Goal: Task Accomplishment & Management: Complete application form

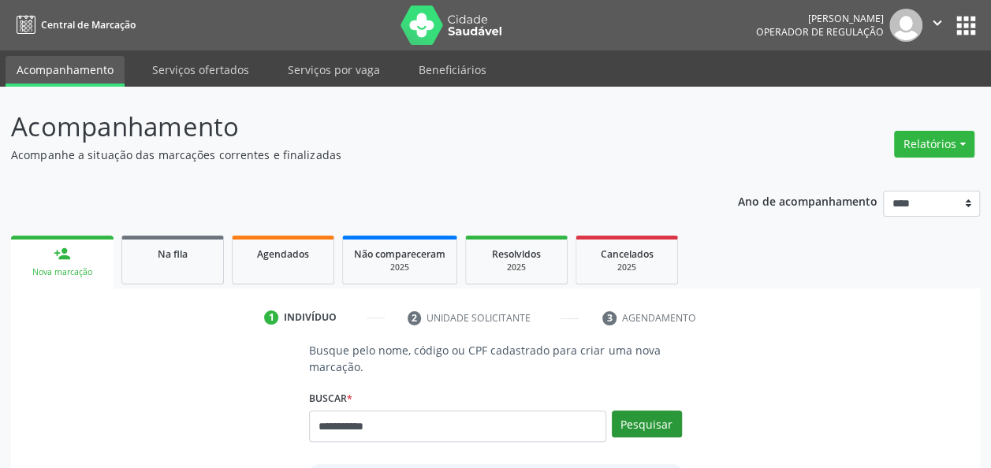
type input "**********"
click at [658, 417] on button "Pesquisar" at bounding box center [647, 424] width 70 height 27
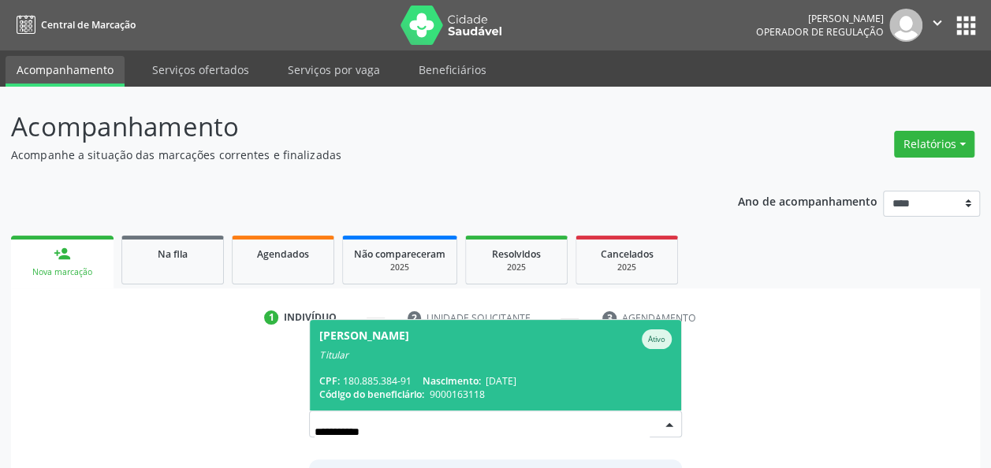
click at [619, 373] on span "[PERSON_NAME] Ativo Titular CPF: 180.885.384-91 Nascimento: [DATE] Código do be…" at bounding box center [495, 365] width 370 height 91
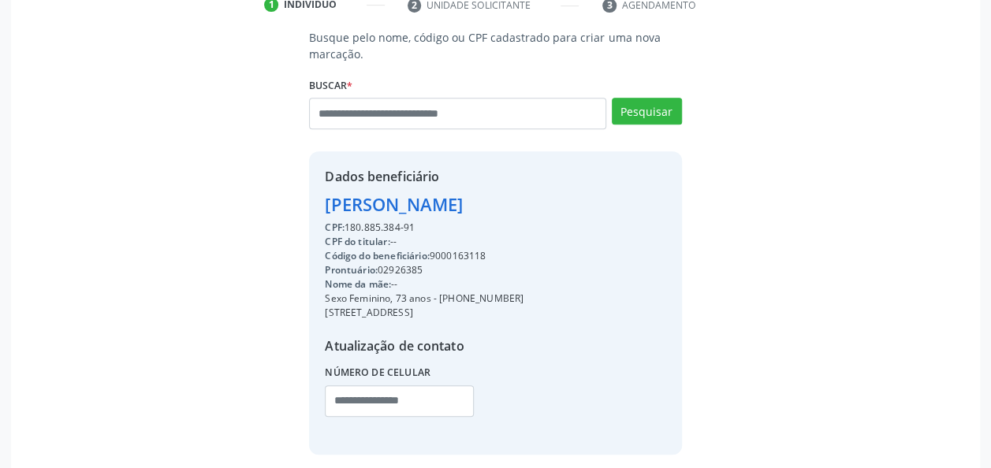
scroll to position [315, 0]
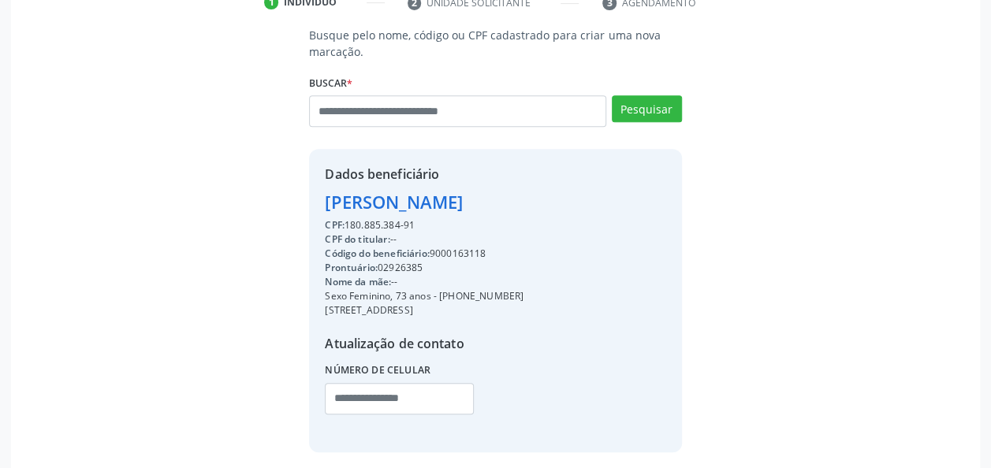
click at [454, 256] on div "Código do beneficiário: 9000163118" at bounding box center [424, 254] width 199 height 14
copy div "9000163118"
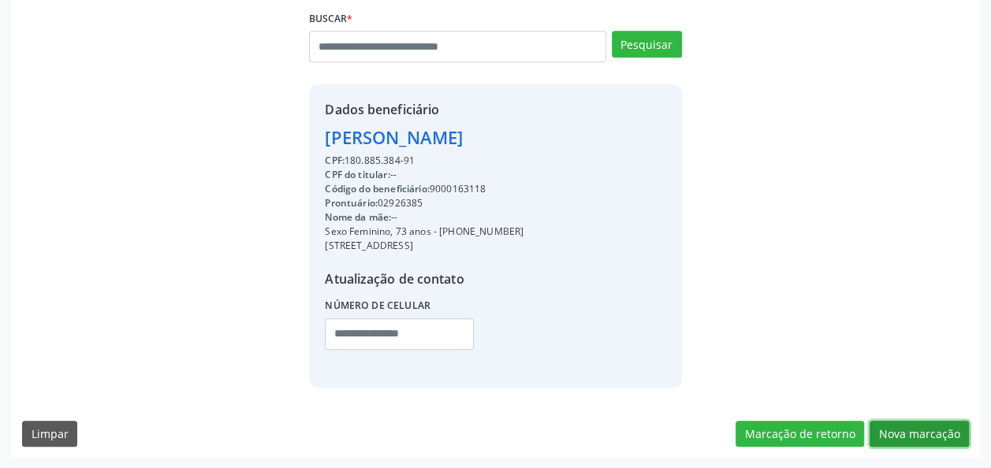
click at [922, 424] on button "Nova marcação" at bounding box center [918, 434] width 99 height 27
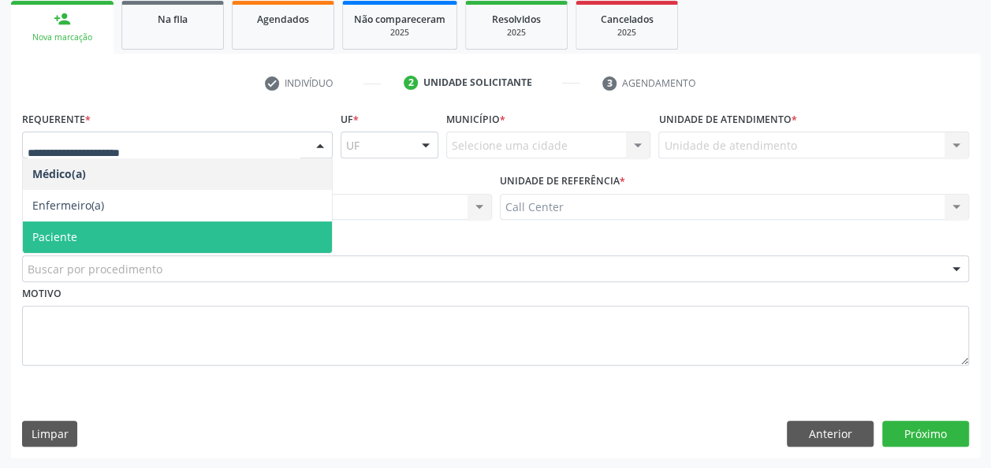
drag, startPoint x: 243, startPoint y: 139, endPoint x: 104, endPoint y: 263, distance: 186.4
click at [101, 247] on span "Paciente" at bounding box center [177, 237] width 309 height 32
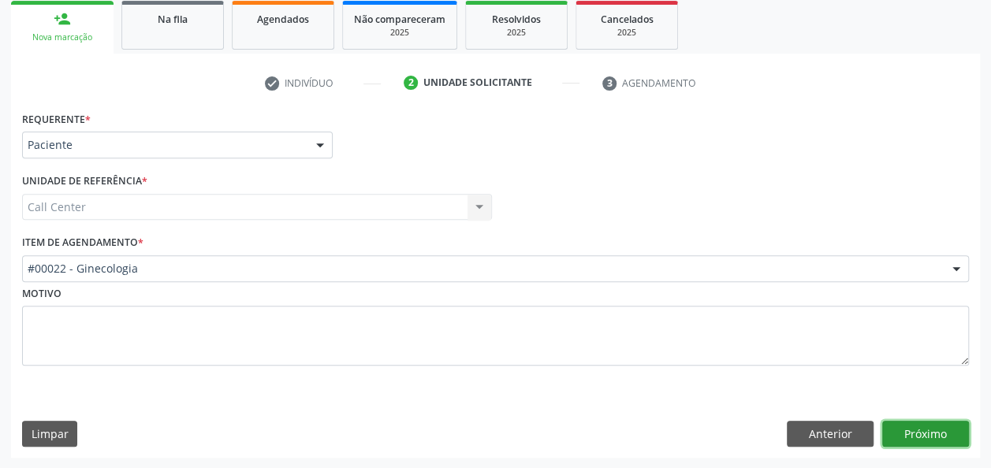
click at [947, 445] on button "Próximo" at bounding box center [925, 434] width 87 height 27
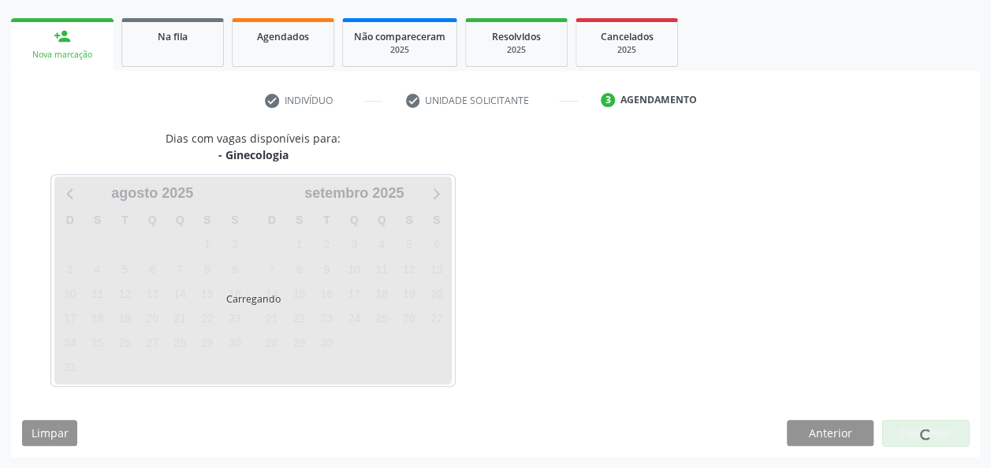
scroll to position [216, 0]
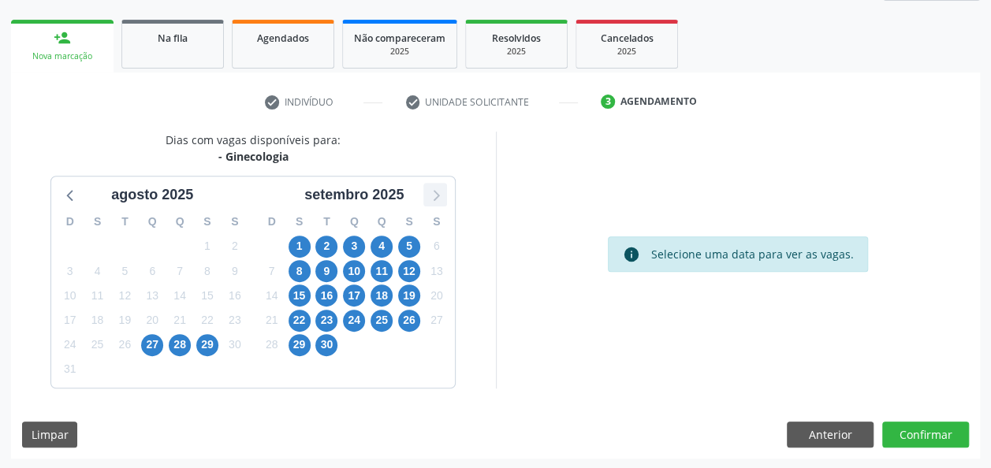
click at [430, 200] on icon at bounding box center [435, 194] width 20 height 20
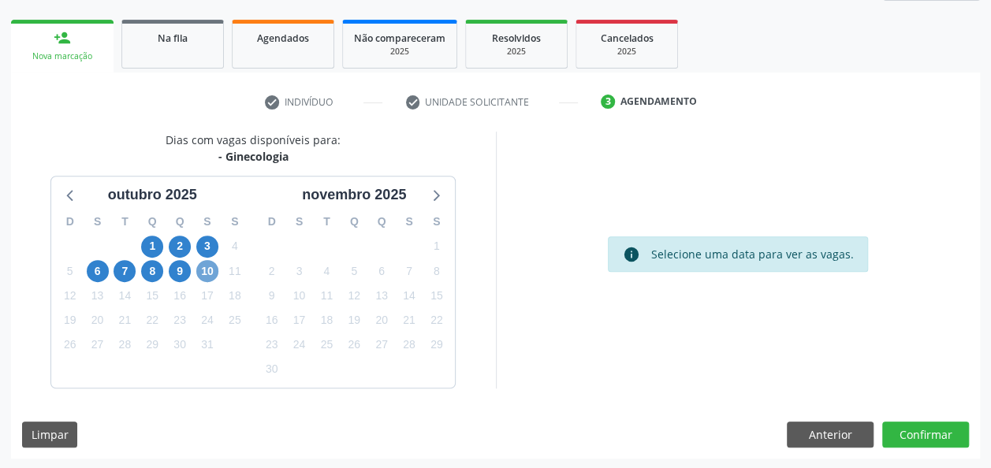
click at [203, 268] on span "10" at bounding box center [207, 271] width 22 height 22
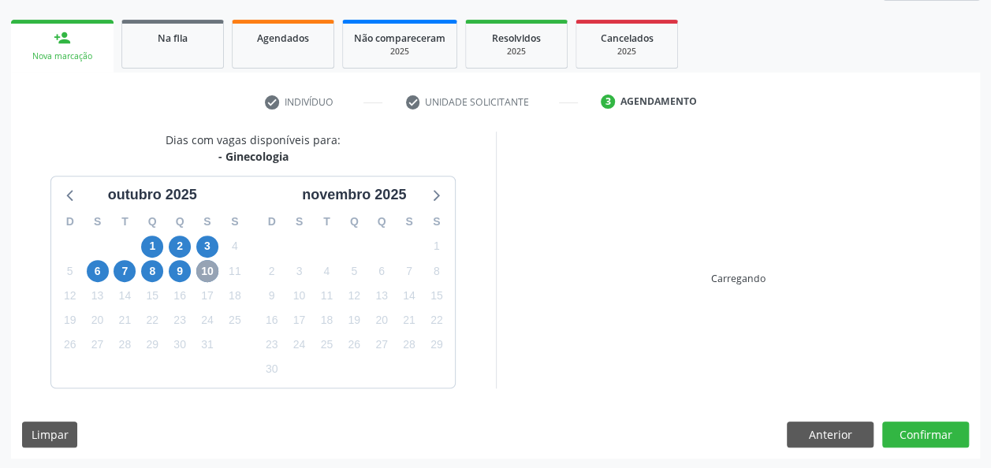
click at [203, 268] on span "10" at bounding box center [207, 271] width 22 height 22
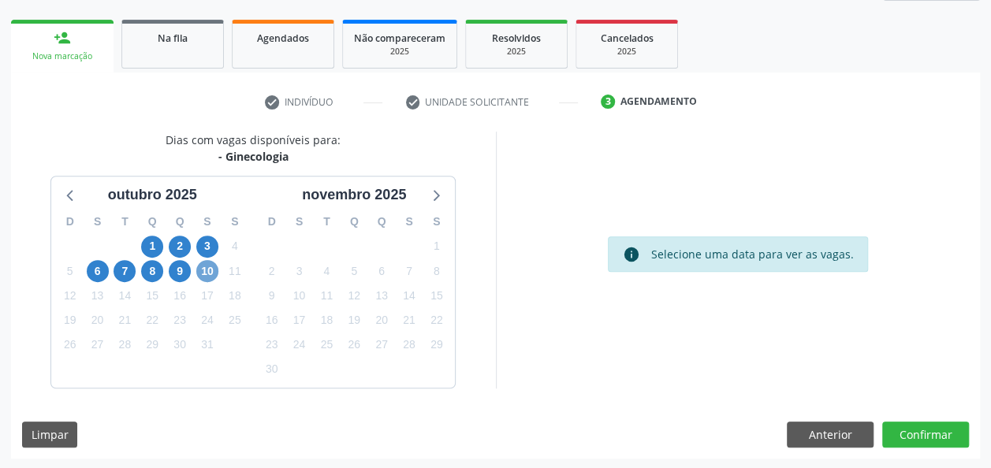
click at [206, 266] on span "10" at bounding box center [207, 271] width 22 height 22
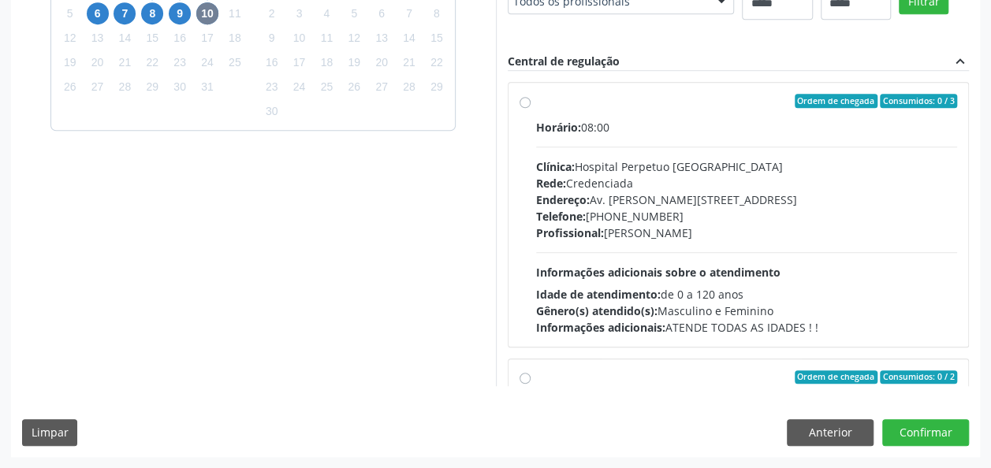
scroll to position [728, 0]
click at [843, 445] on button "Anterior" at bounding box center [830, 432] width 87 height 27
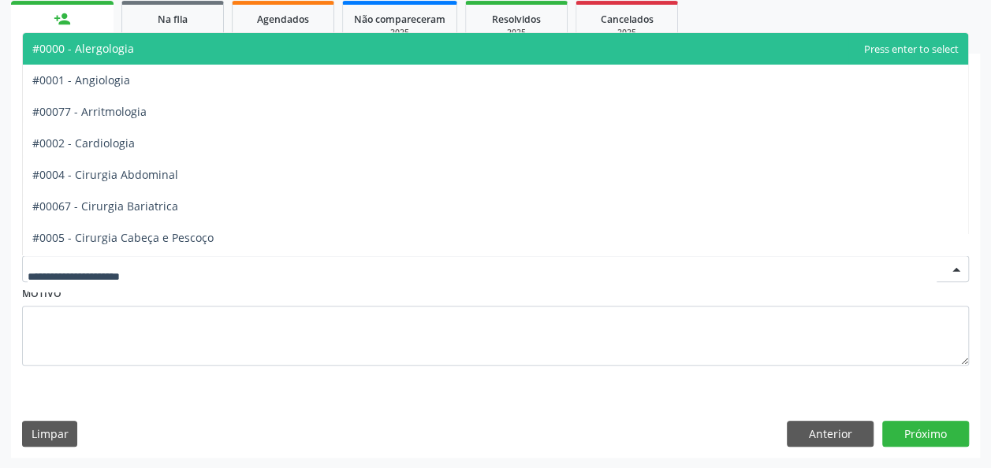
click at [632, 276] on div at bounding box center [495, 268] width 947 height 27
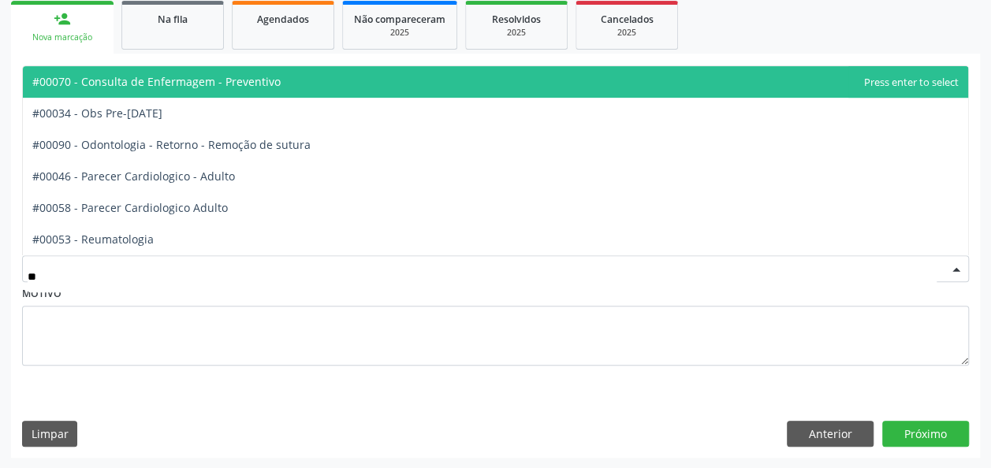
type input "***"
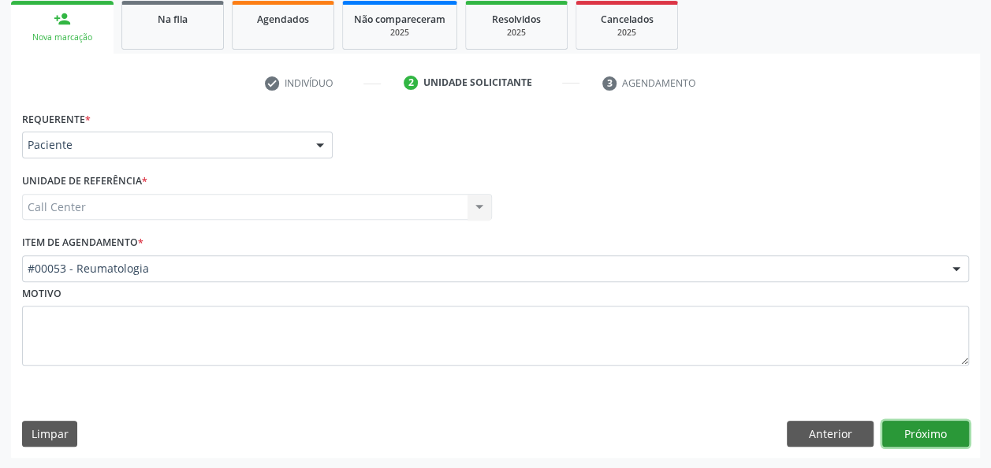
click at [925, 430] on button "Próximo" at bounding box center [925, 434] width 87 height 27
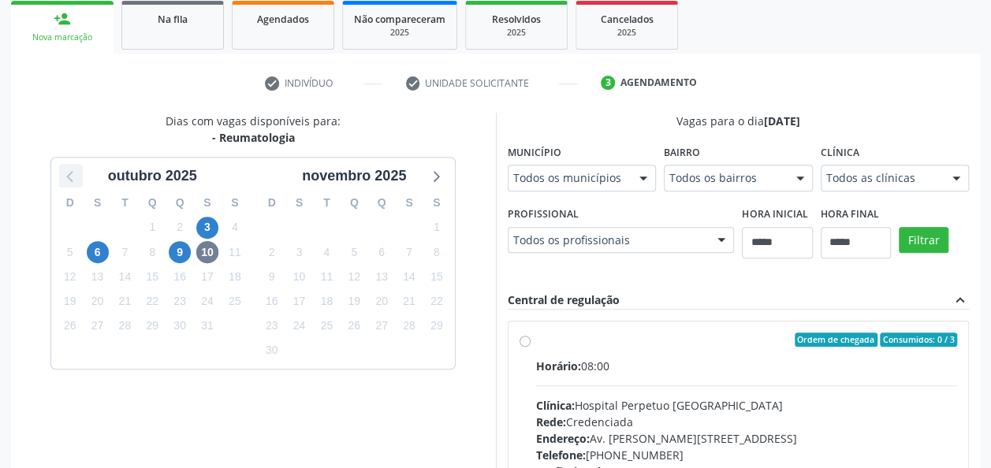
click at [65, 184] on icon at bounding box center [71, 176] width 20 height 20
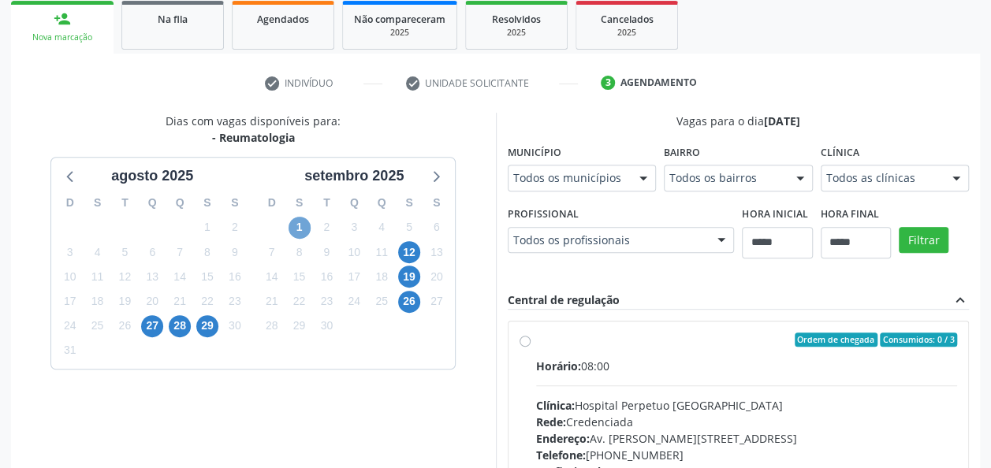
click at [299, 228] on span "1" at bounding box center [299, 228] width 22 height 22
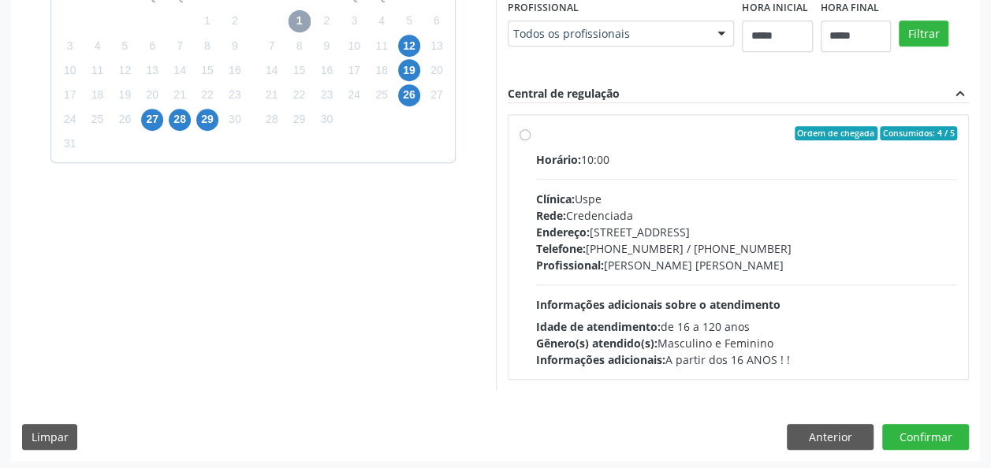
scroll to position [443, 0]
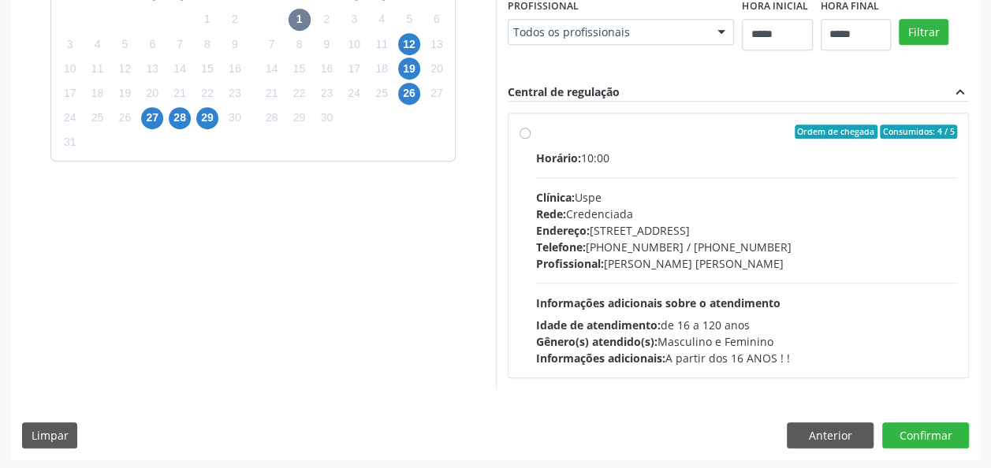
click at [704, 317] on div "Idade de atendimento: de 16 a 120 anos" at bounding box center [747, 325] width 422 height 17
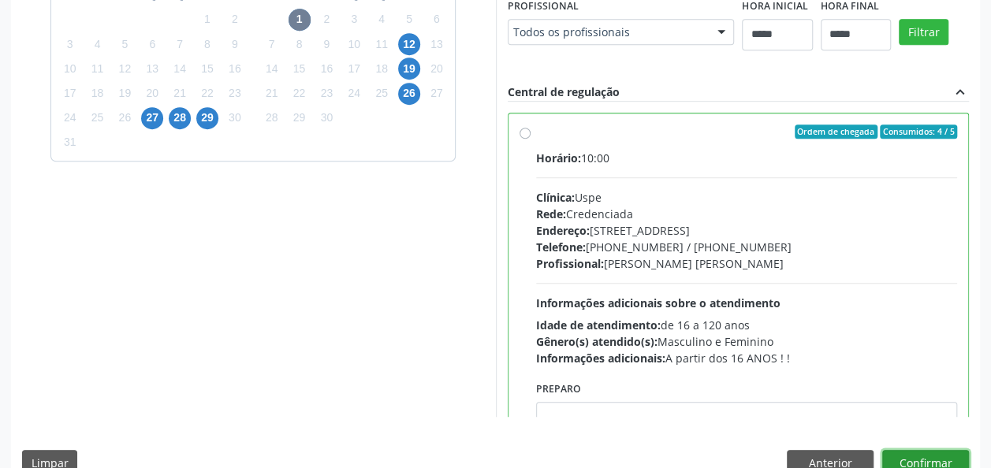
click at [950, 464] on button "Confirmar" at bounding box center [925, 463] width 87 height 27
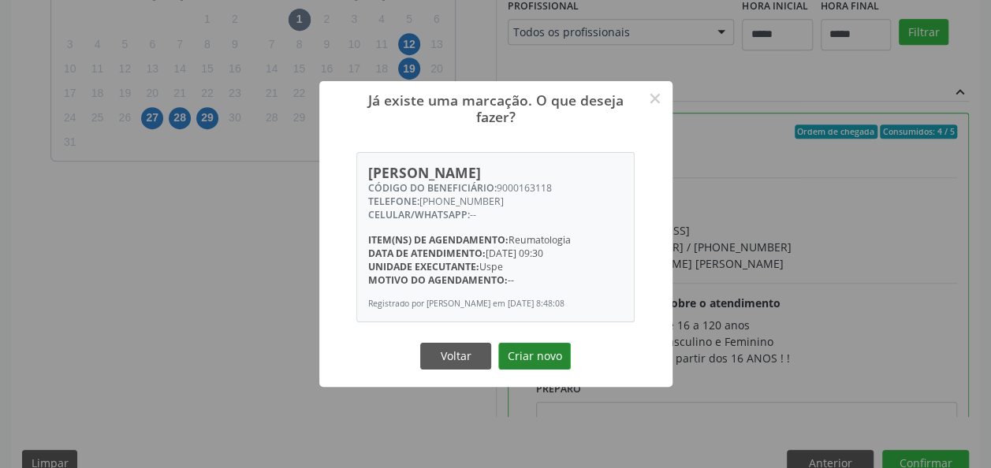
click at [534, 345] on button "Criar novo" at bounding box center [534, 356] width 73 height 27
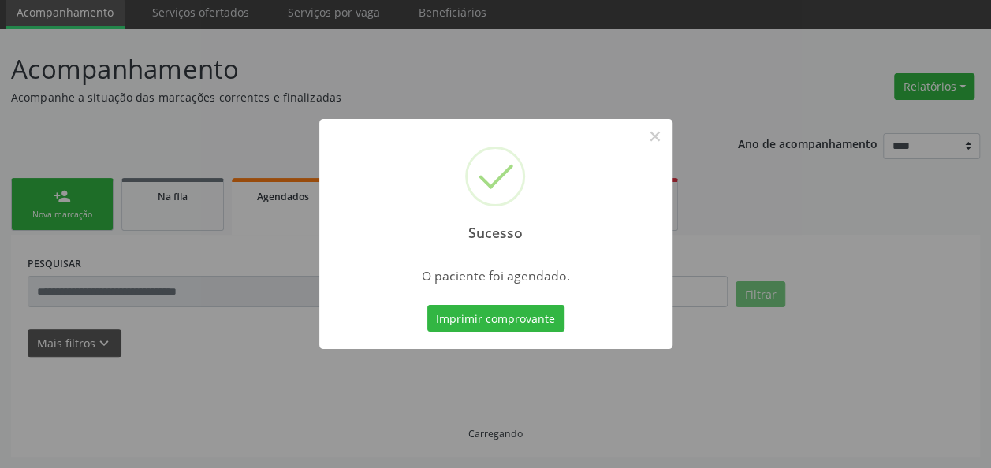
scroll to position [57, 0]
click at [527, 323] on button "Imprimir comprovante" at bounding box center [495, 318] width 137 height 27
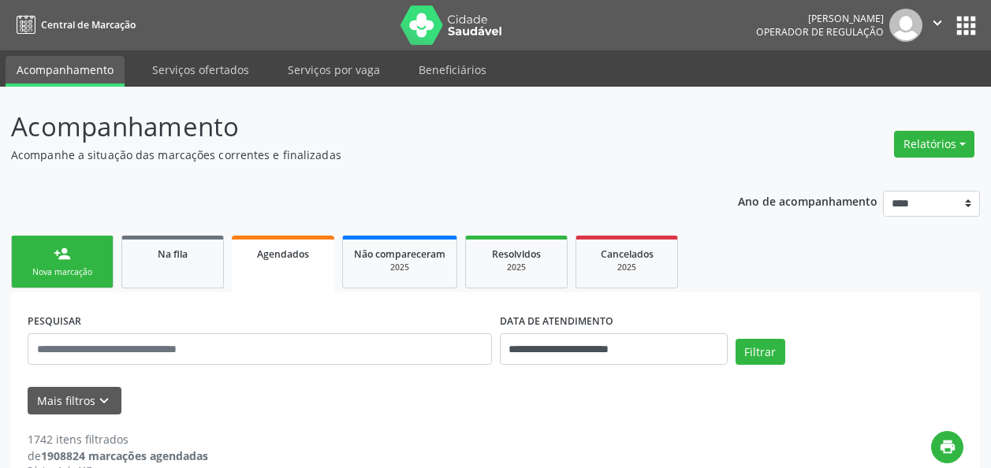
scroll to position [229, 0]
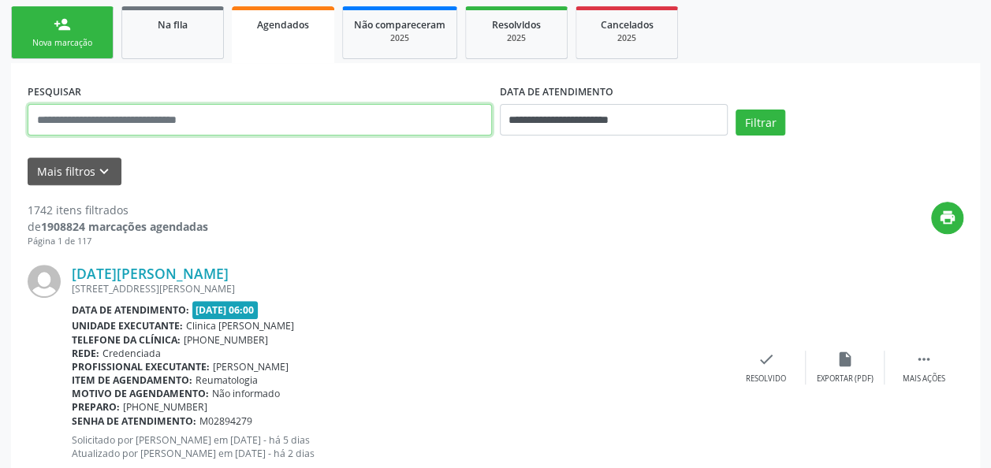
click at [392, 111] on input "text" at bounding box center [260, 120] width 464 height 32
paste input "**********"
type input "**********"
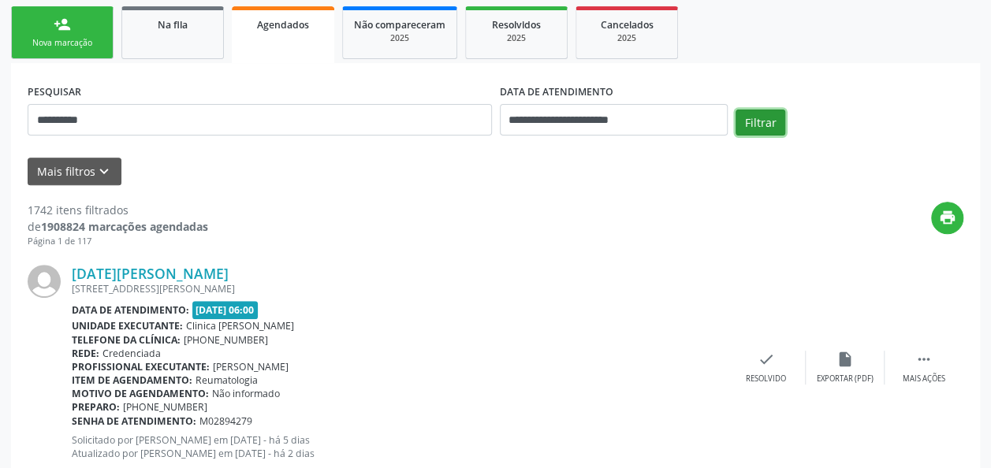
click at [779, 121] on button "Filtrar" at bounding box center [760, 123] width 50 height 27
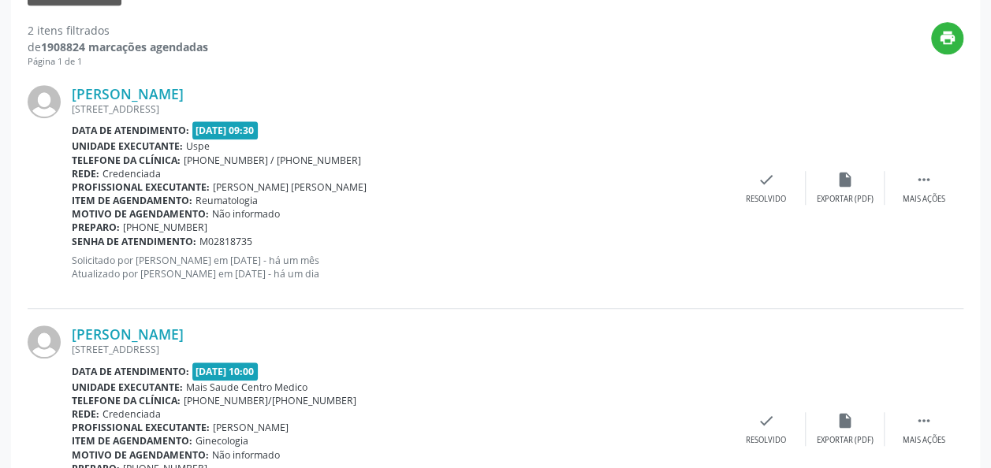
scroll to position [516, 0]
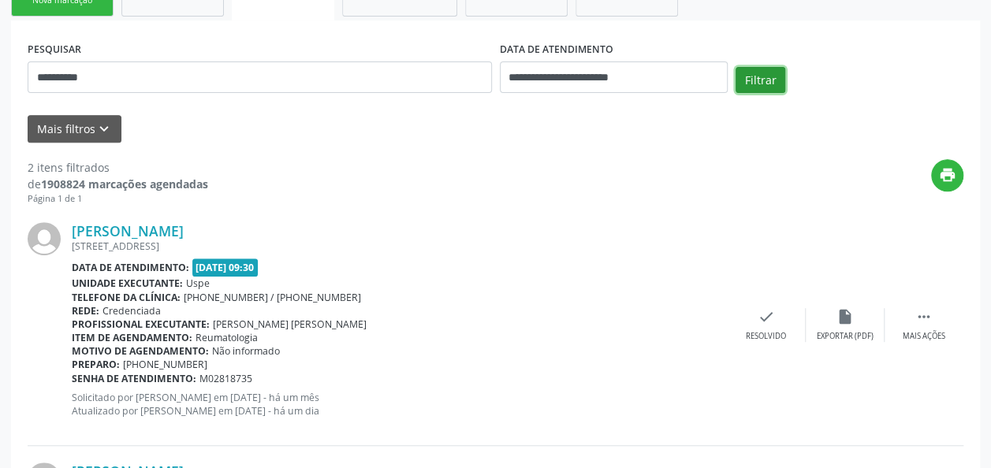
click at [764, 86] on button "Filtrar" at bounding box center [760, 80] width 50 height 27
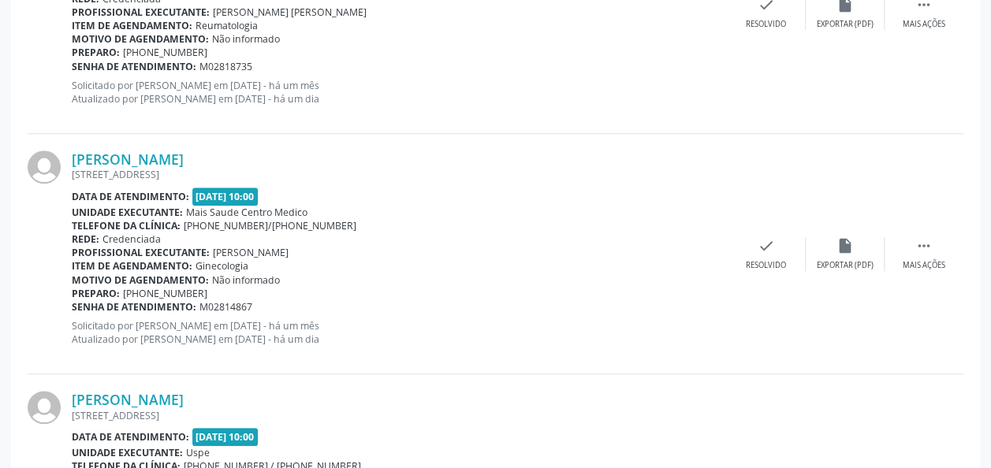
scroll to position [585, 0]
click at [937, 259] on div "Mais ações" at bounding box center [923, 264] width 43 height 11
click at [719, 133] on div "Ivanil de Almeida Manguinho R TOPAZIO 55, TEJIPIO, RECIFE - PE Data de atendime…" at bounding box center [495, 253] width 935 height 240
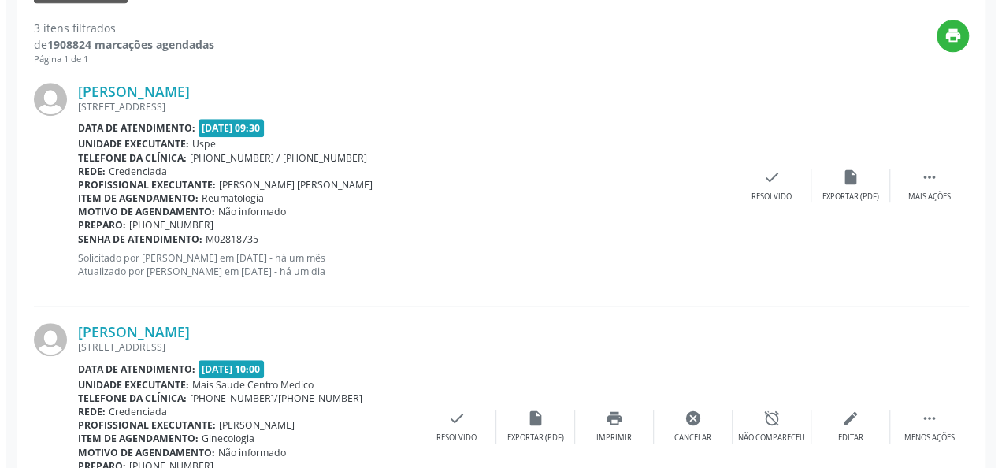
scroll to position [403, 0]
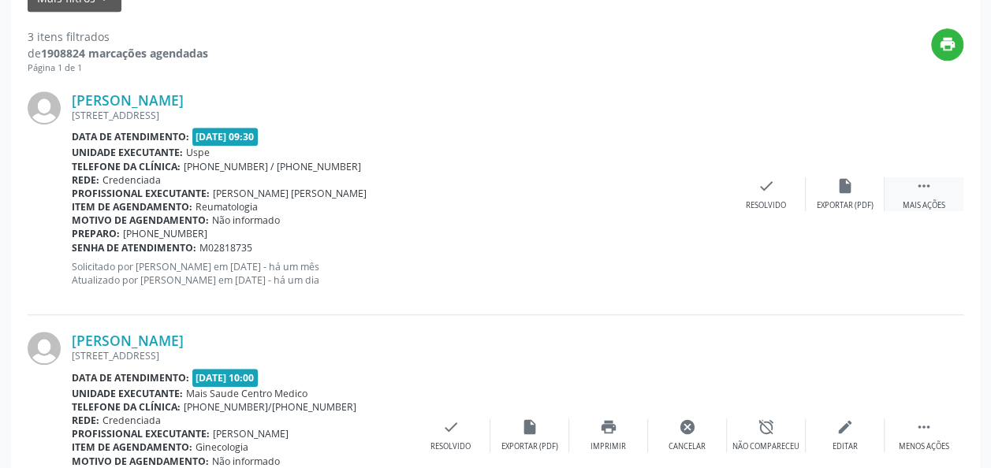
click at [922, 193] on icon "" at bounding box center [923, 185] width 17 height 17
click at [706, 187] on div "cancel Cancelar" at bounding box center [687, 194] width 79 height 34
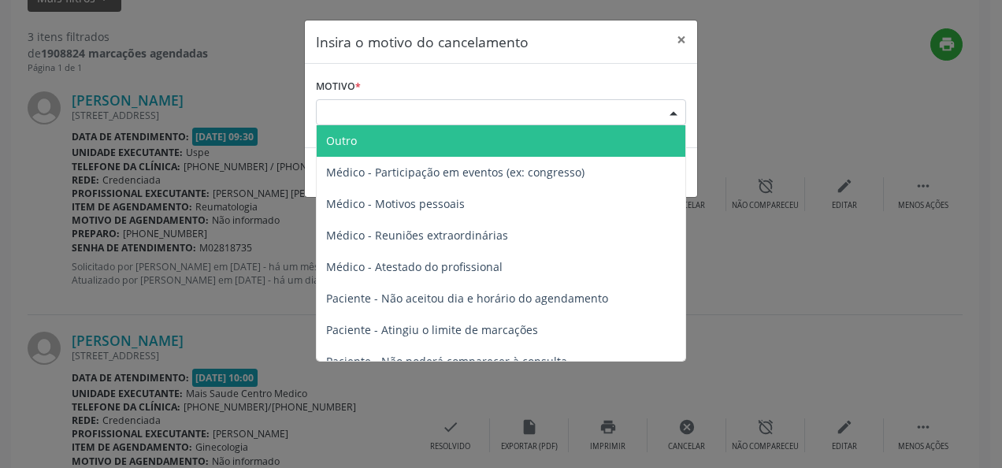
click at [648, 99] on div "Escolha o motivo" at bounding box center [501, 112] width 370 height 27
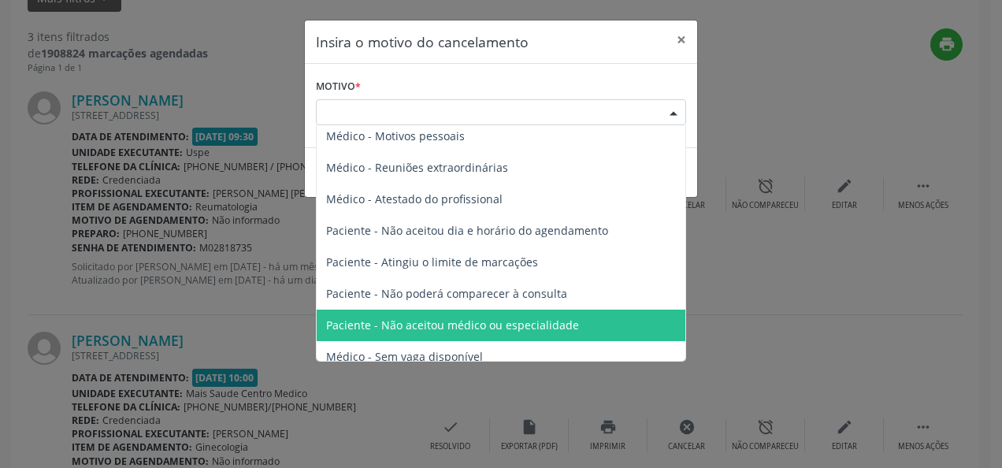
scroll to position [79, 0]
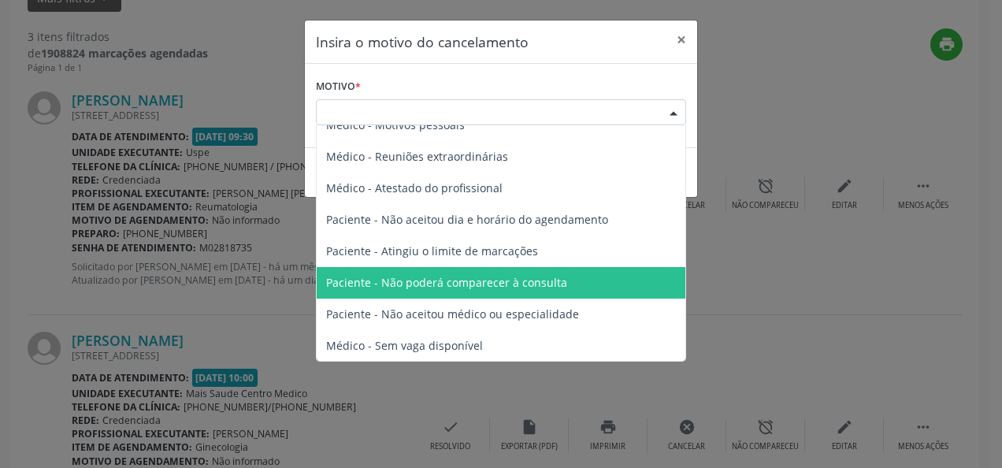
click at [454, 284] on span "Paciente - Não poderá comparecer à consulta" at bounding box center [446, 282] width 241 height 15
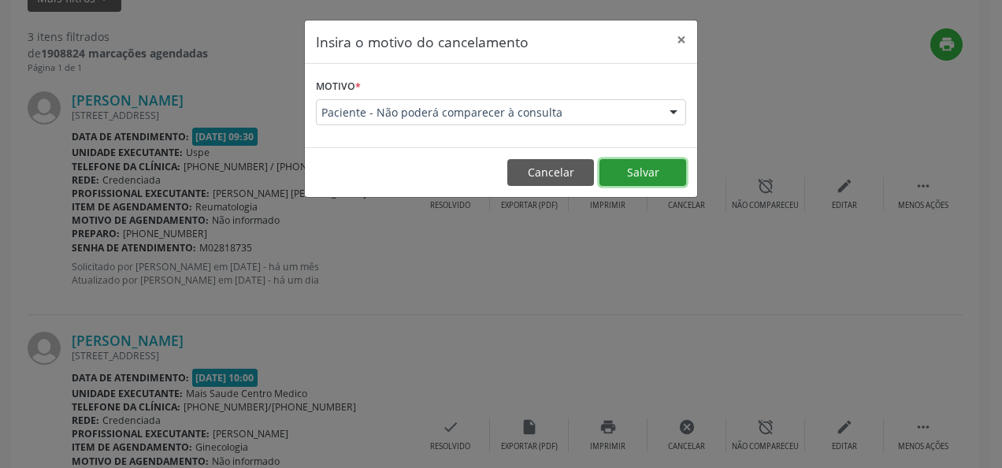
click at [646, 177] on button "Salvar" at bounding box center [643, 172] width 87 height 27
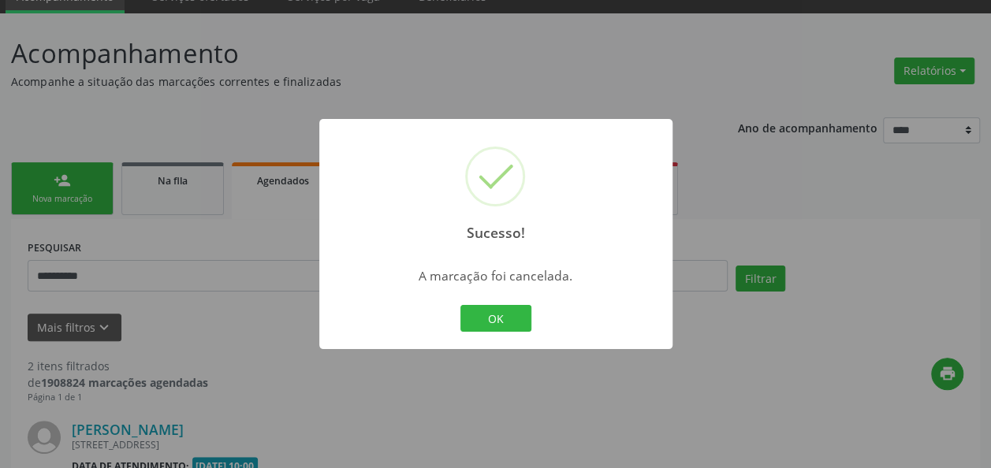
scroll to position [403, 0]
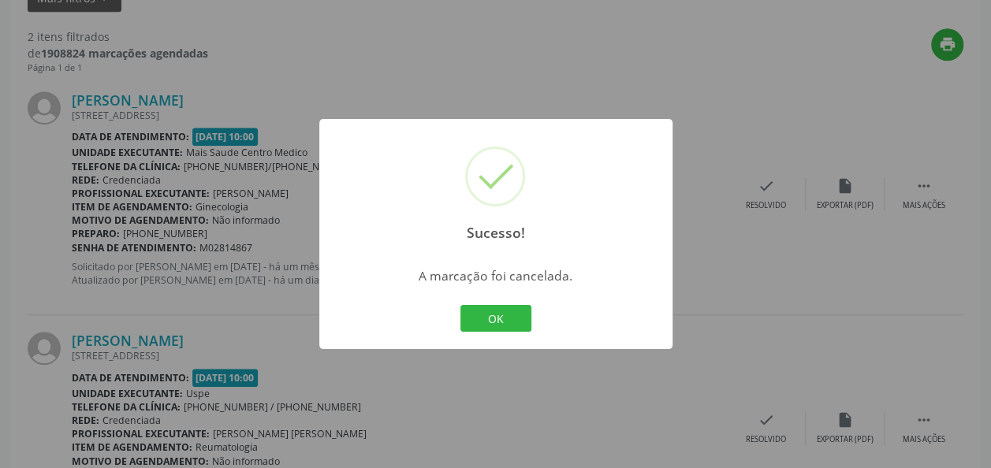
click at [514, 337] on div "Sucesso! × A marcação foi cancelada. OK Cancel" at bounding box center [495, 234] width 353 height 230
click at [504, 322] on button "OK" at bounding box center [495, 318] width 71 height 27
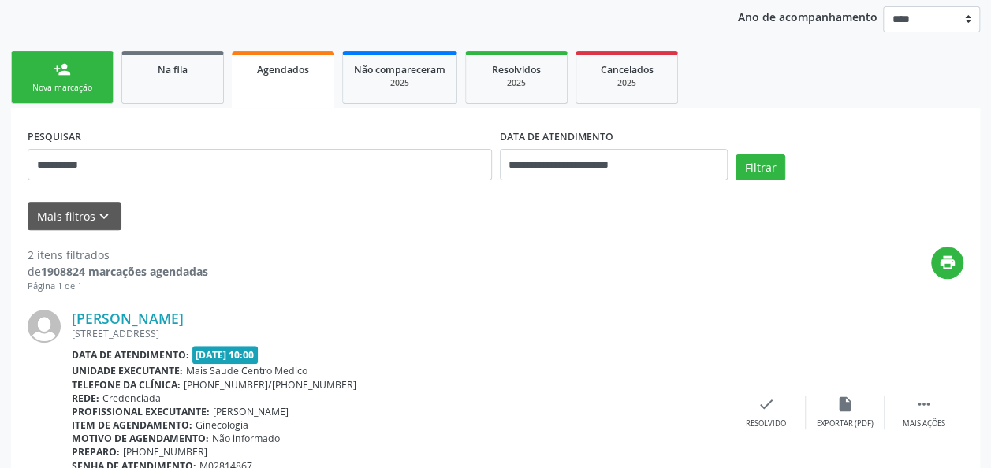
scroll to position [152, 0]
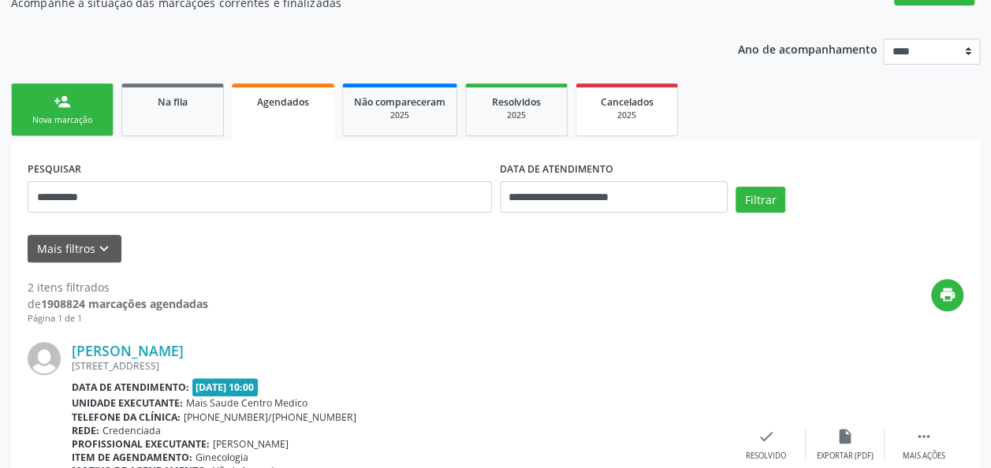
click at [624, 105] on span "Cancelados" at bounding box center [627, 101] width 53 height 13
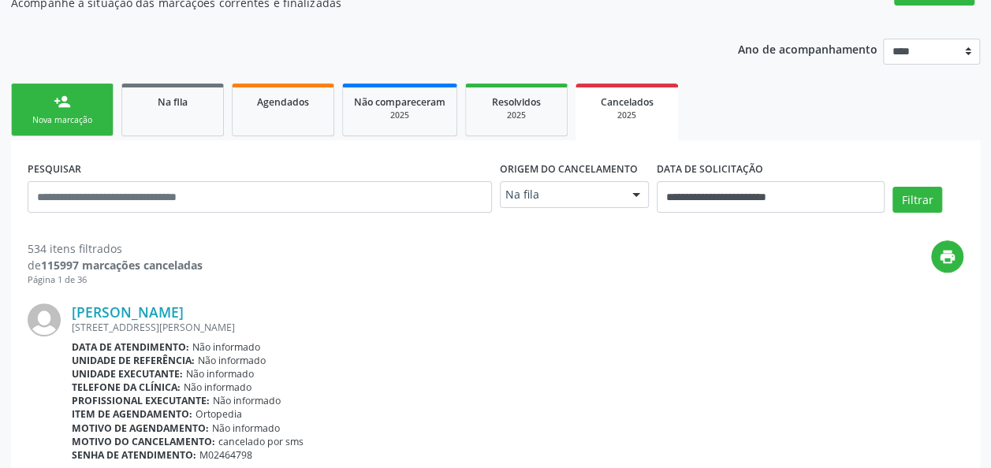
click at [275, 312] on div "Maria da Paz Sampaio" at bounding box center [517, 311] width 891 height 17
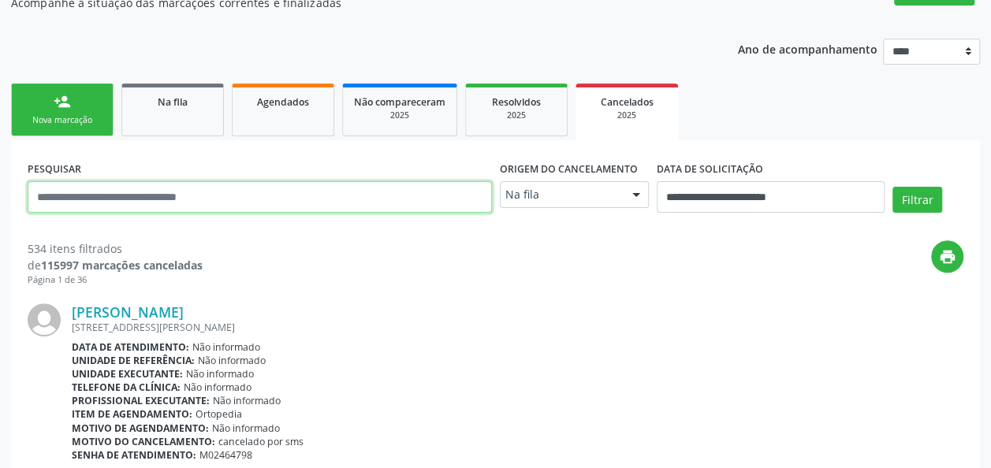
click at [319, 193] on input "text" at bounding box center [260, 197] width 464 height 32
paste input "**********"
type input "**********"
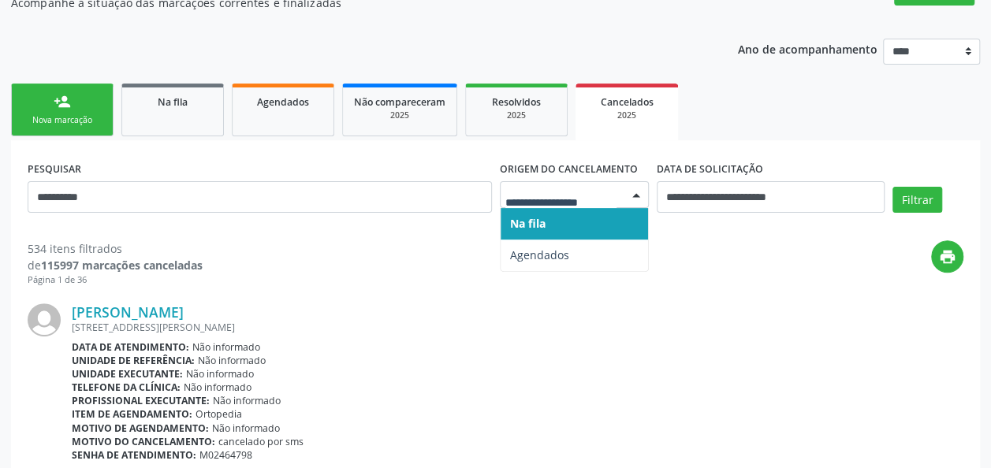
click at [645, 194] on div at bounding box center [636, 195] width 24 height 27
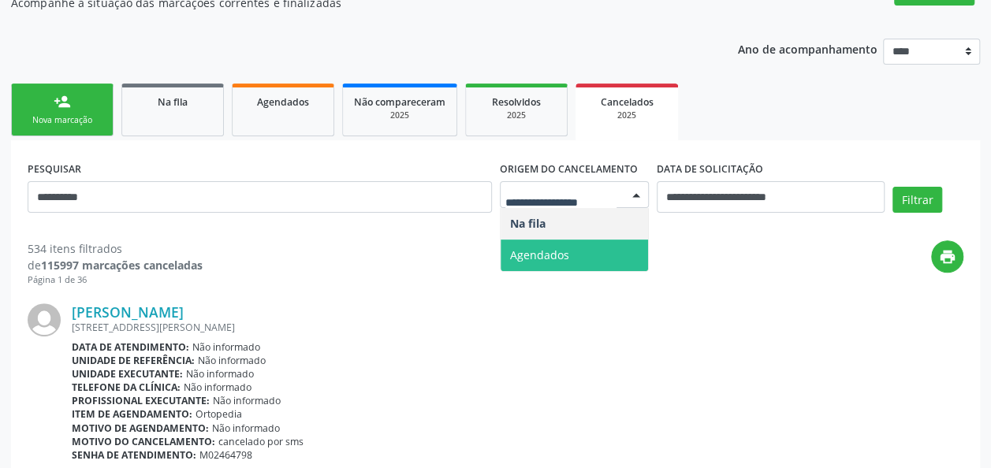
click at [542, 260] on span "Agendados" at bounding box center [539, 254] width 59 height 15
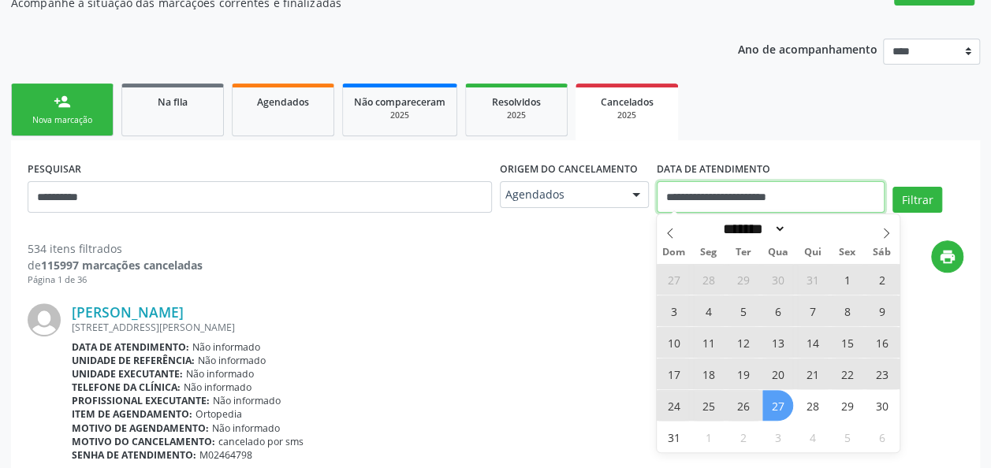
click at [722, 198] on input "**********" at bounding box center [771, 197] width 228 height 32
select select "*"
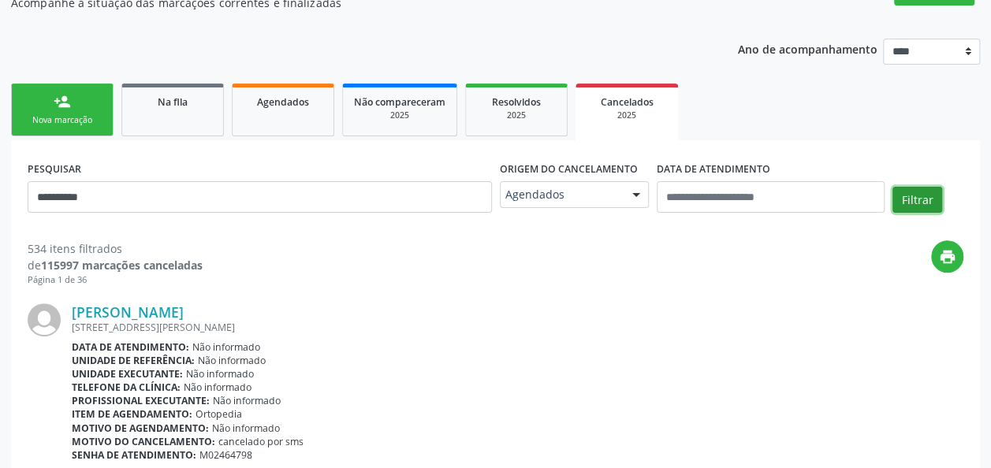
click at [906, 199] on button "Filtrar" at bounding box center [917, 200] width 50 height 27
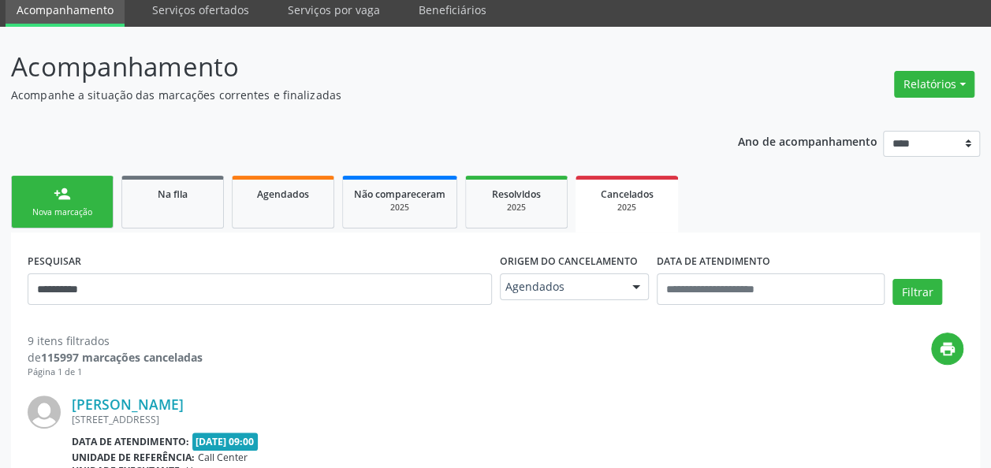
scroll to position [52, 0]
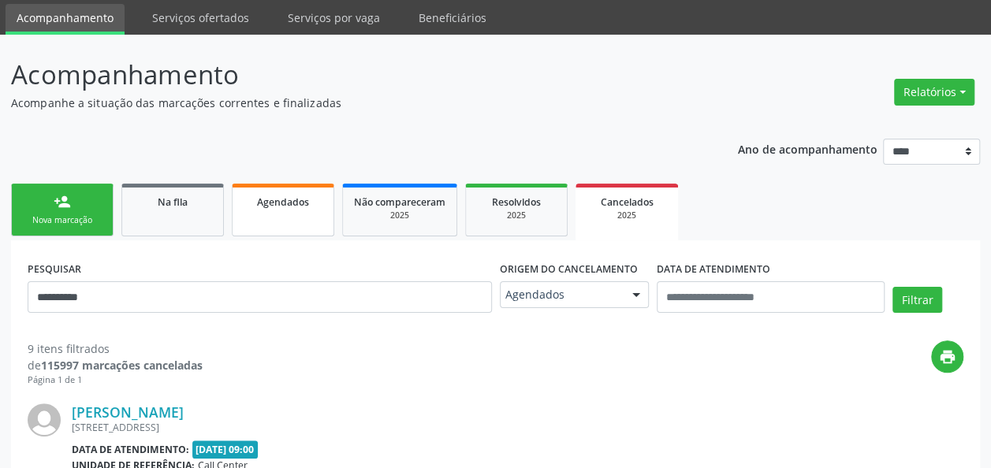
click at [298, 197] on span "Agendados" at bounding box center [283, 201] width 52 height 13
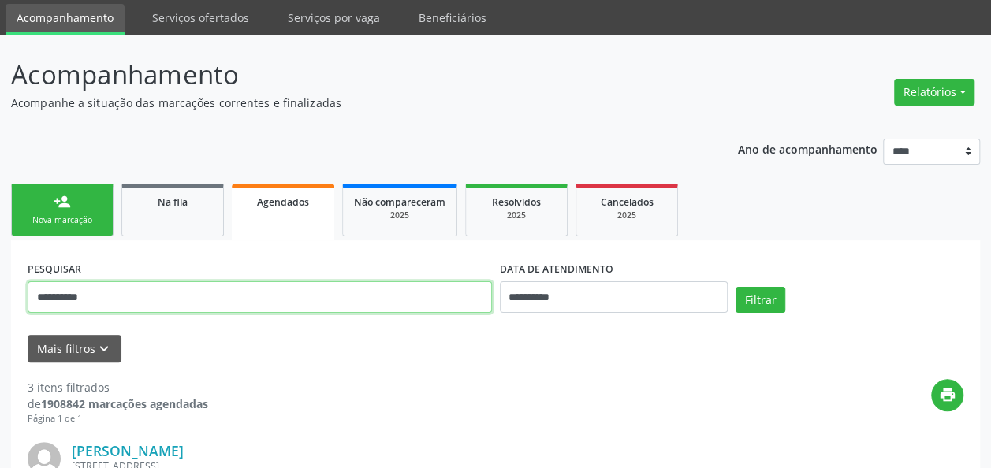
click at [277, 299] on input "**********" at bounding box center [260, 297] width 464 height 32
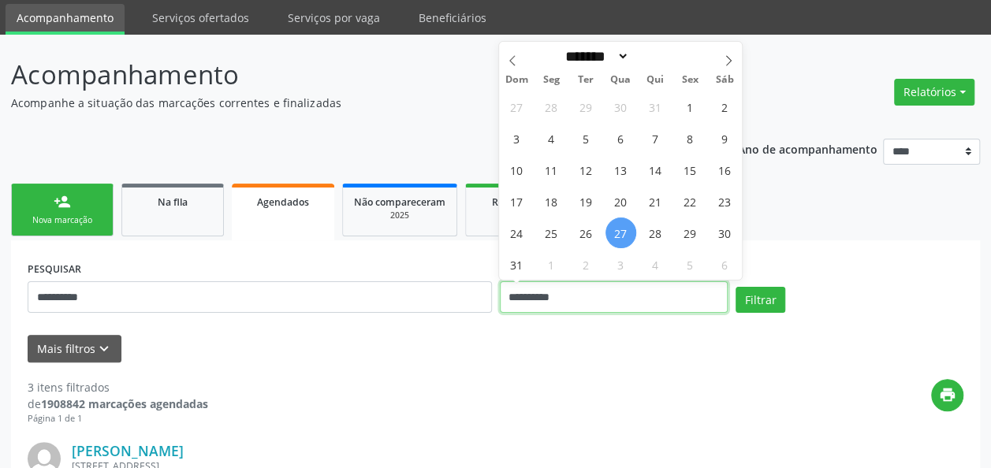
click at [697, 307] on input "**********" at bounding box center [614, 297] width 228 height 32
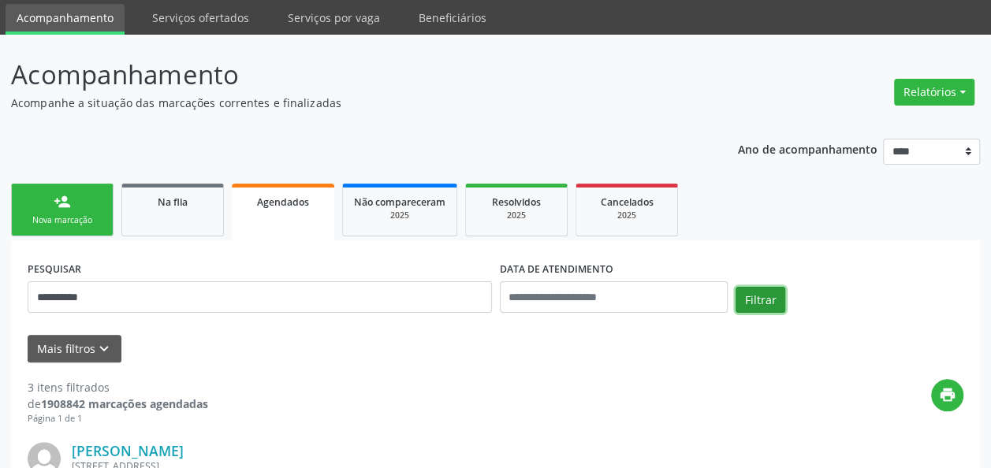
click at [770, 304] on button "Filtrar" at bounding box center [760, 300] width 50 height 27
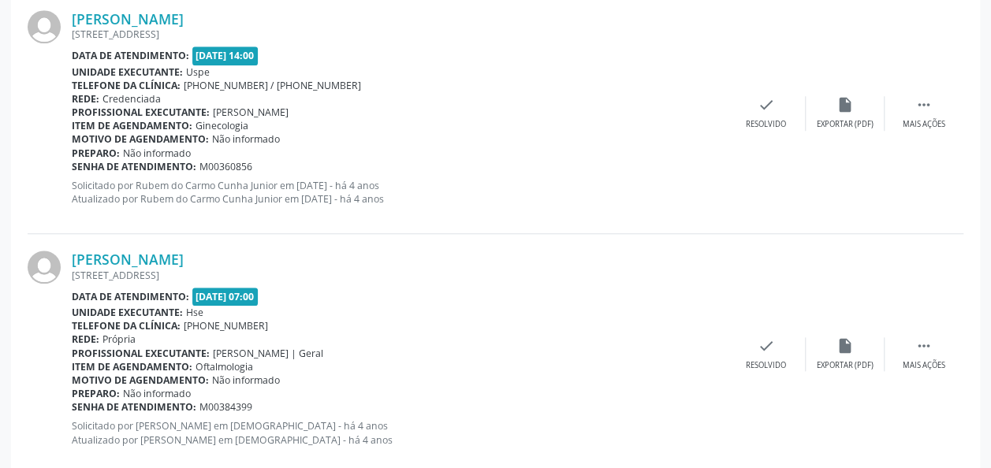
scroll to position [3685, 0]
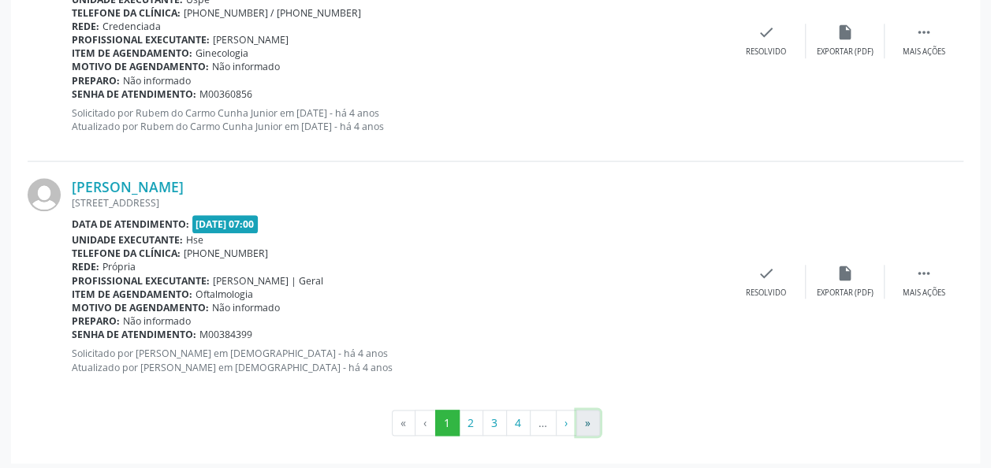
click at [588, 424] on button "»" at bounding box center [588, 423] width 24 height 27
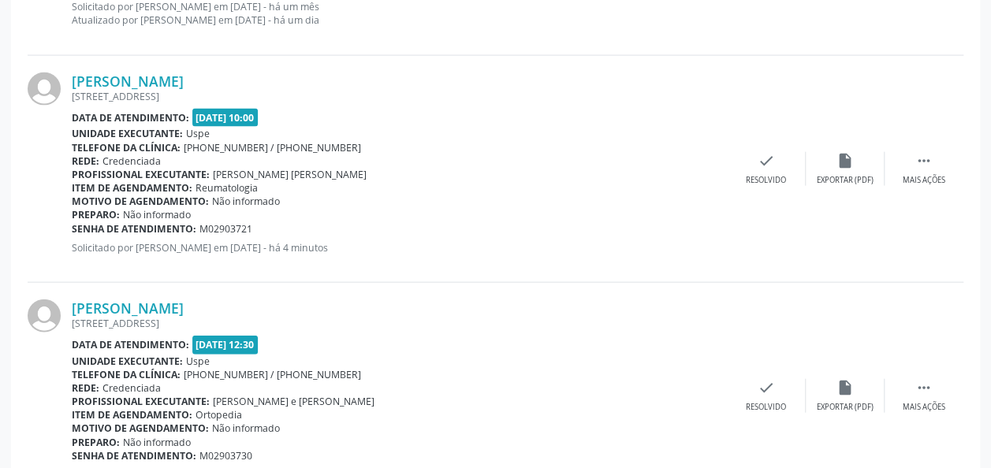
scroll to position [1735, 0]
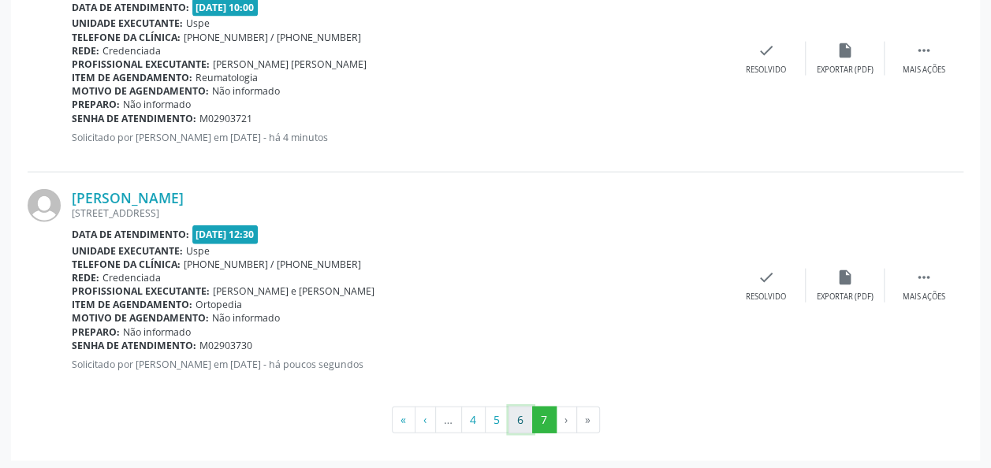
click at [515, 424] on button "6" at bounding box center [520, 420] width 24 height 27
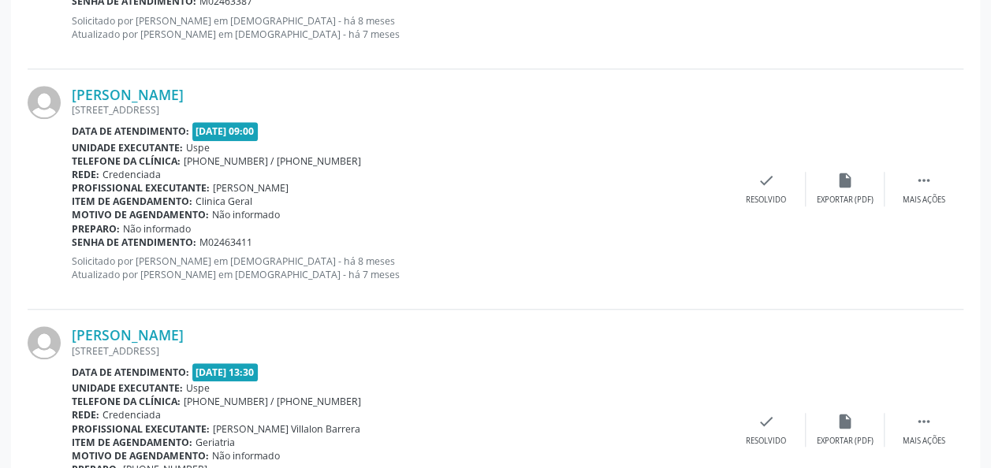
scroll to position [3685, 0]
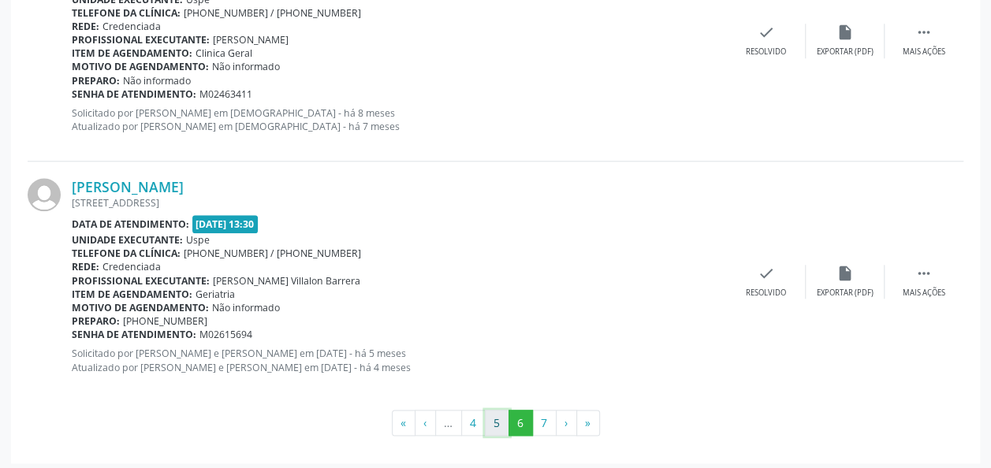
click at [501, 423] on button "5" at bounding box center [497, 423] width 24 height 27
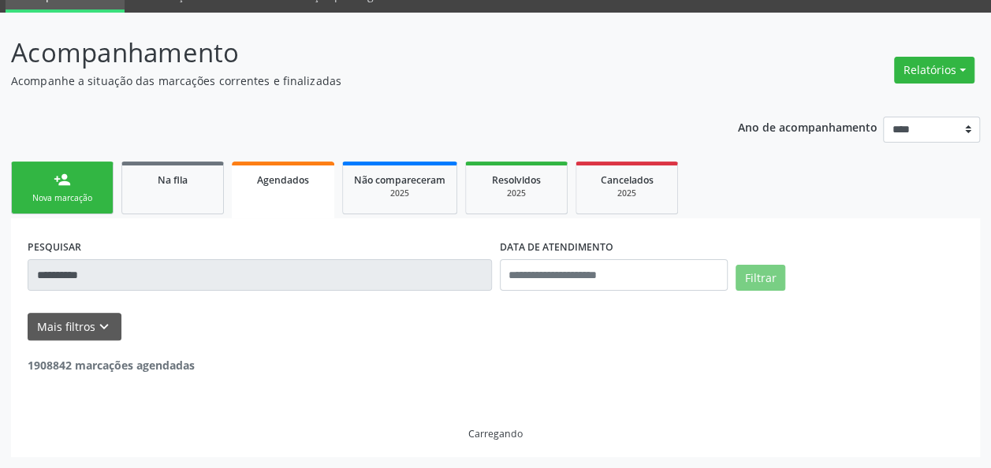
scroll to position [73, 0]
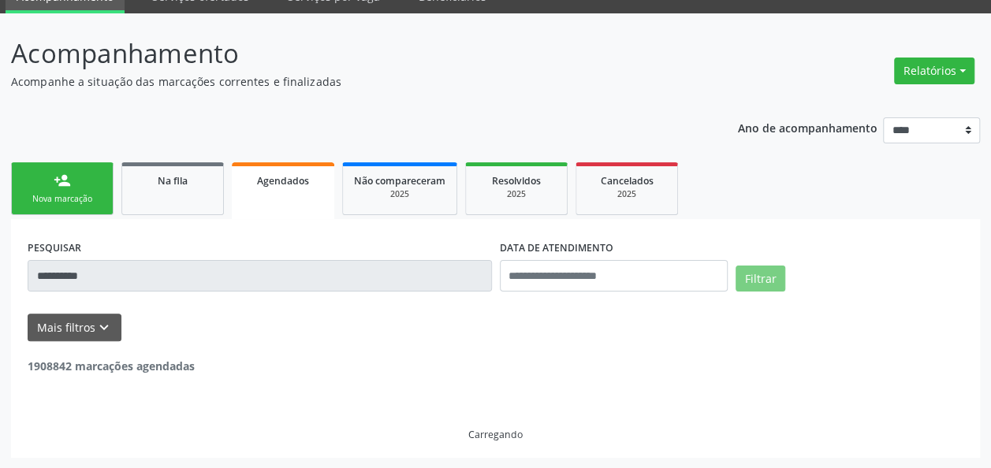
click at [501, 423] on div "Carregando" at bounding box center [495, 407] width 935 height 67
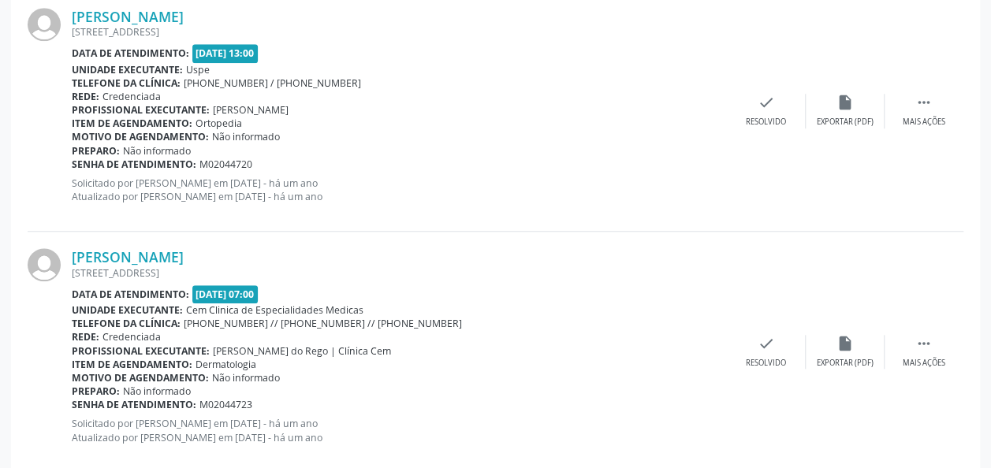
scroll to position [3685, 0]
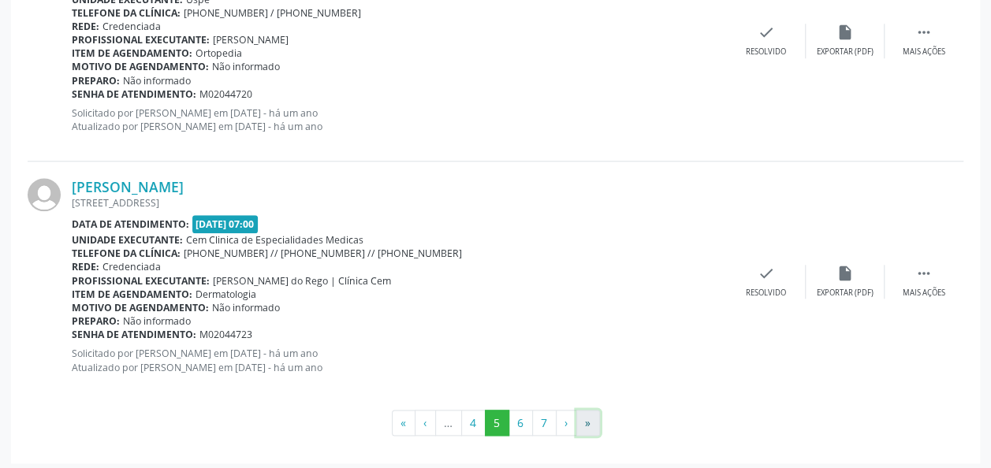
click at [585, 427] on button "»" at bounding box center [588, 423] width 24 height 27
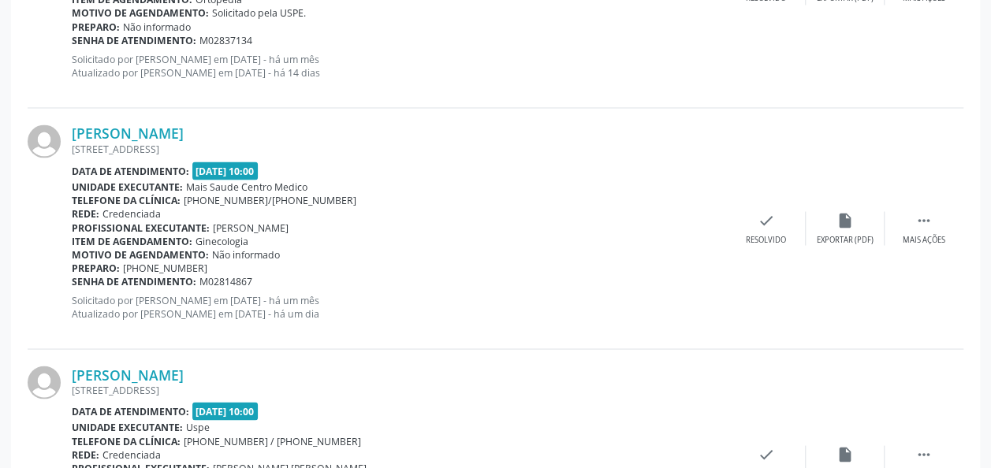
scroll to position [1380, 0]
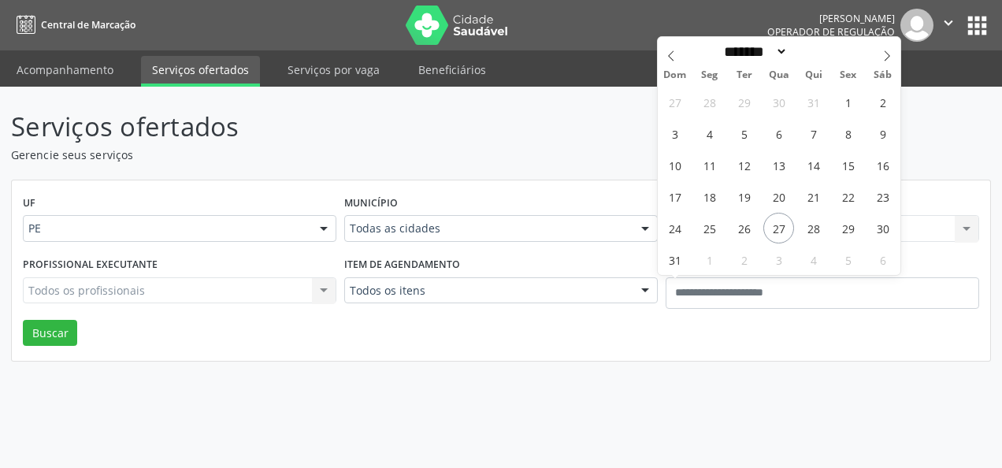
select select "*"
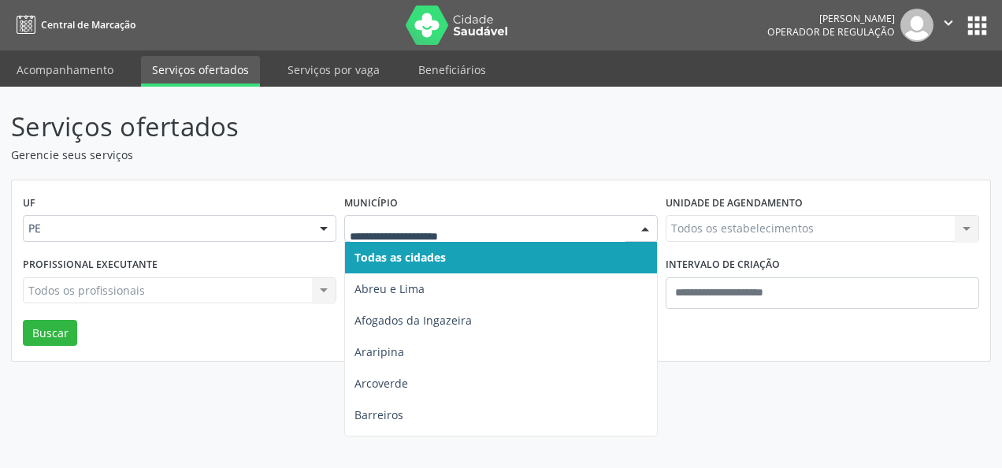
click at [478, 238] on div at bounding box center [501, 228] width 314 height 27
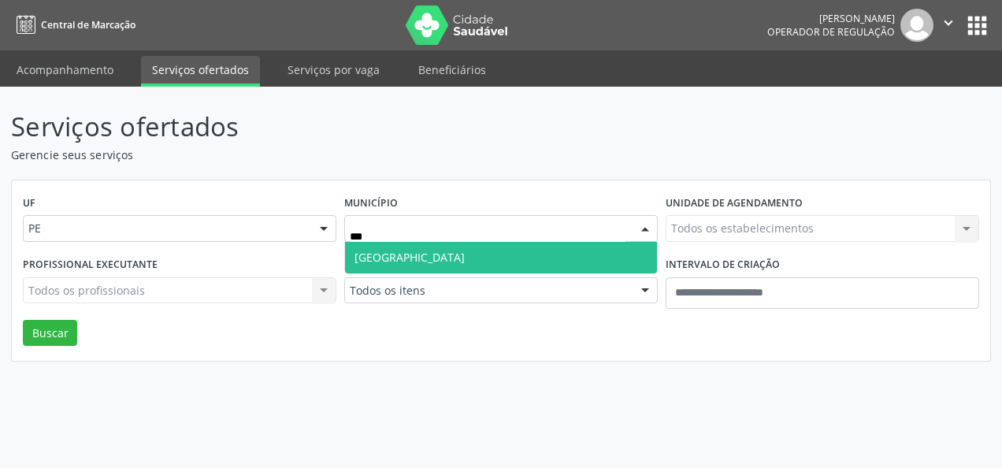
type input "****"
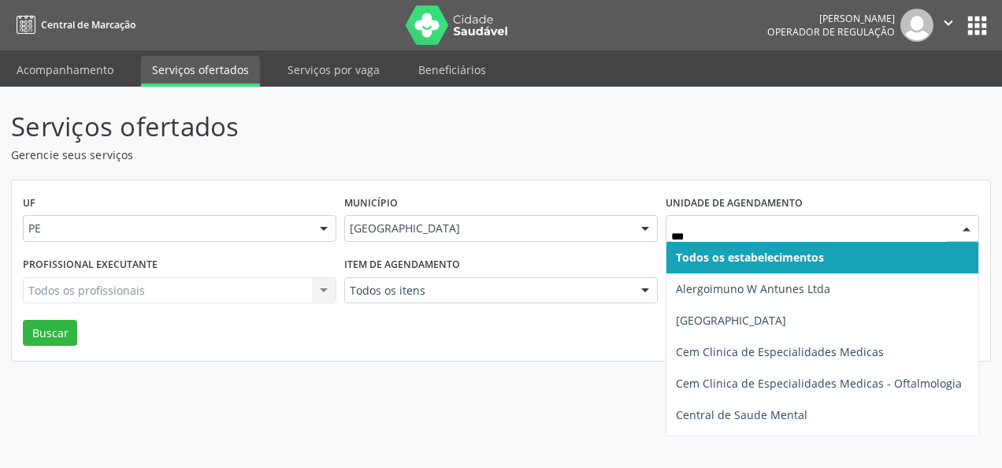
type input "****"
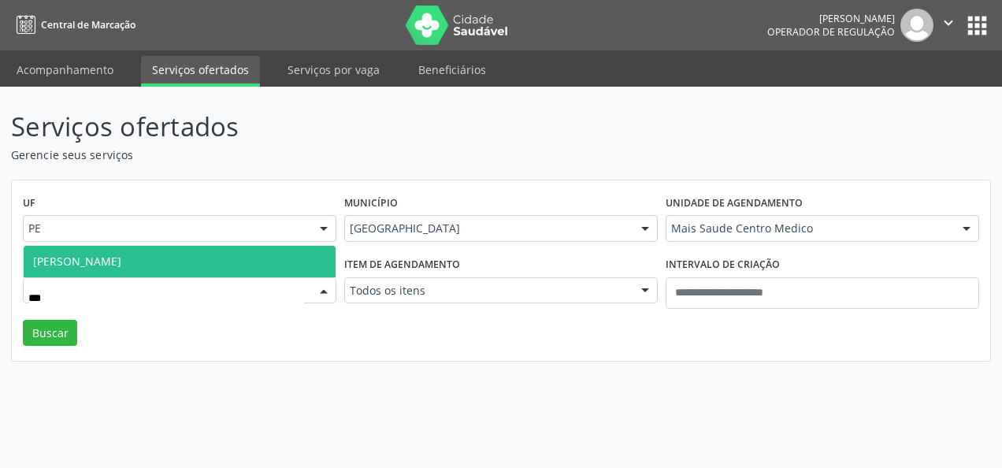
type input "****"
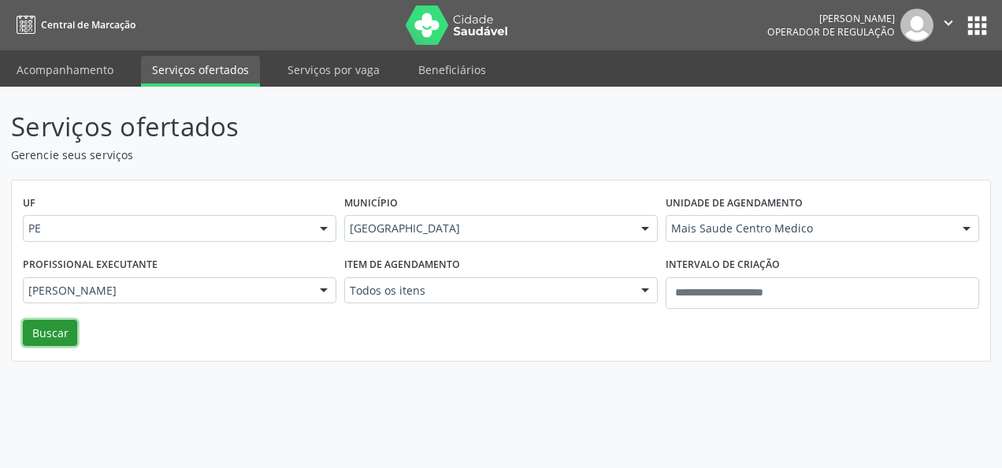
click at [60, 339] on button "Buscar" at bounding box center [50, 333] width 54 height 27
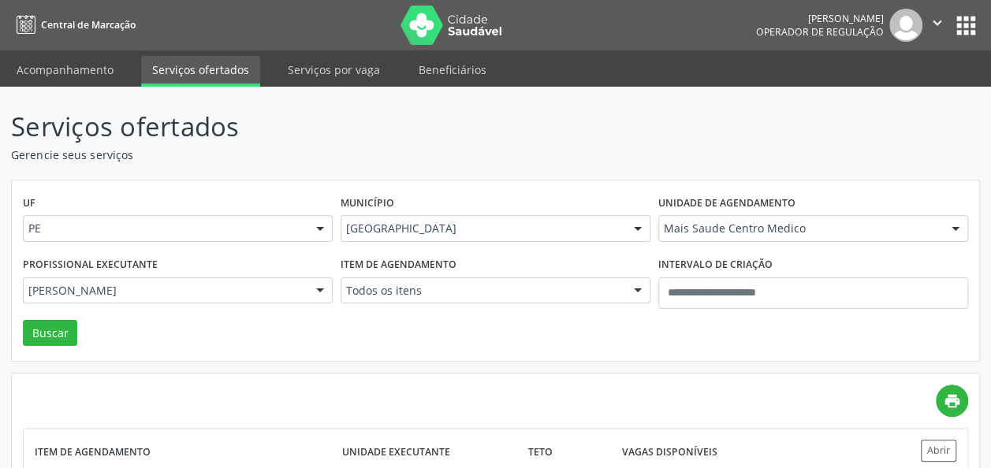
scroll to position [123, 0]
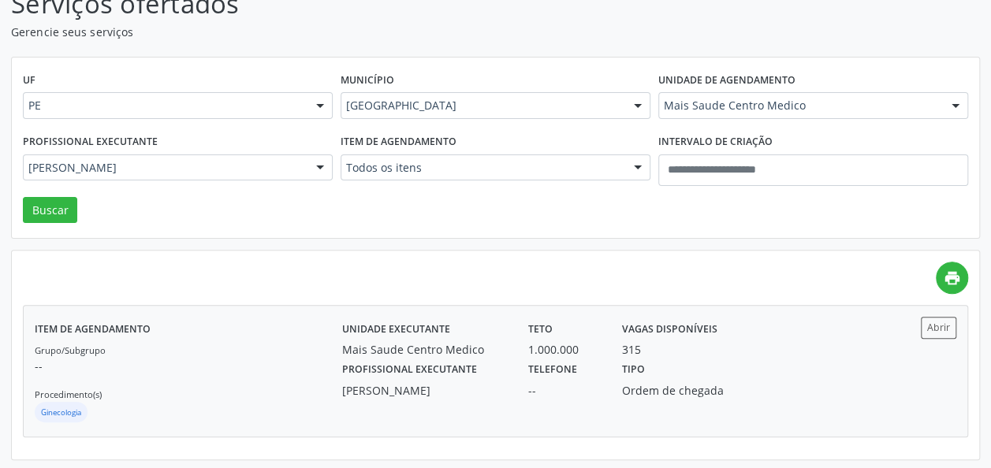
click at [515, 388] on div "Profissional executante Katia Rejane Almeida" at bounding box center [424, 378] width 187 height 41
click at [687, 113] on div "Mais Saude Centro Medico" at bounding box center [813, 105] width 310 height 27
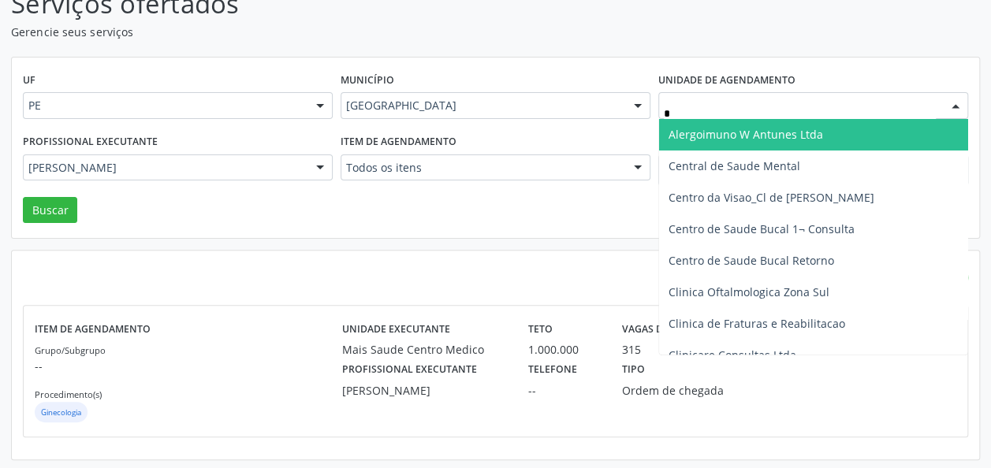
type input "**"
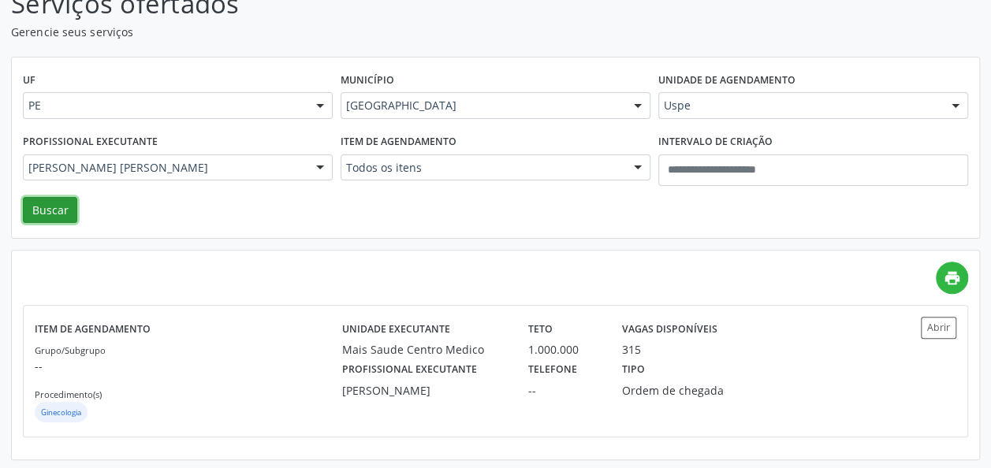
click at [58, 216] on button "Buscar" at bounding box center [50, 210] width 54 height 27
click at [418, 344] on div "Uspe" at bounding box center [424, 349] width 165 height 17
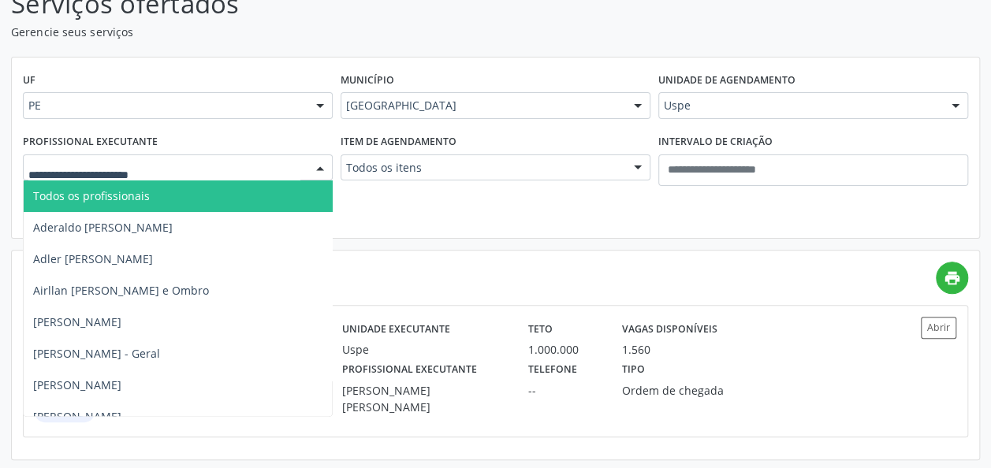
click at [293, 158] on div at bounding box center [178, 167] width 310 height 27
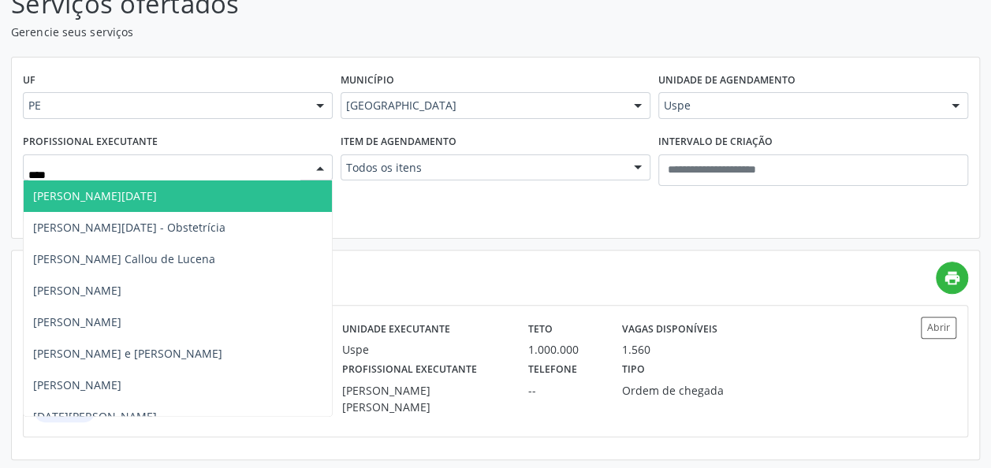
type input "*****"
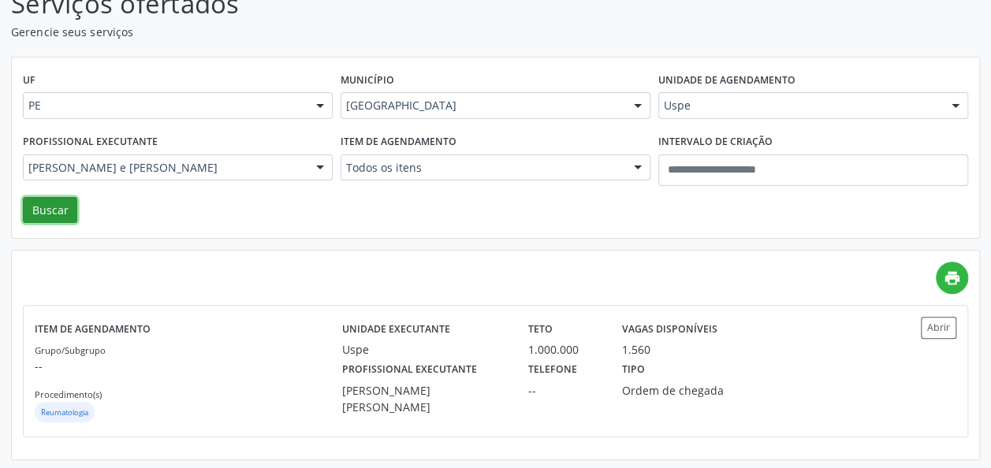
click at [55, 213] on button "Buscar" at bounding box center [50, 210] width 54 height 27
click at [429, 363] on label "Profissional executante" at bounding box center [409, 370] width 135 height 24
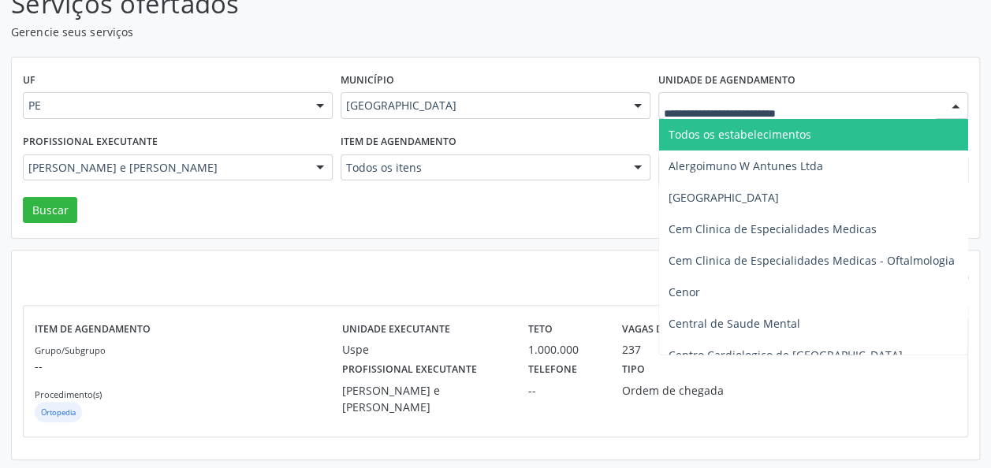
click at [711, 115] on div at bounding box center [813, 105] width 310 height 27
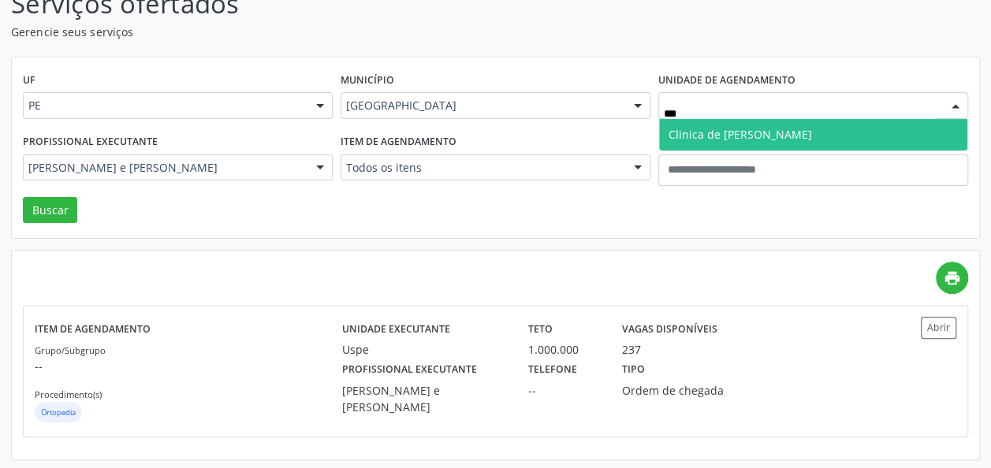
type input "****"
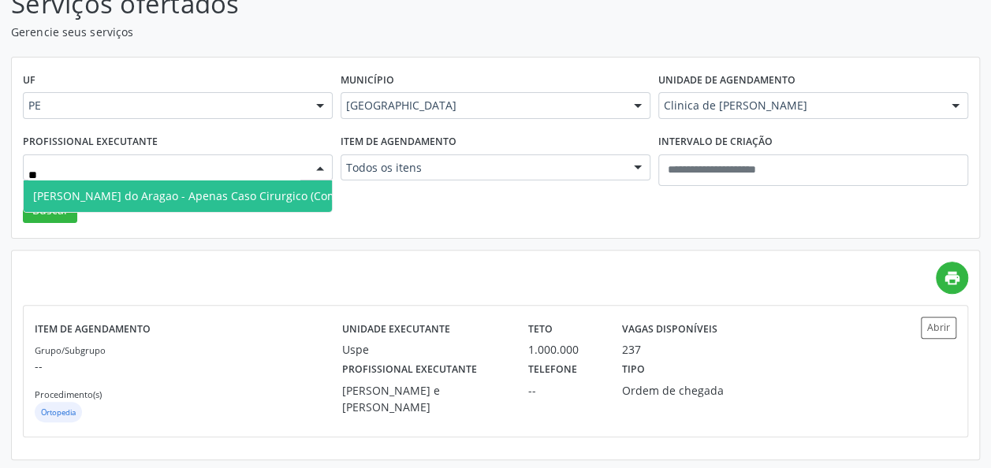
type input "***"
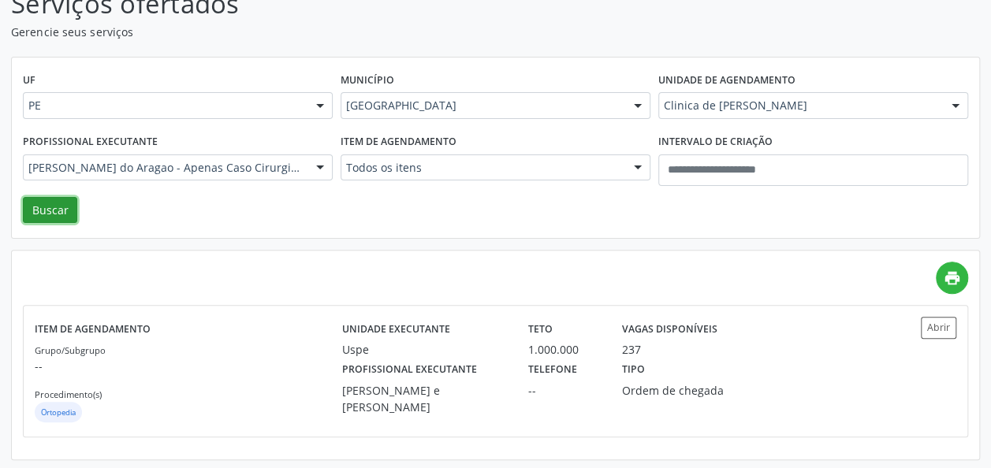
click at [61, 202] on button "Buscar" at bounding box center [50, 210] width 54 height 27
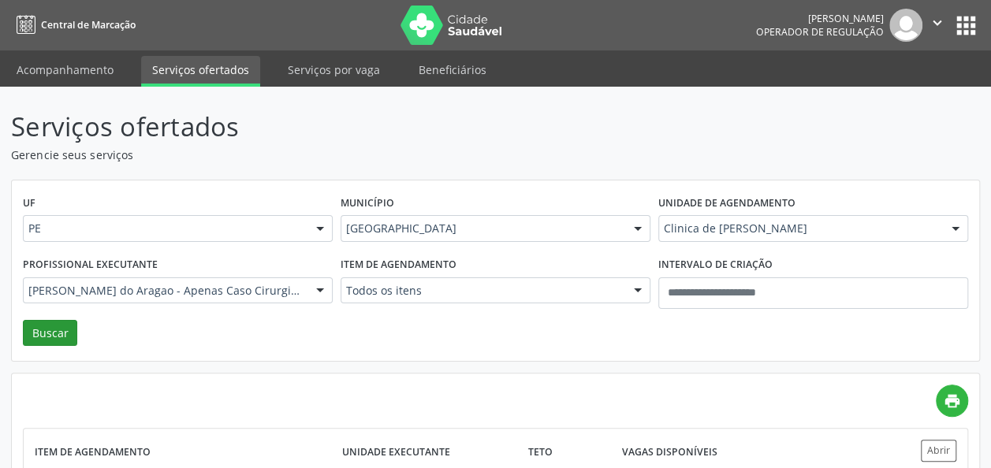
scroll to position [130, 0]
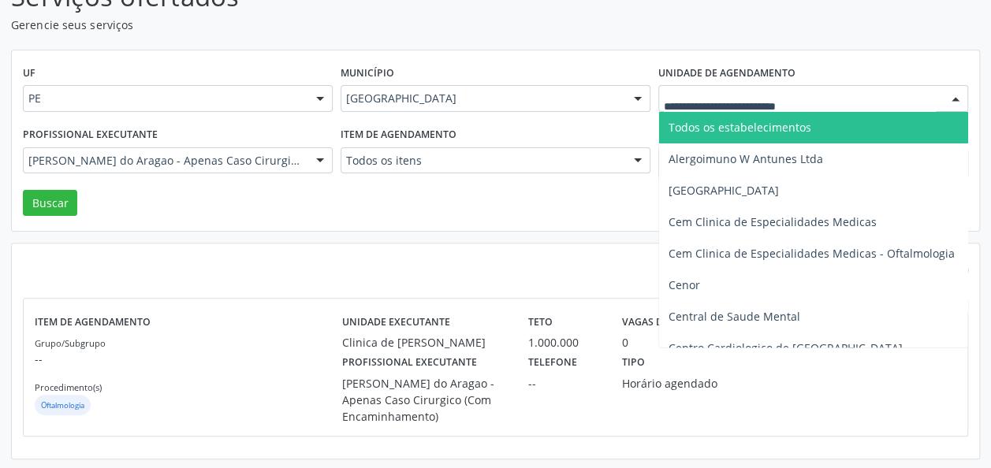
click at [711, 106] on div at bounding box center [813, 98] width 310 height 27
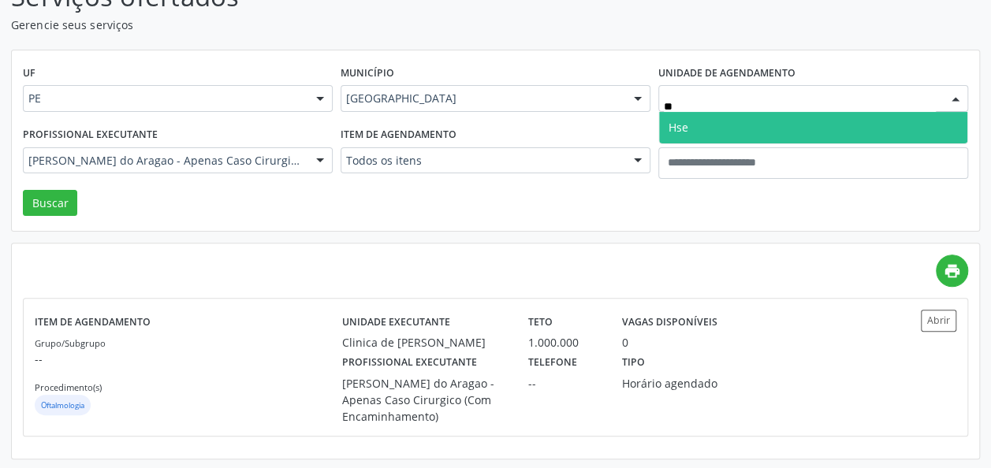
type input "***"
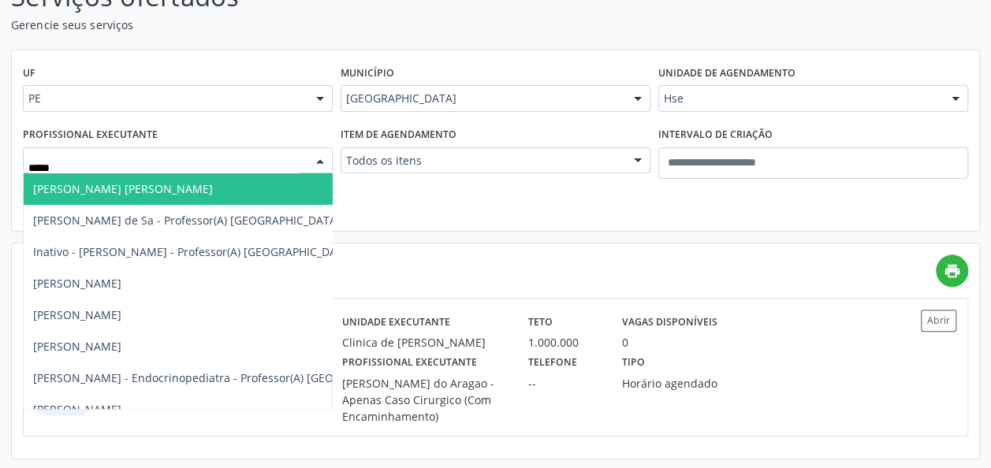
type input "******"
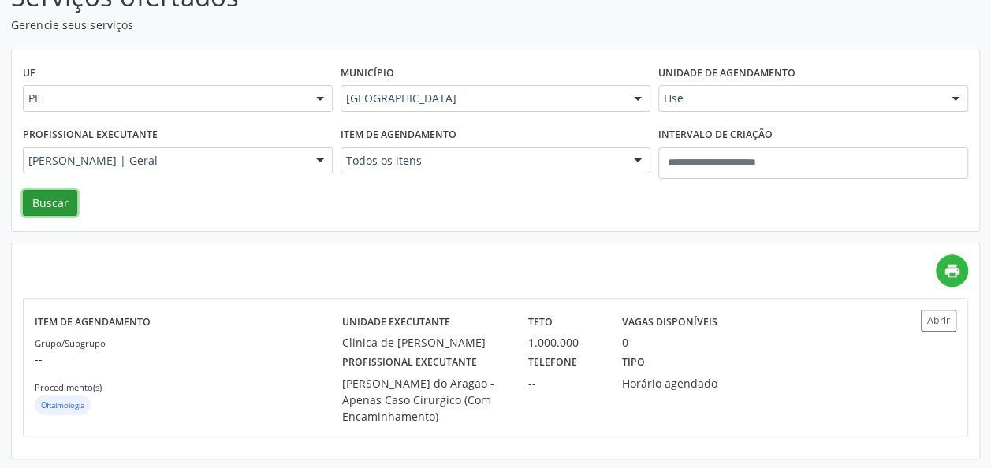
click at [38, 205] on button "Buscar" at bounding box center [50, 203] width 54 height 27
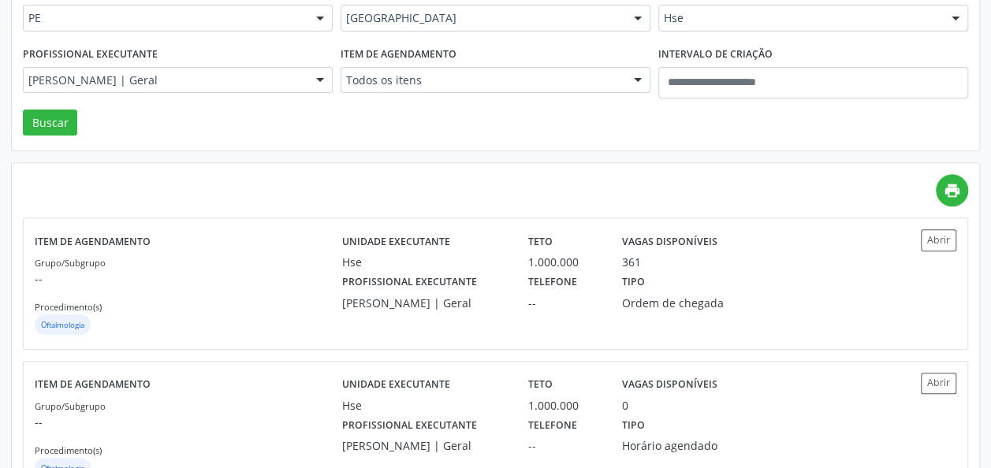
scroll to position [211, 0]
click at [344, 311] on div "Marineide Bezerra Colaco Ramos | Geral" at bounding box center [424, 302] width 165 height 17
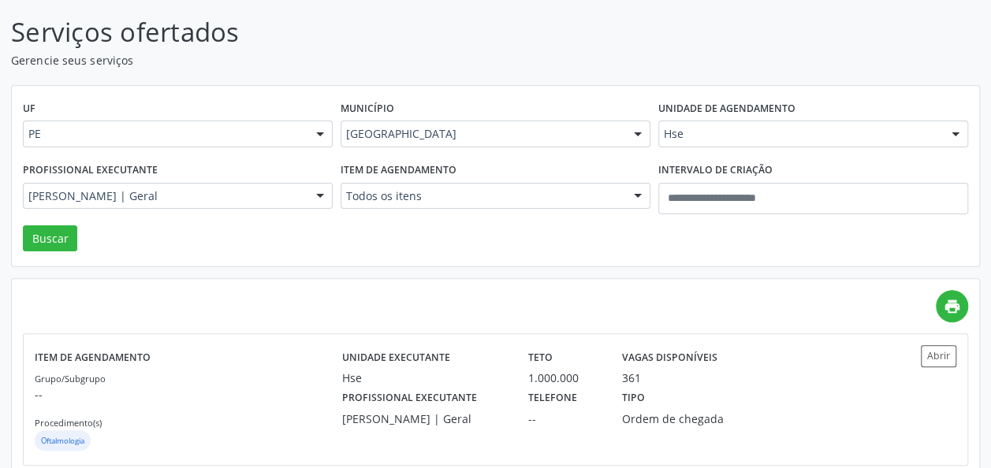
scroll to position [84, 0]
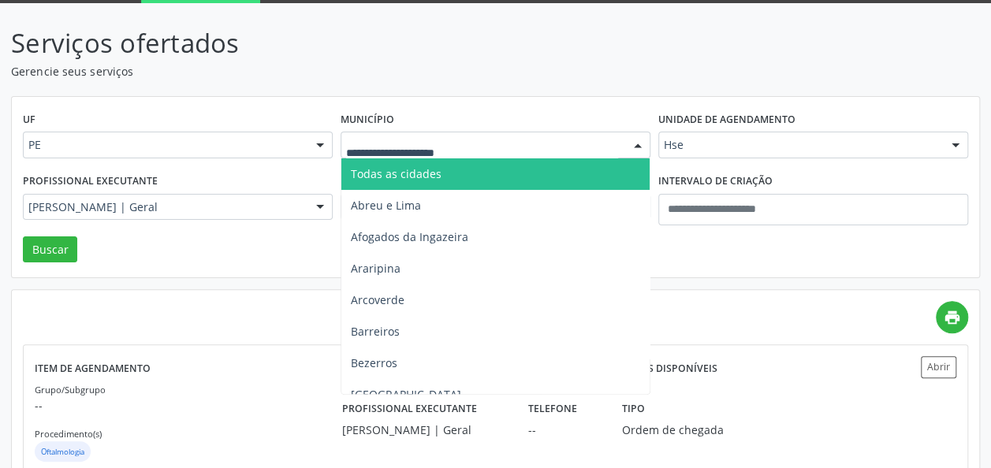
click at [452, 153] on div at bounding box center [495, 145] width 310 height 27
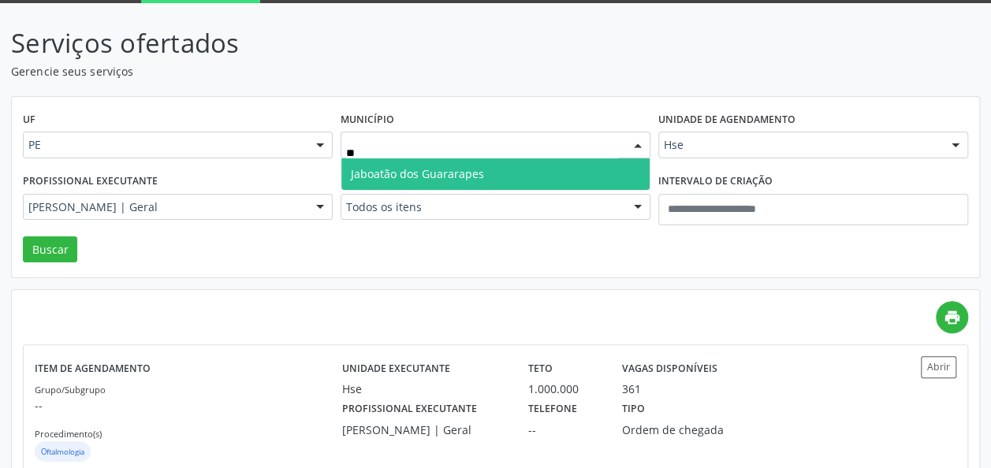
type input "***"
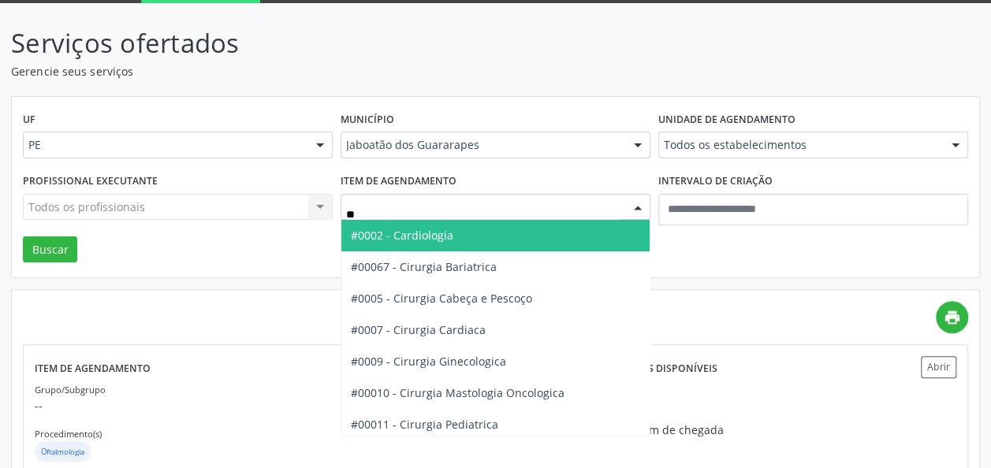
type input "***"
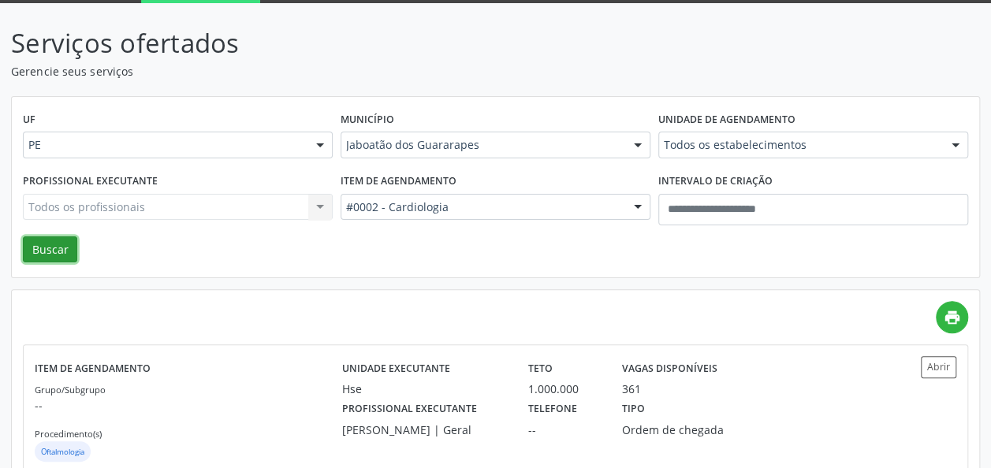
click at [57, 247] on button "Buscar" at bounding box center [50, 249] width 54 height 27
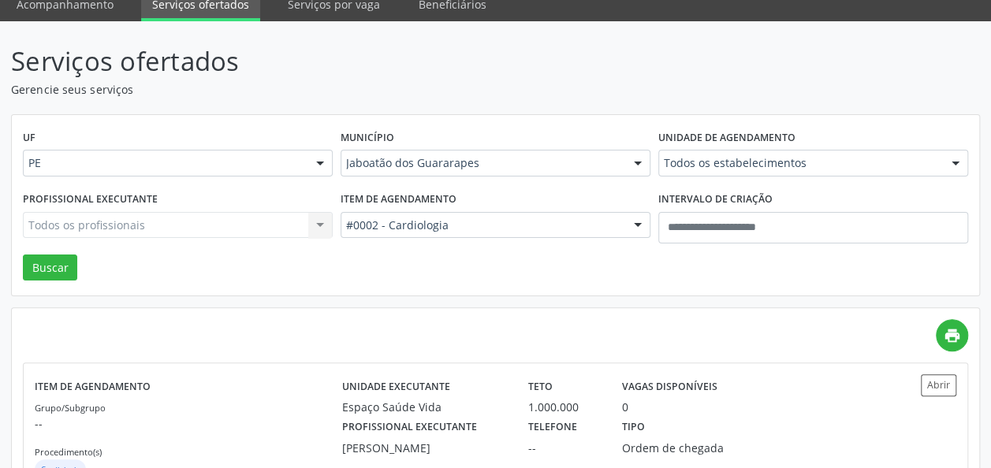
scroll to position [0, 0]
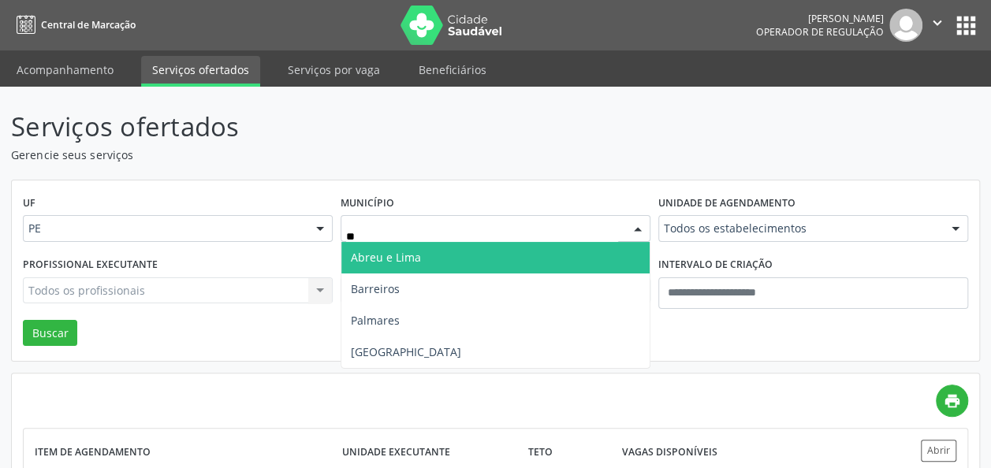
type input "***"
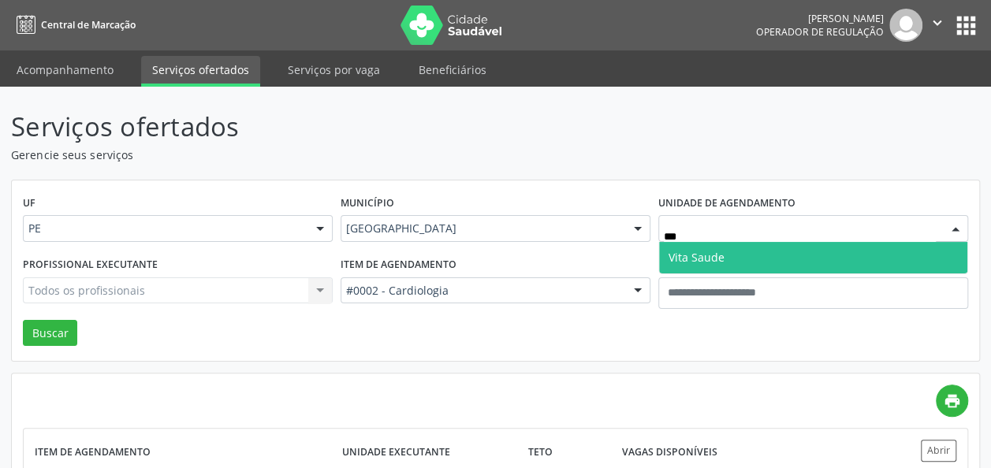
type input "****"
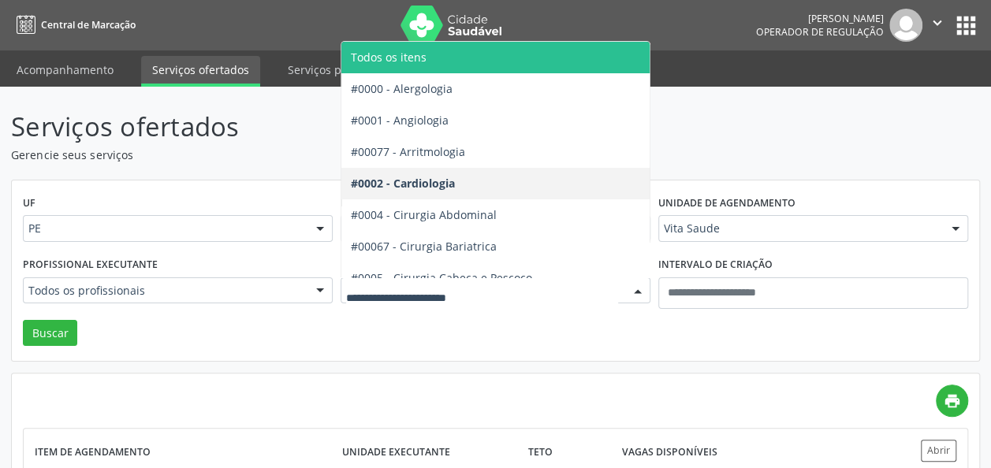
click at [637, 290] on div at bounding box center [638, 291] width 24 height 27
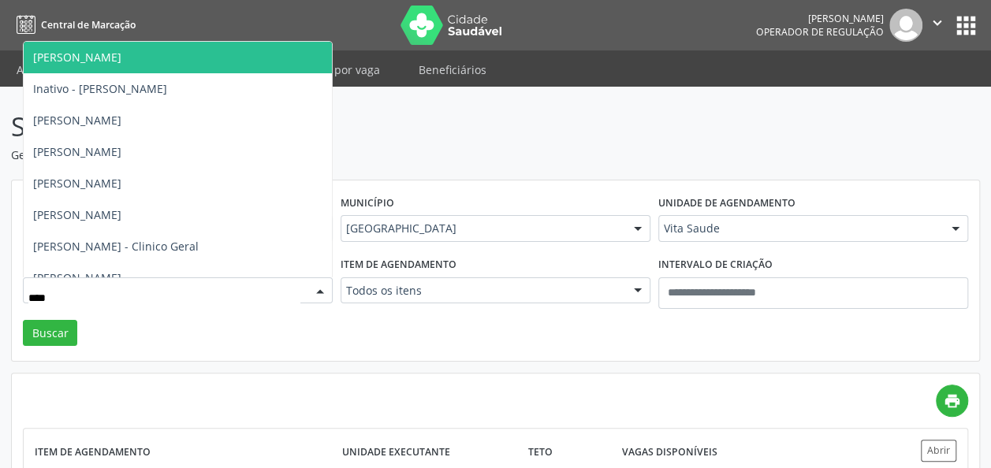
type input "*****"
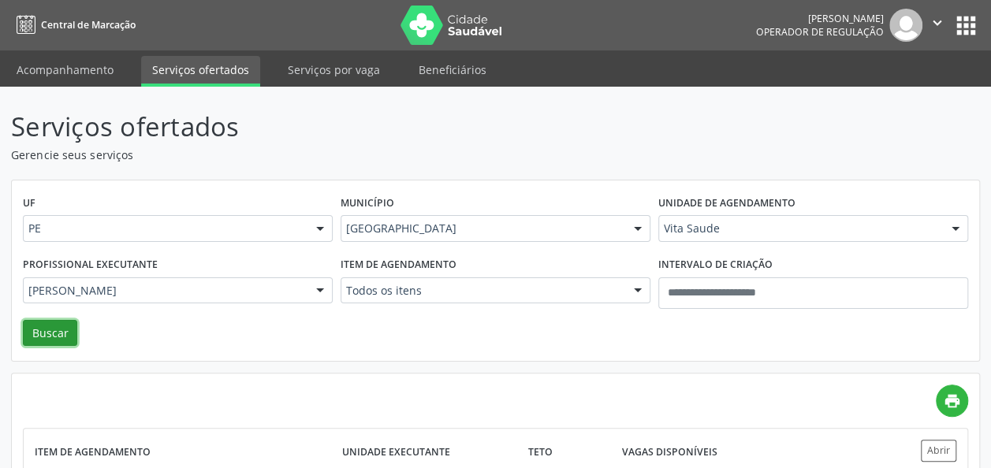
click at [68, 337] on button "Buscar" at bounding box center [50, 333] width 54 height 27
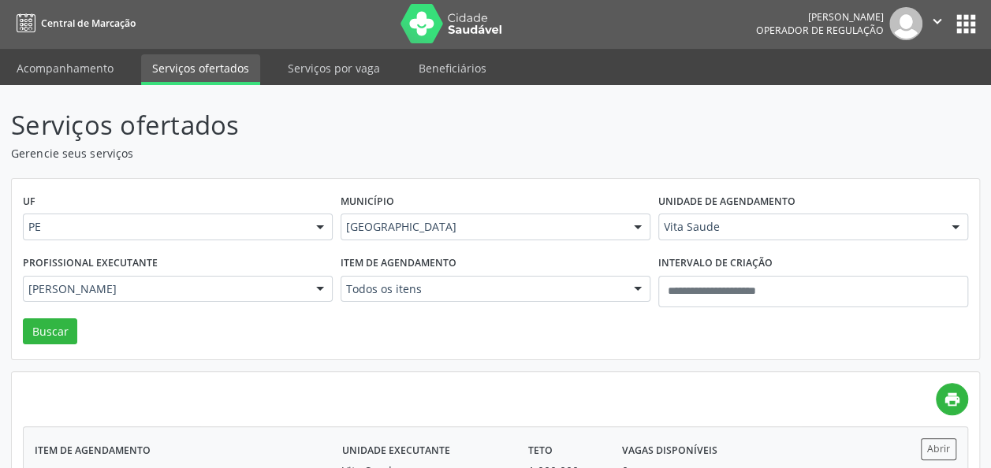
scroll to position [123, 0]
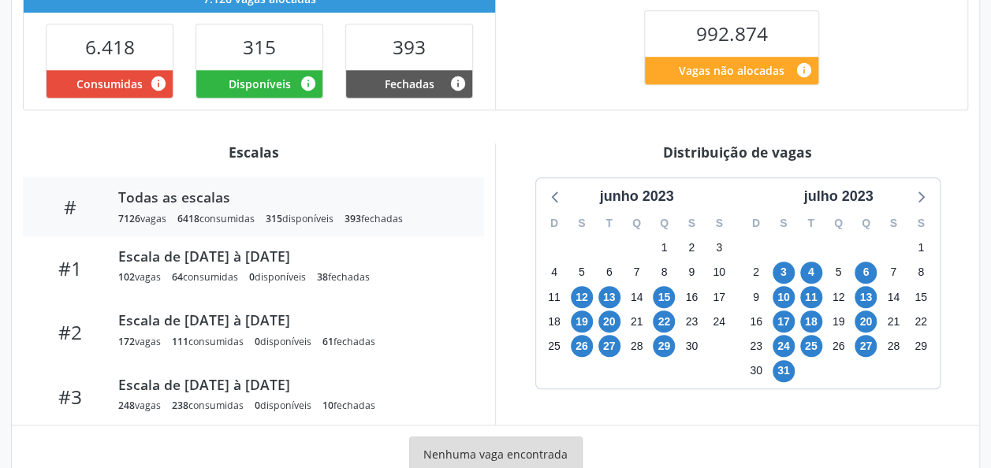
scroll to position [446, 0]
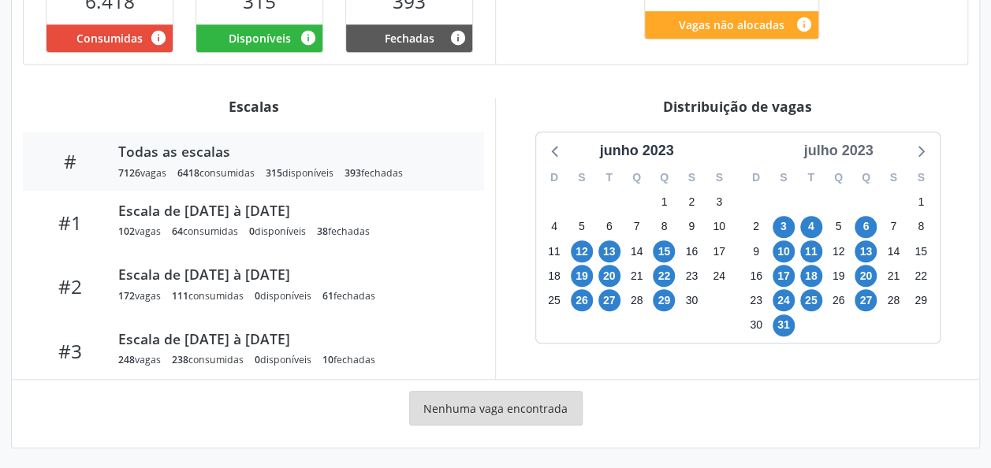
click at [832, 150] on div "julho 2023" at bounding box center [838, 150] width 82 height 21
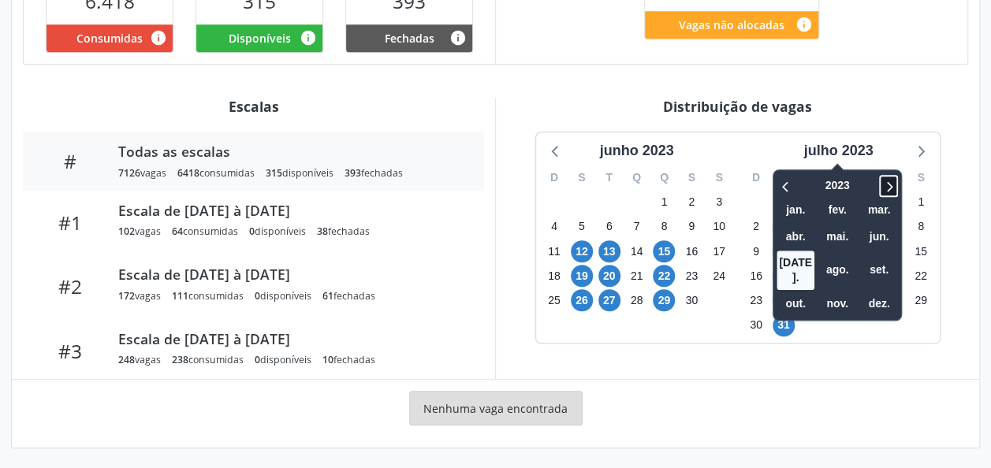
click at [895, 184] on icon at bounding box center [888, 186] width 16 height 19
click at [831, 264] on span "ago." at bounding box center [837, 270] width 38 height 24
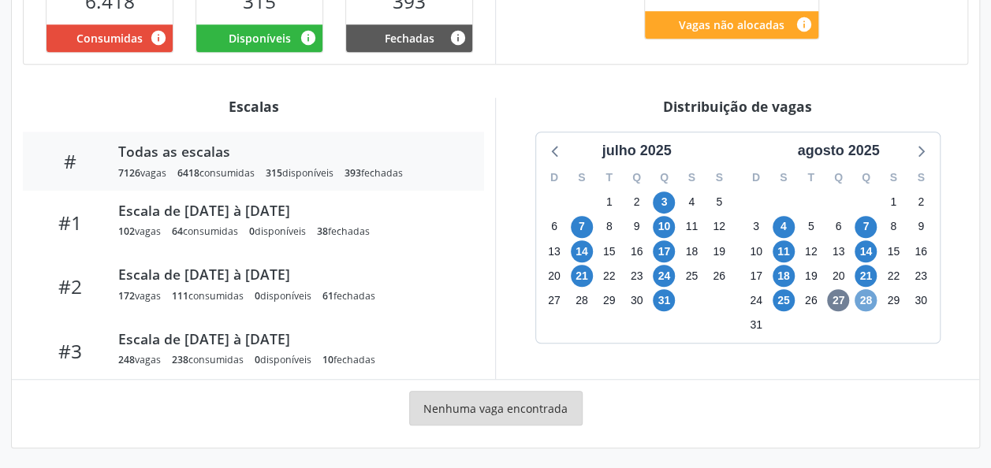
click at [869, 303] on span "28" at bounding box center [865, 300] width 22 height 22
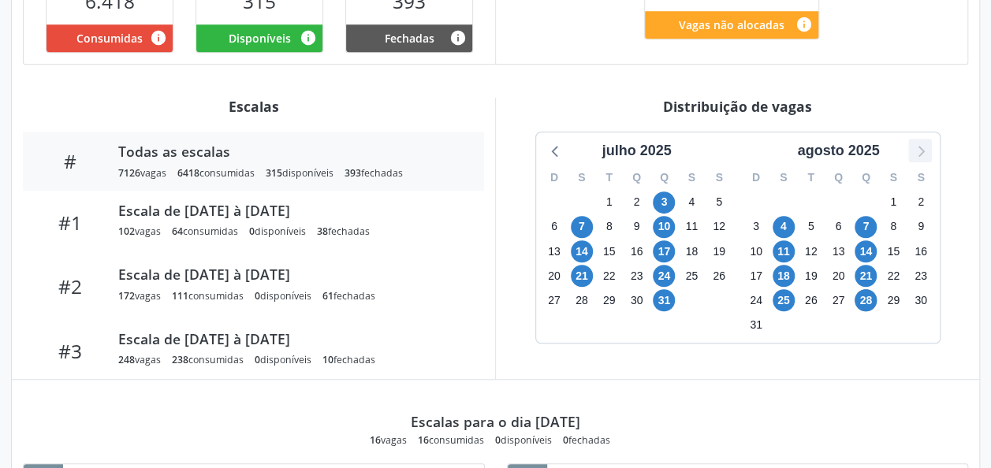
click at [919, 156] on icon at bounding box center [919, 150] width 20 height 20
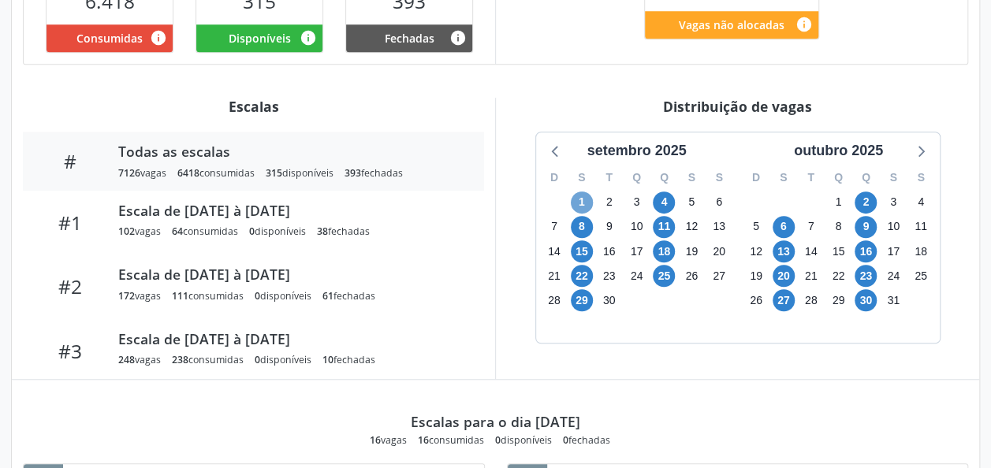
click at [582, 201] on span "1" at bounding box center [582, 203] width 22 height 22
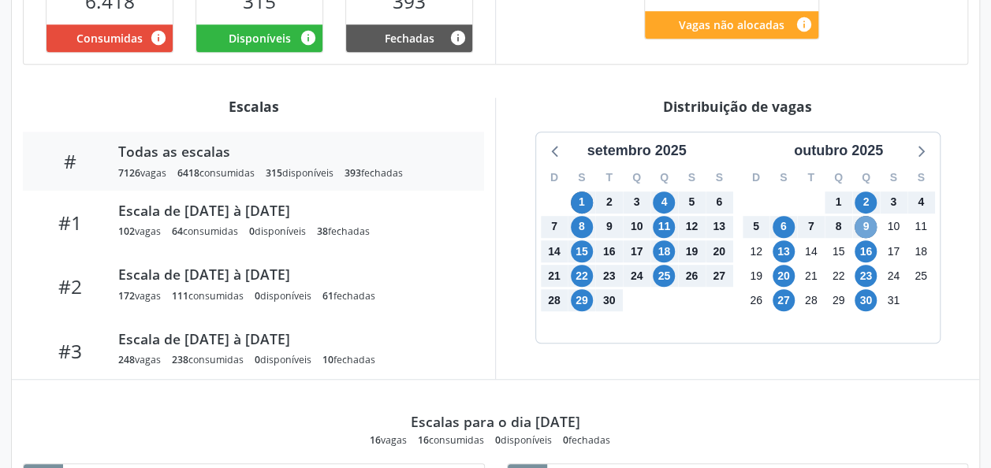
click at [861, 229] on span "9" at bounding box center [865, 227] width 22 height 22
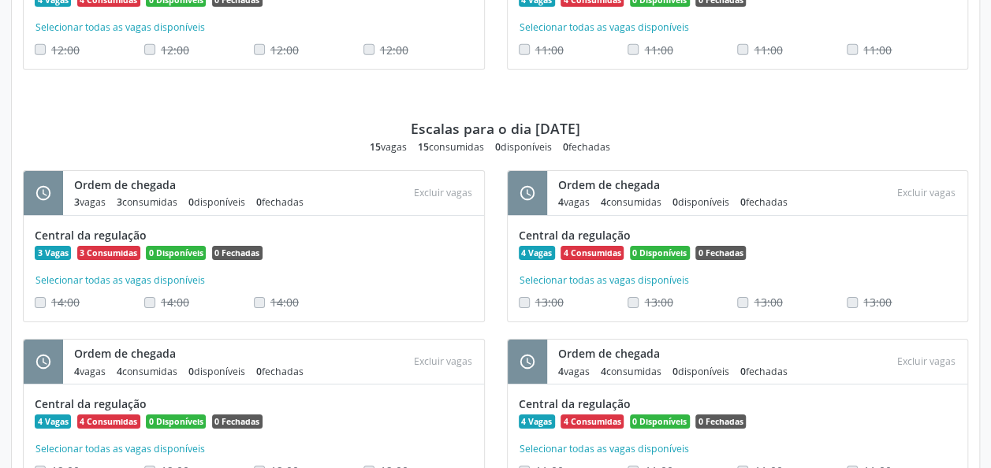
scroll to position [5503, 0]
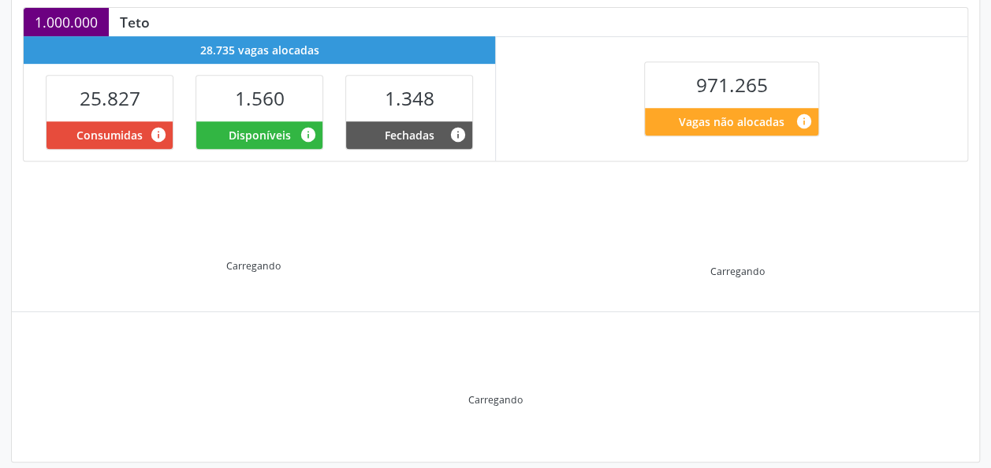
scroll to position [350, 0]
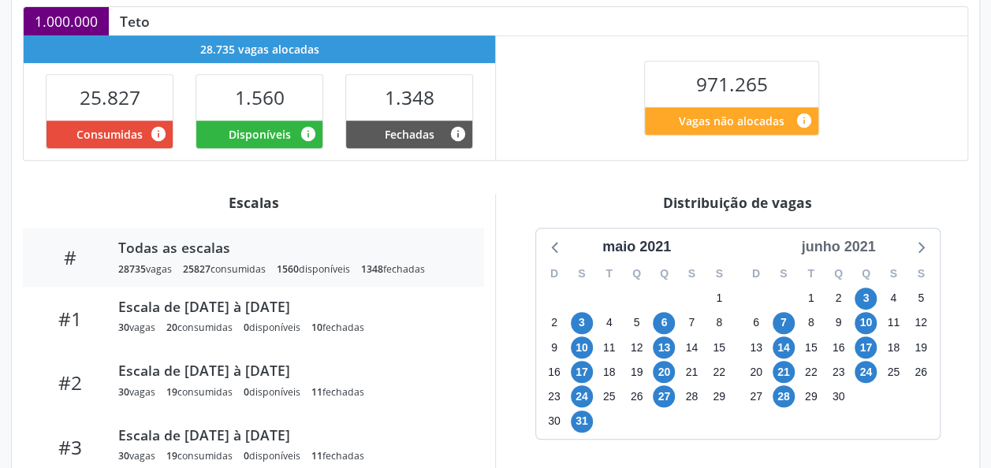
click at [850, 247] on div "junho 2021" at bounding box center [837, 246] width 87 height 21
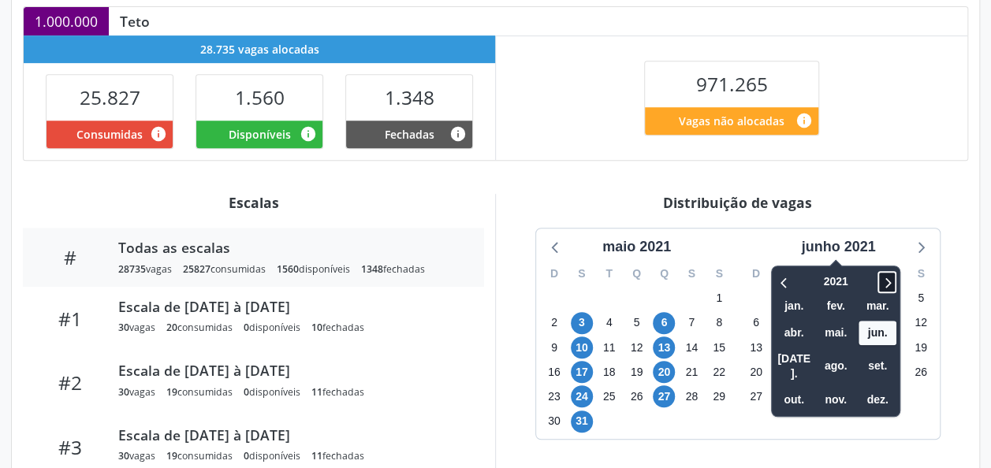
click at [889, 281] on icon at bounding box center [887, 282] width 16 height 19
click at [841, 363] on span "ago." at bounding box center [835, 366] width 38 height 24
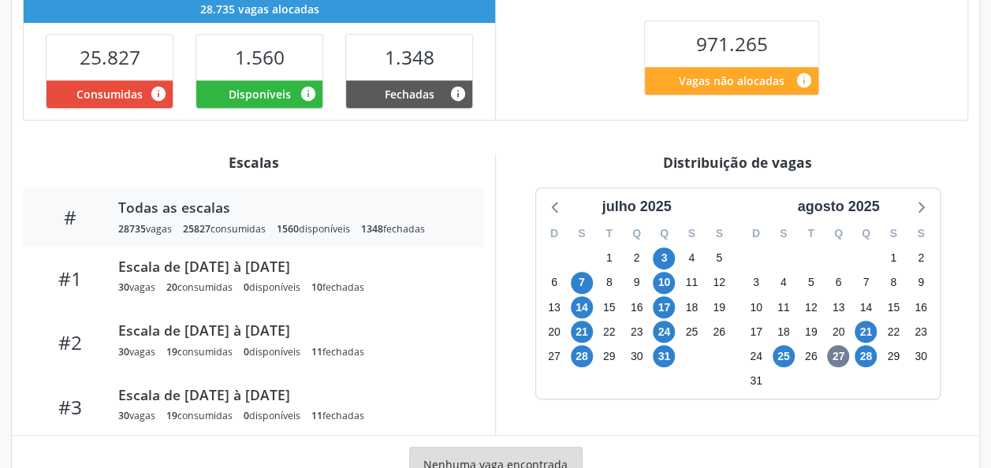
scroll to position [396, 0]
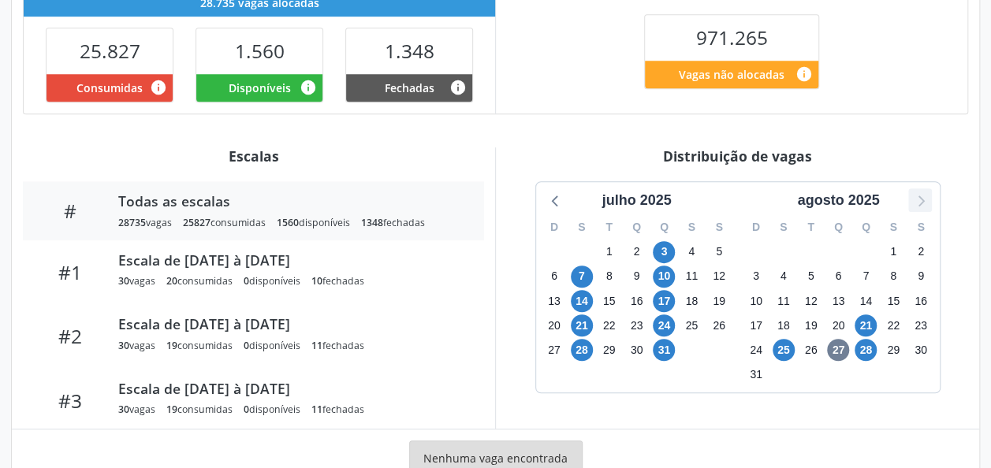
click at [924, 200] on icon at bounding box center [919, 200] width 20 height 20
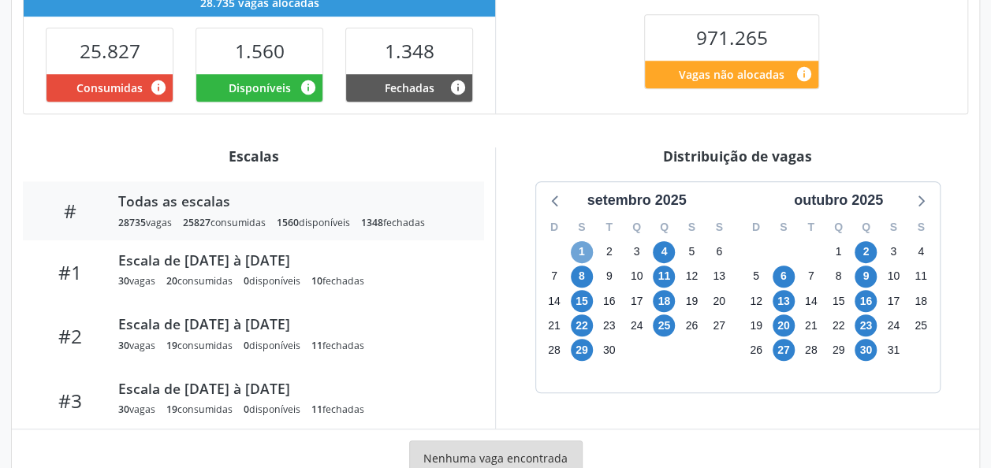
click at [583, 255] on span "1" at bounding box center [582, 252] width 22 height 22
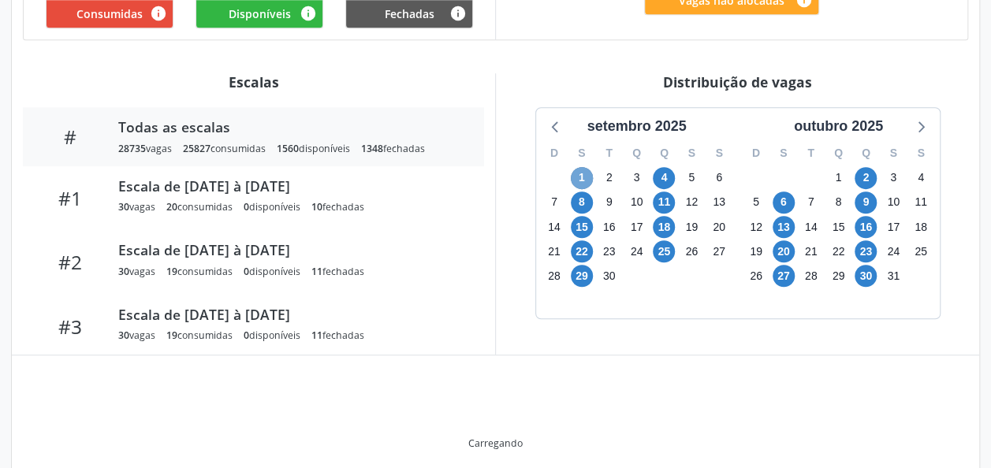
scroll to position [478, 0]
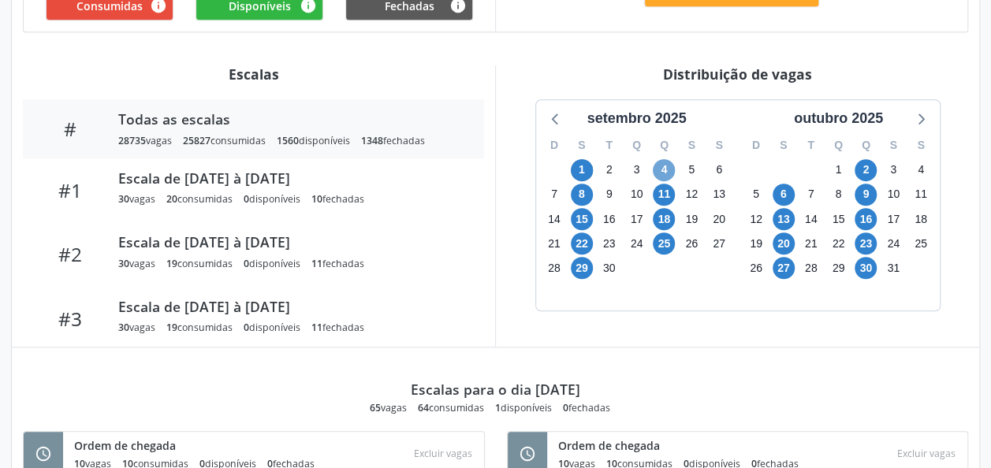
click at [665, 159] on span "4" at bounding box center [664, 170] width 22 height 22
click at [582, 197] on span "8" at bounding box center [582, 195] width 22 height 22
click at [665, 201] on span "11" at bounding box center [664, 195] width 22 height 22
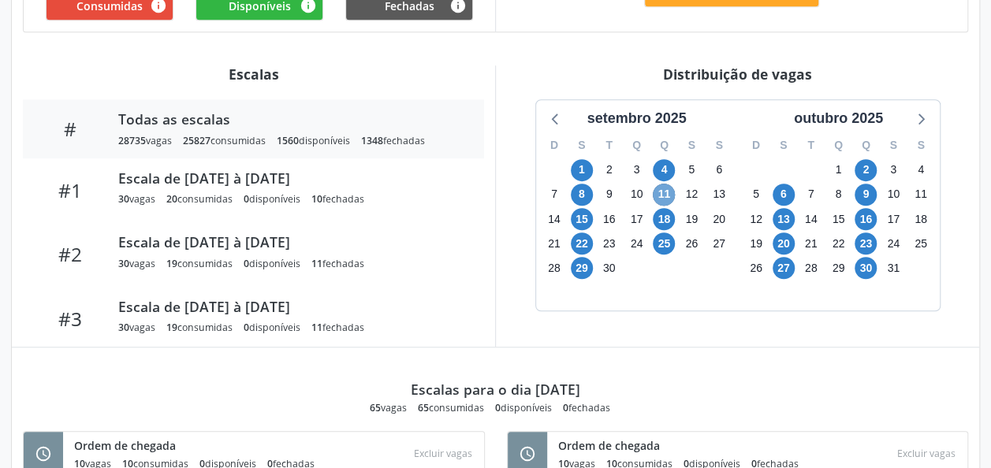
click at [665, 201] on span "11" at bounding box center [664, 195] width 22 height 22
click at [580, 225] on span "15" at bounding box center [582, 219] width 22 height 22
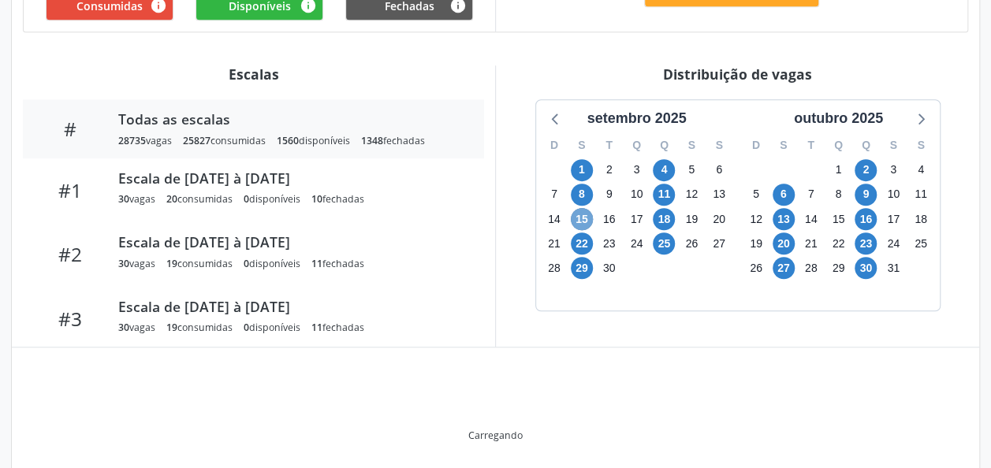
click at [580, 225] on span "15" at bounding box center [582, 219] width 22 height 22
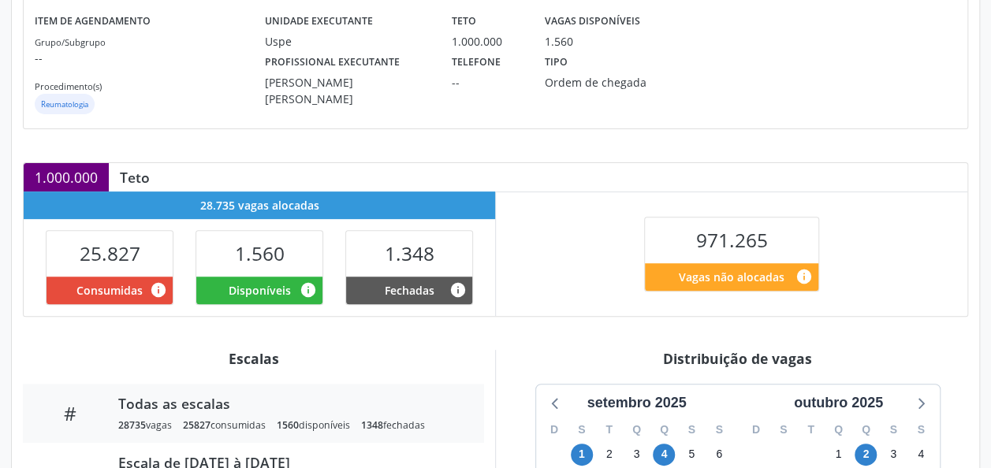
scroll to position [194, 0]
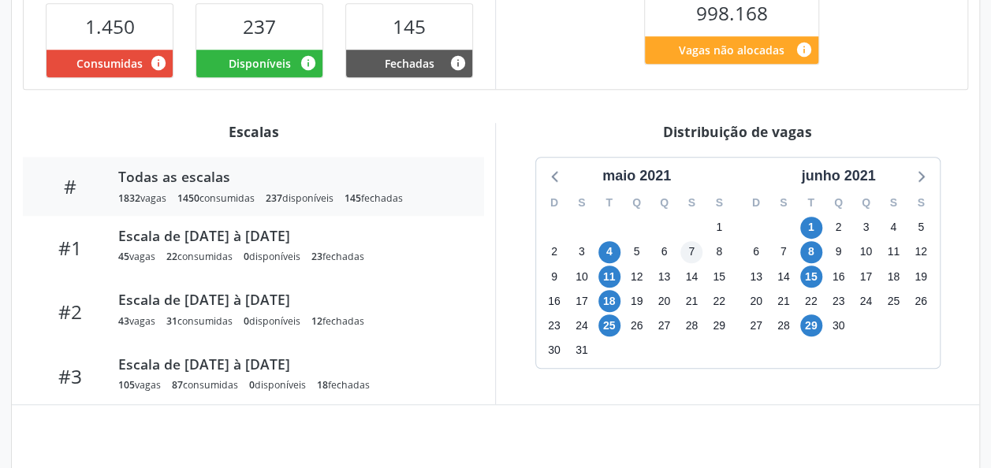
scroll to position [423, 0]
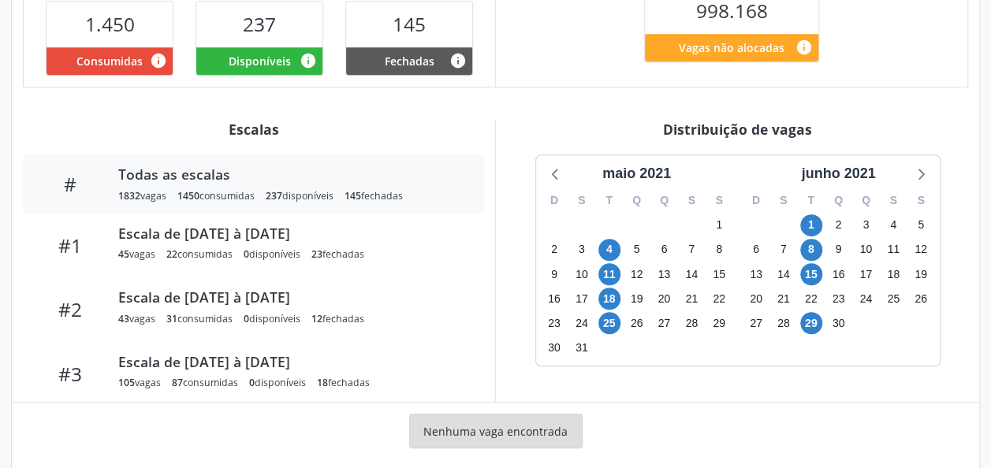
click at [843, 188] on div "Q" at bounding box center [838, 200] width 28 height 24
click at [842, 180] on div "junho 2021" at bounding box center [837, 173] width 87 height 21
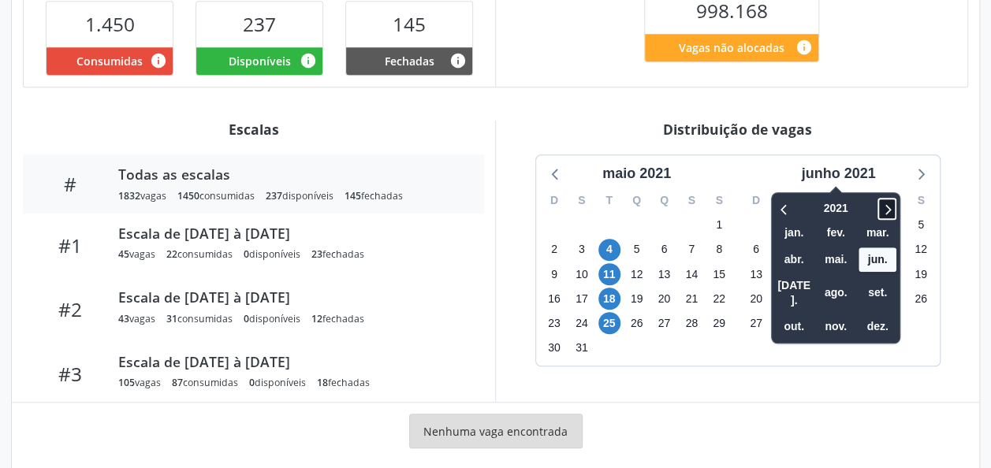
click at [894, 210] on icon at bounding box center [887, 208] width 16 height 19
click at [886, 213] on icon at bounding box center [887, 208] width 16 height 19
click at [843, 287] on span "ago." at bounding box center [835, 293] width 38 height 24
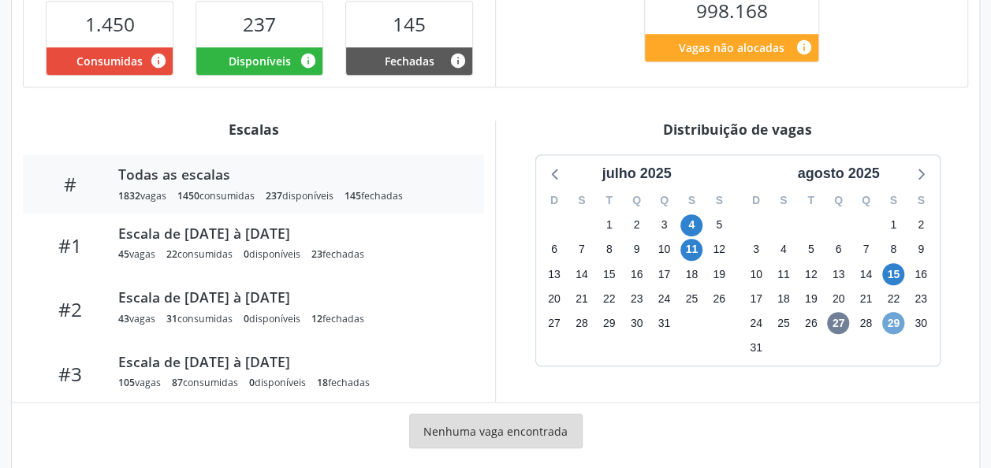
click at [893, 325] on span "29" at bounding box center [893, 323] width 22 height 22
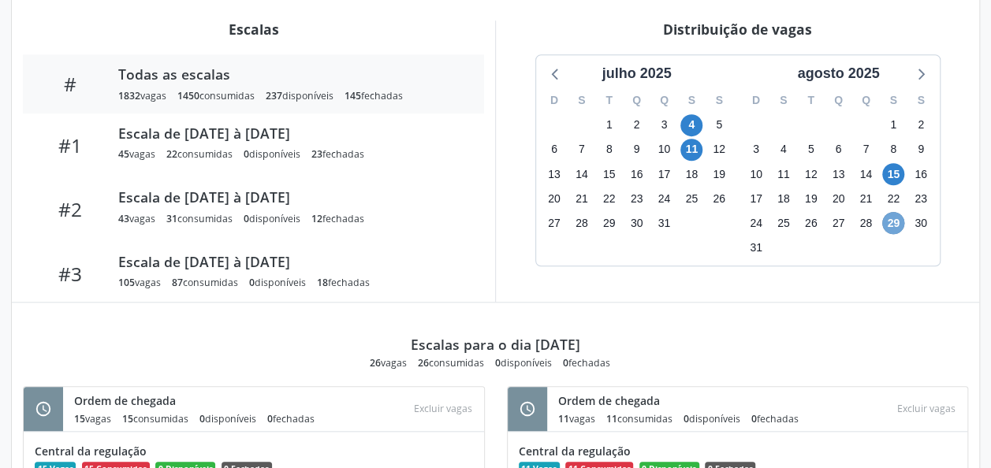
scroll to position [524, 0]
click at [922, 70] on icon at bounding box center [920, 73] width 6 height 11
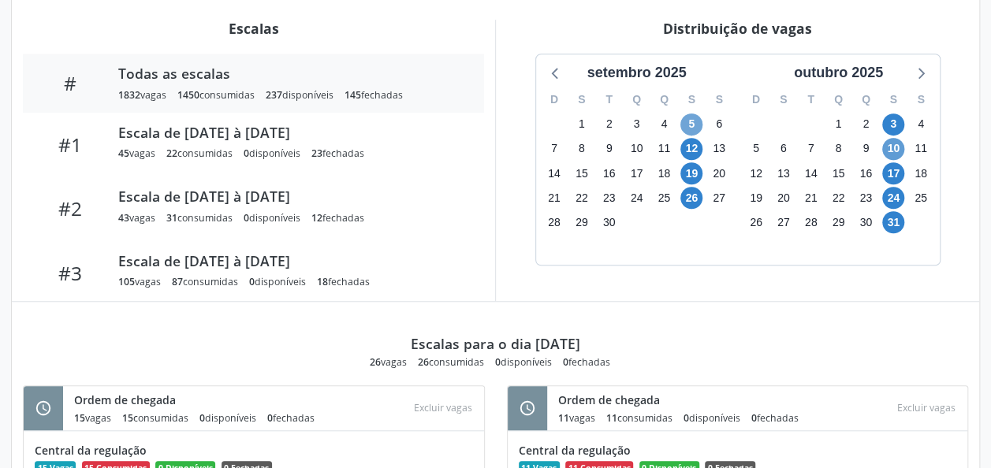
drag, startPoint x: 695, startPoint y: 125, endPoint x: 897, endPoint y: 151, distance: 203.4
click at [897, 151] on div "setembro 2025 D S T Q Q S S 31 1 2 3 4 5 6 7 8 9 10 11 12 13 14 15 16 17 18 19 …" at bounding box center [738, 159] width 404 height 210
click at [897, 151] on span "10" at bounding box center [893, 149] width 22 height 22
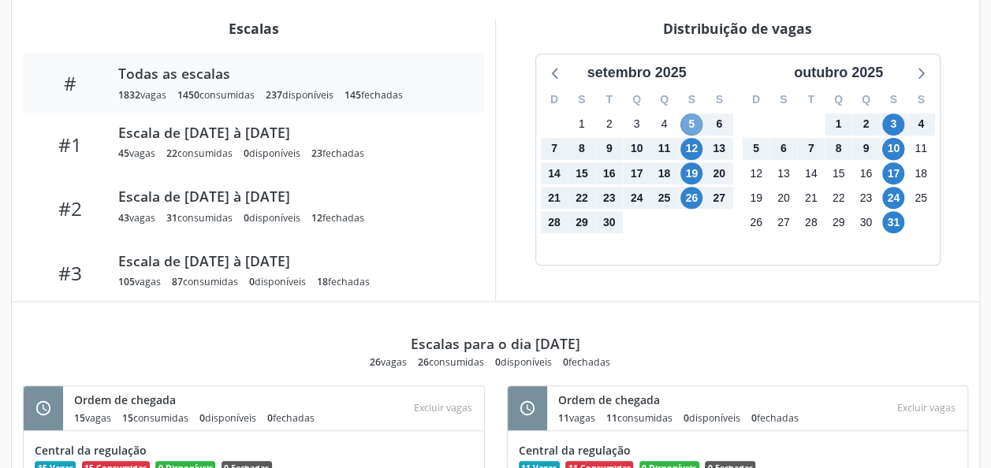
click at [700, 115] on span "5" at bounding box center [691, 124] width 22 height 22
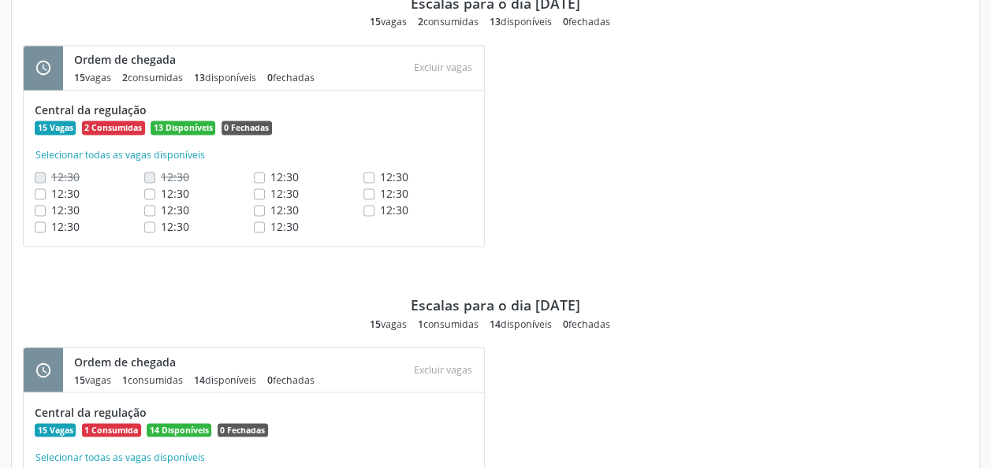
scroll to position [1166, 0]
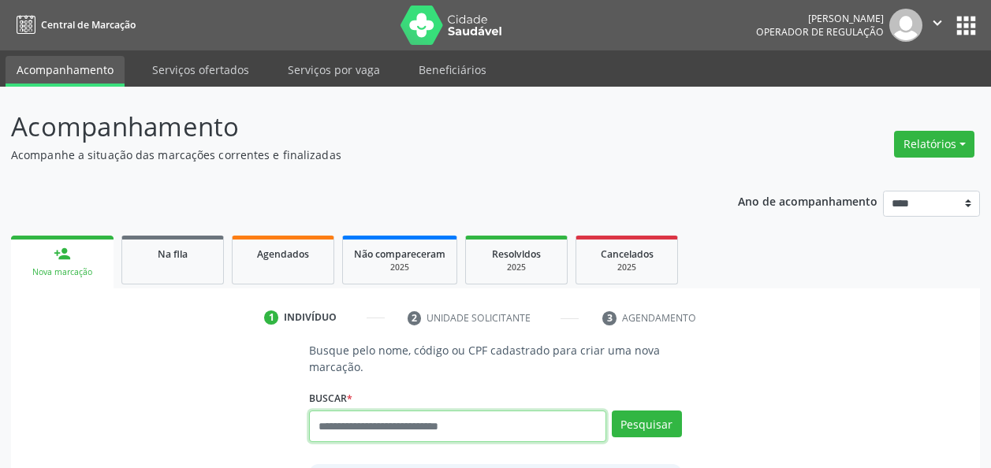
scroll to position [50, 0]
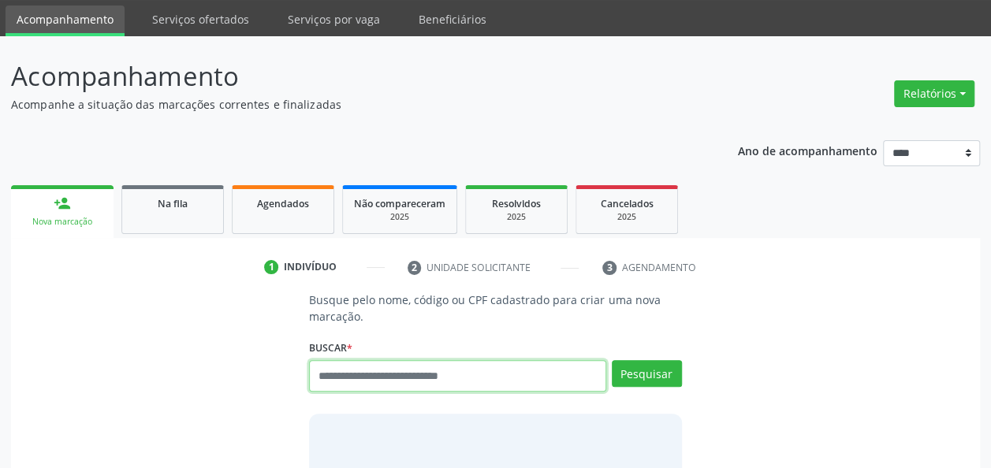
paste input "**********"
type input "**********"
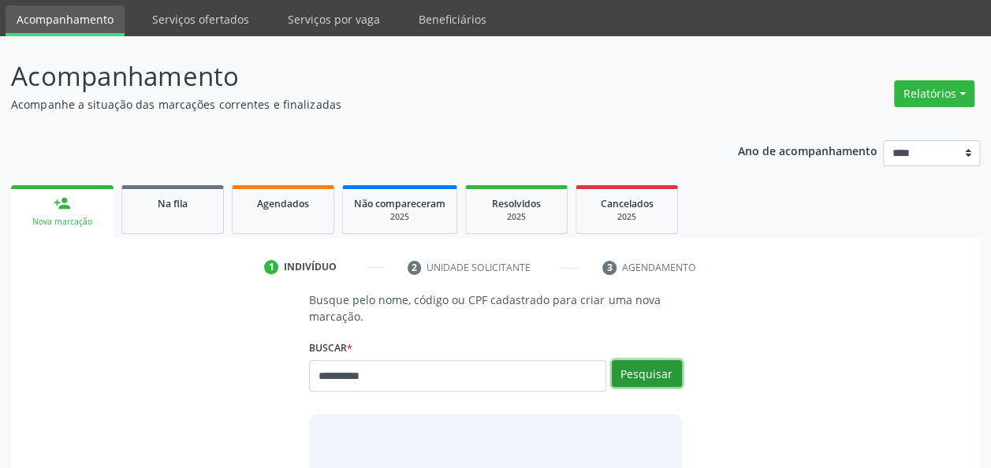
click at [654, 363] on button "Pesquisar" at bounding box center [647, 373] width 70 height 27
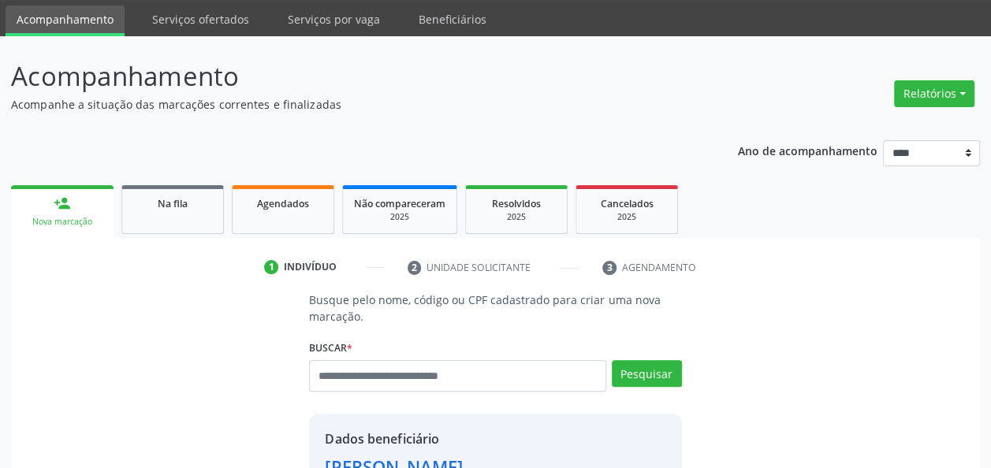
scroll to position [380, 0]
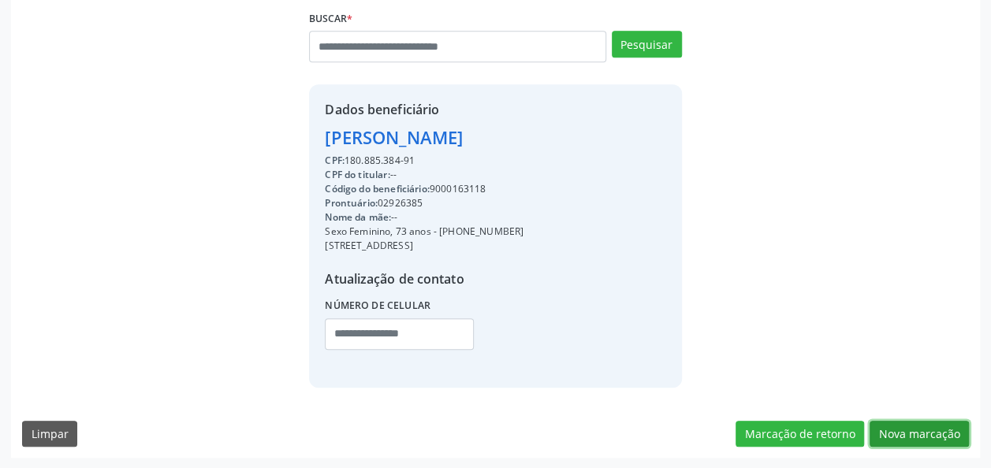
click at [897, 427] on button "Nova marcação" at bounding box center [918, 434] width 99 height 27
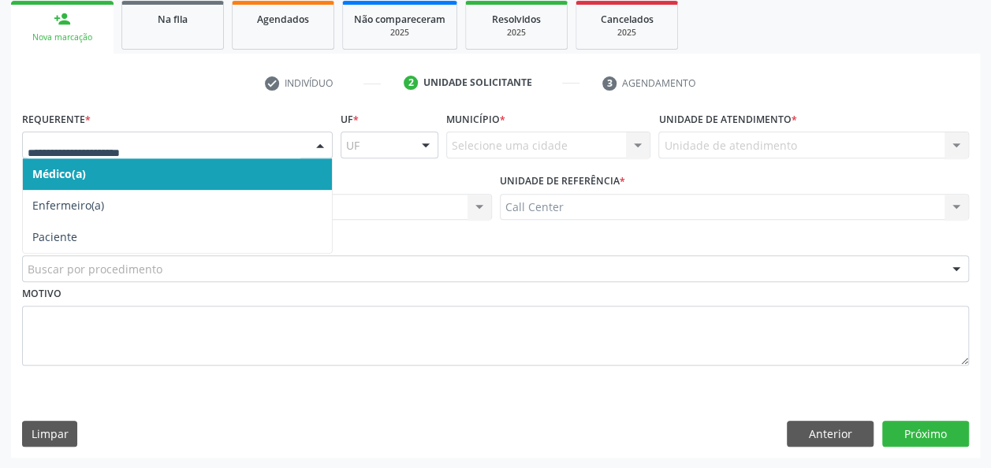
click at [327, 139] on div at bounding box center [320, 145] width 24 height 27
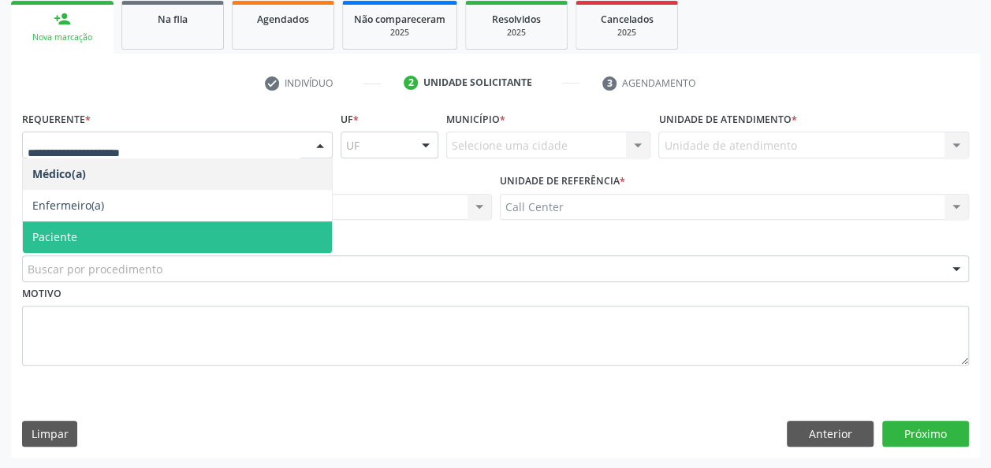
click at [147, 241] on span "Paciente" at bounding box center [177, 237] width 309 height 32
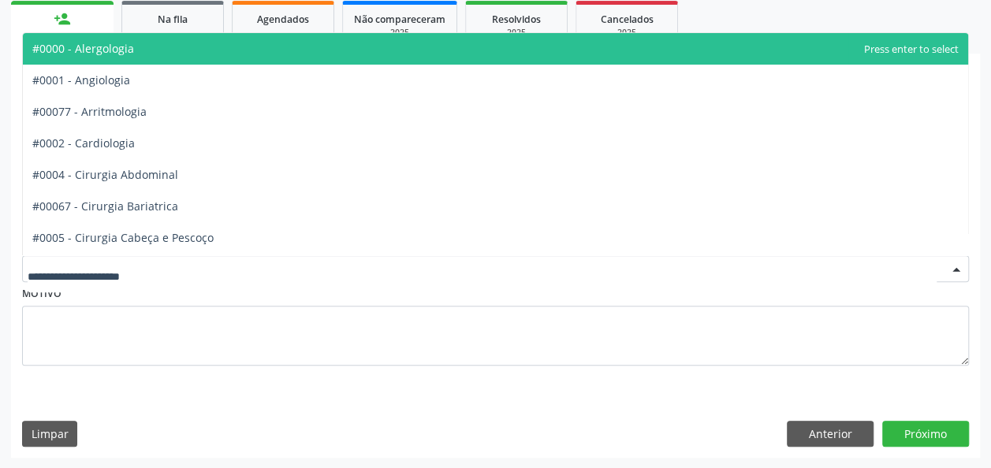
click at [177, 265] on div at bounding box center [495, 268] width 947 height 27
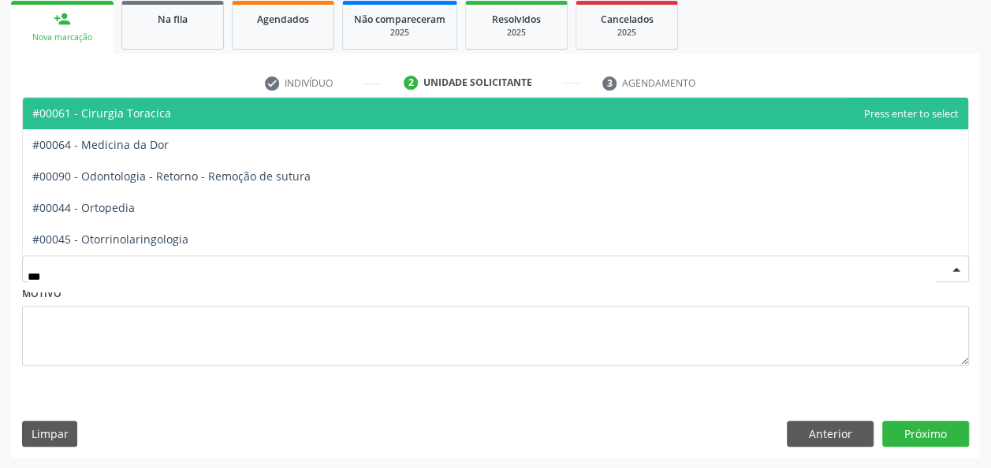
type input "****"
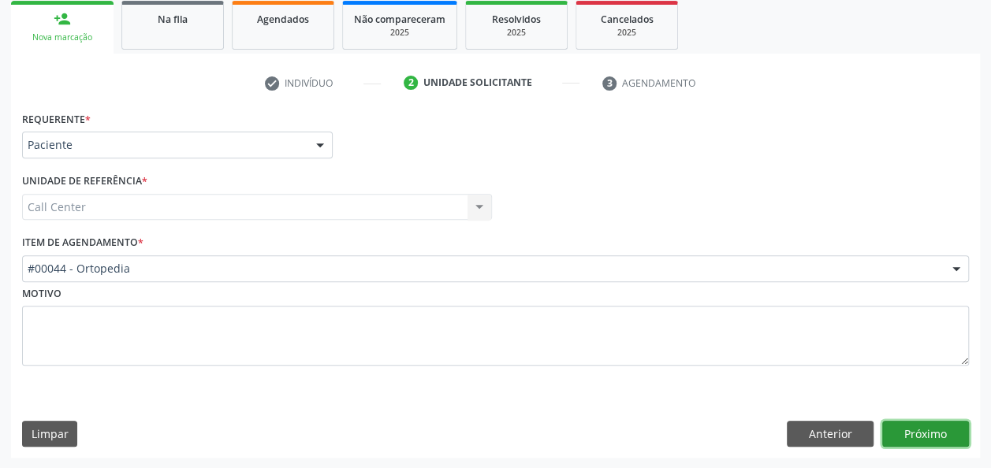
click at [912, 422] on button "Próximo" at bounding box center [925, 434] width 87 height 27
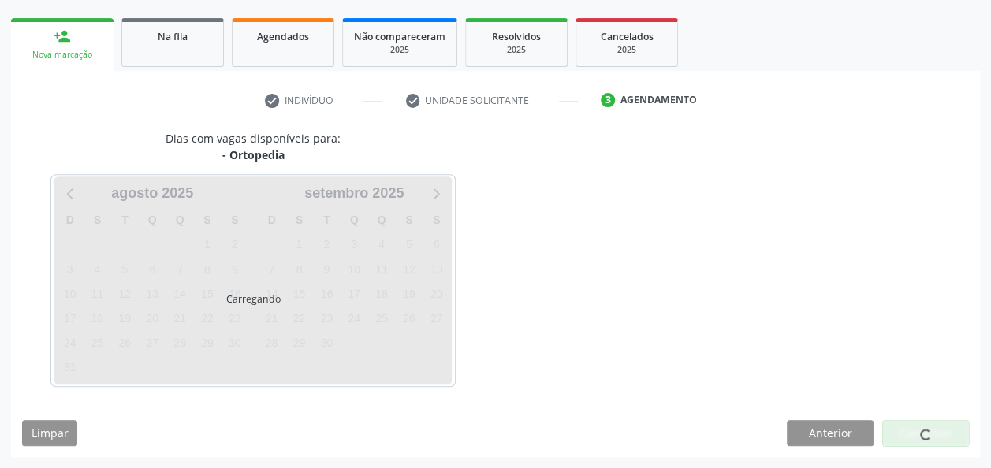
scroll to position [216, 0]
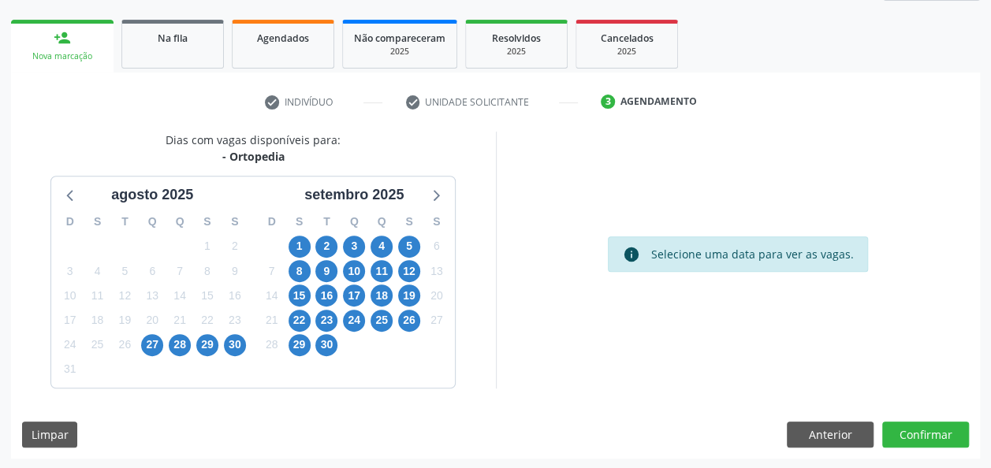
click at [421, 270] on div "12" at bounding box center [410, 271] width 28 height 24
click at [411, 266] on span "12" at bounding box center [409, 271] width 22 height 22
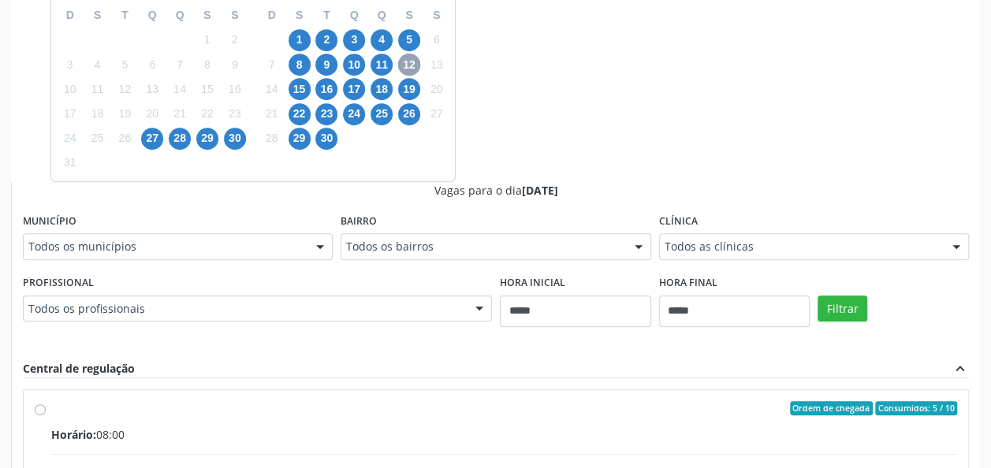
scroll to position [424, 0]
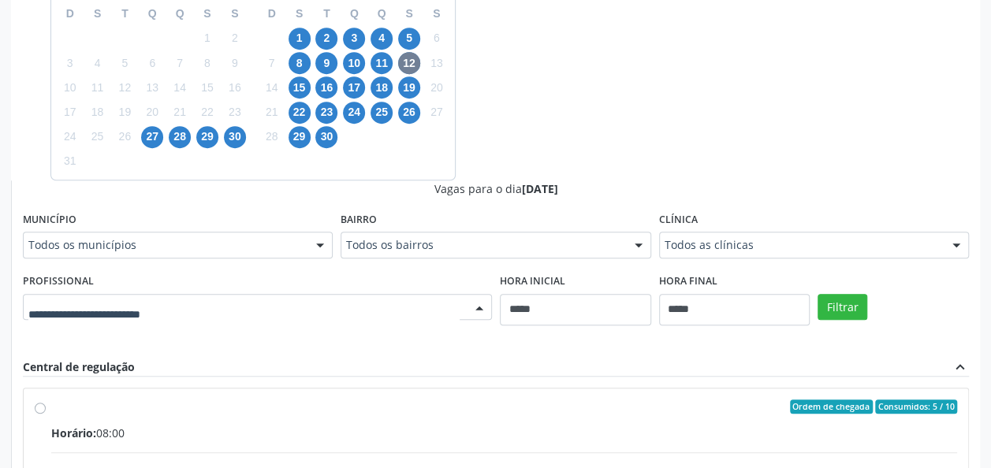
click at [466, 303] on div at bounding box center [257, 307] width 469 height 27
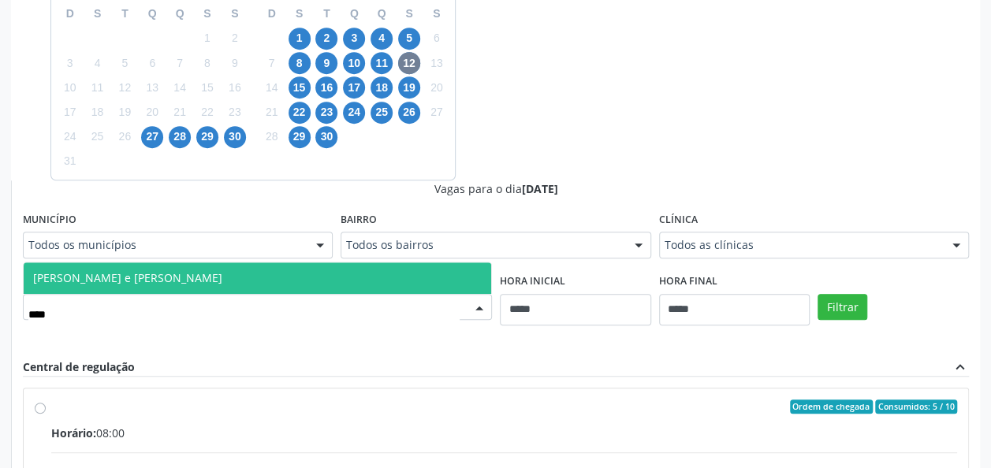
type input "*****"
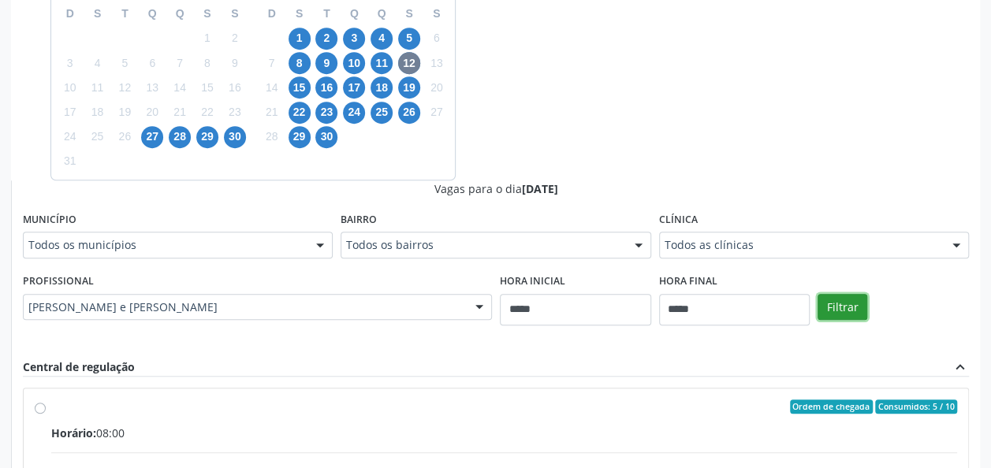
click at [842, 298] on button "Filtrar" at bounding box center [842, 307] width 50 height 27
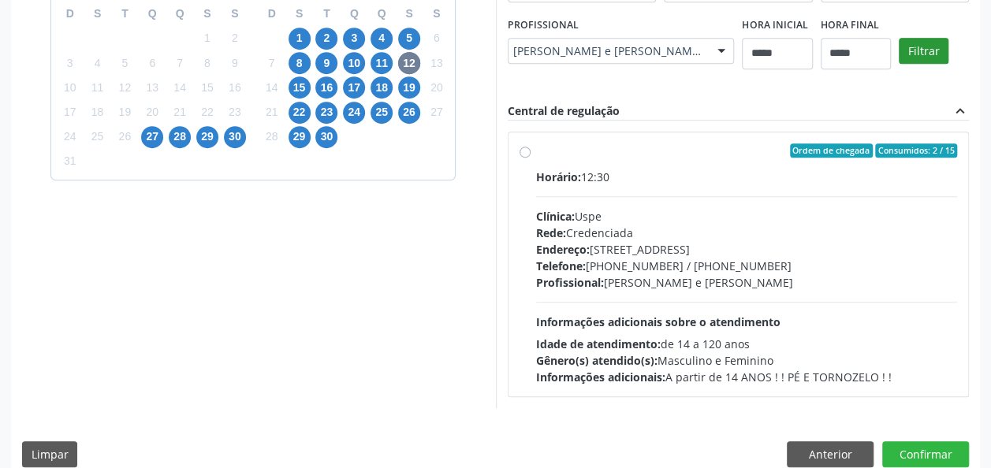
click at [842, 298] on div "Horário: 12:30 Clínica: Uspe Rede: Credenciada Endereço: Rua do Espinheiro, nº …" at bounding box center [747, 277] width 422 height 217
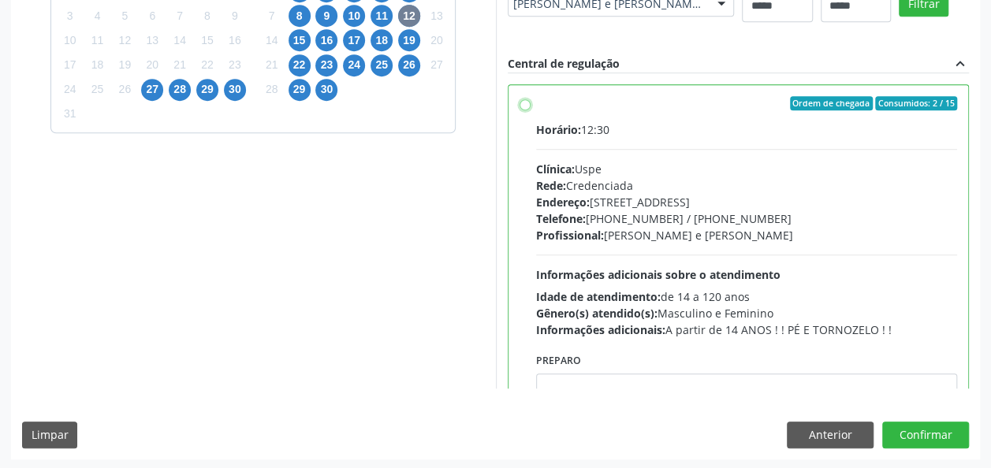
scroll to position [472, 0]
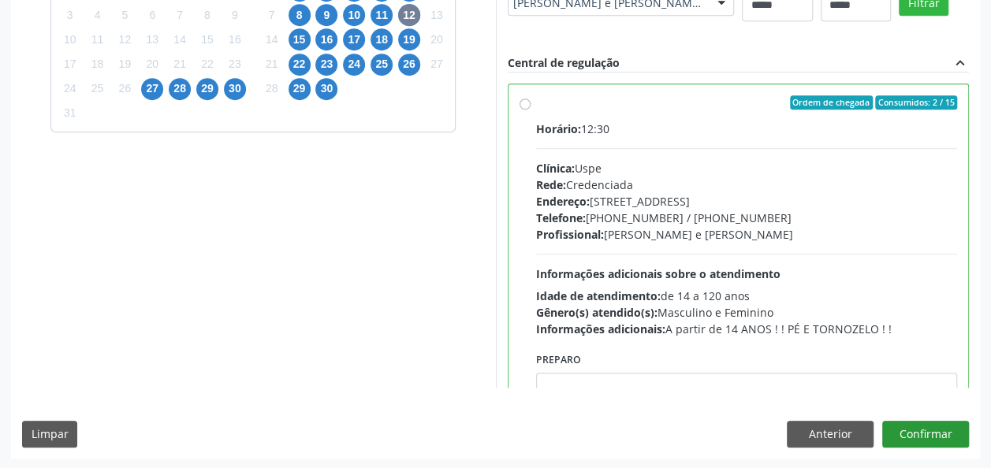
drag, startPoint x: 941, startPoint y: 413, endPoint x: 945, endPoint y: 422, distance: 10.2
click at [945, 422] on div "Dias com vagas disponíveis para: - Ortopedia agosto 2025 D S T Q Q S S 27 28 29…" at bounding box center [495, 166] width 969 height 582
click at [945, 422] on button "Confirmar" at bounding box center [925, 434] width 87 height 27
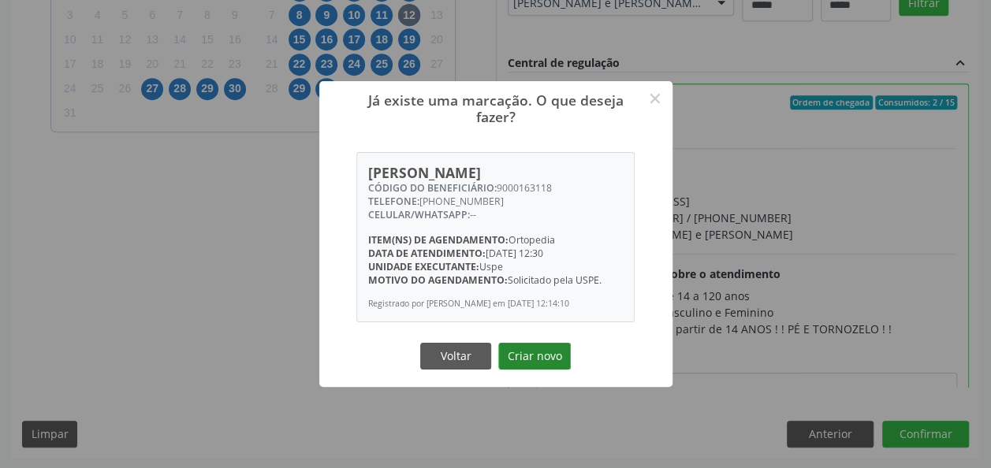
click at [568, 363] on button "Criar novo" at bounding box center [534, 356] width 73 height 27
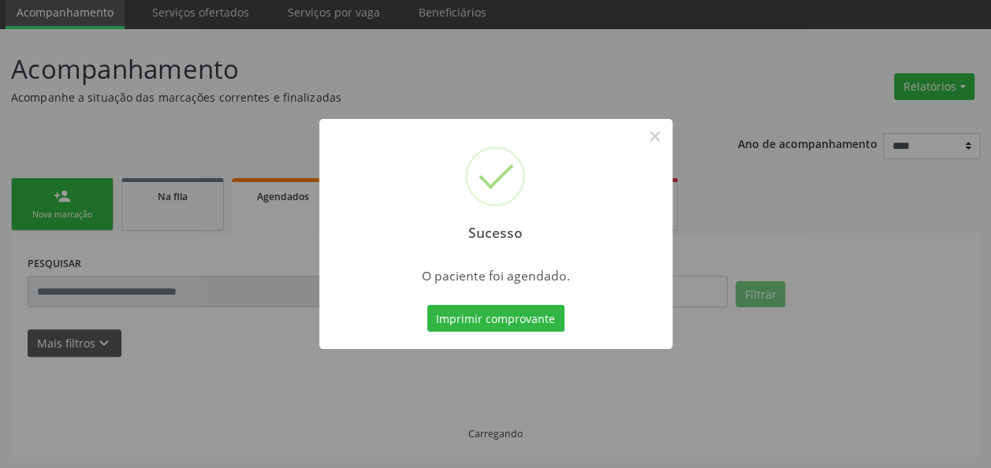
scroll to position [57, 0]
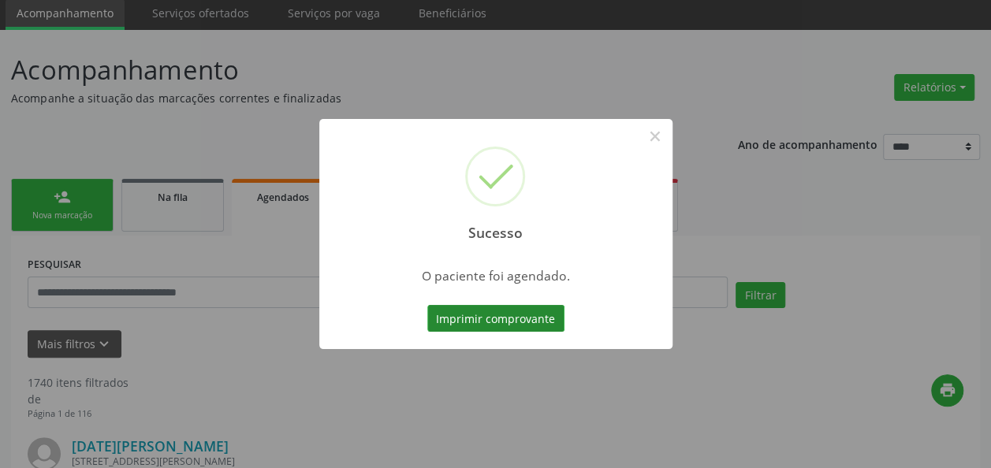
click at [531, 317] on button "Imprimir comprovante" at bounding box center [495, 318] width 137 height 27
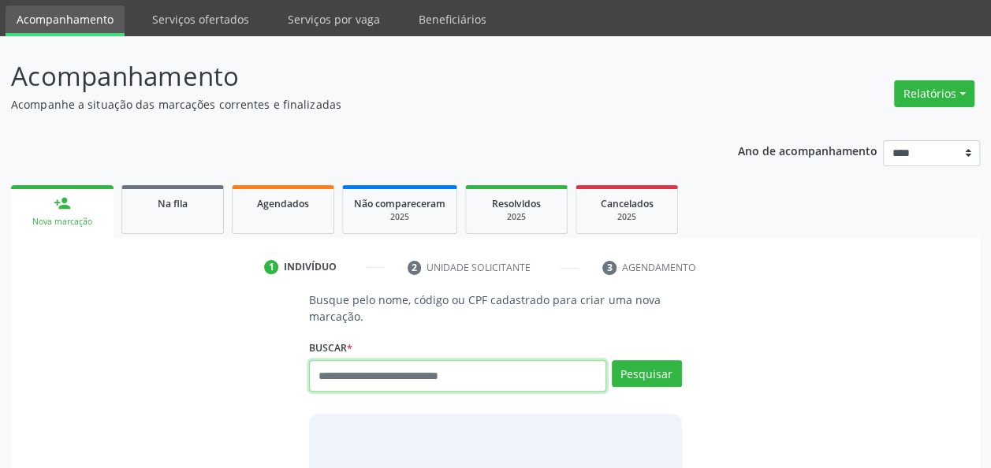
scroll to position [50, 0]
paste input "**********"
click at [494, 370] on input "**********" at bounding box center [457, 376] width 296 height 32
type input "**********"
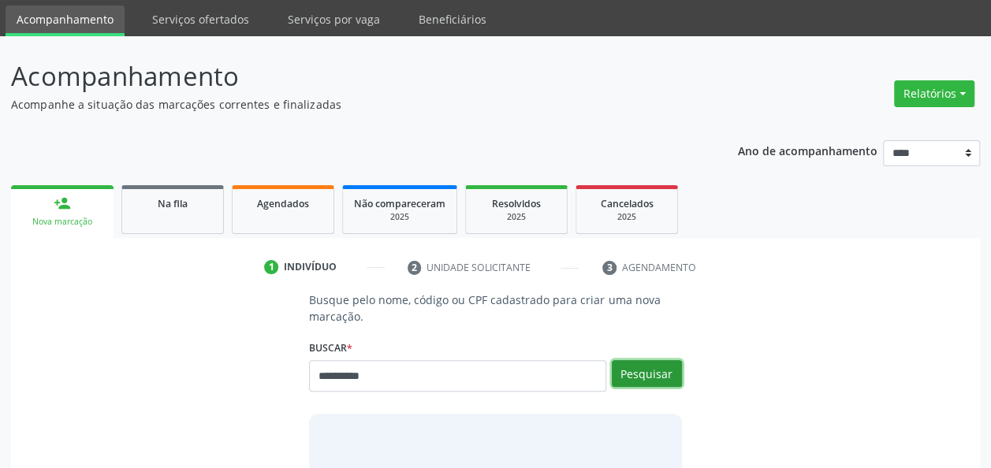
click at [656, 376] on button "Pesquisar" at bounding box center [647, 373] width 70 height 27
type input "**********"
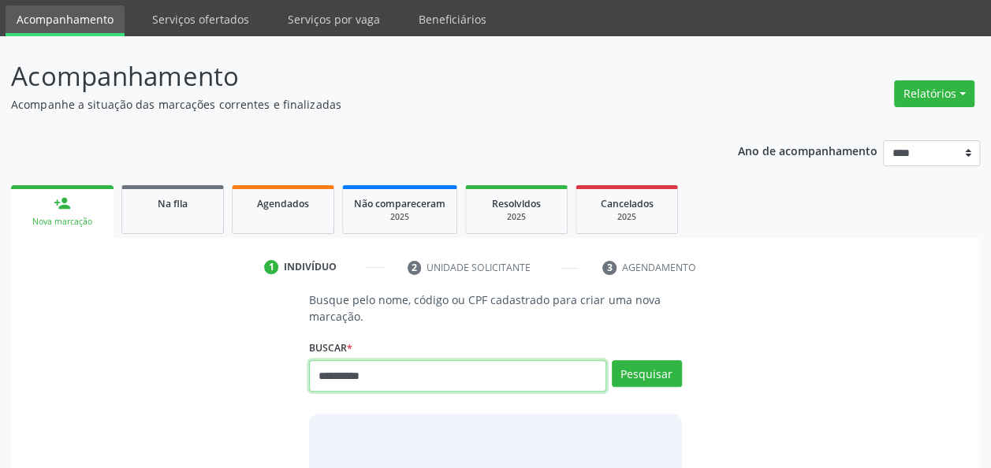
click at [407, 383] on input "**********" at bounding box center [457, 376] width 296 height 32
paste input "*"
type input "**********"
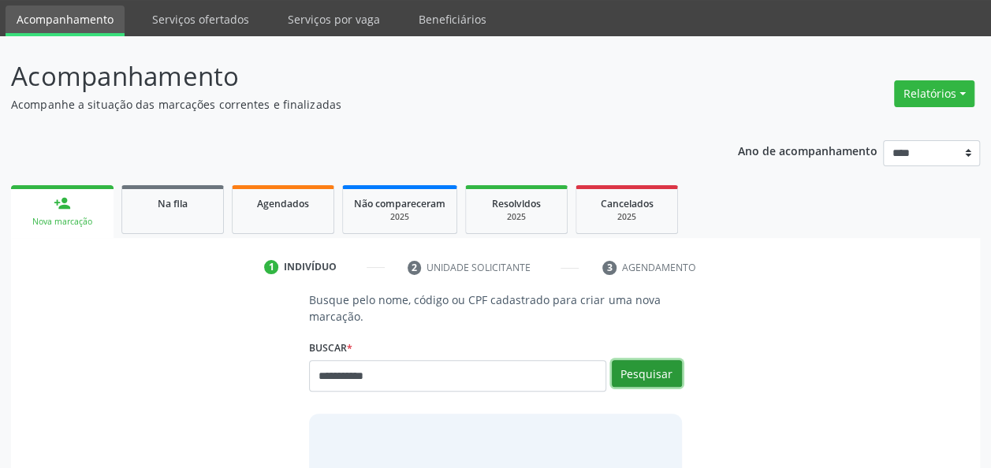
click at [634, 374] on button "Pesquisar" at bounding box center [647, 373] width 70 height 27
type input "**********"
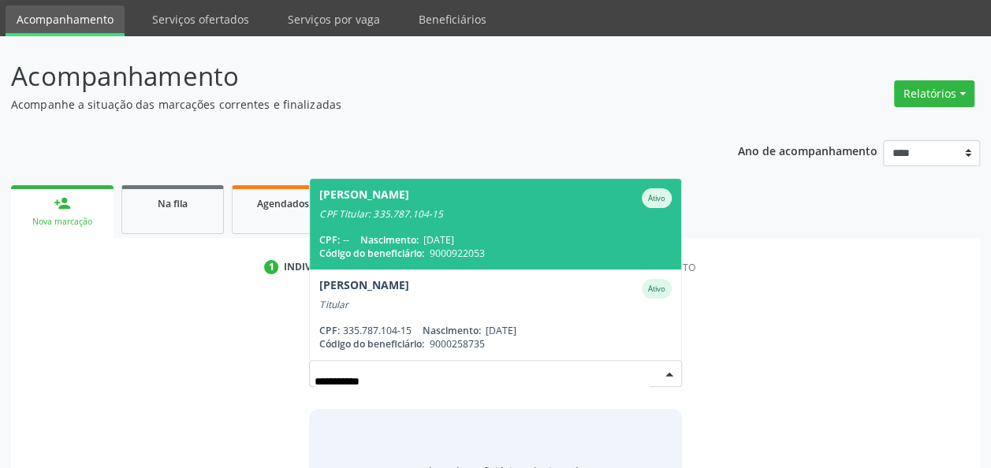
click at [512, 233] on div "CPF: -- Nascimento: 05/04/1937" at bounding box center [495, 239] width 352 height 13
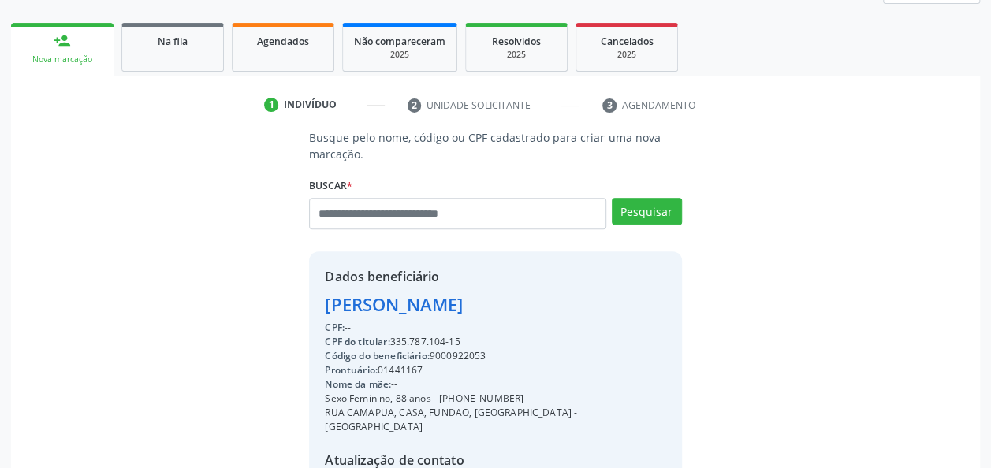
scroll to position [380, 0]
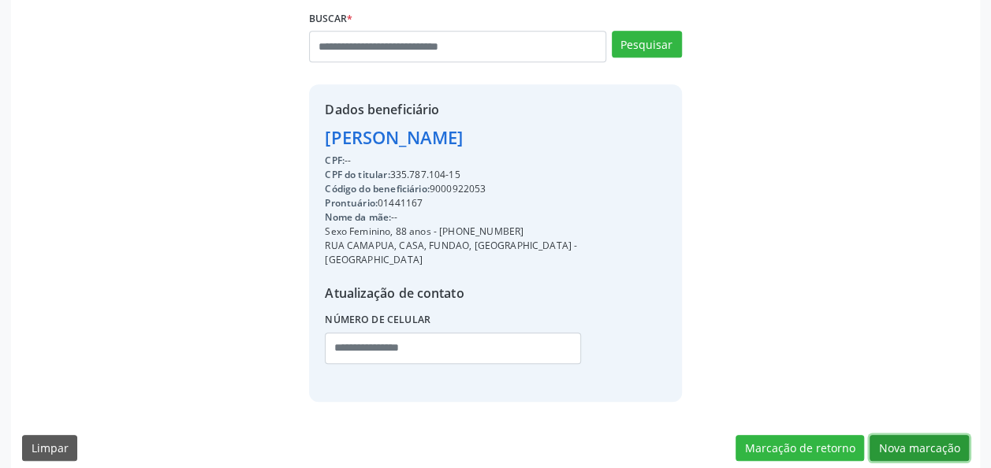
click at [913, 435] on button "Nova marcação" at bounding box center [918, 448] width 99 height 27
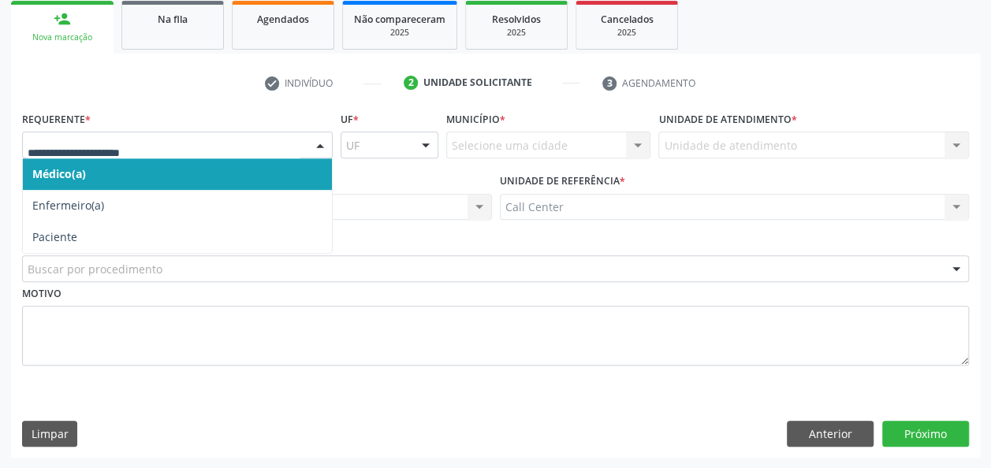
click at [295, 135] on div at bounding box center [177, 145] width 311 height 27
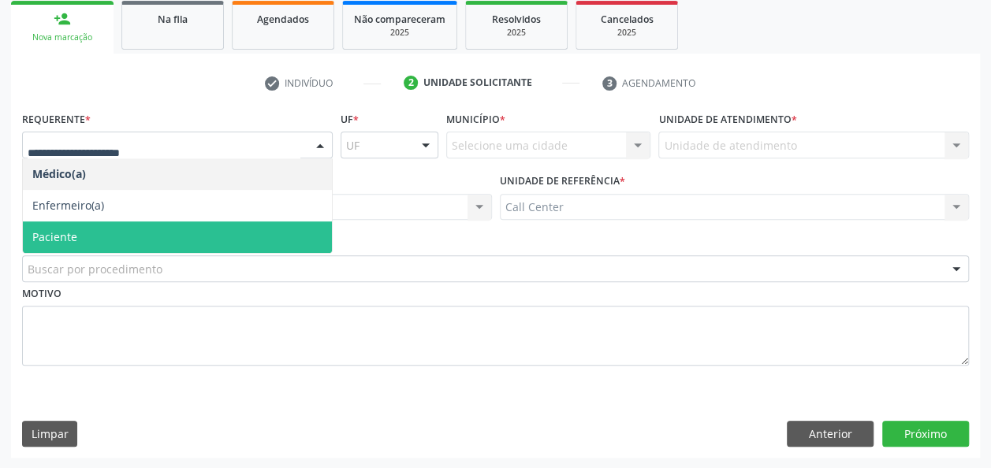
click at [218, 251] on span "Paciente" at bounding box center [177, 237] width 309 height 32
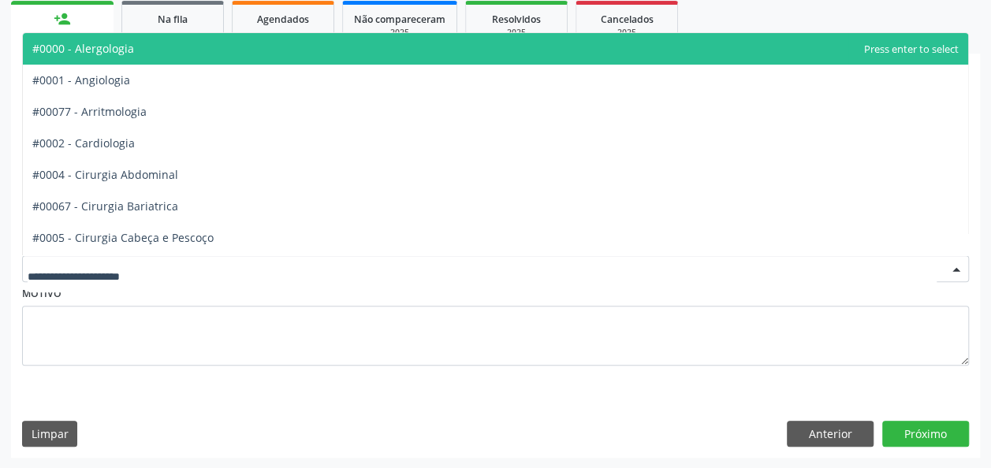
click at [220, 267] on div at bounding box center [495, 268] width 947 height 27
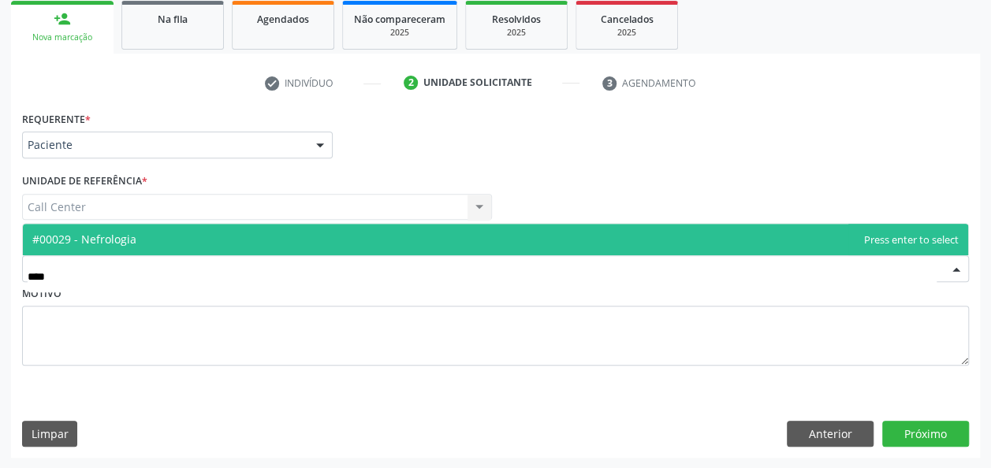
type input "*****"
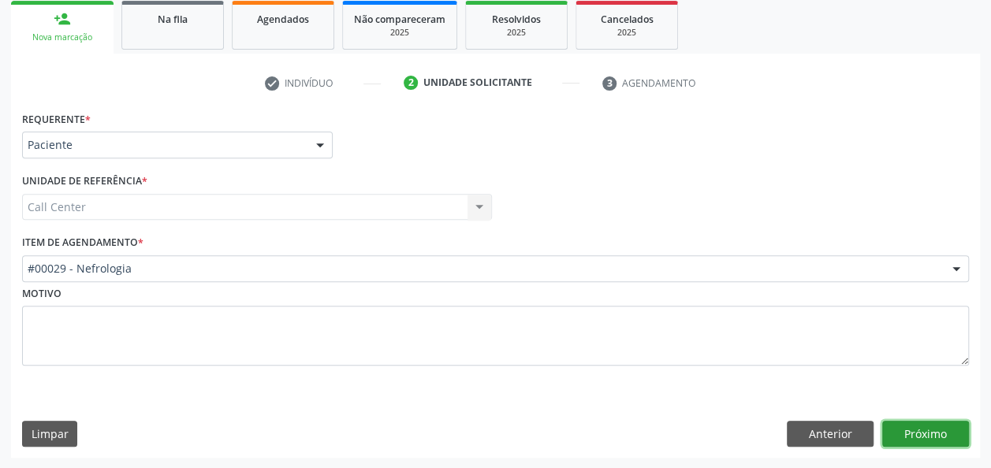
click at [930, 429] on button "Próximo" at bounding box center [925, 434] width 87 height 27
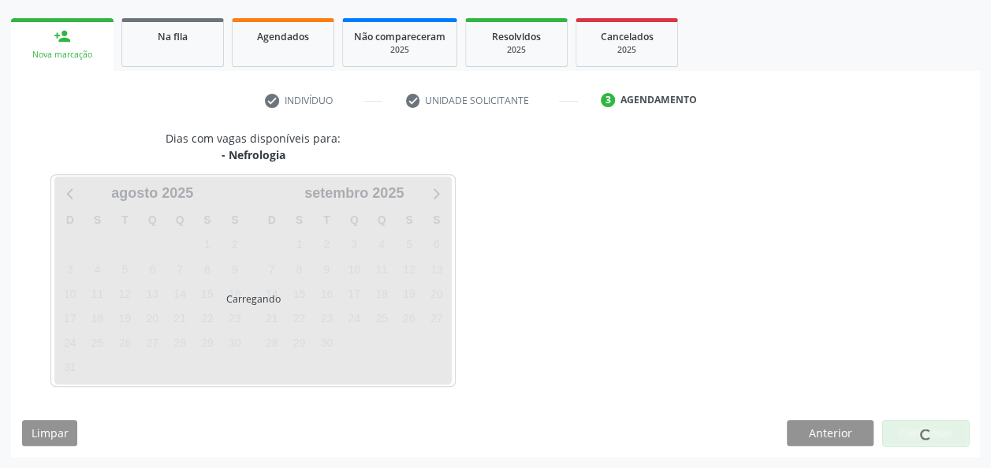
scroll to position [216, 0]
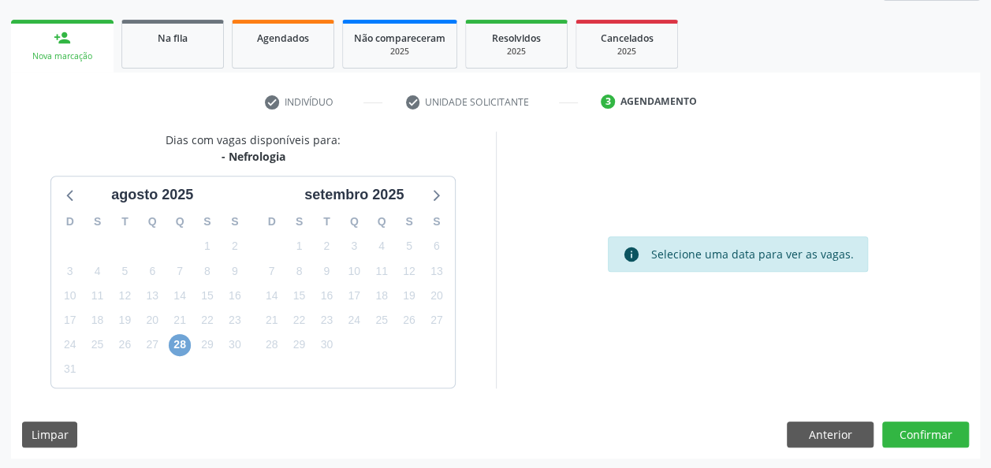
click at [179, 352] on span "28" at bounding box center [180, 345] width 22 height 22
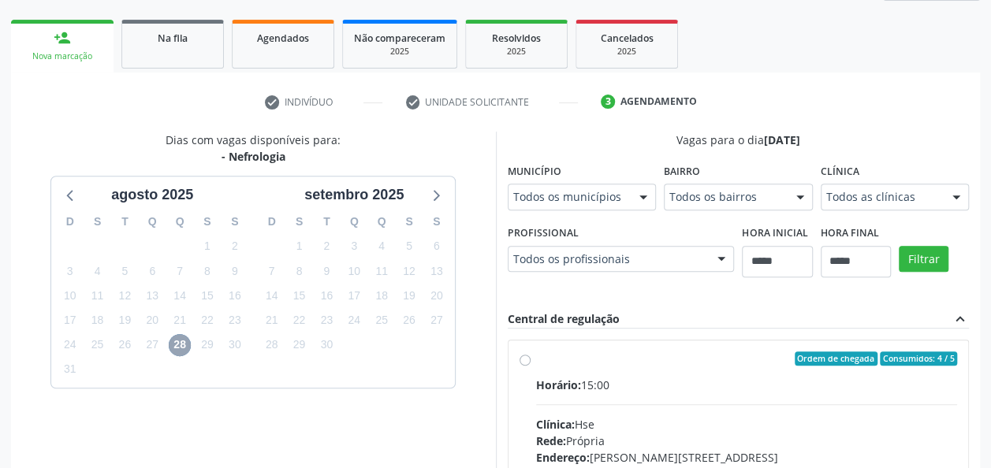
scroll to position [262, 0]
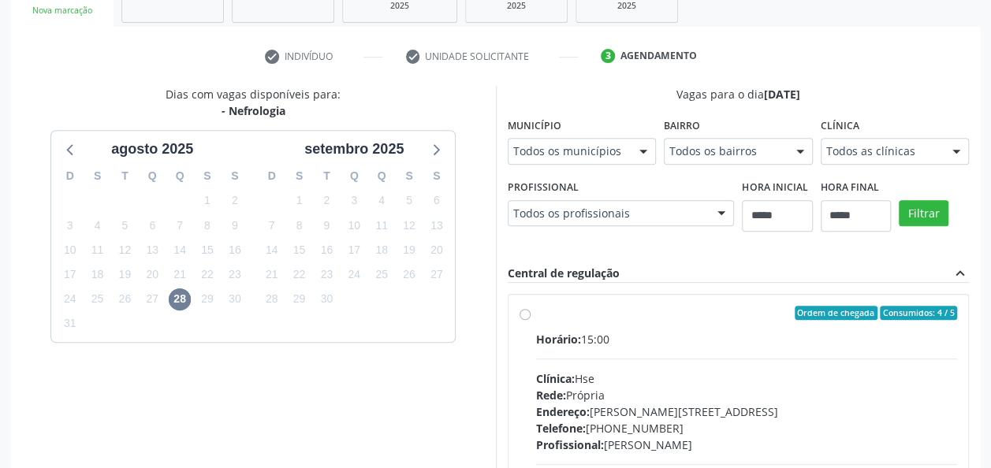
click at [626, 346] on div "Horário: 15:00 Clínica: Hse Rede: Própria Endereço: Av Rosa e Silva, nº 36, Esp…" at bounding box center [747, 439] width 422 height 217
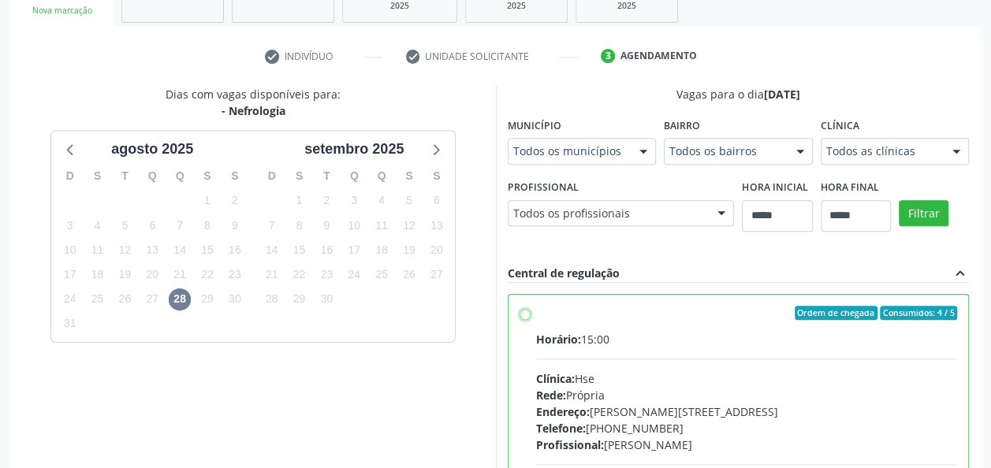
scroll to position [472, 0]
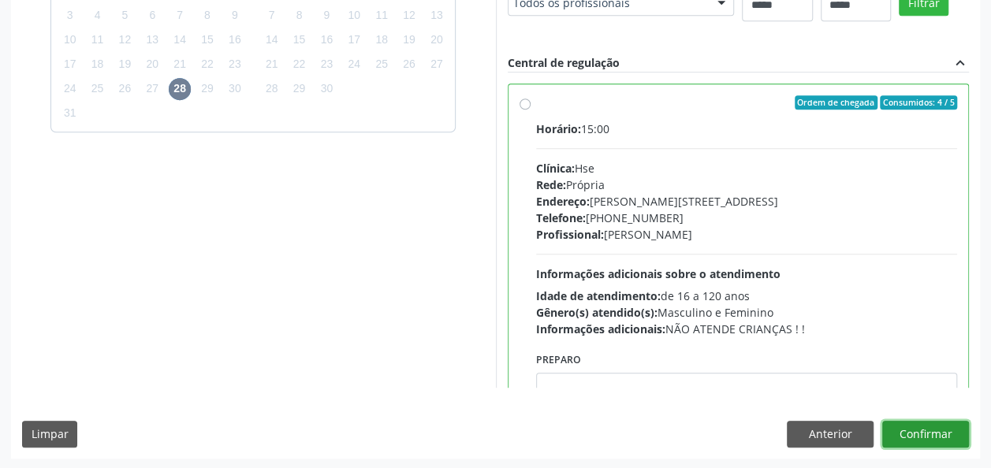
click at [935, 438] on button "Confirmar" at bounding box center [925, 434] width 87 height 27
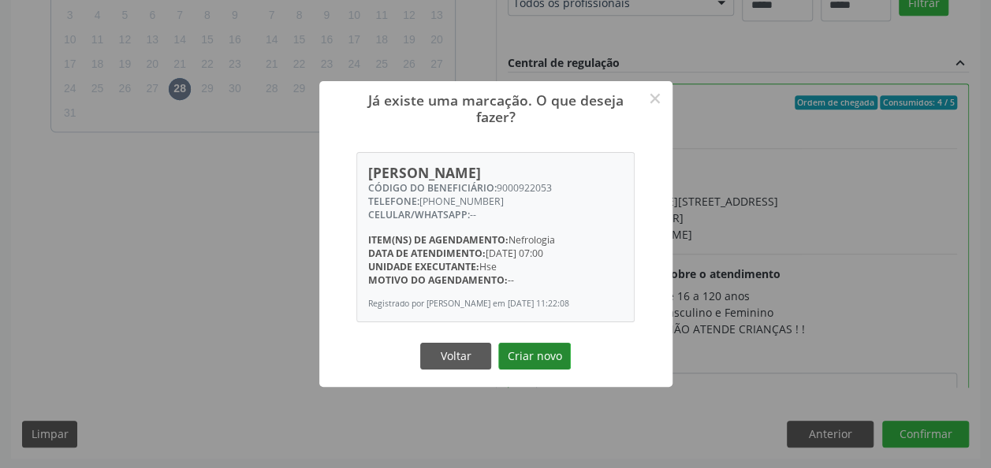
click at [518, 361] on button "Criar novo" at bounding box center [534, 356] width 73 height 27
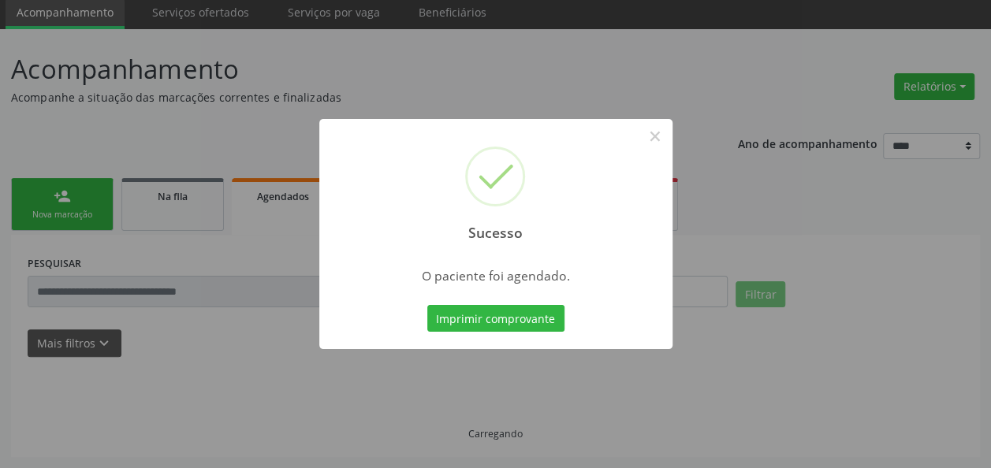
scroll to position [57, 0]
click at [482, 325] on button "Imprimir comprovante" at bounding box center [495, 318] width 137 height 27
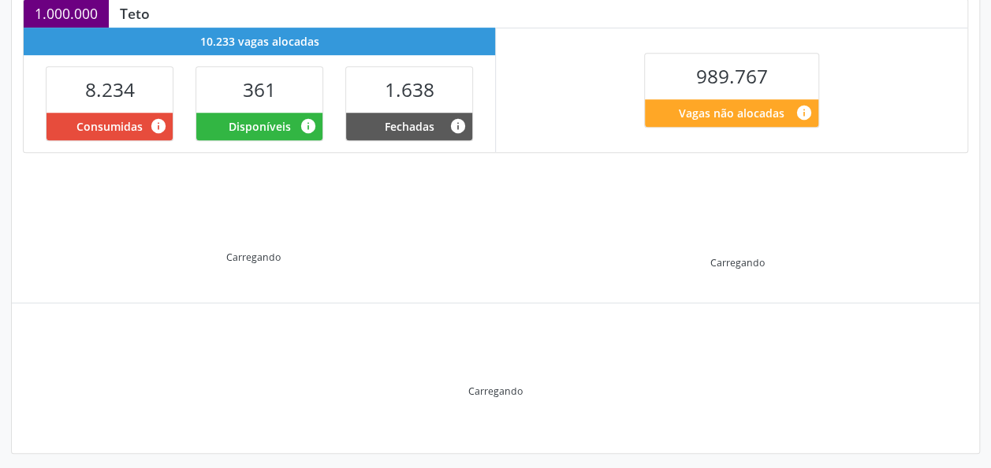
scroll to position [363, 0]
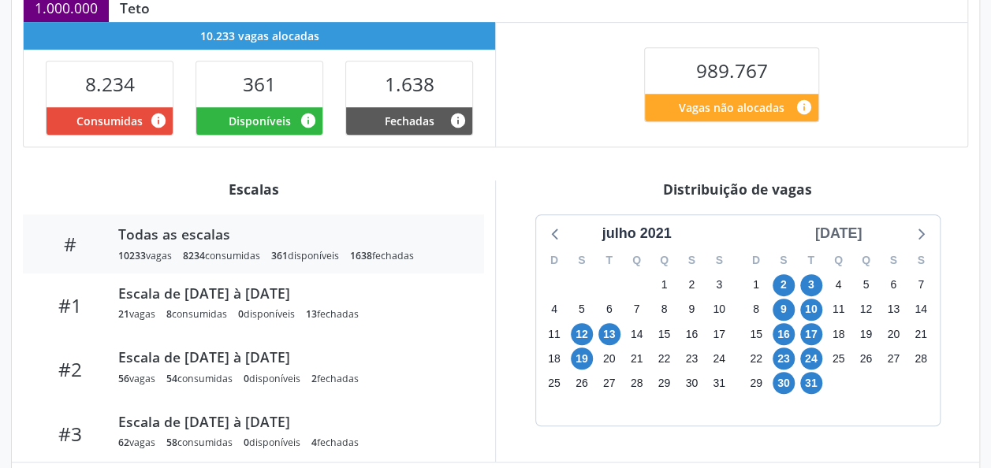
click at [841, 229] on div "[DATE]" at bounding box center [839, 233] width 60 height 21
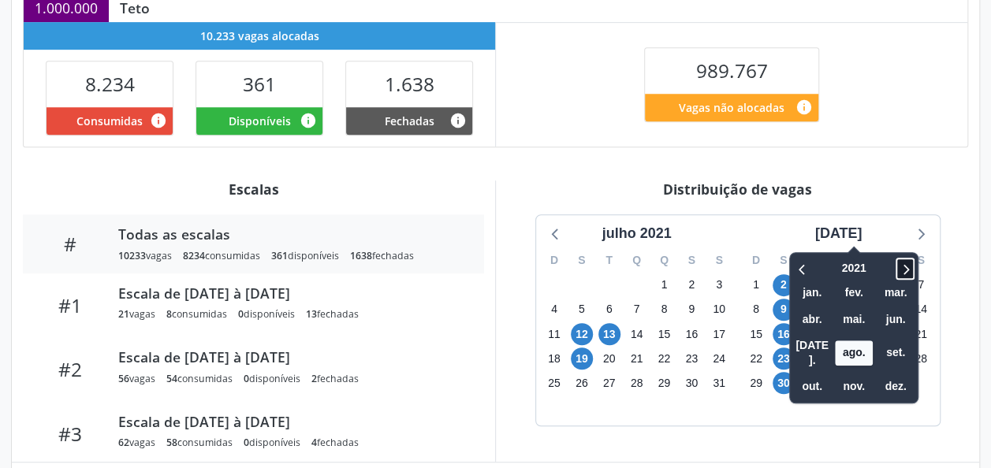
click at [897, 265] on icon at bounding box center [905, 268] width 16 height 19
click at [839, 345] on span "ago." at bounding box center [854, 352] width 38 height 24
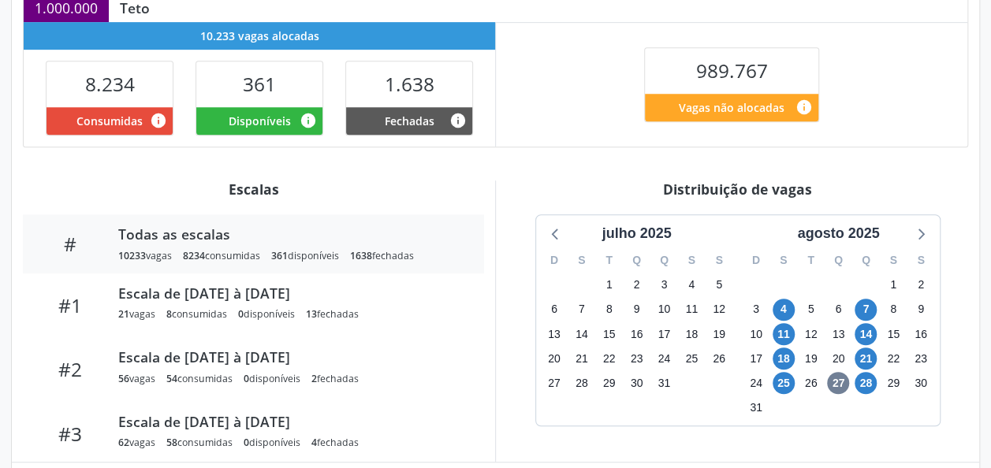
click at [922, 244] on div "D S T Q Q S S 27 28 29 30 31 1 2 3 4 5 6 7 8 9 10 11 12 13 14 15 16 17 18 19 20…" at bounding box center [839, 334] width 202 height 181
click at [919, 233] on icon at bounding box center [919, 233] width 20 height 20
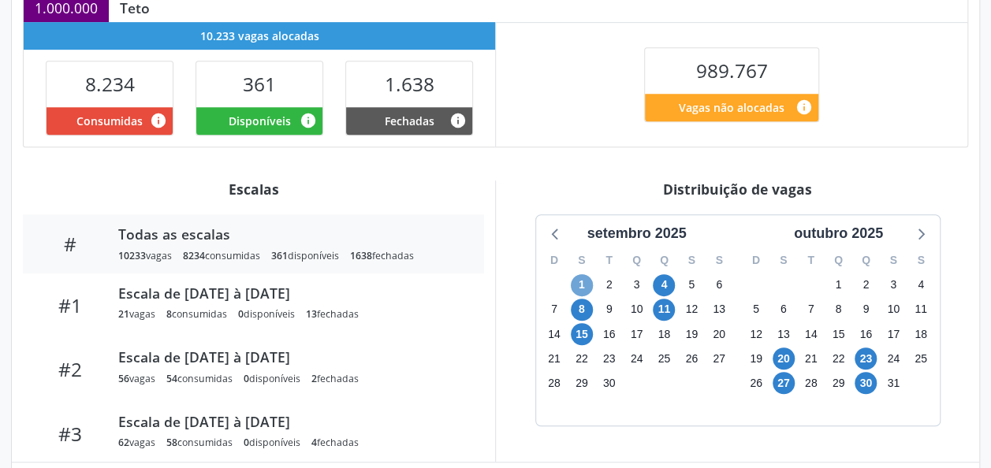
click at [578, 285] on span "1" at bounding box center [582, 285] width 22 height 22
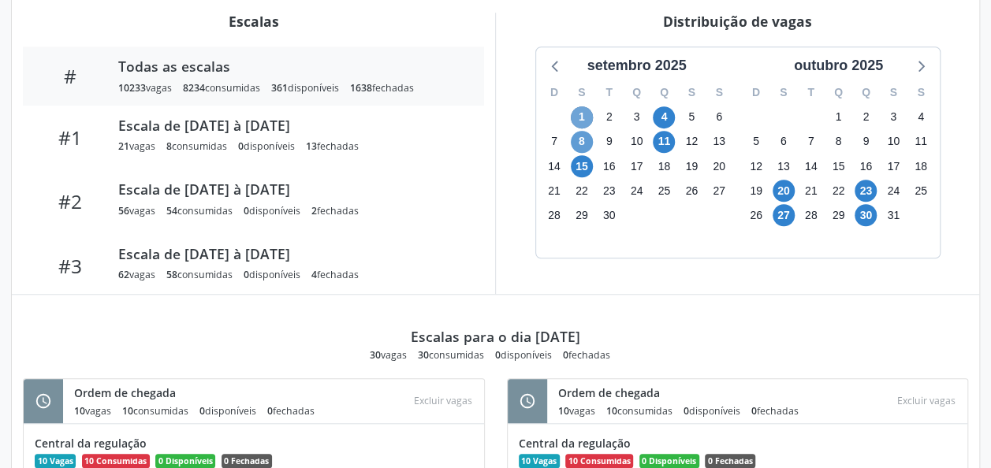
scroll to position [532, 0]
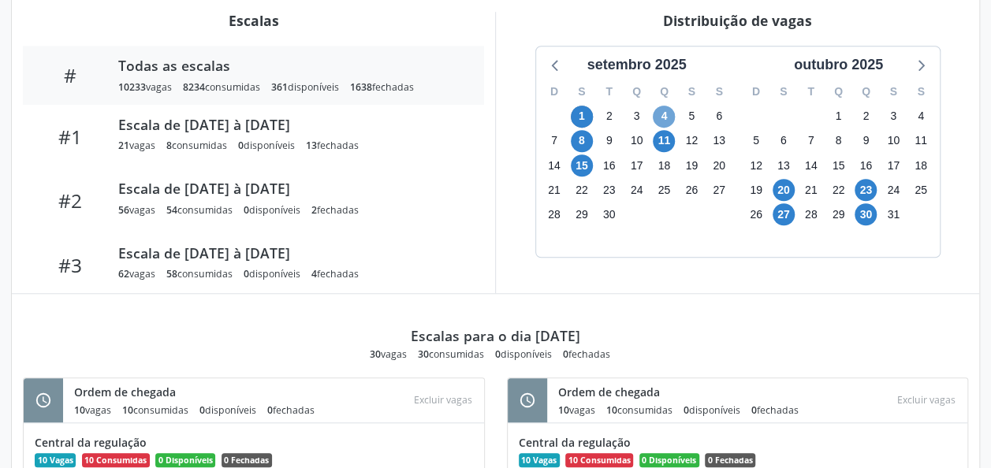
click at [666, 115] on span "4" at bounding box center [664, 117] width 22 height 22
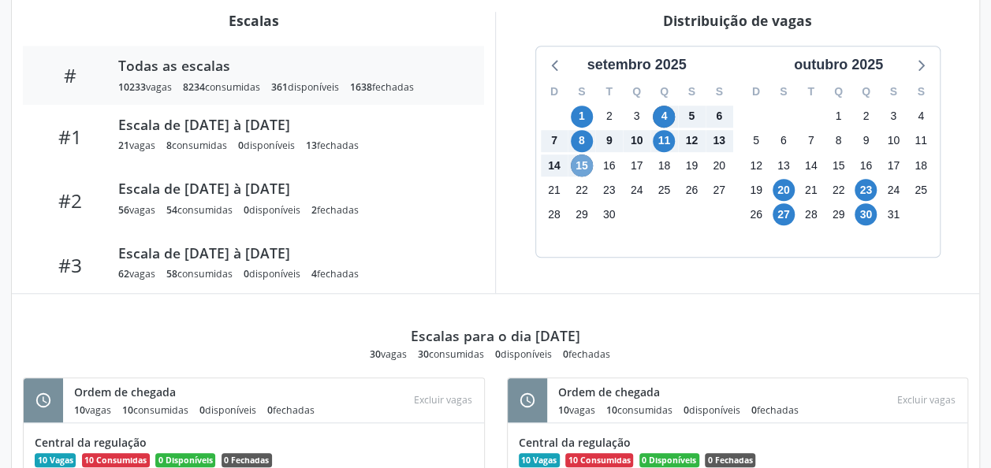
click at [578, 169] on span "15" at bounding box center [582, 165] width 22 height 22
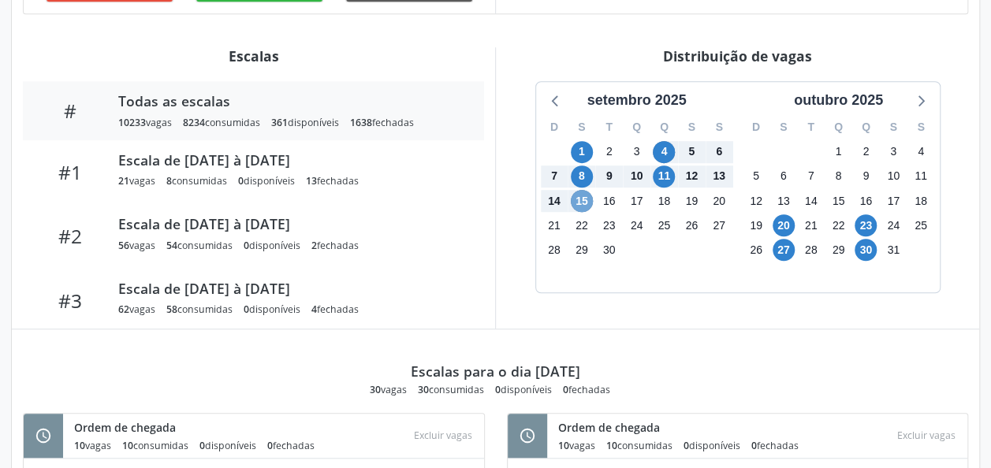
scroll to position [493, 0]
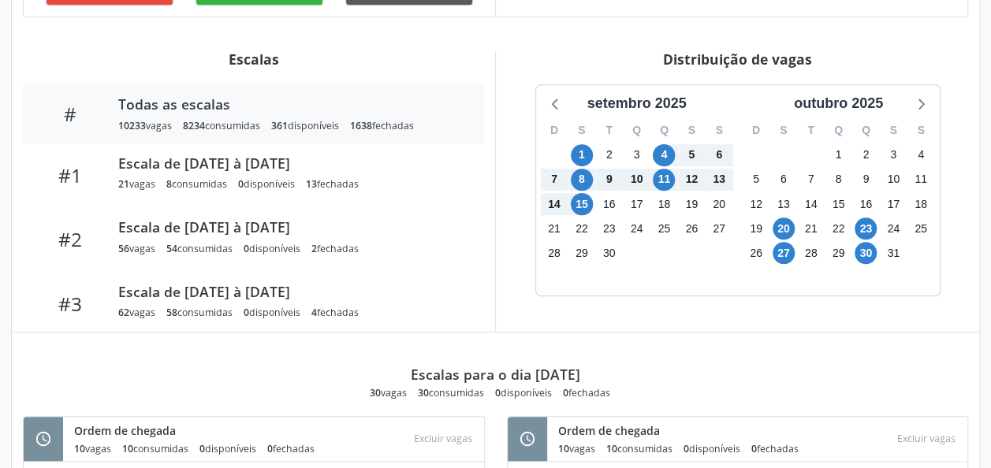
click at [508, 263] on div "setembro 2025 D S T Q Q S S 31 1 2 3 4 5 6 7 8 9 10 11 12 13 14 15 16 17 18 19 …" at bounding box center [737, 190] width 461 height 212
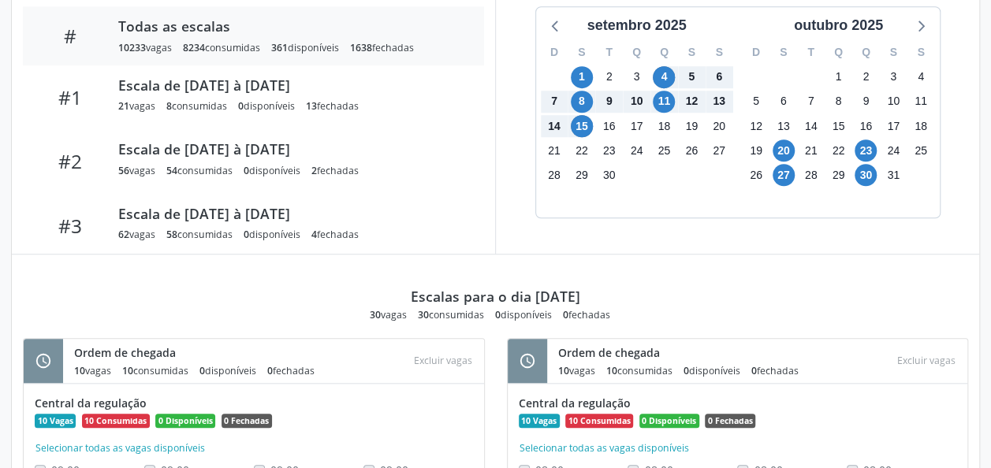
scroll to position [571, 0]
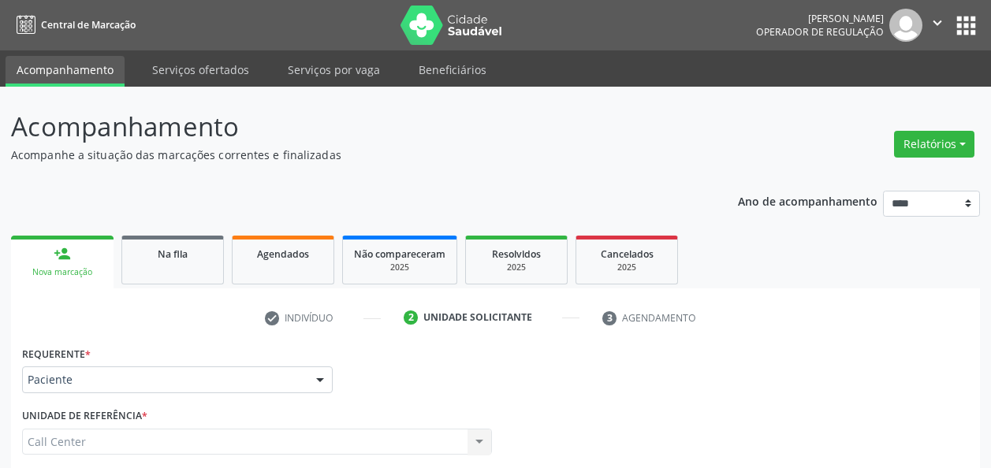
scroll to position [235, 0]
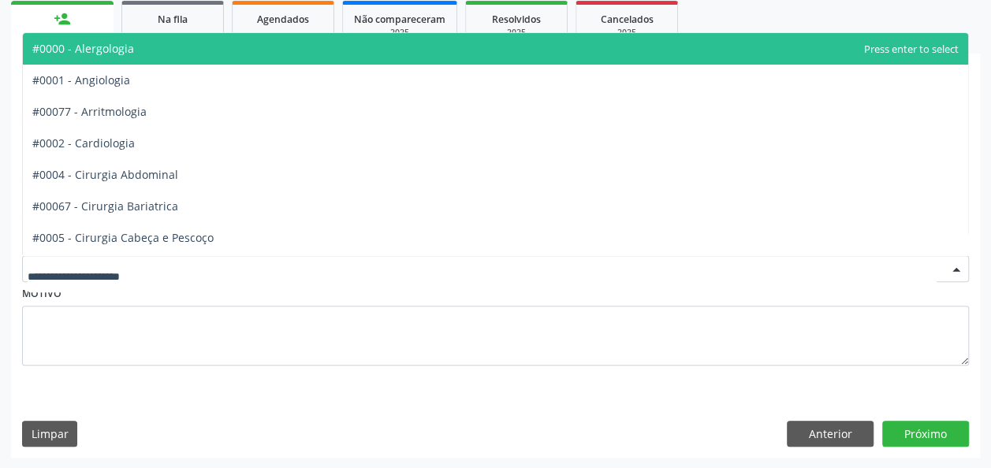
click at [249, 273] on div at bounding box center [495, 268] width 947 height 27
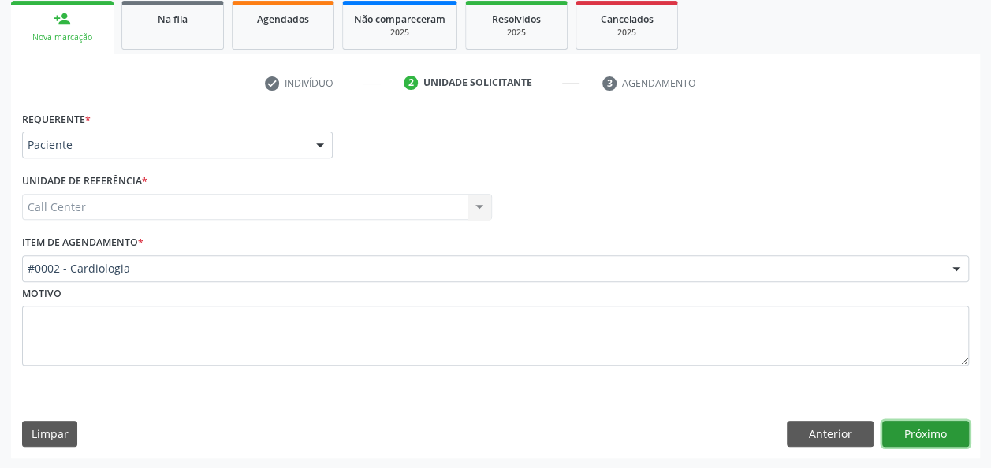
click at [917, 424] on button "Próximo" at bounding box center [925, 434] width 87 height 27
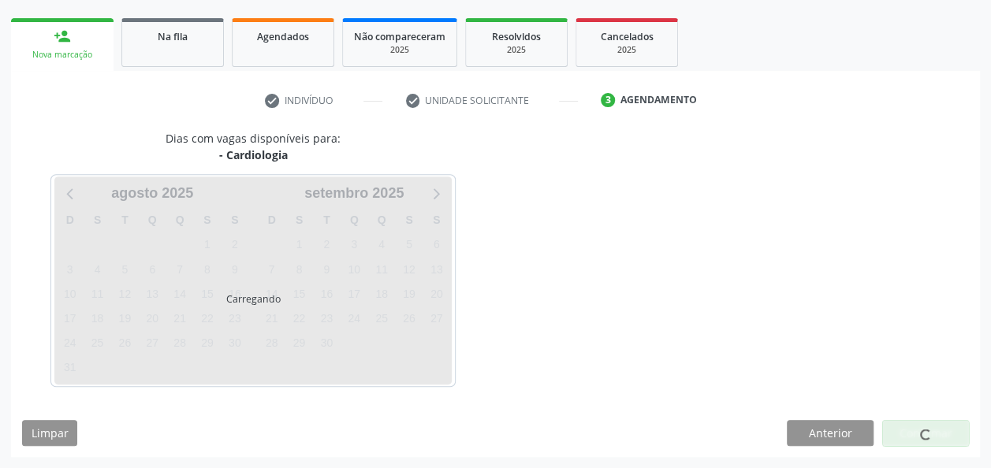
scroll to position [216, 0]
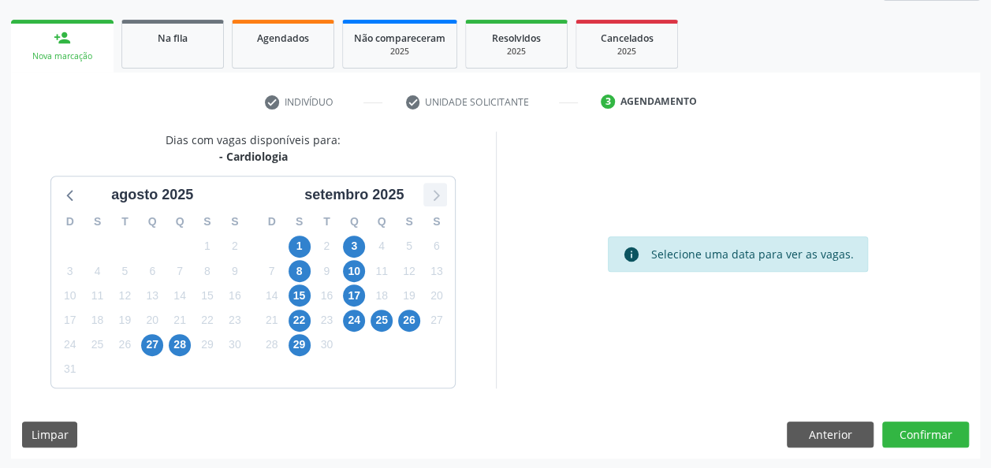
click at [435, 185] on icon at bounding box center [435, 194] width 20 height 20
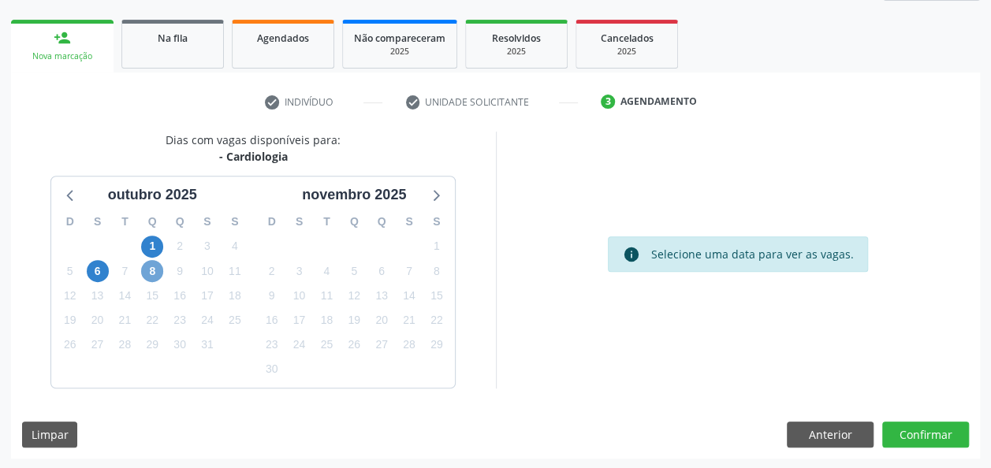
click at [154, 276] on span "8" at bounding box center [152, 271] width 22 height 22
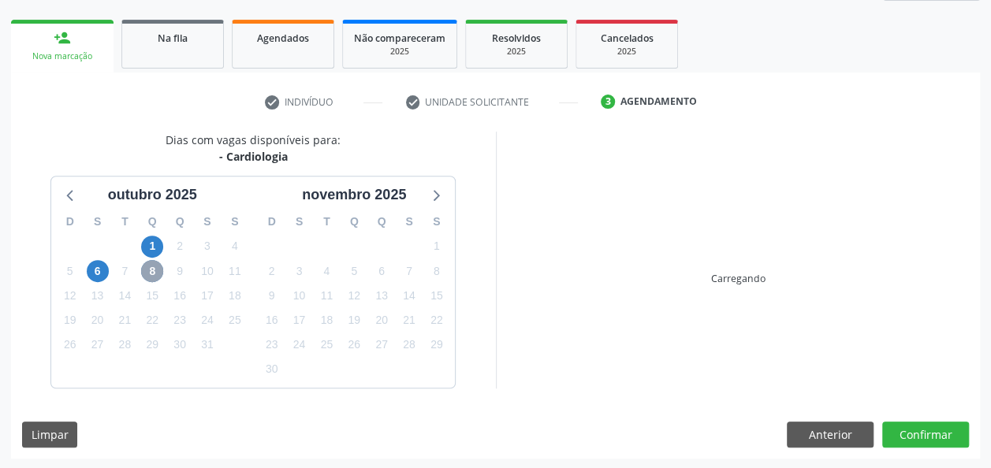
click at [154, 276] on span "8" at bounding box center [152, 271] width 22 height 22
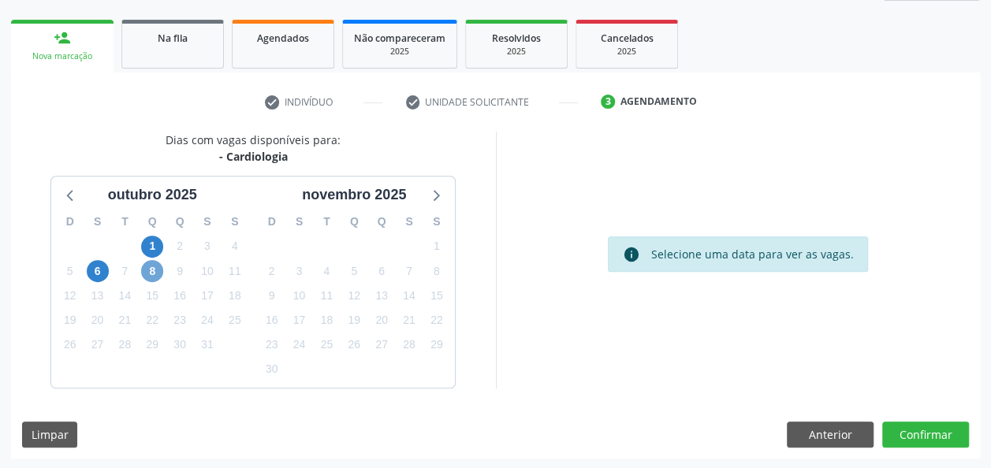
click at [154, 276] on span "8" at bounding box center [152, 271] width 22 height 22
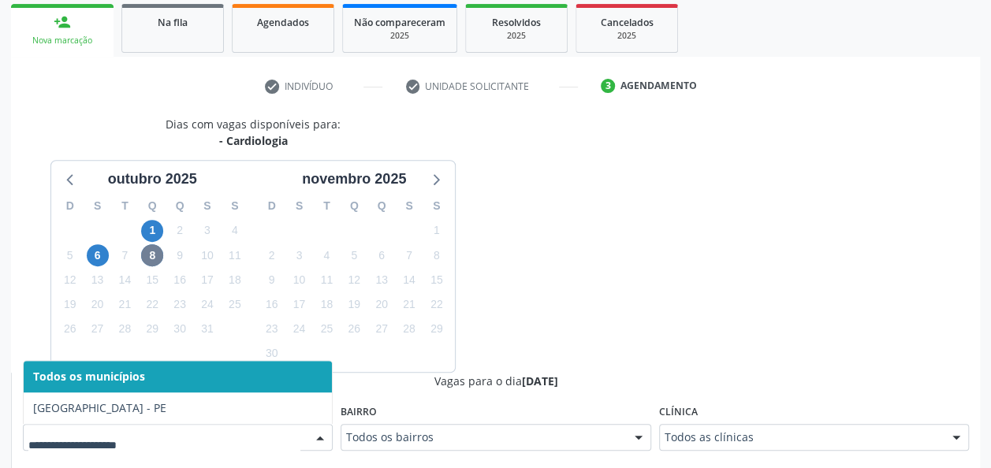
scroll to position [230, 0]
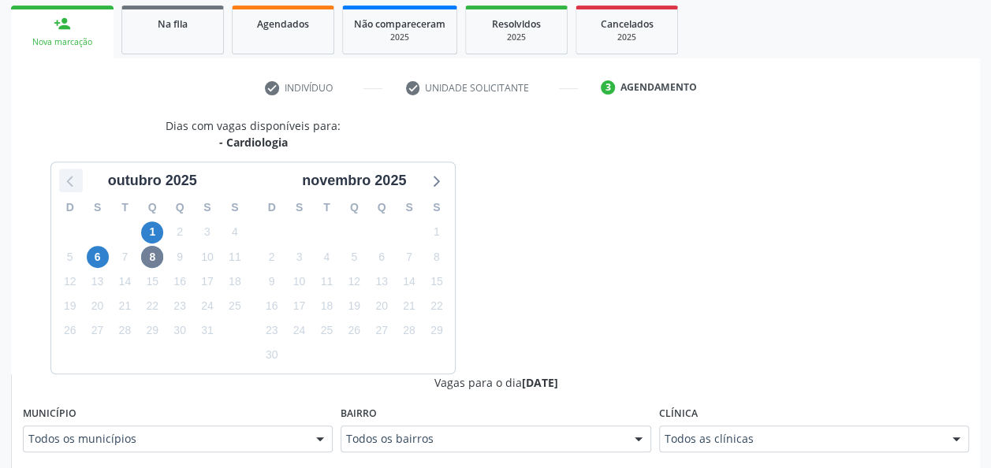
click at [67, 177] on icon at bounding box center [71, 180] width 20 height 20
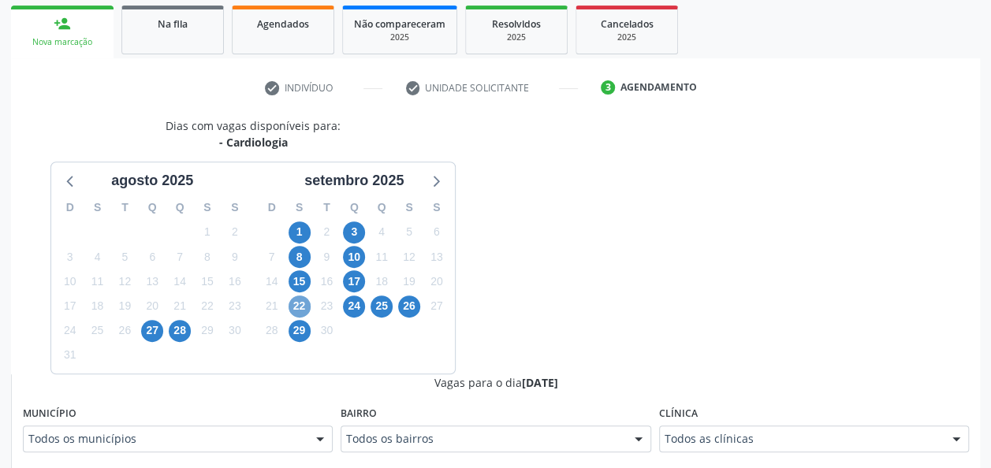
click at [296, 307] on span "22" at bounding box center [299, 307] width 22 height 22
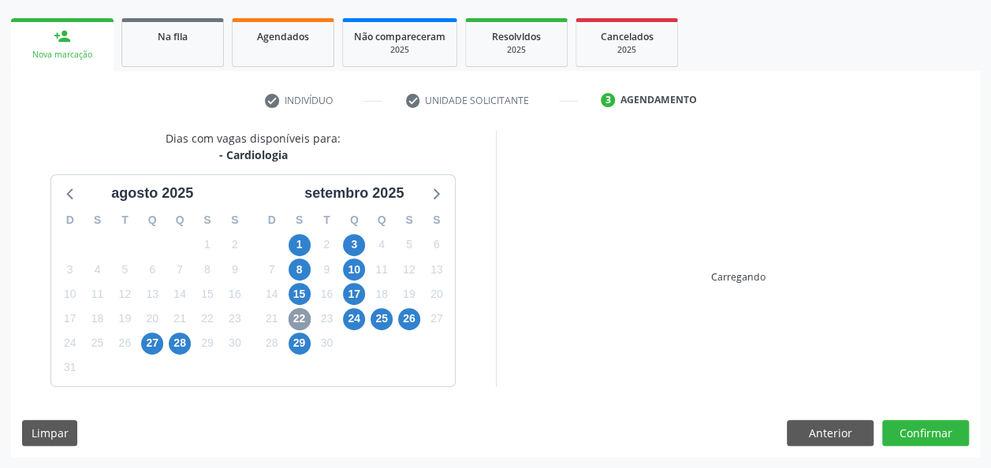
scroll to position [216, 0]
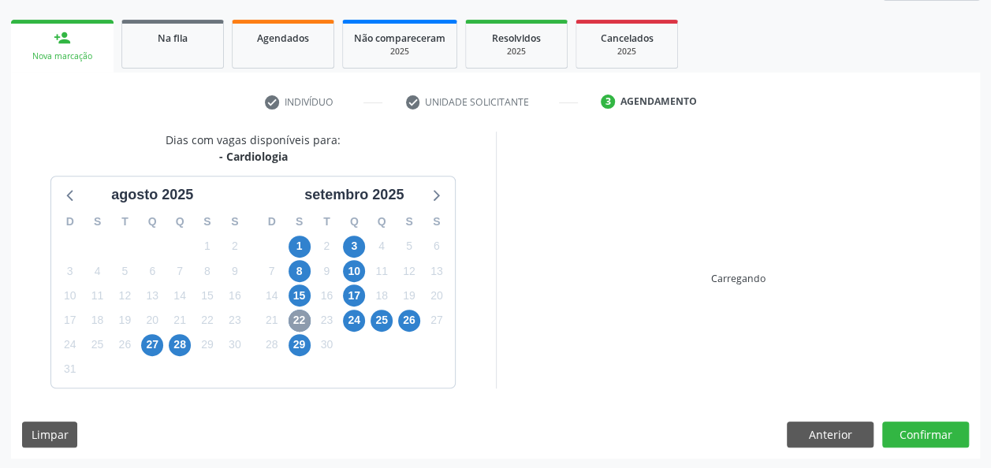
click at [296, 308] on div "22" at bounding box center [299, 320] width 22 height 24
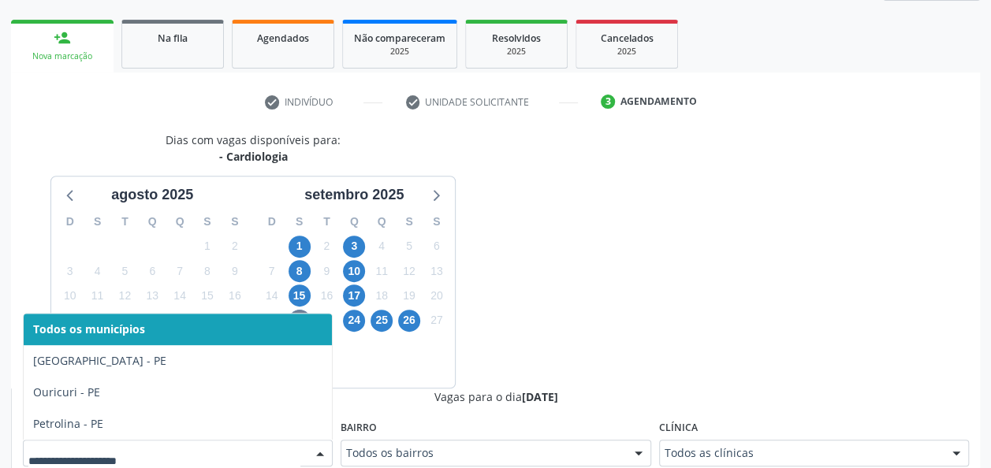
scroll to position [224, 0]
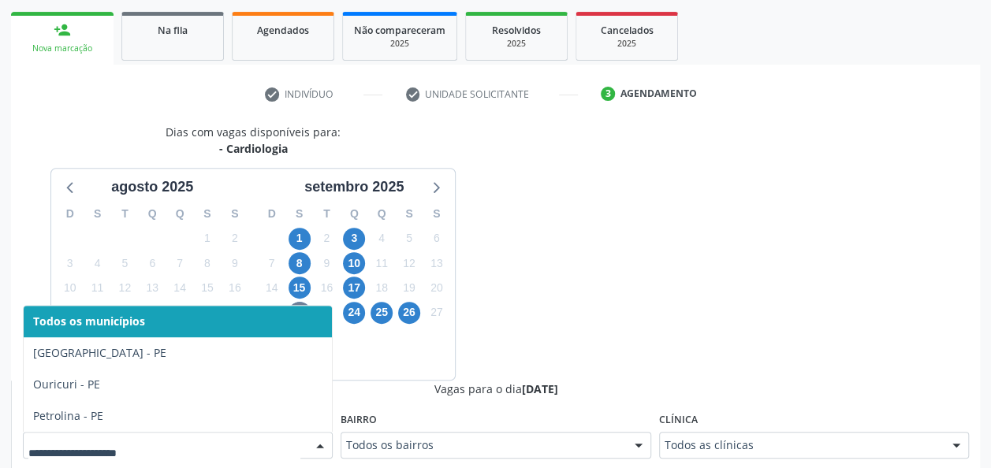
click at [307, 460] on fieldset "Município Todos os municípios [GEOGRAPHIC_DATA] - [GEOGRAPHIC_DATA] - [GEOGRAPH…" at bounding box center [178, 438] width 310 height 61
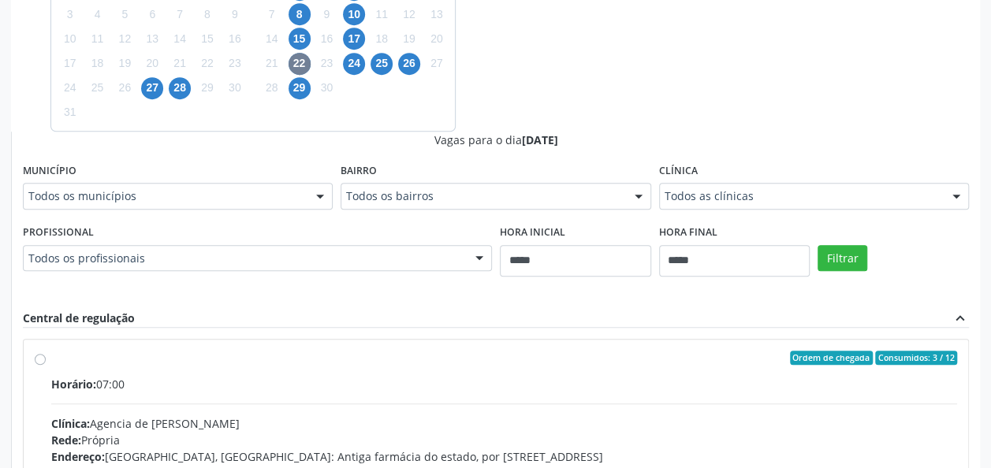
scroll to position [728, 0]
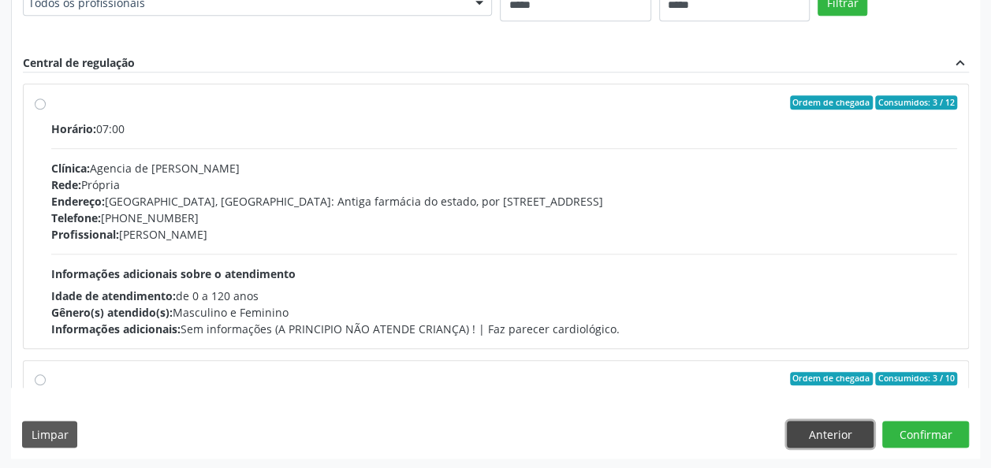
click at [835, 427] on button "Anterior" at bounding box center [830, 434] width 87 height 27
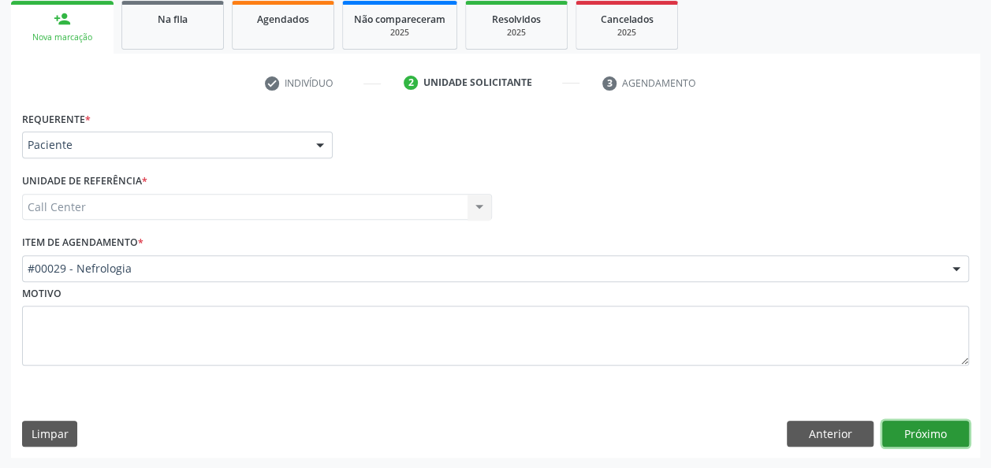
click at [930, 440] on button "Próximo" at bounding box center [925, 434] width 87 height 27
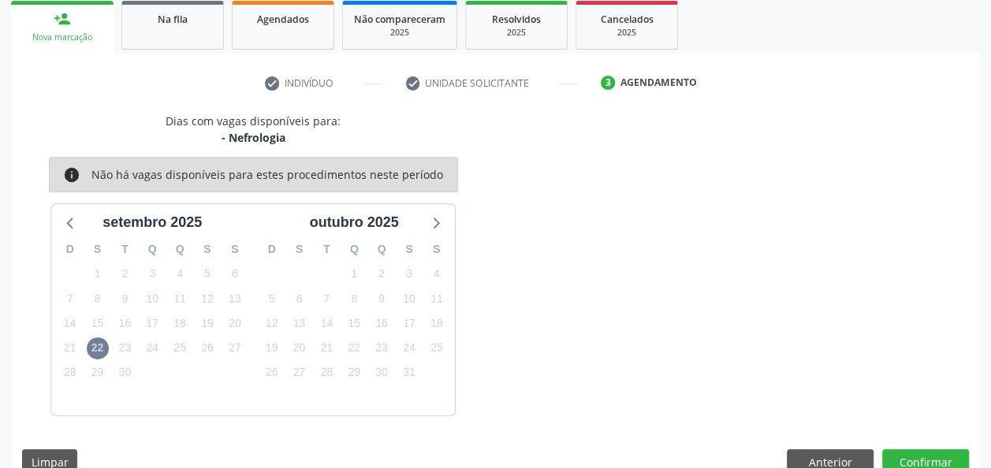
scroll to position [262, 0]
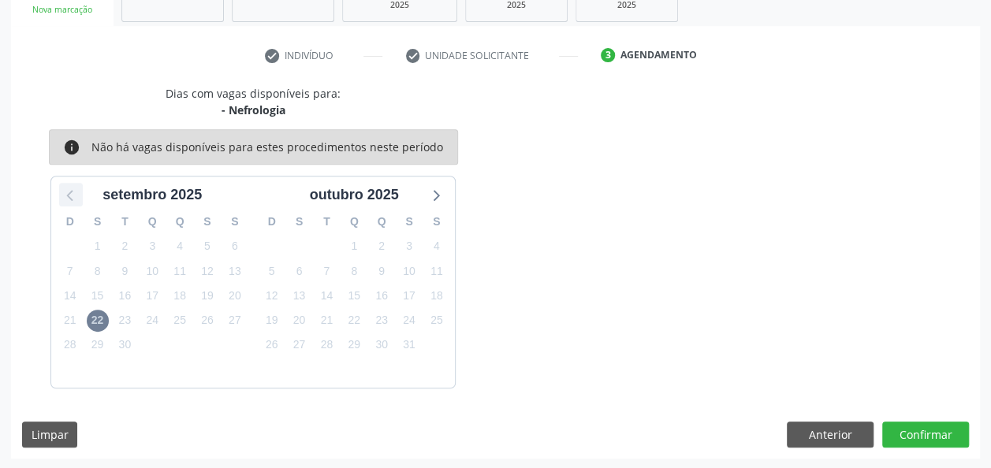
click at [69, 193] on icon at bounding box center [71, 194] width 20 height 20
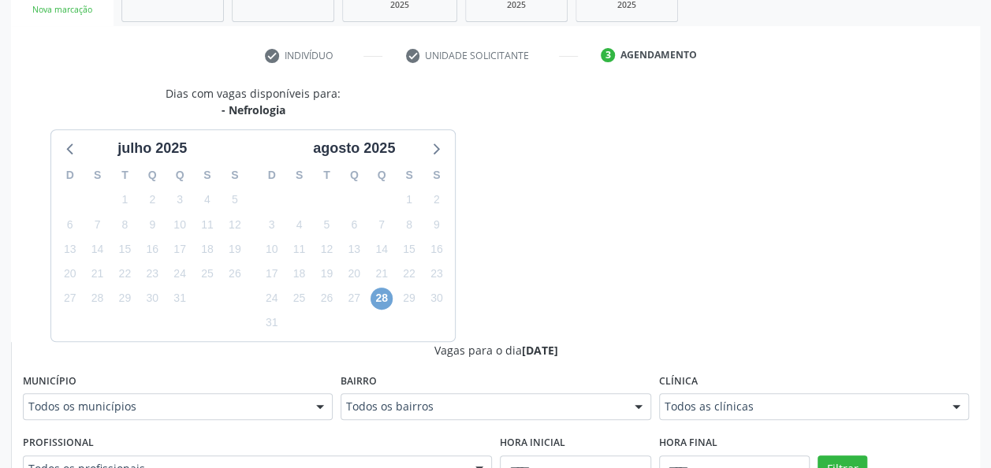
click at [379, 296] on span "28" at bounding box center [381, 299] width 22 height 22
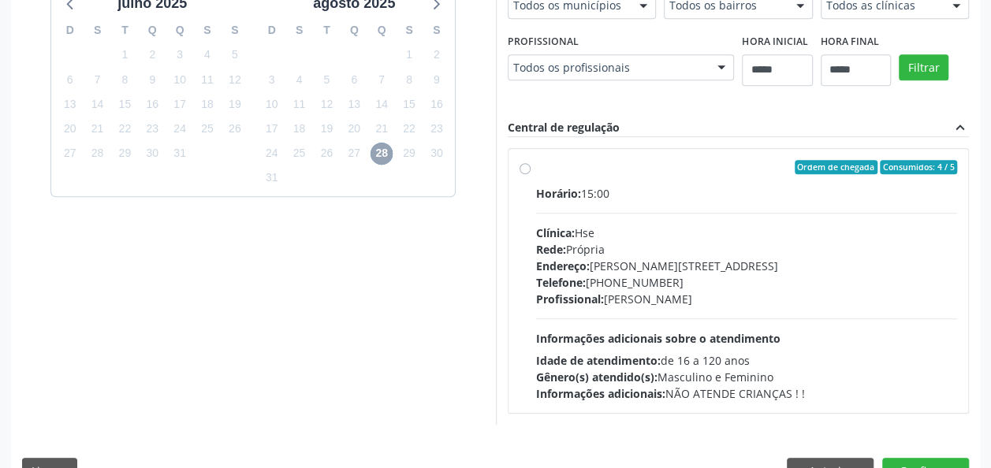
scroll to position [404, 0]
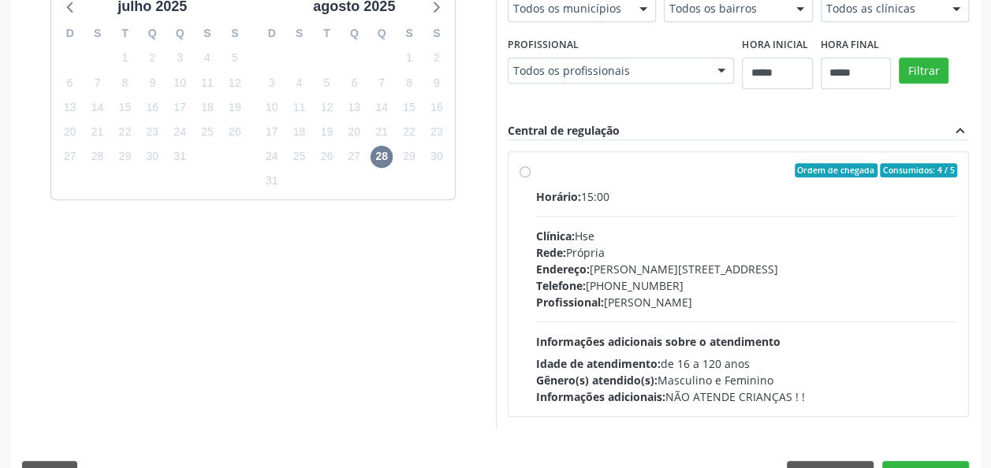
click at [646, 215] on div "Horário: 15:00 Clínica: Hse Rede: [PERSON_NAME]: [PERSON_NAME][STREET_ADDRESS] …" at bounding box center [747, 296] width 422 height 217
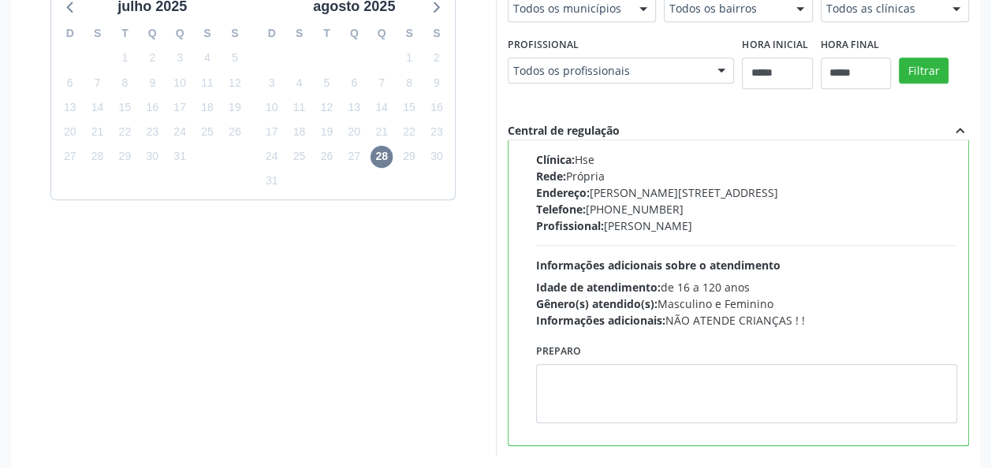
scroll to position [472, 0]
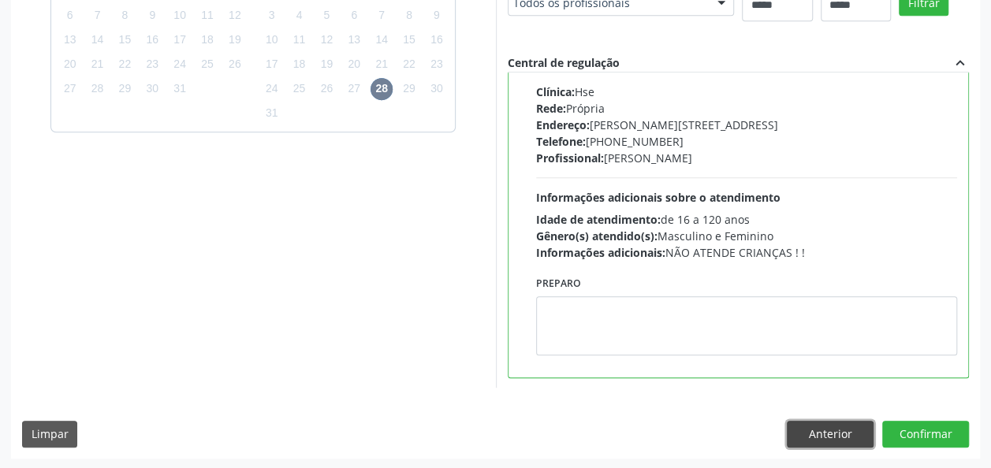
click at [839, 432] on button "Anterior" at bounding box center [830, 434] width 87 height 27
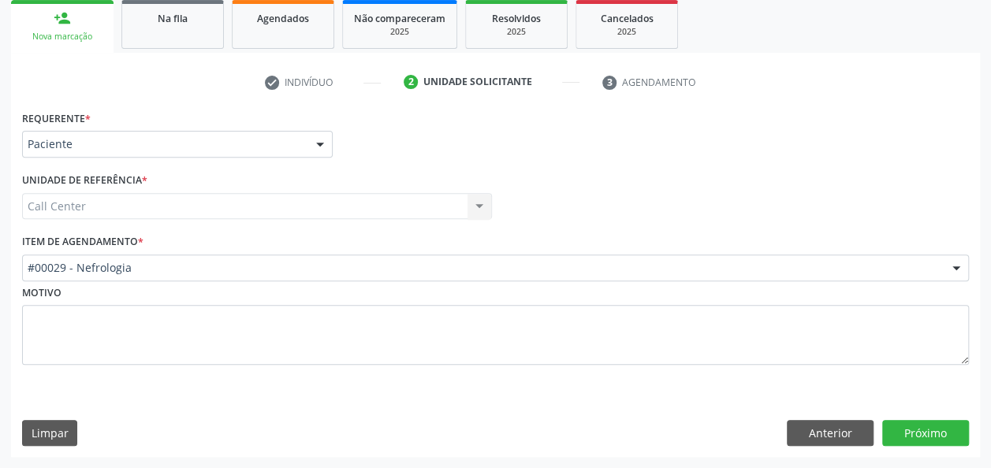
scroll to position [235, 0]
click at [920, 436] on button "Próximo" at bounding box center [925, 434] width 87 height 27
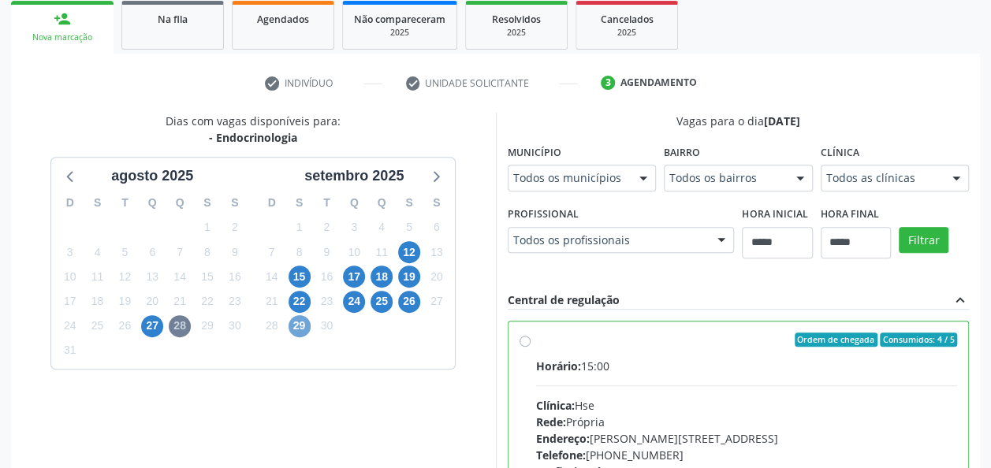
click at [305, 332] on span "29" at bounding box center [299, 326] width 22 height 22
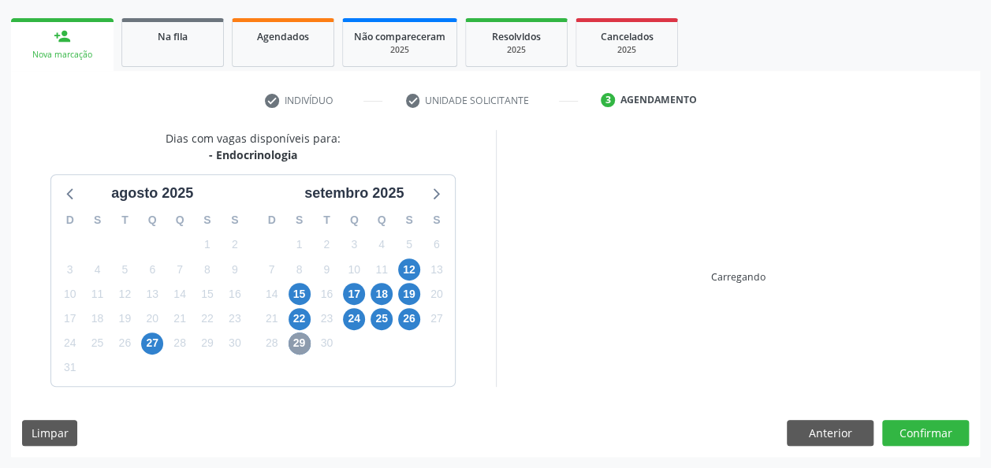
scroll to position [216, 0]
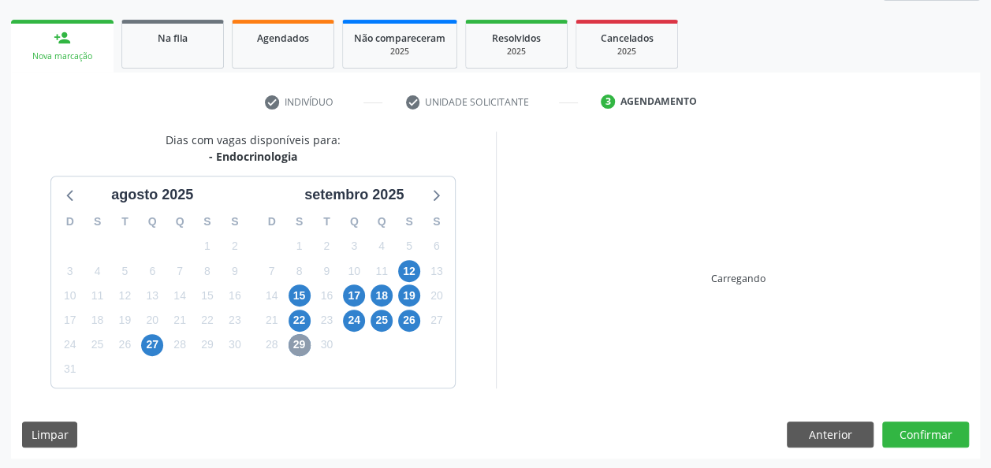
click at [305, 333] on div "29" at bounding box center [299, 345] width 22 height 24
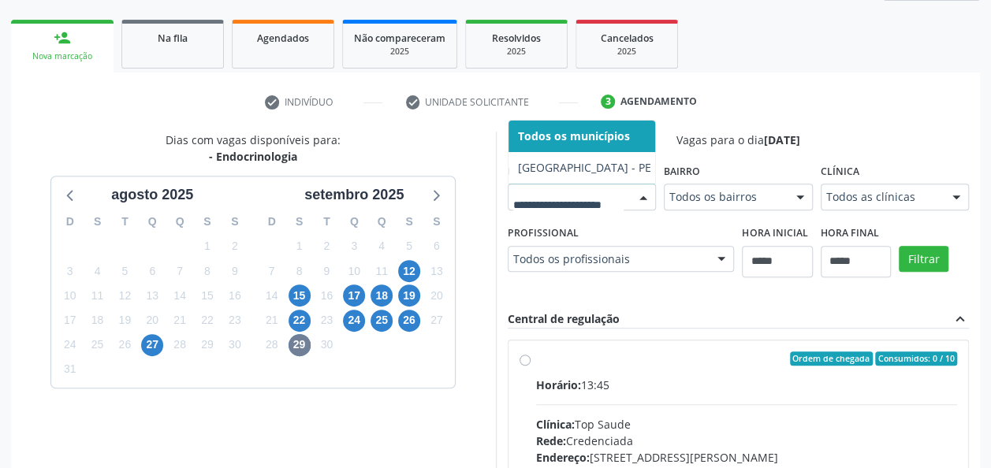
scroll to position [224, 0]
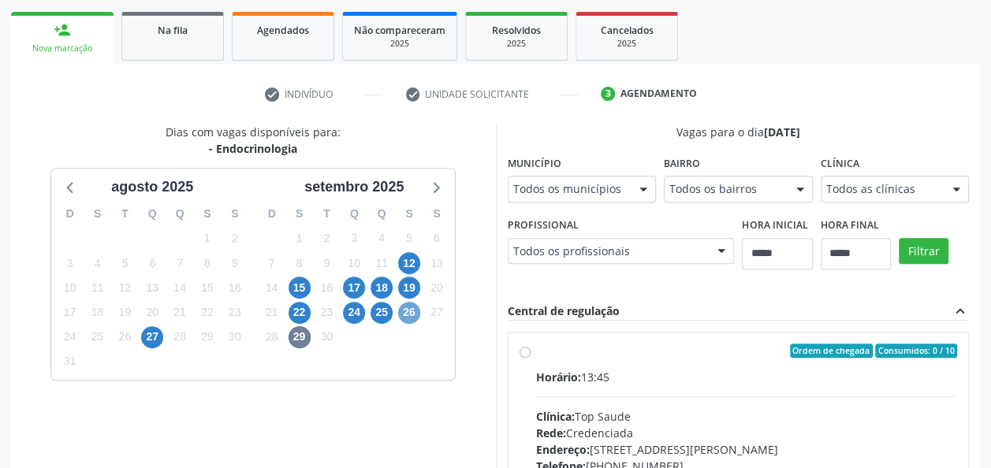
click at [416, 314] on span "26" at bounding box center [409, 313] width 22 height 22
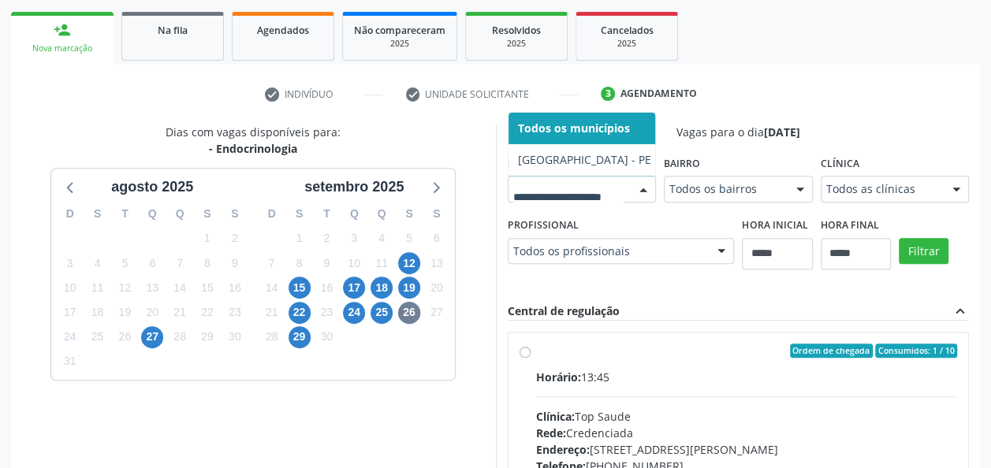
click at [631, 203] on div at bounding box center [643, 190] width 24 height 27
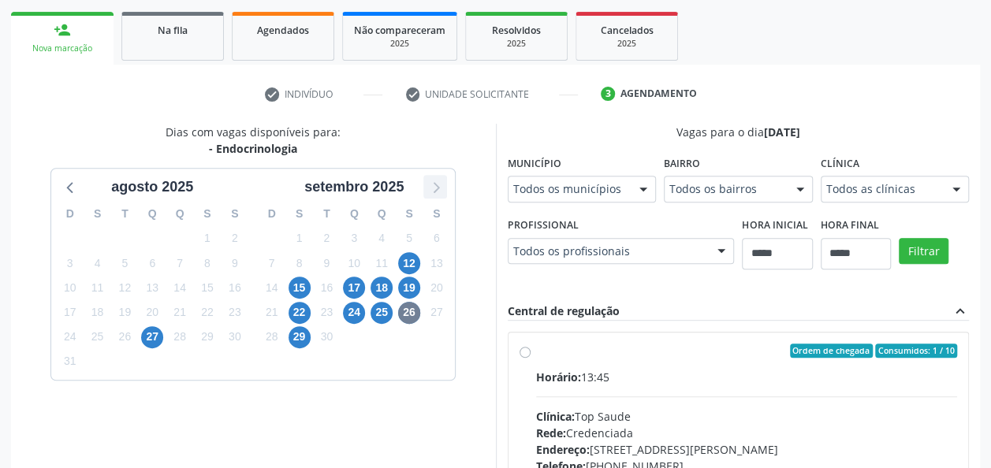
click at [426, 194] on icon at bounding box center [435, 187] width 20 height 20
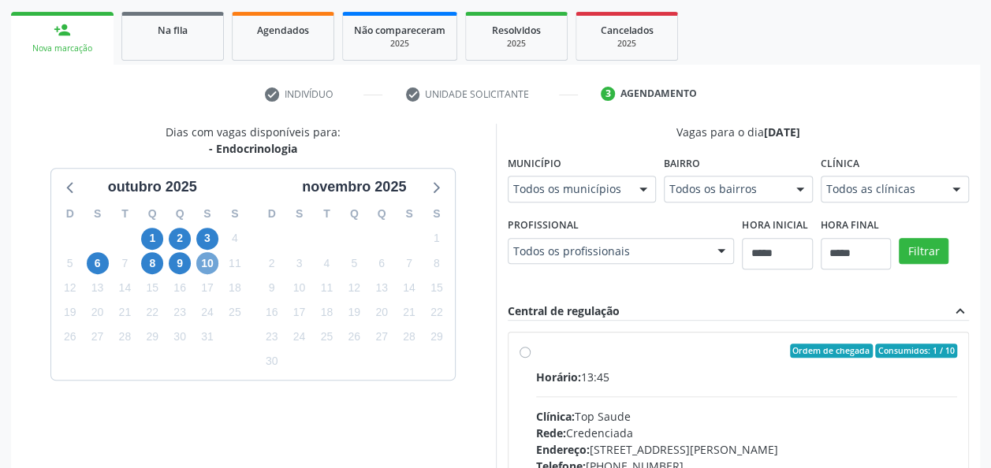
click at [212, 264] on span "10" at bounding box center [207, 263] width 22 height 22
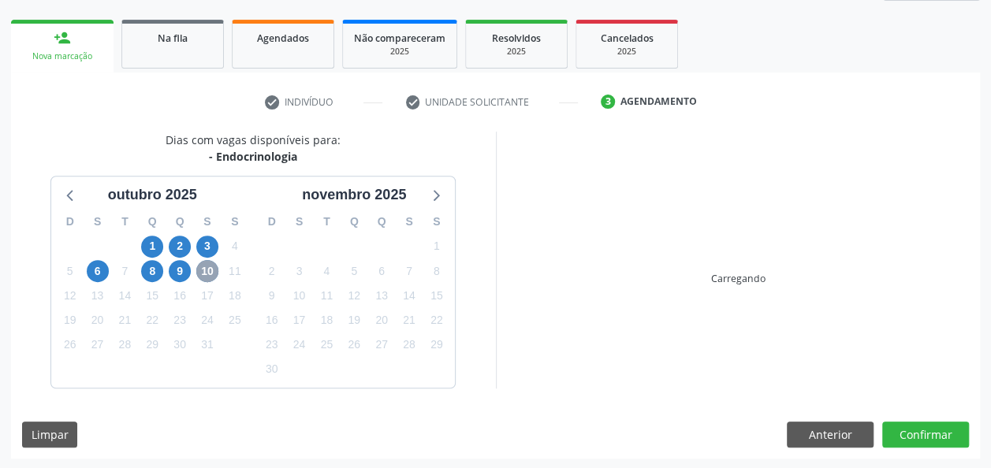
click at [212, 264] on span "10" at bounding box center [207, 271] width 22 height 22
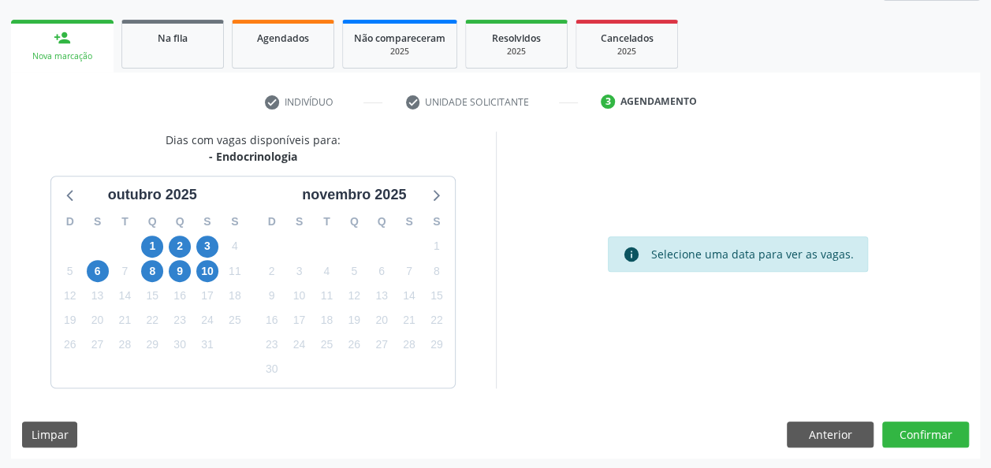
click at [219, 269] on div "10" at bounding box center [208, 271] width 28 height 24
drag, startPoint x: 219, startPoint y: 269, endPoint x: 210, endPoint y: 271, distance: 9.7
click at [210, 271] on div "10" at bounding box center [208, 271] width 28 height 24
click at [210, 271] on span "10" at bounding box center [207, 271] width 22 height 22
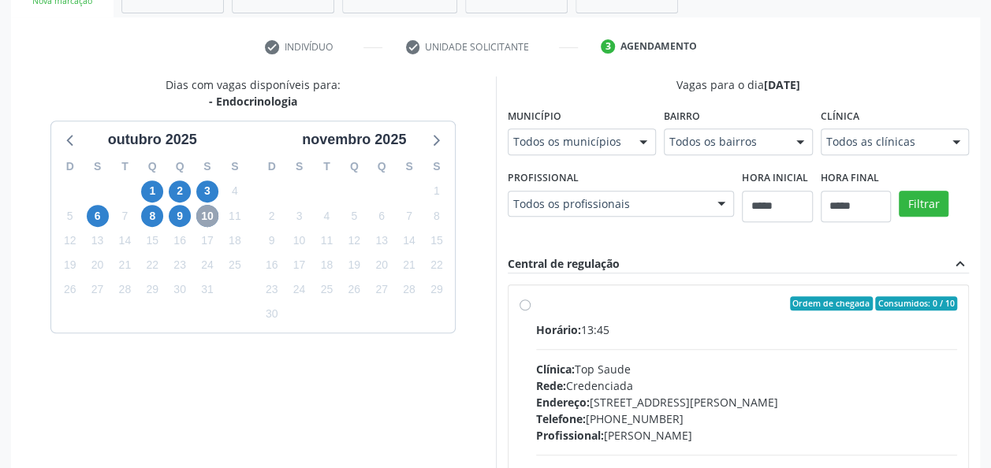
scroll to position [273, 0]
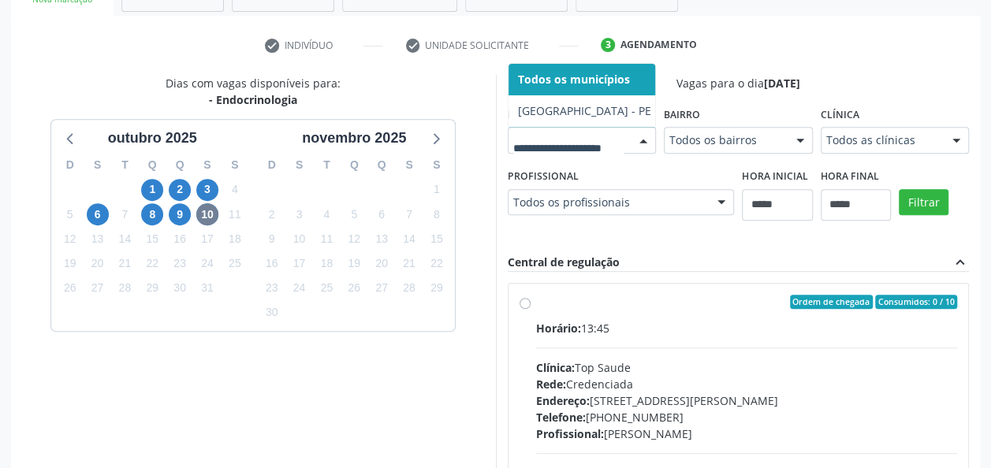
click at [631, 154] on div at bounding box center [643, 141] width 24 height 27
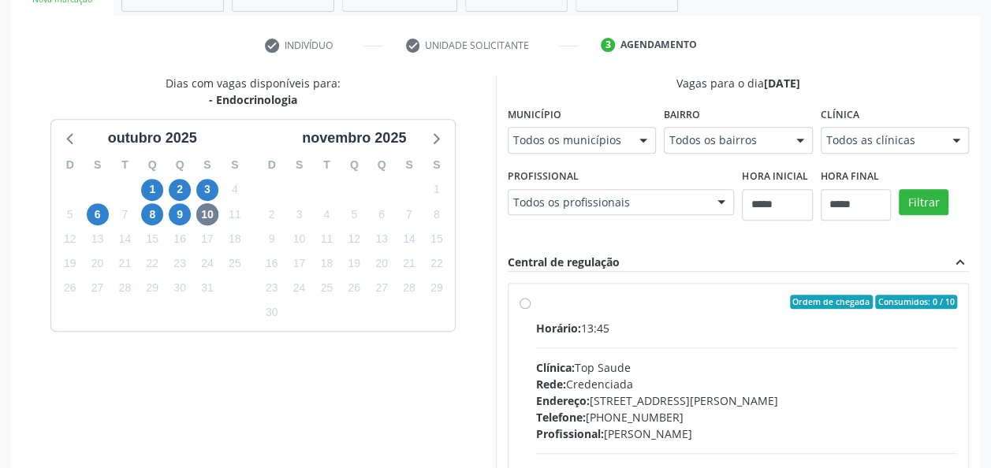
click at [166, 184] on div "2" at bounding box center [180, 189] width 28 height 24
click at [153, 184] on span "1" at bounding box center [152, 190] width 22 height 22
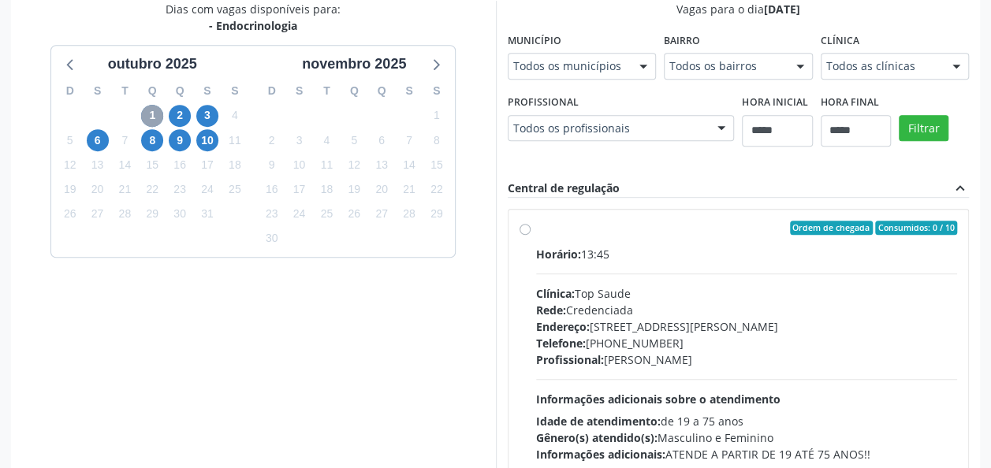
scroll to position [350, 0]
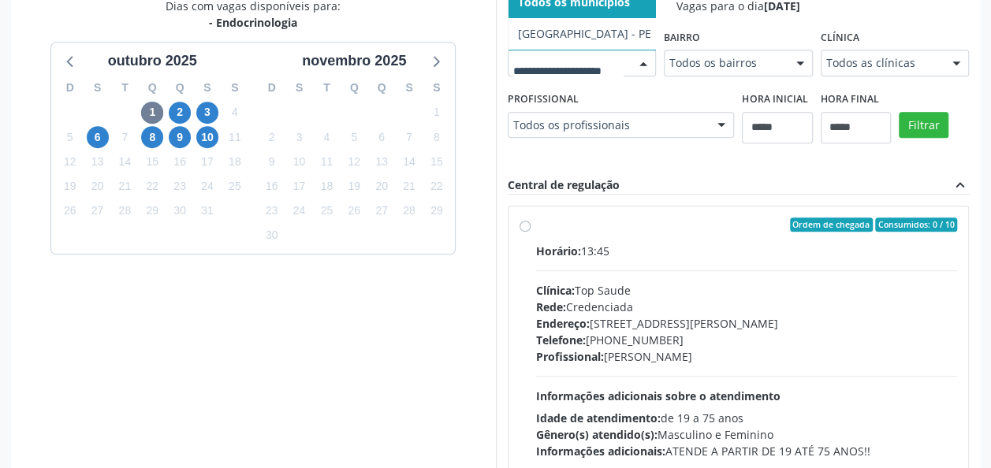
click at [631, 77] on div at bounding box center [643, 63] width 24 height 27
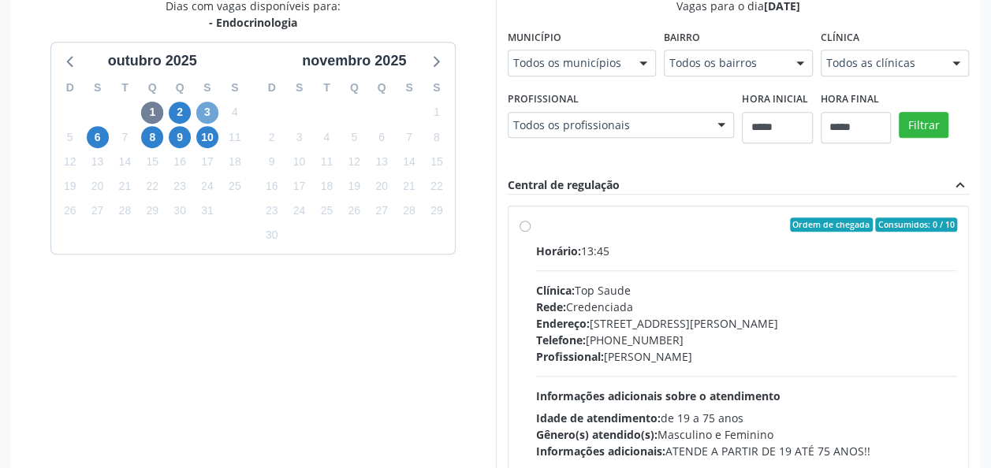
click at [207, 115] on span "3" at bounding box center [207, 113] width 22 height 22
click at [508, 76] on div at bounding box center [582, 63] width 149 height 27
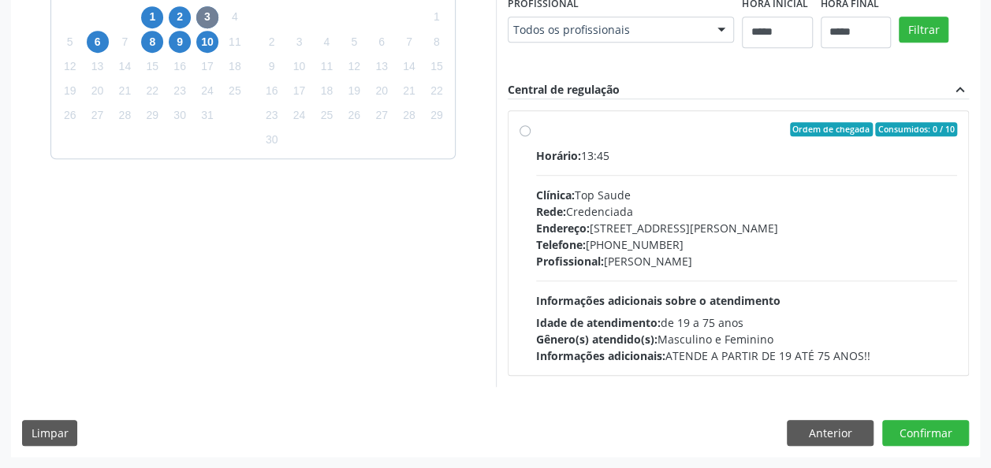
scroll to position [699, 0]
click at [811, 420] on button "Anterior" at bounding box center [830, 433] width 87 height 27
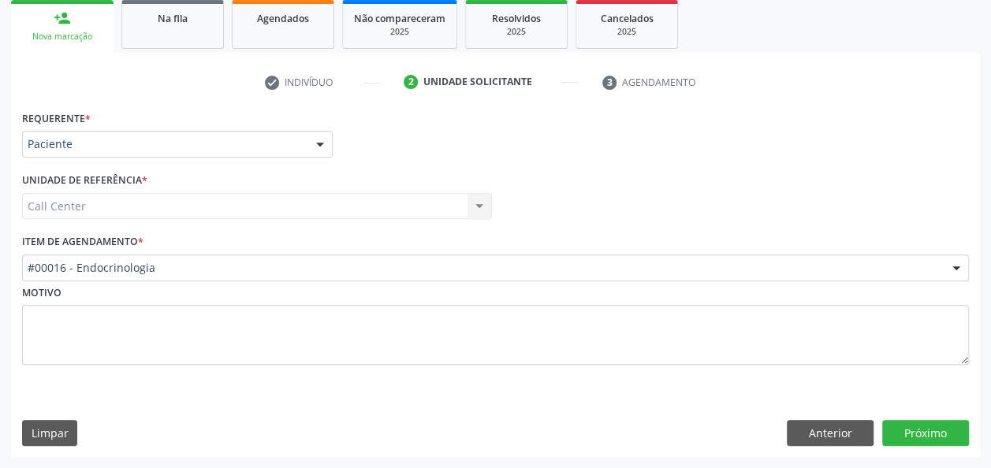
scroll to position [235, 0]
click at [925, 435] on button "Próximo" at bounding box center [925, 434] width 87 height 27
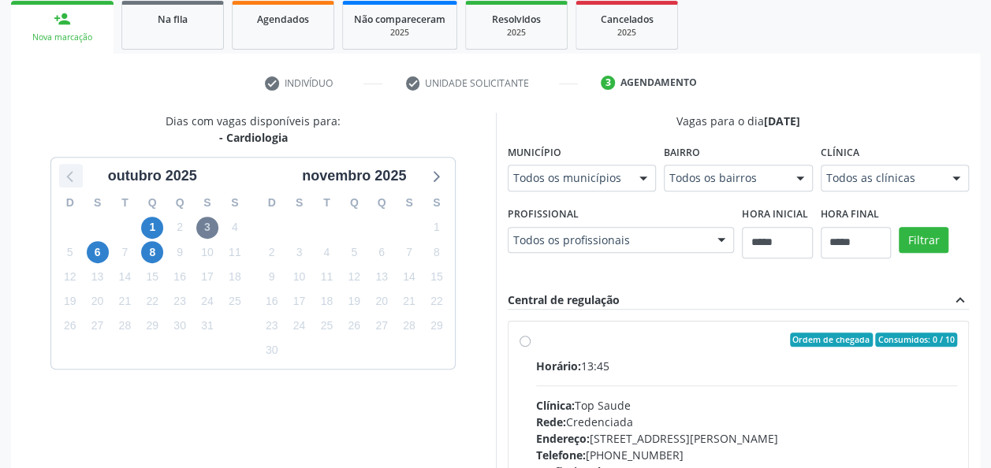
click at [77, 174] on icon at bounding box center [71, 176] width 20 height 20
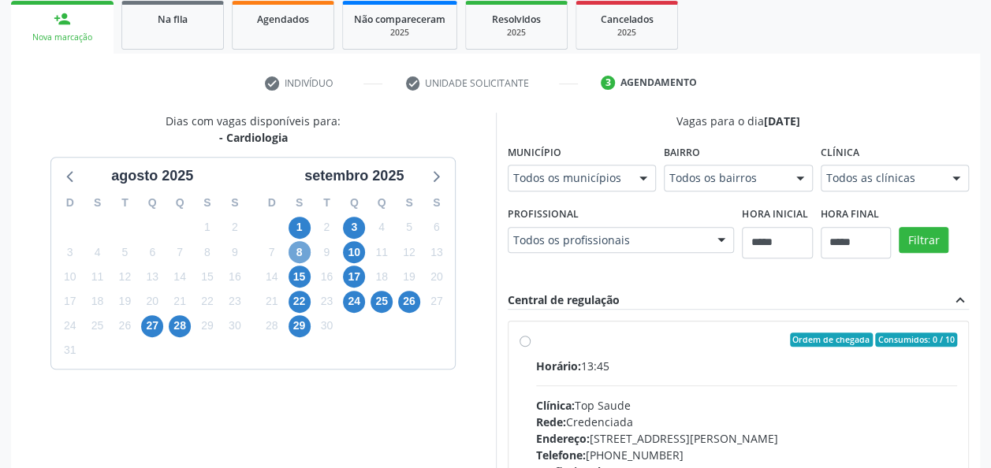
click at [288, 255] on span "8" at bounding box center [299, 252] width 22 height 22
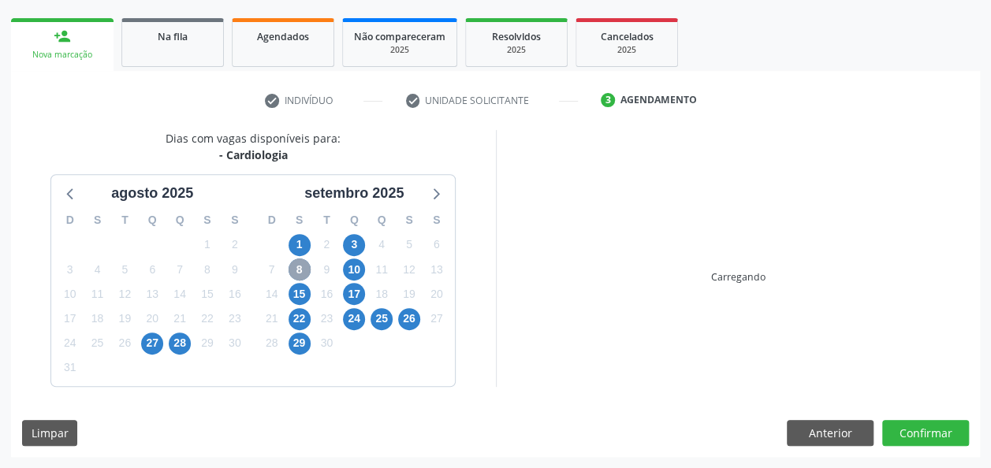
scroll to position [216, 0]
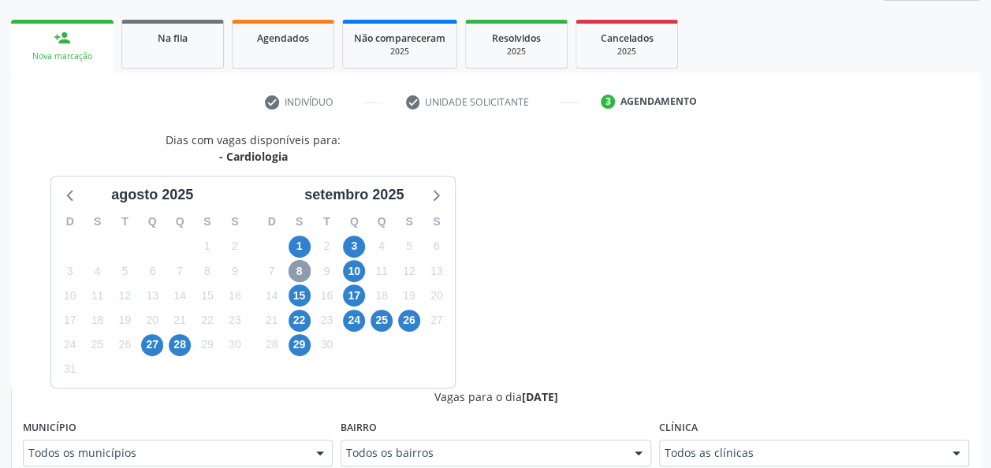
click at [288, 255] on div "1" at bounding box center [299, 246] width 22 height 24
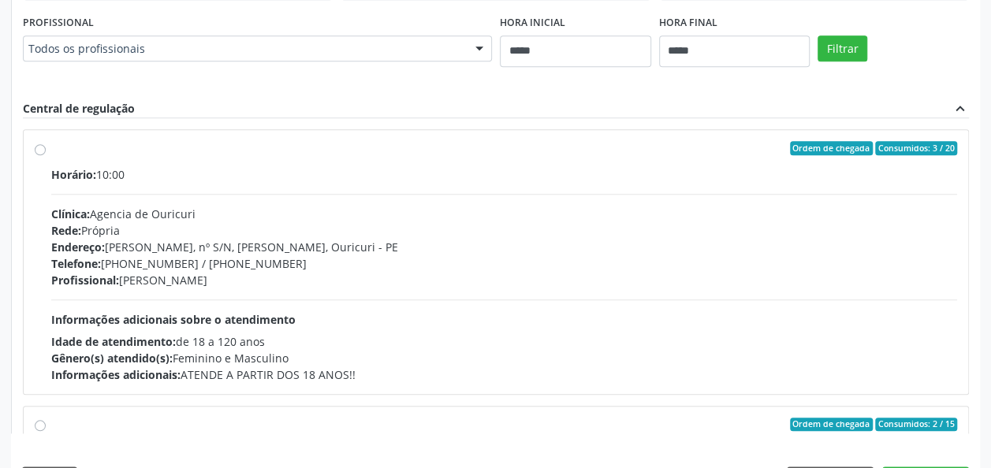
scroll to position [728, 0]
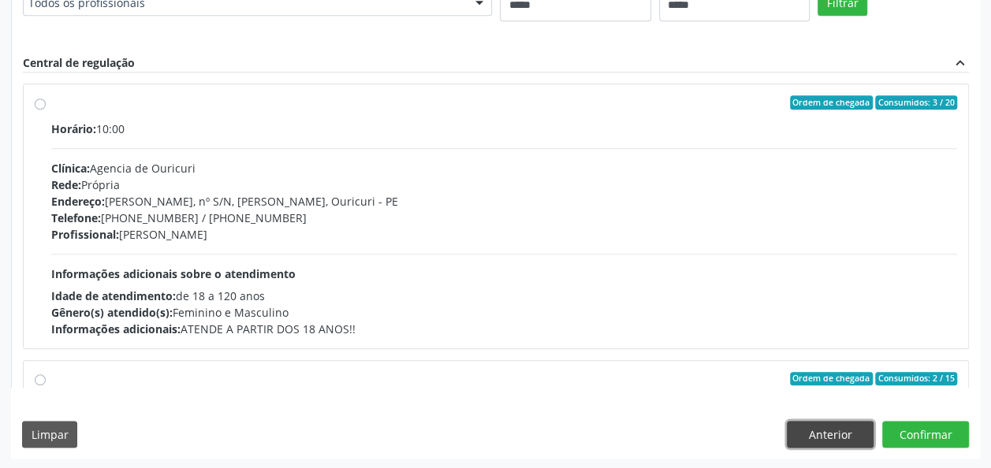
click at [831, 421] on button "Anterior" at bounding box center [830, 434] width 87 height 27
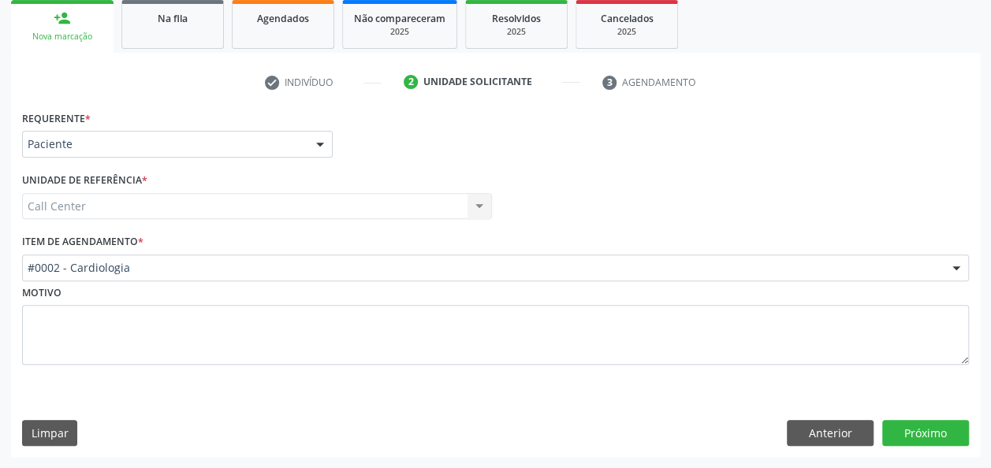
scroll to position [235, 0]
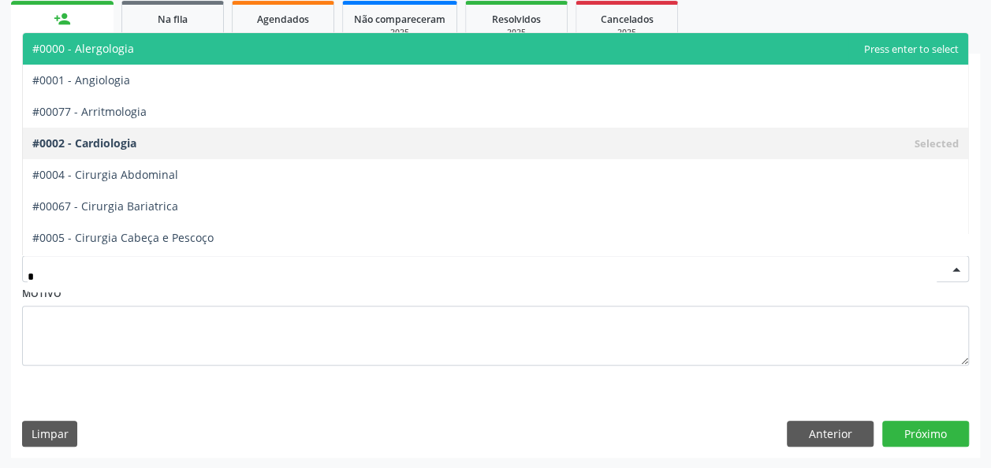
click at [353, 259] on div "*" at bounding box center [495, 268] width 947 height 27
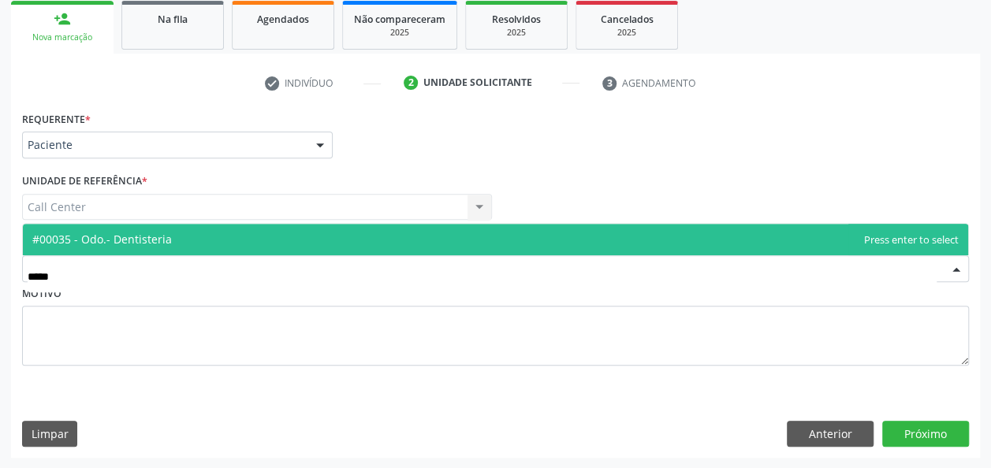
type input "*****"
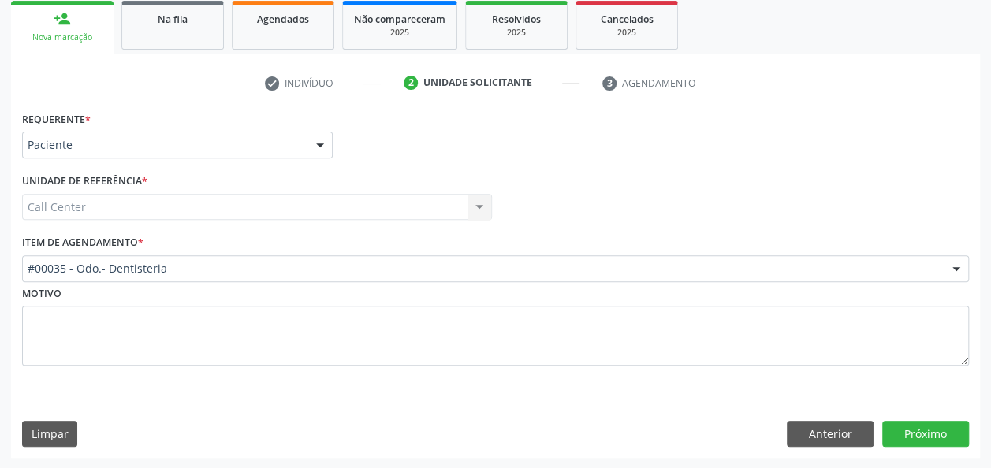
type input "*"
click at [649, 276] on div "* #00035 - Odo.- Dentisteria" at bounding box center [495, 268] width 947 height 27
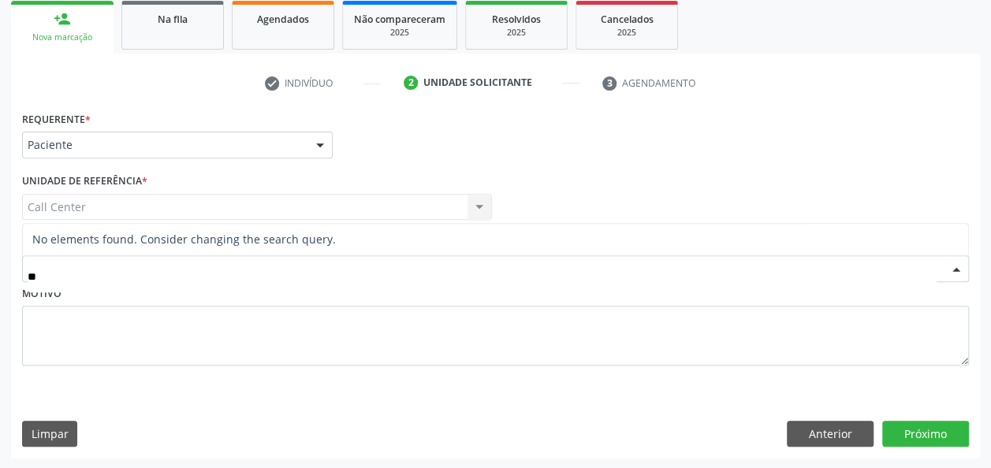
type input "*"
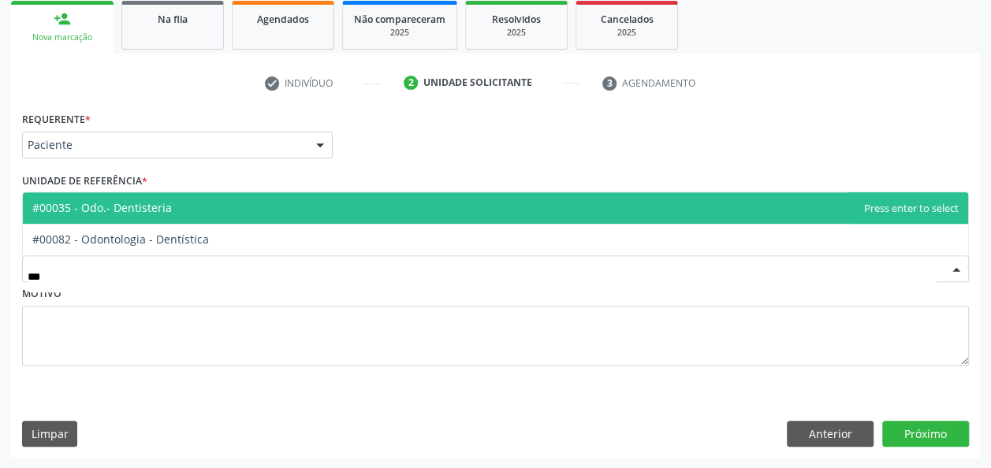
type input "****"
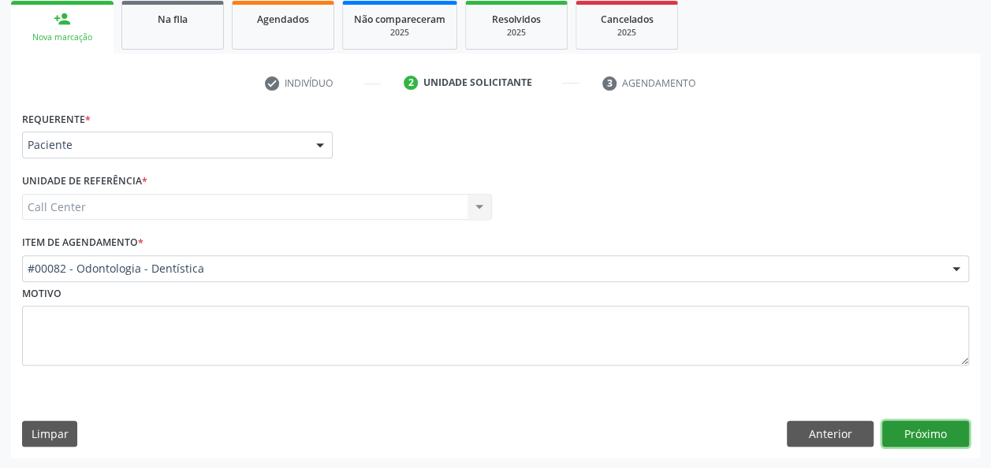
click at [941, 437] on button "Próximo" at bounding box center [925, 434] width 87 height 27
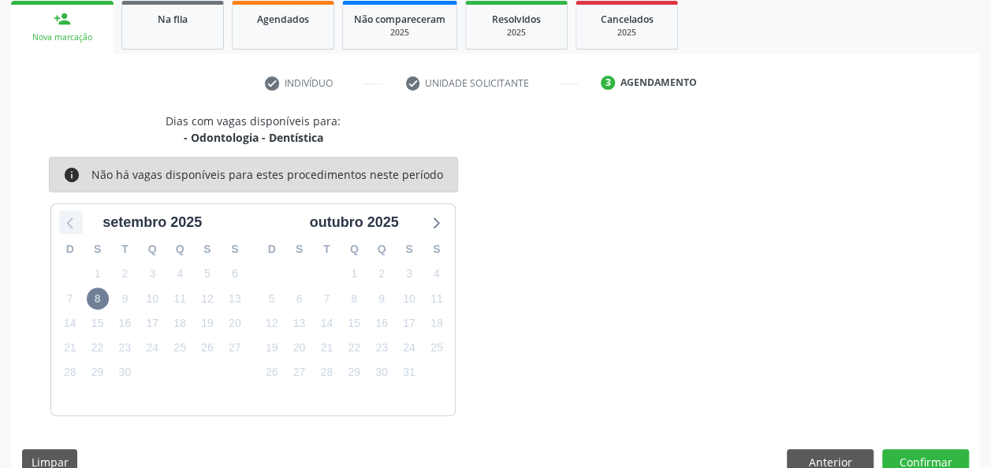
click at [69, 222] on icon at bounding box center [71, 222] width 20 height 20
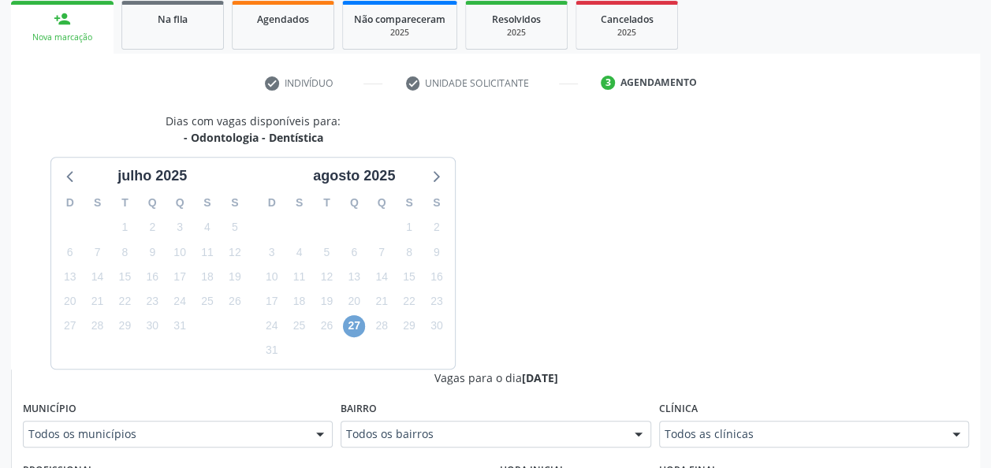
click at [350, 325] on span "27" at bounding box center [354, 326] width 22 height 22
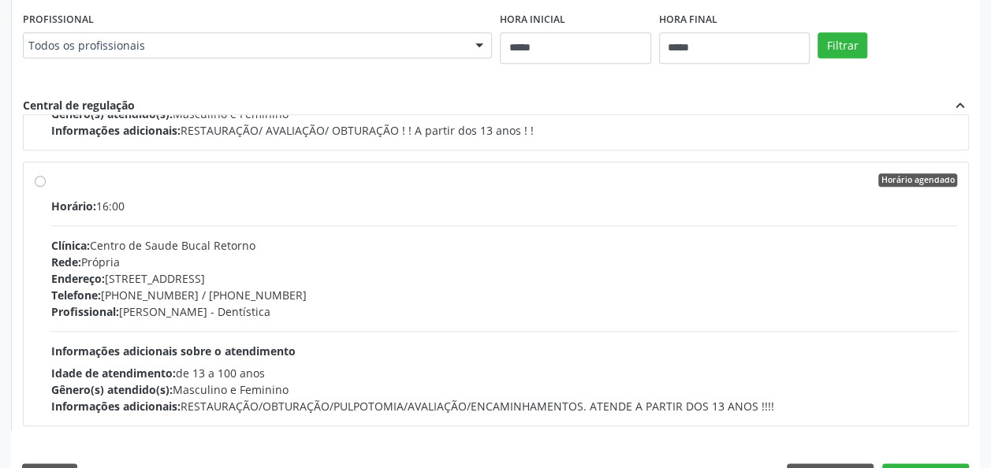
scroll to position [246, 0]
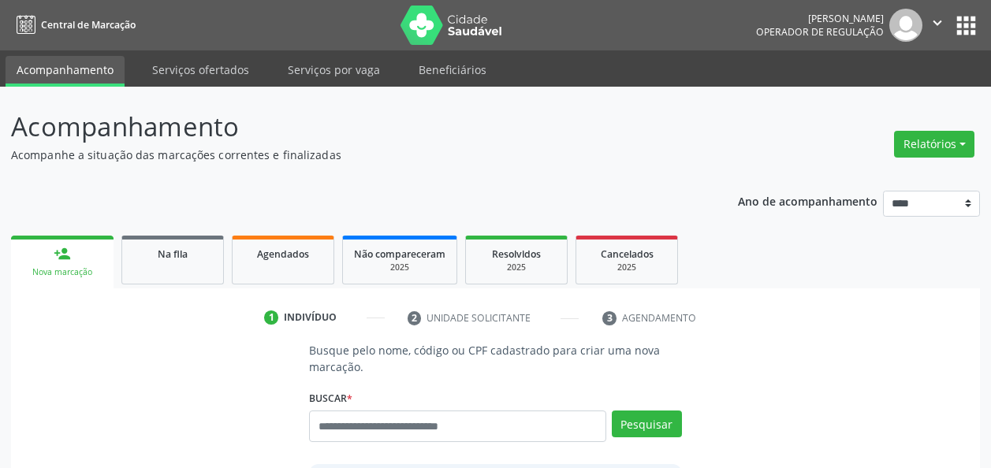
scroll to position [50, 0]
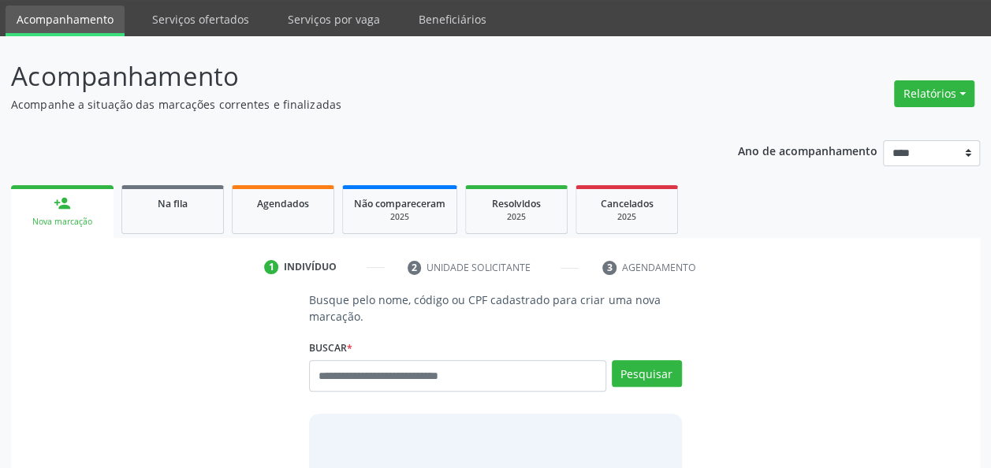
click at [552, 352] on div "Buscar * Busque por nome, código ou CPF Nenhum resultado encontrado para: " " D…" at bounding box center [495, 369] width 372 height 67
paste input "**********"
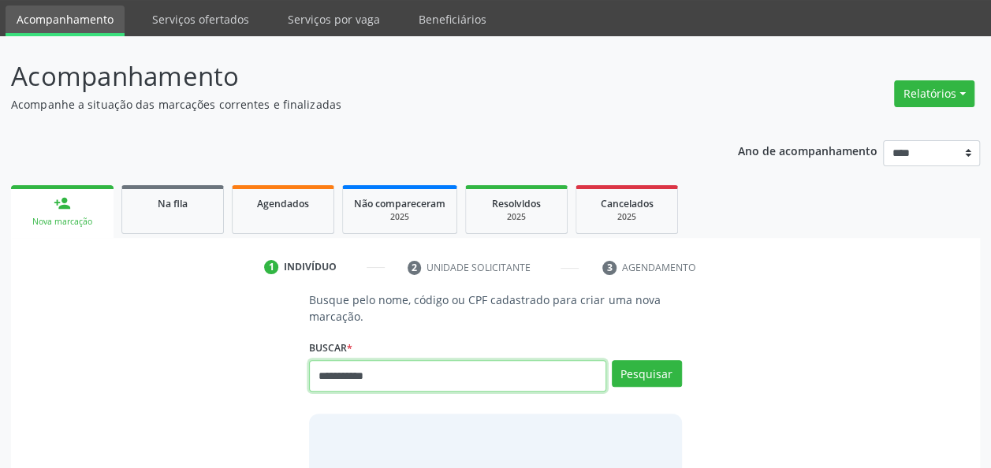
click at [556, 369] on input "**********" at bounding box center [457, 376] width 296 height 32
type input "**********"
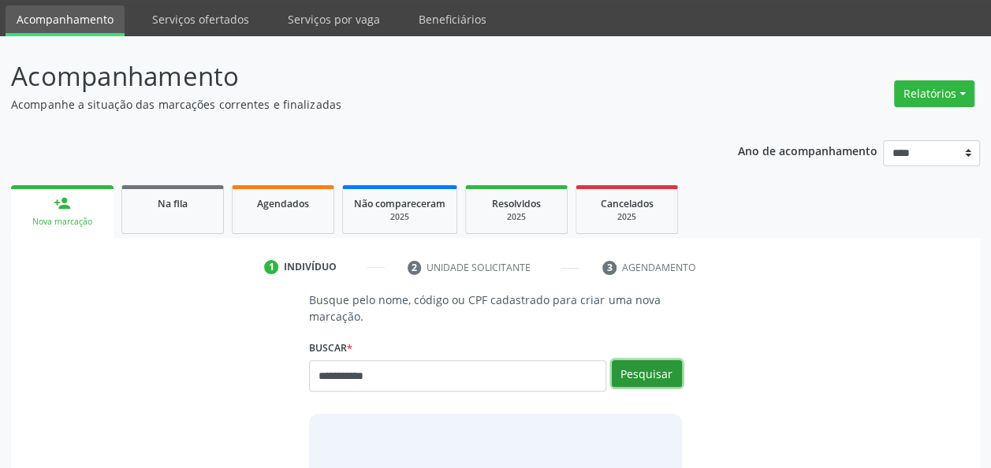
click at [645, 377] on button "Pesquisar" at bounding box center [647, 373] width 70 height 27
type input "**********"
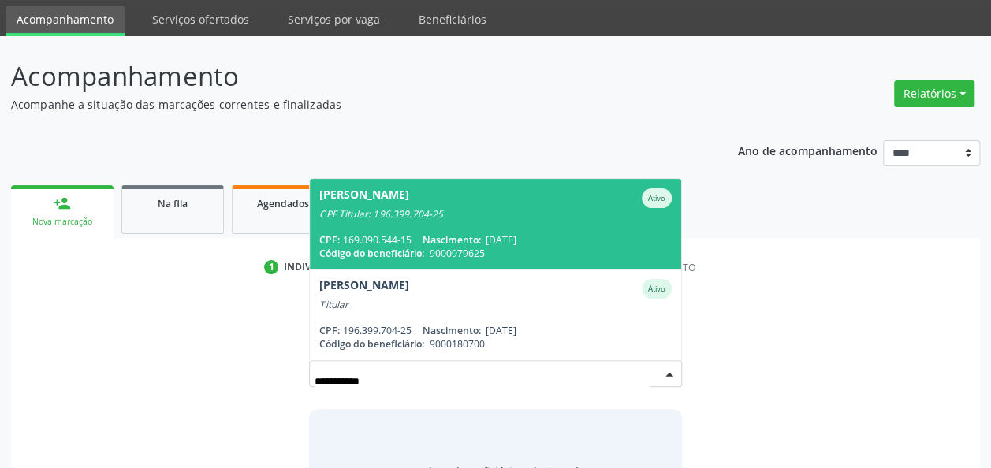
click at [495, 210] on div "CPF Titular: 196.399.704-25" at bounding box center [495, 214] width 352 height 13
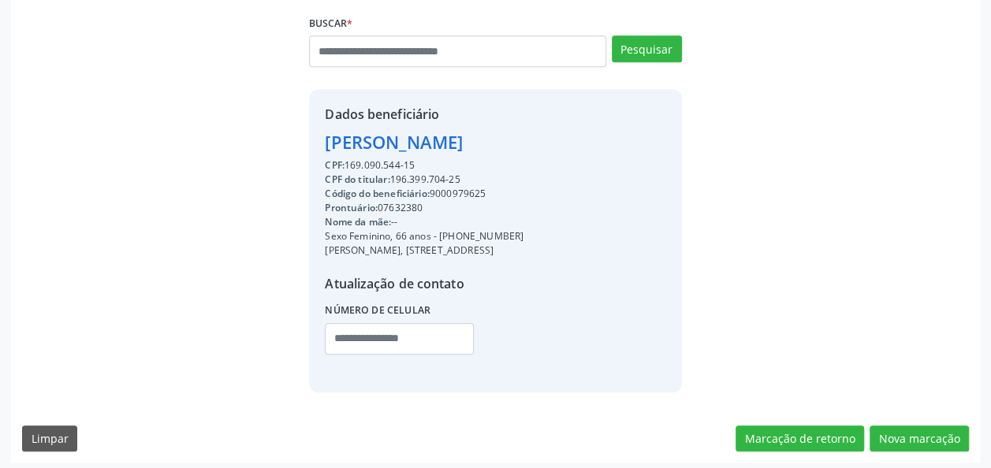
scroll to position [377, 0]
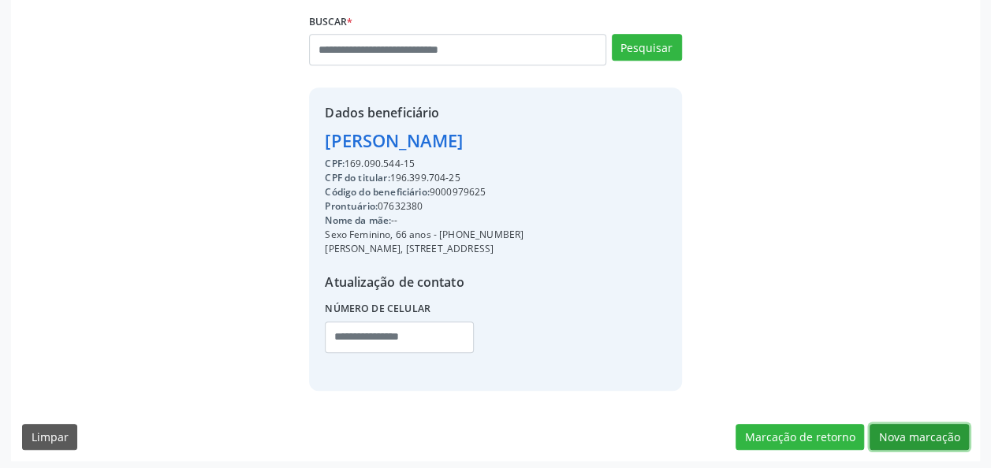
click at [931, 435] on button "Nova marcação" at bounding box center [918, 437] width 99 height 27
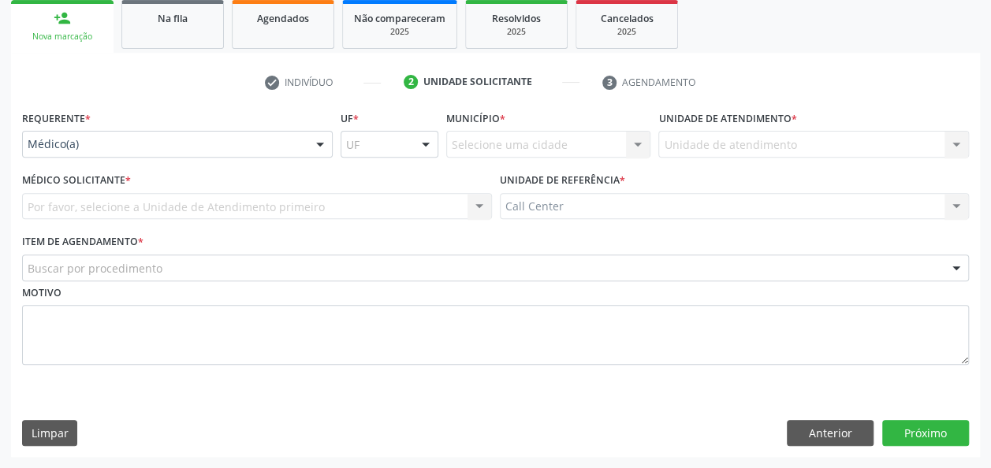
scroll to position [235, 0]
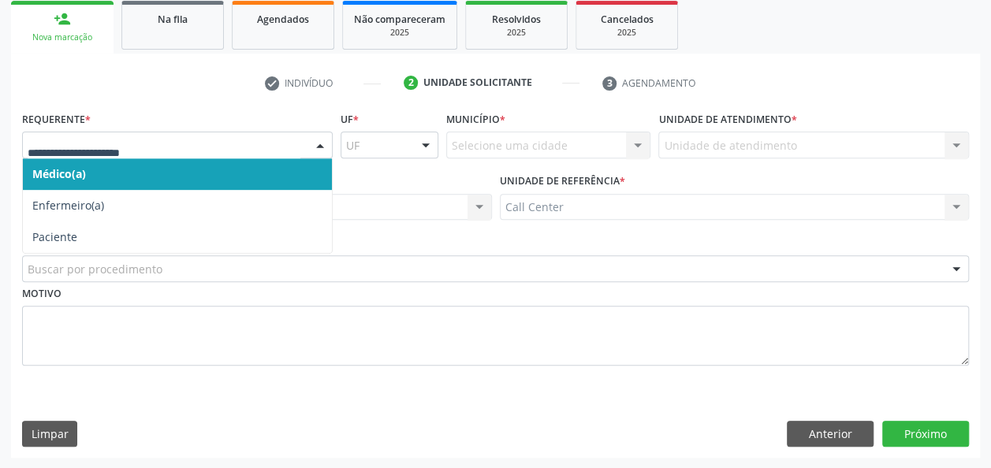
click at [301, 147] on div at bounding box center [177, 145] width 311 height 27
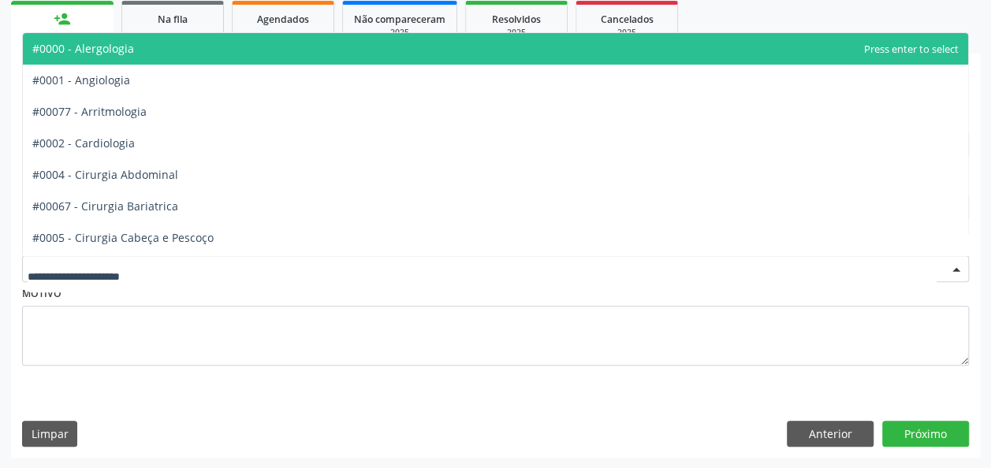
click at [213, 260] on div at bounding box center [495, 268] width 947 height 27
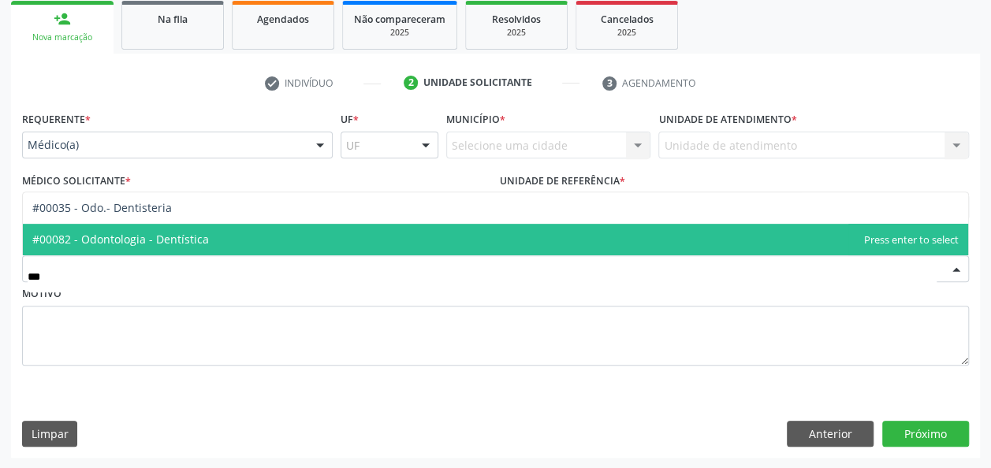
type input "****"
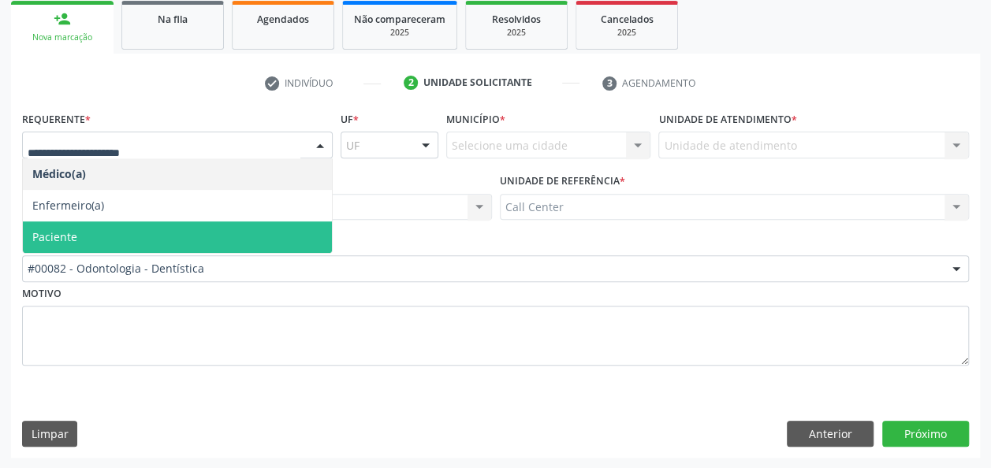
click at [317, 143] on div at bounding box center [320, 145] width 24 height 27
type input "**"
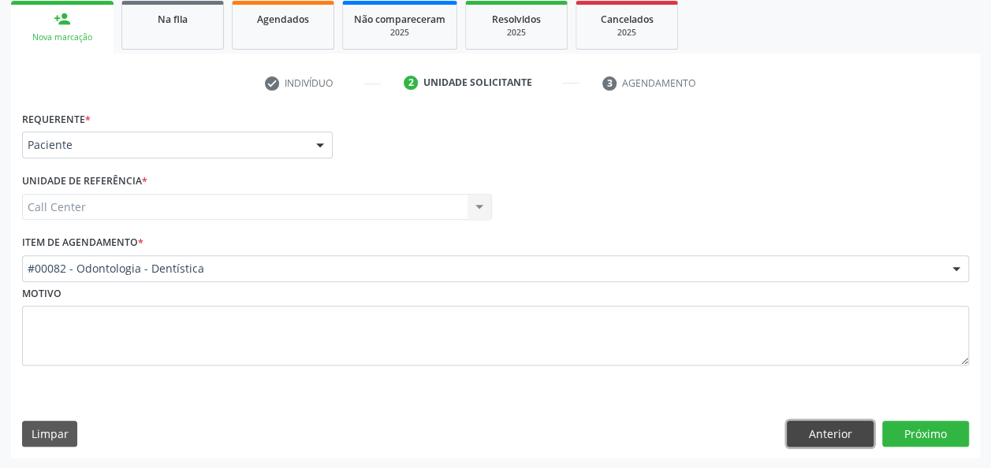
click at [842, 430] on button "Anterior" at bounding box center [830, 434] width 87 height 27
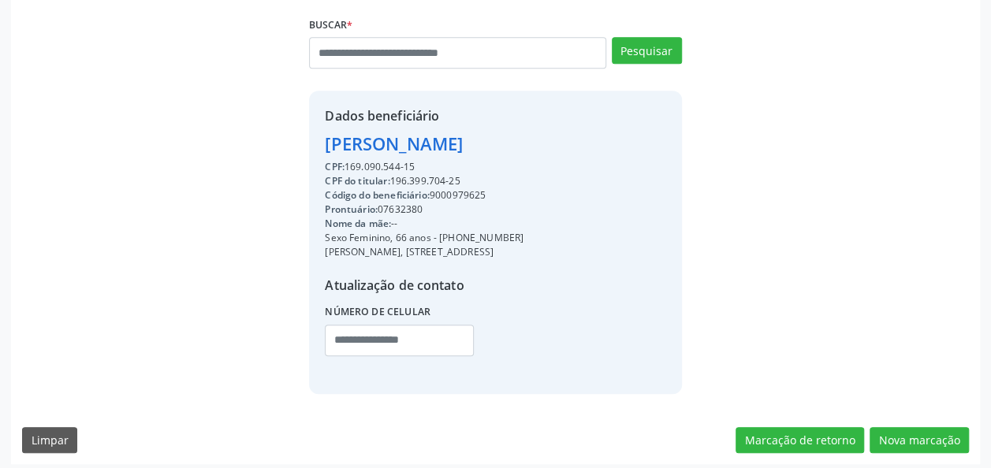
scroll to position [380, 0]
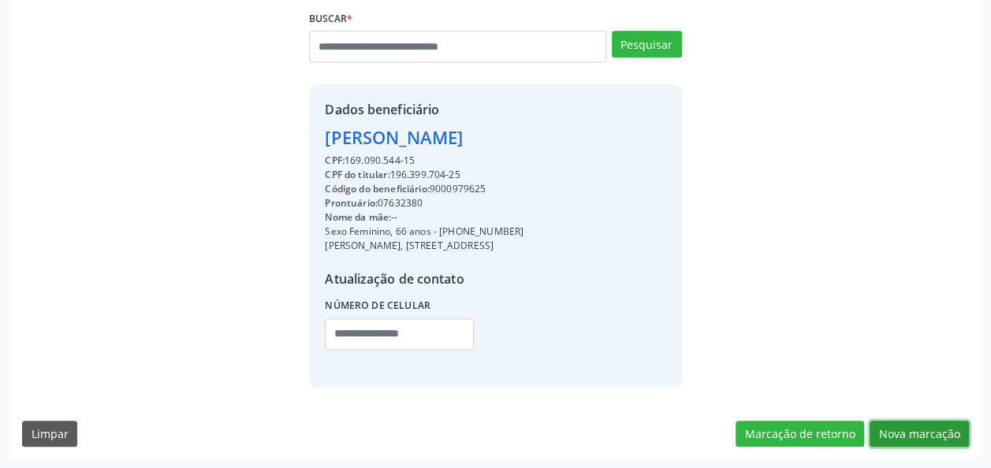
click at [933, 424] on button "Nova marcação" at bounding box center [918, 434] width 99 height 27
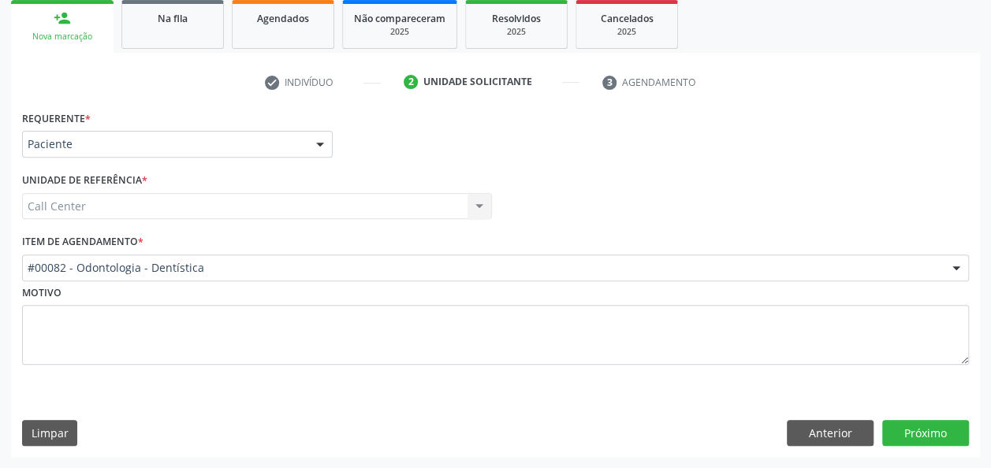
scroll to position [235, 0]
click at [933, 424] on button "Próximo" at bounding box center [925, 434] width 87 height 27
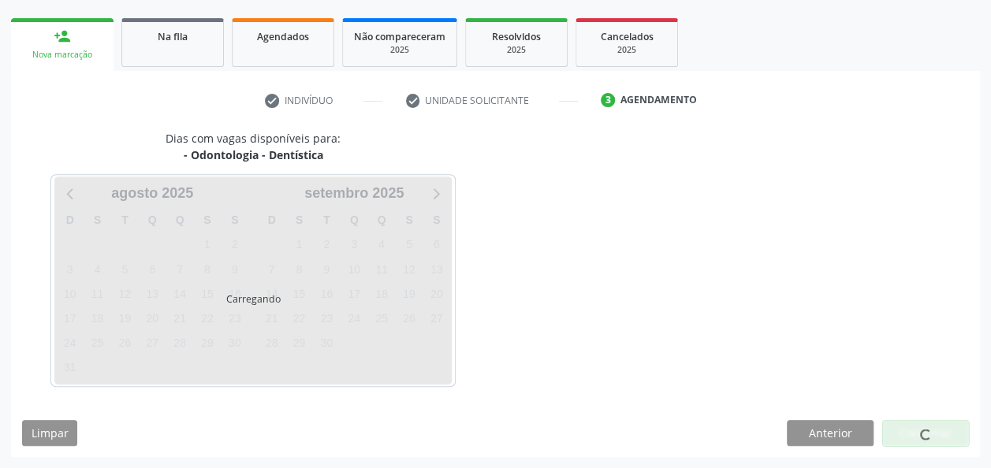
scroll to position [216, 0]
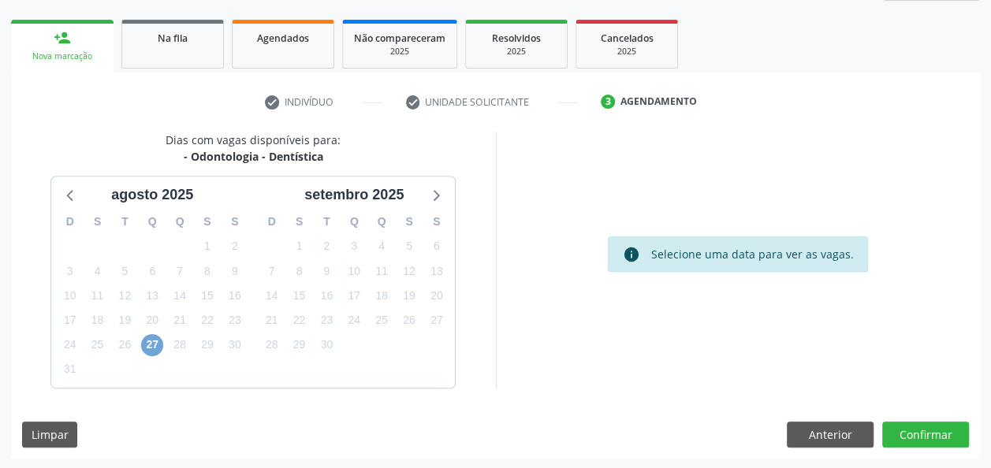
click at [157, 342] on span "27" at bounding box center [152, 345] width 22 height 22
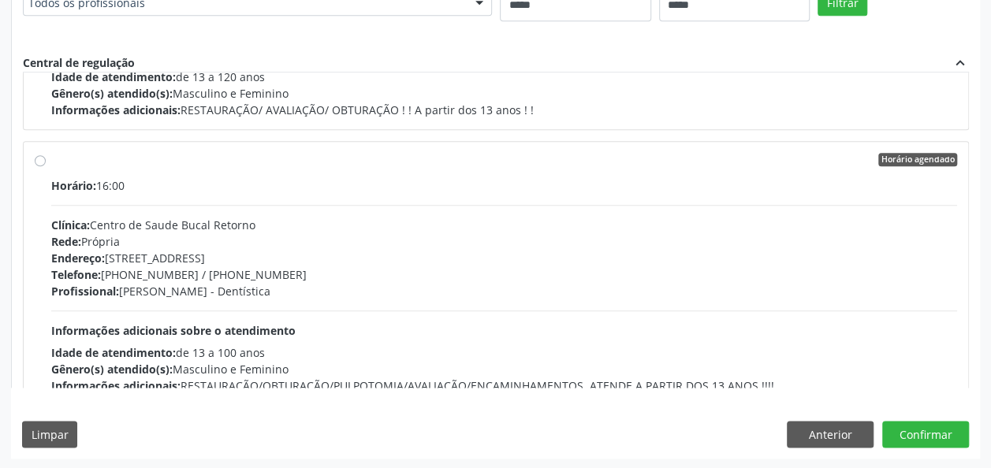
scroll to position [246, 0]
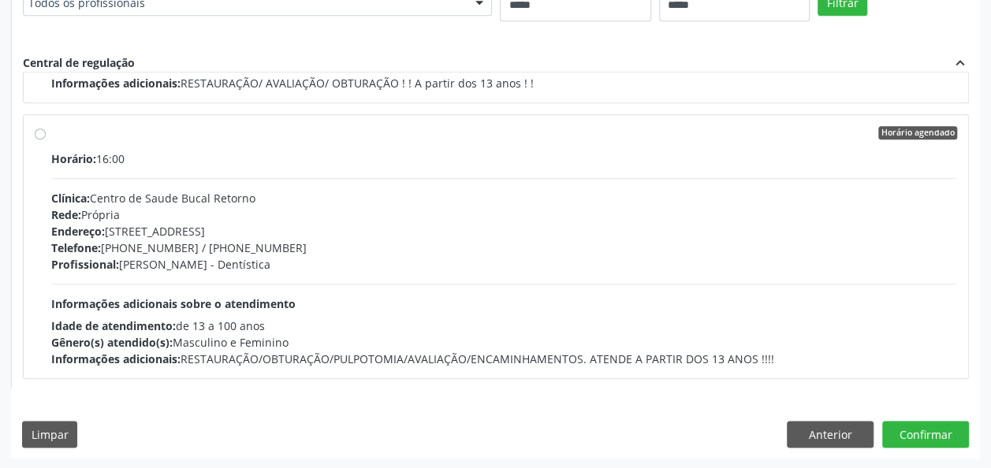
click at [534, 264] on div "Profissional: [PERSON_NAME] - Dentística" at bounding box center [504, 264] width 906 height 17
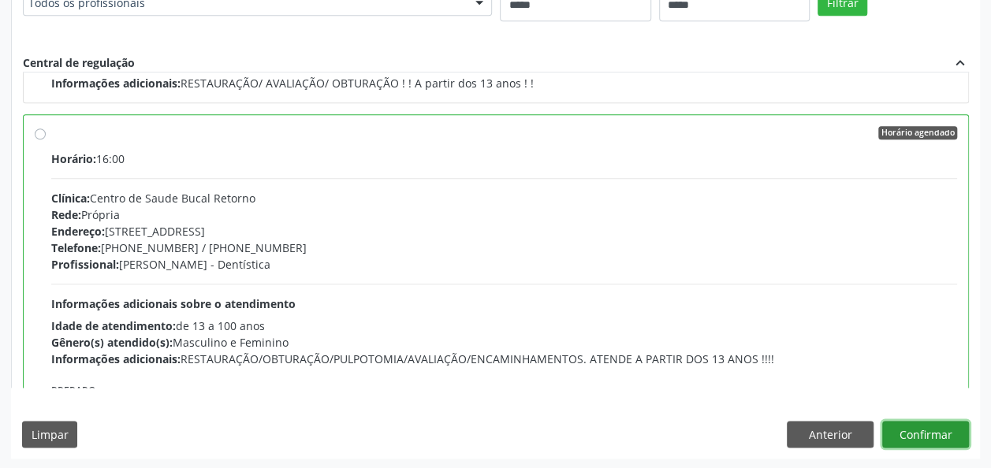
click at [930, 432] on button "Confirmar" at bounding box center [925, 434] width 87 height 27
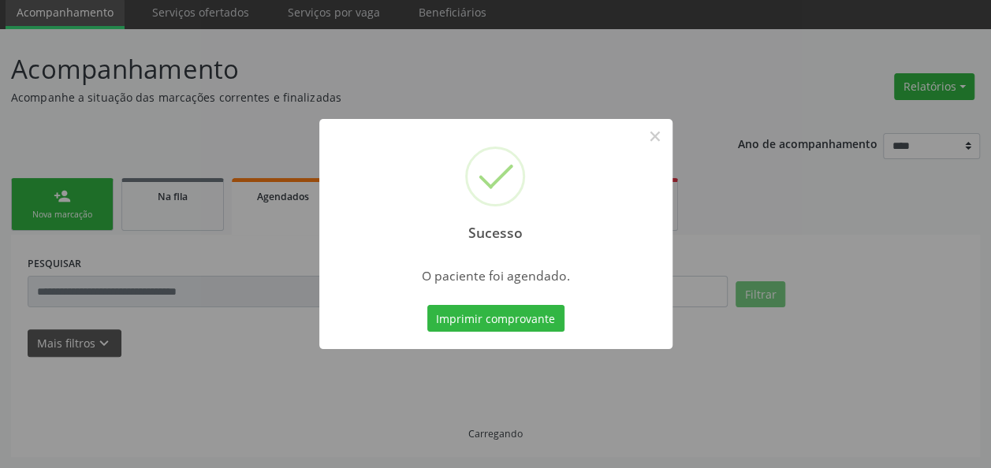
scroll to position [57, 0]
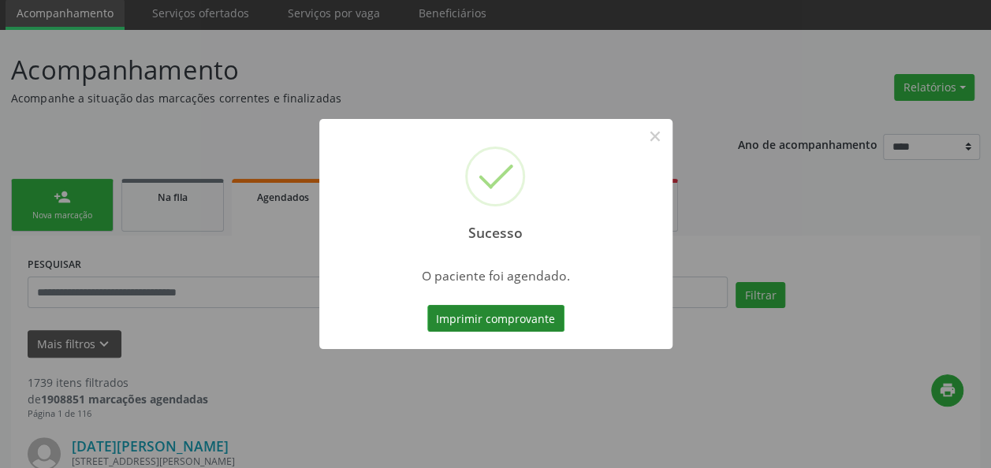
click at [533, 327] on button "Imprimir comprovante" at bounding box center [495, 318] width 137 height 27
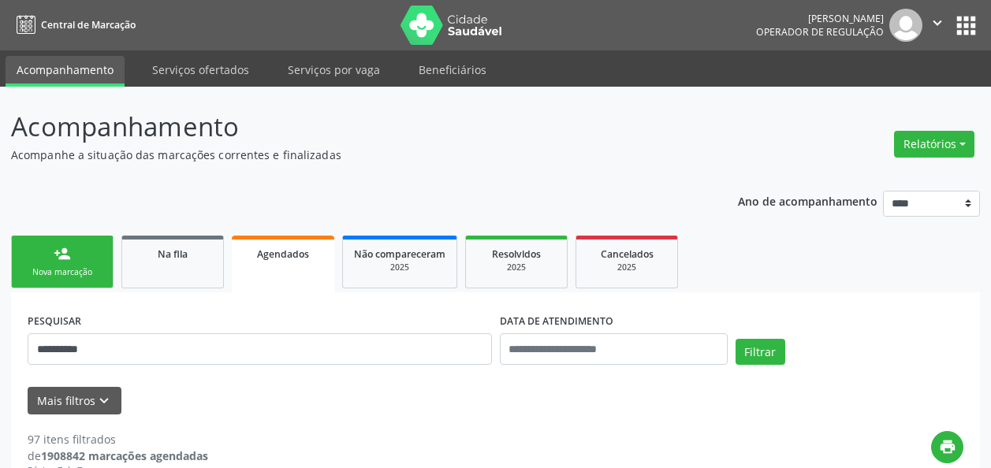
select select "*"
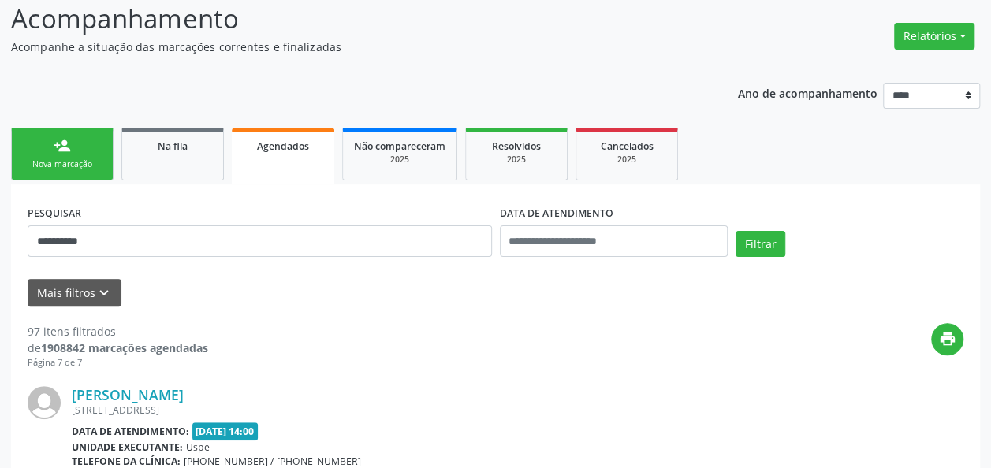
scroll to position [68, 0]
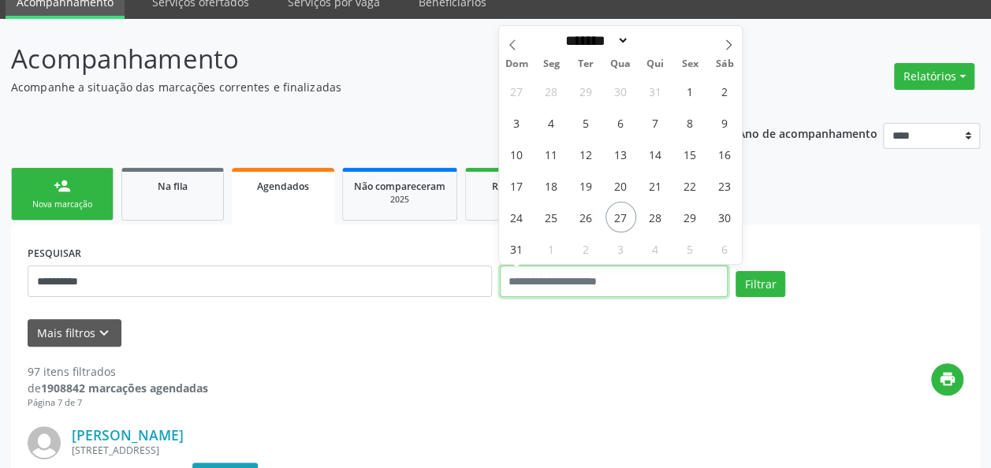
click at [571, 285] on input "text" at bounding box center [614, 282] width 228 height 32
click at [624, 218] on span "27" at bounding box center [620, 217] width 31 height 31
type input "**********"
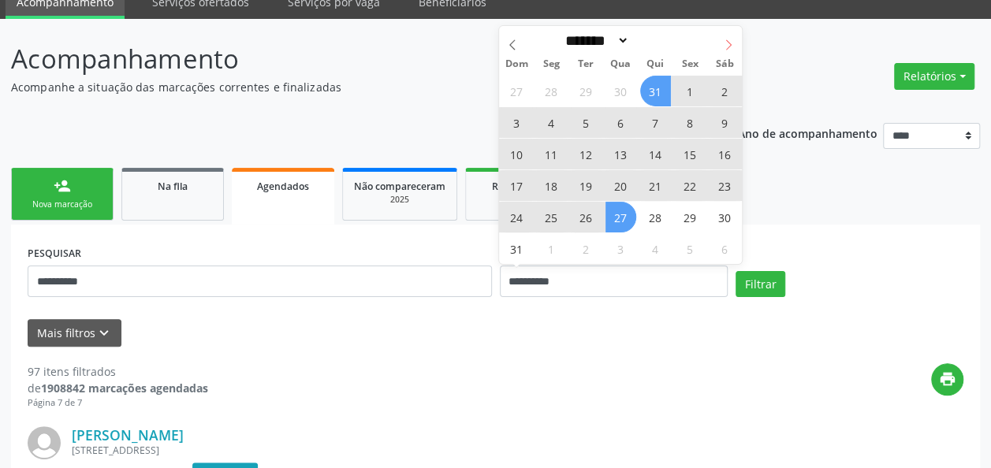
click at [725, 47] on icon at bounding box center [728, 44] width 11 height 11
select select "*"
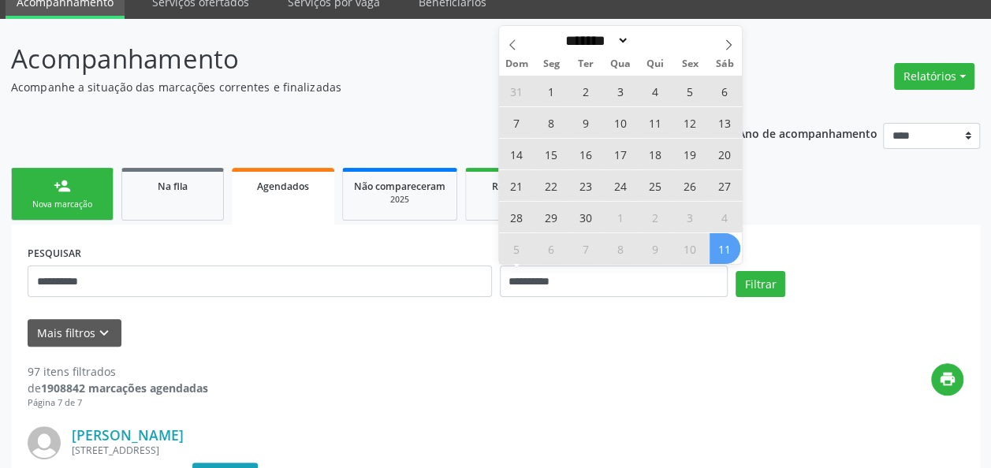
click at [733, 249] on span "11" at bounding box center [724, 248] width 31 height 31
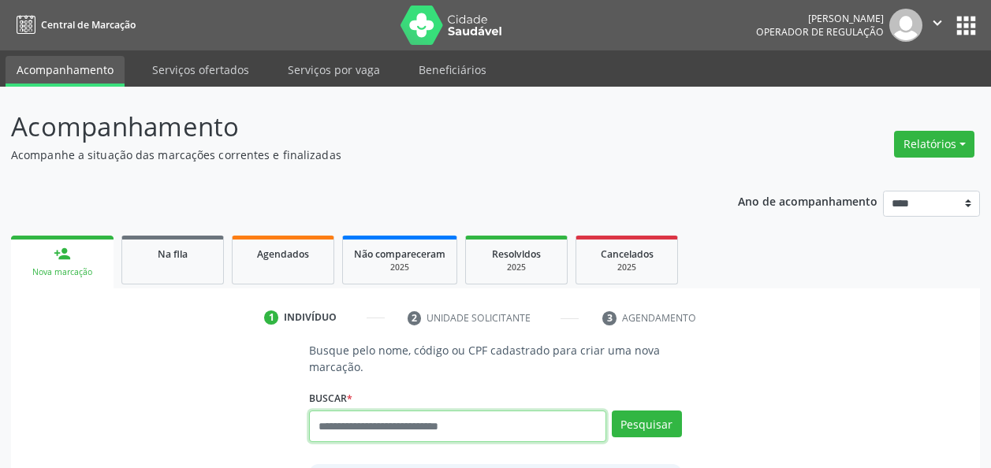
scroll to position [50, 0]
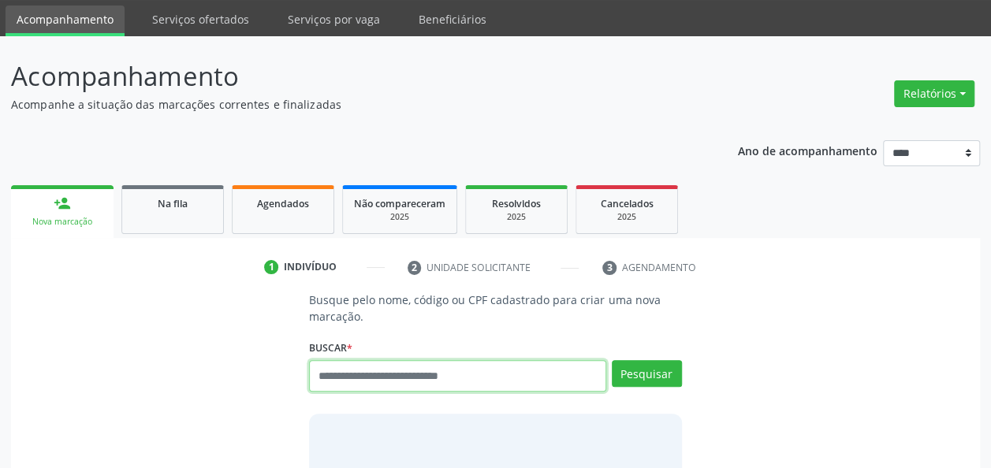
paste input "**********"
type input "**********"
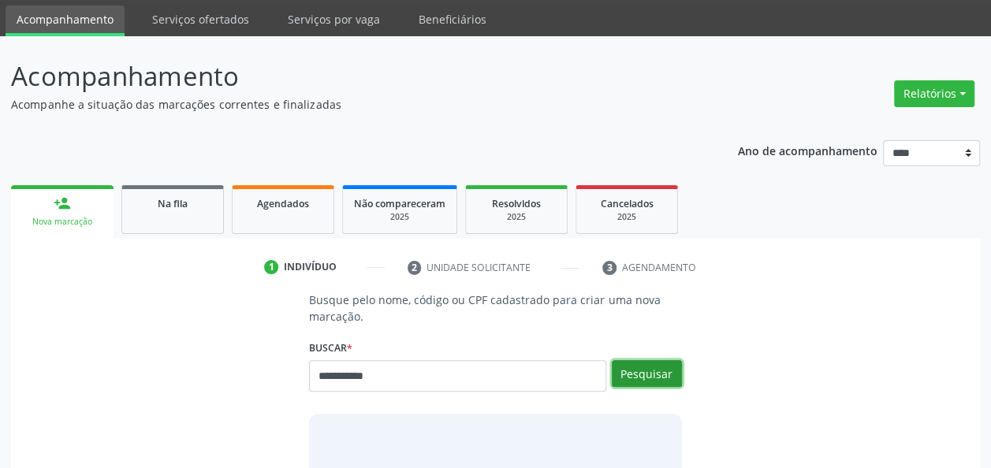
click at [655, 370] on button "Pesquisar" at bounding box center [647, 373] width 70 height 27
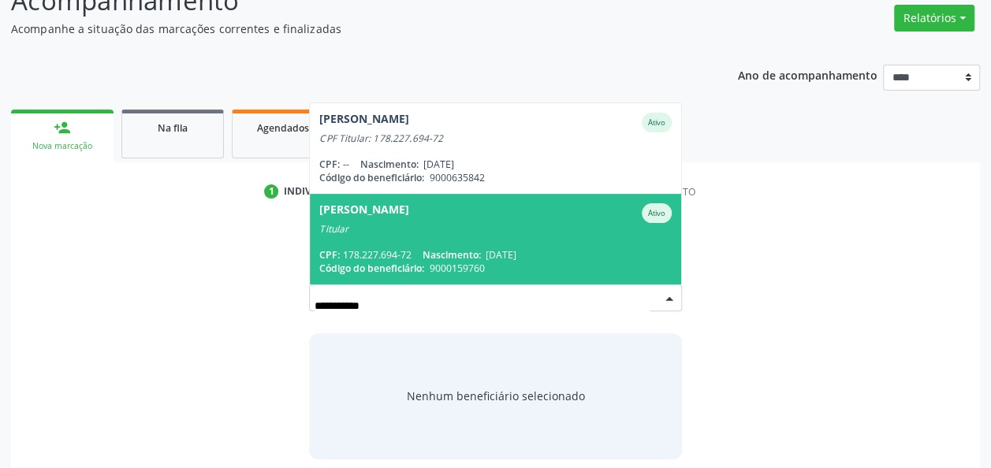
scroll to position [128, 0]
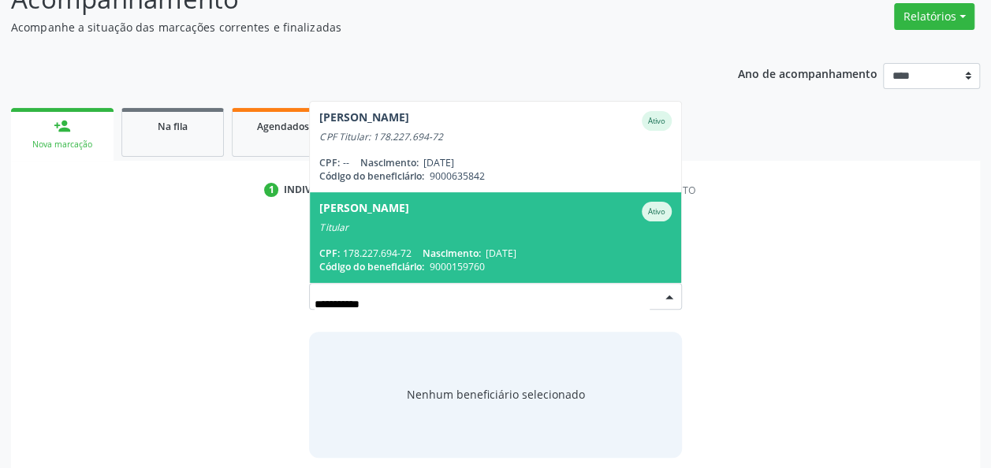
click at [490, 244] on span "[PERSON_NAME] Ativo Titular CPF: 178.227.694-72 Nascimento: [DATE] Código do be…" at bounding box center [495, 237] width 370 height 91
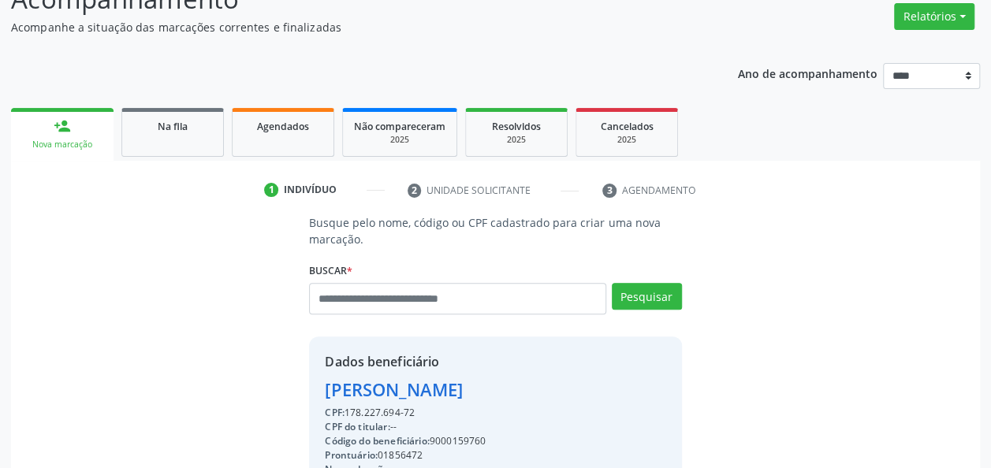
scroll to position [380, 0]
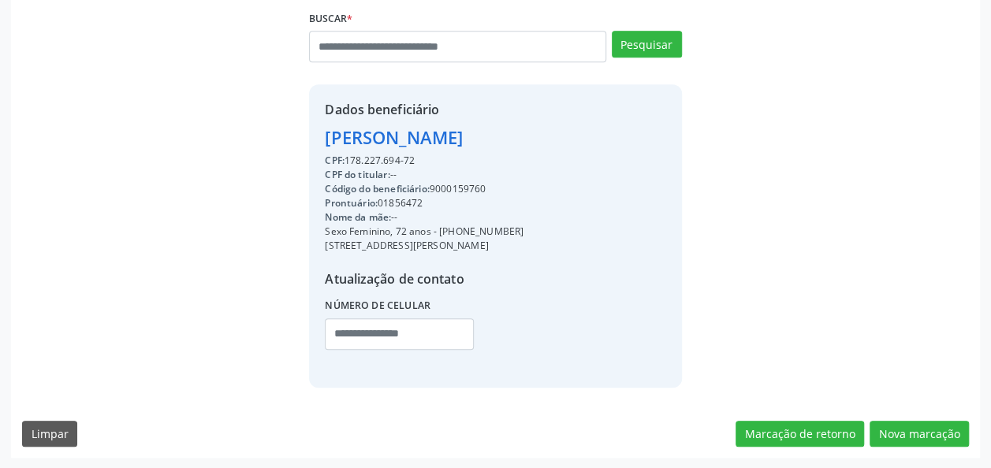
click at [478, 186] on div "Código do beneficiário: 9000159760" at bounding box center [424, 189] width 199 height 14
copy div "9000159760"
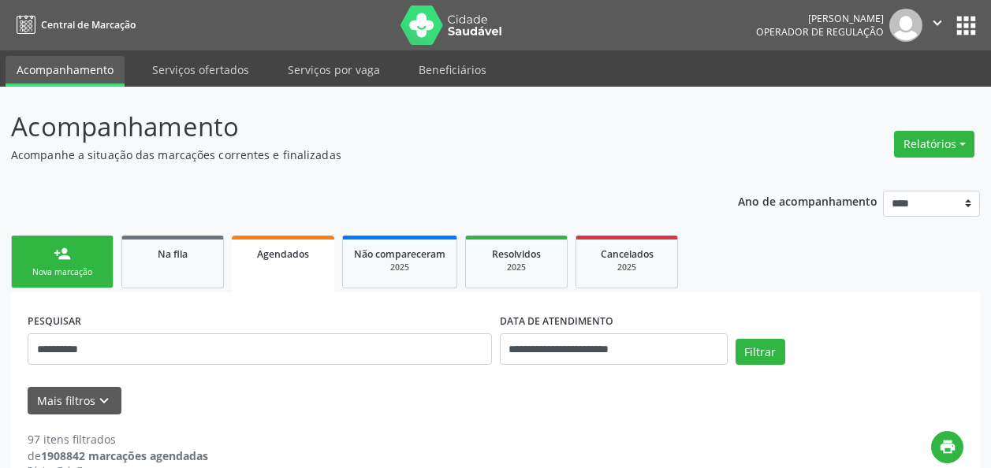
scroll to position [68, 0]
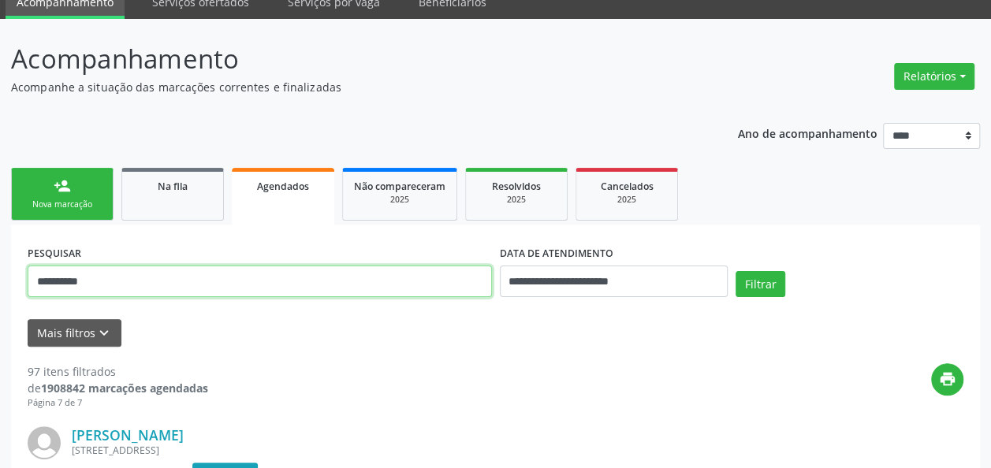
click at [318, 288] on input "**********" at bounding box center [260, 282] width 464 height 32
paste input "text"
type input "**********"
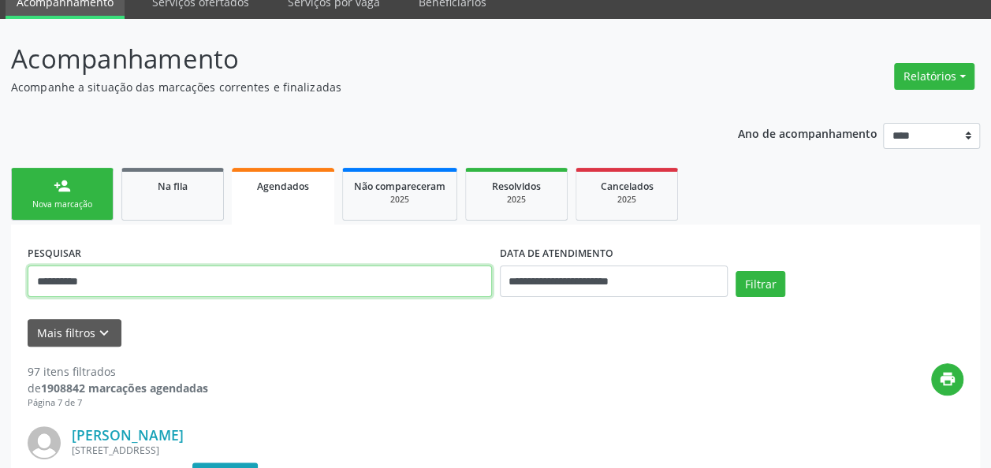
click at [735, 271] on button "Filtrar" at bounding box center [760, 284] width 50 height 27
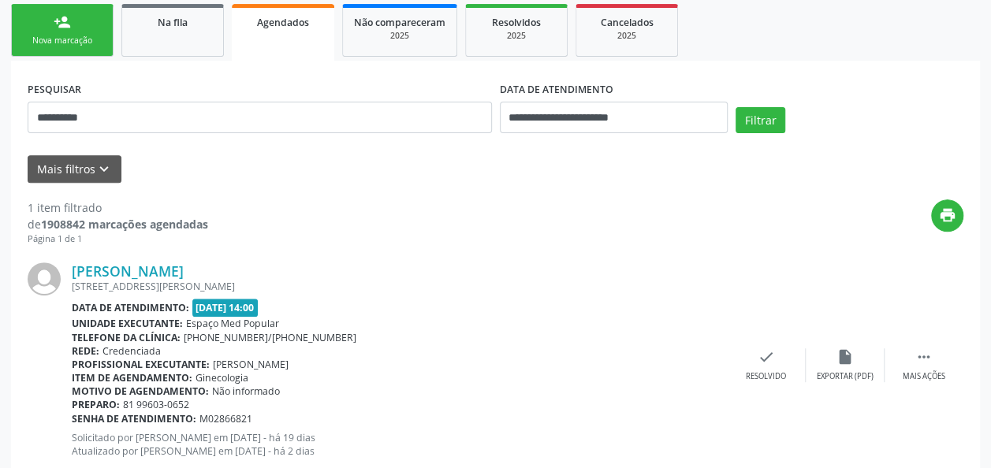
scroll to position [276, 0]
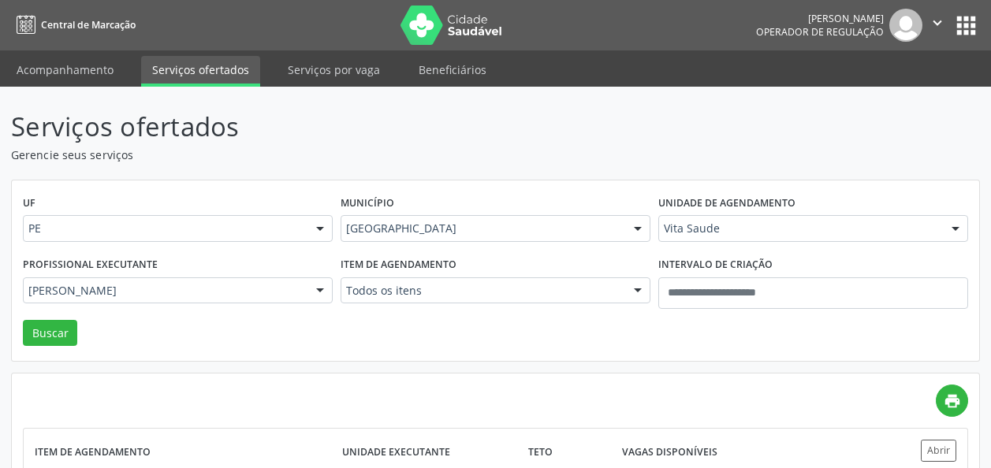
scroll to position [123, 0]
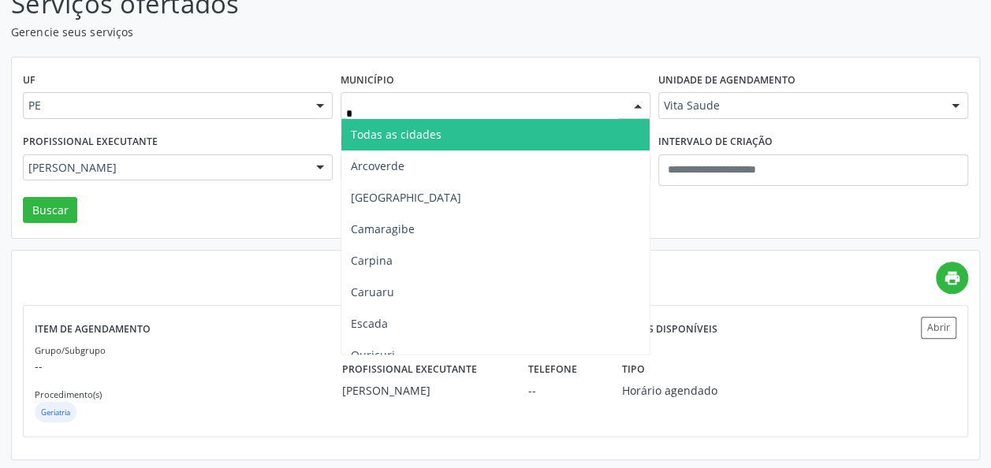
type input "**"
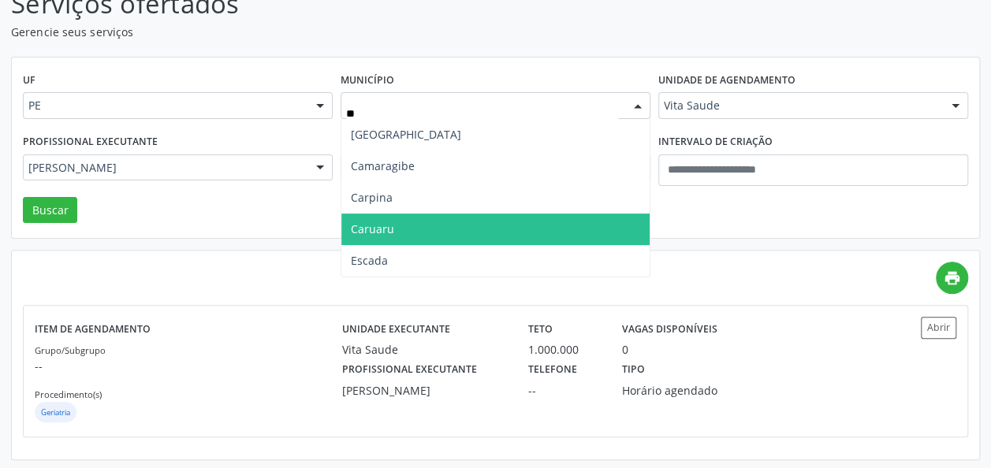
click at [453, 236] on span "Caruaru" at bounding box center [495, 230] width 308 height 32
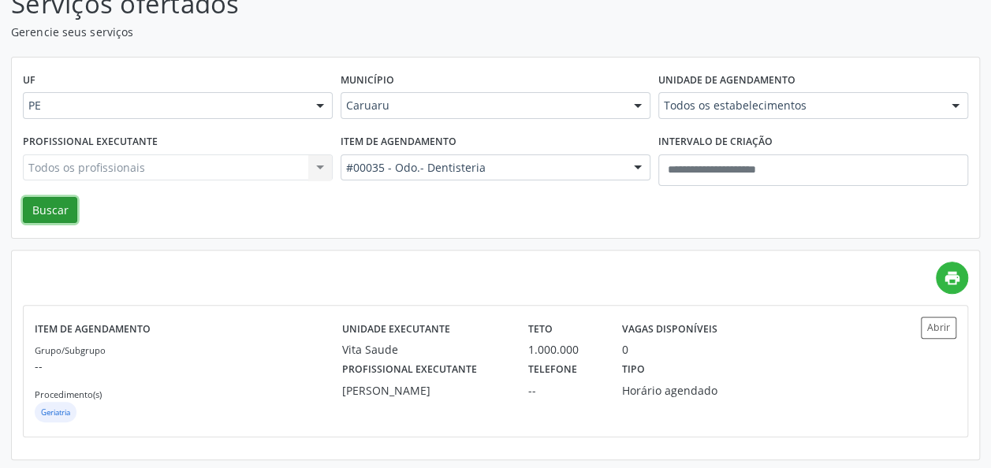
click at [47, 205] on button "Buscar" at bounding box center [50, 210] width 54 height 27
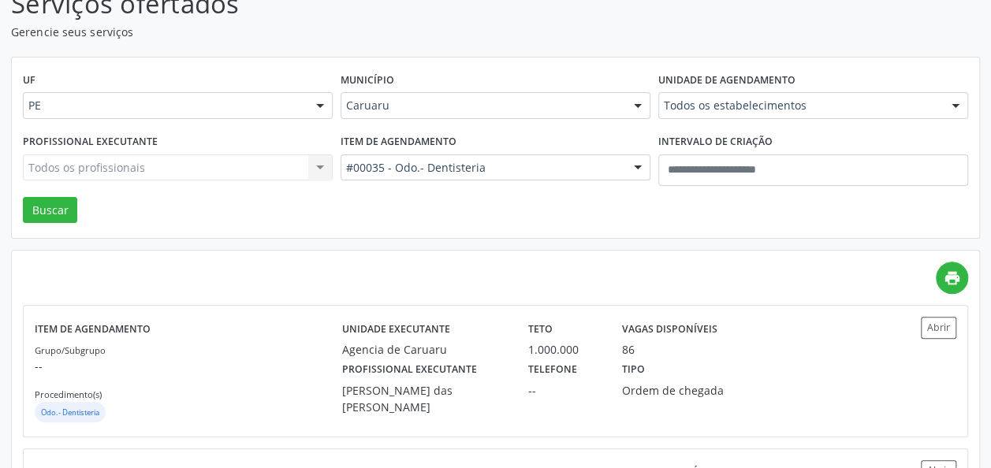
scroll to position [0, 0]
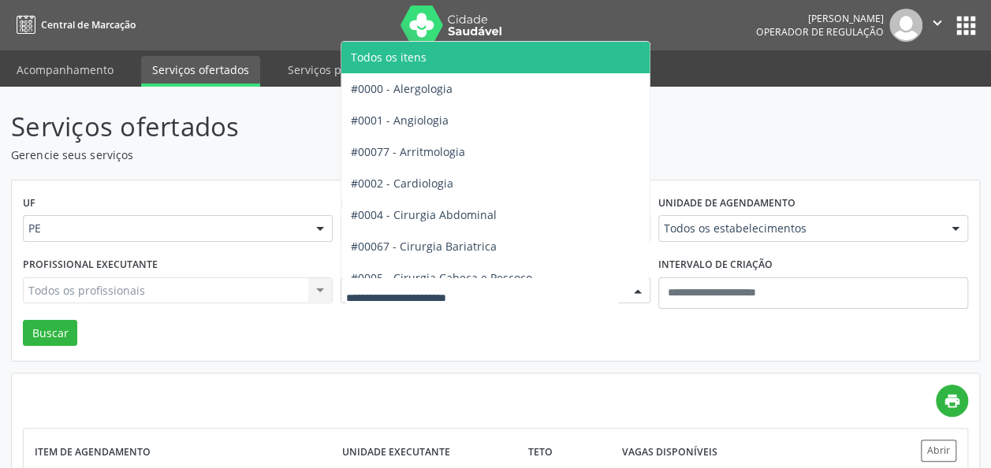
click at [560, 303] on div at bounding box center [495, 290] width 310 height 27
type input "*"
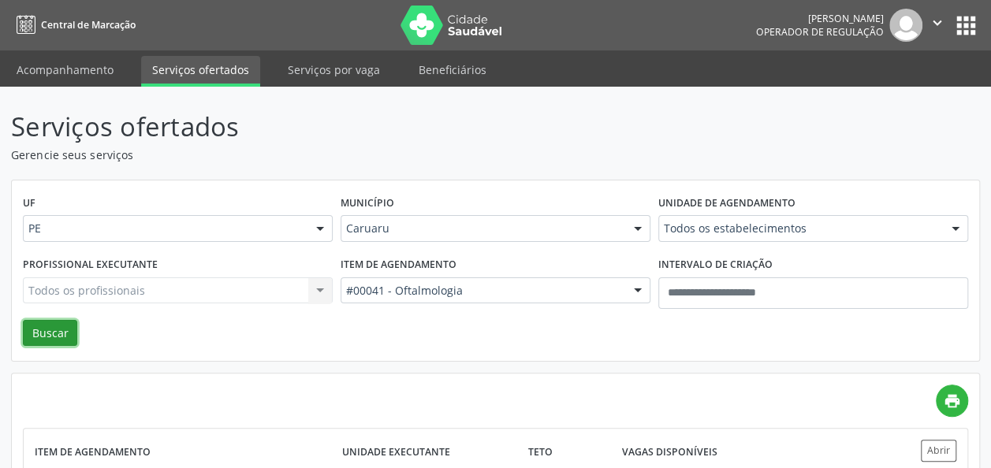
click at [56, 329] on button "Buscar" at bounding box center [50, 333] width 54 height 27
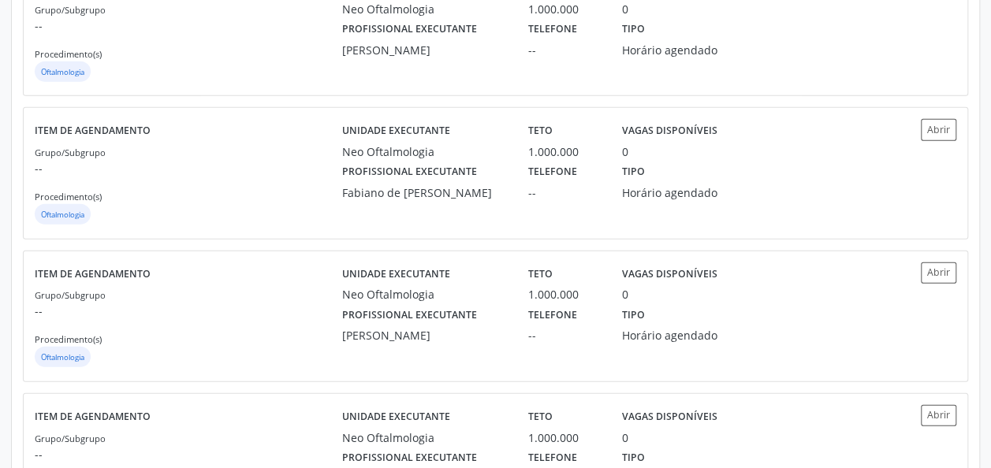
scroll to position [2161, 0]
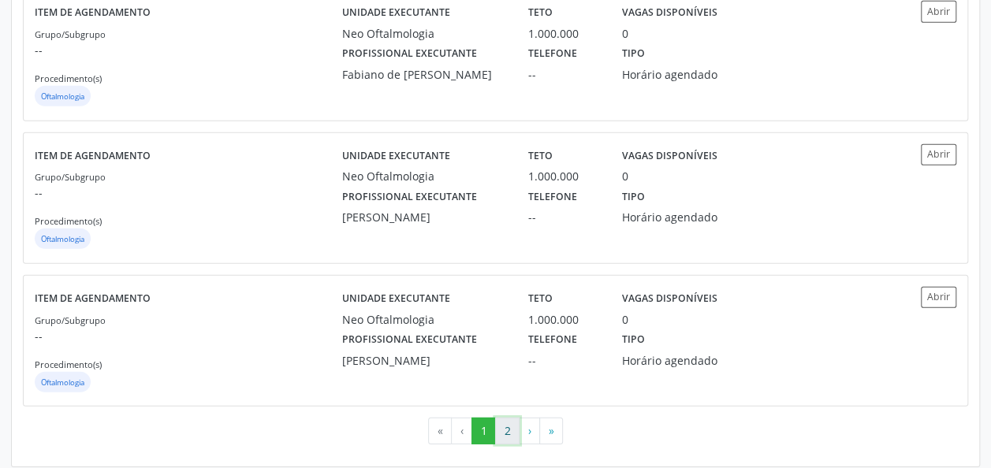
click at [511, 418] on button "2" at bounding box center [507, 431] width 24 height 27
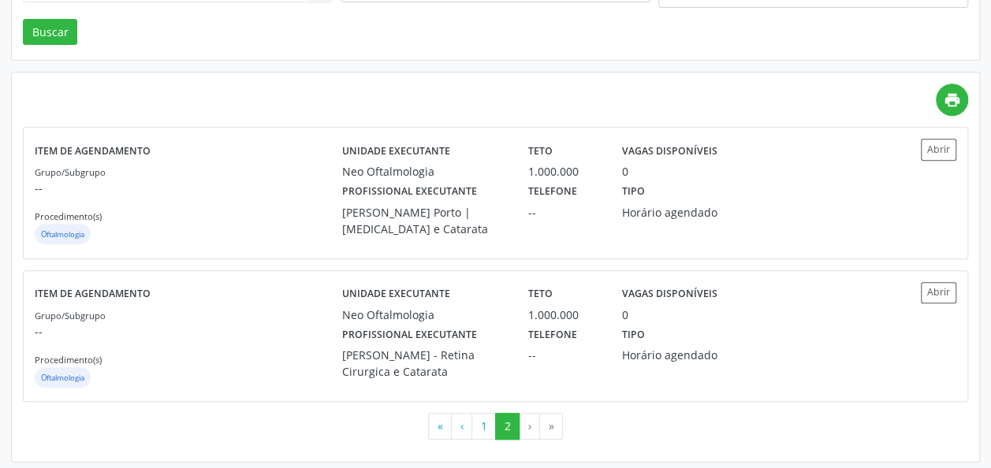
scroll to position [303, 0]
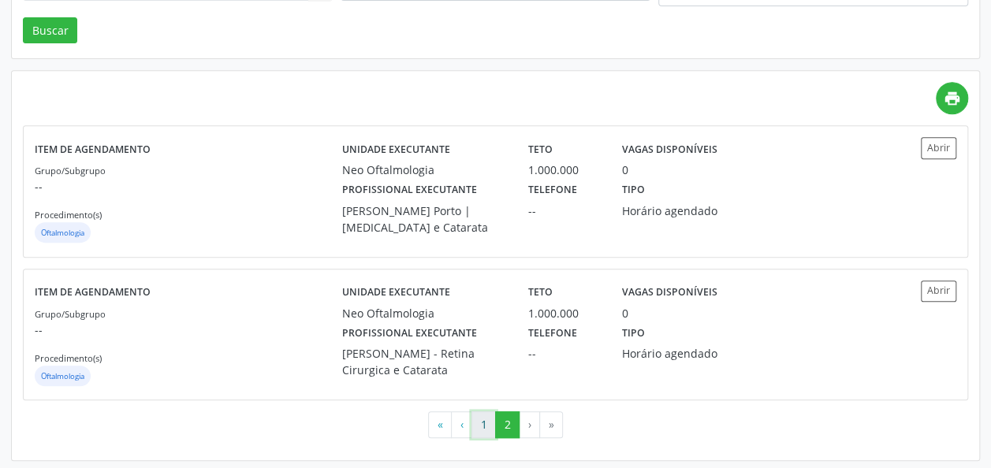
click at [487, 431] on button "1" at bounding box center [483, 424] width 24 height 27
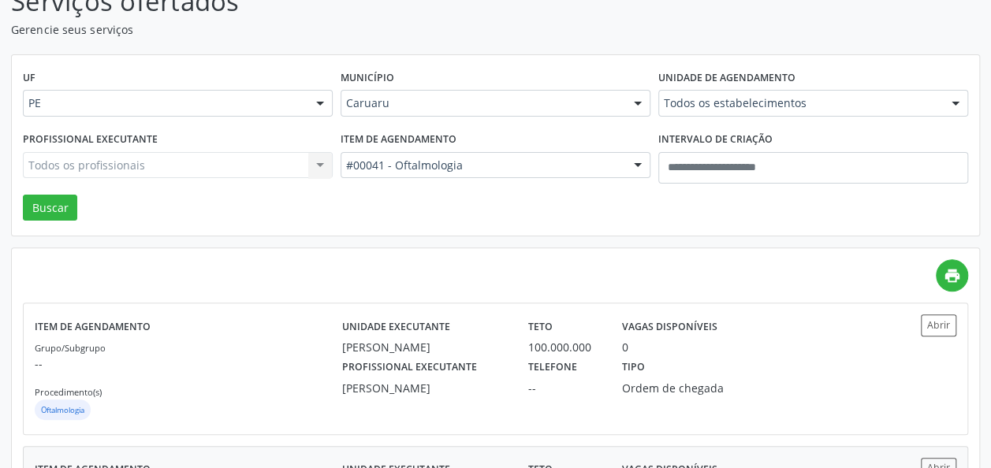
scroll to position [124, 0]
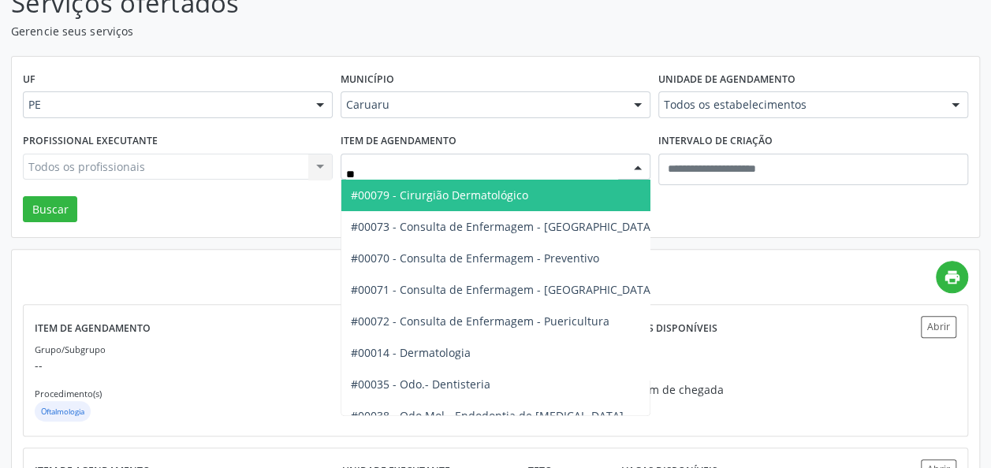
type input "***"
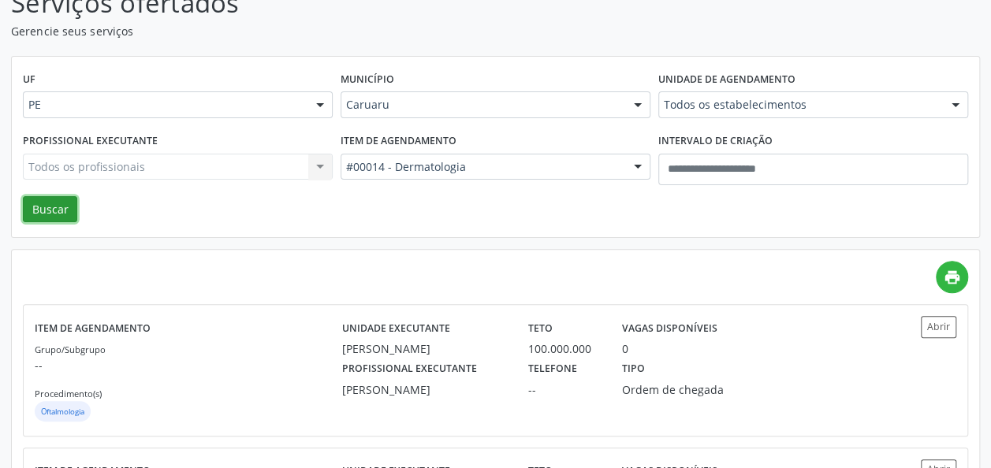
click at [54, 214] on button "Buscar" at bounding box center [50, 209] width 54 height 27
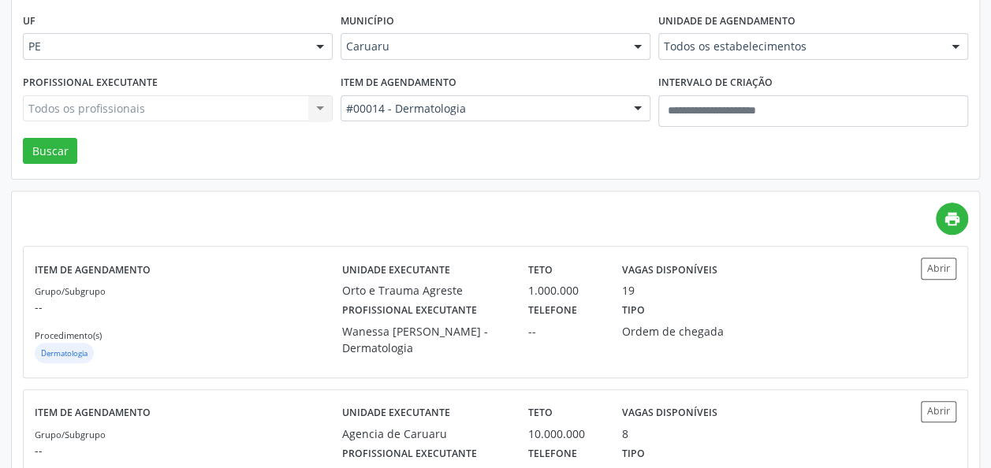
scroll to position [183, 0]
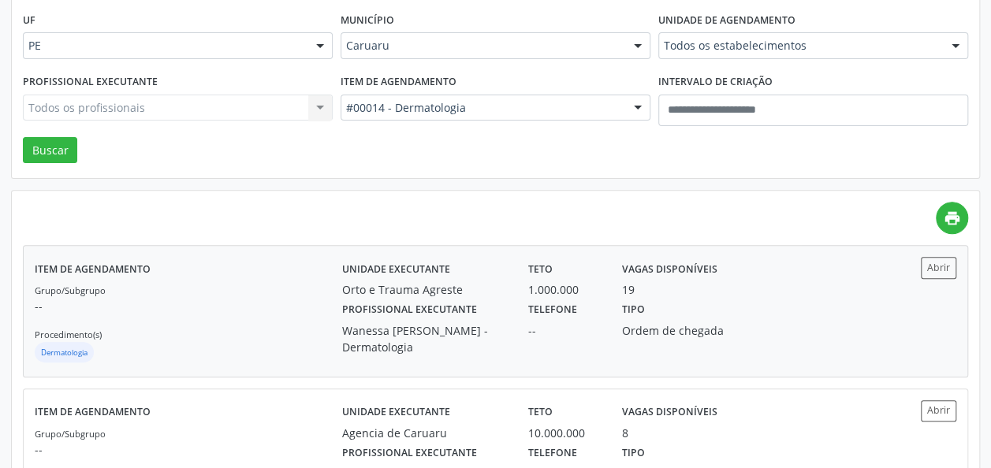
click at [423, 326] on div "Wanessa Emanuelly Bezerra da Rocha - Dermatologia" at bounding box center [424, 338] width 165 height 33
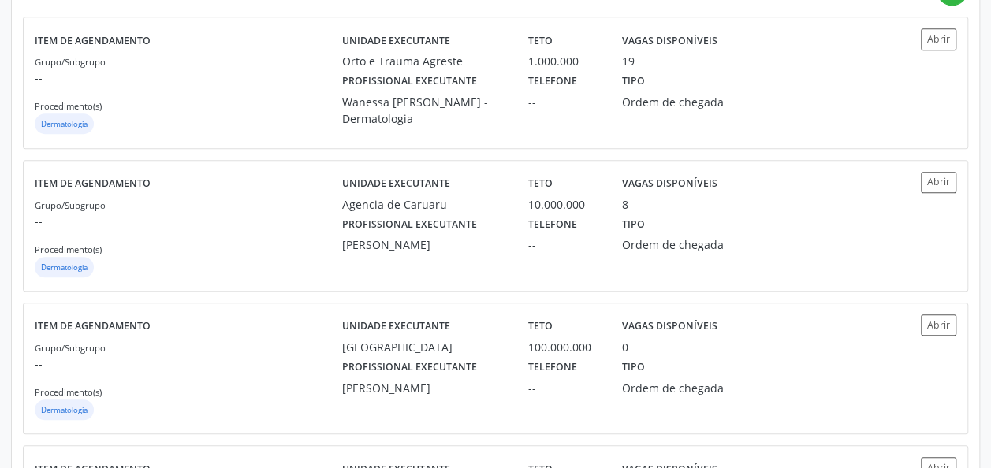
scroll to position [402, 0]
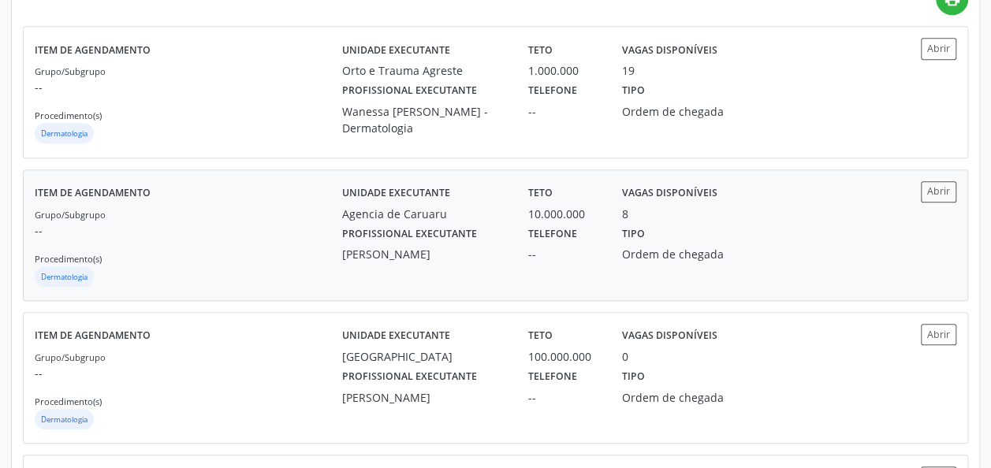
click at [659, 227] on div "Tipo Ordem de chegada" at bounding box center [680, 242] width 139 height 41
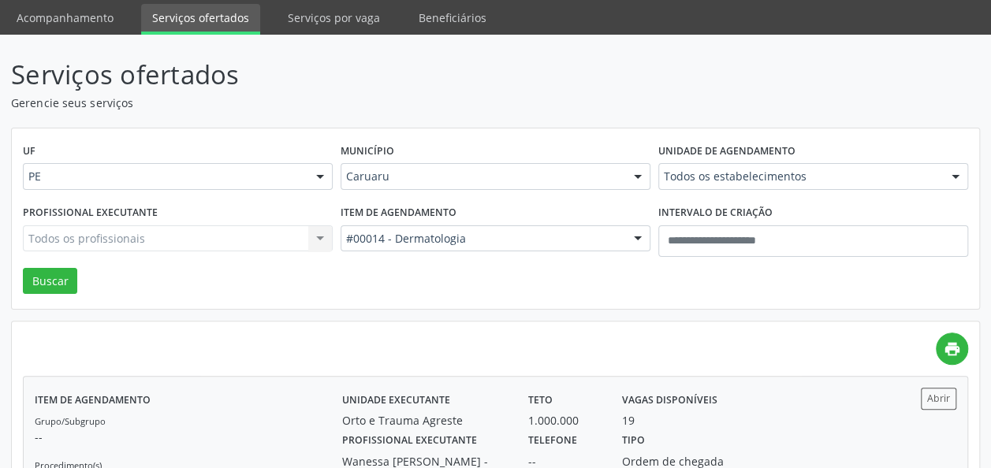
scroll to position [31, 0]
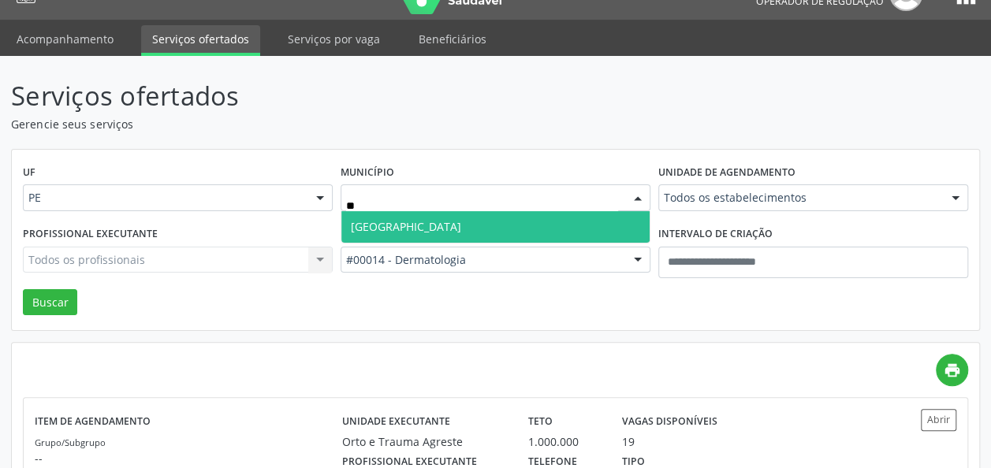
type input "***"
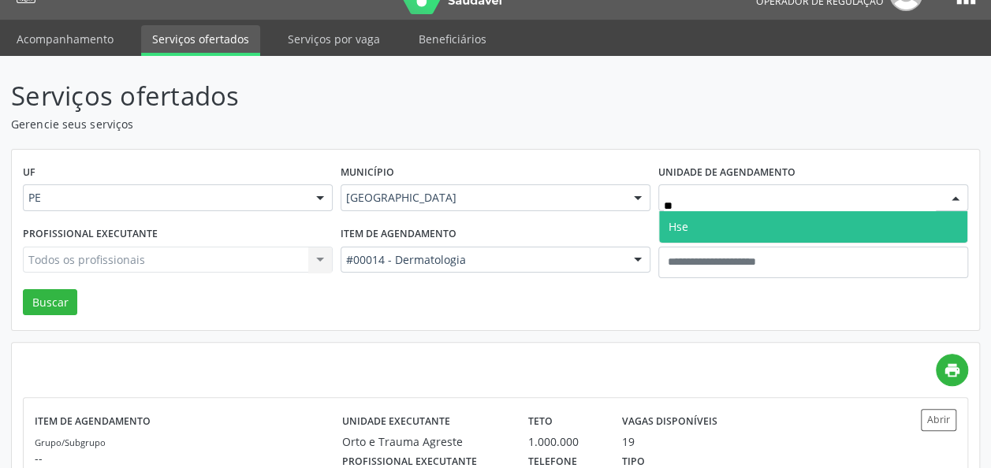
type input "***"
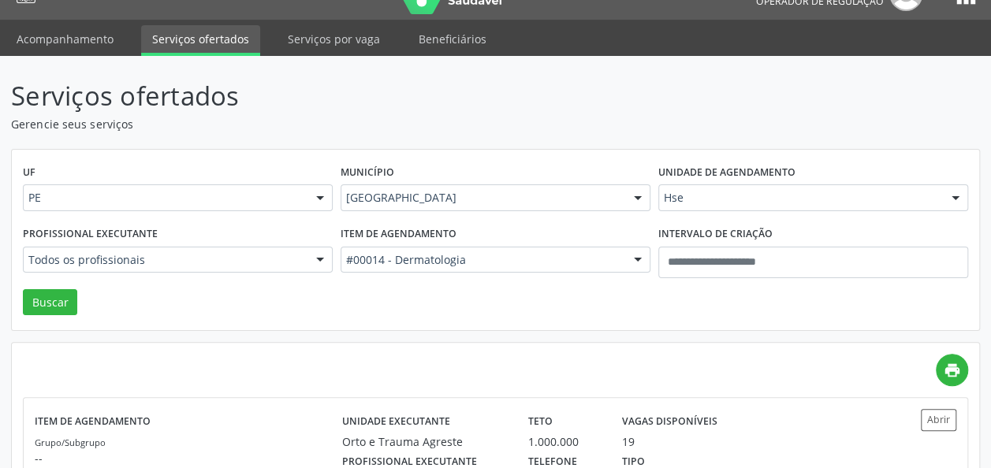
drag, startPoint x: 590, startPoint y: 274, endPoint x: 554, endPoint y: 257, distance: 39.5
click at [554, 257] on div "Item de agendamento #00014 - Dermatologia Todos os itens #0000 - Alergologia #0…" at bounding box center [496, 255] width 318 height 67
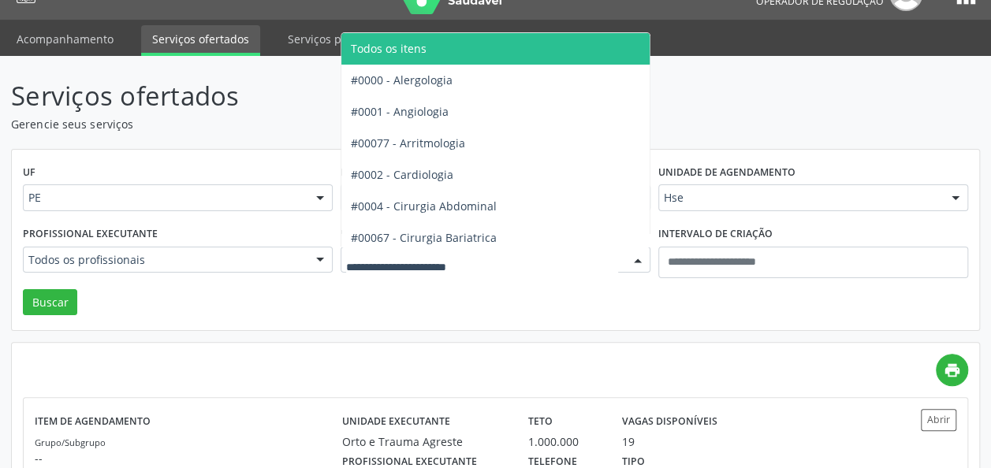
click at [421, 57] on span "Todos os itens" at bounding box center [559, 49] width 437 height 32
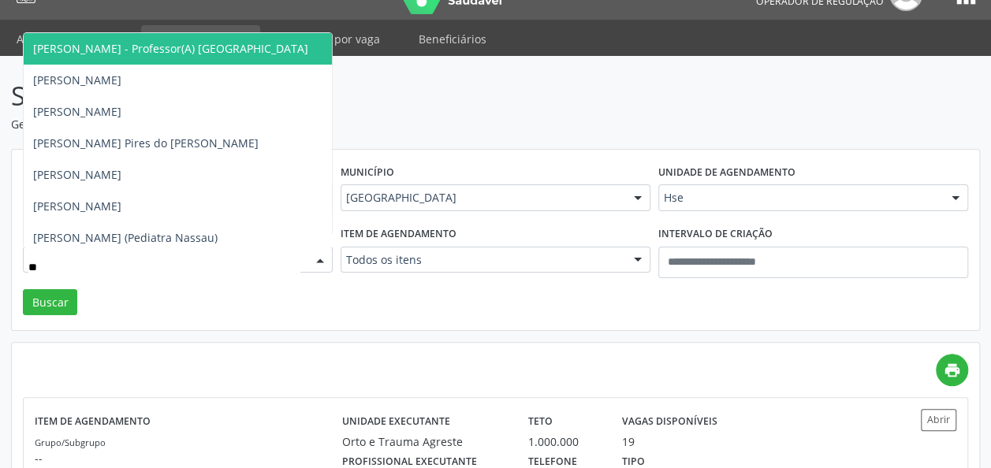
type input "***"
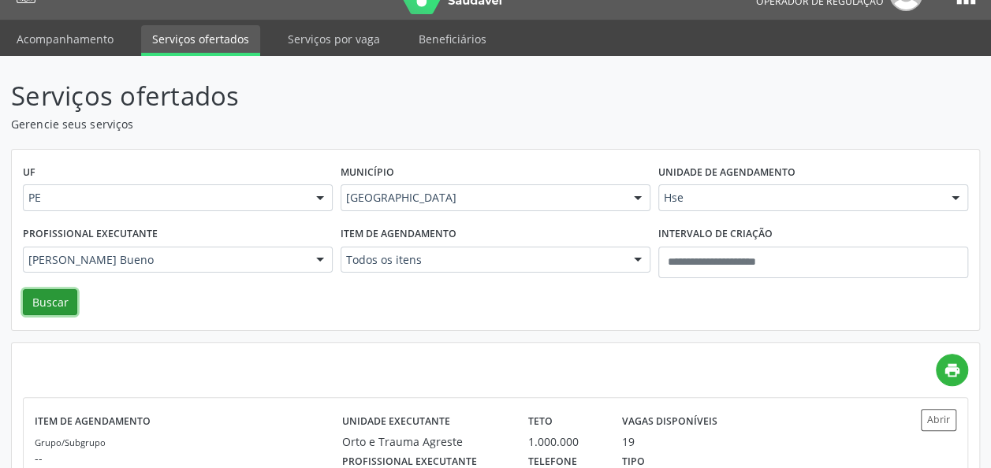
click at [39, 299] on button "Buscar" at bounding box center [50, 302] width 54 height 27
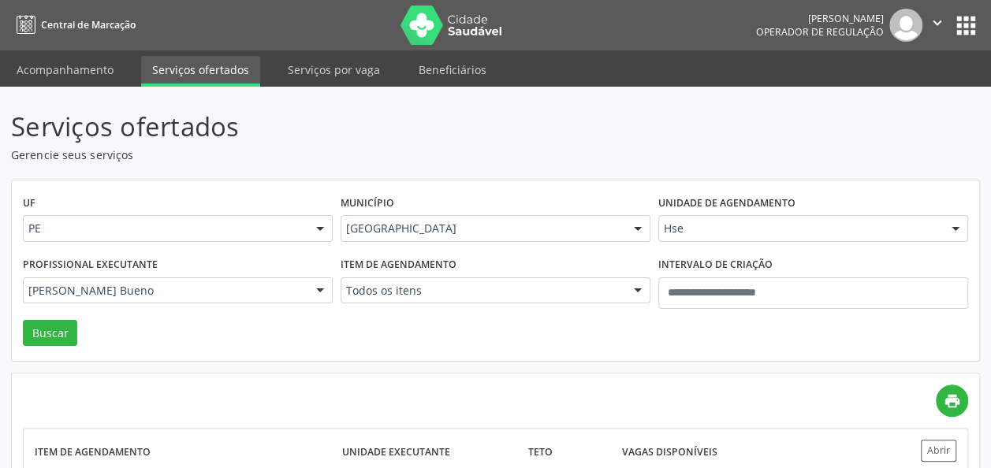
scroll to position [123, 0]
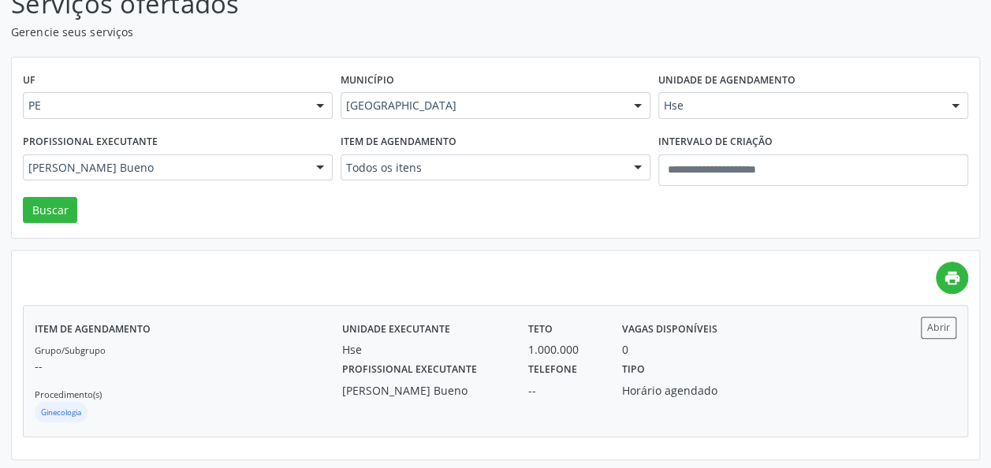
click at [368, 377] on label "Profissional executante" at bounding box center [409, 370] width 135 height 24
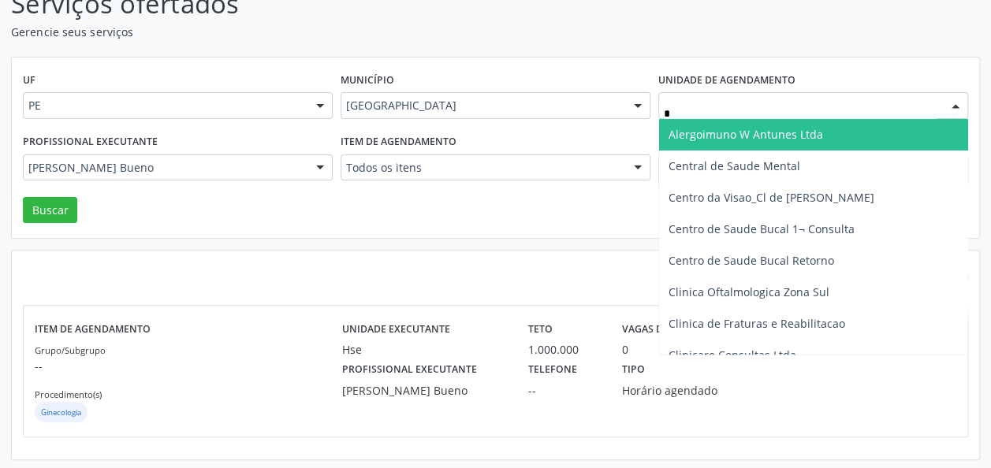
type input "**"
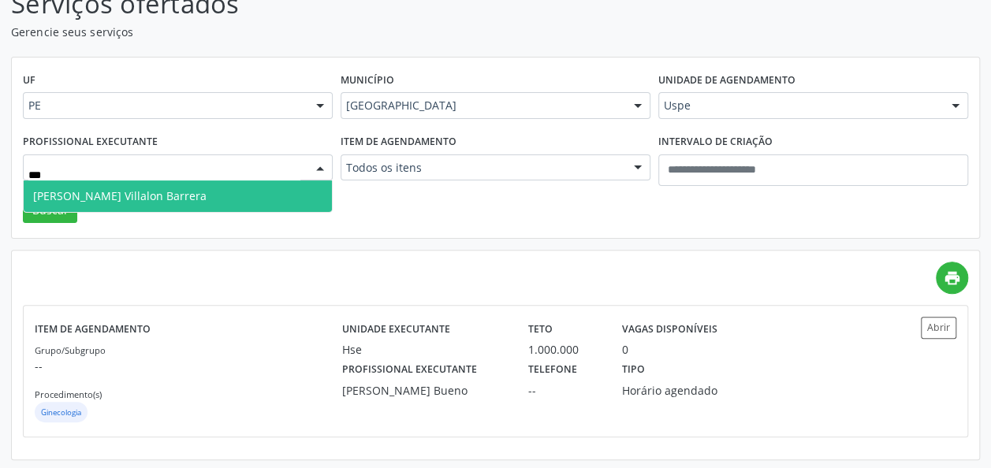
type input "****"
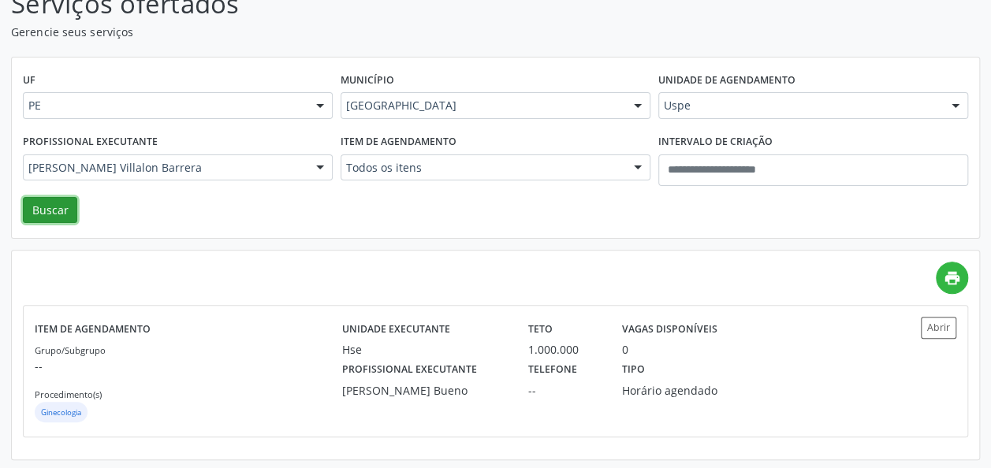
click at [50, 219] on button "Buscar" at bounding box center [50, 210] width 54 height 27
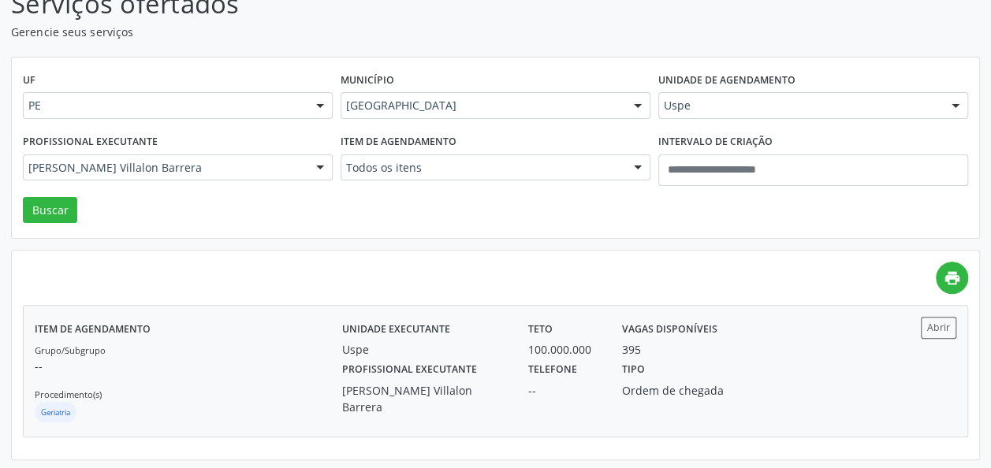
click at [477, 347] on div "Uspe" at bounding box center [424, 349] width 165 height 17
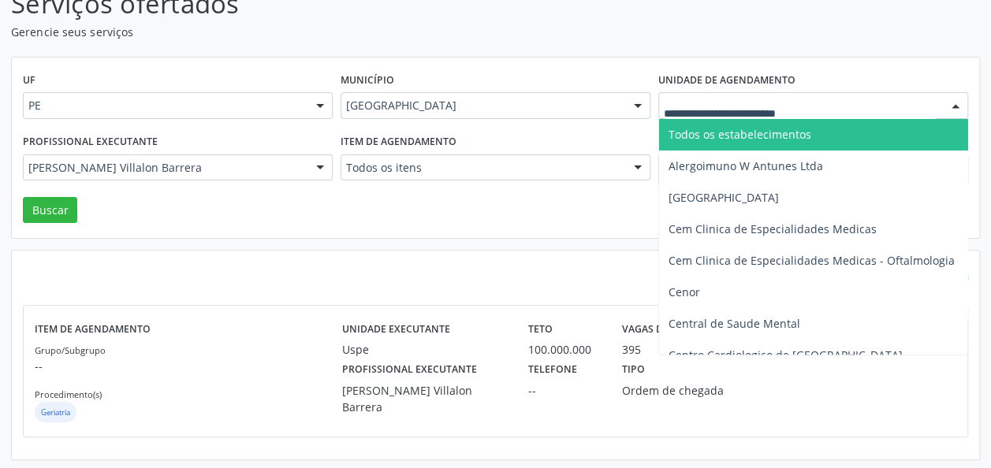
click at [726, 93] on div at bounding box center [813, 105] width 310 height 27
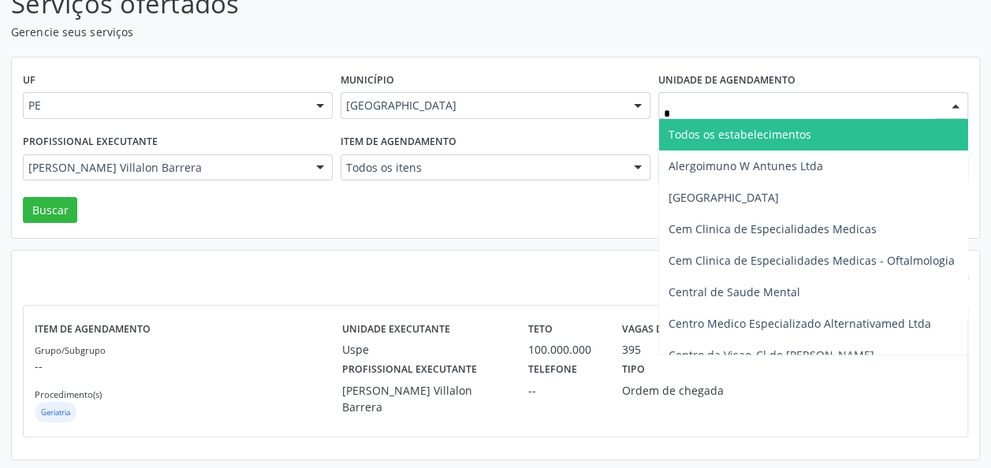
type input "**"
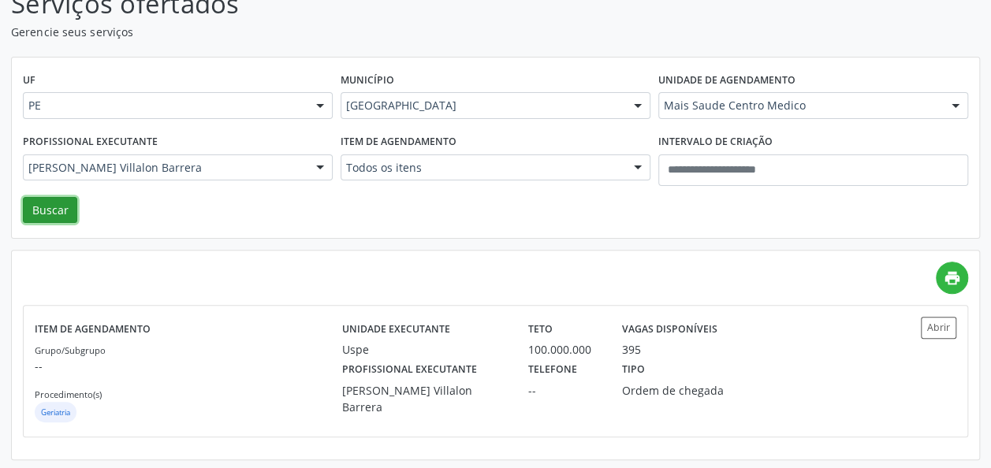
click at [57, 211] on button "Buscar" at bounding box center [50, 210] width 54 height 27
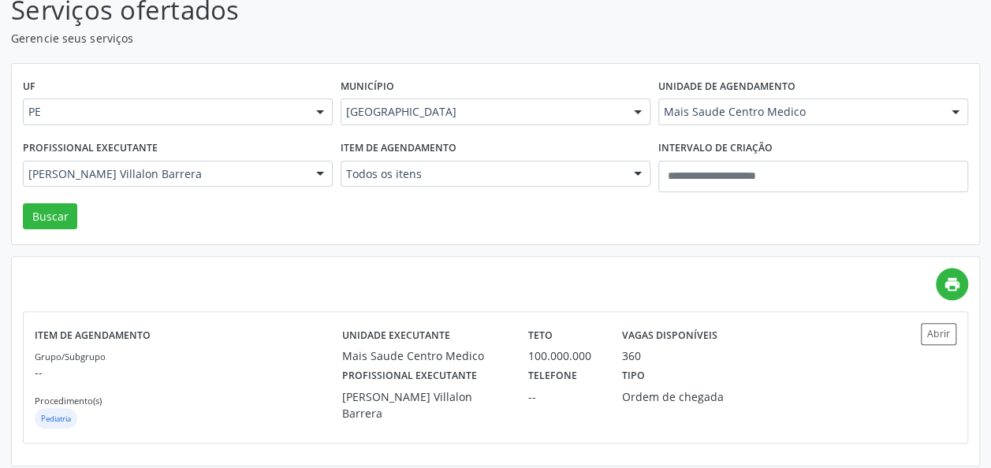
scroll to position [121, 0]
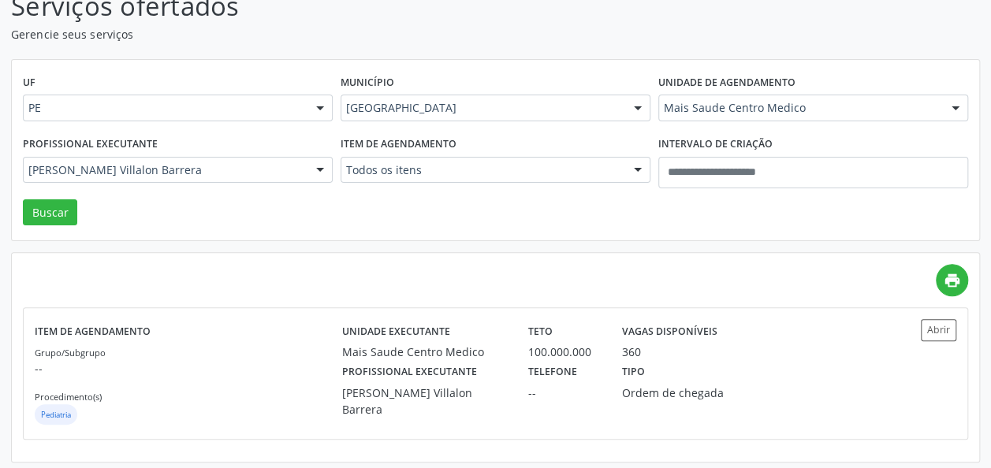
click at [249, 183] on div "Profissional executante Odis Nelson Villalon Barrera Todos os profissionais Alb…" at bounding box center [178, 165] width 318 height 67
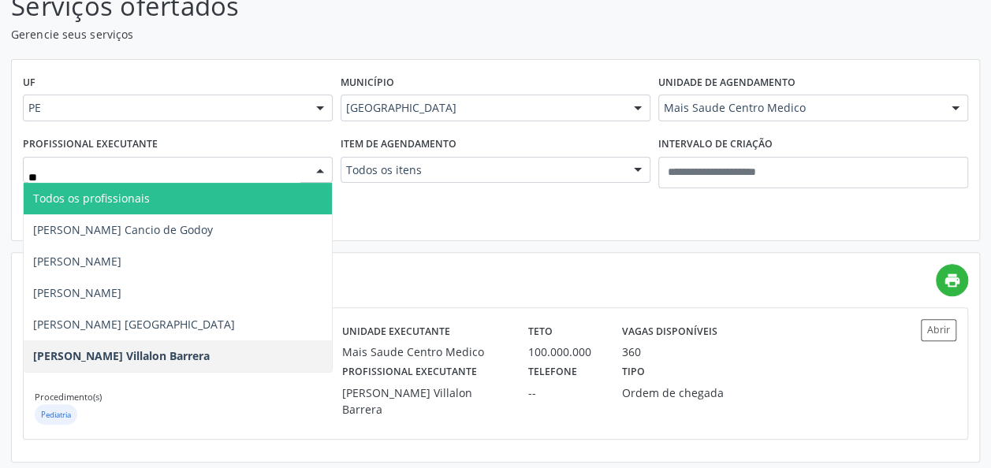
type input "***"
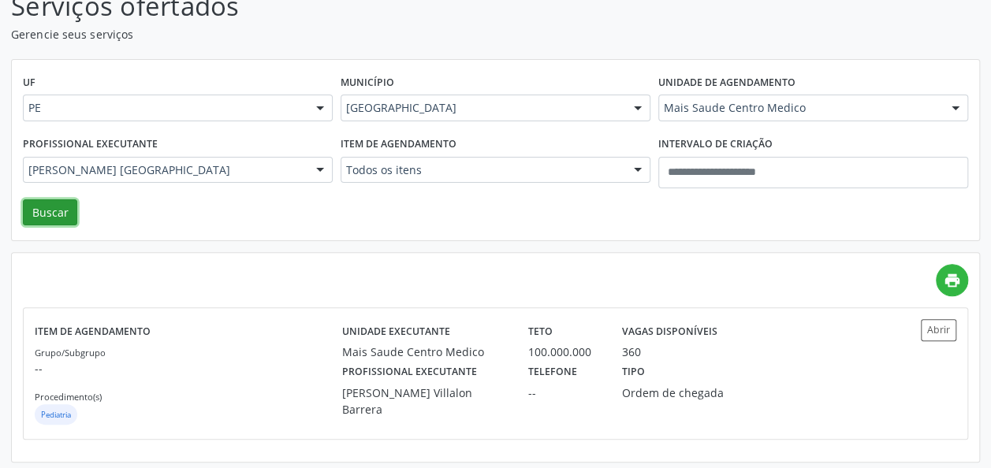
click at [39, 205] on button "Buscar" at bounding box center [50, 212] width 54 height 27
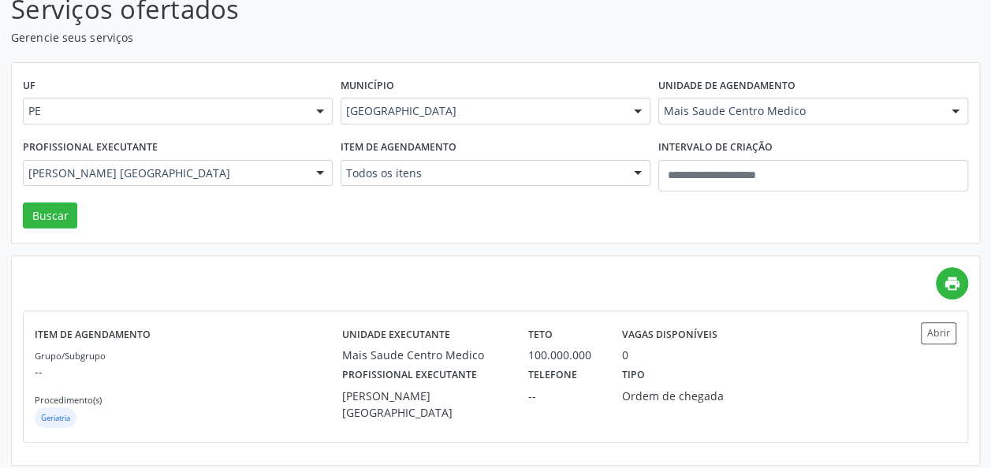
scroll to position [123, 0]
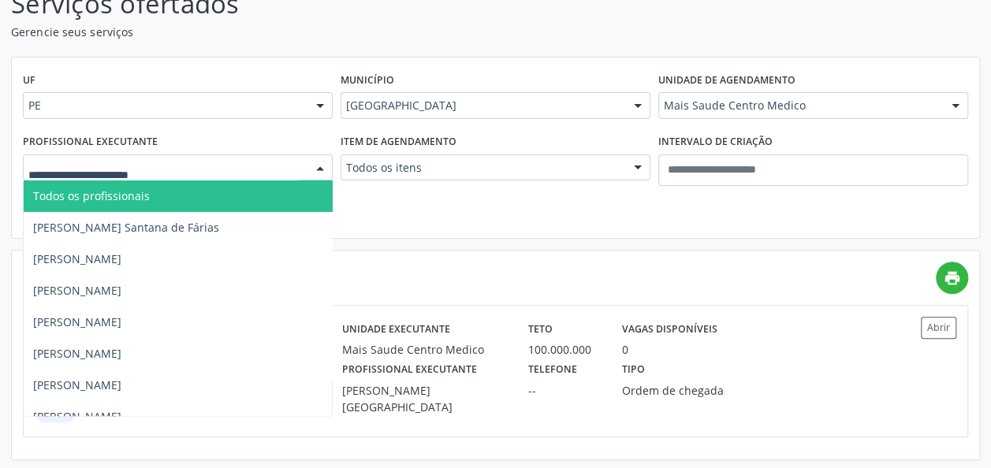
click at [320, 162] on div at bounding box center [320, 168] width 24 height 27
click at [257, 186] on span "Todos os profissionais" at bounding box center [218, 196] width 389 height 32
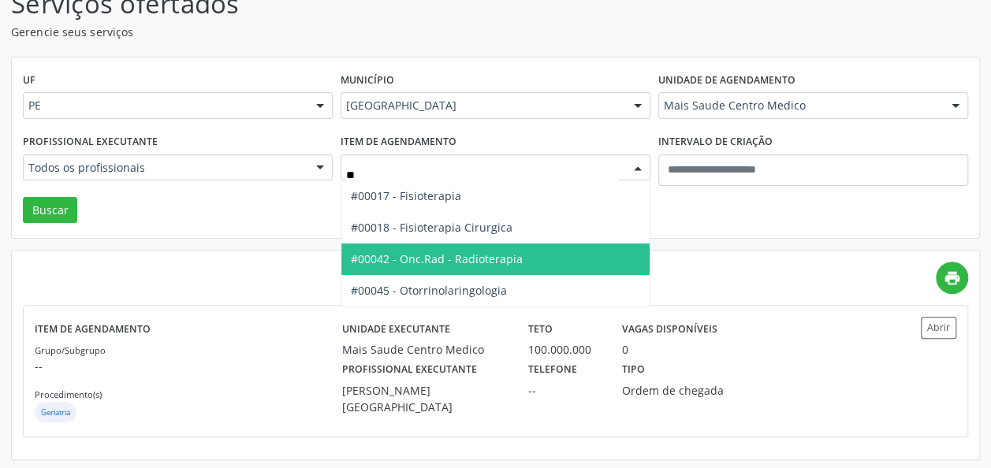
type input "***"
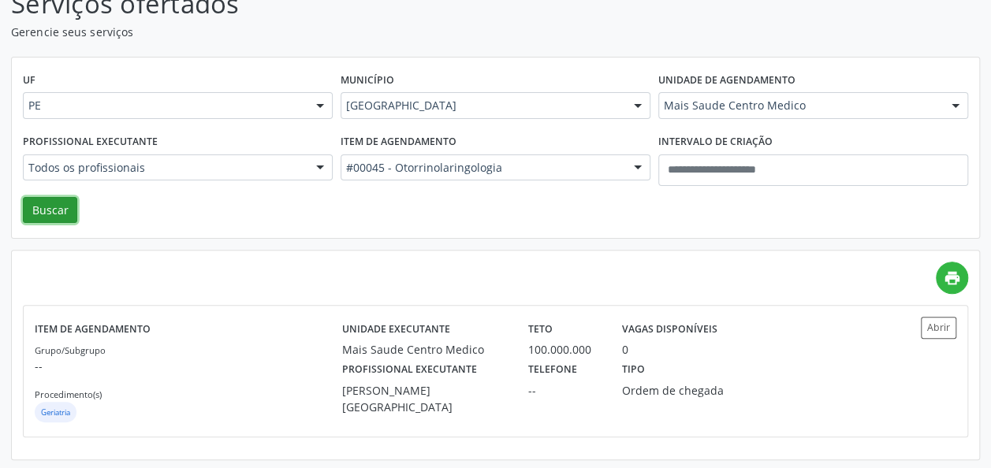
click at [50, 203] on button "Buscar" at bounding box center [50, 210] width 54 height 27
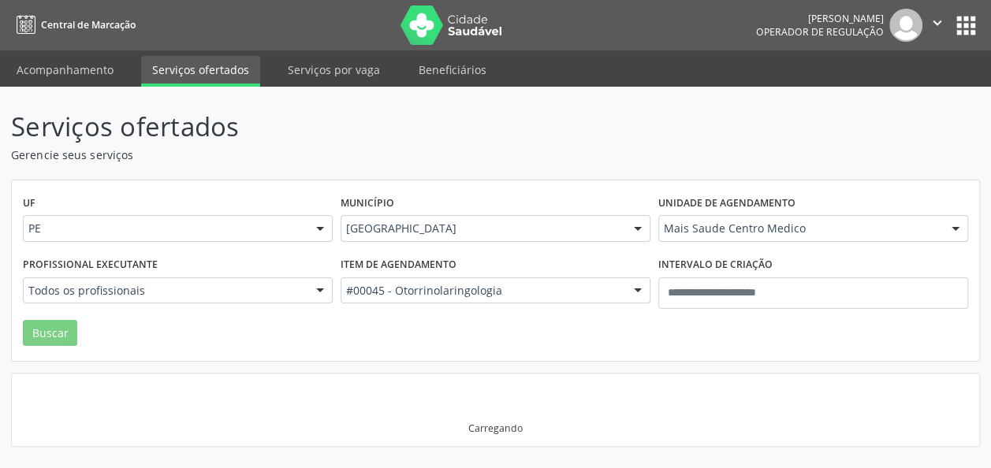
scroll to position [0, 0]
click at [50, 203] on div "UF PE PE Nenhum resultado encontrado para: " " Não há nenhuma opção para ser ex…" at bounding box center [180, 222] width 322 height 61
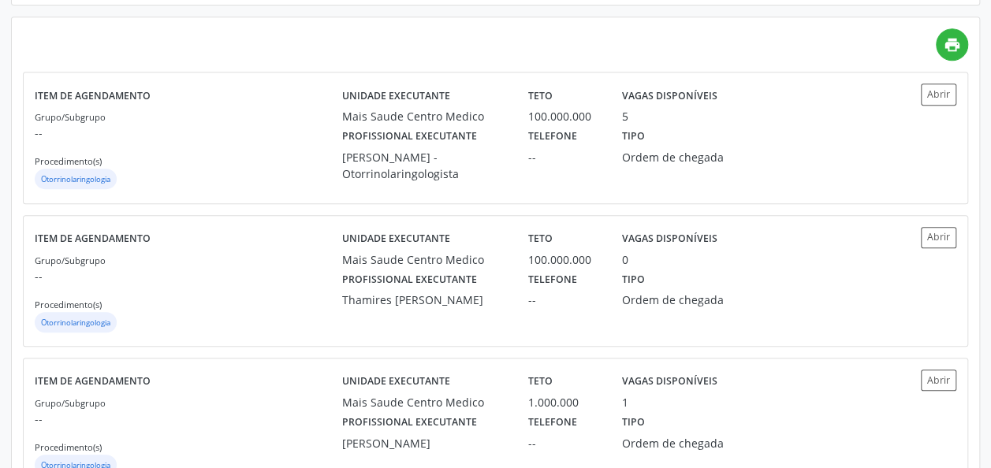
scroll to position [350, 0]
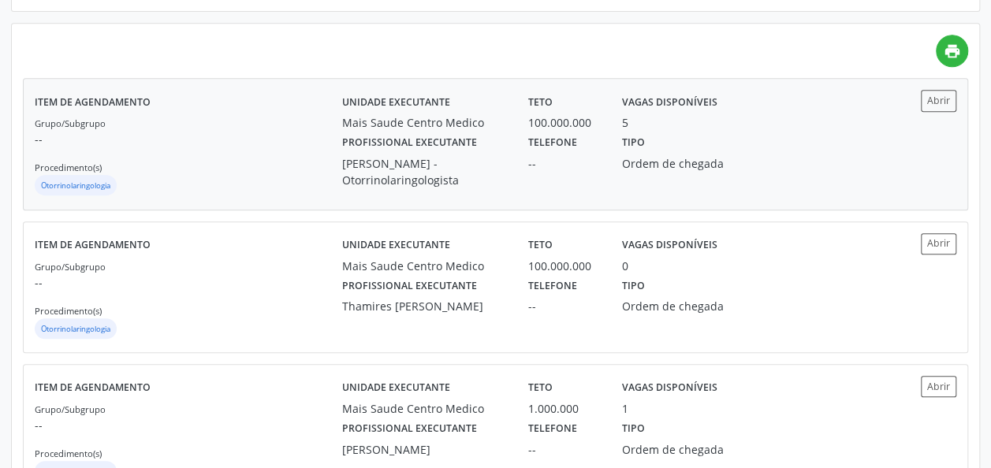
click at [485, 127] on div "Mais Saude Centro Medico" at bounding box center [424, 122] width 165 height 17
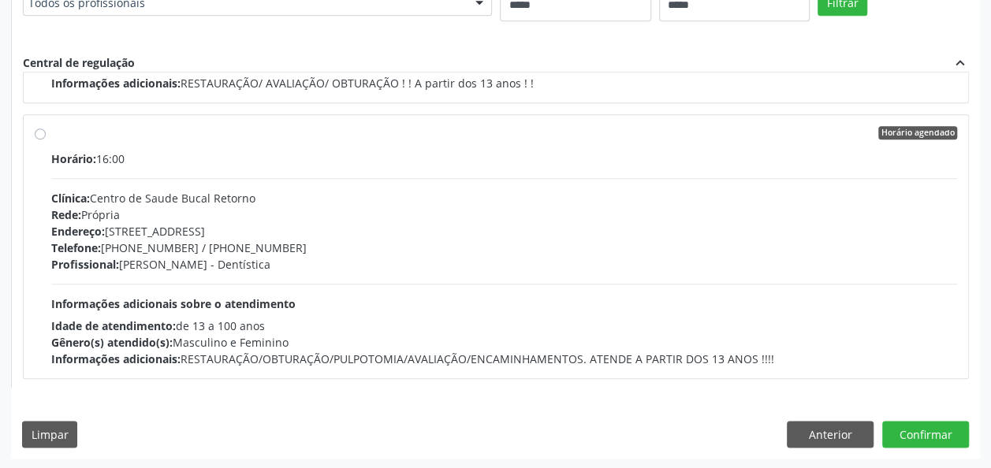
scroll to position [198, 0]
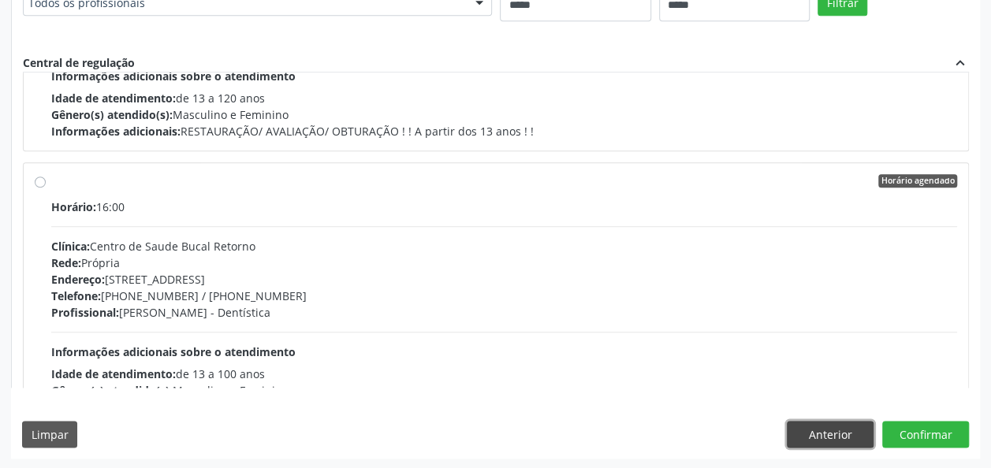
click at [816, 437] on button "Anterior" at bounding box center [830, 434] width 87 height 27
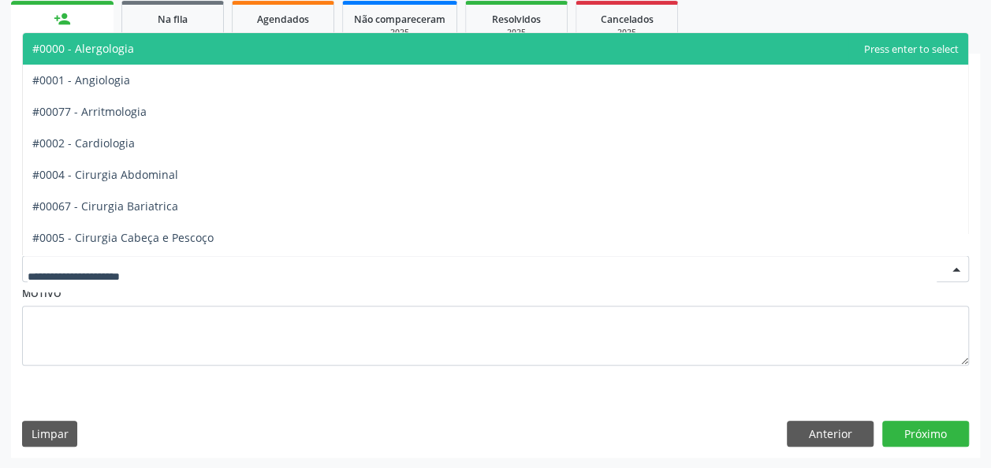
click at [304, 259] on div at bounding box center [495, 268] width 947 height 27
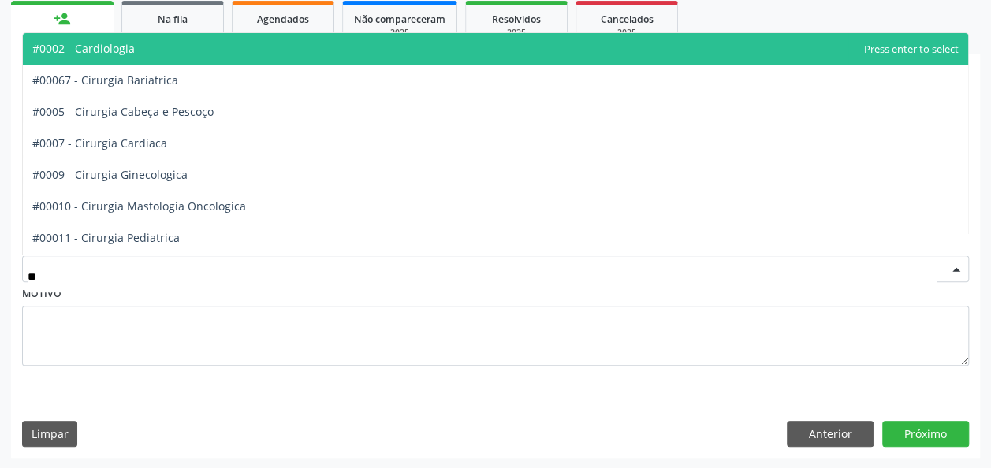
type input "*"
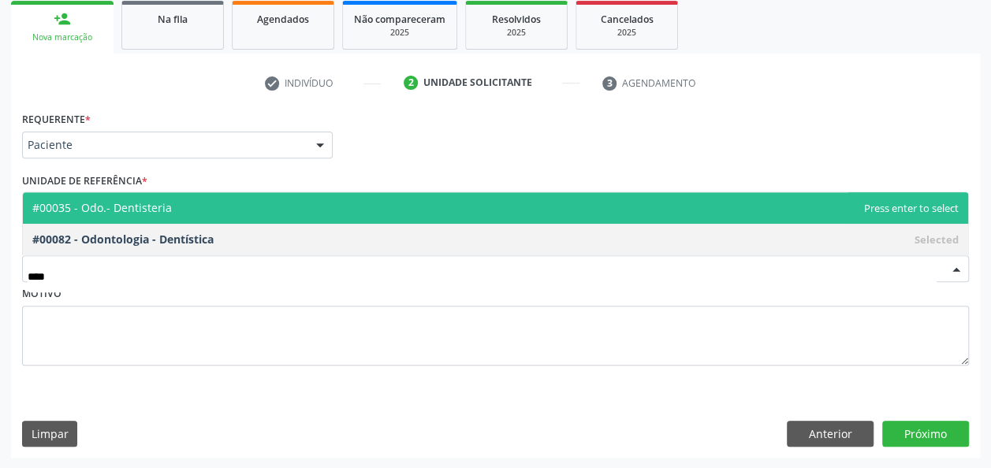
click at [158, 208] on span "#00035 - Odo.- Dentisteria" at bounding box center [101, 207] width 139 height 15
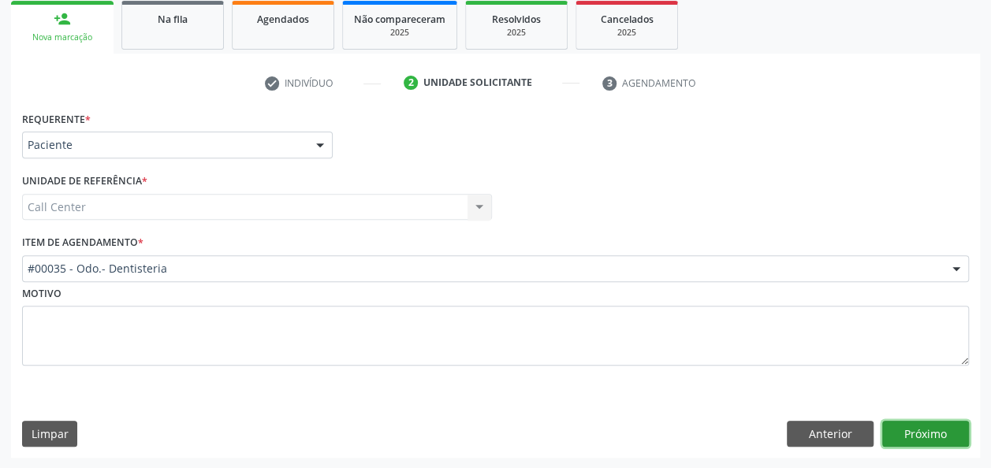
click at [919, 435] on button "Próximo" at bounding box center [925, 434] width 87 height 27
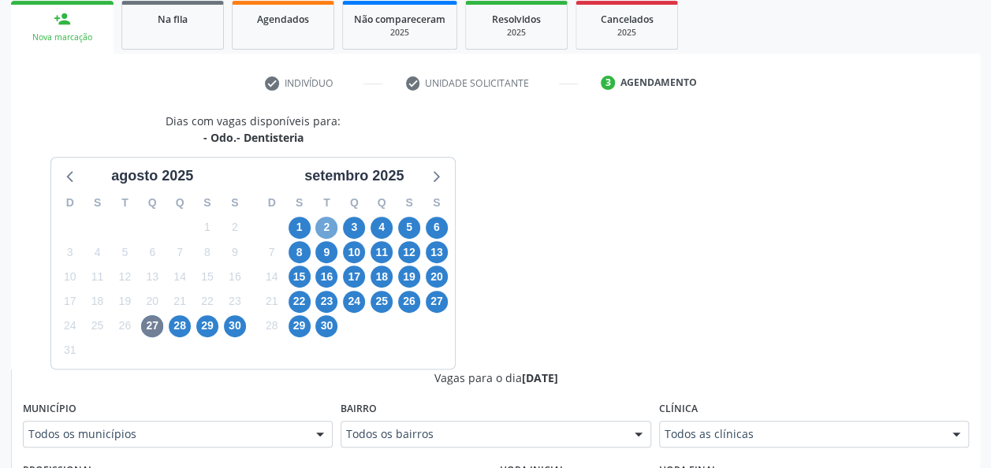
click at [332, 224] on span "2" at bounding box center [326, 228] width 22 height 22
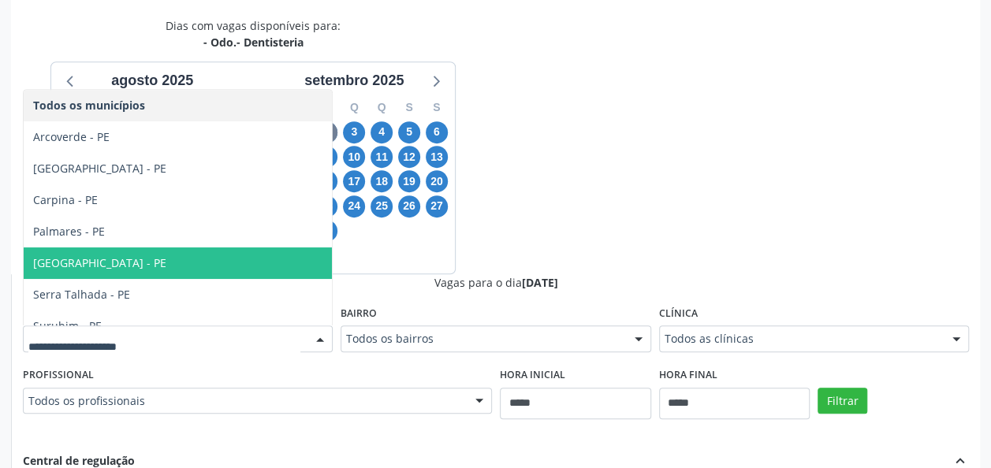
scroll to position [47, 0]
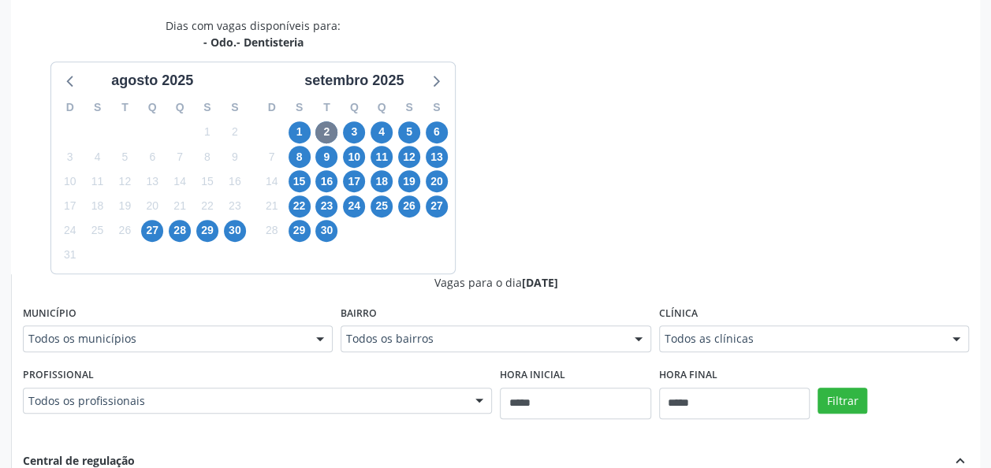
click at [634, 107] on div "Dias com vagas disponíveis para: - Odo.- Dentisteria agosto 2025 D S T Q Q S S …" at bounding box center [495, 401] width 969 height 768
click at [355, 131] on span "3" at bounding box center [354, 132] width 22 height 22
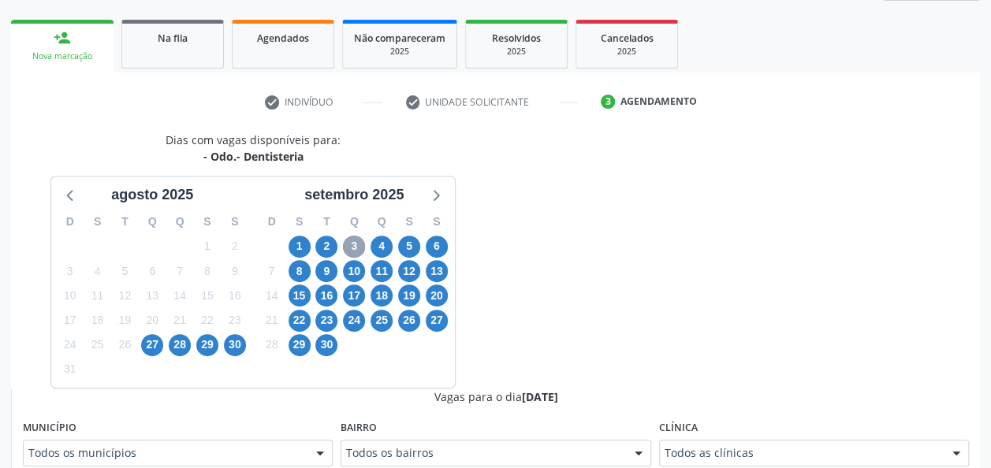
scroll to position [330, 0]
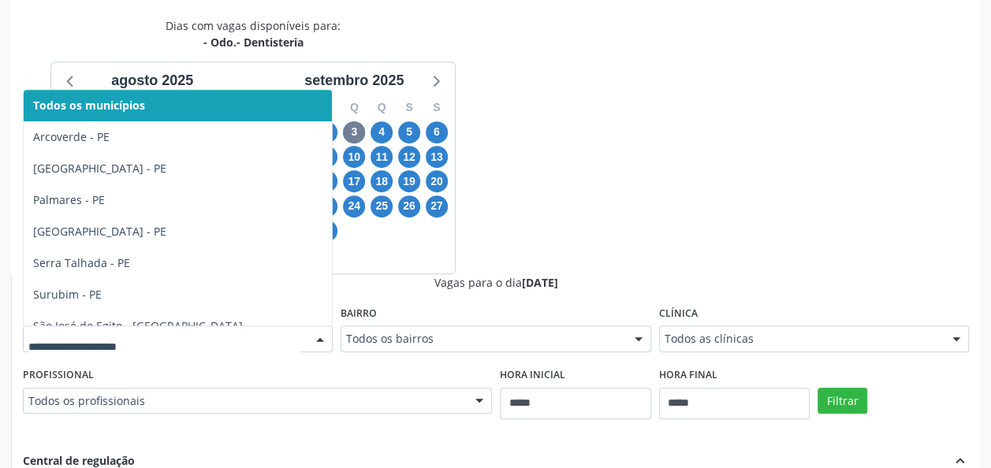
click at [314, 333] on div at bounding box center [320, 339] width 24 height 27
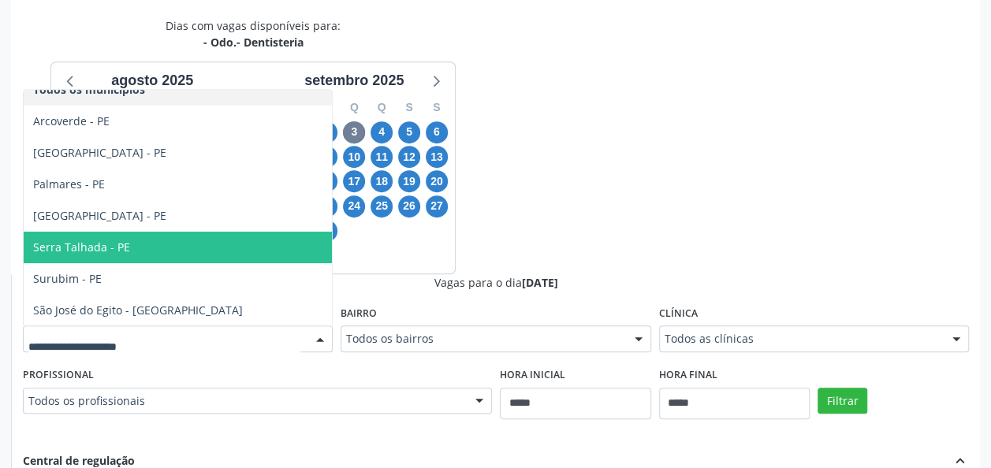
scroll to position [0, 0]
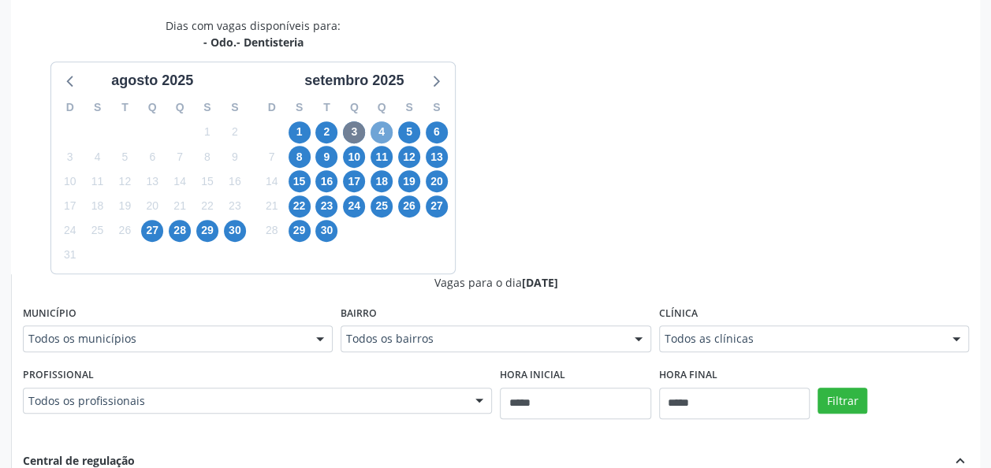
click at [377, 125] on span "4" at bounding box center [381, 132] width 22 height 22
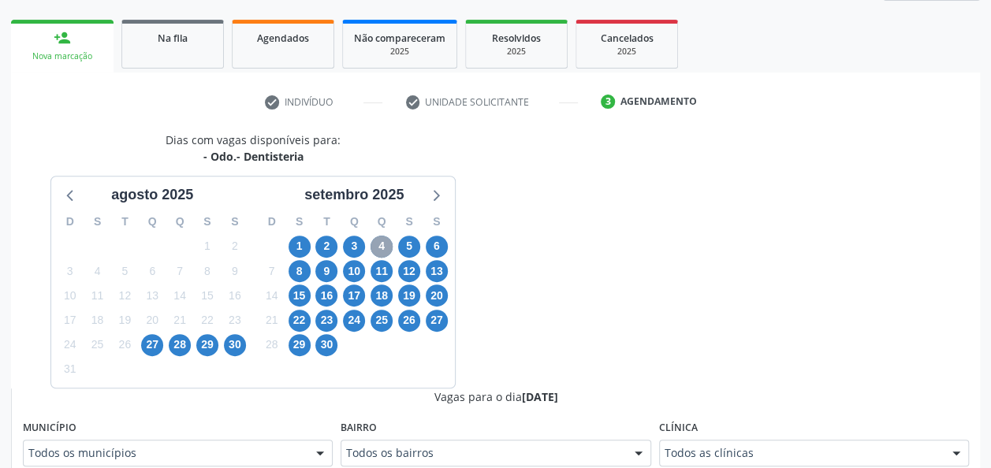
scroll to position [330, 0]
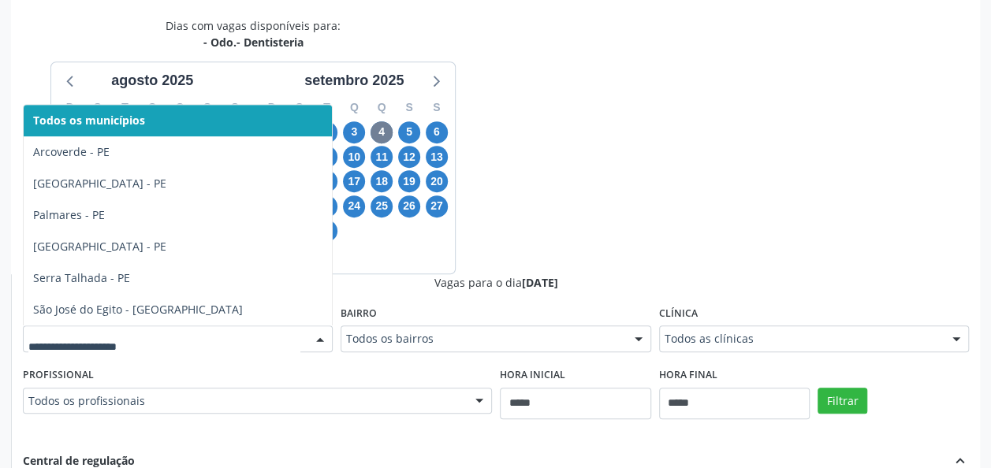
click at [219, 350] on div at bounding box center [178, 338] width 310 height 27
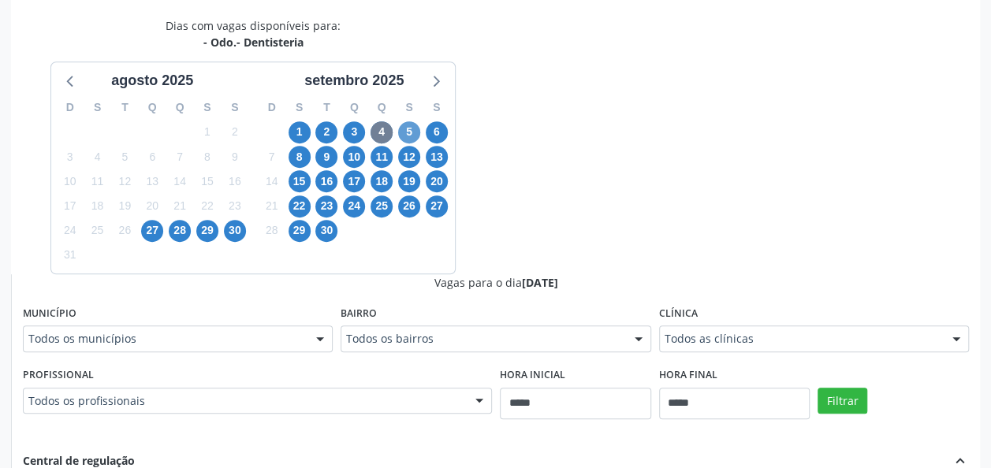
drag, startPoint x: 545, startPoint y: 185, endPoint x: 413, endPoint y: 138, distance: 140.6
click at [413, 138] on div "Dias com vagas disponíveis para: - Odo.- Dentisteria agosto 2025 D S T Q Q S S …" at bounding box center [495, 401] width 969 height 768
click at [413, 138] on span "5" at bounding box center [409, 132] width 22 height 22
drag, startPoint x: 484, startPoint y: 141, endPoint x: 334, endPoint y: 154, distance: 150.3
click at [334, 154] on div "Dias com vagas disponíveis para: - Odo.- Dentisteria agosto 2025 D S T Q Q S S …" at bounding box center [253, 145] width 485 height 256
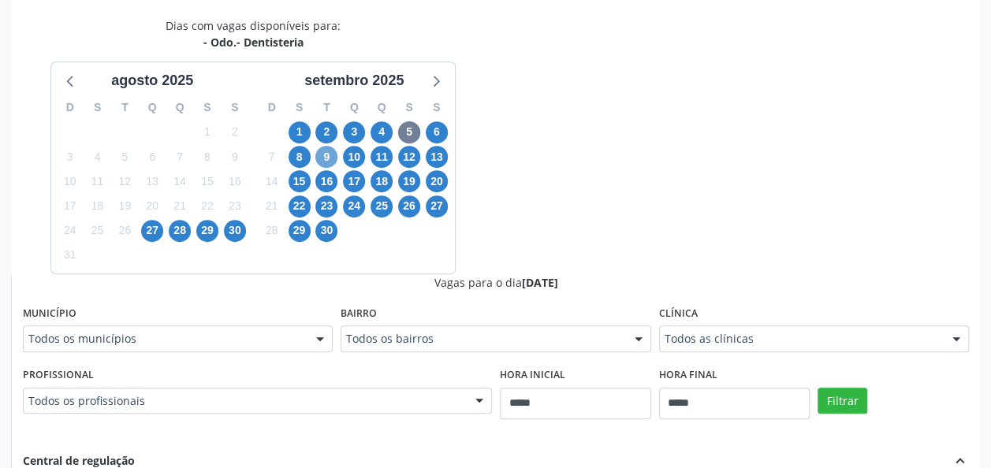
click at [334, 154] on span "9" at bounding box center [326, 157] width 22 height 22
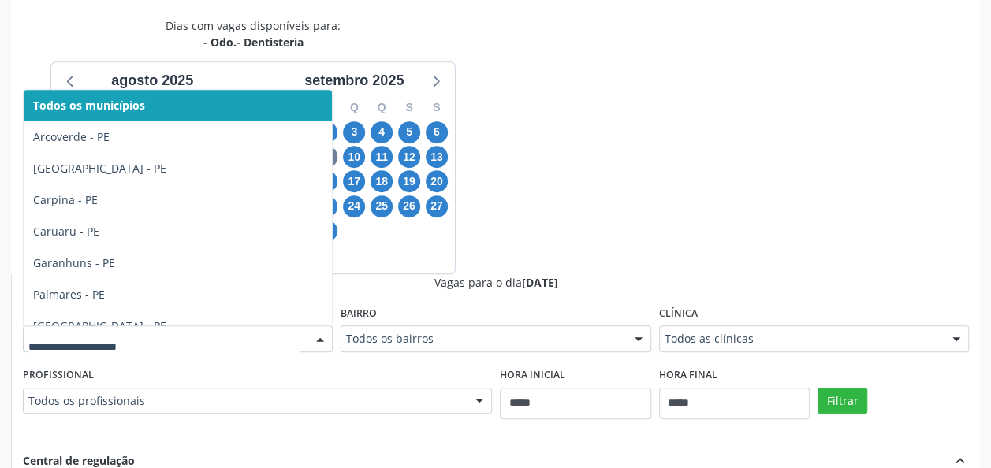
click at [301, 340] on div at bounding box center [178, 338] width 310 height 27
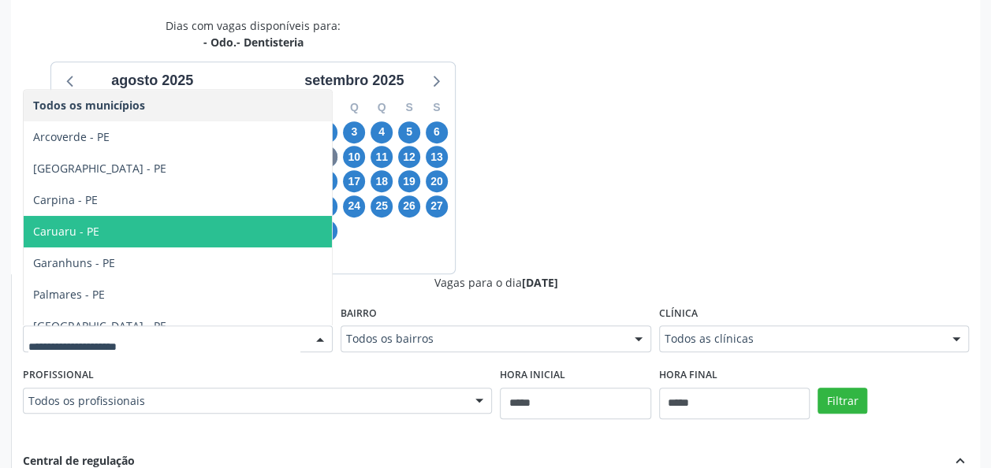
click at [175, 235] on span "Caruaru - PE" at bounding box center [178, 232] width 308 height 32
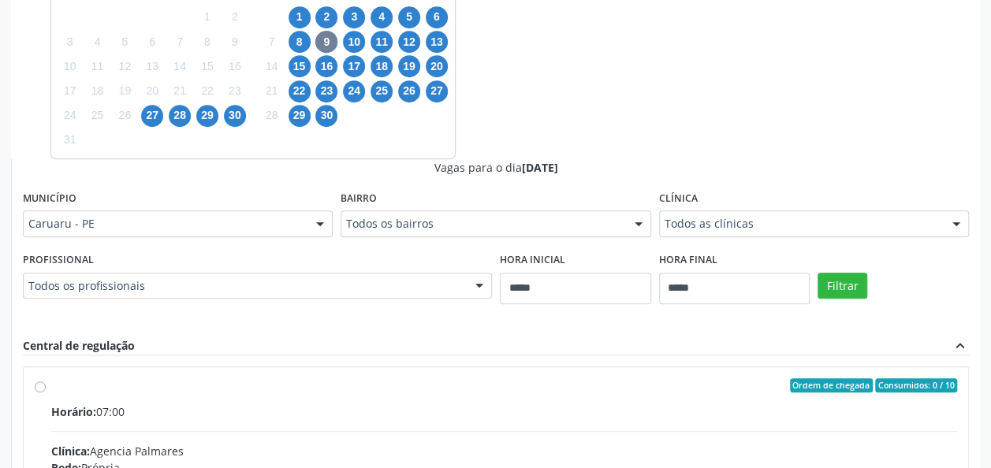
scroll to position [446, 0]
click at [840, 279] on button "Filtrar" at bounding box center [842, 285] width 50 height 27
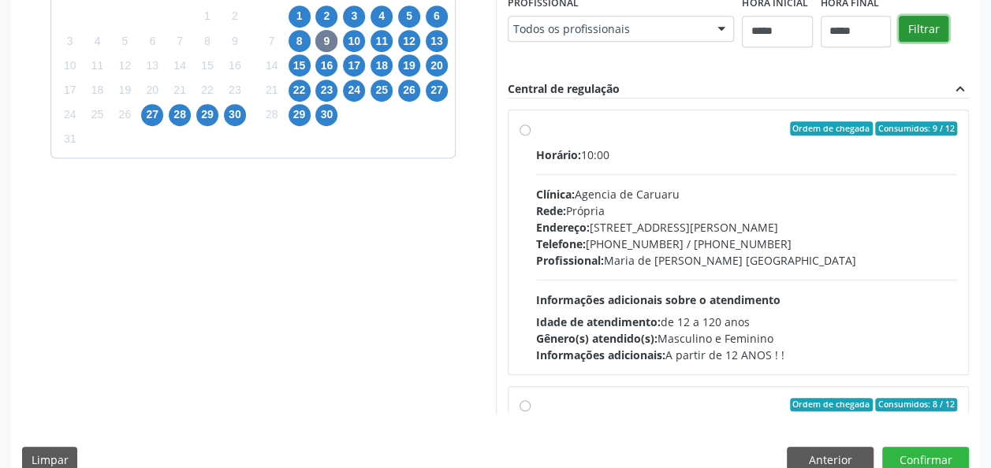
scroll to position [8, 0]
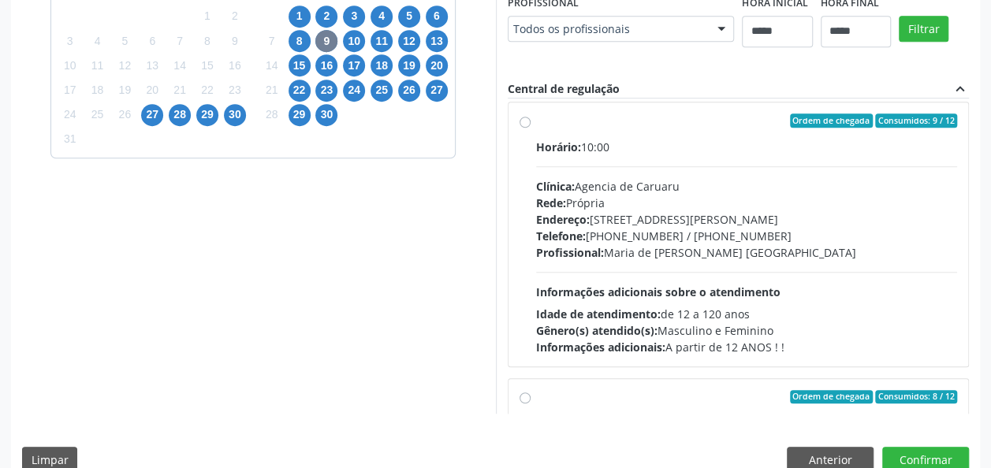
click at [643, 145] on div "Horário: 10:00" at bounding box center [747, 147] width 422 height 17
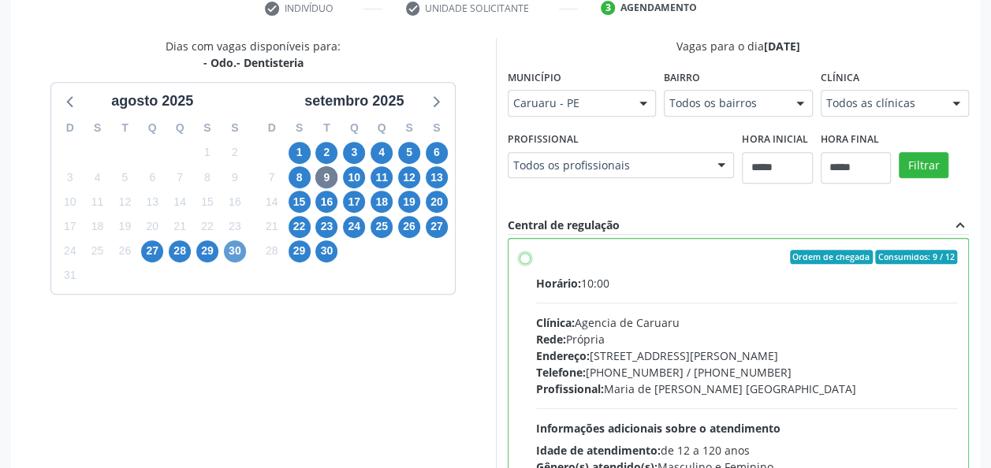
scroll to position [472, 0]
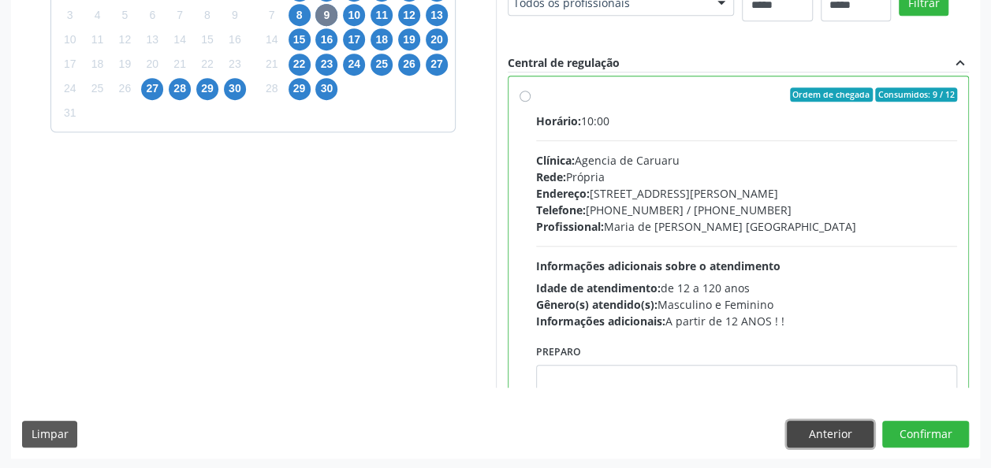
click at [850, 423] on button "Anterior" at bounding box center [830, 434] width 87 height 27
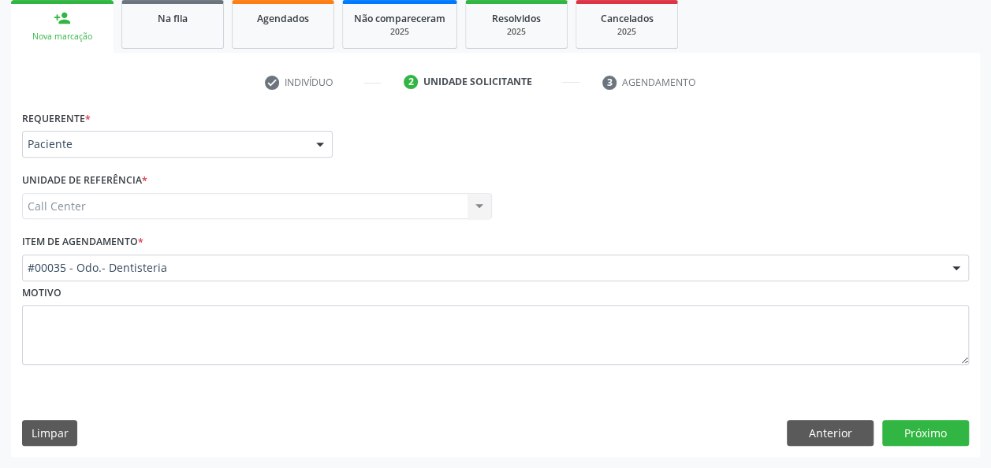
scroll to position [235, 0]
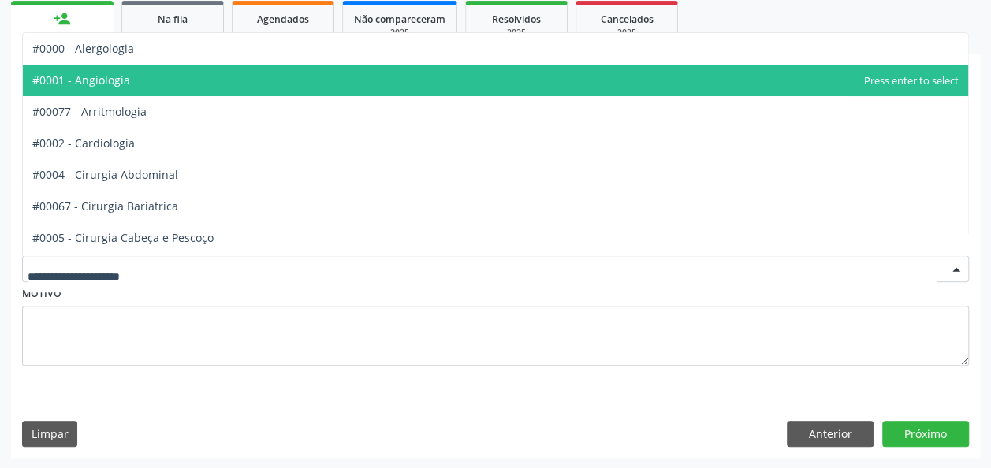
click at [125, 74] on span "#0001 - Angiologia" at bounding box center [81, 80] width 98 height 15
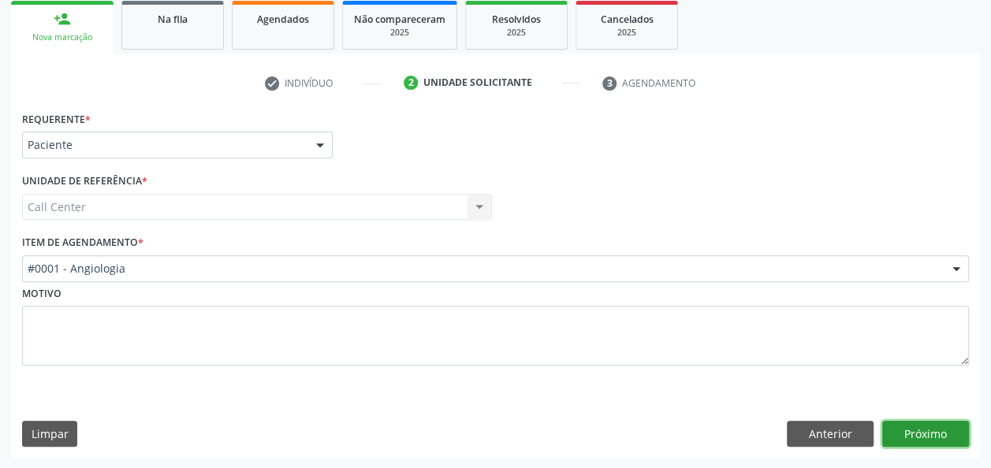
click at [920, 424] on button "Próximo" at bounding box center [925, 434] width 87 height 27
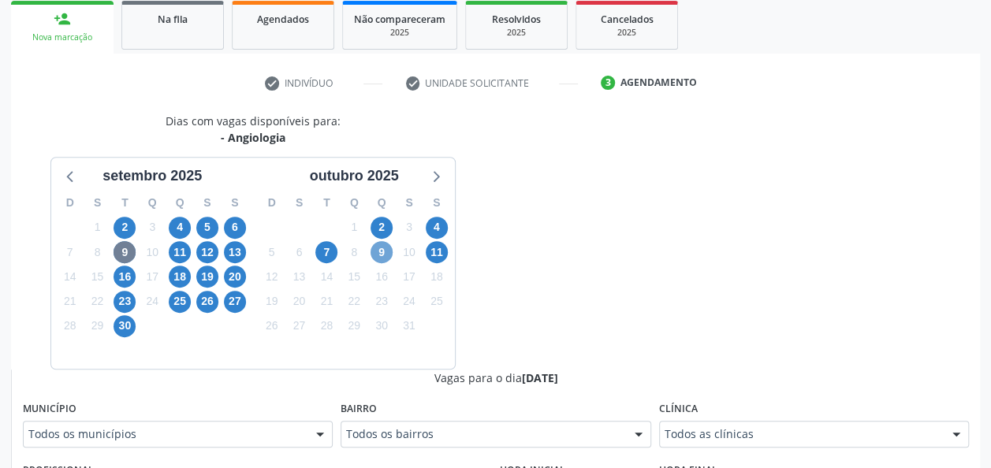
click at [381, 252] on span "9" at bounding box center [381, 252] width 22 height 22
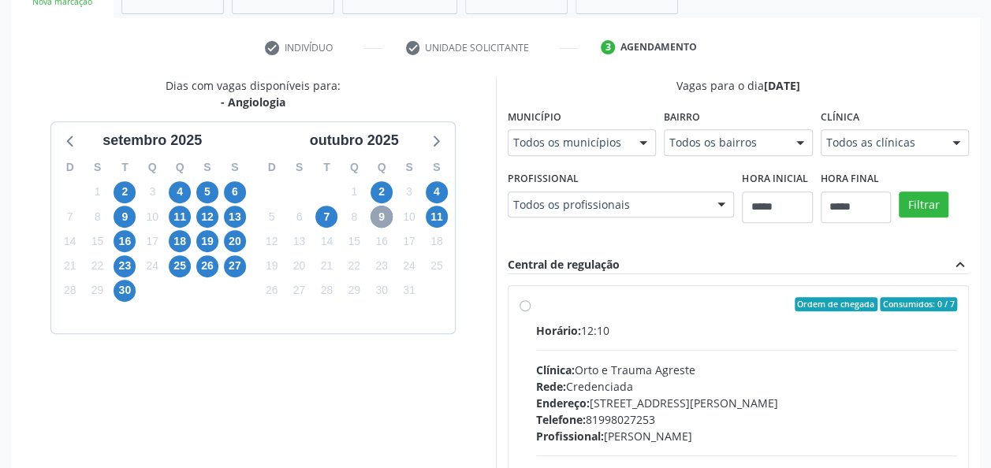
scroll to position [271, 0]
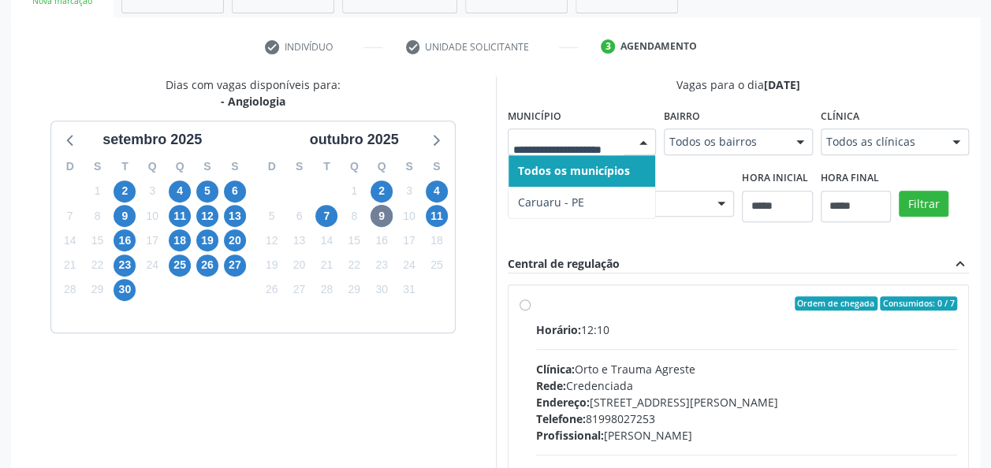
click at [602, 132] on div at bounding box center [582, 141] width 149 height 27
click at [432, 219] on span "11" at bounding box center [437, 216] width 22 height 22
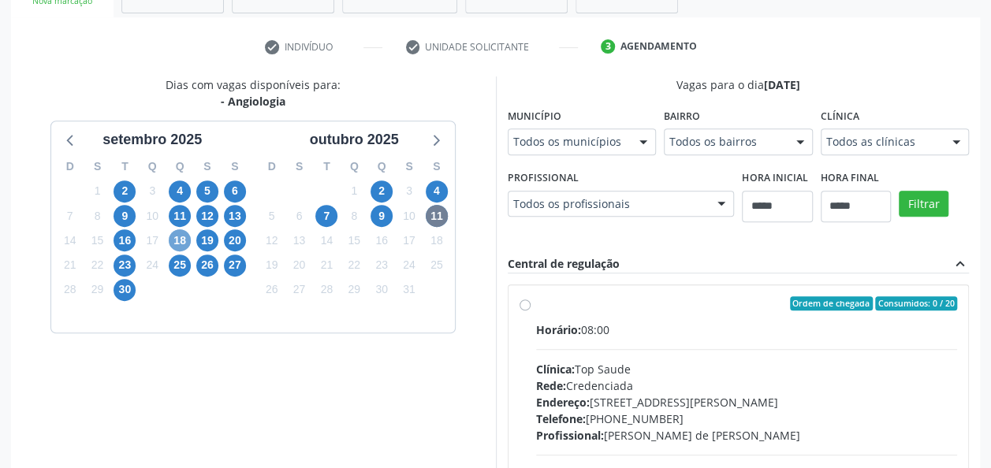
click at [180, 241] on span "18" at bounding box center [180, 240] width 22 height 22
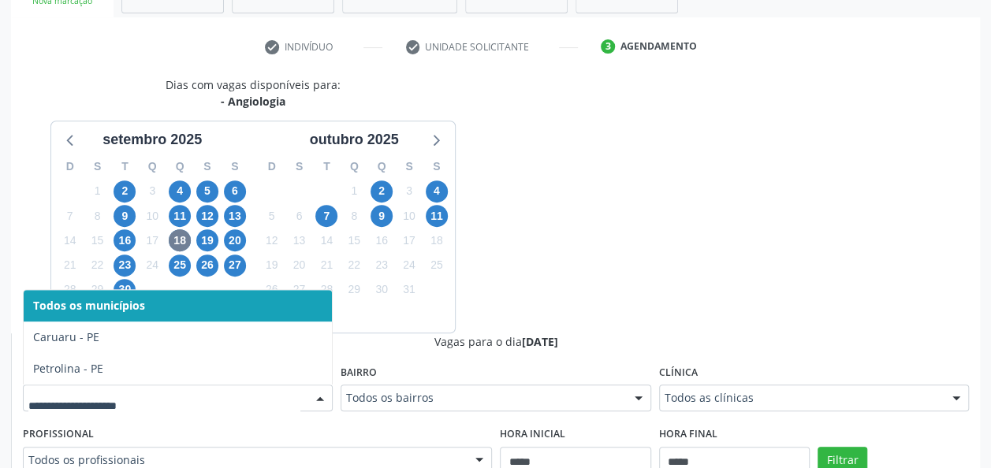
click at [324, 388] on div at bounding box center [320, 398] width 24 height 27
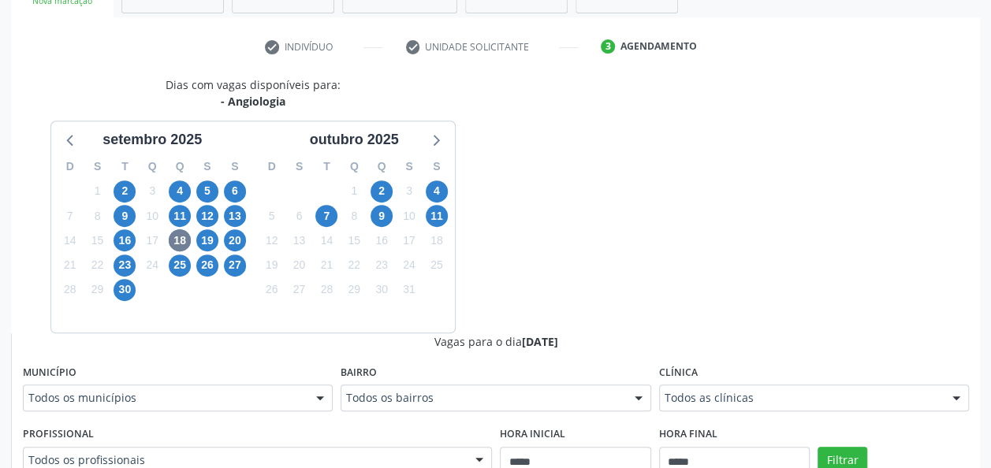
click at [642, 158] on div "Dias com vagas disponíveis para: - Angiologia setembro 2025 D S T Q Q S S 31 1 …" at bounding box center [495, 460] width 969 height 768
click at [235, 244] on span "20" at bounding box center [235, 240] width 22 height 22
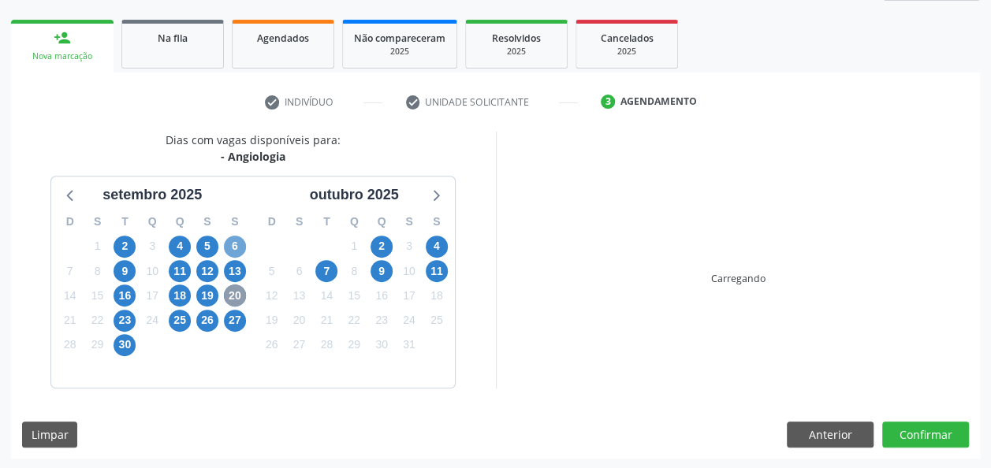
click at [235, 244] on span "6" at bounding box center [235, 247] width 22 height 22
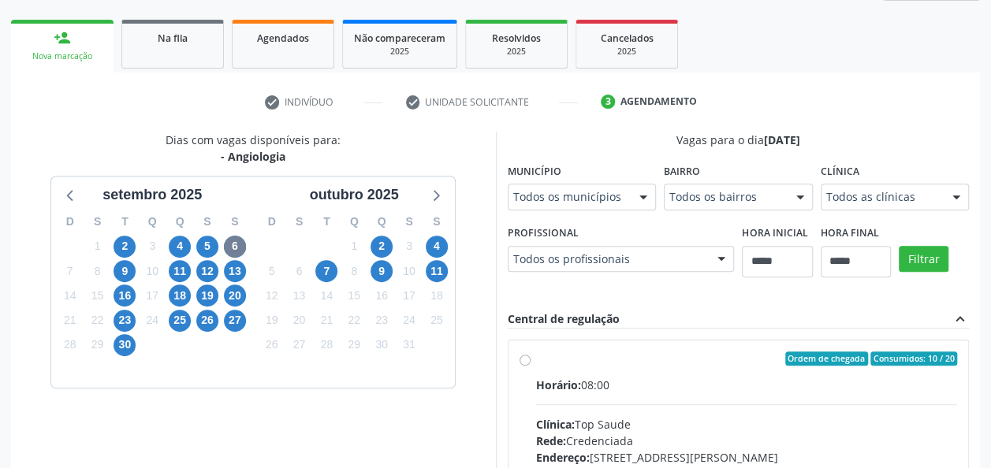
scroll to position [224, 0]
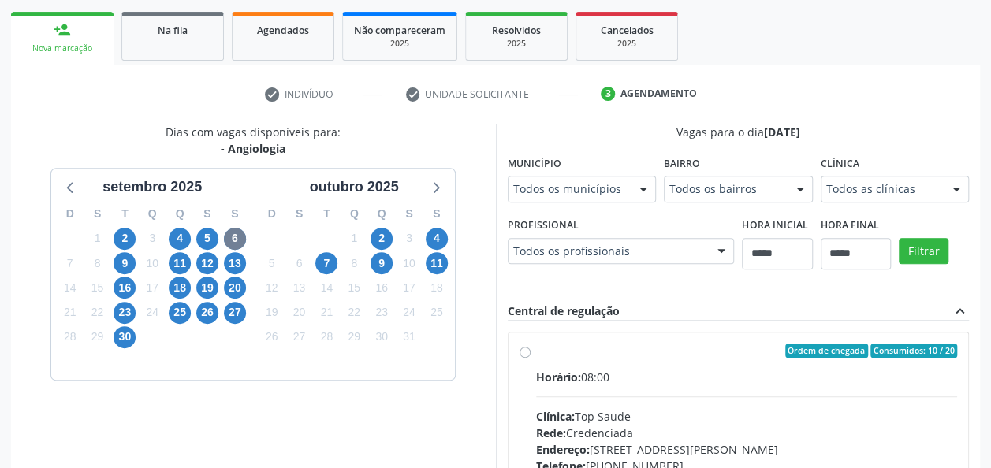
click at [508, 203] on div "Todos os municípios" at bounding box center [582, 189] width 149 height 27
click at [128, 342] on span "30" at bounding box center [124, 337] width 22 height 22
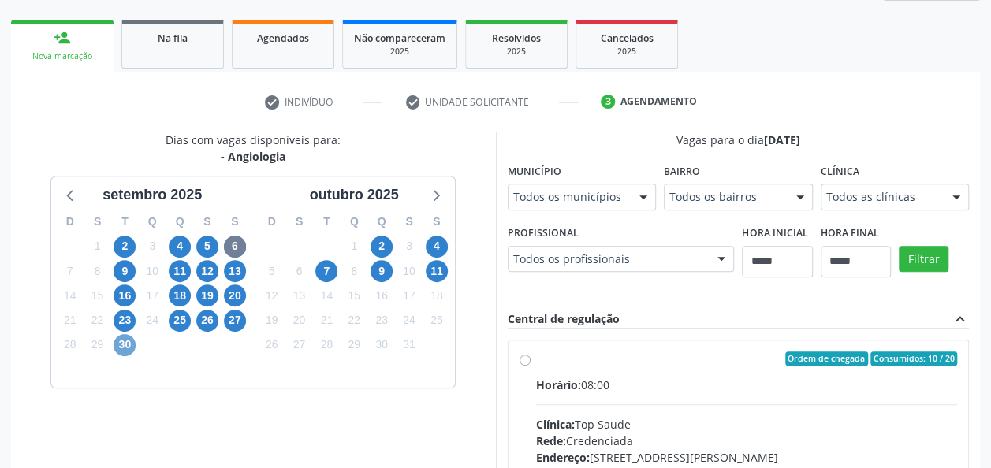
click at [128, 342] on span "30" at bounding box center [124, 345] width 22 height 22
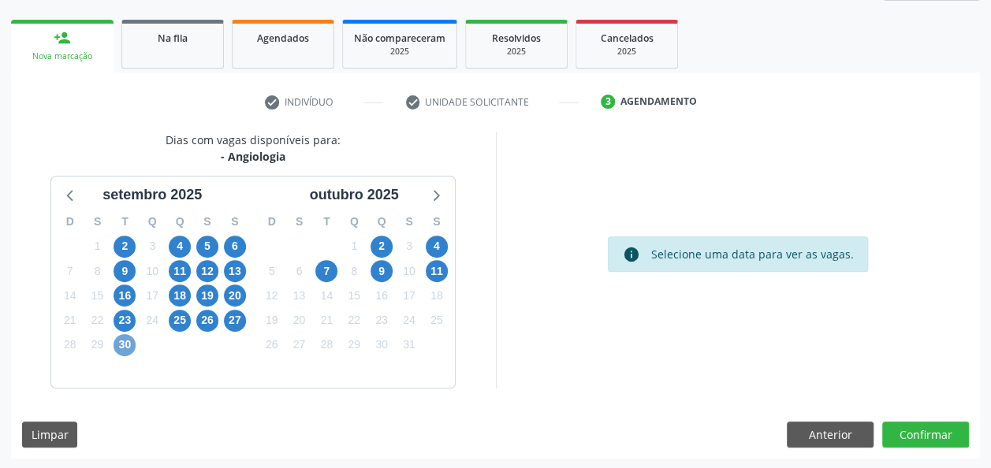
click at [128, 342] on span "30" at bounding box center [124, 345] width 22 height 22
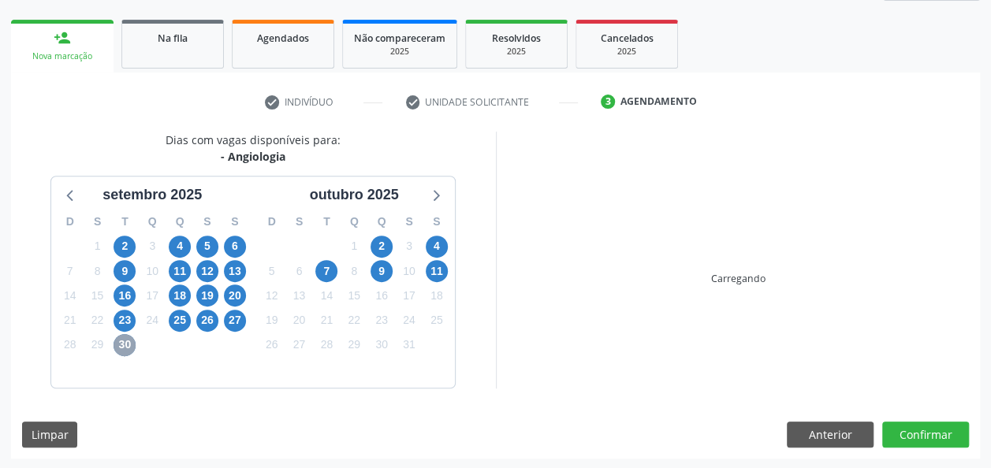
scroll to position [224, 0]
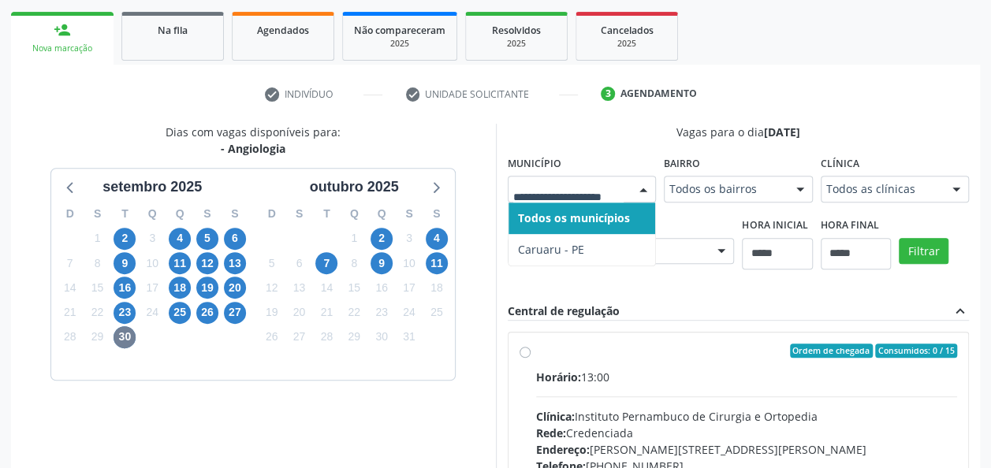
click at [565, 199] on div at bounding box center [582, 189] width 149 height 27
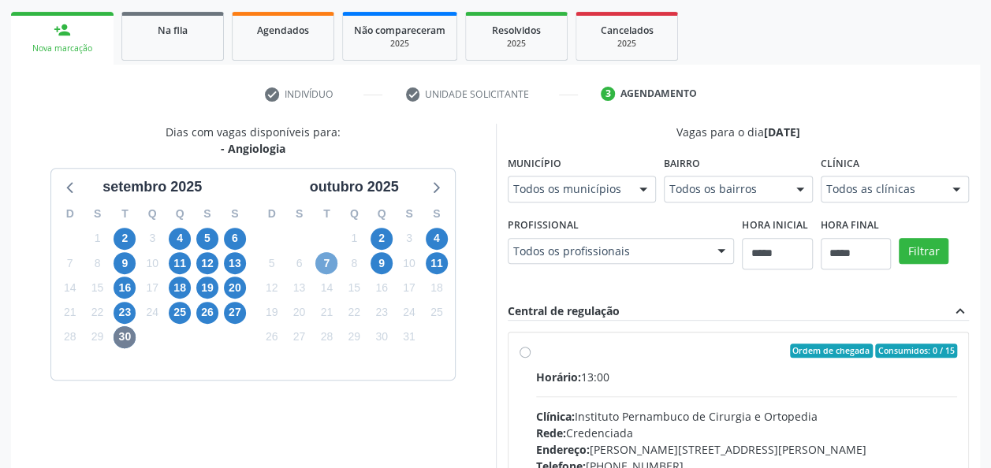
click at [331, 270] on span "7" at bounding box center [326, 263] width 22 height 22
click at [376, 273] on div "9" at bounding box center [381, 263] width 22 height 24
drag, startPoint x: 372, startPoint y: 275, endPoint x: 392, endPoint y: 255, distance: 29.0
click at [392, 255] on div "D S T Q Q S S 28 29 30 1 2 3 4 5 6 7 8 9 10 11 12 13 14 15 16 17 18 19 20 21 22…" at bounding box center [354, 288] width 202 height 181
click at [385, 256] on span "9" at bounding box center [381, 263] width 22 height 22
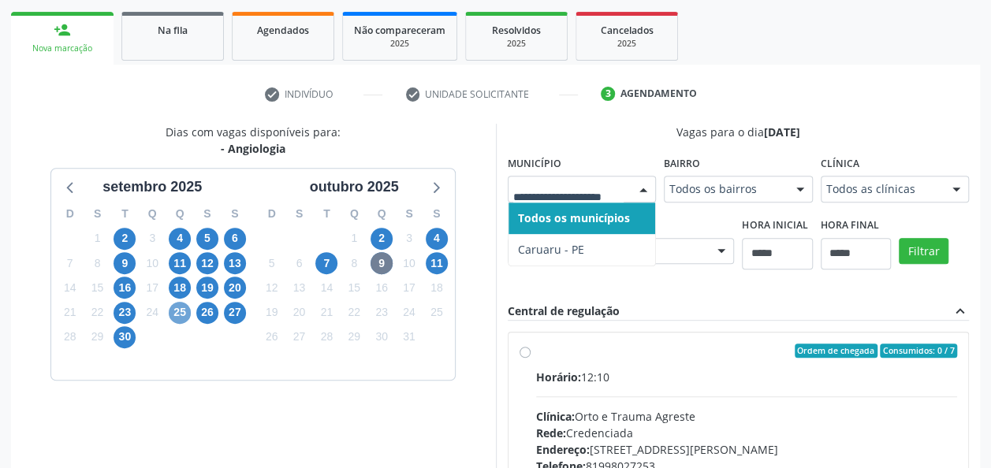
click at [188, 310] on span "25" at bounding box center [180, 313] width 22 height 22
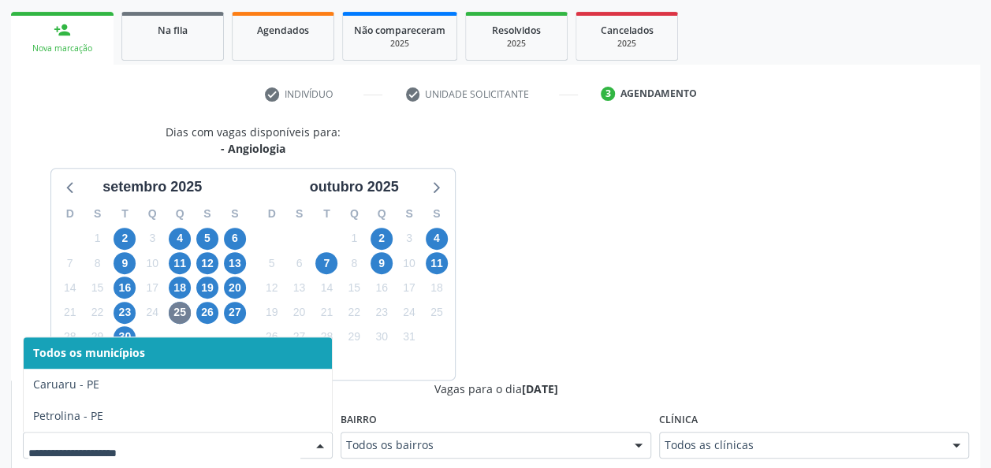
click at [307, 435] on div at bounding box center [178, 445] width 310 height 27
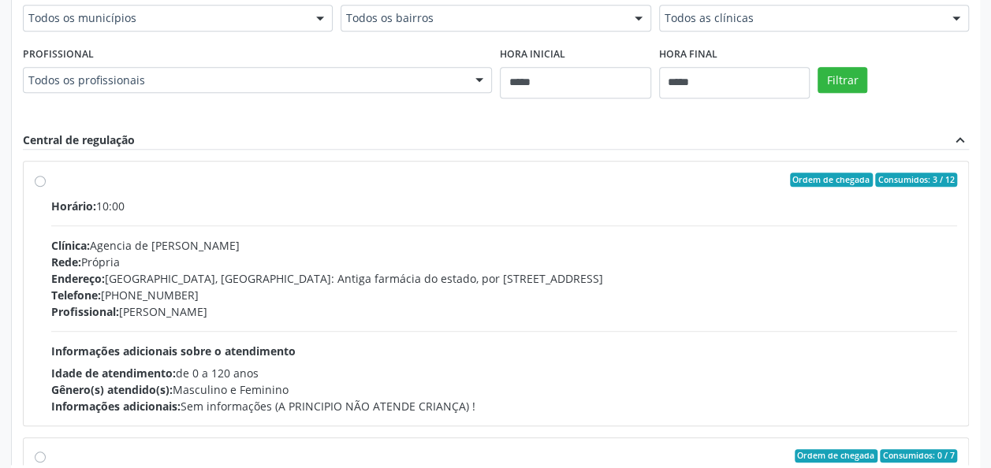
scroll to position [728, 0]
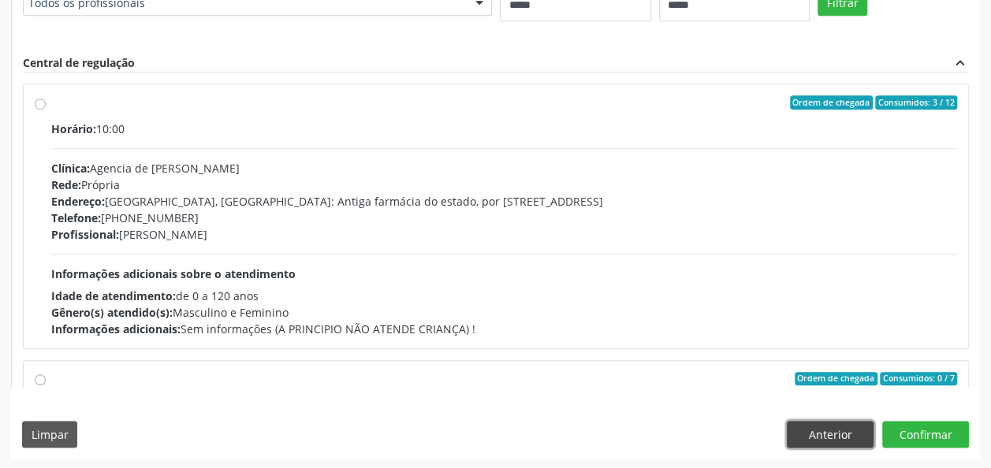
click at [805, 436] on button "Anterior" at bounding box center [830, 434] width 87 height 27
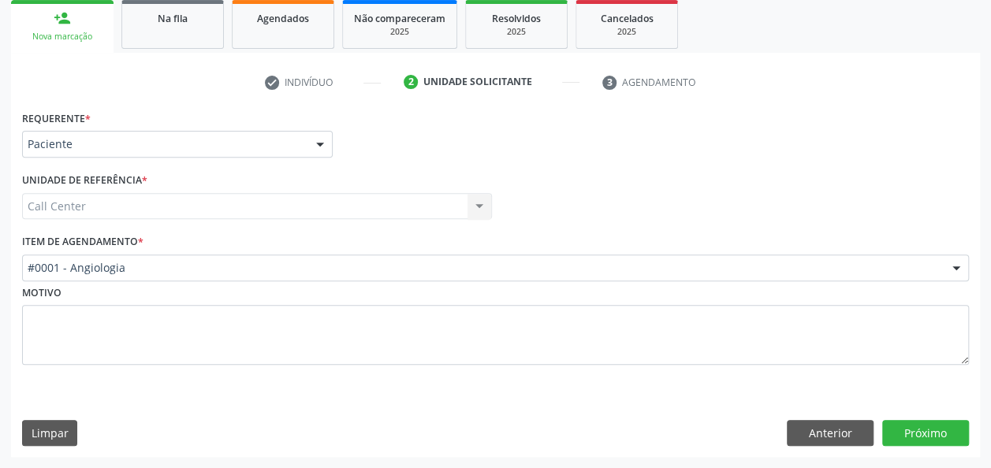
scroll to position [235, 0]
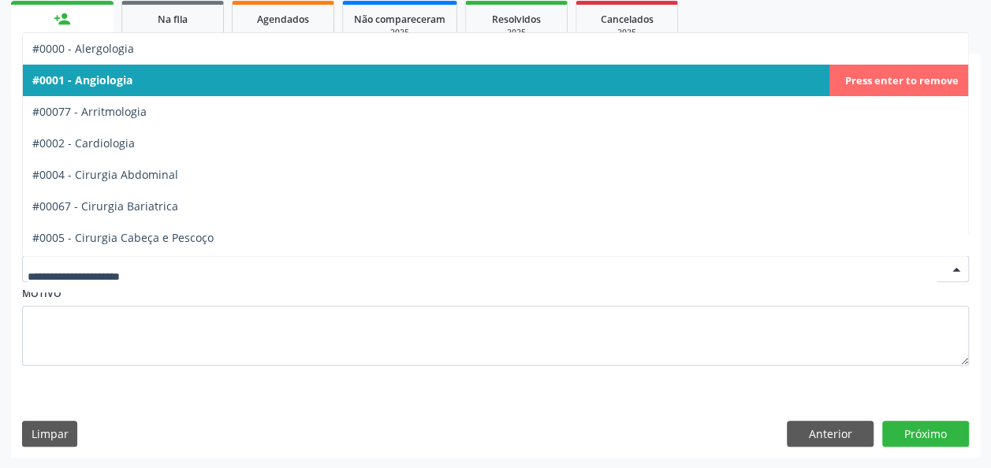
click at [243, 277] on div at bounding box center [495, 268] width 947 height 27
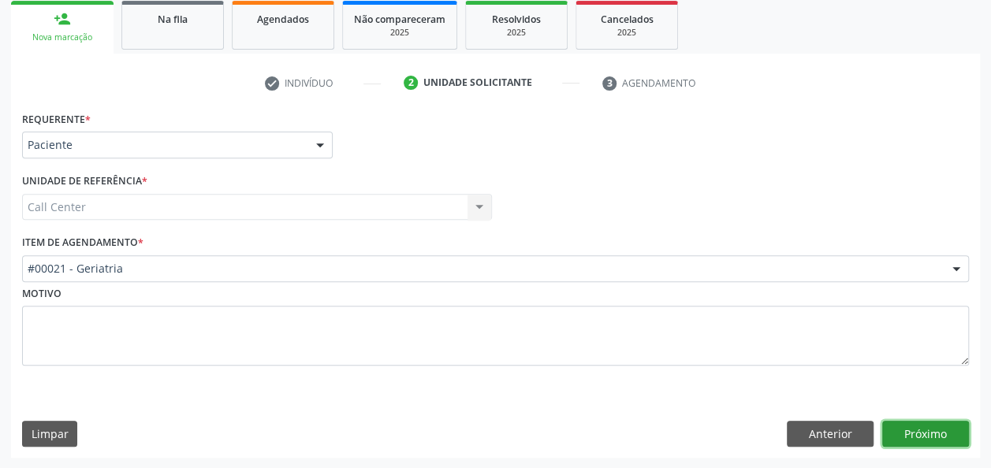
click at [906, 435] on button "Próximo" at bounding box center [925, 434] width 87 height 27
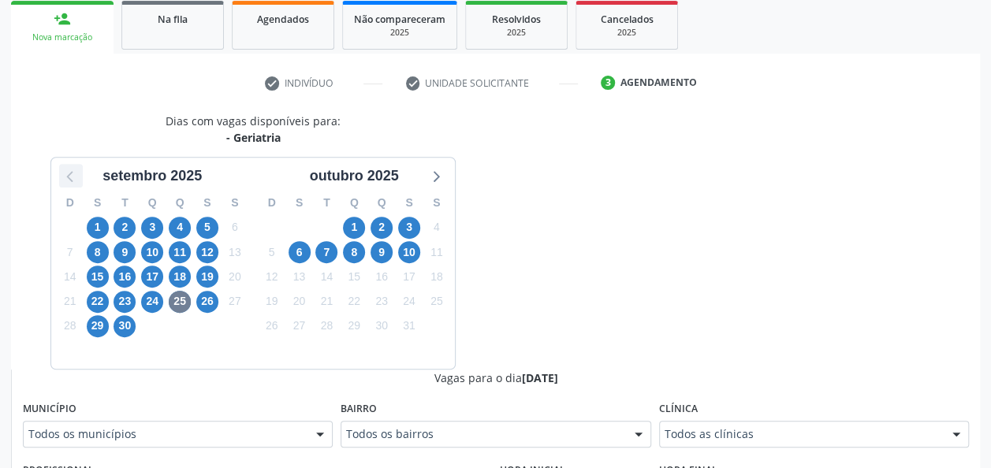
click at [75, 176] on icon at bounding box center [71, 176] width 20 height 20
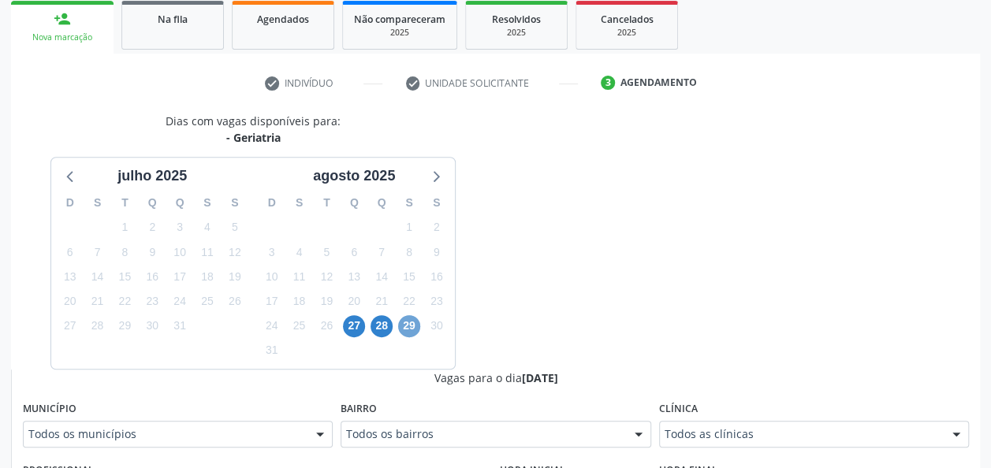
click at [417, 322] on span "29" at bounding box center [409, 326] width 22 height 22
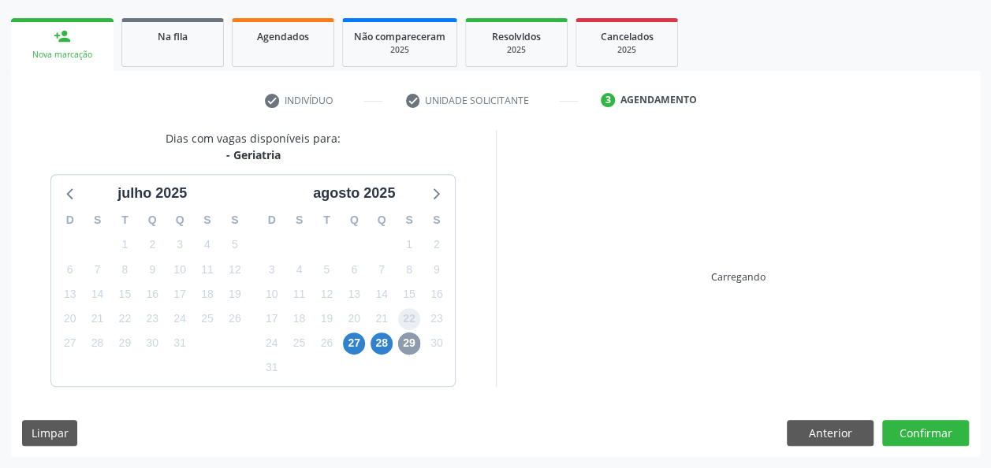
scroll to position [216, 0]
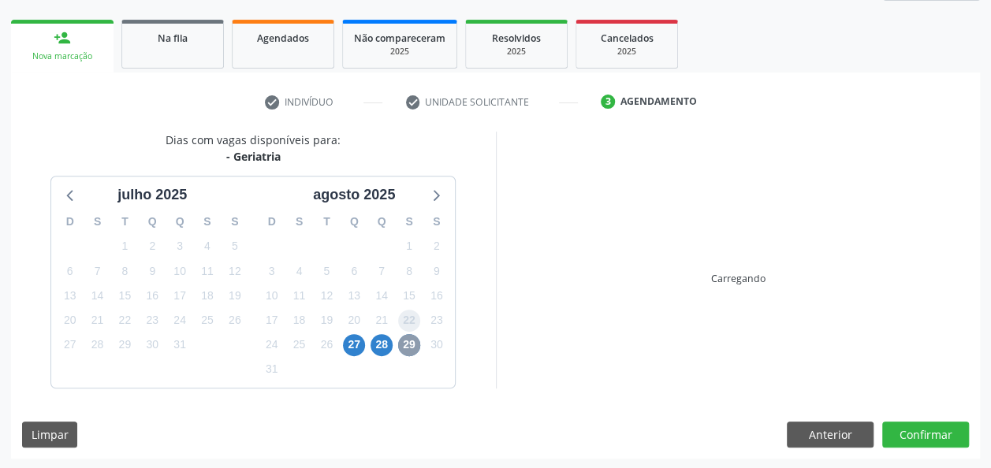
click at [417, 322] on span "22" at bounding box center [409, 321] width 22 height 22
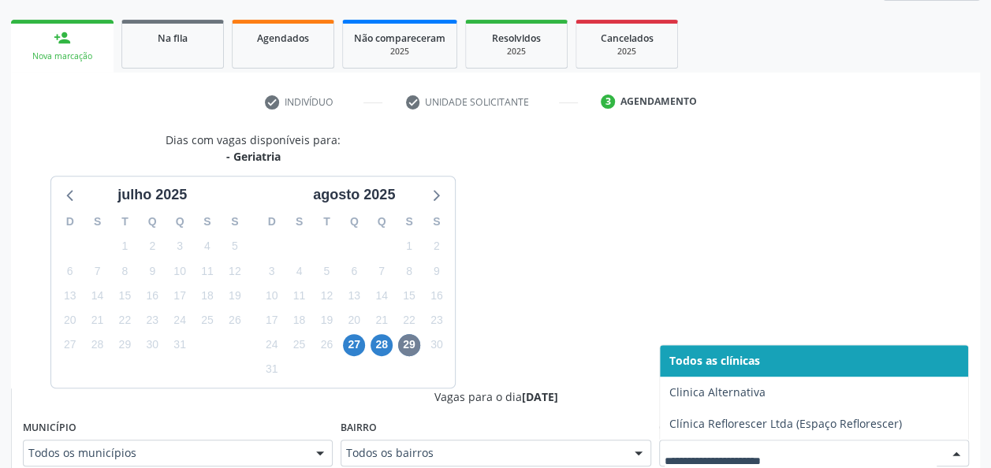
scroll to position [224, 0]
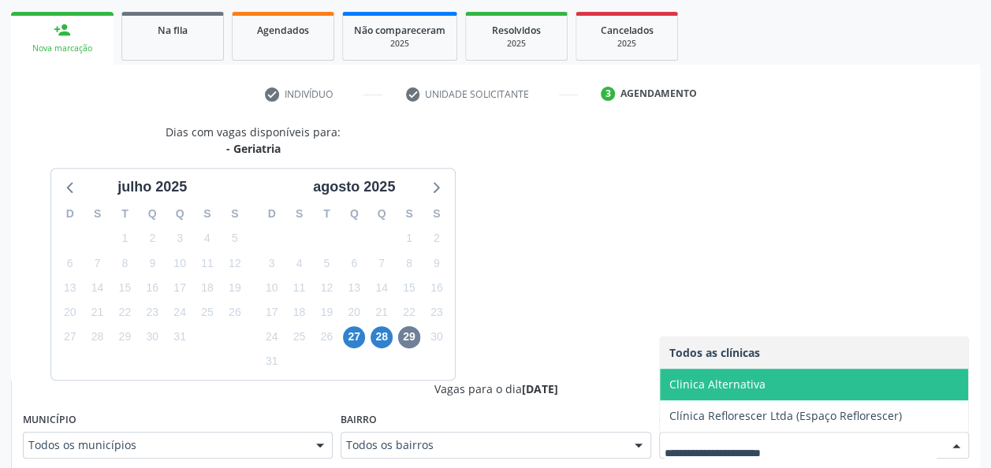
click at [730, 381] on span "Clinica Alternativa" at bounding box center [717, 384] width 96 height 15
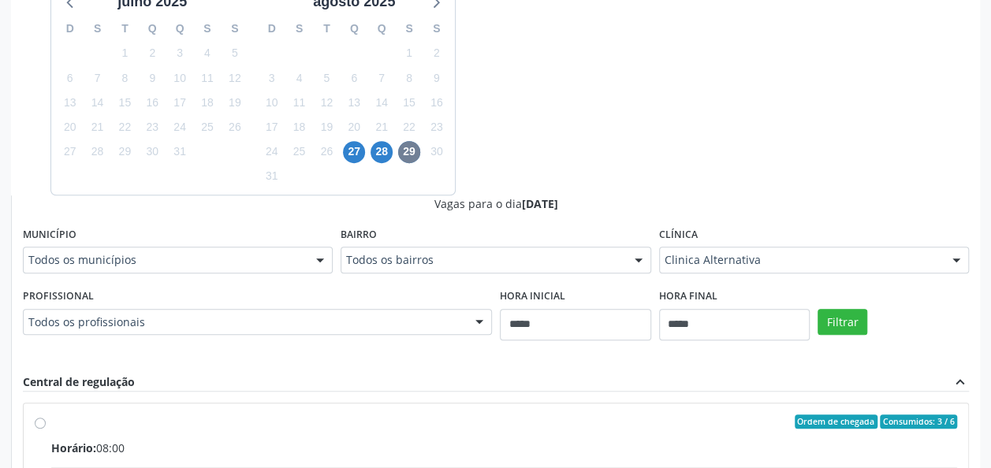
scroll to position [415, 0]
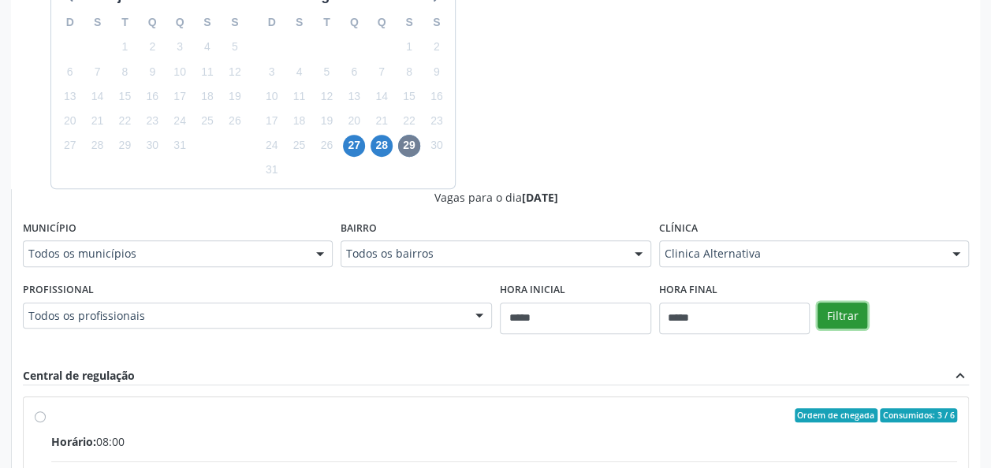
click at [846, 319] on button "Filtrar" at bounding box center [842, 316] width 50 height 27
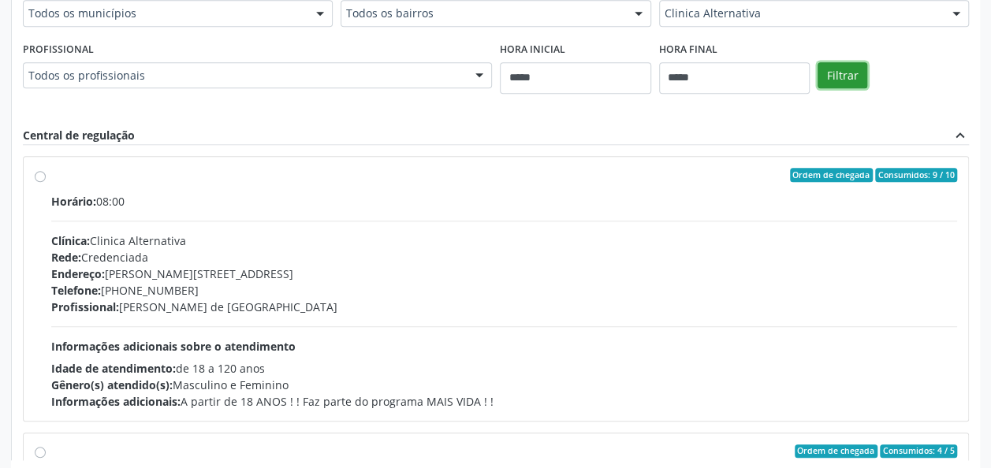
scroll to position [642, 0]
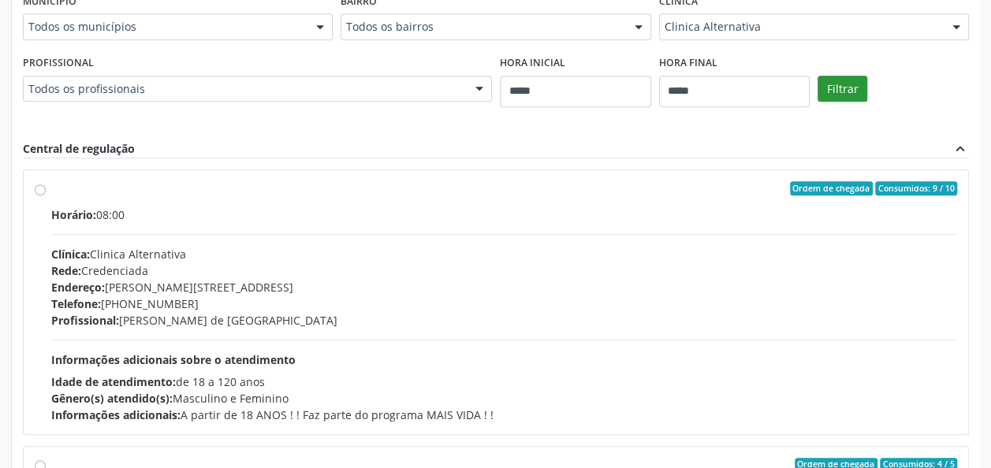
drag, startPoint x: 752, startPoint y: 213, endPoint x: 817, endPoint y: 77, distance: 150.5
click at [817, 77] on div "Vagas para o dia 29/08/2025 Município Todos os municípios Todos os municípios L…" at bounding box center [496, 218] width 946 height 512
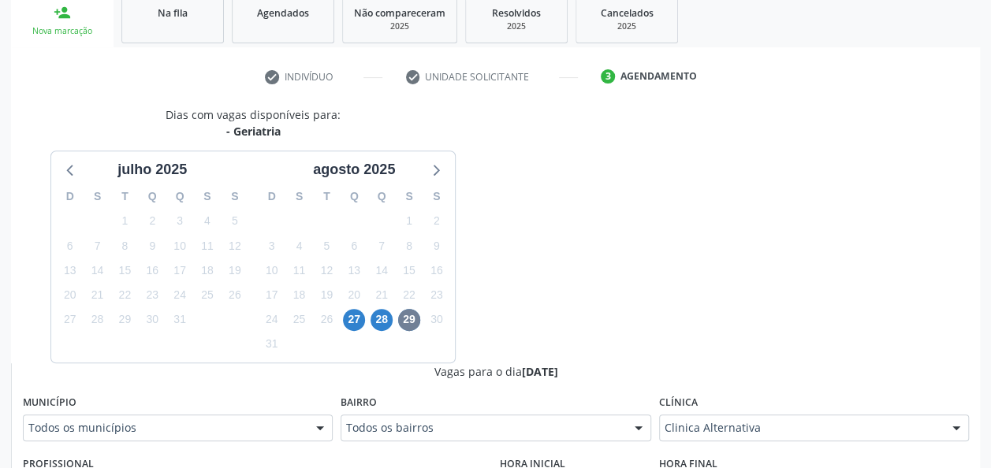
scroll to position [236, 0]
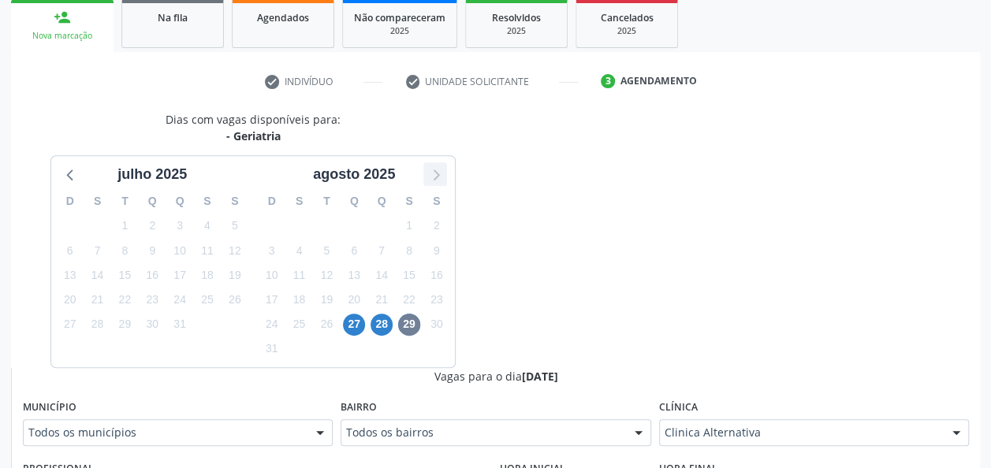
click at [435, 180] on icon at bounding box center [435, 174] width 20 height 20
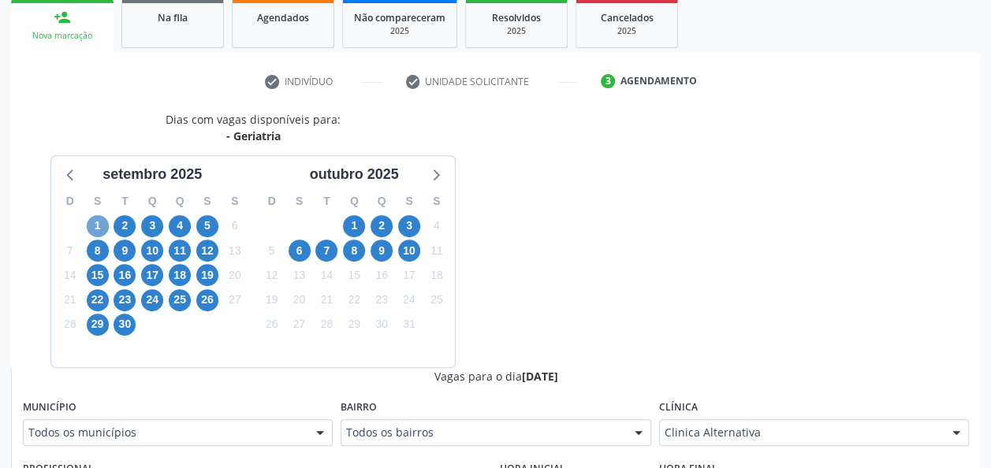
click at [97, 215] on span "1" at bounding box center [98, 226] width 22 height 22
click at [129, 225] on span "2" at bounding box center [124, 226] width 22 height 22
click at [164, 221] on div "3" at bounding box center [153, 226] width 28 height 24
click at [161, 222] on span "3" at bounding box center [152, 226] width 22 height 22
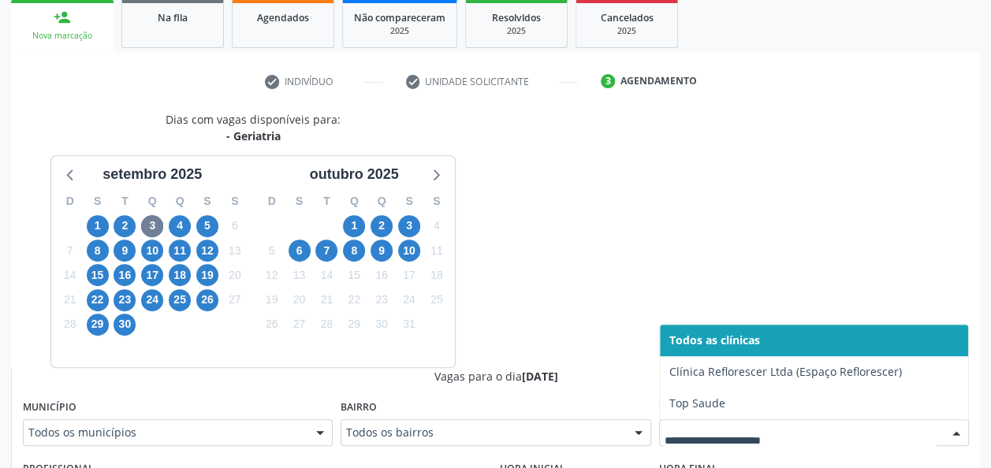
click at [708, 440] on div at bounding box center [814, 432] width 310 height 27
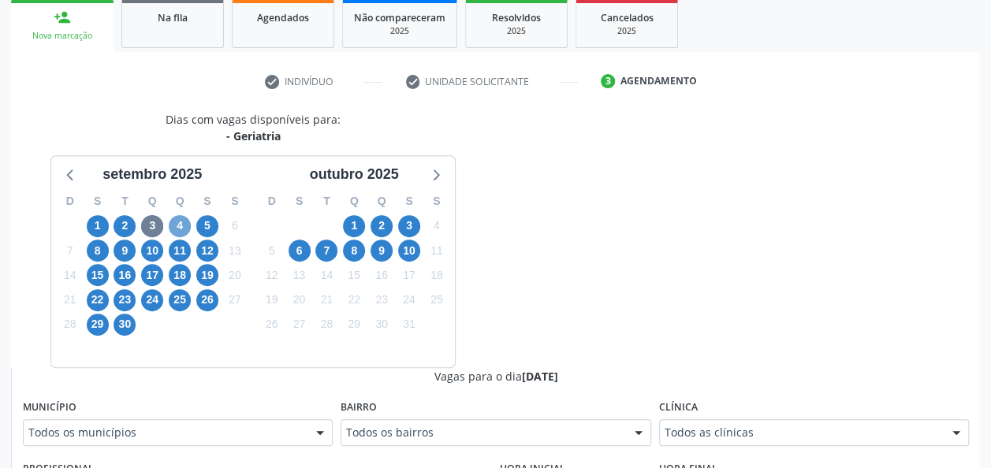
click at [180, 227] on span "4" at bounding box center [180, 226] width 22 height 22
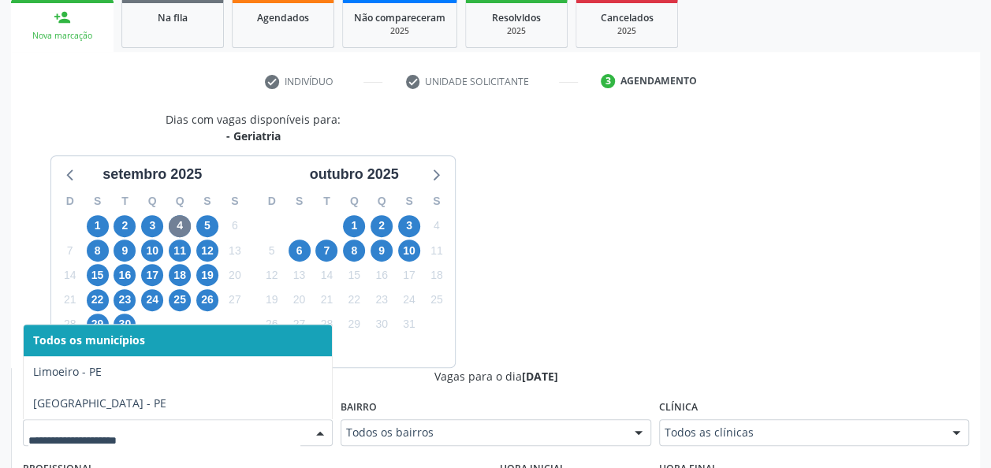
click at [303, 423] on div at bounding box center [178, 432] width 310 height 27
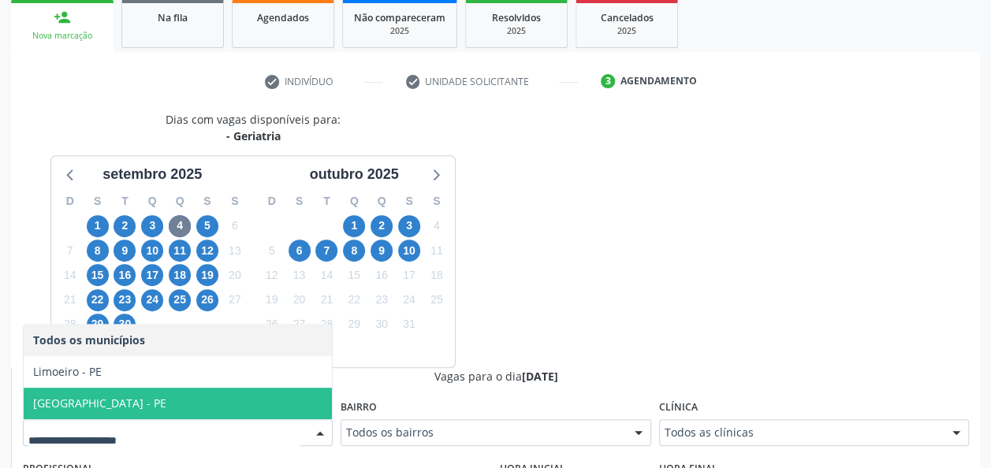
click at [248, 411] on span "[GEOGRAPHIC_DATA] - PE" at bounding box center [178, 404] width 308 height 32
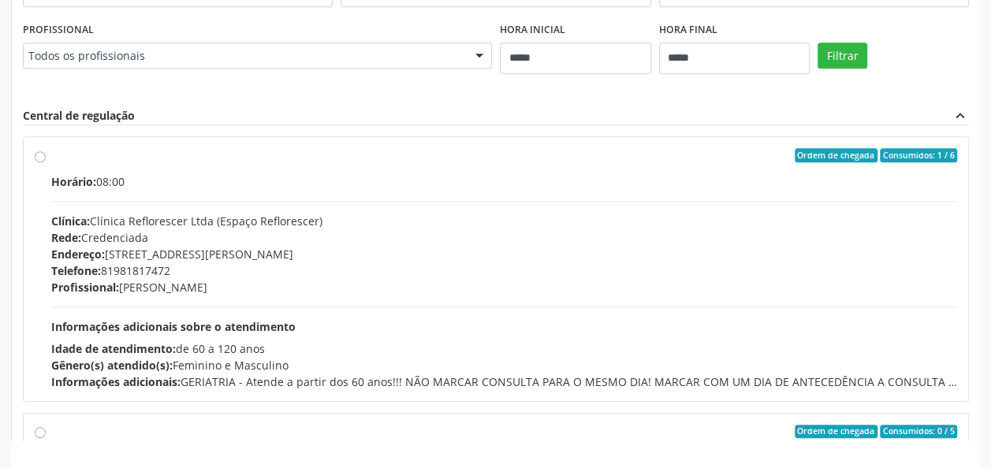
scroll to position [676, 0]
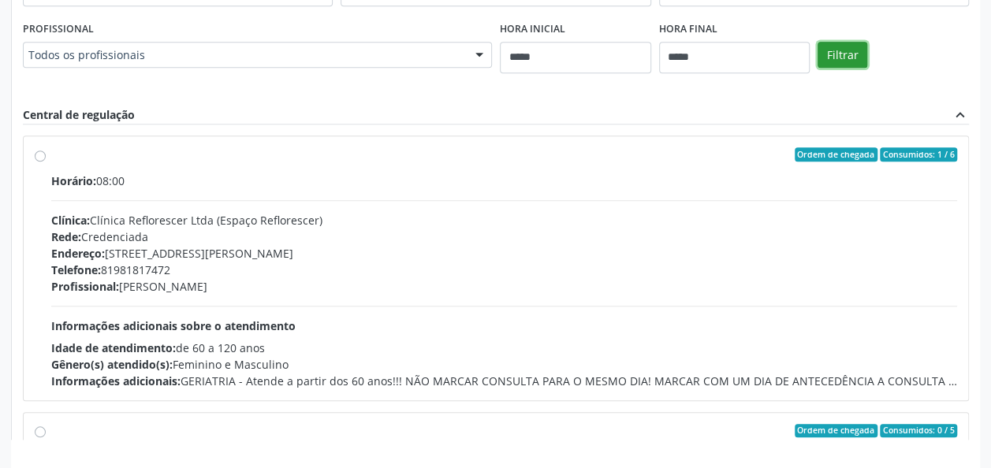
click at [840, 63] on button "Filtrar" at bounding box center [842, 55] width 50 height 27
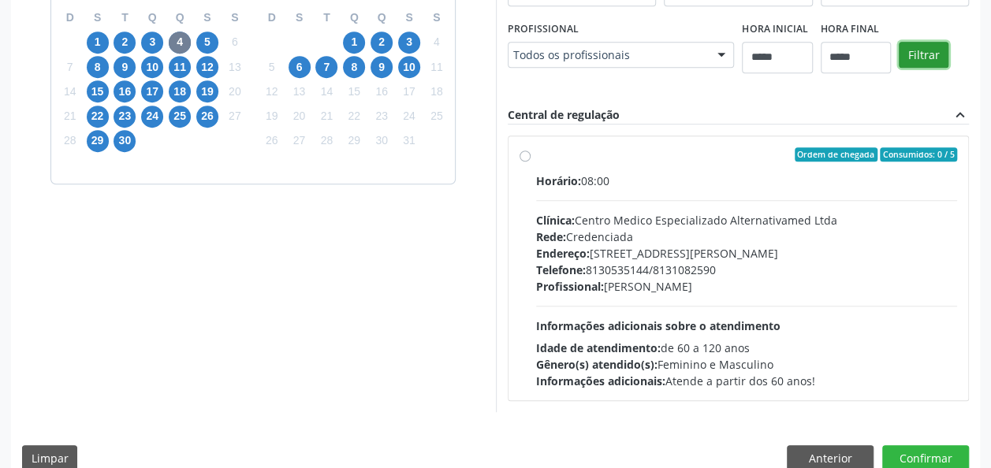
scroll to position [443, 0]
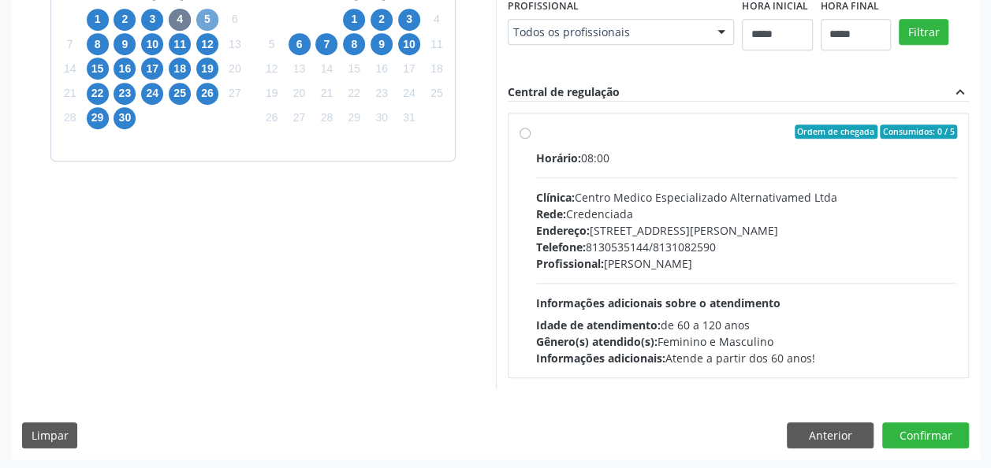
click at [205, 22] on span "5" at bounding box center [207, 20] width 22 height 22
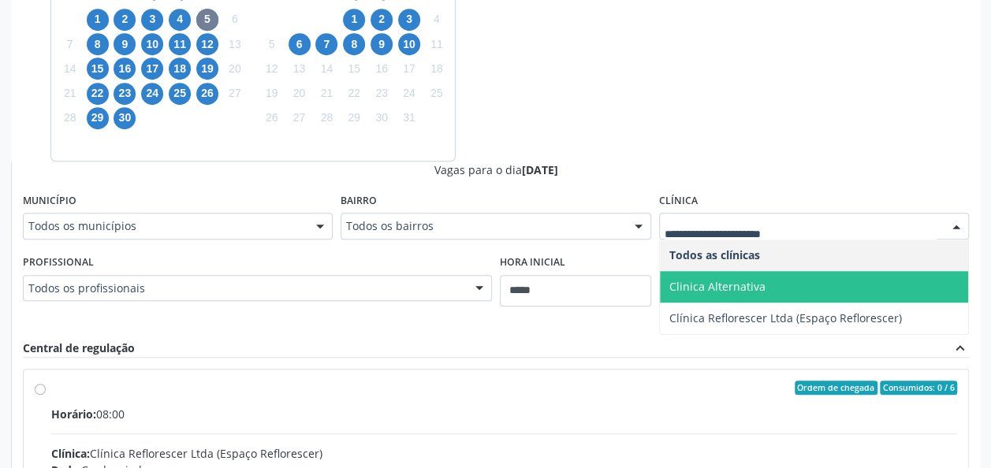
click at [714, 279] on span "Clinica Alternativa" at bounding box center [717, 286] width 96 height 15
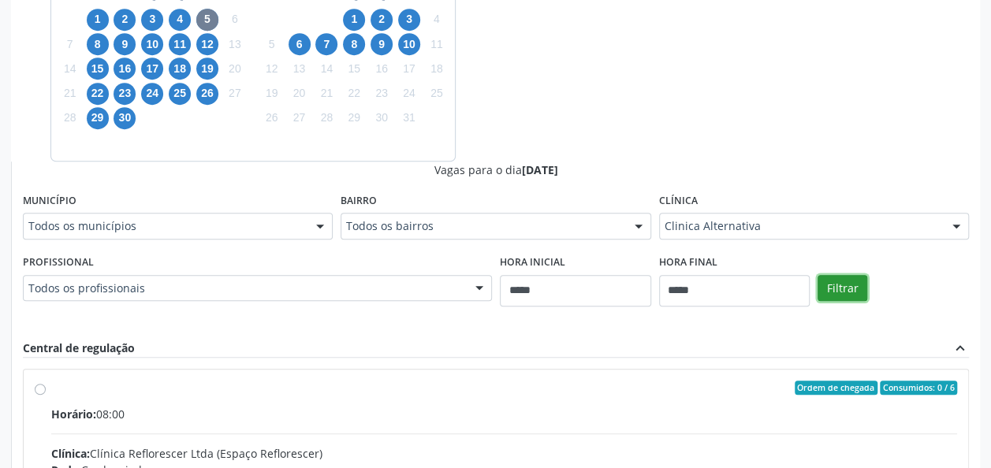
click at [828, 296] on button "Filtrar" at bounding box center [842, 288] width 50 height 27
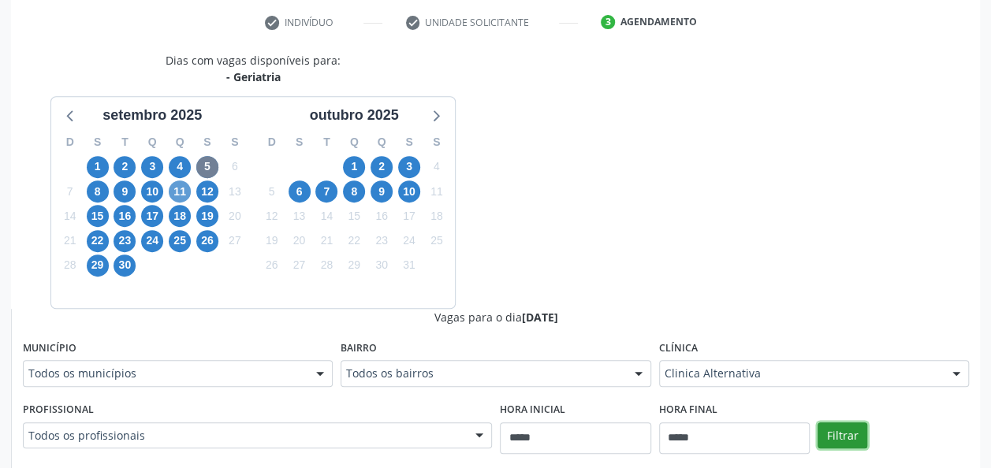
scroll to position [295, 0]
click at [104, 188] on span "8" at bounding box center [98, 192] width 22 height 22
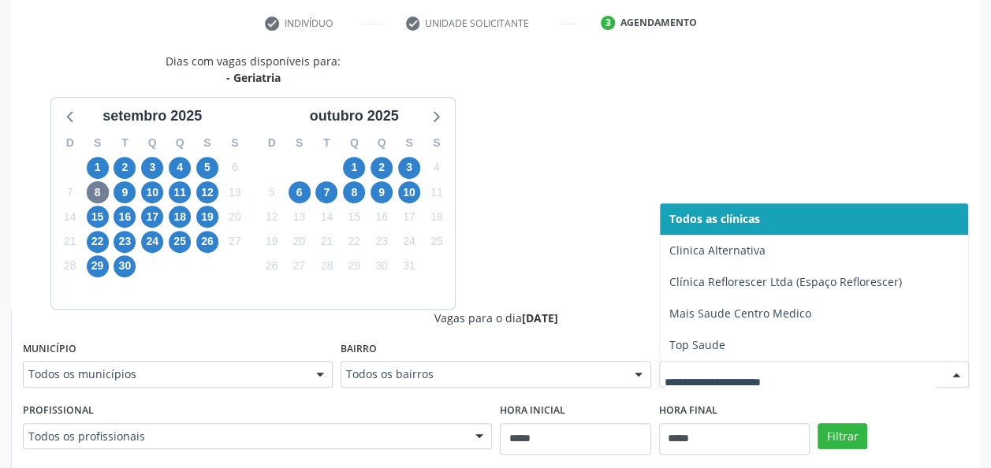
click at [742, 384] on div at bounding box center [814, 374] width 310 height 27
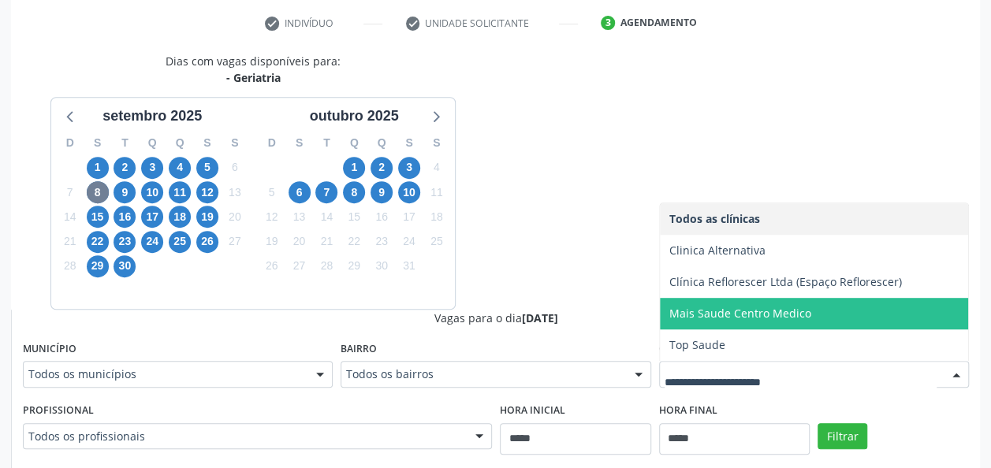
click at [753, 317] on span "Mais Saude Centro Medico" at bounding box center [740, 313] width 142 height 15
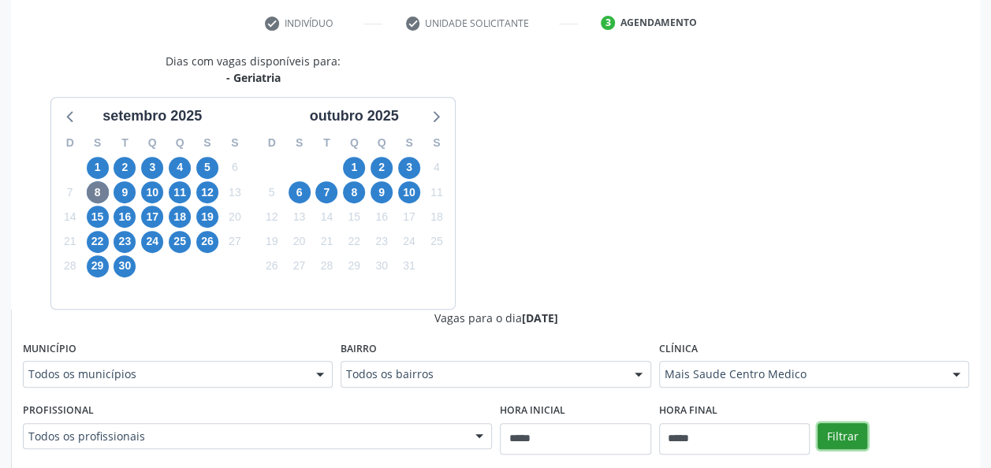
click at [842, 435] on button "Filtrar" at bounding box center [842, 436] width 50 height 27
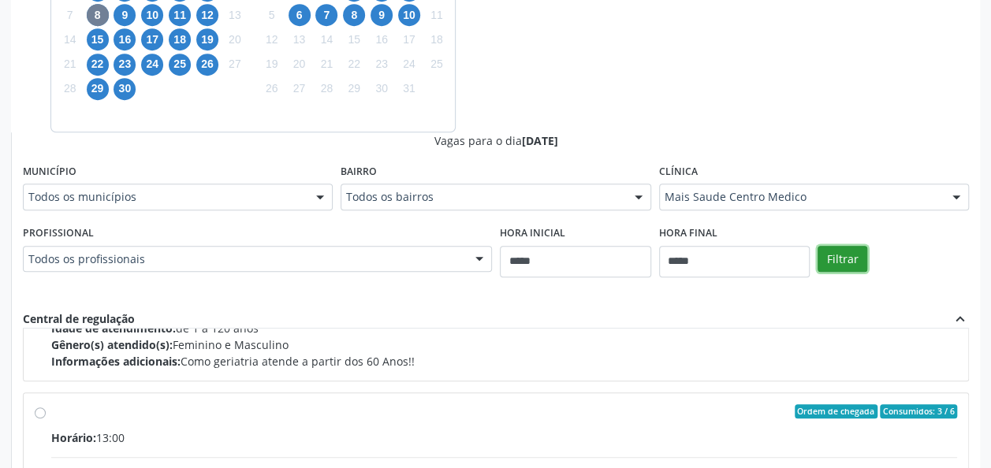
scroll to position [503, 0]
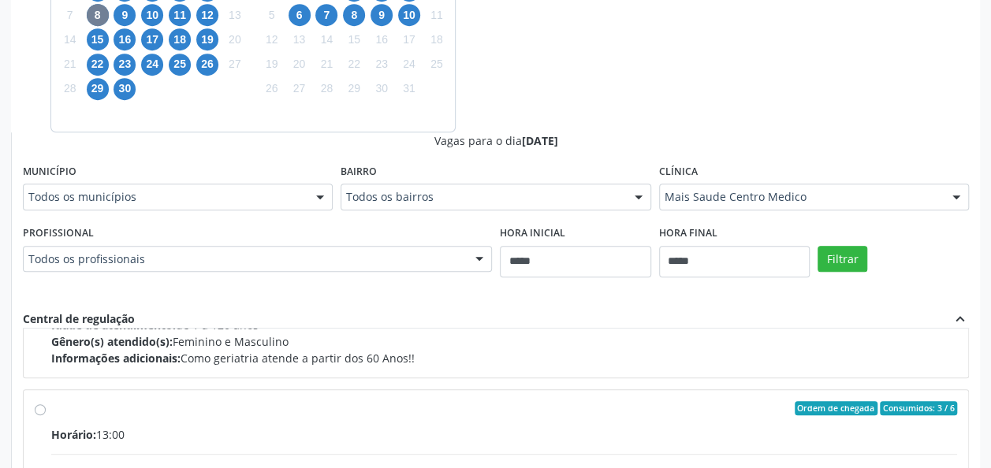
click at [536, 401] on div "Ordem de chegada Consumidos: 3 / 6" at bounding box center [504, 408] width 906 height 14
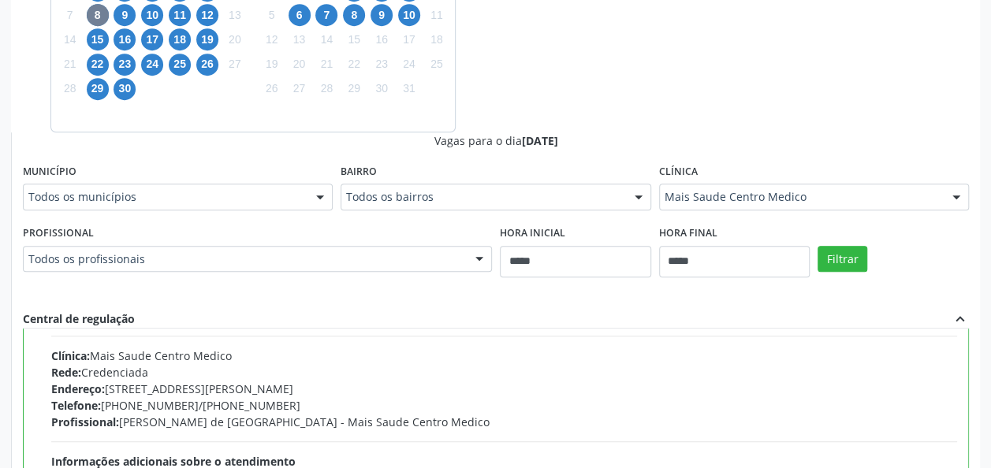
scroll to position [564, 0]
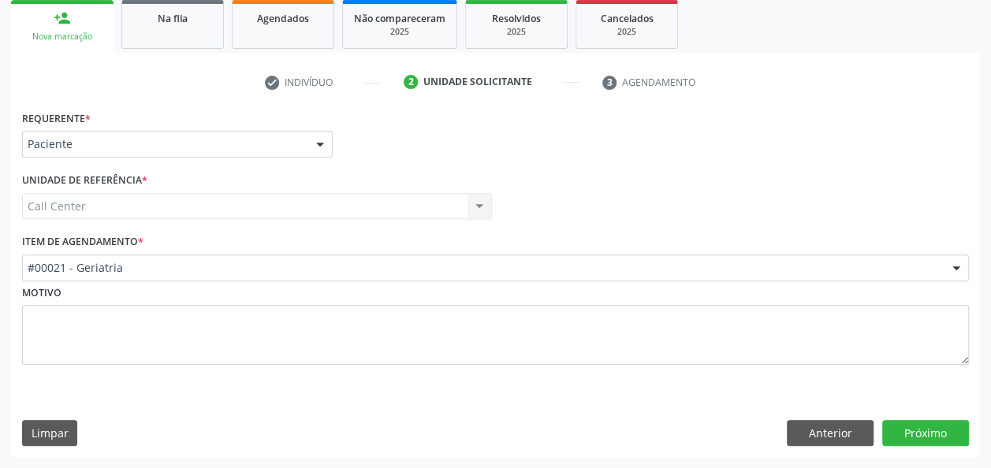
scroll to position [235, 0]
click at [950, 426] on button "Próximo" at bounding box center [925, 434] width 87 height 27
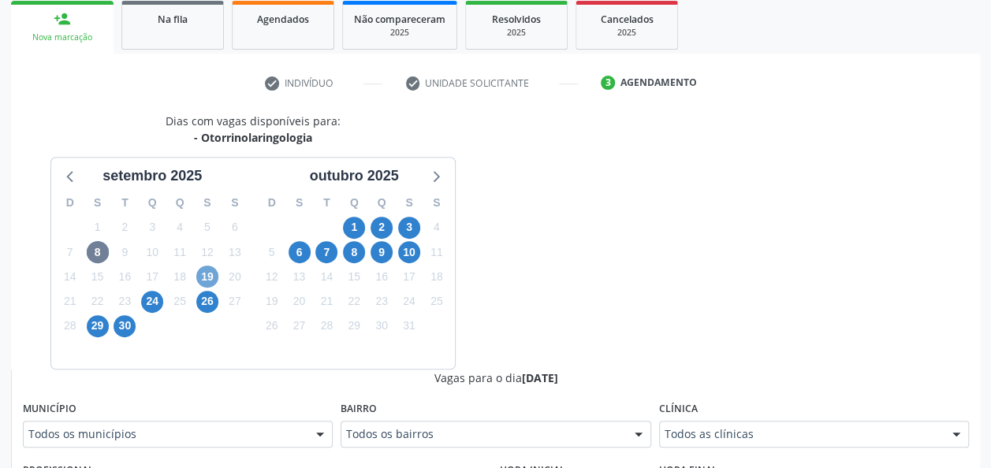
click at [200, 273] on span "19" at bounding box center [207, 277] width 22 height 22
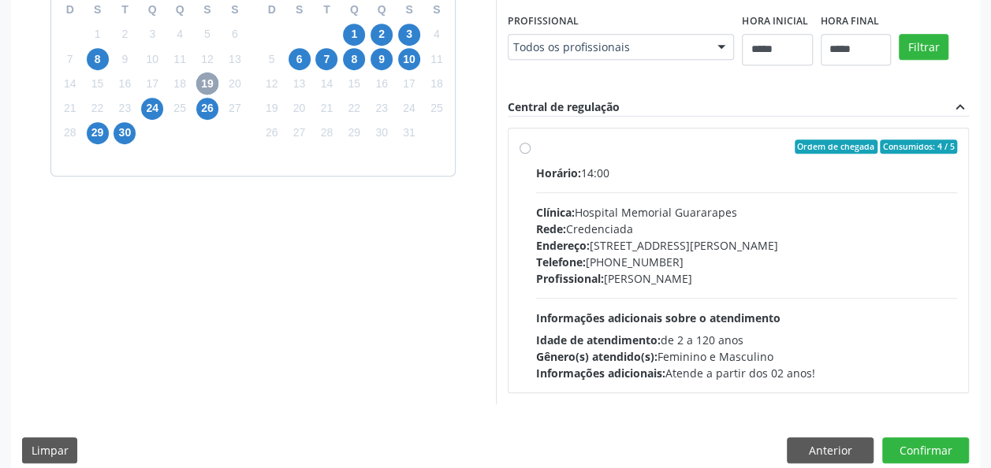
scroll to position [443, 0]
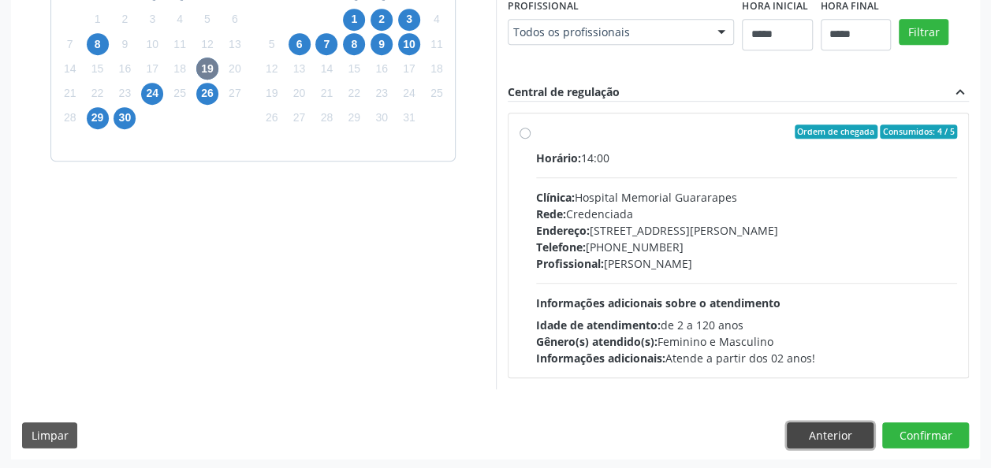
click at [833, 440] on button "Anterior" at bounding box center [830, 435] width 87 height 27
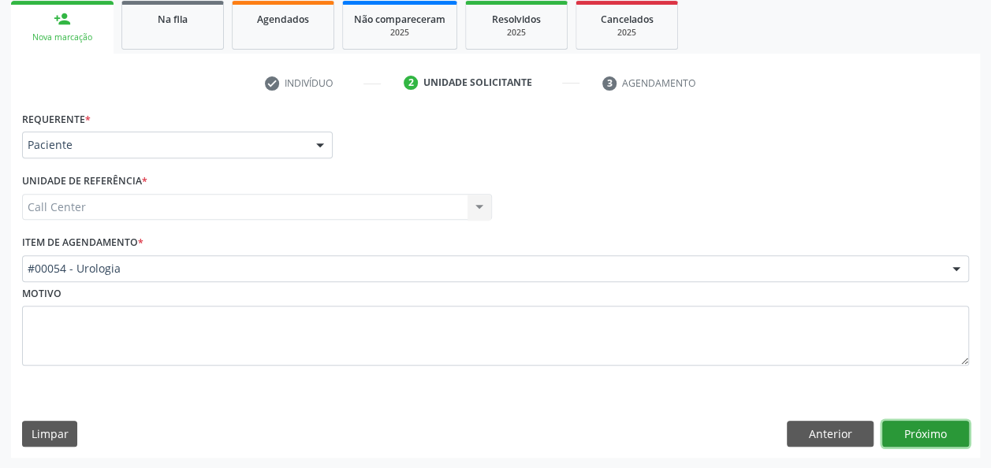
click at [953, 441] on button "Próximo" at bounding box center [925, 434] width 87 height 27
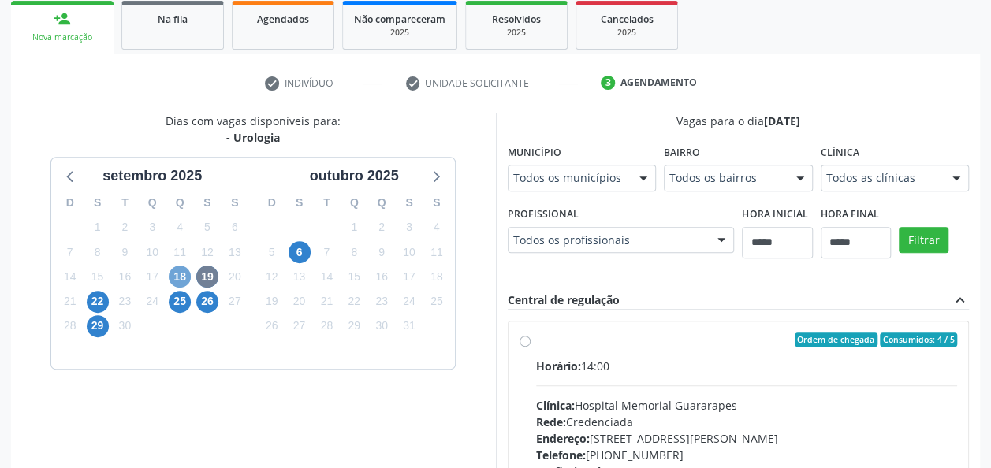
click at [184, 272] on span "18" at bounding box center [180, 277] width 22 height 22
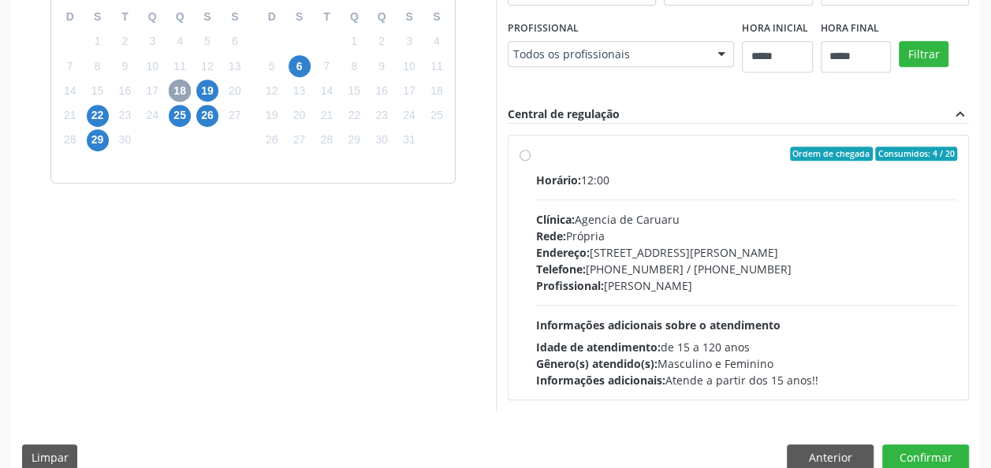
scroll to position [443, 0]
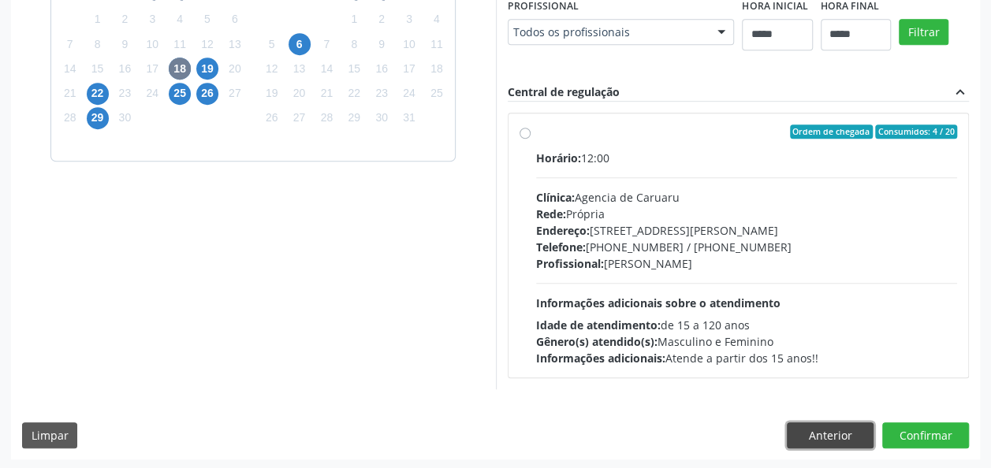
click at [801, 432] on button "Anterior" at bounding box center [830, 435] width 87 height 27
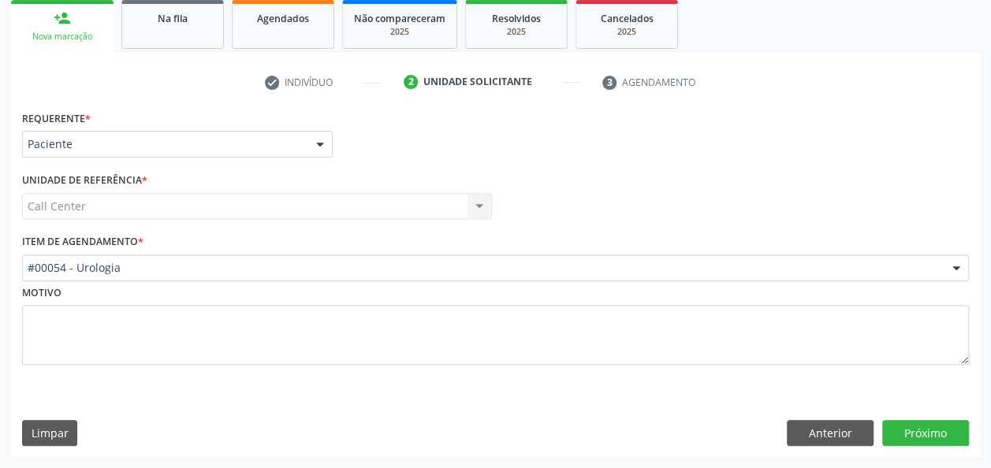
scroll to position [235, 0]
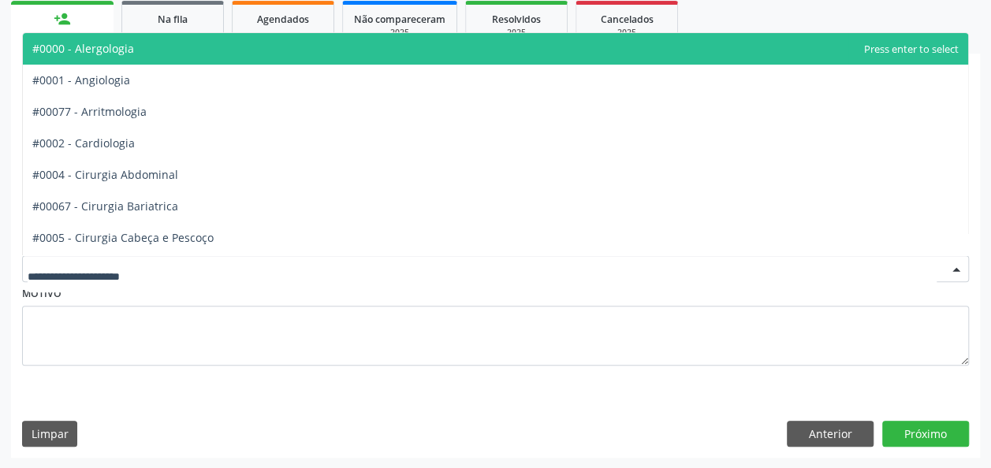
click at [340, 278] on div at bounding box center [495, 268] width 947 height 27
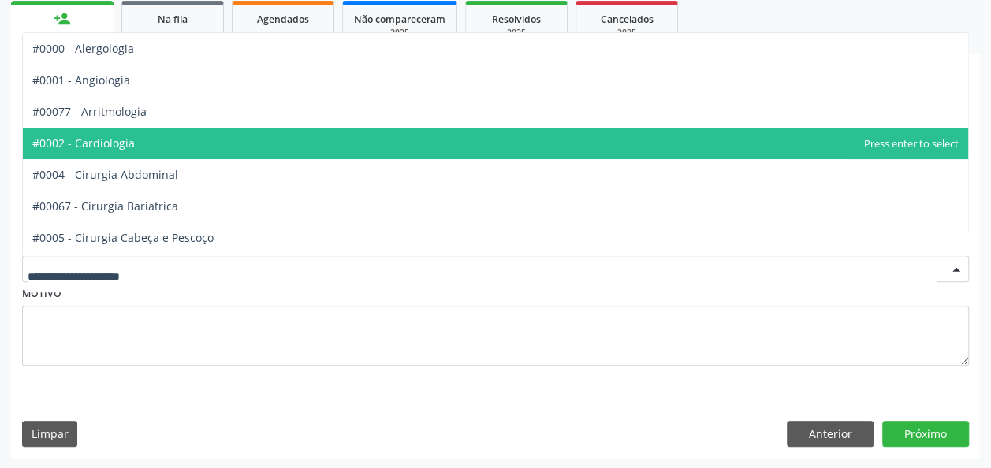
click at [131, 157] on span "#0002 - Cardiologia" at bounding box center [495, 144] width 945 height 32
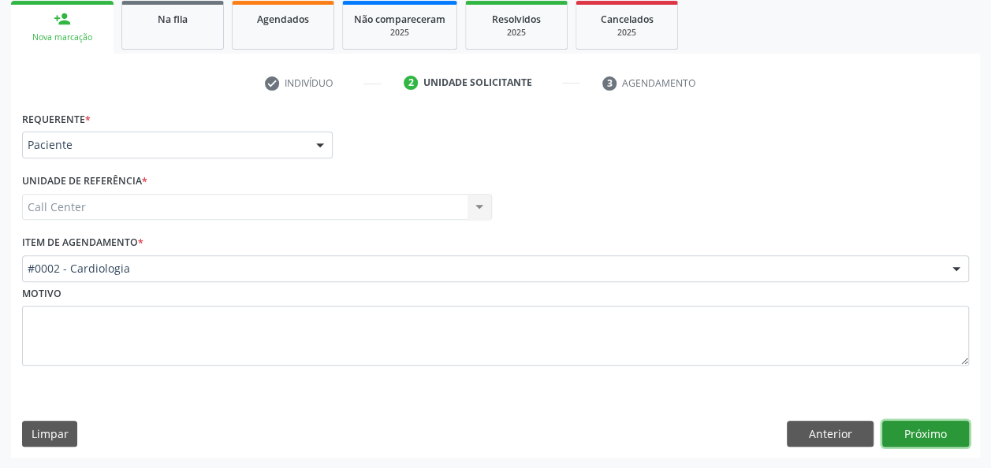
click at [944, 440] on button "Próximo" at bounding box center [925, 434] width 87 height 27
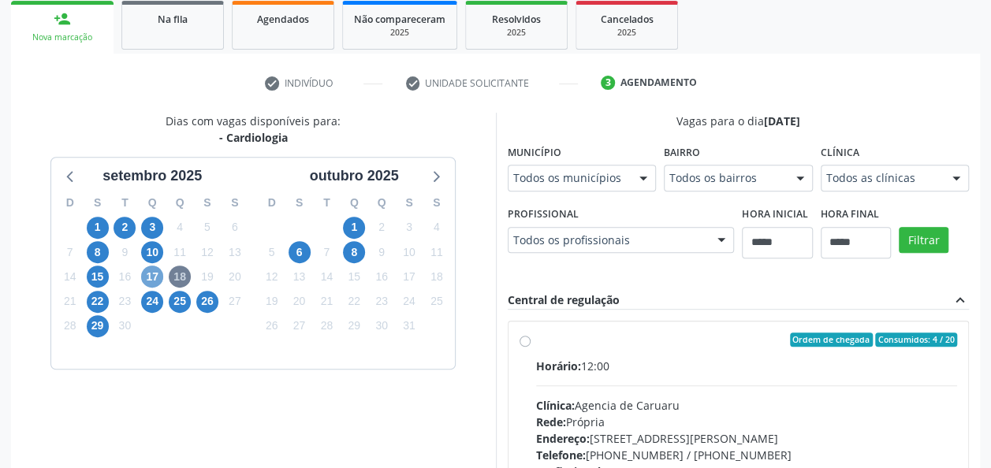
click at [149, 269] on span "17" at bounding box center [152, 277] width 22 height 22
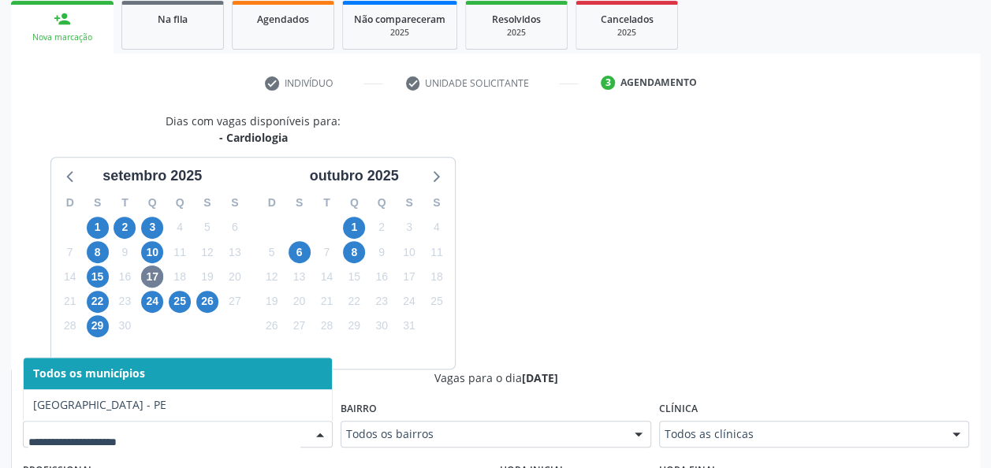
click at [248, 421] on div at bounding box center [178, 434] width 310 height 27
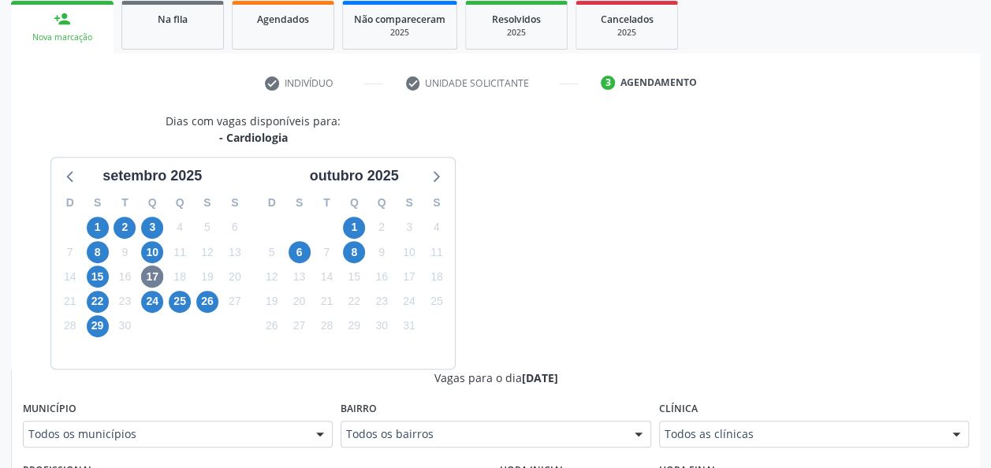
click at [304, 265] on div "13" at bounding box center [299, 277] width 22 height 24
click at [303, 262] on div "6" at bounding box center [299, 252] width 22 height 24
click at [303, 259] on span "6" at bounding box center [299, 252] width 22 height 22
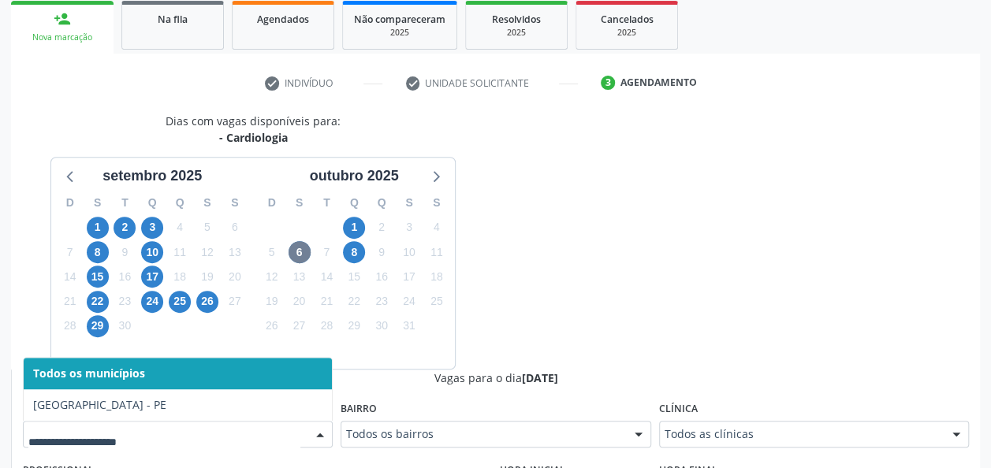
click at [304, 427] on div at bounding box center [178, 434] width 310 height 27
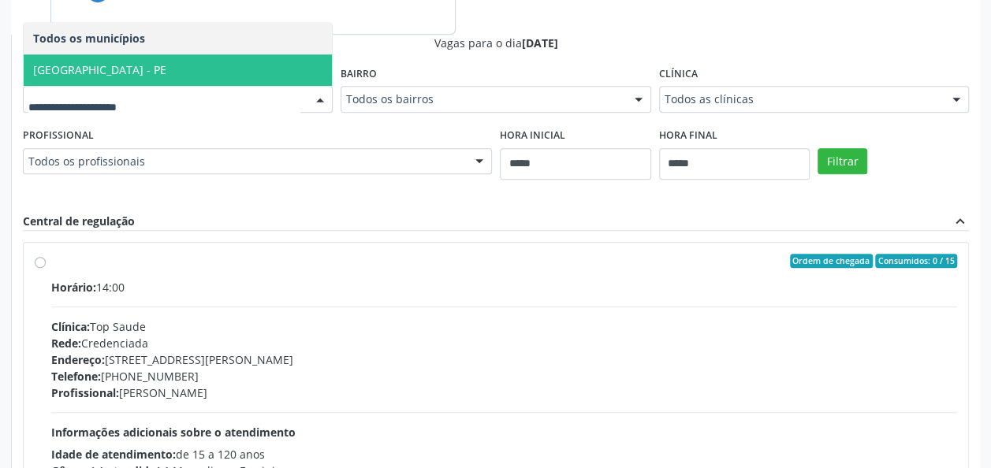
scroll to position [699, 0]
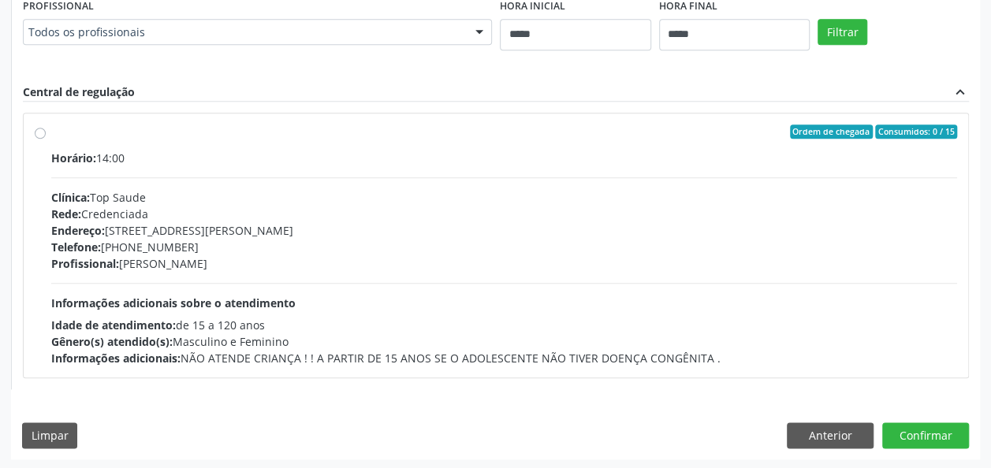
click at [831, 418] on div "Dias com vagas disponíveis para: - Cardiologia setembro 2025 D S T Q Q S S 31 1…" at bounding box center [495, 53] width 969 height 811
click at [831, 432] on button "Anterior" at bounding box center [830, 435] width 87 height 27
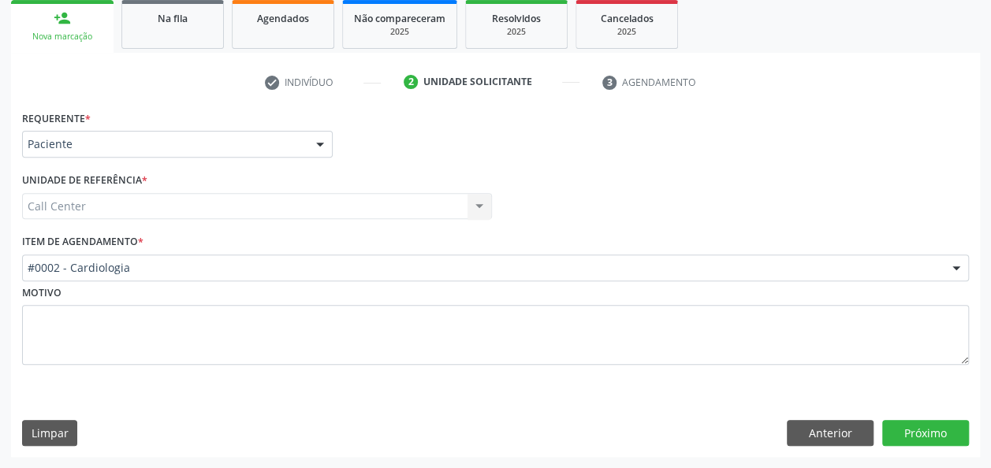
scroll to position [235, 0]
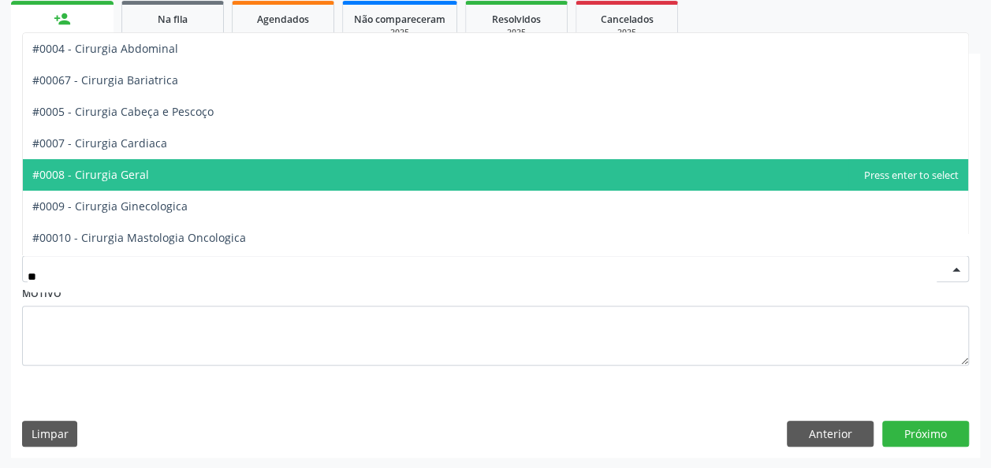
type input "***"
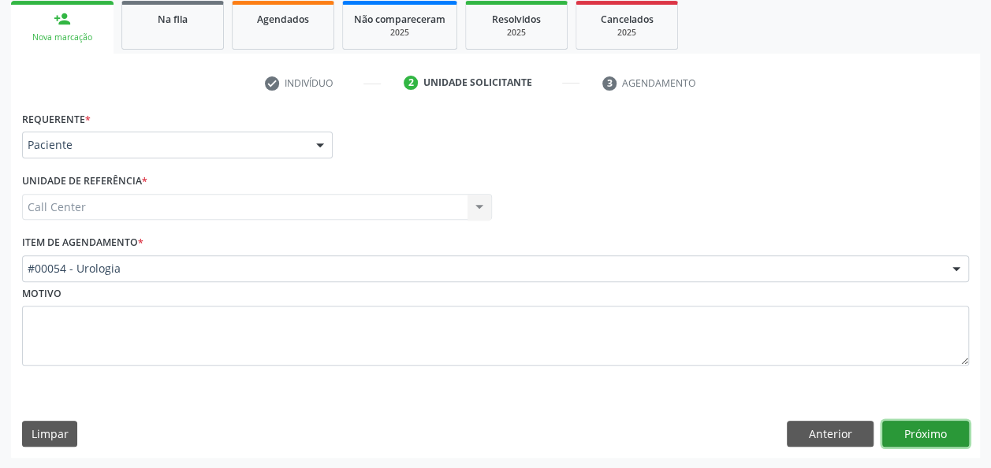
click at [950, 433] on button "Próximo" at bounding box center [925, 434] width 87 height 27
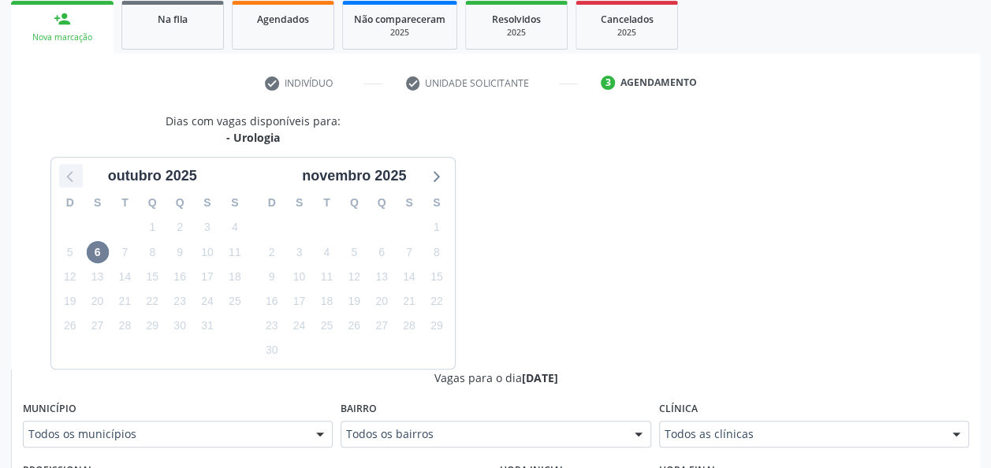
click at [73, 168] on icon at bounding box center [71, 176] width 20 height 20
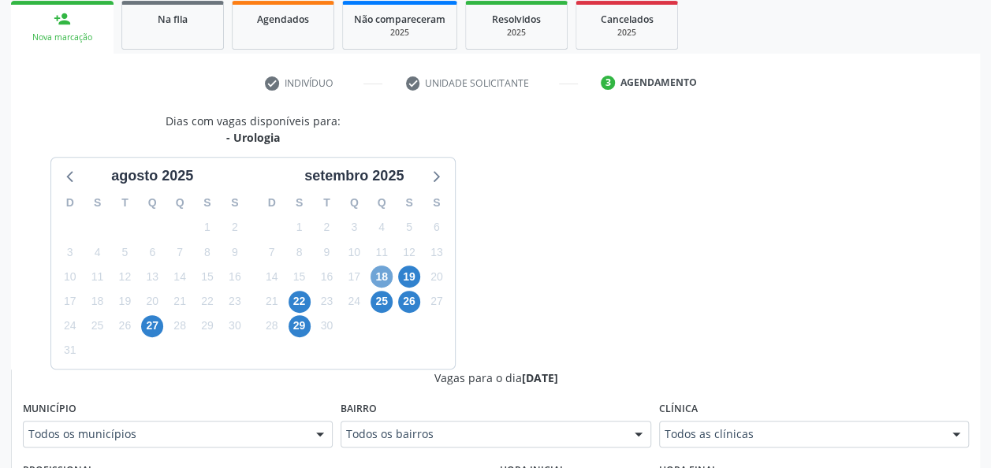
click at [379, 275] on span "18" at bounding box center [381, 277] width 22 height 22
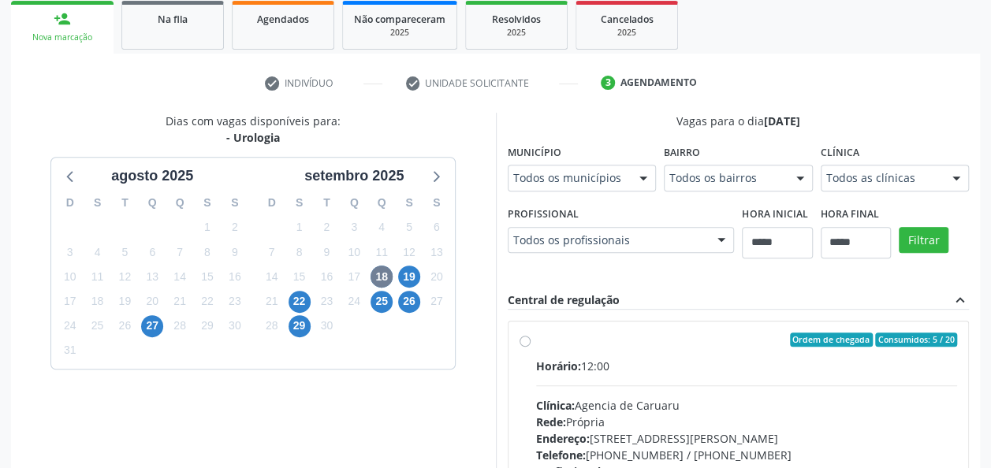
click at [643, 377] on div "Horário: 12:00 Clínica: Agencia de Caruaru Rede: Própria Endereço: Rua João Col…" at bounding box center [747, 466] width 422 height 217
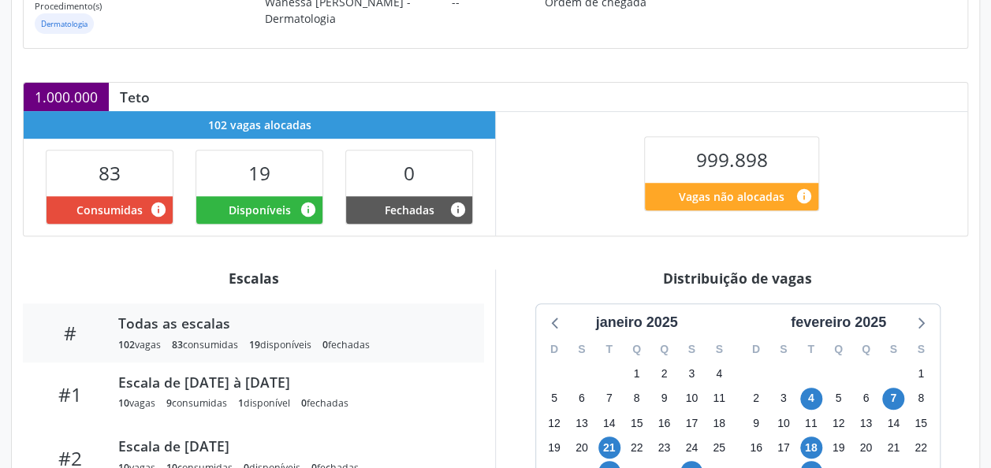
scroll to position [322, 0]
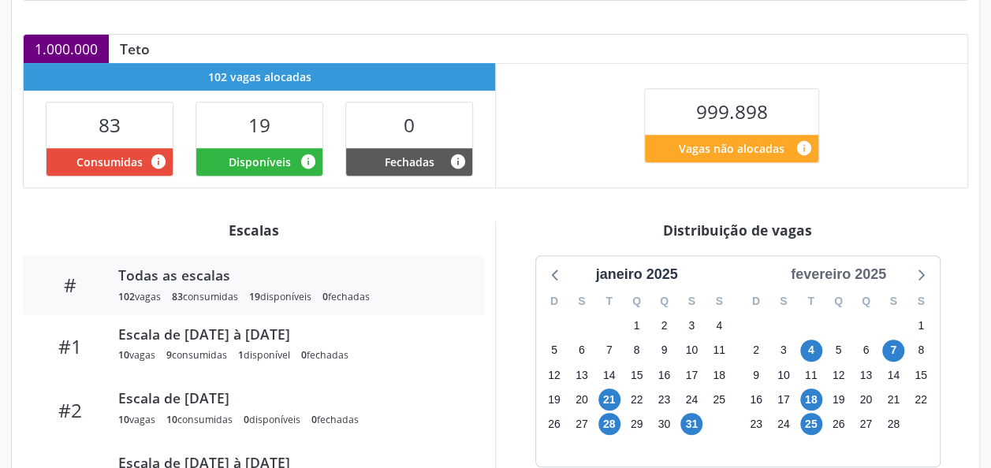
click at [864, 268] on div "fevereiro 2025" at bounding box center [838, 274] width 108 height 21
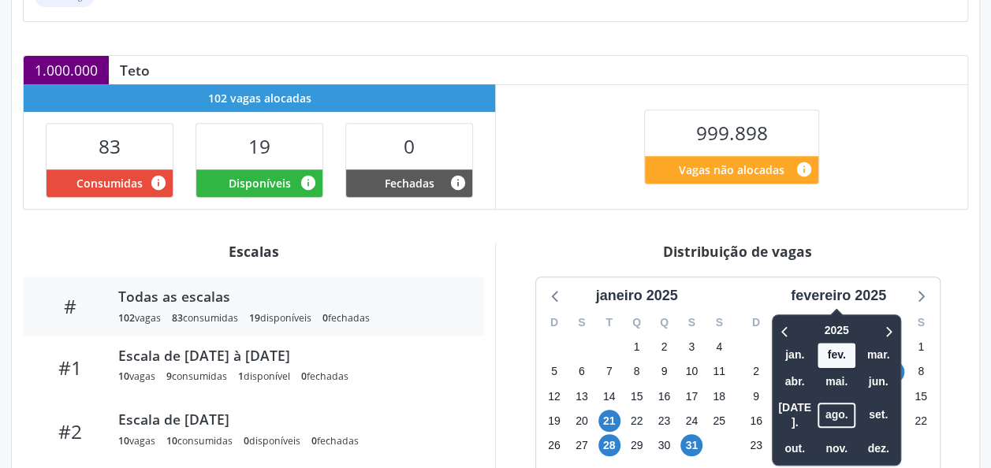
scroll to position [318, 0]
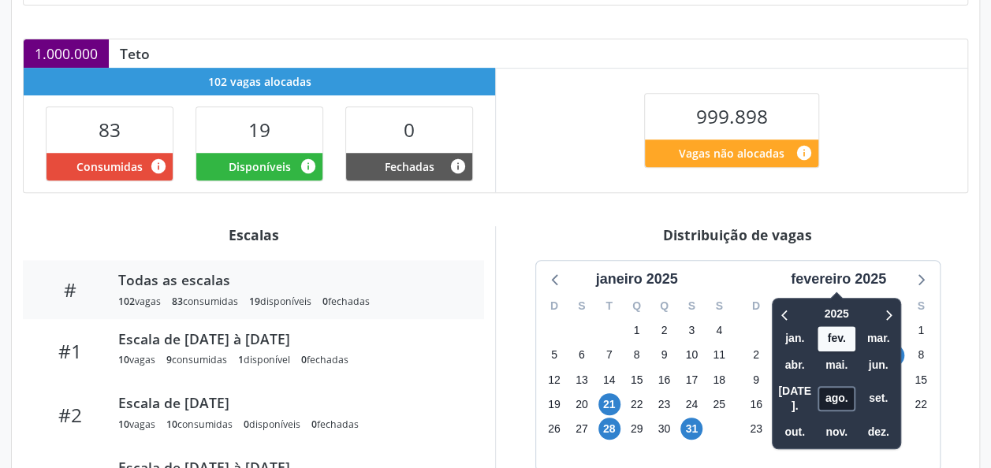
click at [846, 391] on span "ago." at bounding box center [836, 398] width 38 height 24
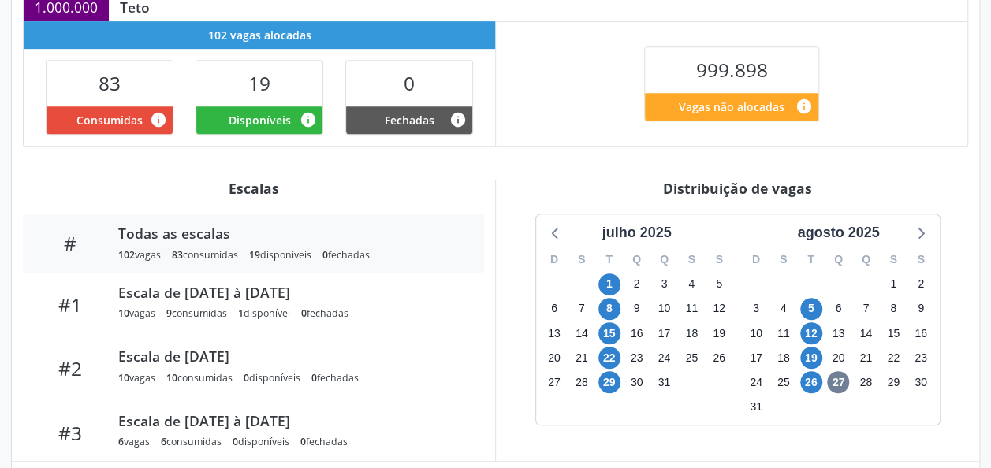
scroll to position [365, 0]
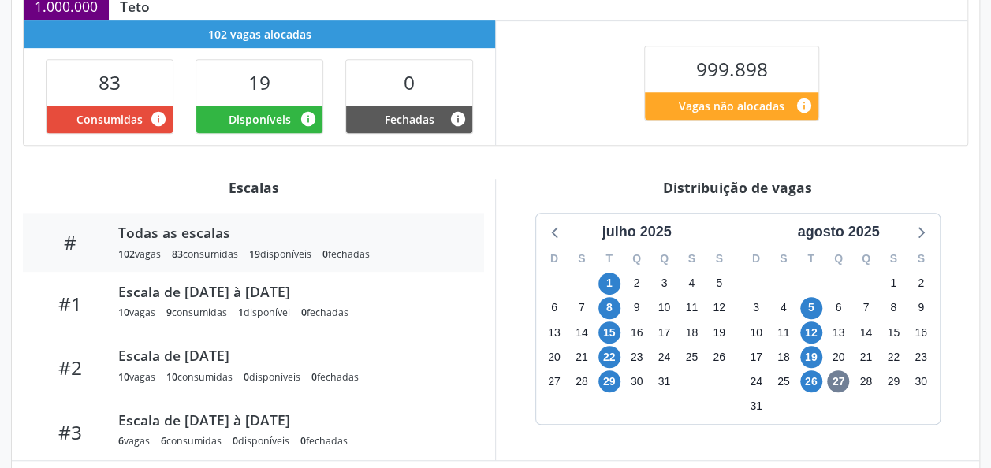
click at [913, 247] on div "S" at bounding box center [921, 259] width 28 height 24
click at [922, 240] on icon at bounding box center [919, 231] width 20 height 20
click at [812, 328] on span "14" at bounding box center [811, 333] width 22 height 22
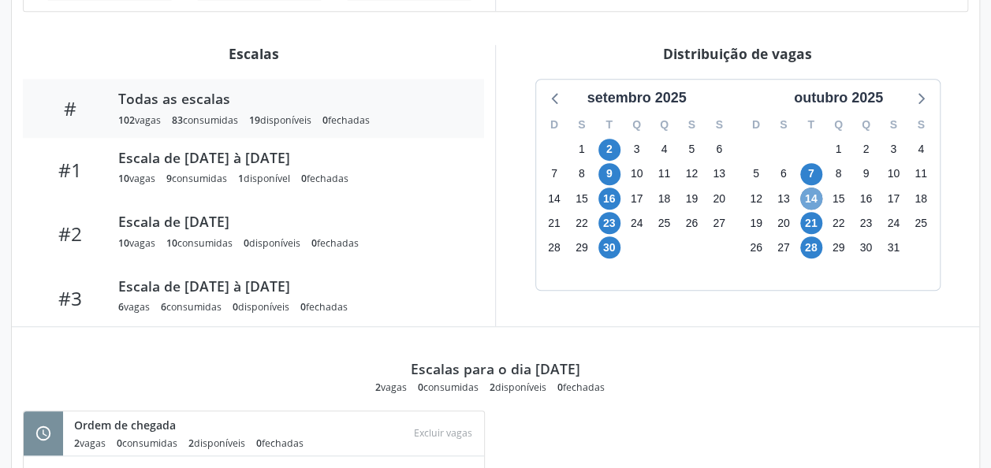
scroll to position [500, 0]
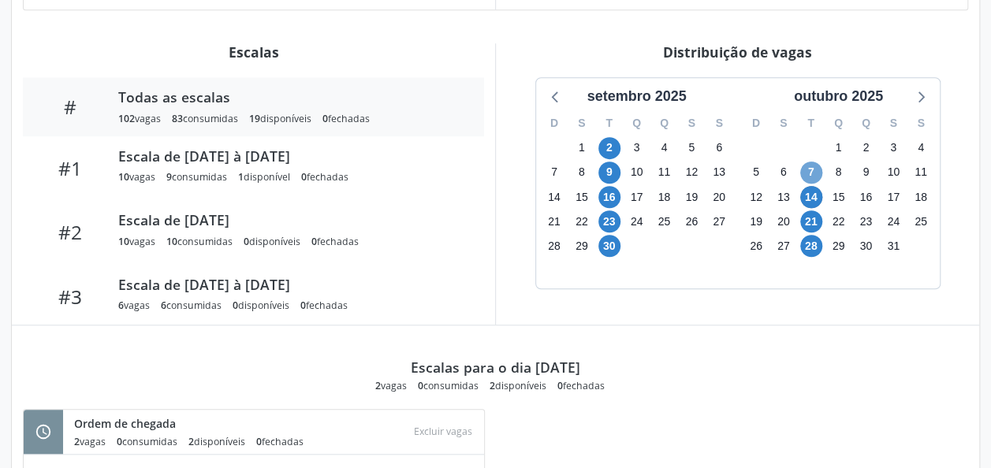
click at [809, 168] on span "7" at bounding box center [811, 173] width 22 height 22
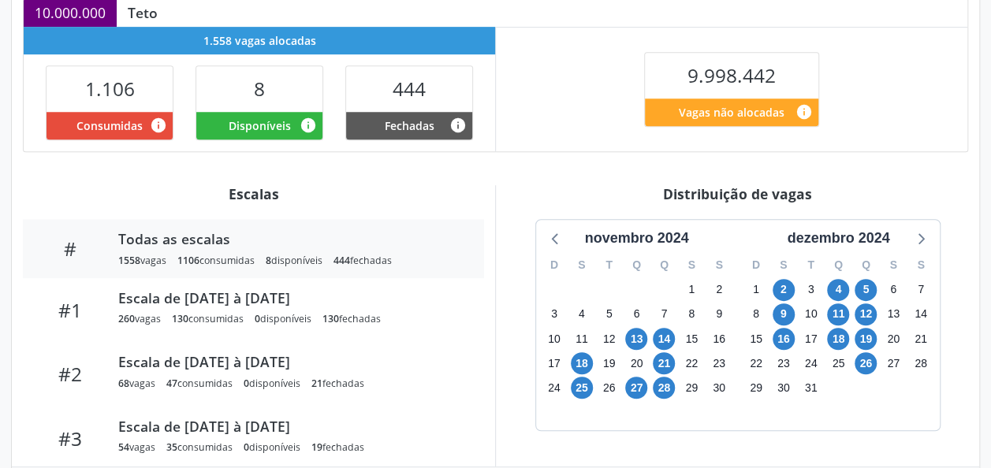
scroll to position [415, 0]
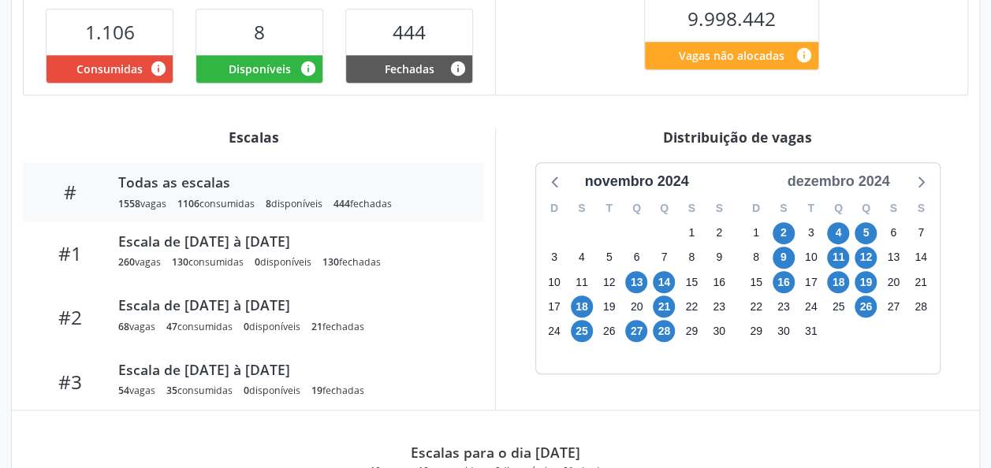
click at [891, 183] on div "dezembro 2024" at bounding box center [837, 181] width 115 height 21
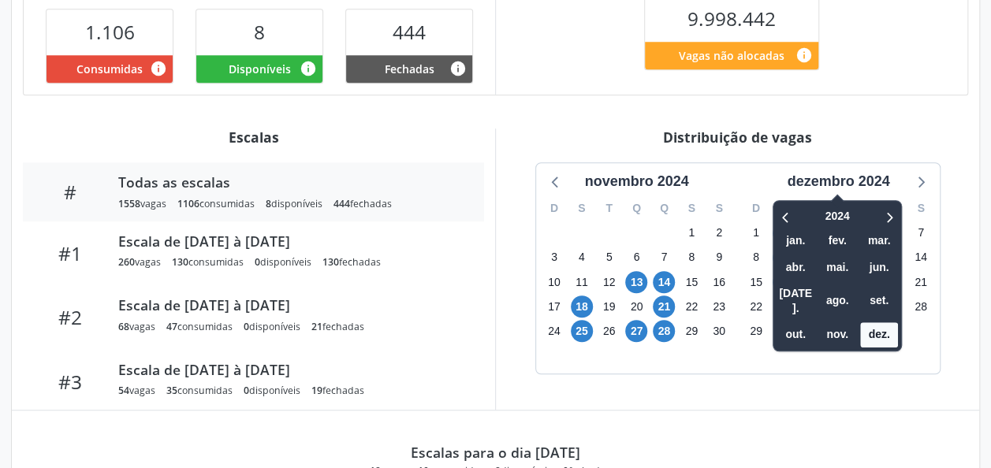
click at [898, 211] on div "2024 jan. fev. mar. abr. mai. jun. [DATE]. ago. set. out. nov. dez." at bounding box center [836, 275] width 129 height 151
click at [885, 207] on icon at bounding box center [888, 216] width 16 height 19
click at [837, 288] on span "ago." at bounding box center [837, 300] width 38 height 24
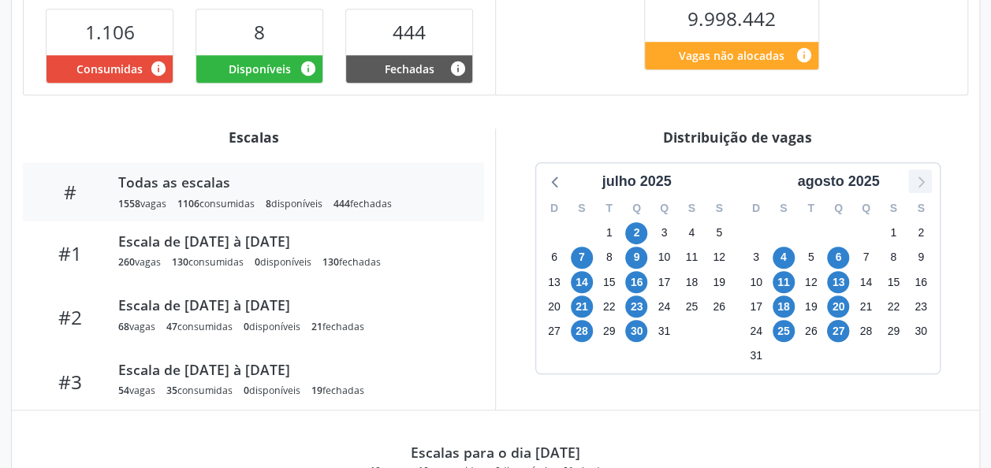
click at [924, 191] on div at bounding box center [920, 181] width 24 height 24
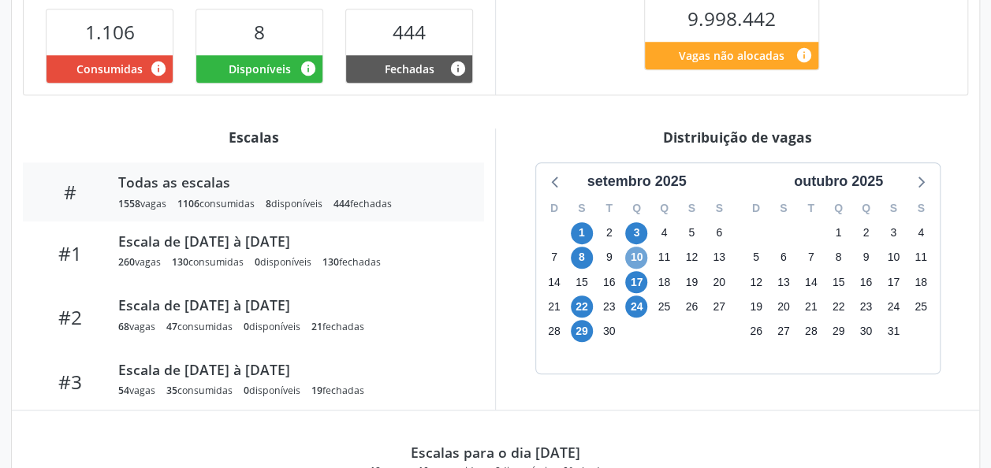
click at [639, 258] on span "10" at bounding box center [636, 258] width 22 height 22
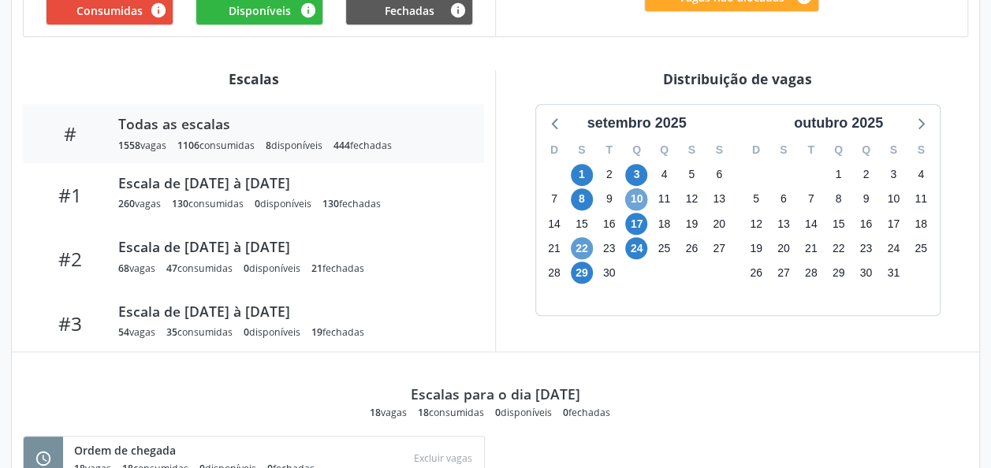
scroll to position [484, 0]
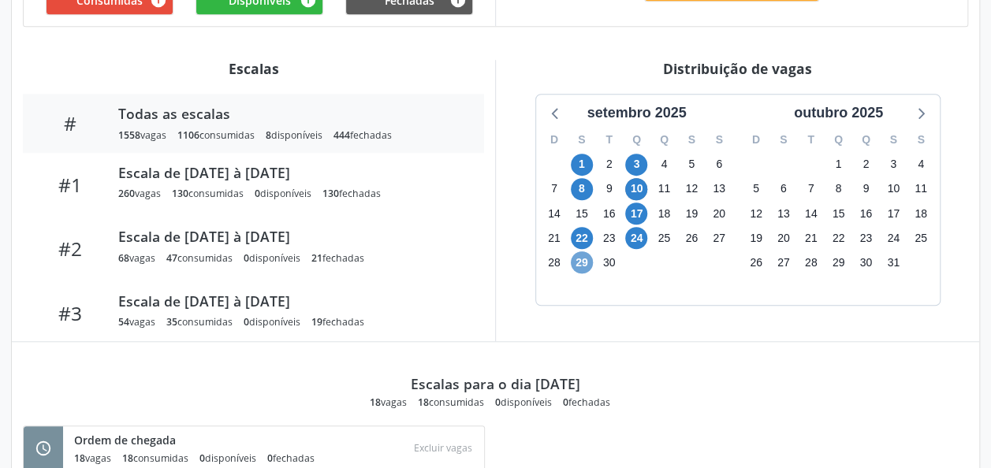
click at [581, 259] on span "29" at bounding box center [582, 262] width 22 height 22
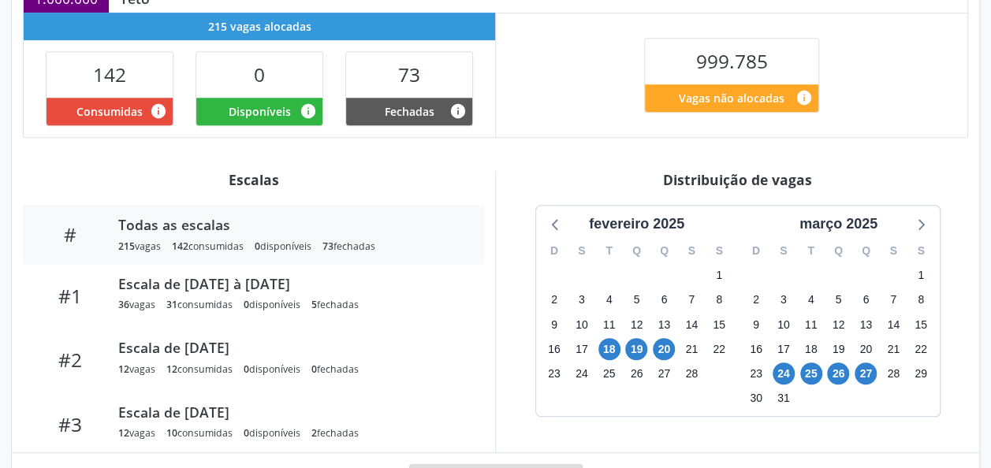
scroll to position [377, 0]
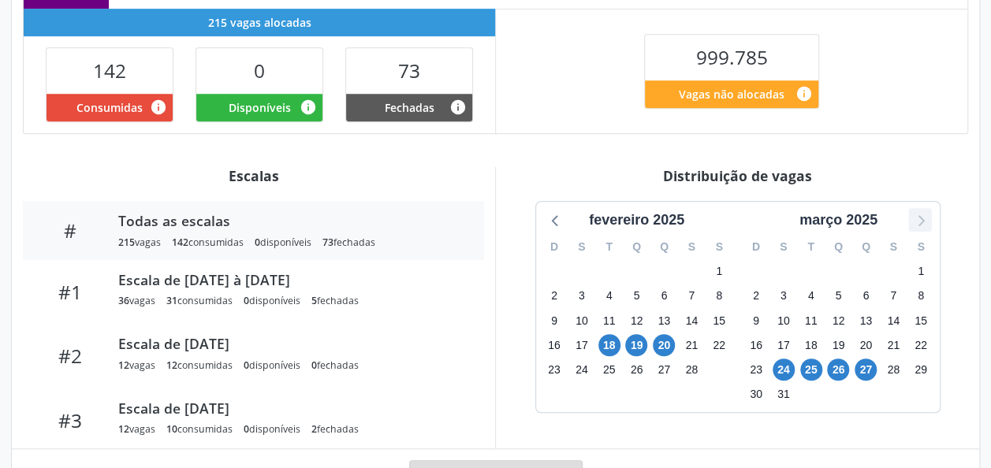
click at [927, 219] on icon at bounding box center [919, 220] width 20 height 20
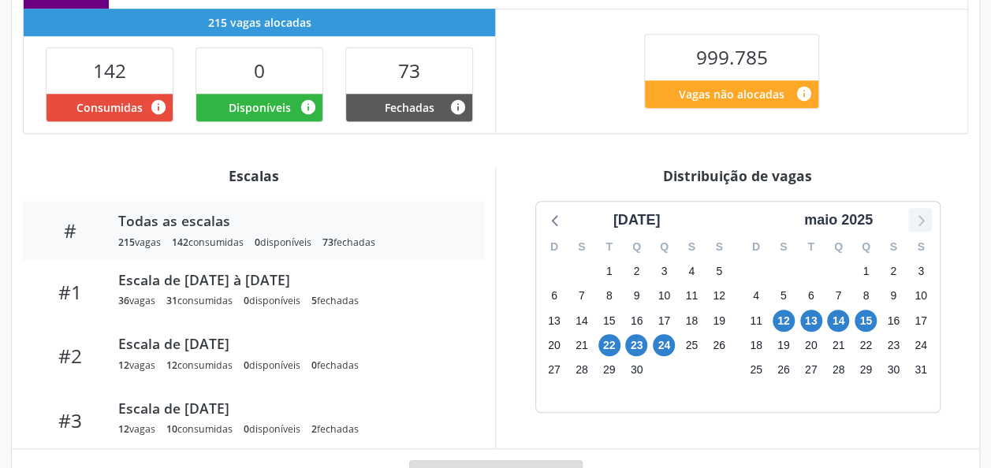
click at [927, 219] on icon at bounding box center [919, 220] width 20 height 20
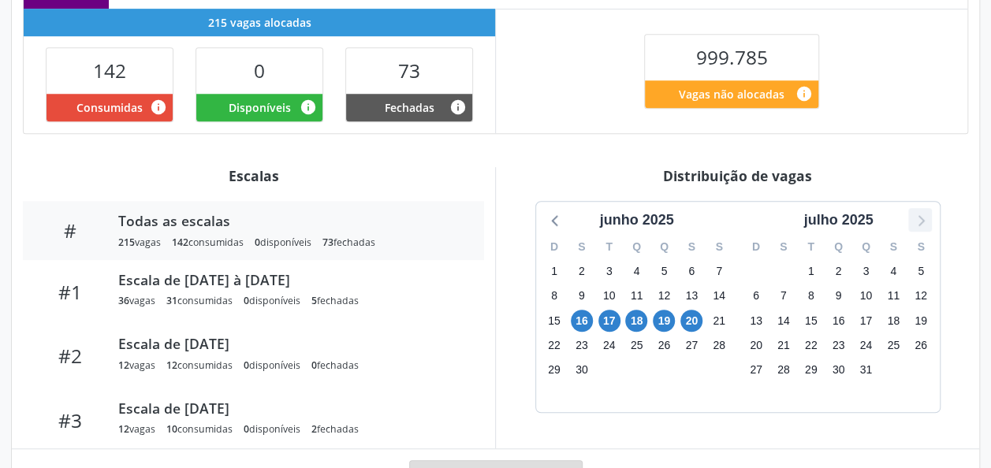
click at [927, 219] on icon at bounding box center [919, 220] width 20 height 20
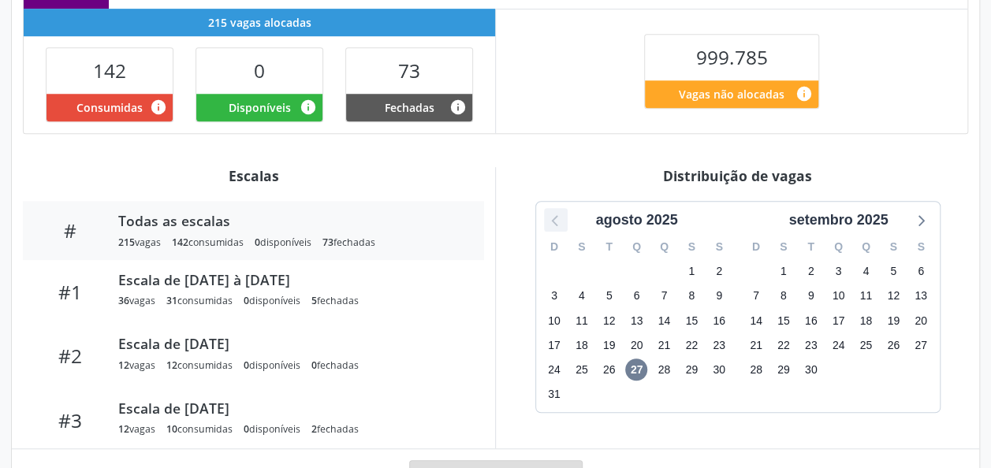
click at [556, 222] on icon at bounding box center [554, 220] width 6 height 11
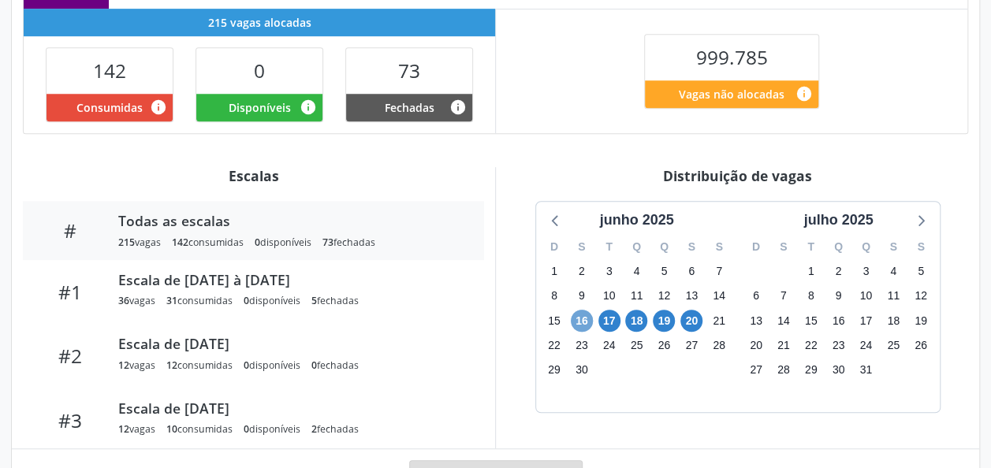
click at [586, 317] on span "16" at bounding box center [582, 321] width 22 height 22
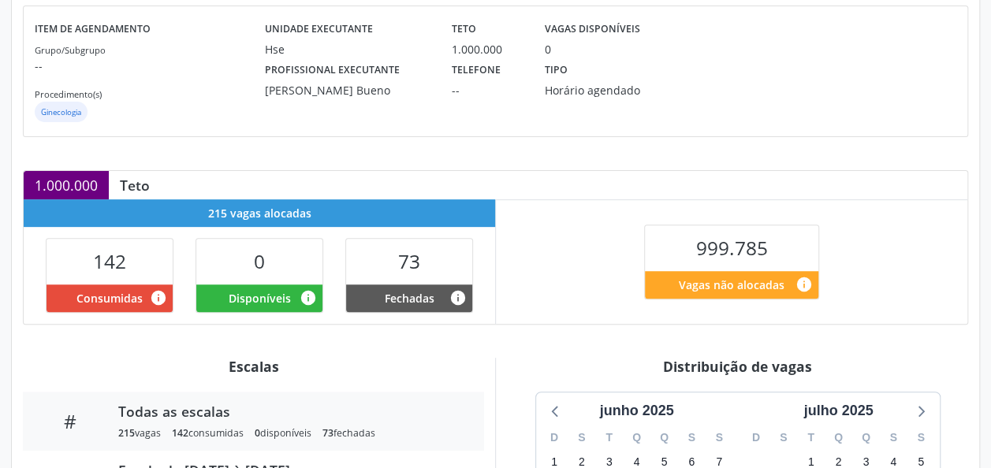
scroll to position [184, 0]
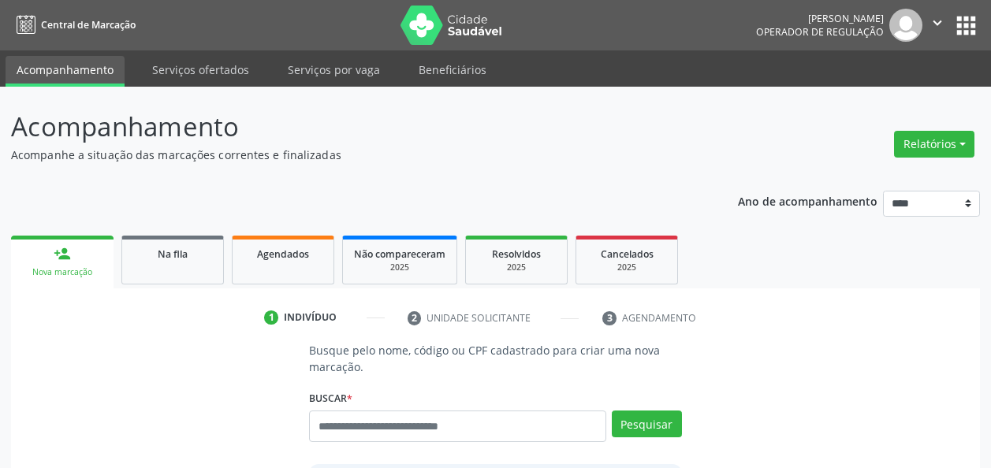
scroll to position [380, 0]
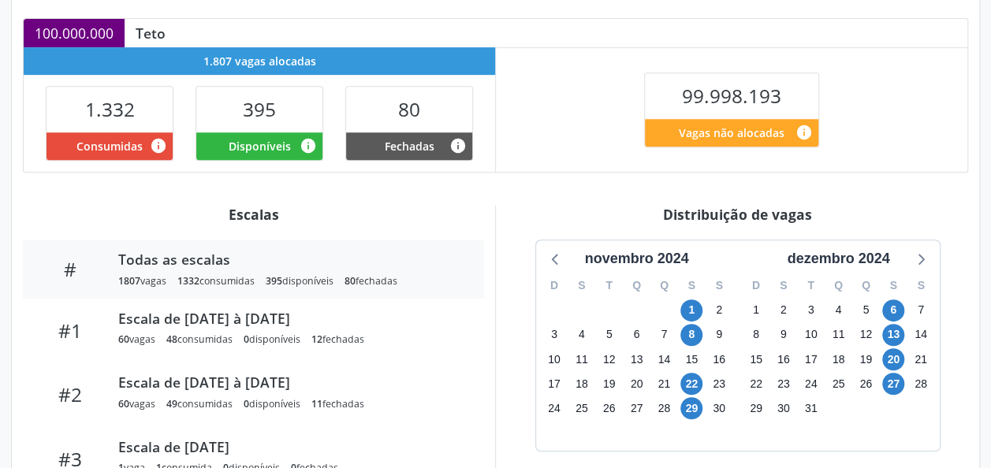
scroll to position [340, 0]
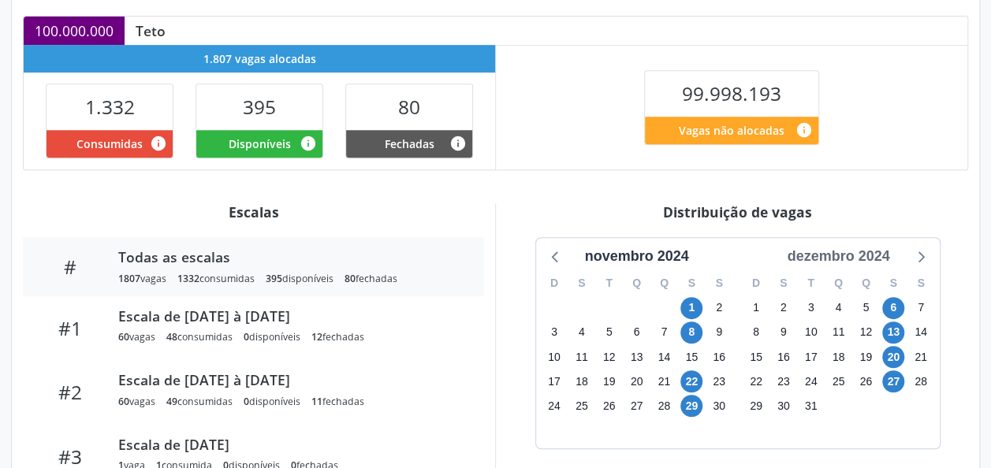
click at [827, 252] on div "dezembro 2024" at bounding box center [837, 256] width 115 height 21
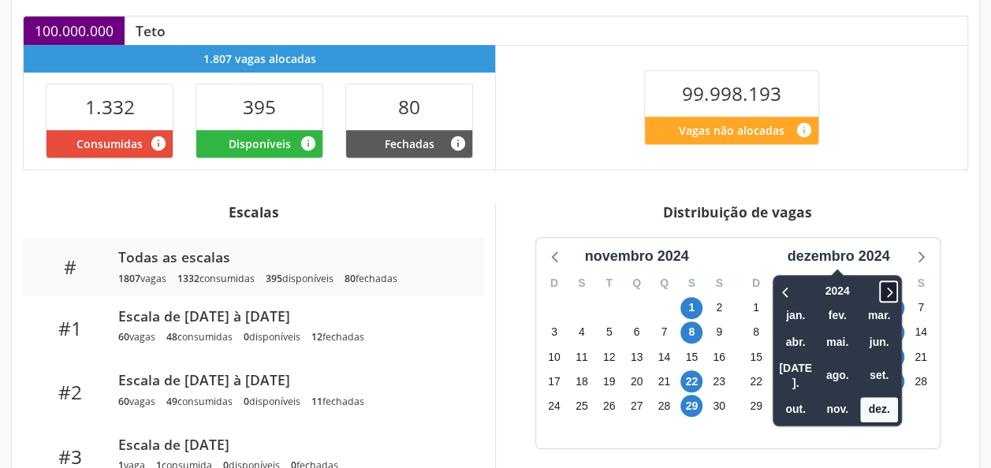
click at [886, 292] on icon at bounding box center [888, 291] width 16 height 19
click at [842, 364] on span "ago." at bounding box center [837, 375] width 38 height 24
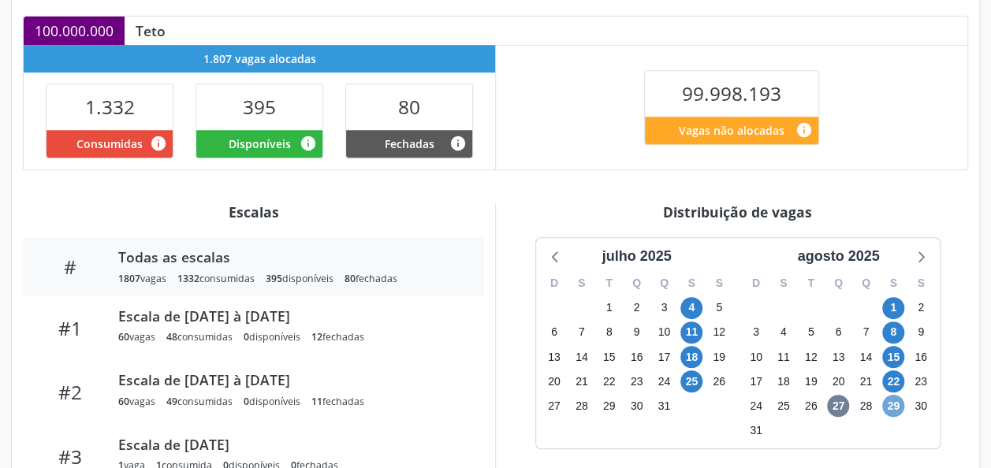
click at [895, 408] on span "29" at bounding box center [893, 406] width 22 height 22
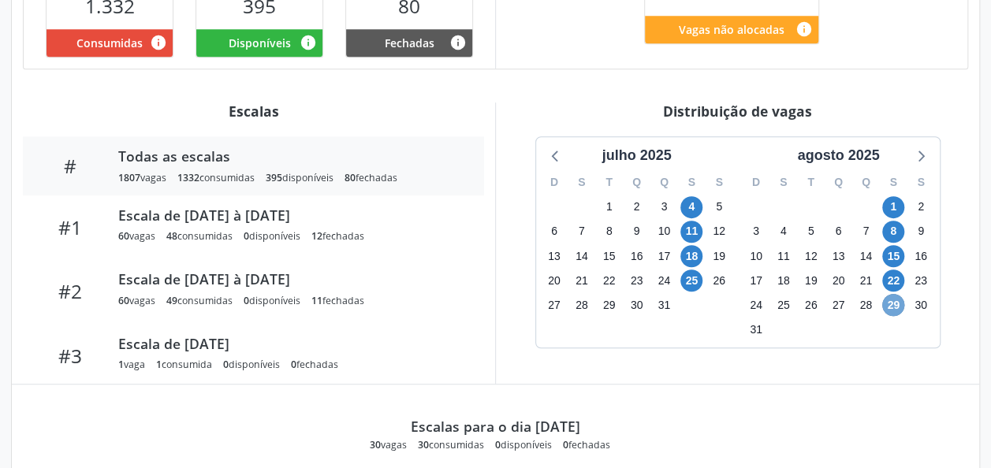
scroll to position [442, 0]
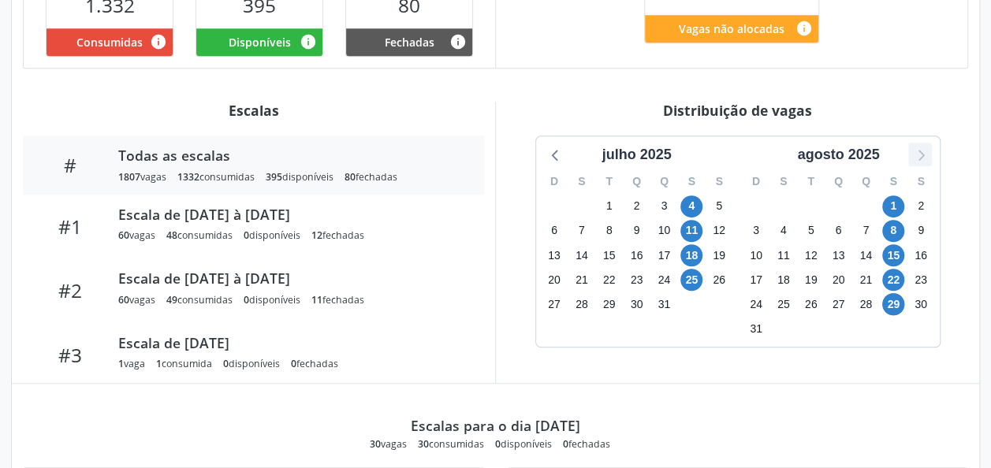
click at [929, 154] on div at bounding box center [920, 155] width 24 height 24
click at [690, 199] on span "5" at bounding box center [691, 206] width 22 height 22
click at [691, 227] on span "12" at bounding box center [691, 231] width 22 height 22
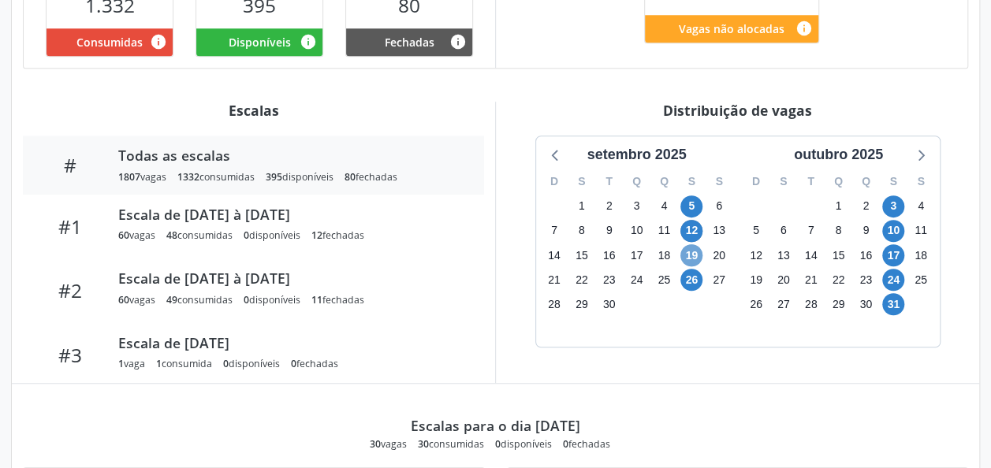
click at [691, 251] on span "19" at bounding box center [691, 255] width 22 height 22
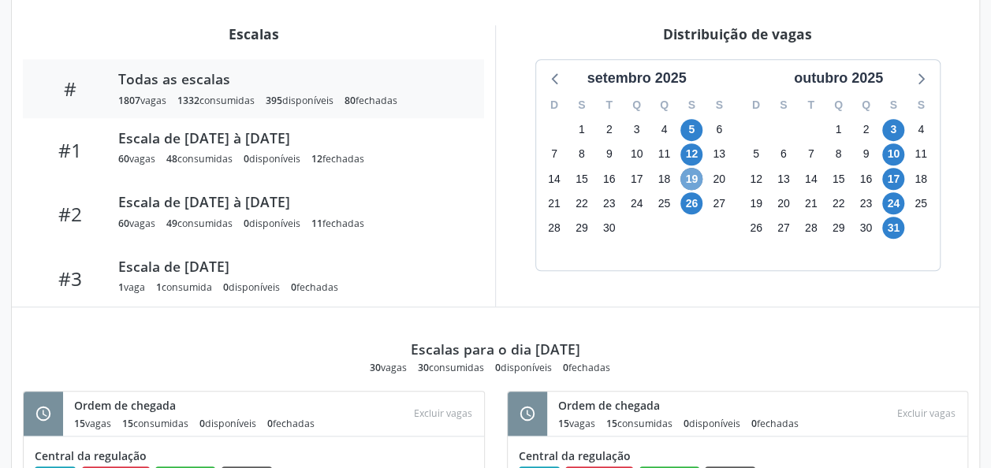
scroll to position [521, 0]
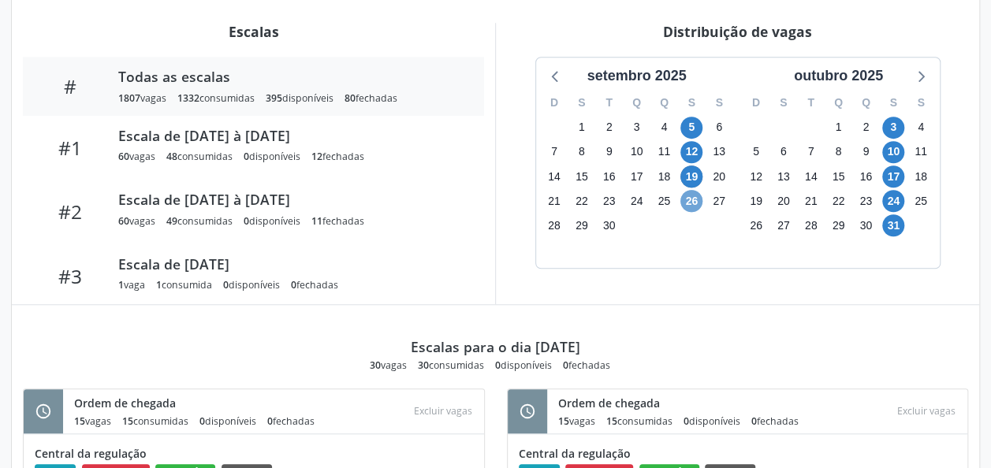
click at [697, 203] on span "26" at bounding box center [691, 201] width 22 height 22
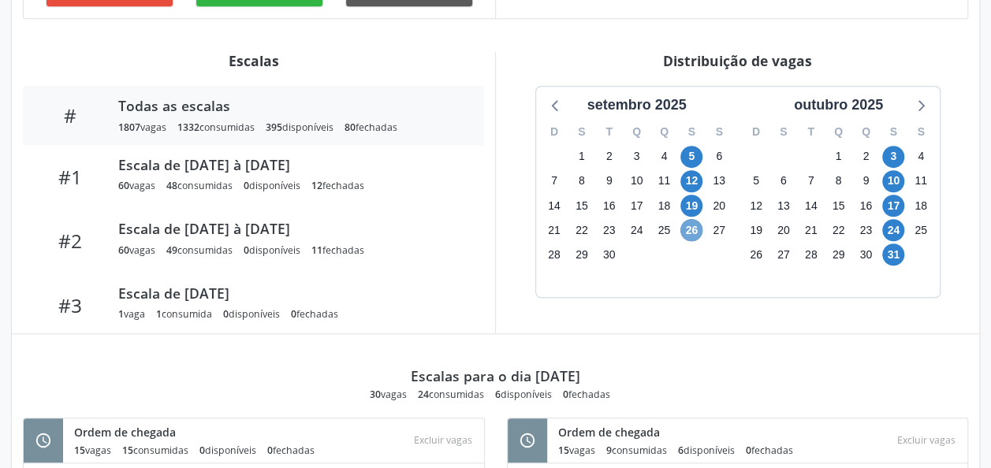
scroll to position [482, 0]
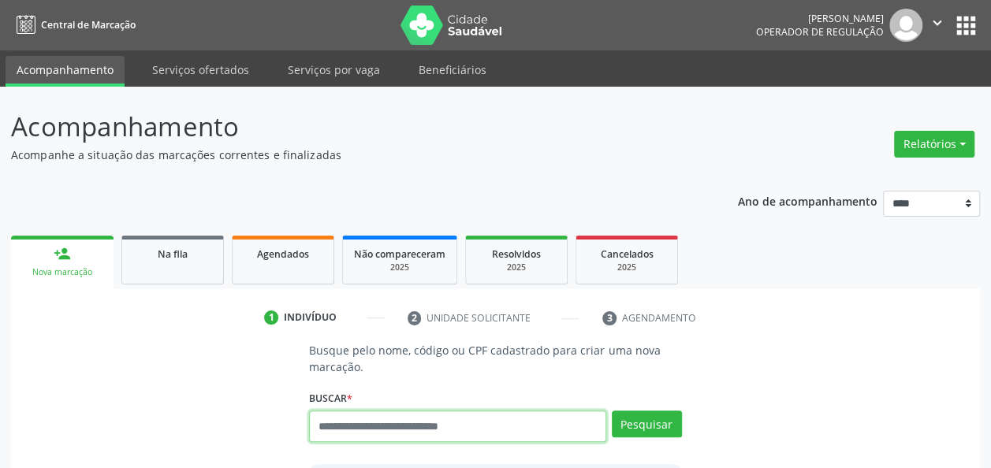
click at [441, 419] on input "text" at bounding box center [457, 427] width 296 height 32
paste input "**********"
type input "**********"
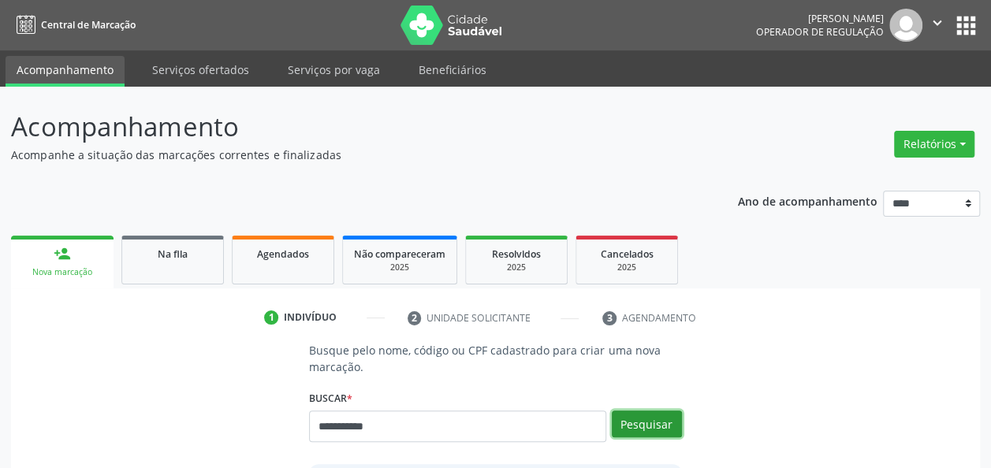
click at [653, 422] on button "Pesquisar" at bounding box center [647, 424] width 70 height 27
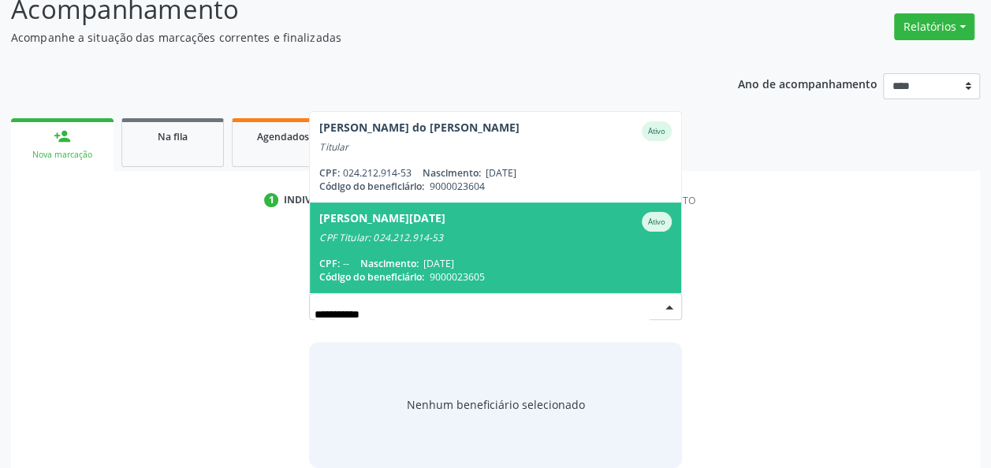
scroll to position [118, 0]
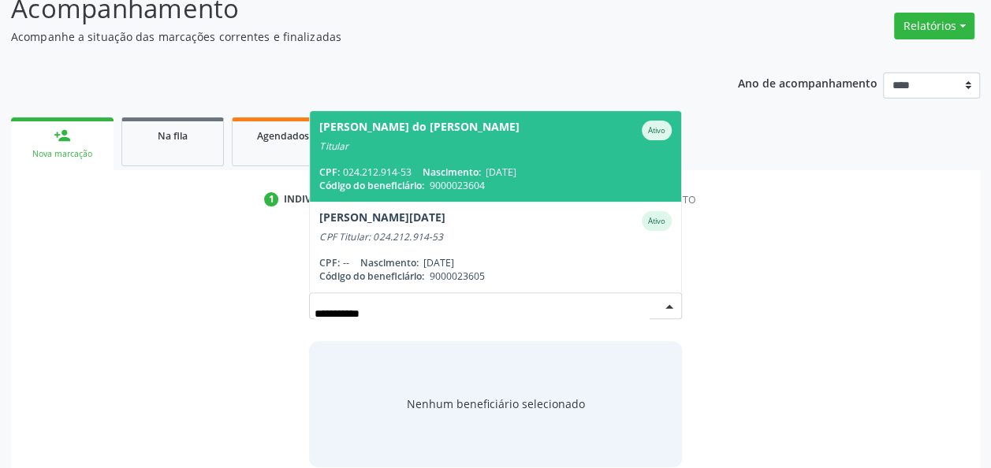
click at [450, 168] on span "Nascimento:" at bounding box center [451, 172] width 58 height 13
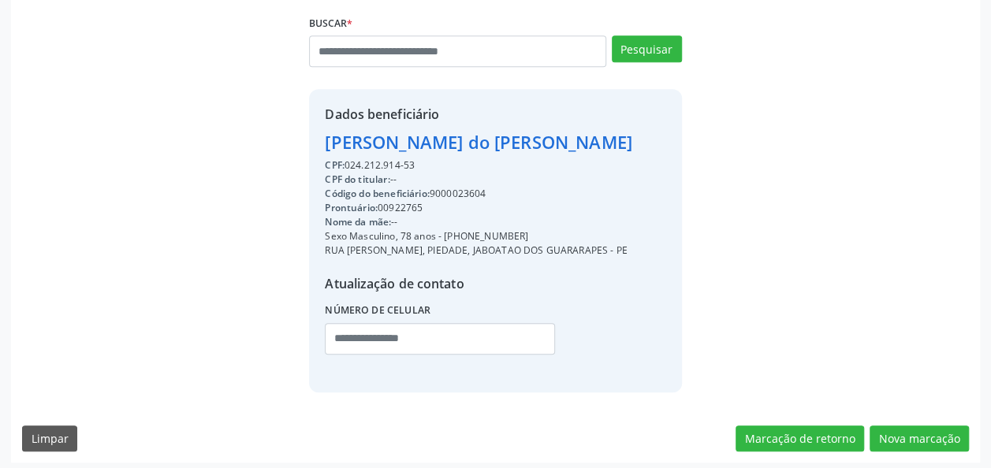
scroll to position [380, 0]
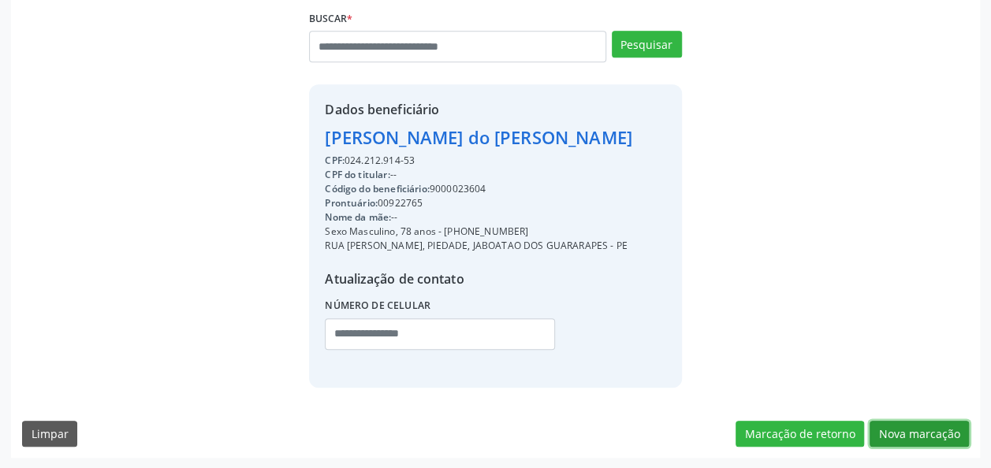
click at [905, 429] on button "Nova marcação" at bounding box center [918, 434] width 99 height 27
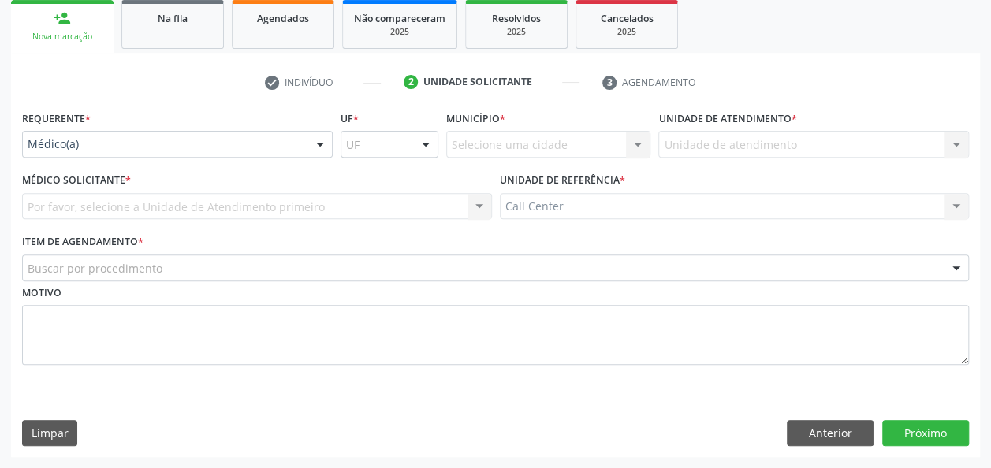
scroll to position [235, 0]
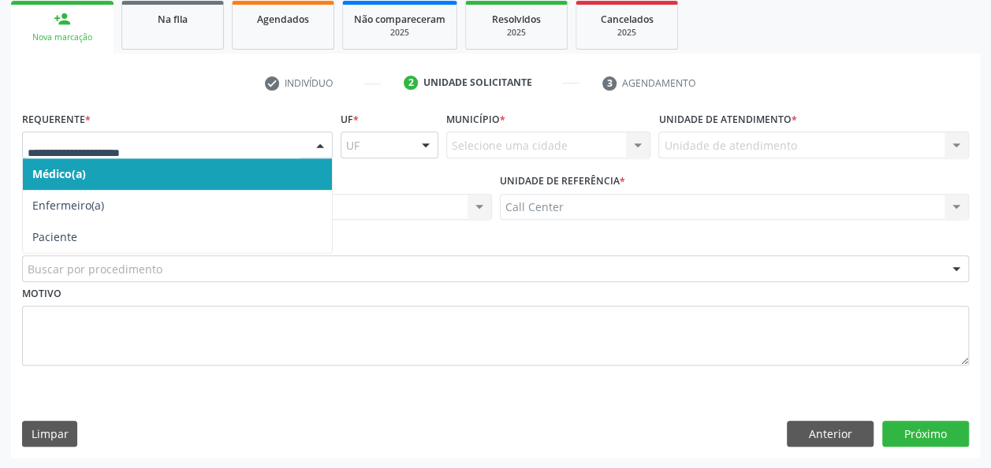
click at [322, 143] on div at bounding box center [320, 145] width 24 height 27
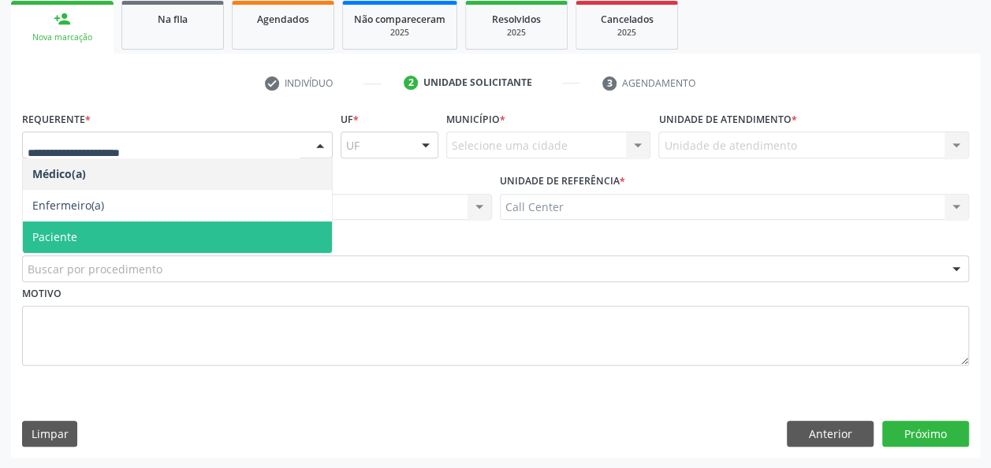
click at [159, 249] on span "Paciente" at bounding box center [177, 237] width 309 height 32
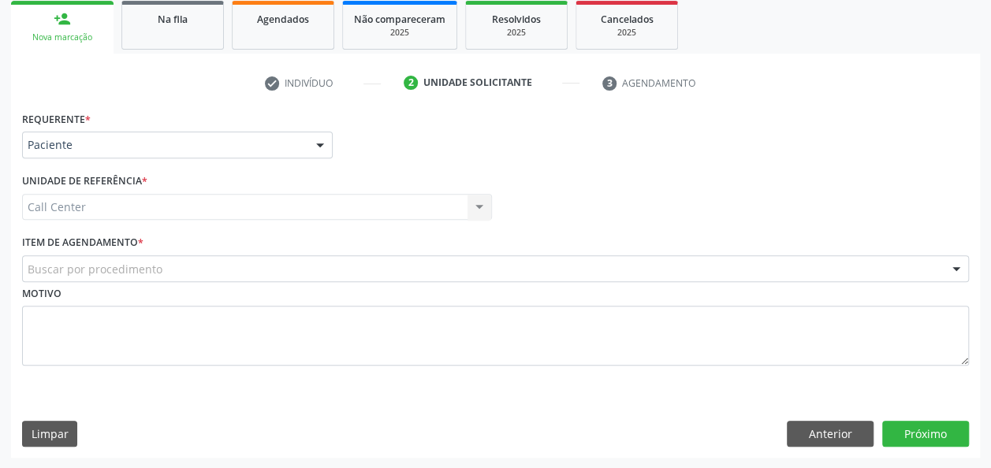
click at [167, 263] on div "Buscar por procedimento" at bounding box center [495, 268] width 947 height 27
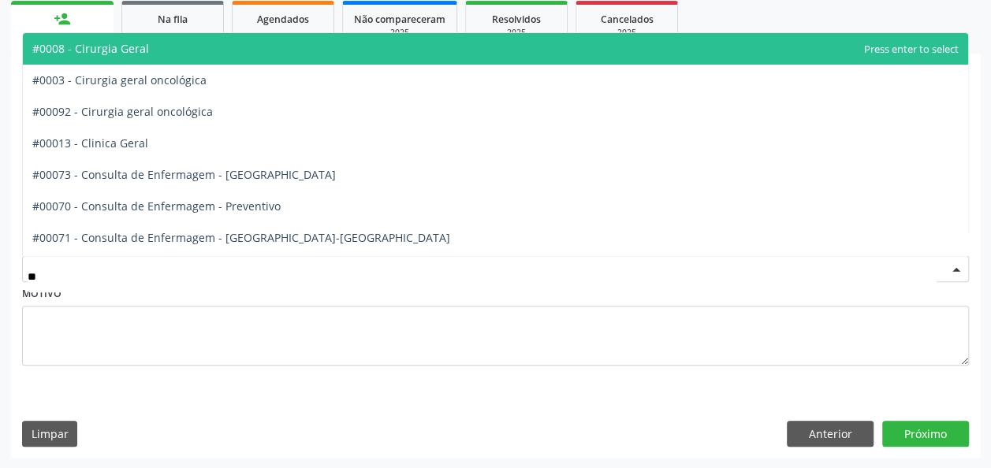
type input "***"
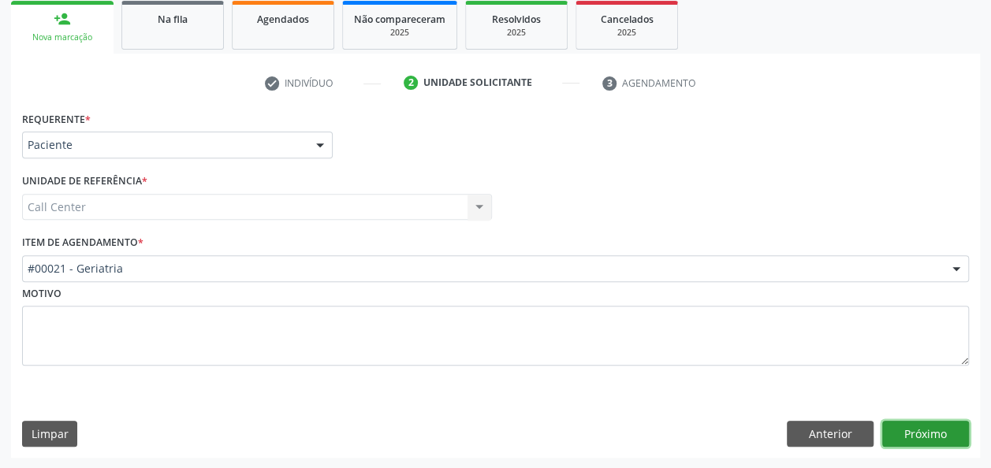
click at [947, 429] on button "Próximo" at bounding box center [925, 434] width 87 height 27
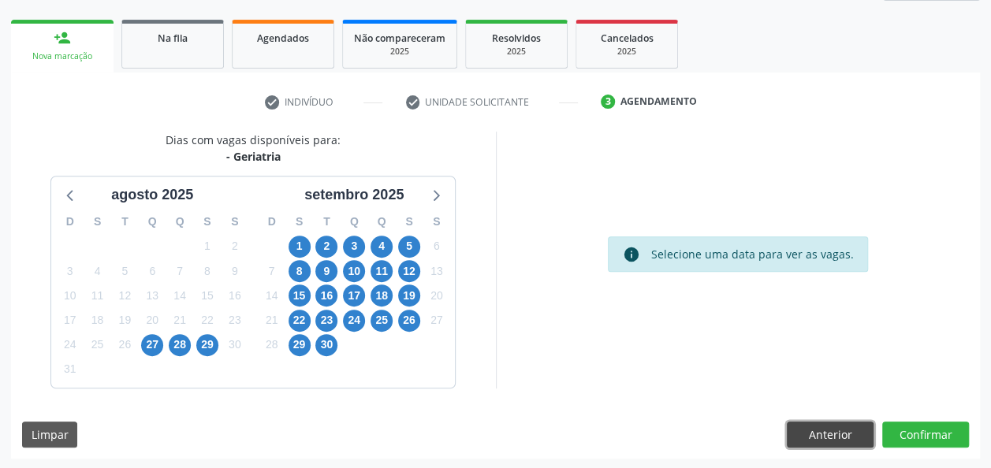
click at [799, 426] on button "Anterior" at bounding box center [830, 435] width 87 height 27
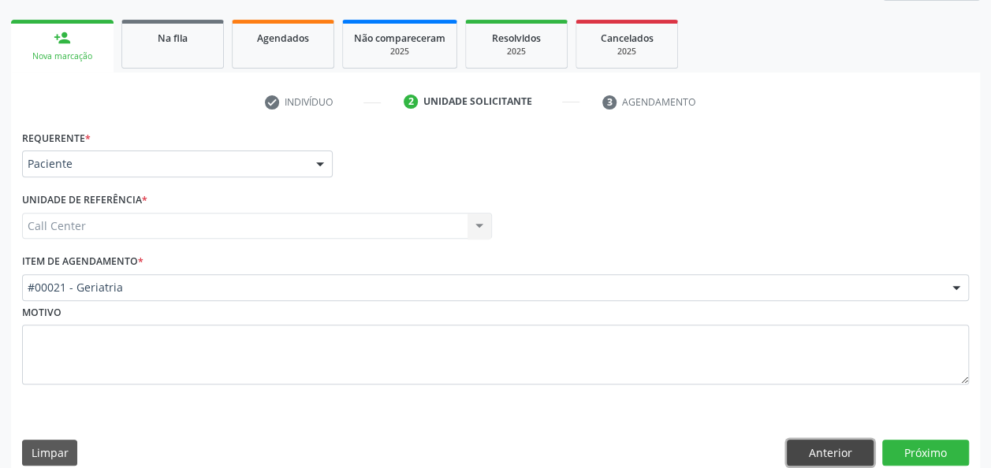
click at [828, 452] on button "Anterior" at bounding box center [830, 453] width 87 height 27
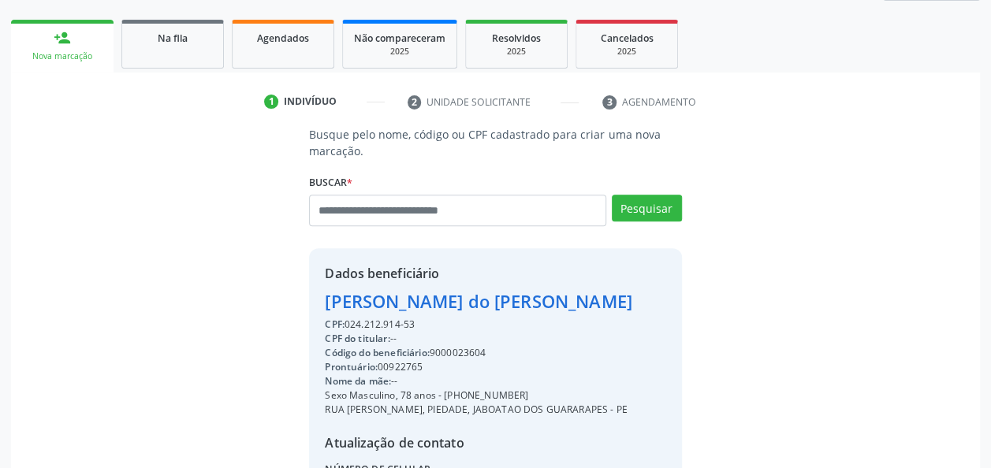
scroll to position [380, 0]
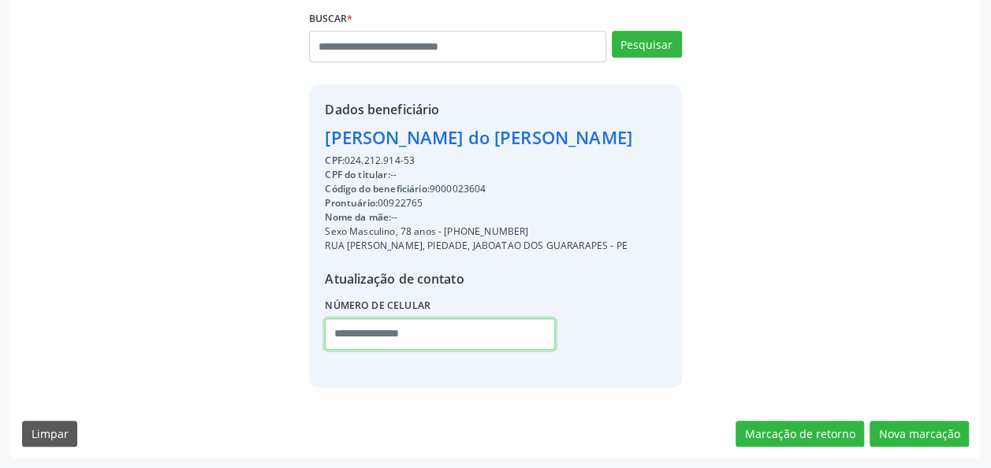
click at [400, 340] on input "text" at bounding box center [440, 334] width 230 height 32
paste input "**********"
type input "**********"
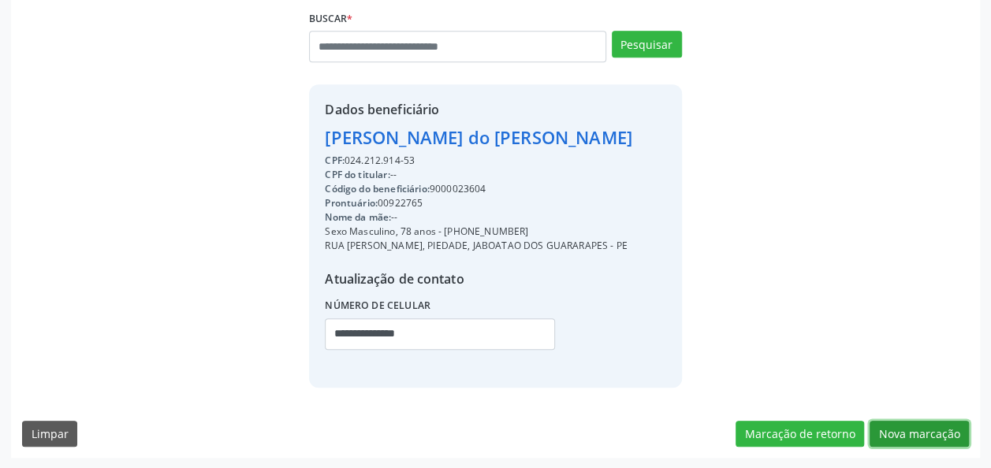
click at [924, 437] on button "Nova marcação" at bounding box center [918, 434] width 99 height 27
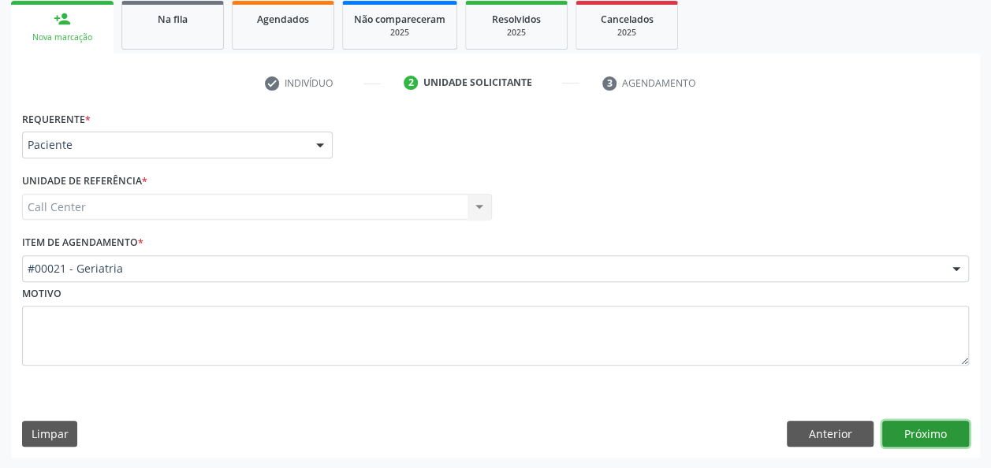
click at [924, 437] on button "Próximo" at bounding box center [925, 434] width 87 height 27
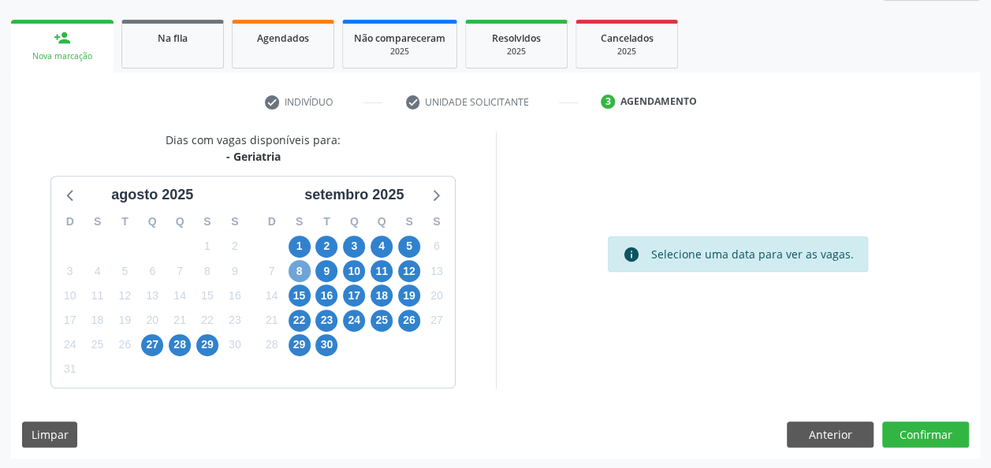
click at [298, 262] on span "8" at bounding box center [299, 271] width 22 height 22
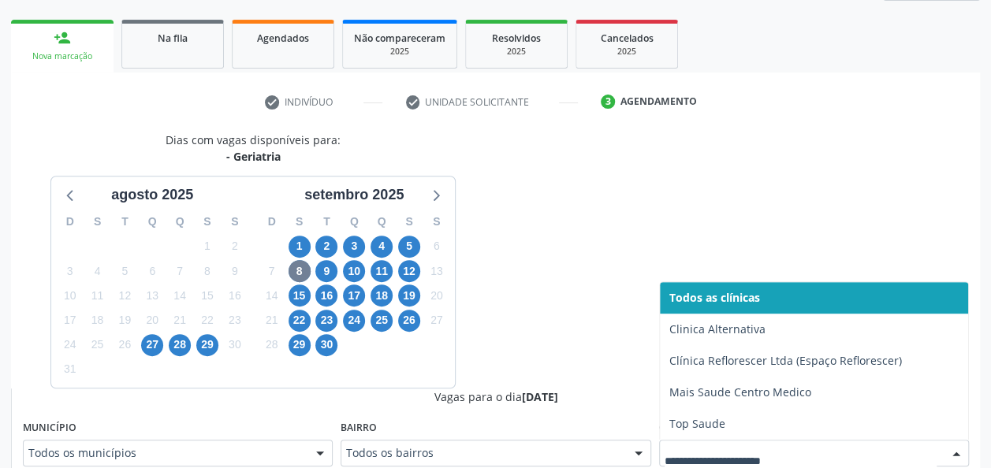
scroll to position [224, 0]
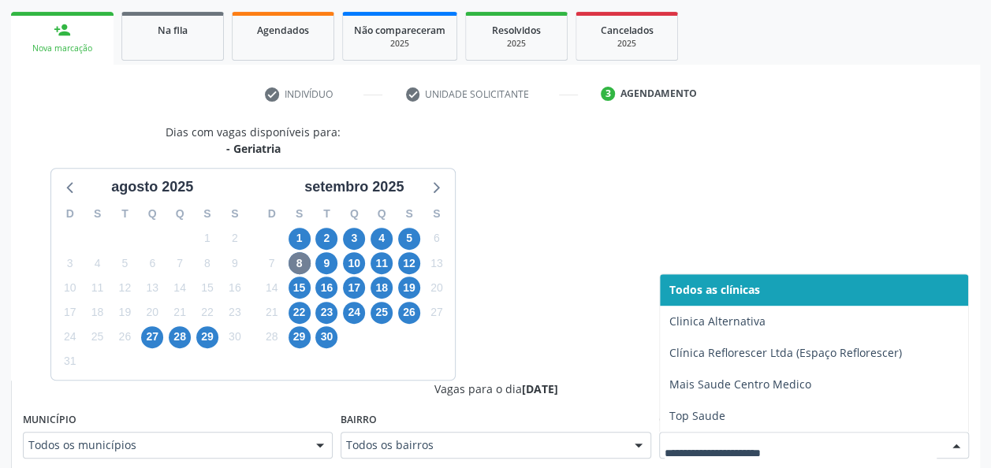
click at [735, 459] on div at bounding box center [814, 445] width 310 height 27
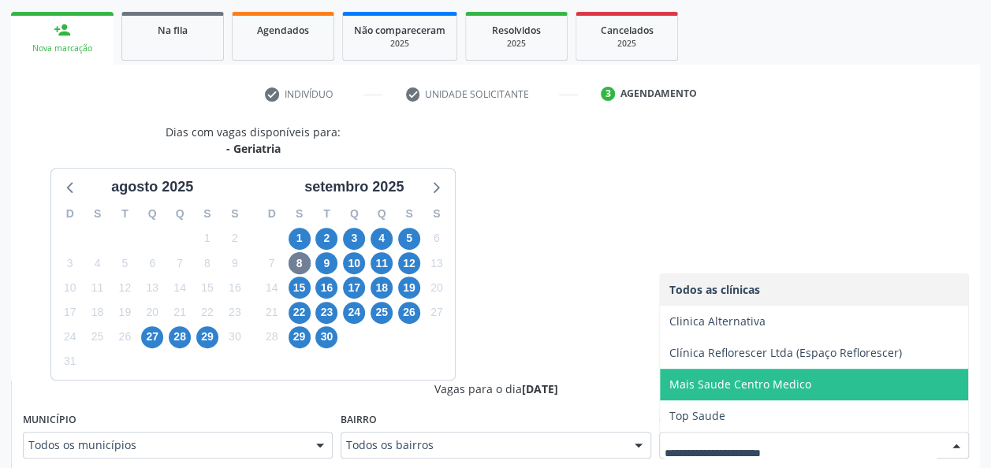
click at [724, 388] on span "Mais Saude Centro Medico" at bounding box center [740, 384] width 142 height 15
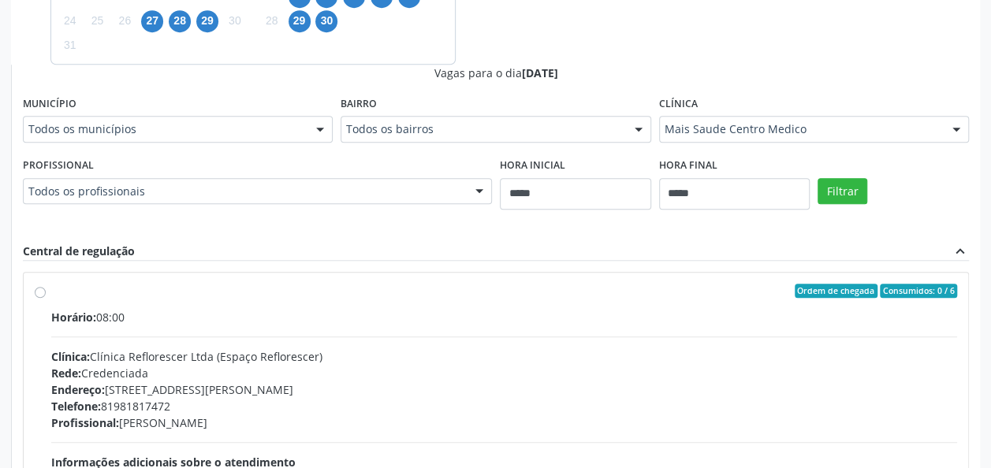
scroll to position [542, 0]
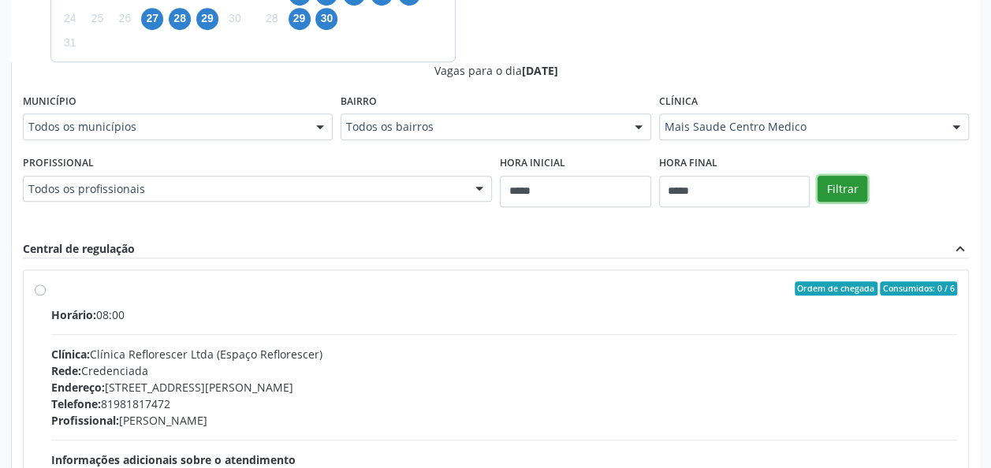
click at [837, 195] on button "Filtrar" at bounding box center [842, 189] width 50 height 27
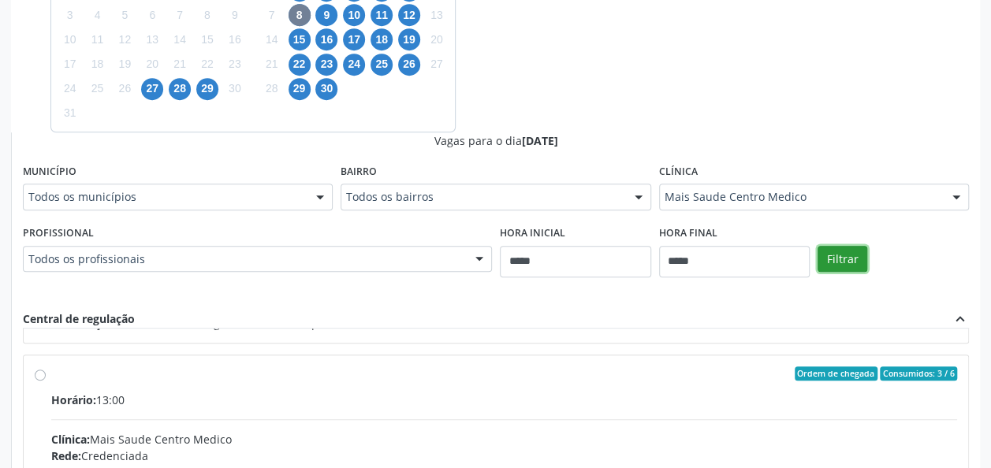
scroll to position [535, 0]
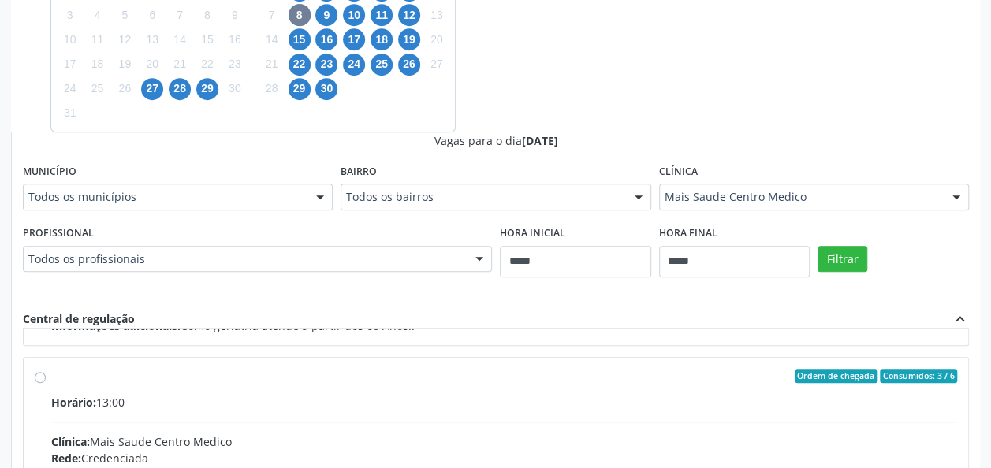
click at [755, 394] on div "Horário: 13:00" at bounding box center [504, 402] width 906 height 17
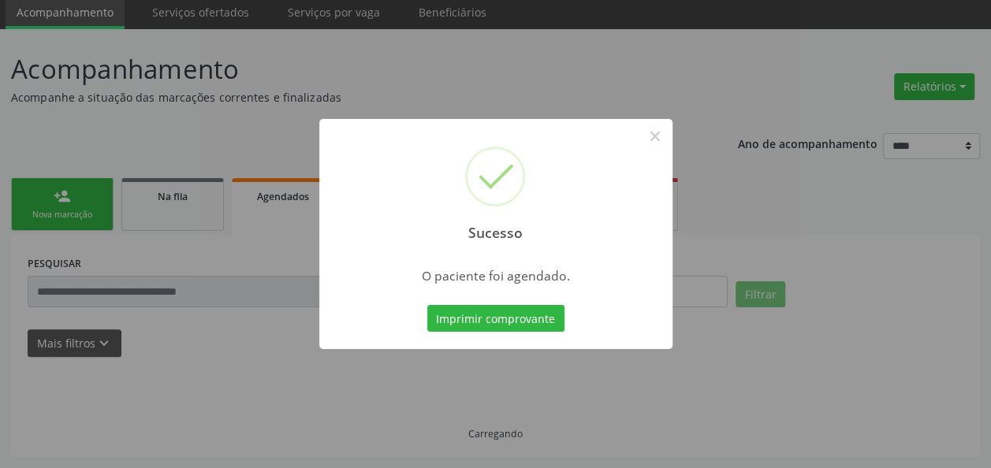
scroll to position [57, 0]
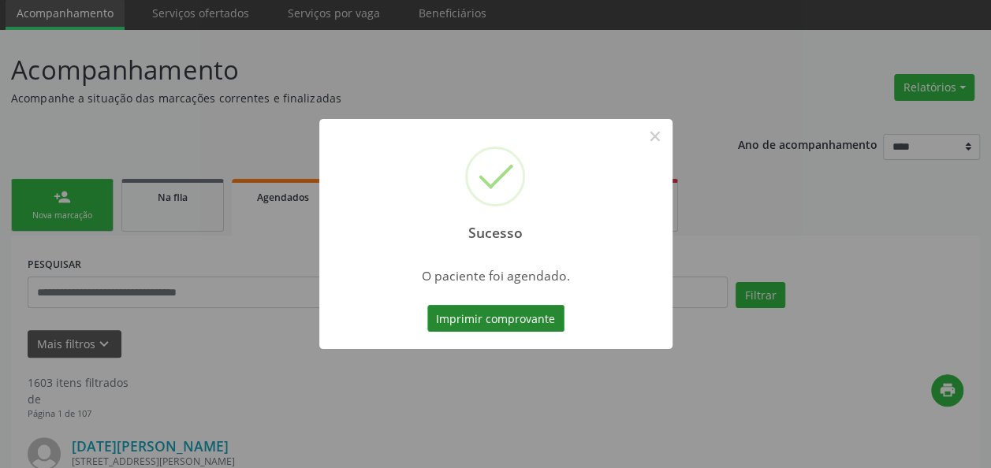
click at [529, 326] on button "Imprimir comprovante" at bounding box center [495, 318] width 137 height 27
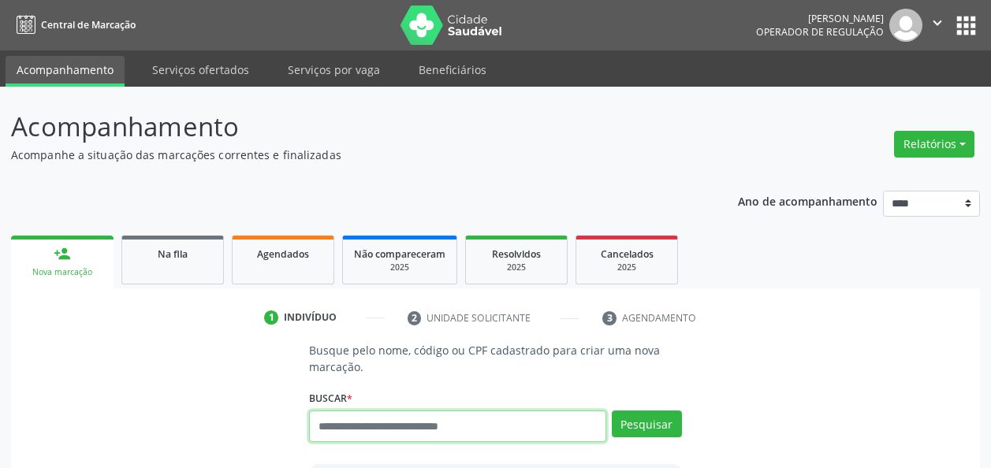
scroll to position [50, 0]
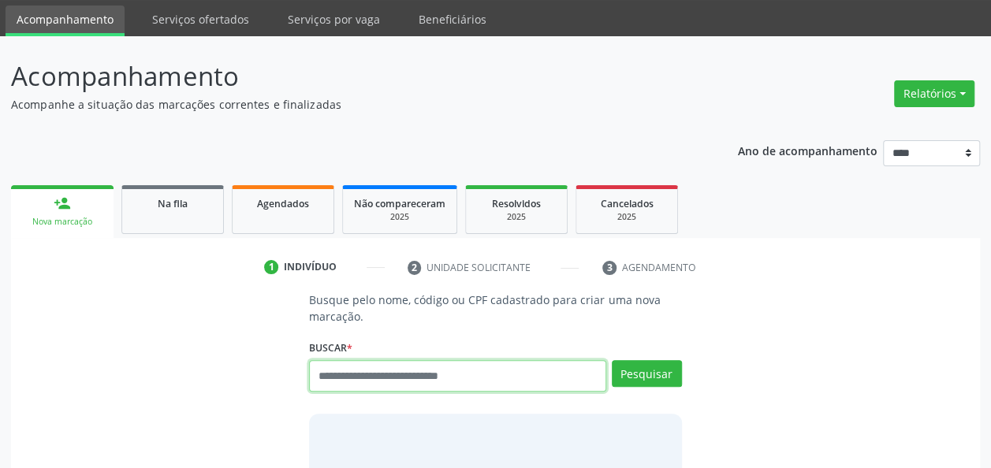
click at [504, 384] on input "text" at bounding box center [457, 376] width 296 height 32
paste input "**********"
type input "**********"
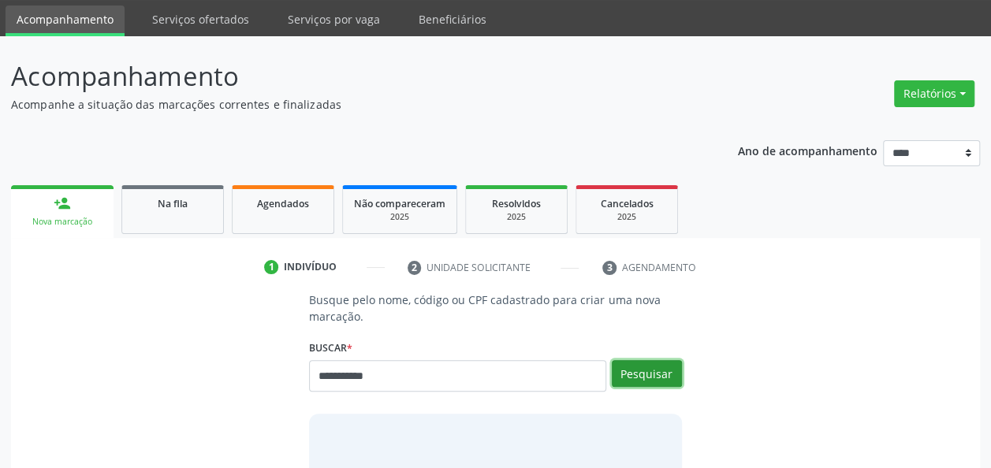
click at [635, 371] on button "Pesquisar" at bounding box center [647, 373] width 70 height 27
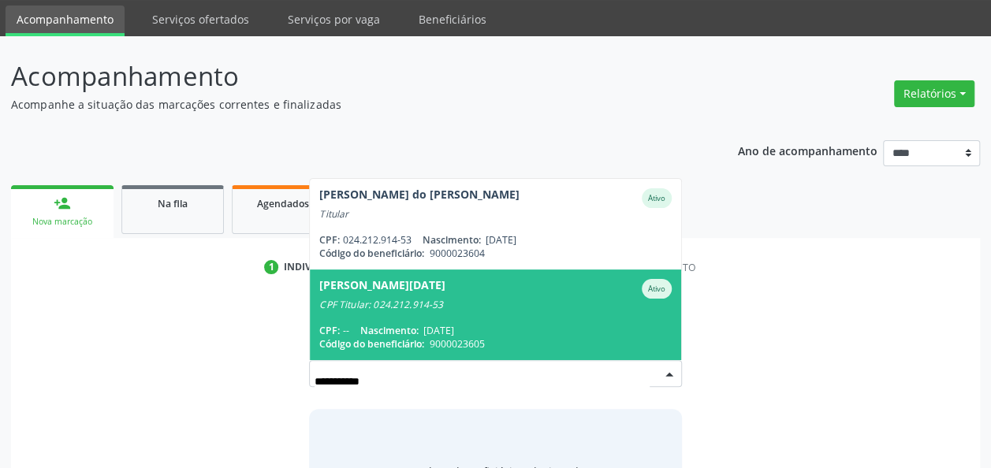
click at [454, 331] on span "[DATE]" at bounding box center [438, 330] width 31 height 13
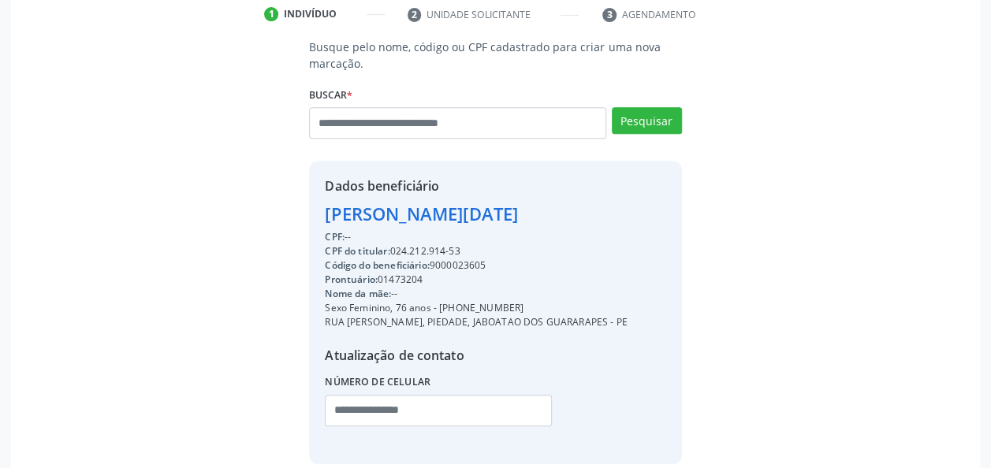
scroll to position [380, 0]
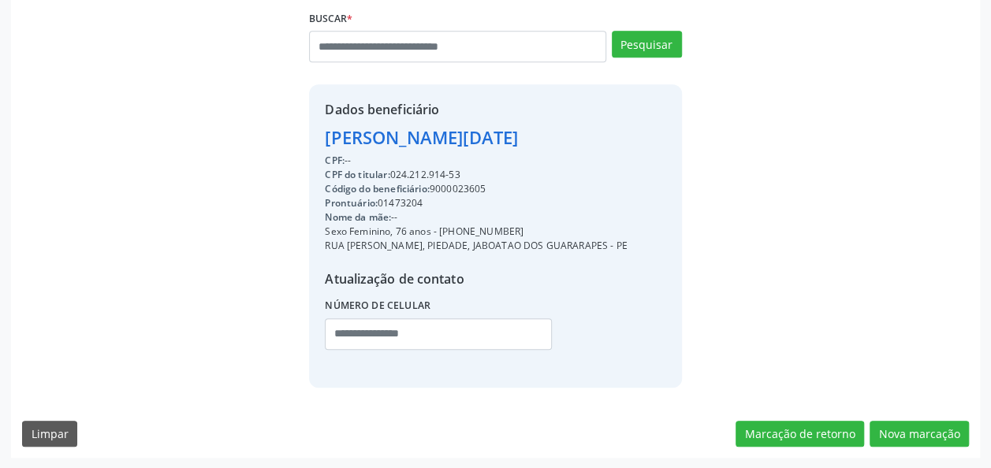
click at [919, 418] on div "Busque pelo nome, código ou CPF cadastrado para criar uma nova marcação. [GEOGR…" at bounding box center [495, 210] width 969 height 496
click at [919, 428] on button "Nova marcação" at bounding box center [918, 434] width 99 height 27
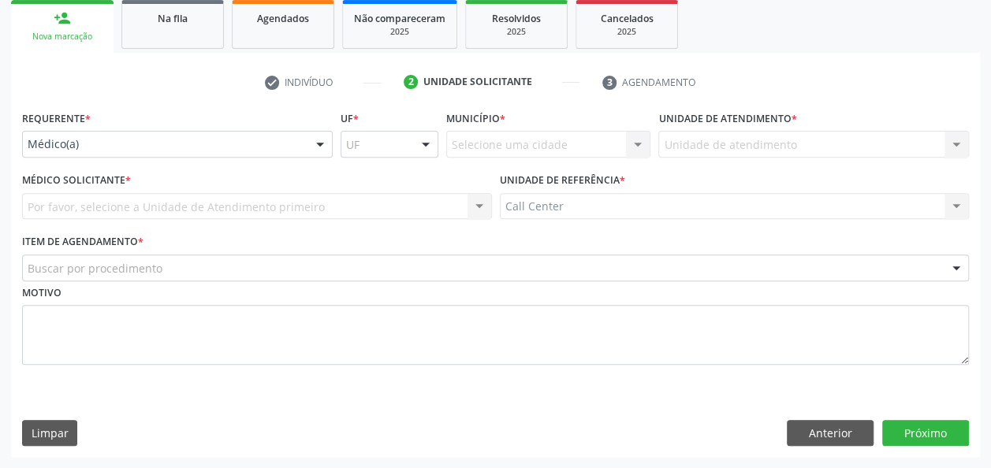
scroll to position [235, 0]
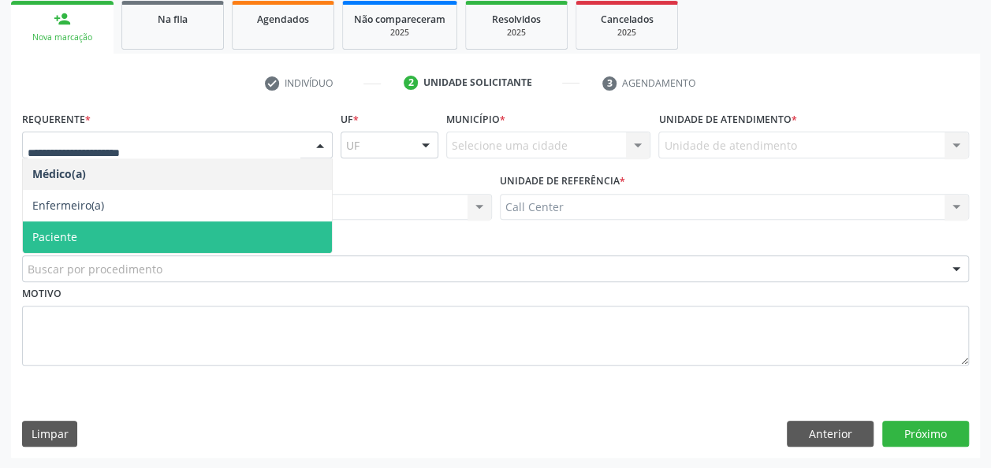
click at [249, 243] on span "Paciente" at bounding box center [177, 237] width 309 height 32
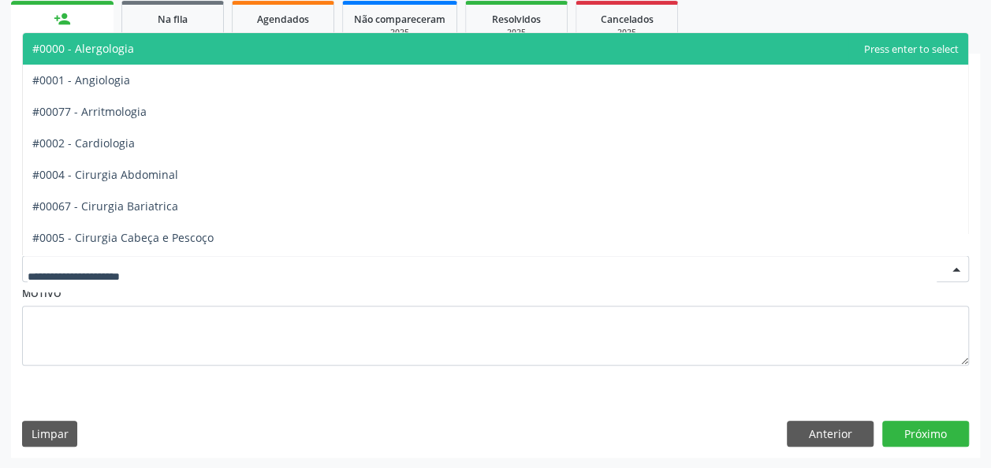
click at [241, 277] on div at bounding box center [495, 268] width 947 height 27
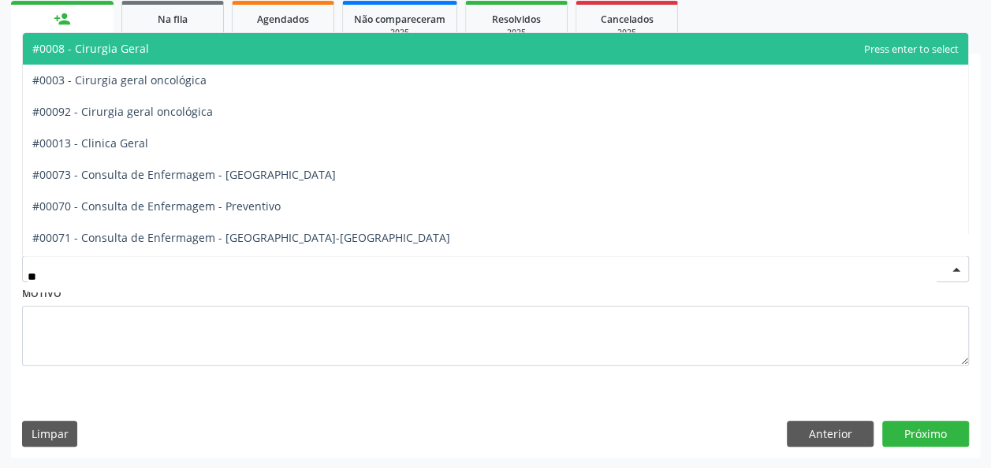
type input "***"
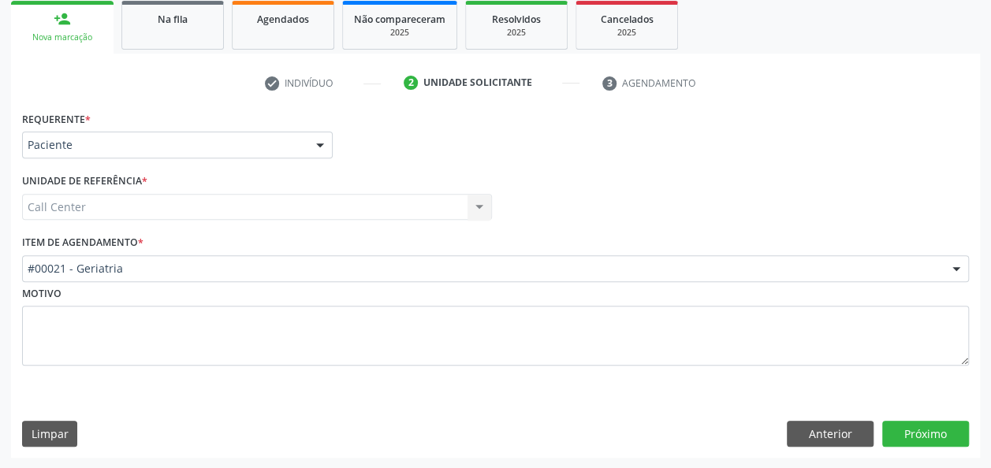
click at [922, 418] on div "Requerente * Paciente Médico(a) Enfermeiro(a) Paciente Nenhum resultado encontr…" at bounding box center [495, 282] width 969 height 351
click at [927, 424] on button "Próximo" at bounding box center [925, 434] width 87 height 27
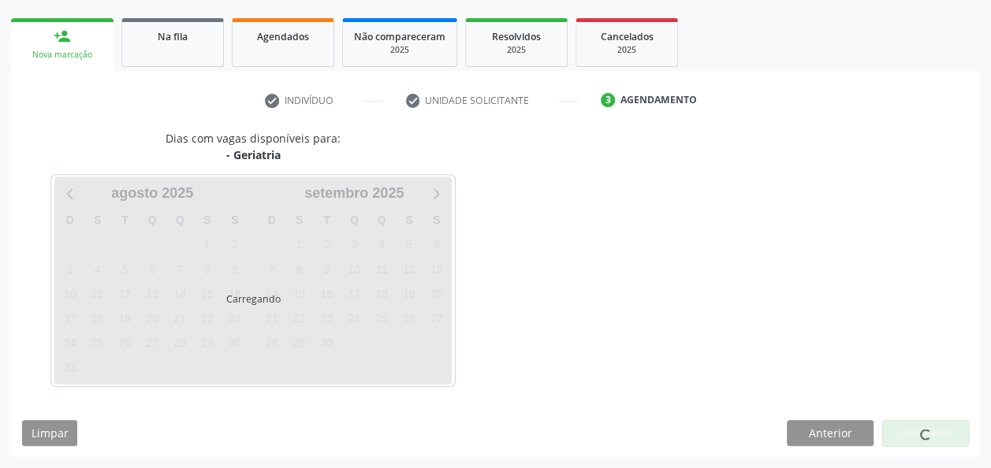
scroll to position [216, 0]
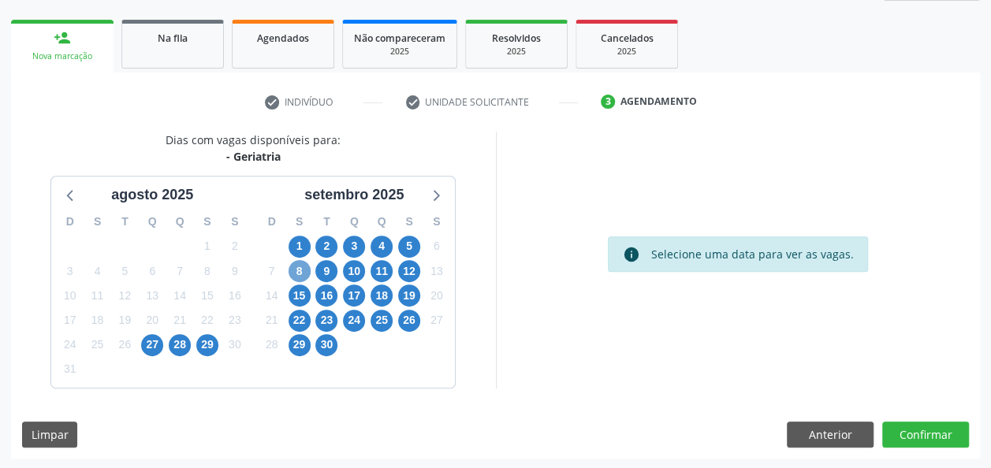
click at [292, 278] on span "8" at bounding box center [299, 271] width 22 height 22
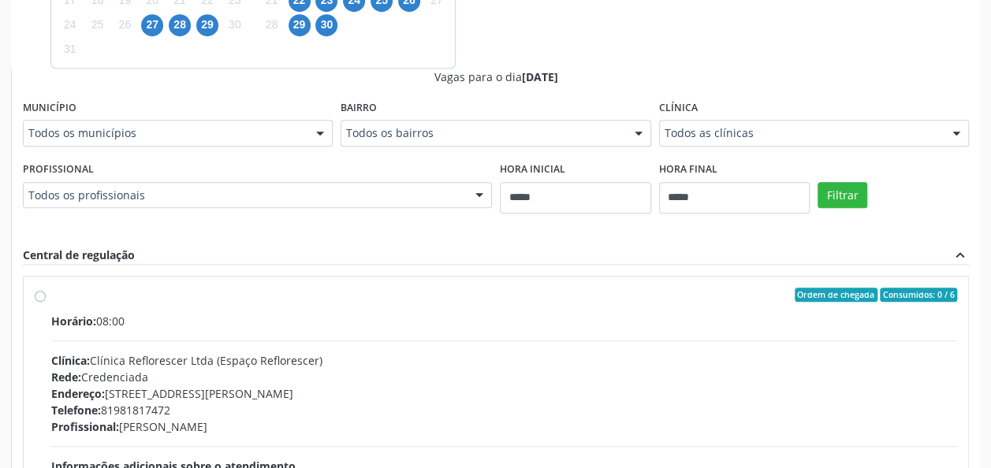
scroll to position [591, 0]
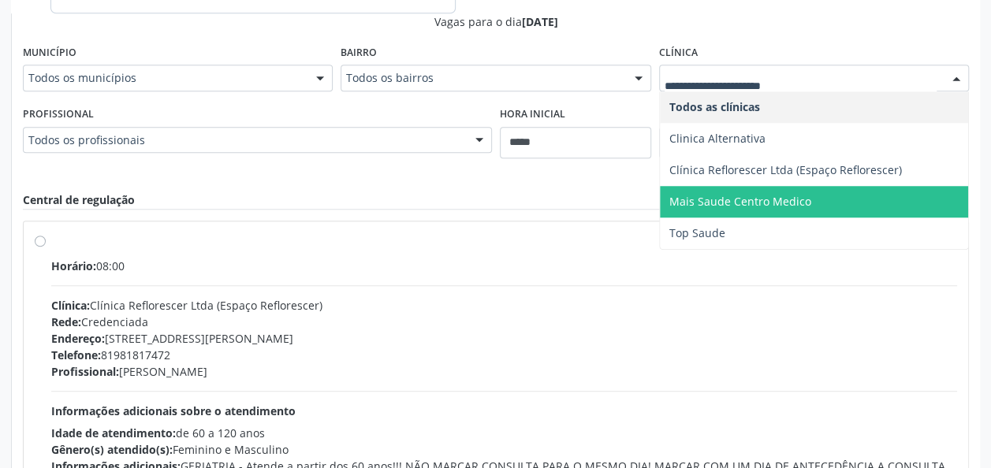
click at [741, 210] on span "Mais Saude Centro Medico" at bounding box center [814, 202] width 308 height 32
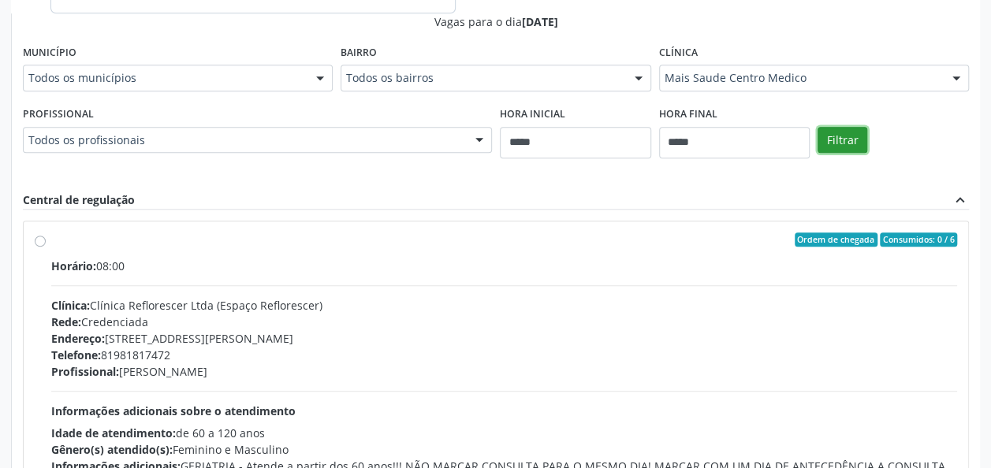
click at [850, 140] on button "Filtrar" at bounding box center [842, 140] width 50 height 27
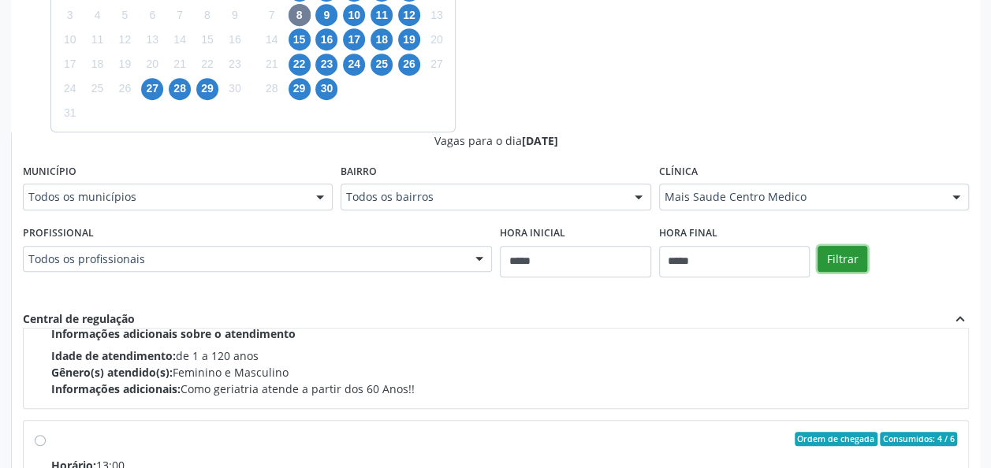
scroll to position [481, 0]
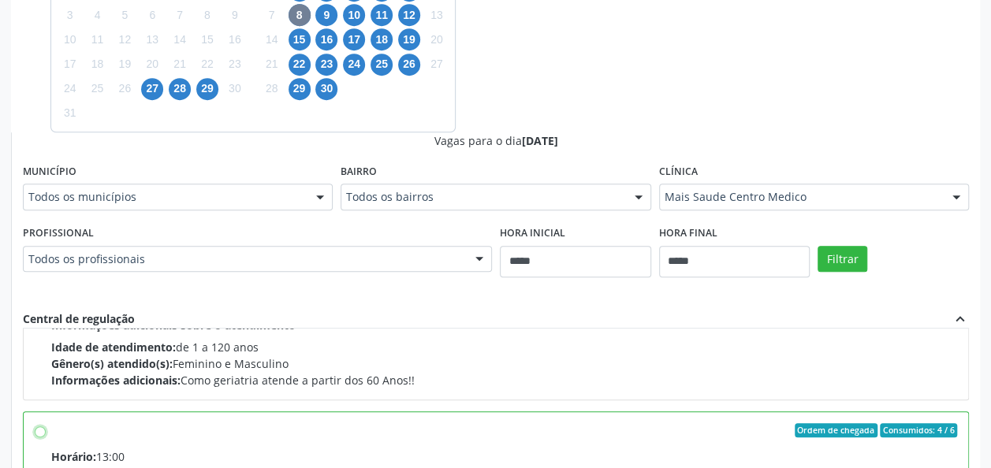
scroll to position [522, 0]
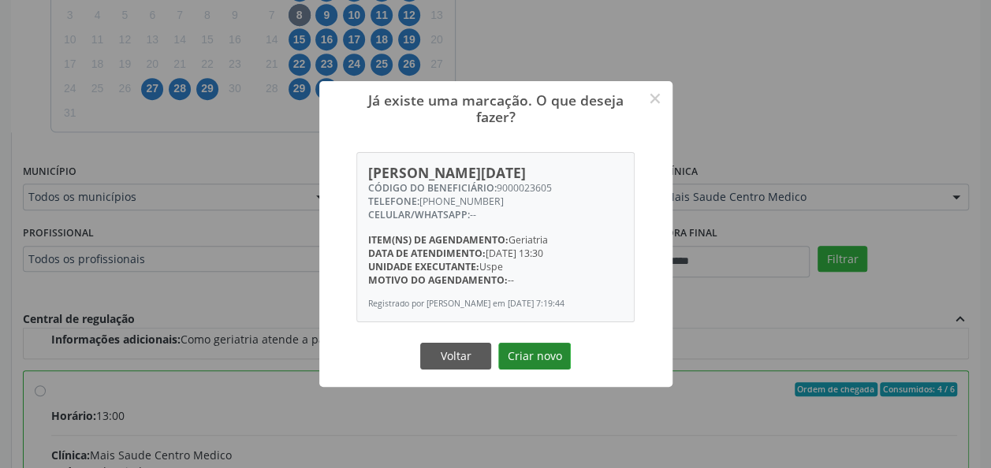
click at [537, 354] on button "Criar novo" at bounding box center [534, 356] width 73 height 27
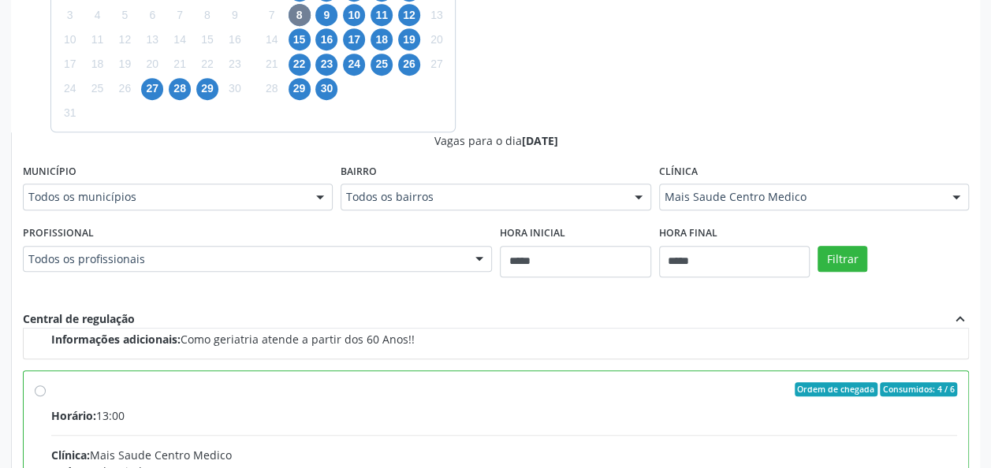
scroll to position [57, 0]
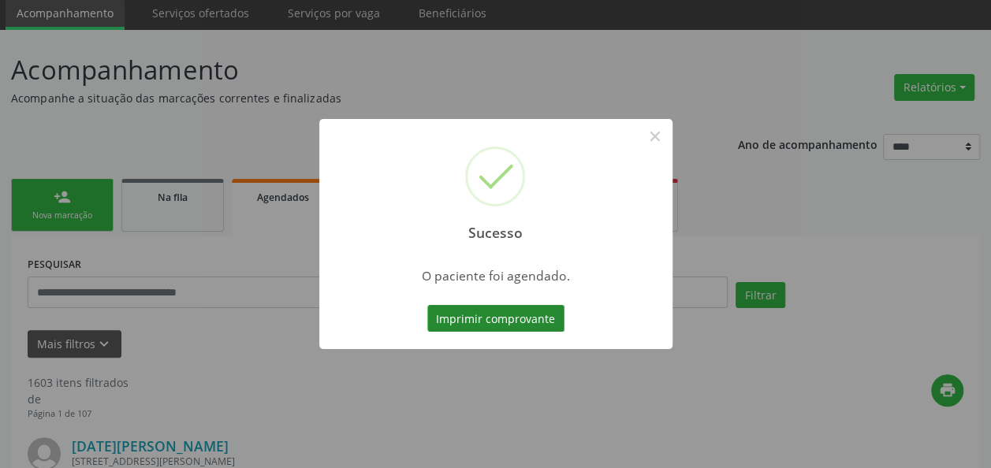
click at [506, 322] on button "Imprimir comprovante" at bounding box center [495, 318] width 137 height 27
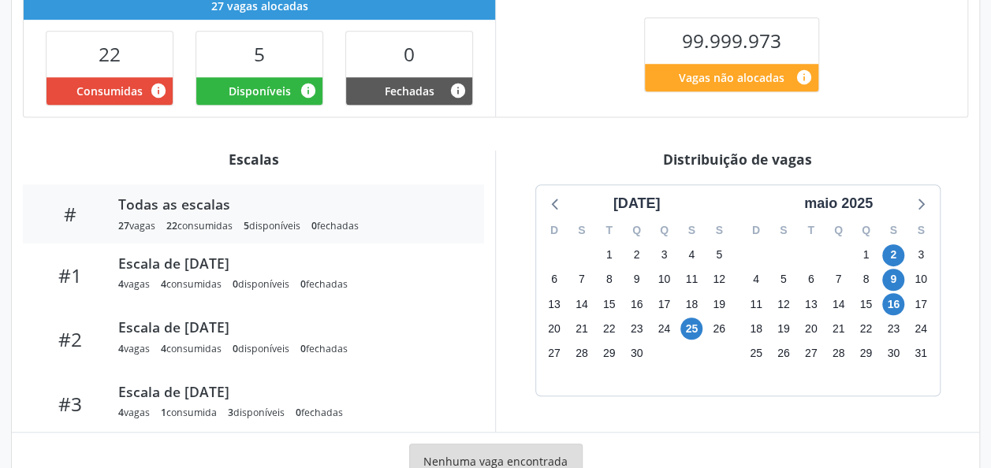
scroll to position [394, 0]
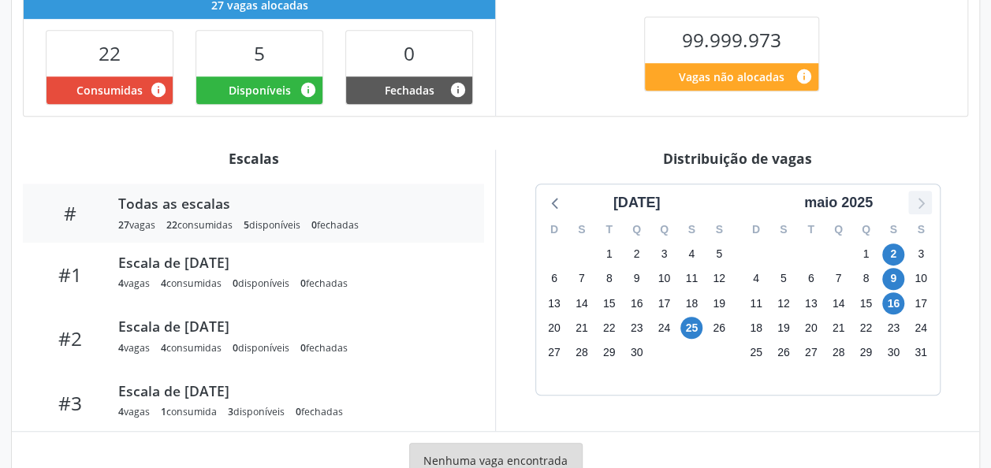
click at [909, 199] on icon at bounding box center [919, 202] width 20 height 20
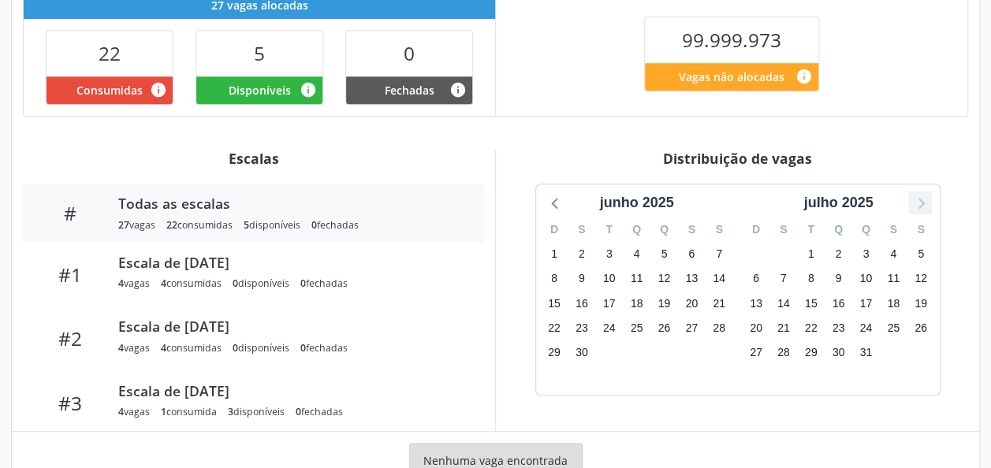
click at [909, 199] on icon at bounding box center [919, 202] width 20 height 20
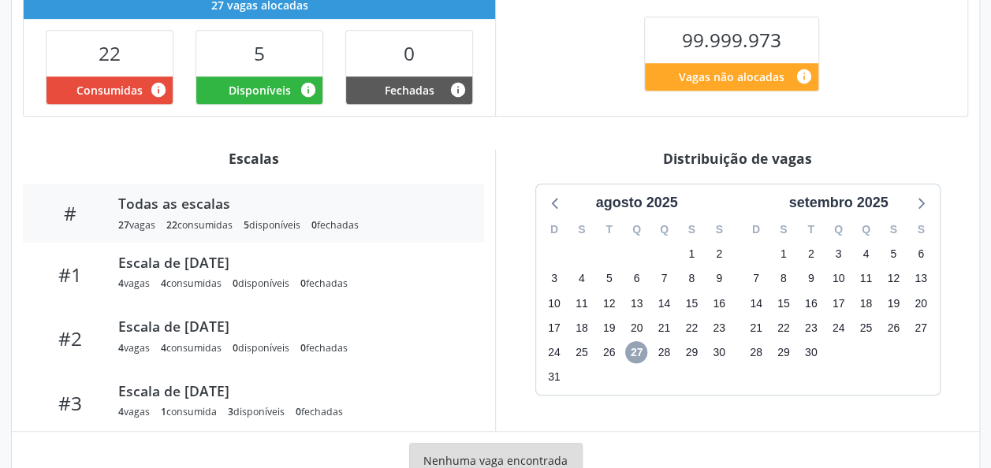
click at [641, 351] on span "27" at bounding box center [636, 352] width 22 height 22
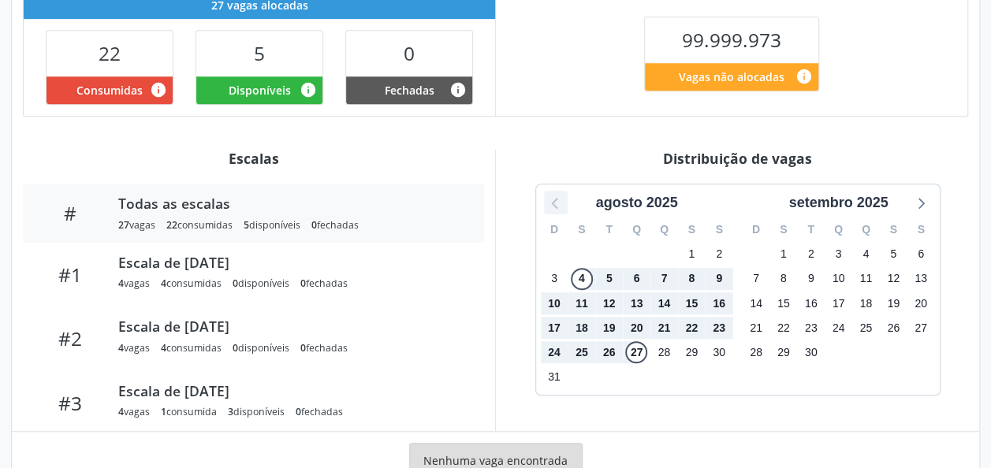
click at [556, 192] on icon at bounding box center [555, 202] width 20 height 20
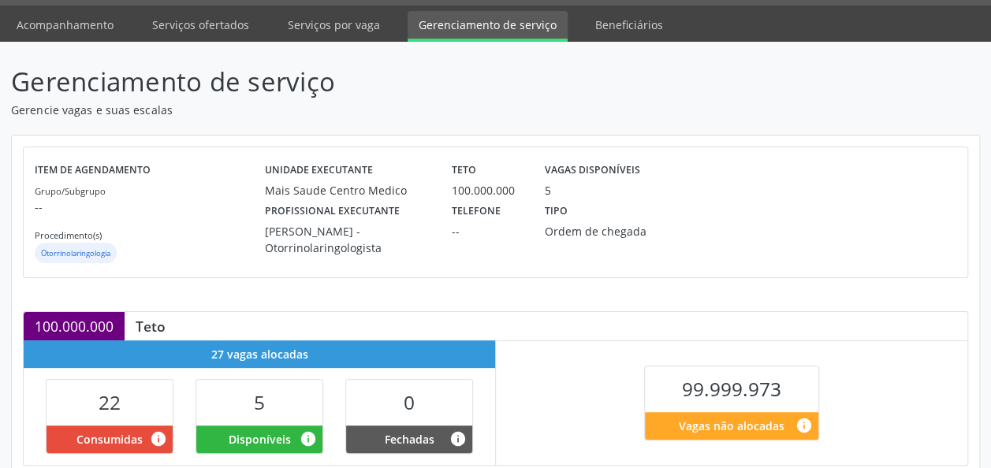
scroll to position [0, 0]
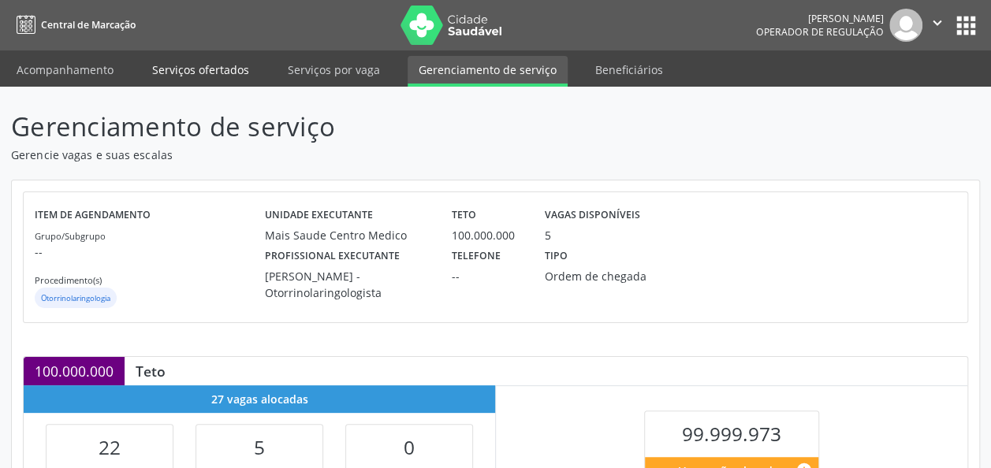
click at [211, 69] on link "Serviços ofertados" at bounding box center [200, 70] width 119 height 28
select select "*"
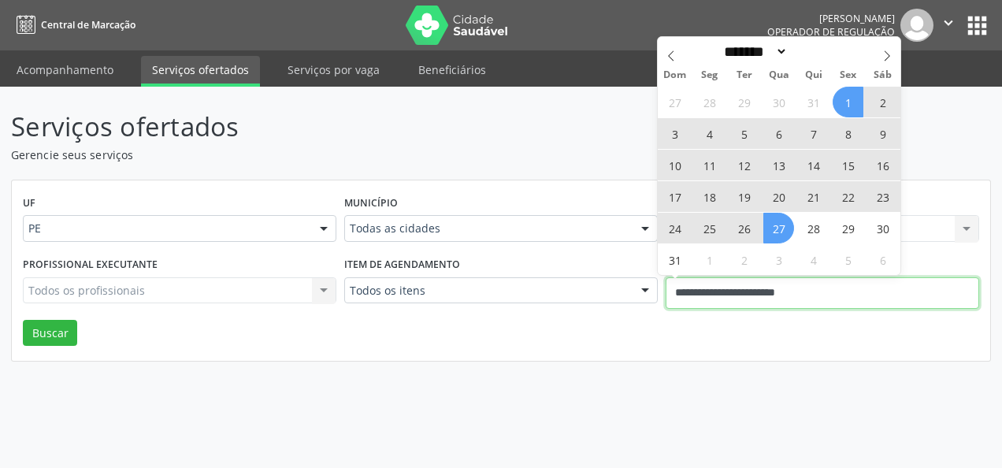
click at [779, 306] on input "**********" at bounding box center [823, 293] width 314 height 32
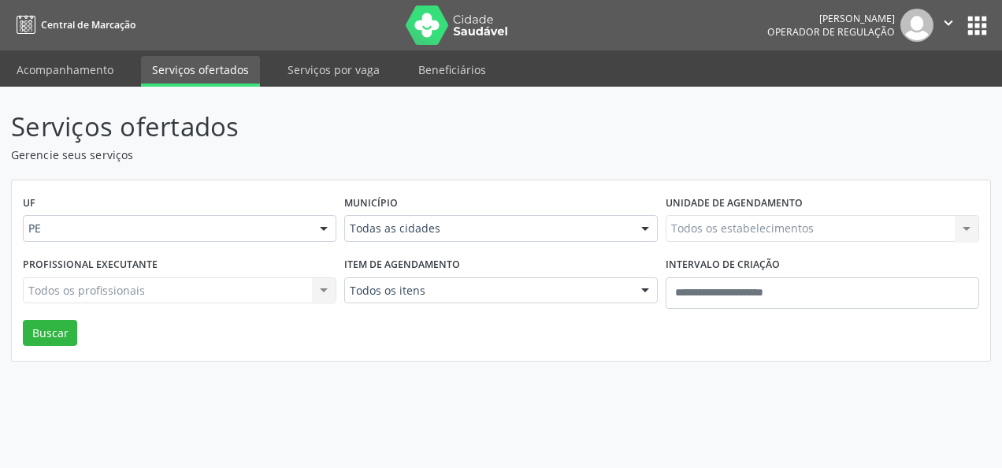
click at [454, 212] on div "Município Todas as cidades Todas as cidades [GEOGRAPHIC_DATA] e [GEOGRAPHIC_DAT…" at bounding box center [501, 222] width 322 height 61
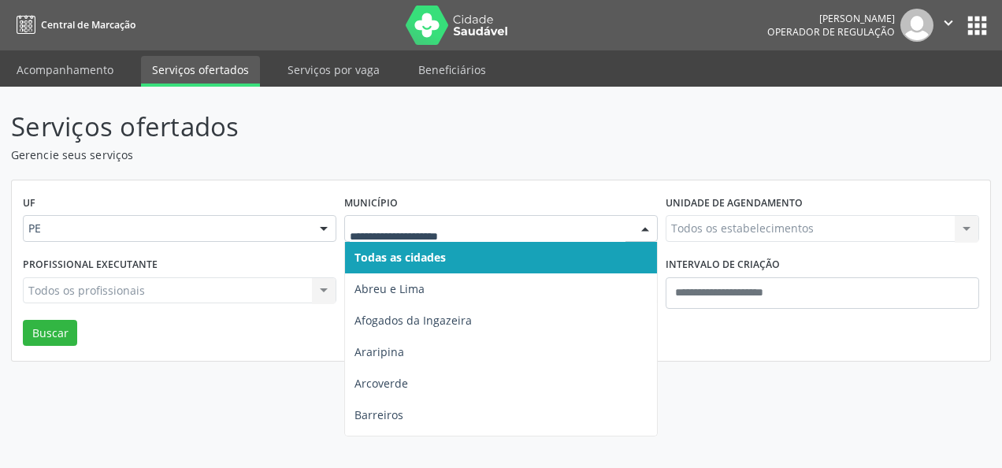
click at [456, 219] on div at bounding box center [501, 228] width 314 height 27
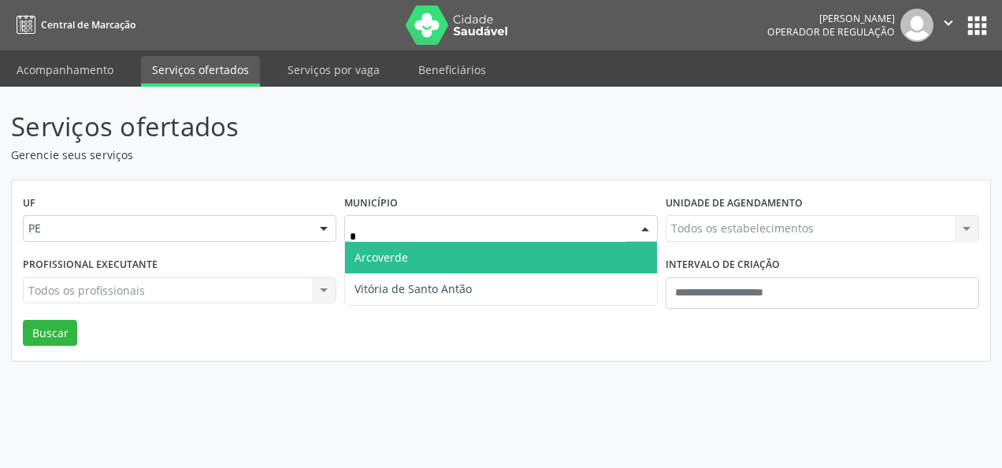
type input "**"
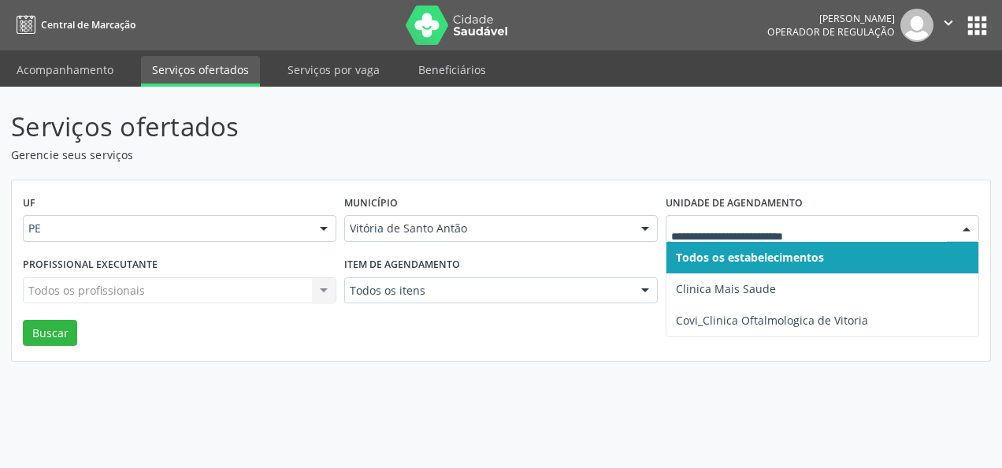
click at [722, 218] on div at bounding box center [823, 228] width 314 height 27
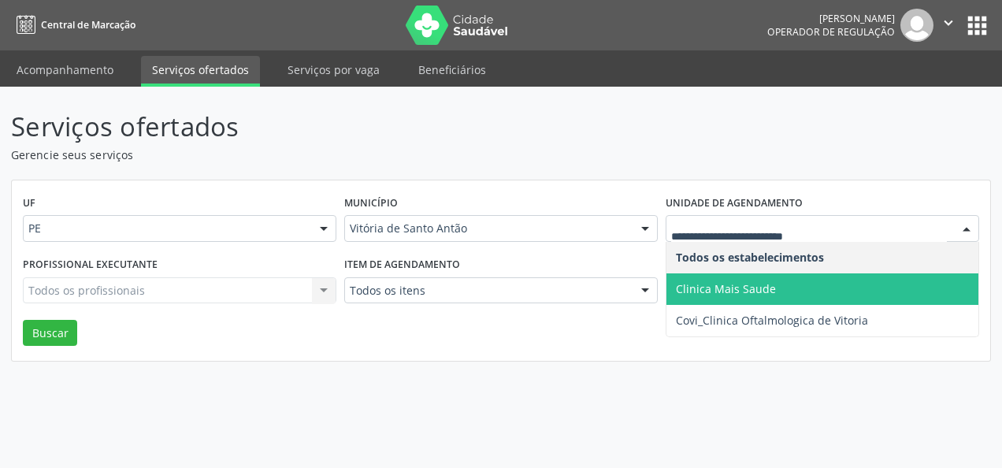
click at [711, 290] on span "Clinica Mais Saude" at bounding box center [726, 288] width 100 height 15
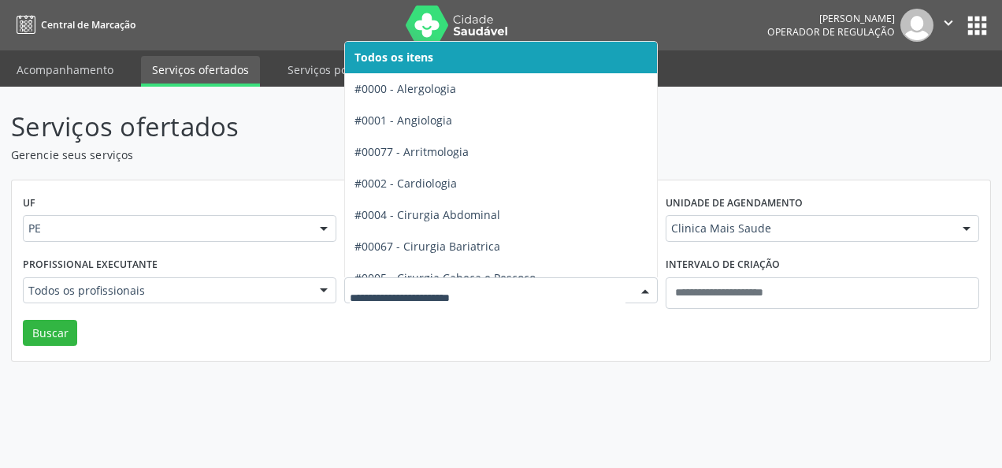
click at [627, 286] on div at bounding box center [501, 290] width 314 height 27
type input "***"
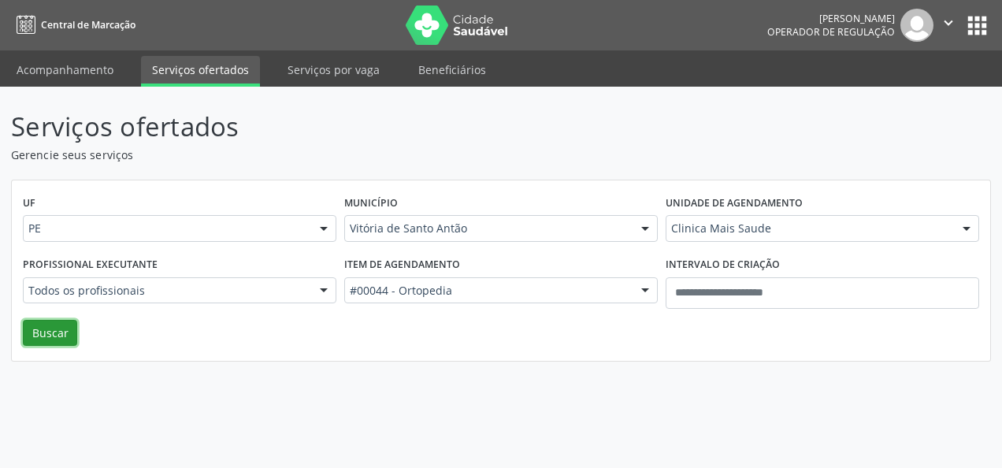
click at [65, 334] on button "Buscar" at bounding box center [50, 333] width 54 height 27
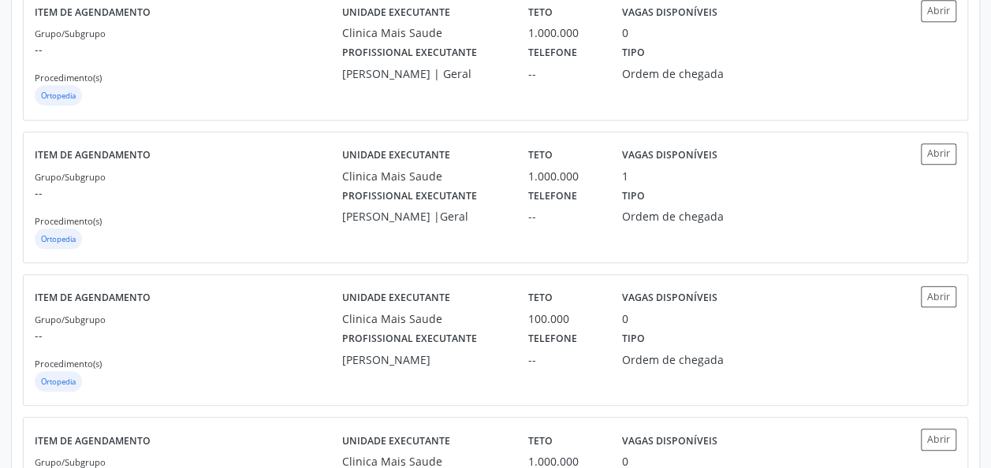
scroll to position [551, 0]
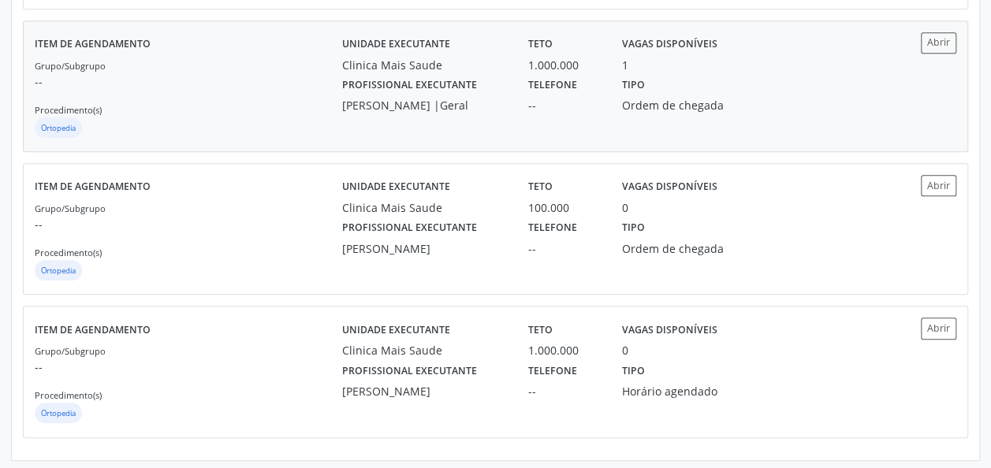
click at [445, 113] on div "[PERSON_NAME] |Geral" at bounding box center [424, 105] width 165 height 17
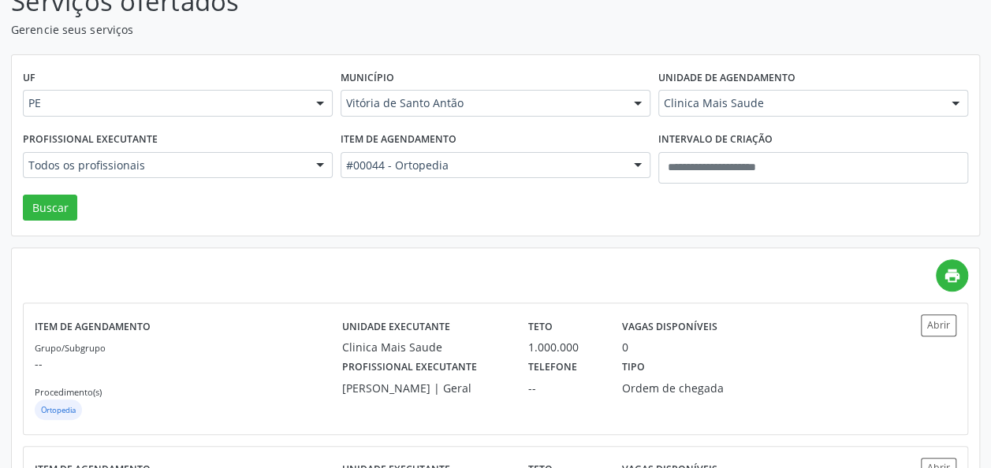
scroll to position [126, 0]
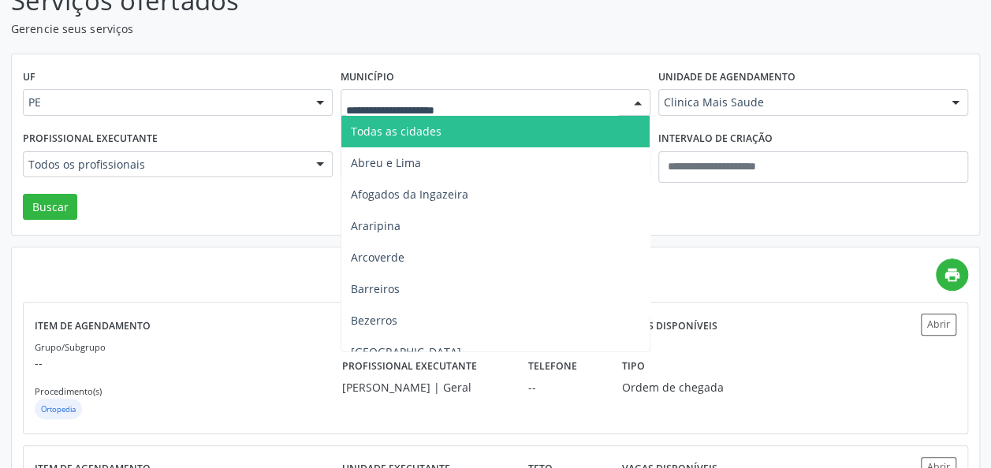
click at [421, 139] on span "Todas as cidades" at bounding box center [495, 132] width 308 height 32
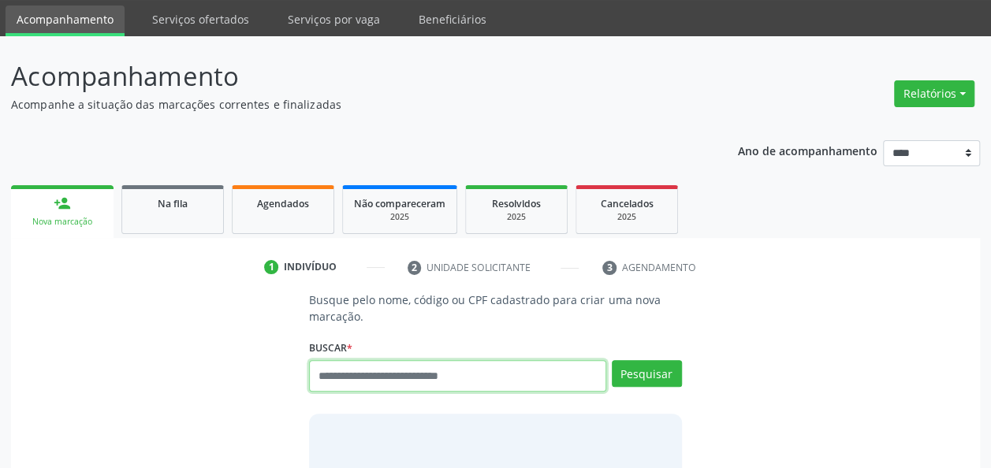
scroll to position [50, 0]
paste input "**********"
type input "**********"
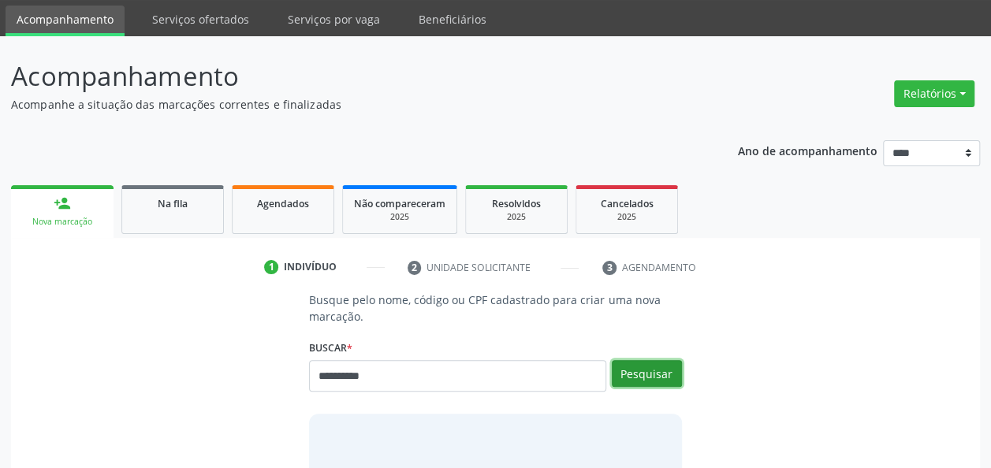
click at [667, 369] on button "Pesquisar" at bounding box center [647, 373] width 70 height 27
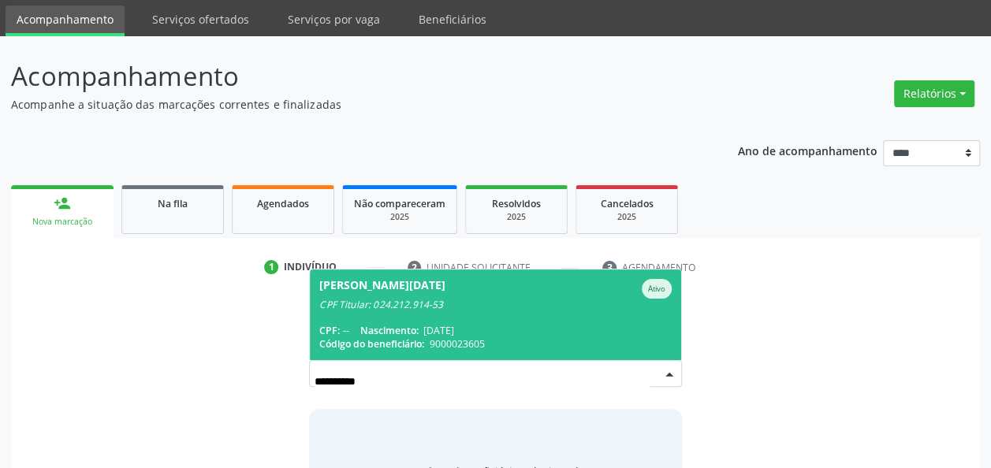
click at [364, 324] on span "Nascimento:" at bounding box center [389, 330] width 58 height 13
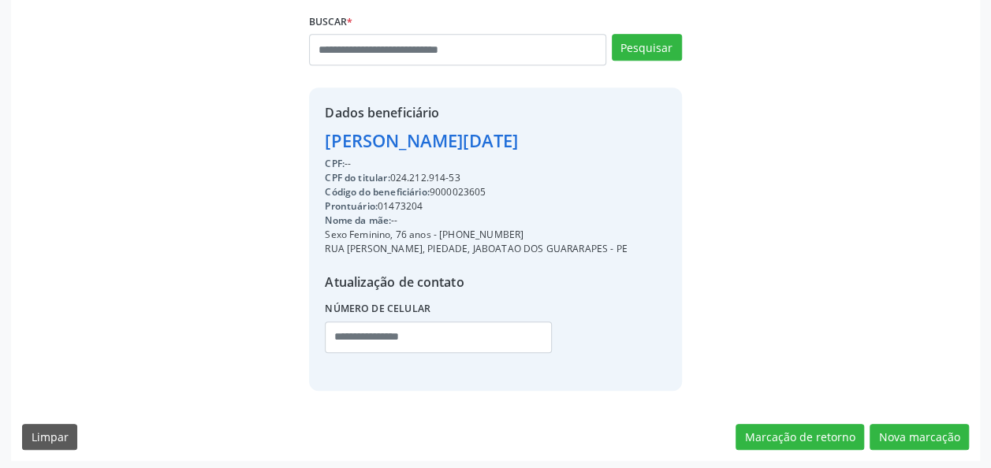
scroll to position [380, 0]
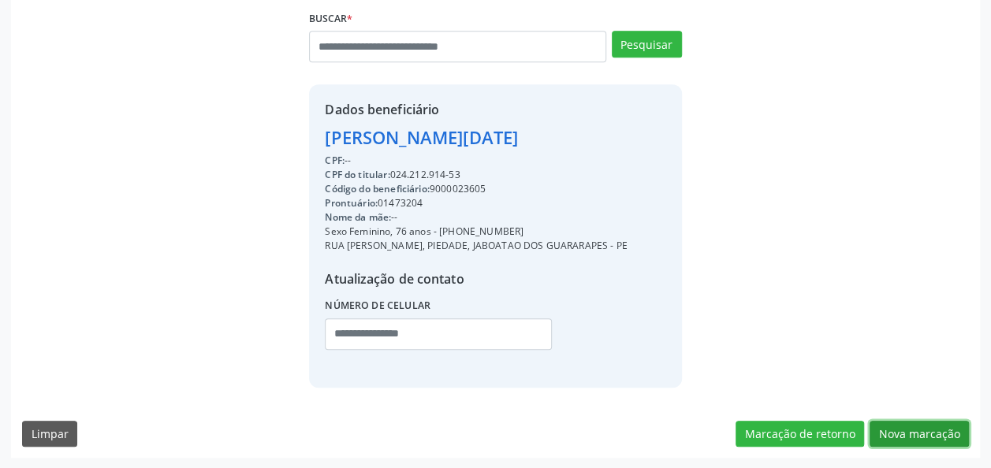
click at [900, 433] on button "Nova marcação" at bounding box center [918, 434] width 99 height 27
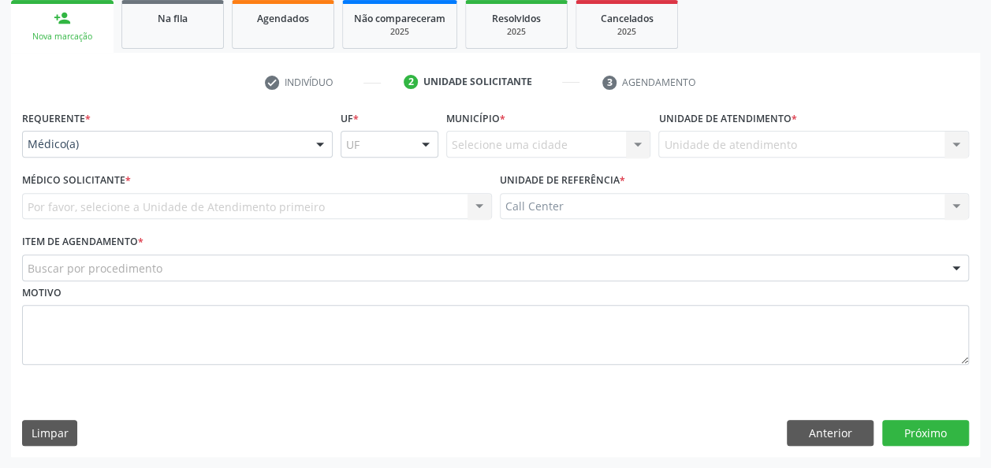
scroll to position [235, 0]
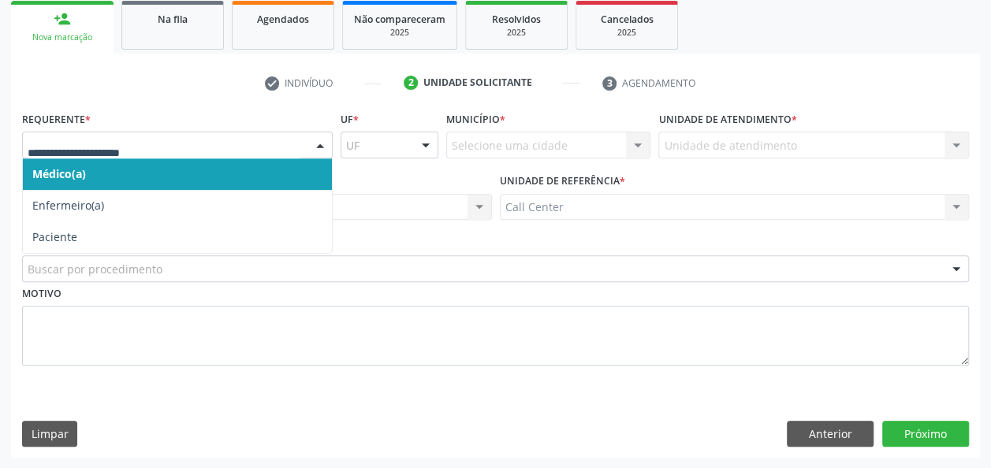
click at [309, 136] on div at bounding box center [320, 145] width 24 height 27
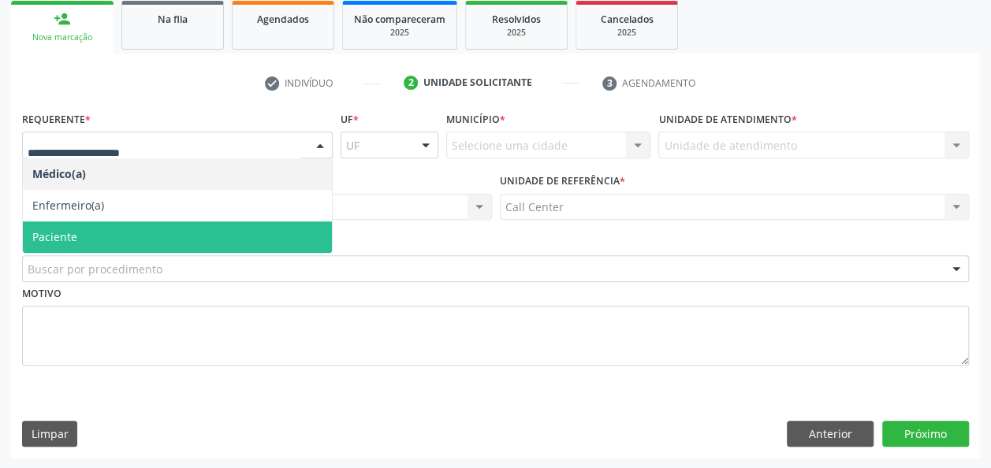
click at [203, 247] on span "Paciente" at bounding box center [177, 237] width 309 height 32
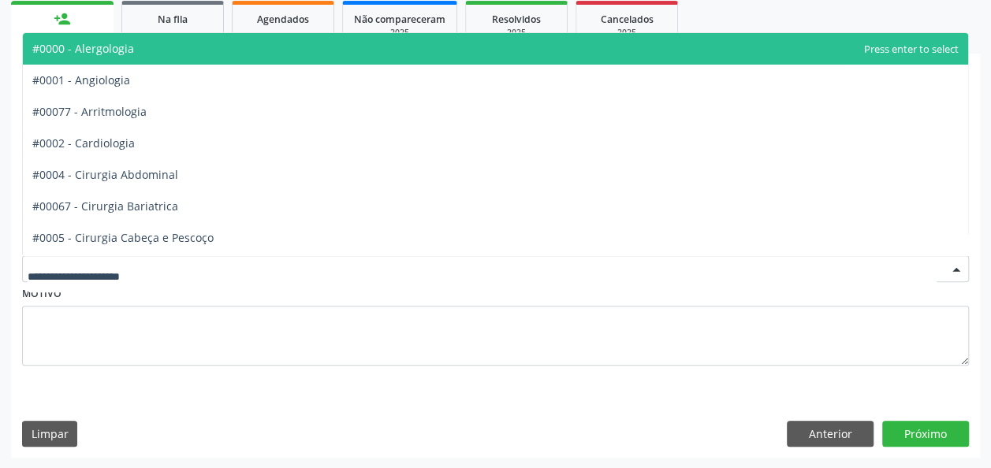
click at [202, 279] on div at bounding box center [495, 268] width 947 height 27
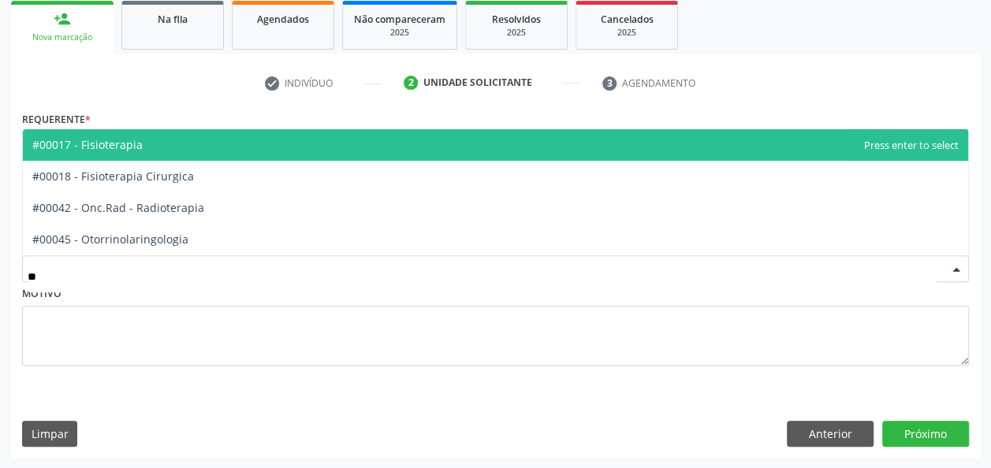
type input "***"
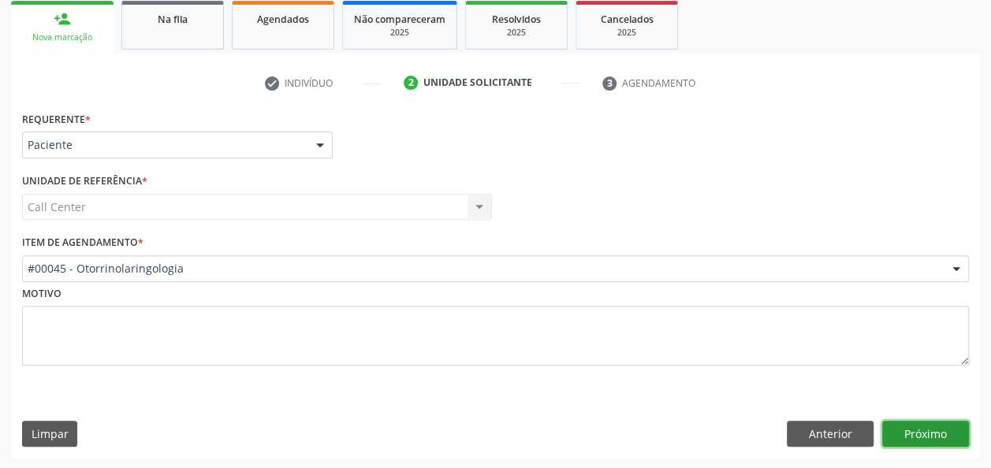
click at [930, 432] on button "Próximo" at bounding box center [925, 434] width 87 height 27
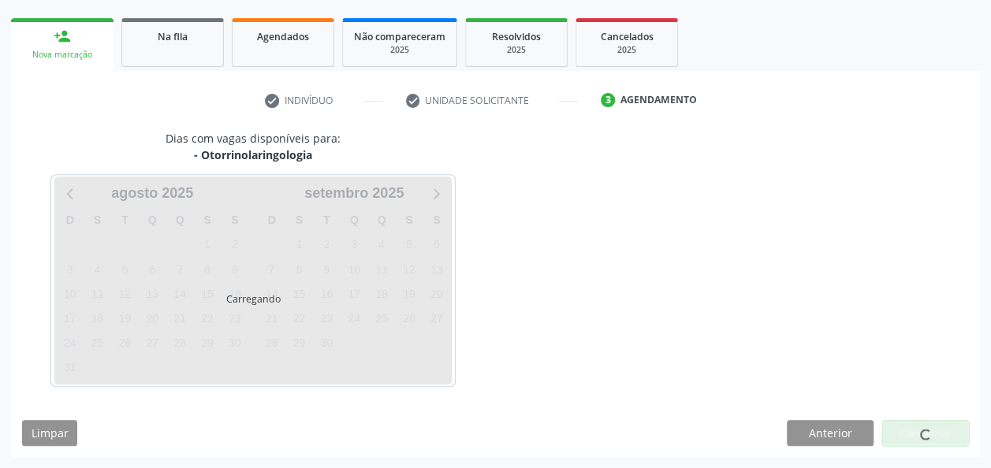
scroll to position [216, 0]
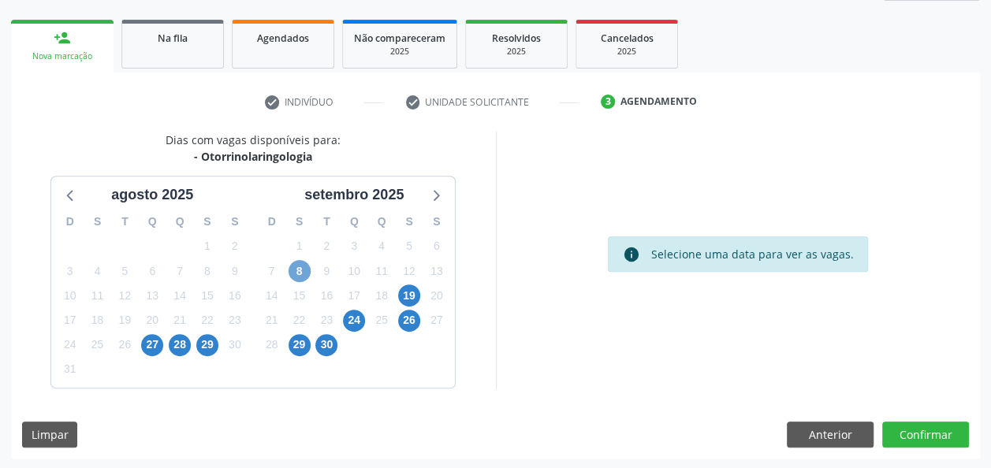
click at [304, 271] on span "8" at bounding box center [299, 271] width 22 height 22
click at [303, 270] on span "8" at bounding box center [299, 271] width 22 height 22
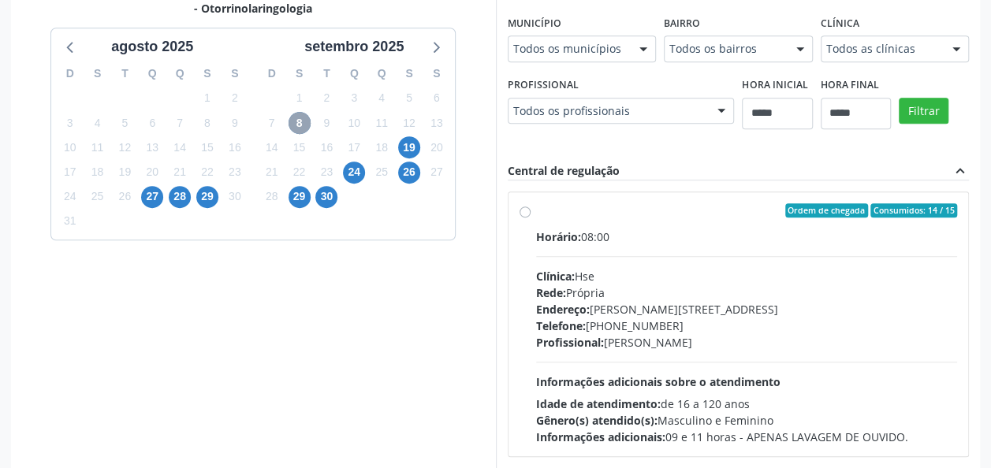
scroll to position [366, 0]
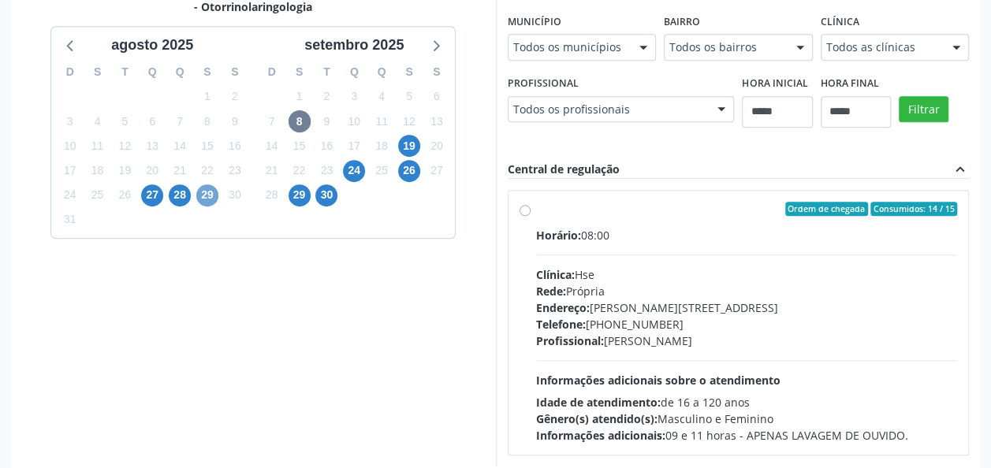
click at [207, 192] on span "29" at bounding box center [207, 195] width 22 height 22
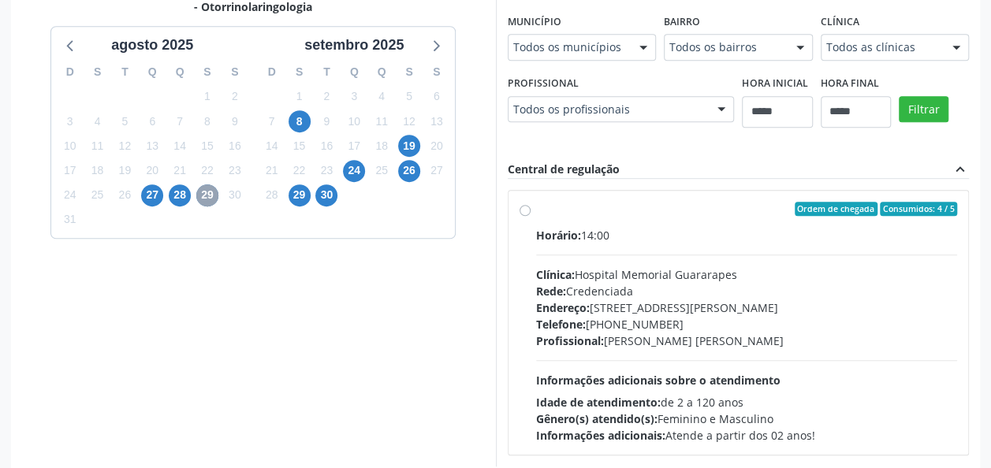
scroll to position [443, 0]
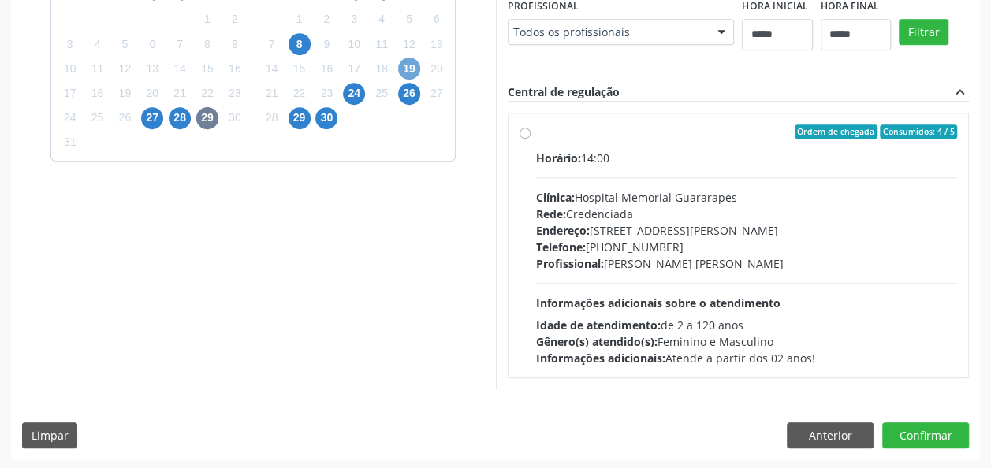
click at [418, 69] on span "19" at bounding box center [409, 69] width 22 height 22
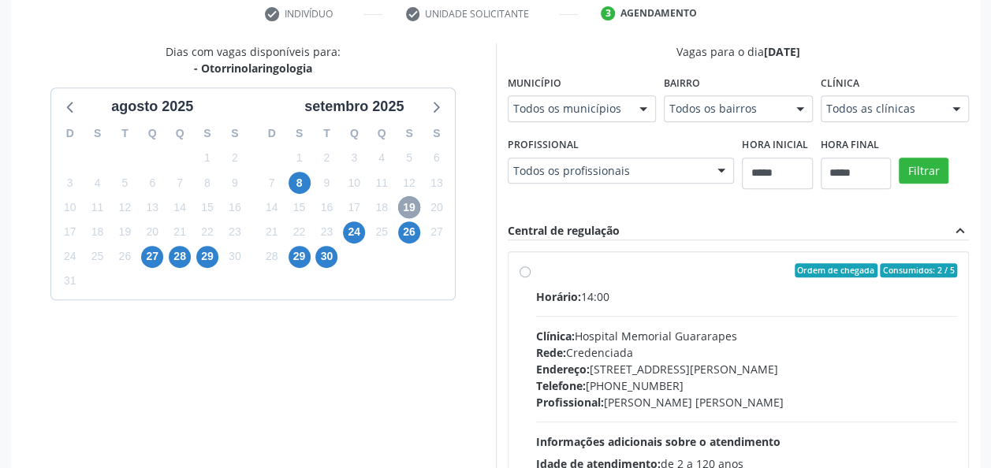
scroll to position [301, 0]
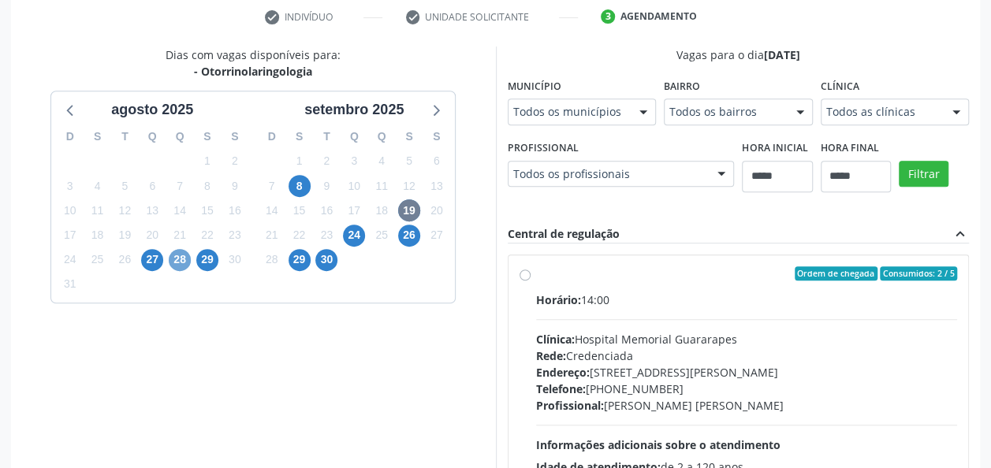
click at [186, 257] on span "28" at bounding box center [180, 260] width 22 height 22
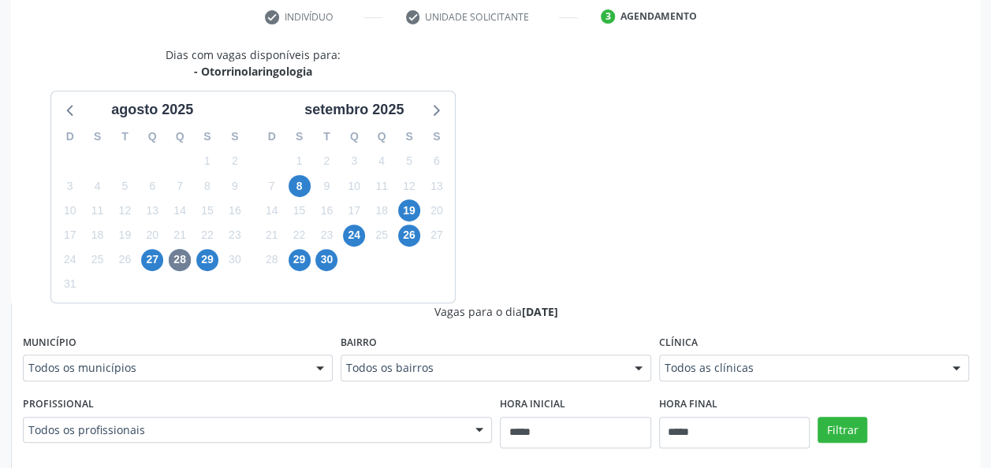
drag, startPoint x: 798, startPoint y: 347, endPoint x: 790, endPoint y: 366, distance: 20.8
click at [790, 366] on div "Clínica Todos as clínicas Todos as clínicas Hse Nenhum resultado encontrado par…" at bounding box center [814, 356] width 310 height 50
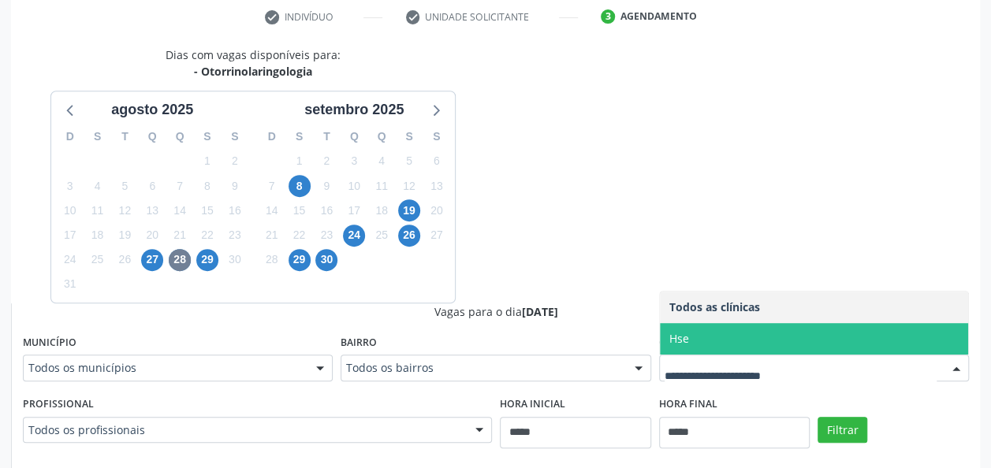
click at [779, 342] on span "Hse" at bounding box center [814, 339] width 308 height 32
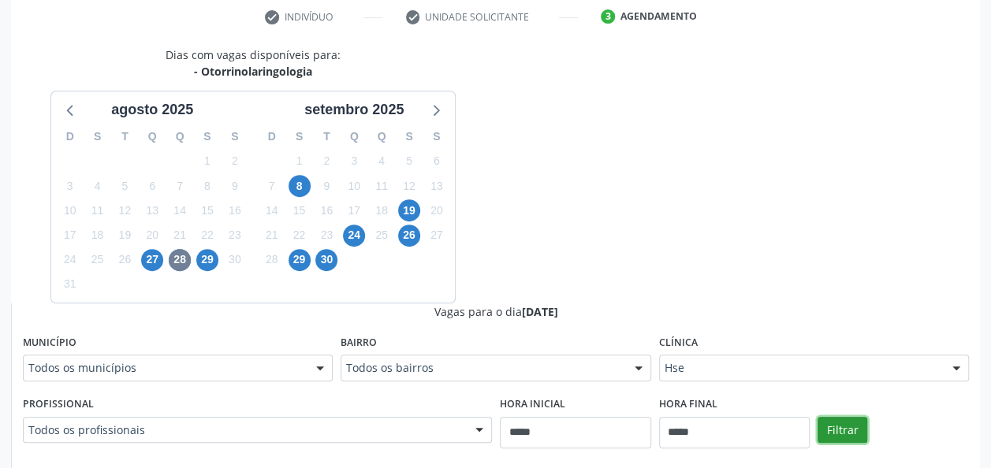
click at [846, 428] on button "Filtrar" at bounding box center [842, 430] width 50 height 27
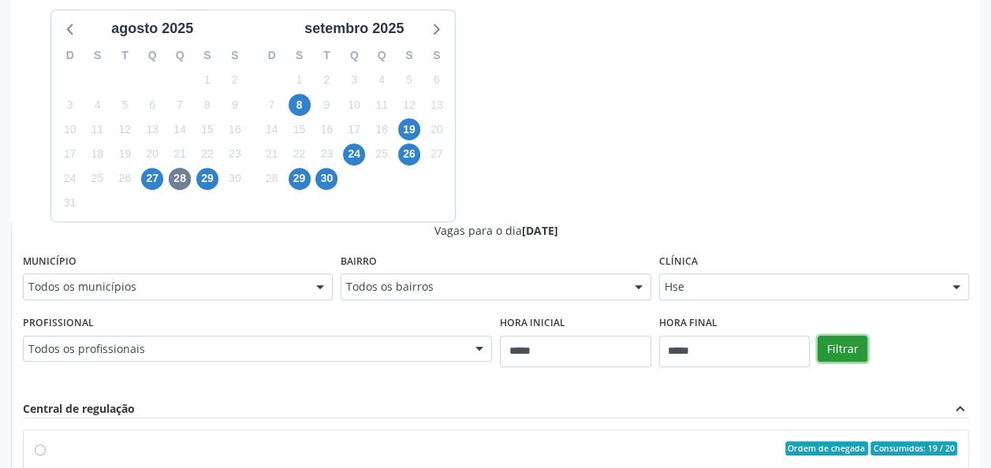
scroll to position [337, 0]
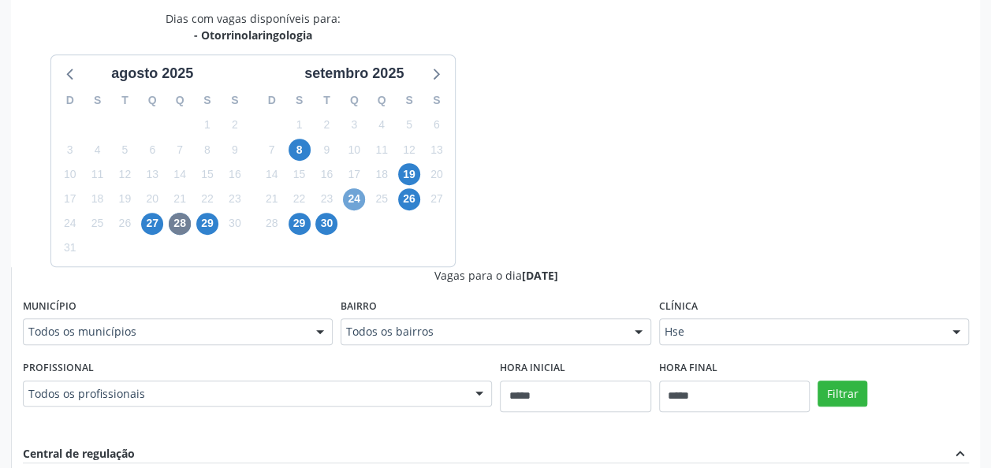
click at [350, 202] on span "24" at bounding box center [354, 199] width 22 height 22
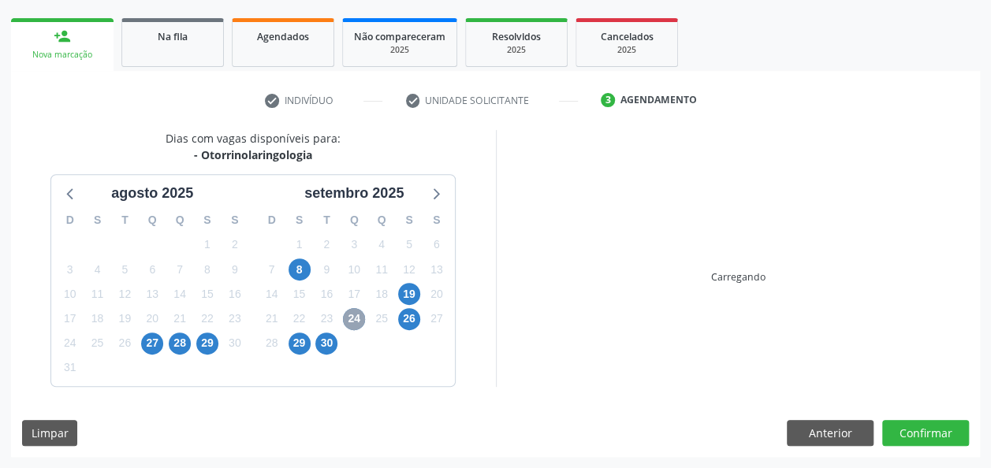
scroll to position [216, 0]
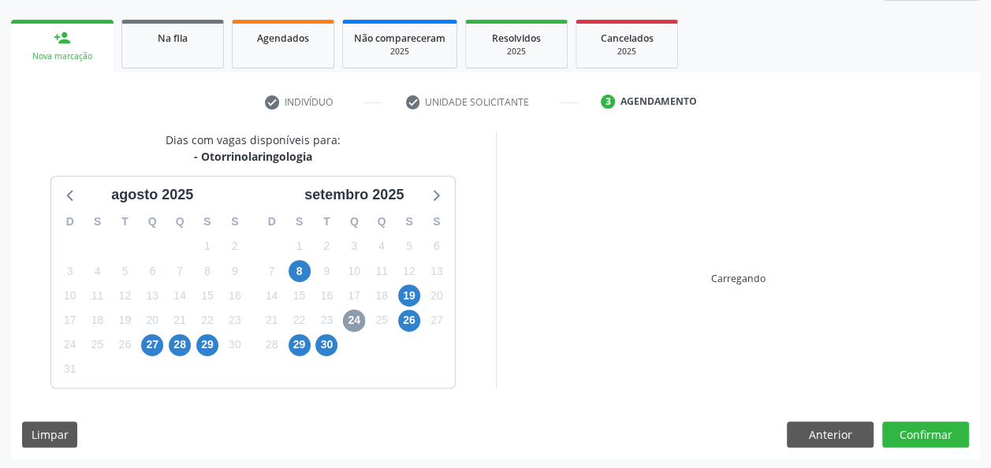
click at [350, 202] on div "setembro 2025" at bounding box center [354, 194] width 112 height 21
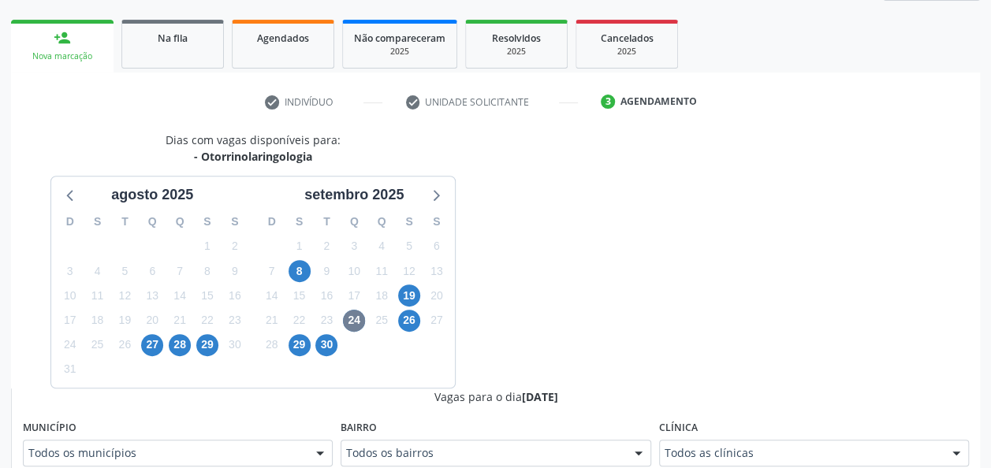
scroll to position [224, 0]
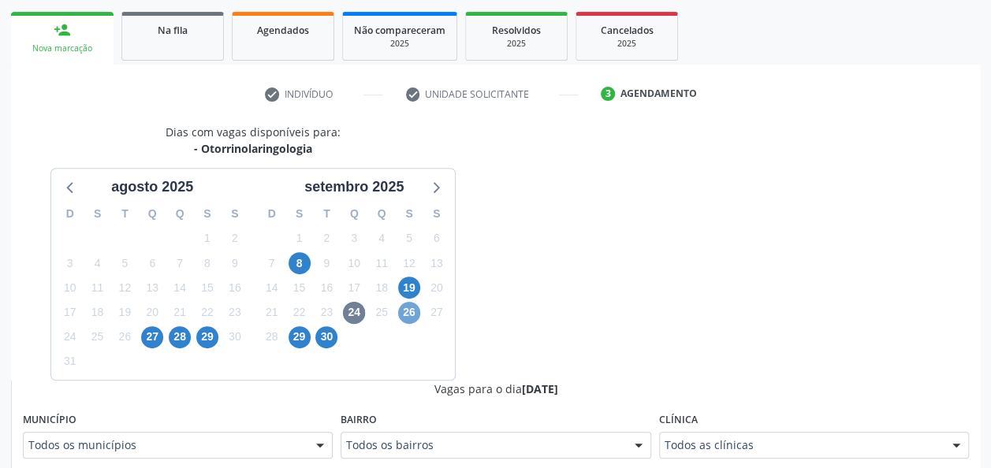
click at [405, 312] on span "26" at bounding box center [409, 313] width 22 height 22
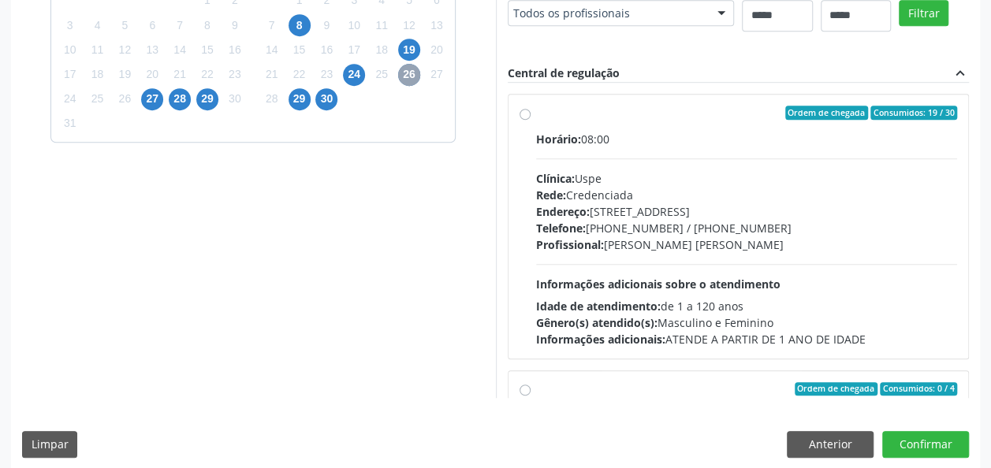
scroll to position [472, 0]
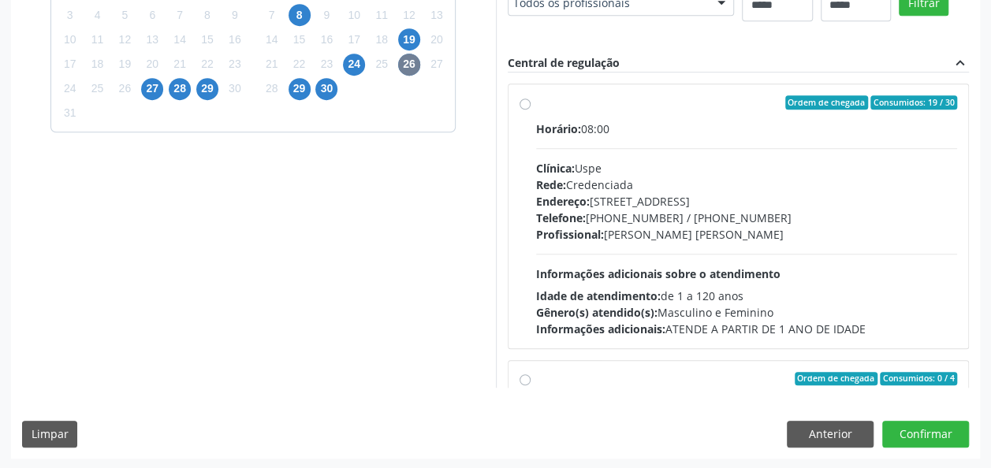
drag, startPoint x: 681, startPoint y: 247, endPoint x: 648, endPoint y: 243, distance: 33.3
click at [648, 243] on div "Horário: 08:00 Clínica: Uspe Rede: Credenciada Endereço: Rua do Espinheiro, nº …" at bounding box center [747, 229] width 422 height 217
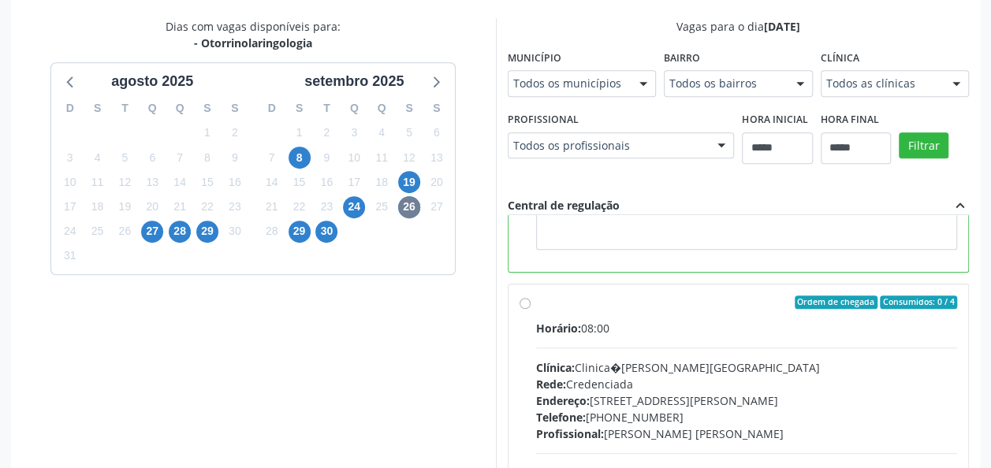
scroll to position [329, 0]
click at [289, 153] on span "8" at bounding box center [299, 158] width 22 height 22
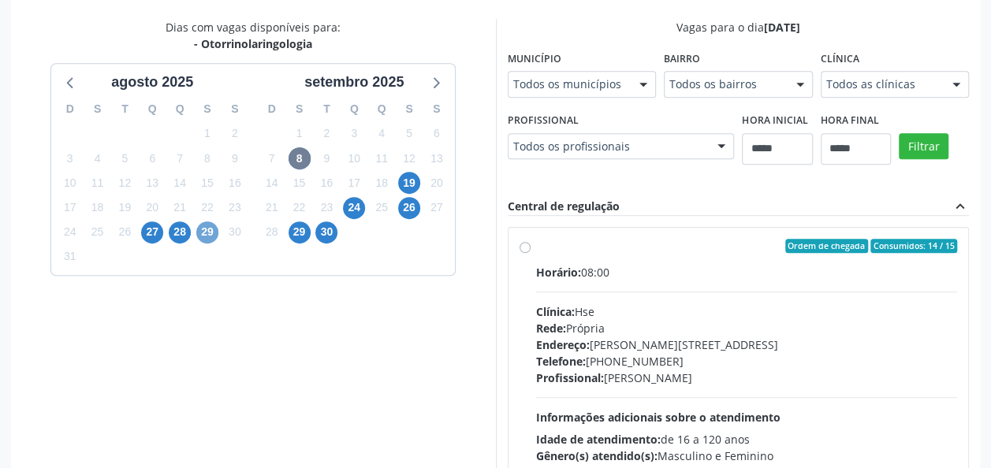
click at [206, 235] on span "29" at bounding box center [207, 232] width 22 height 22
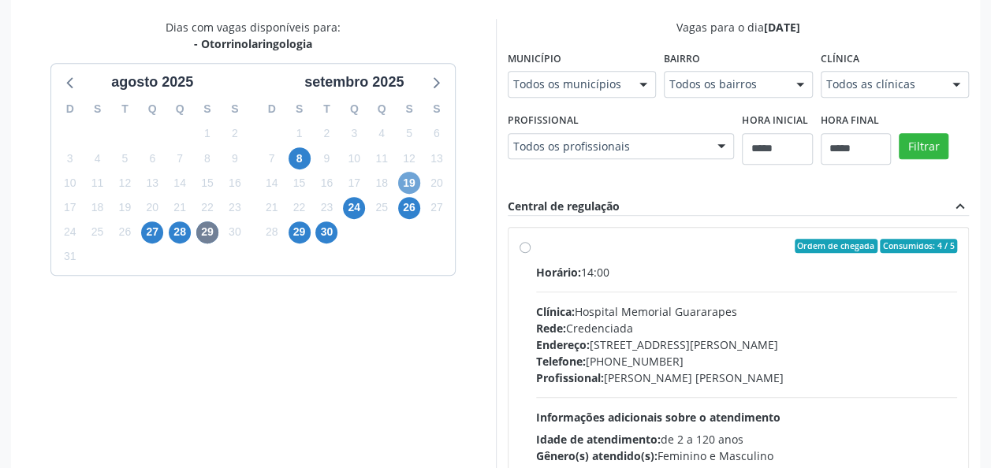
click at [409, 174] on span "19" at bounding box center [409, 183] width 22 height 22
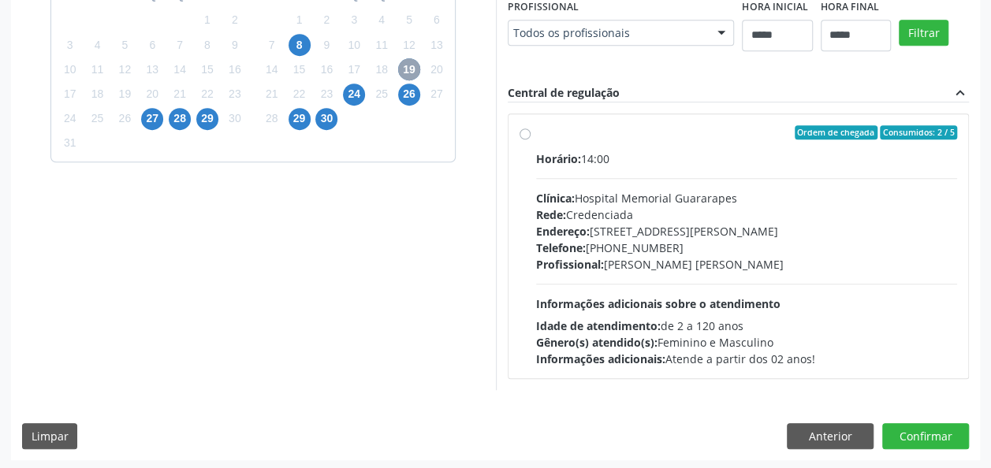
scroll to position [443, 0]
click at [657, 156] on div "Horário: 14:00" at bounding box center [747, 158] width 422 height 17
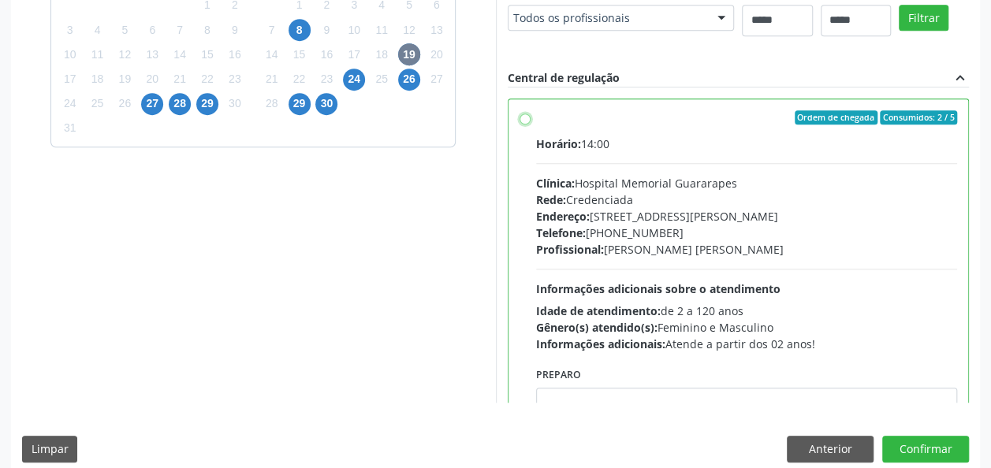
scroll to position [460, 0]
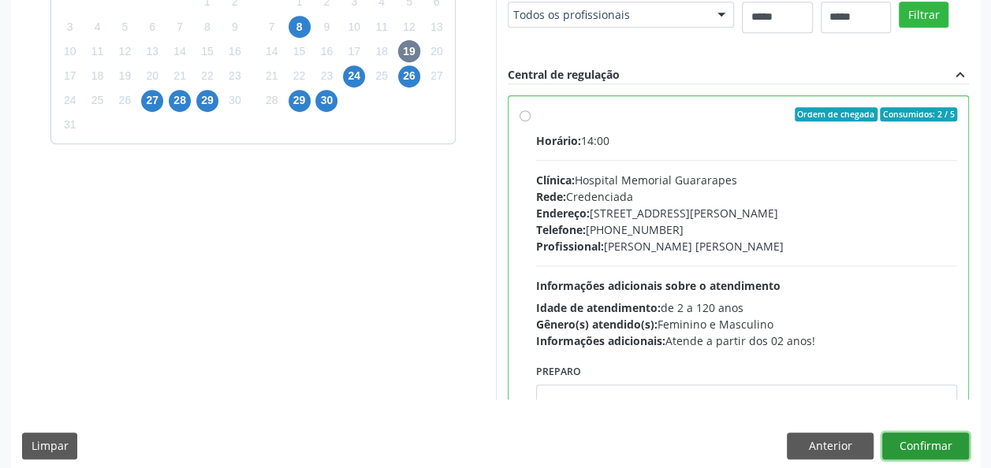
click at [930, 454] on button "Confirmar" at bounding box center [925, 446] width 87 height 27
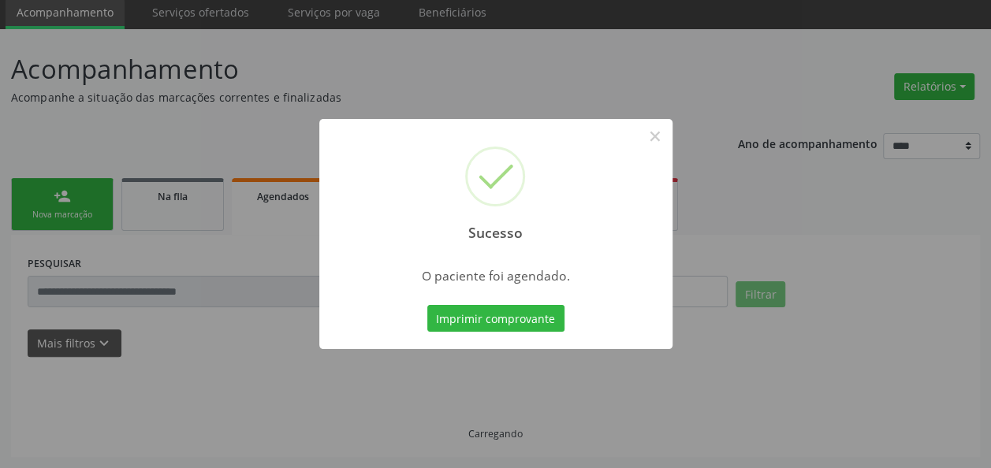
scroll to position [57, 0]
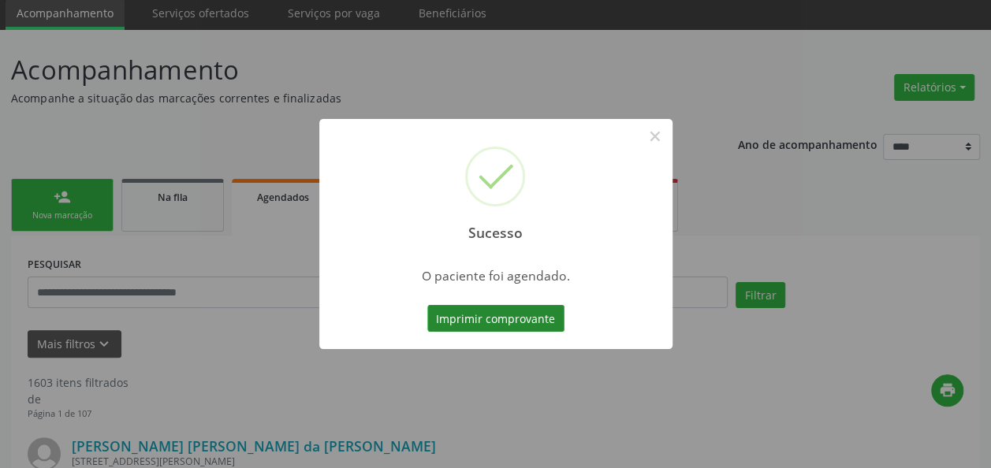
click at [530, 318] on button "Imprimir comprovante" at bounding box center [495, 318] width 137 height 27
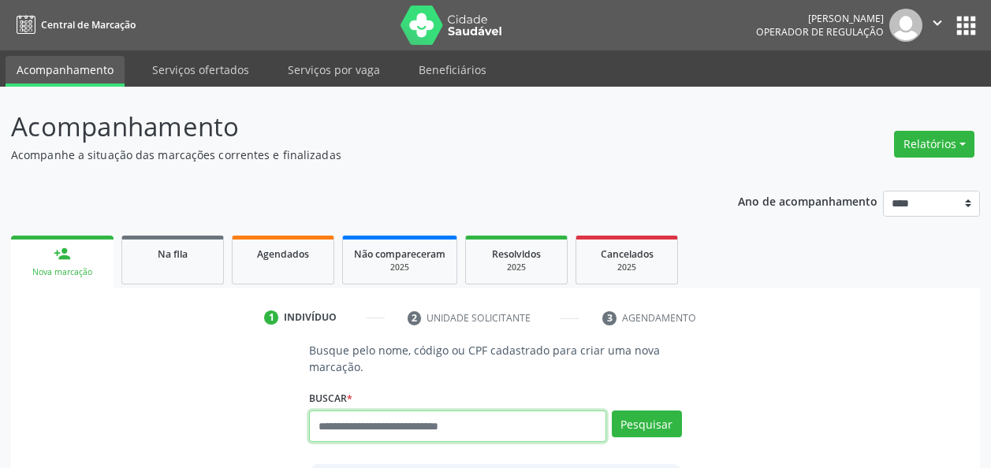
scroll to position [50, 0]
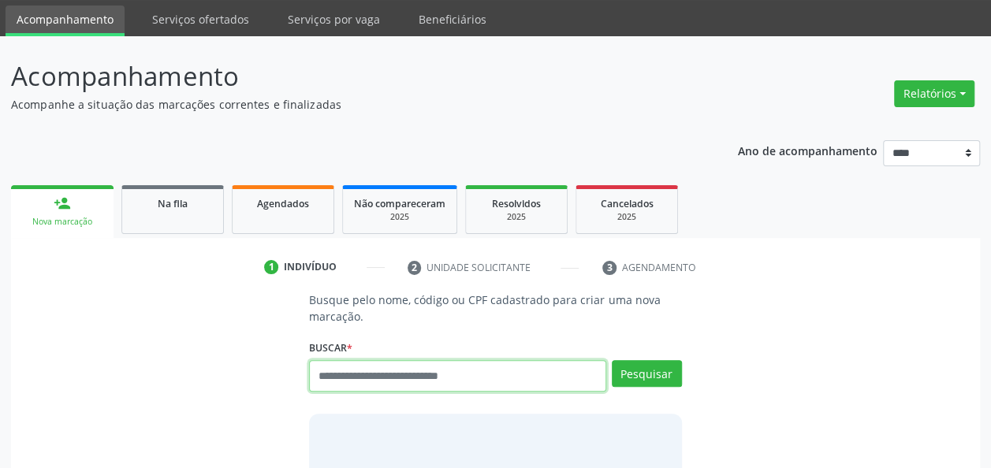
paste input "**********"
type input "**********"
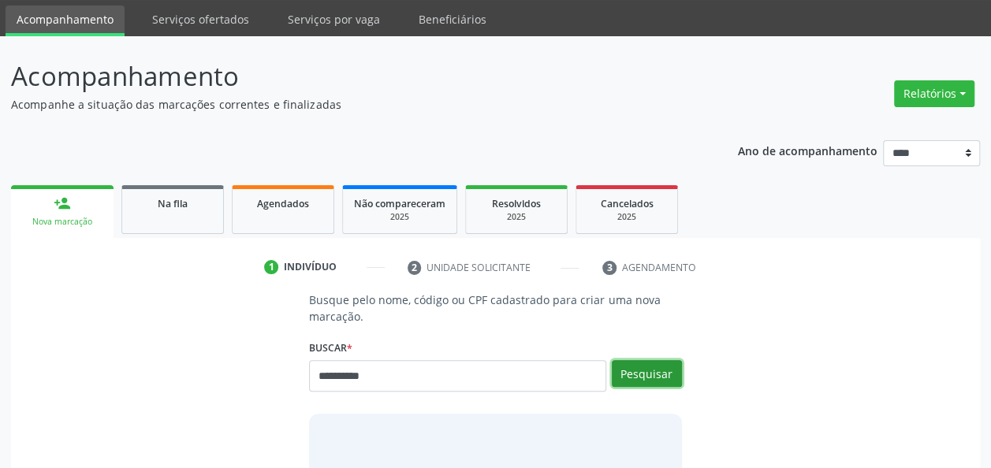
click at [671, 370] on button "Pesquisar" at bounding box center [647, 373] width 70 height 27
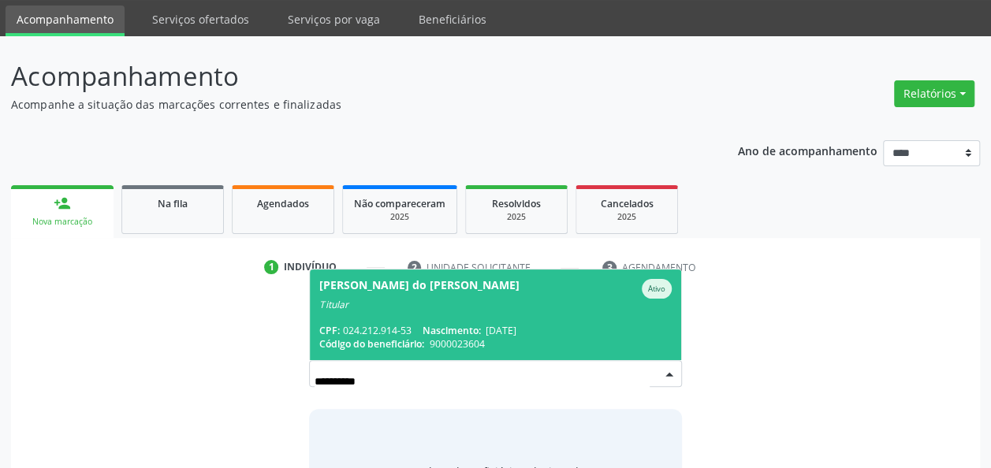
click at [412, 288] on div "[PERSON_NAME] do [PERSON_NAME]" at bounding box center [419, 289] width 200 height 20
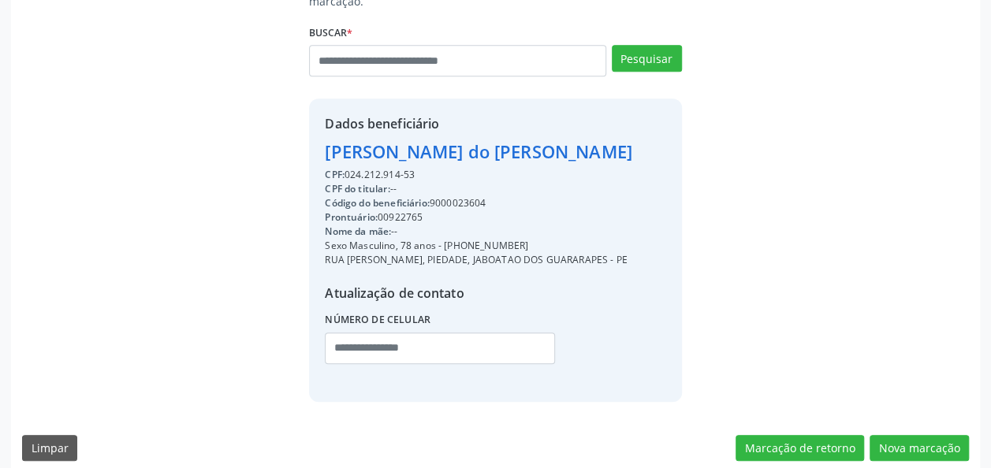
scroll to position [380, 0]
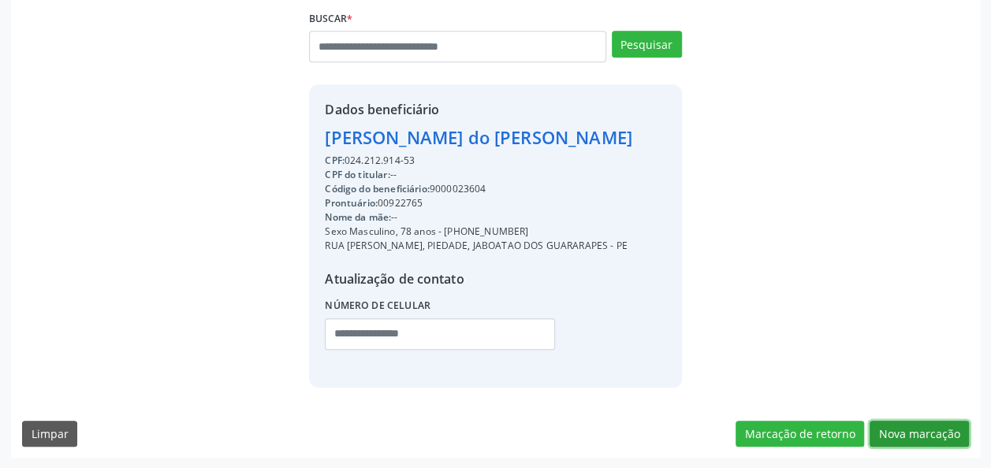
click at [903, 426] on button "Nova marcação" at bounding box center [918, 434] width 99 height 27
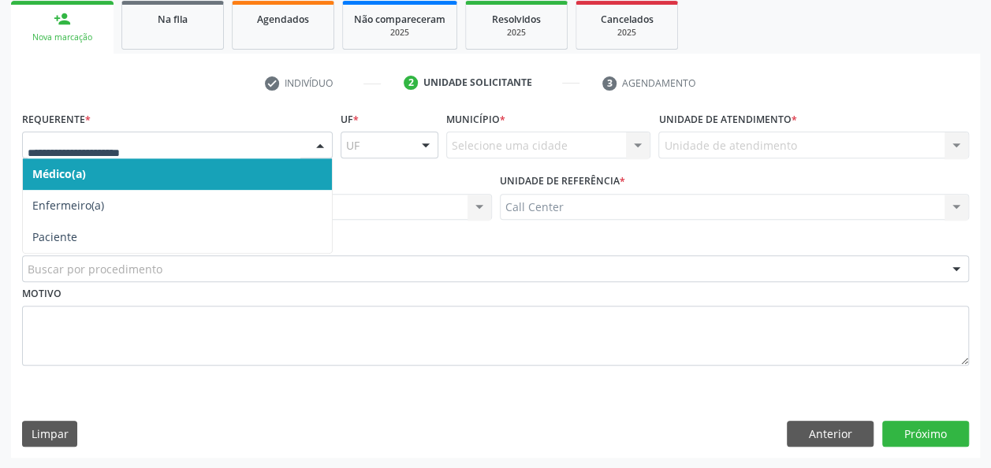
click at [314, 154] on div at bounding box center [320, 145] width 24 height 27
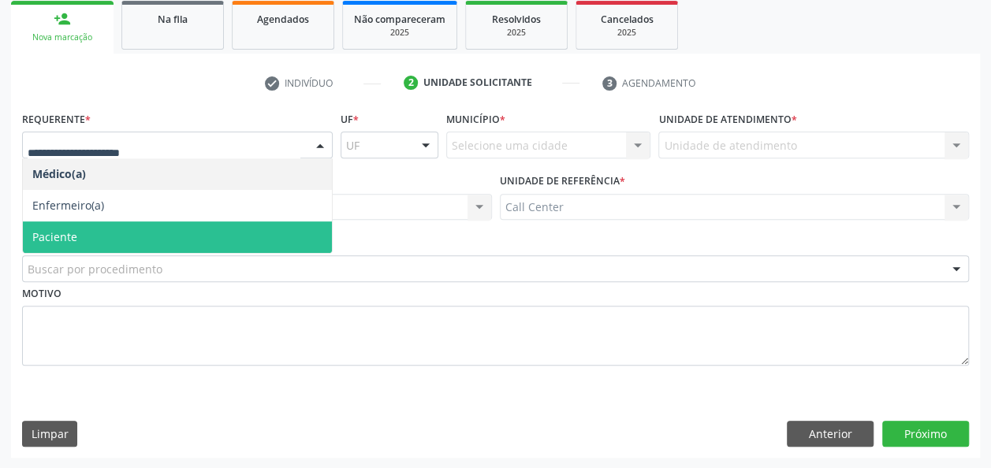
click at [206, 238] on span "Paciente" at bounding box center [177, 237] width 309 height 32
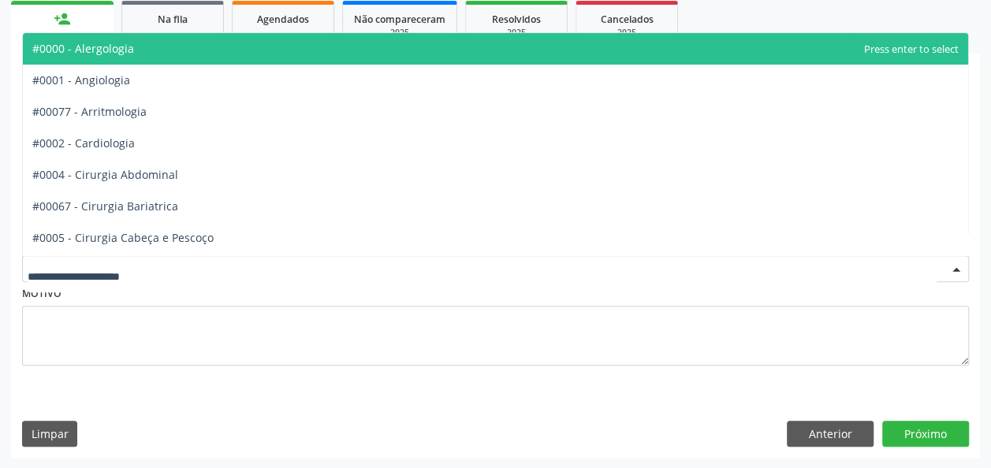
click at [217, 276] on div at bounding box center [495, 268] width 947 height 27
type input "***"
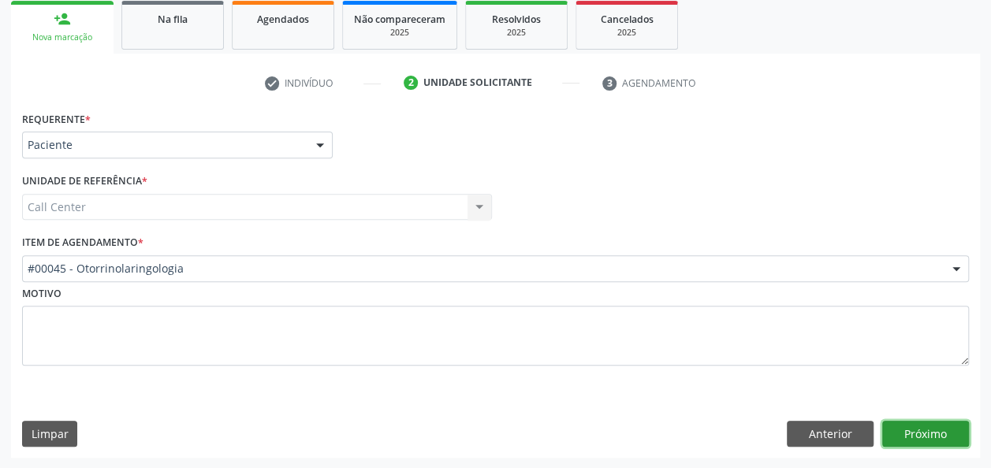
click at [945, 428] on button "Próximo" at bounding box center [925, 434] width 87 height 27
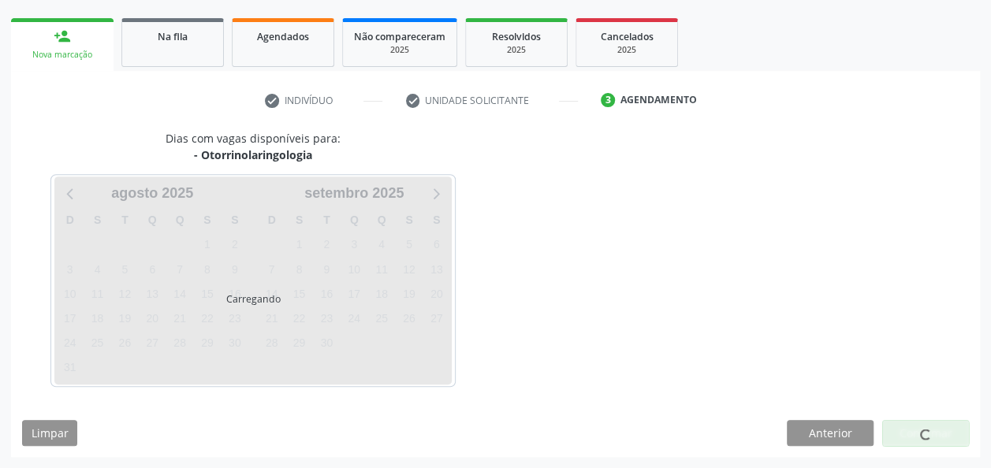
scroll to position [216, 0]
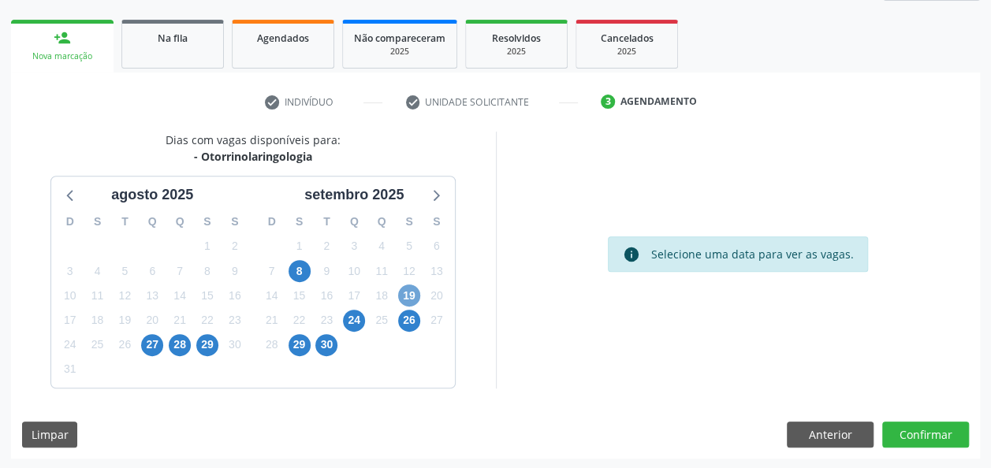
click at [414, 298] on span "19" at bounding box center [409, 296] width 22 height 22
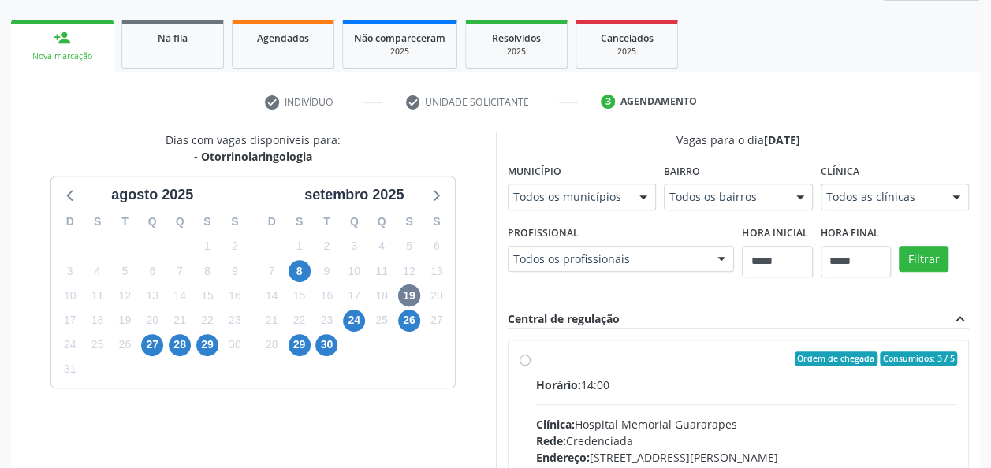
click at [629, 377] on div "Horário: 14:00" at bounding box center [747, 385] width 422 height 17
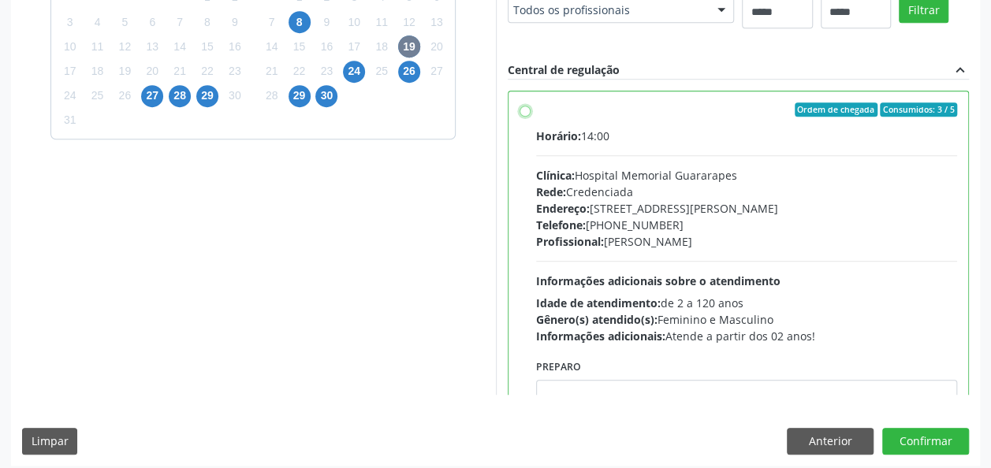
scroll to position [472, 0]
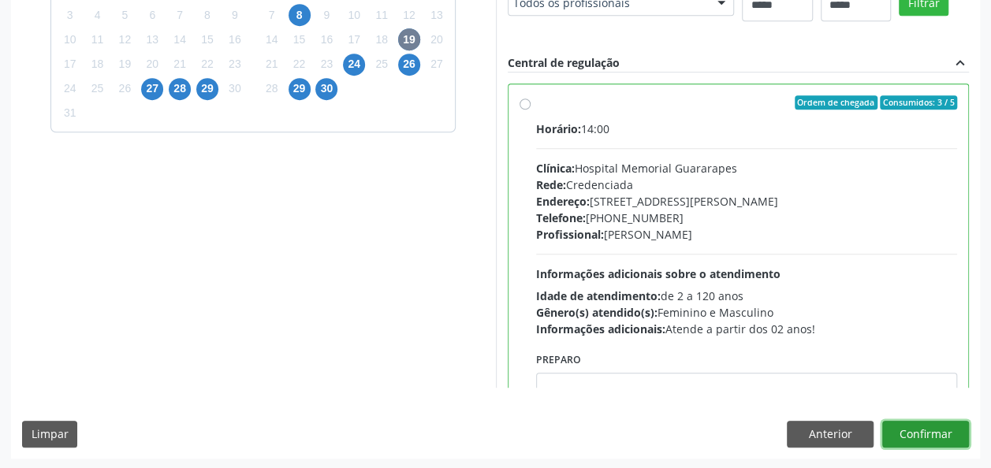
click at [936, 433] on button "Confirmar" at bounding box center [925, 434] width 87 height 27
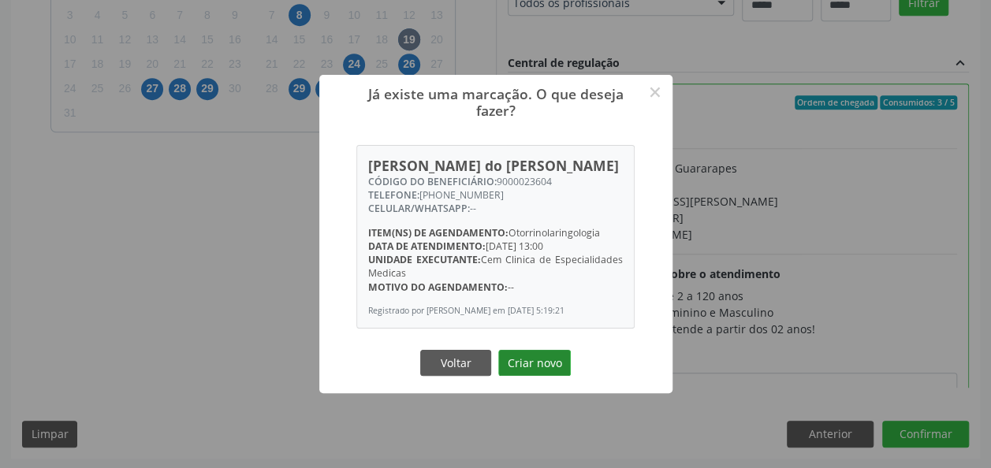
click at [531, 363] on button "Criar novo" at bounding box center [534, 363] width 73 height 27
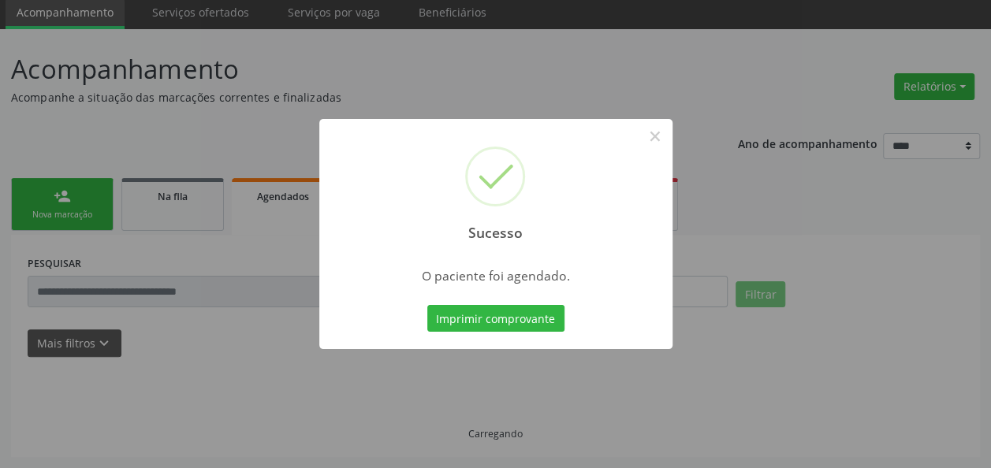
scroll to position [57, 0]
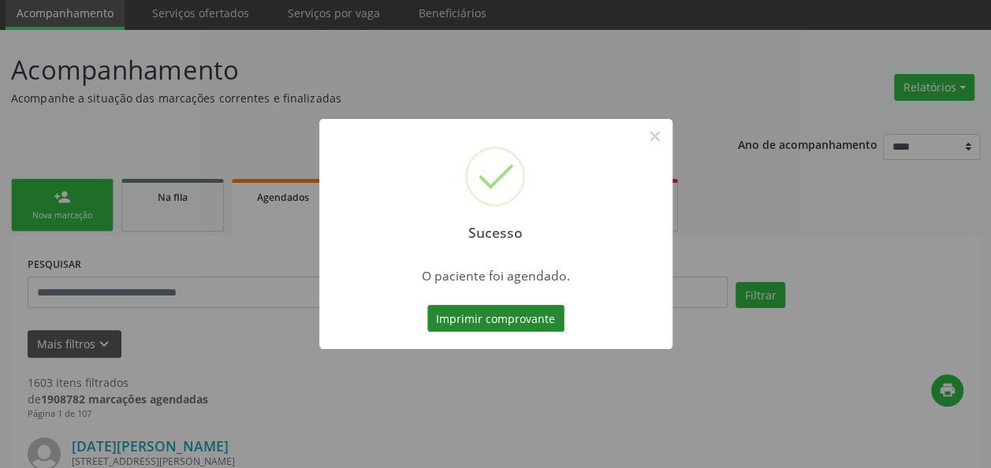
click at [509, 325] on button "Imprimir comprovante" at bounding box center [495, 318] width 137 height 27
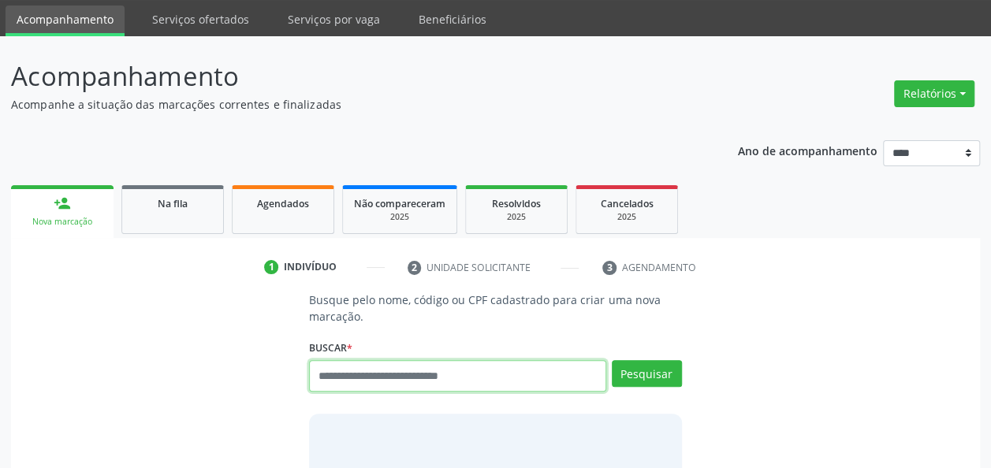
scroll to position [50, 0]
paste input "**********"
type input "**********"
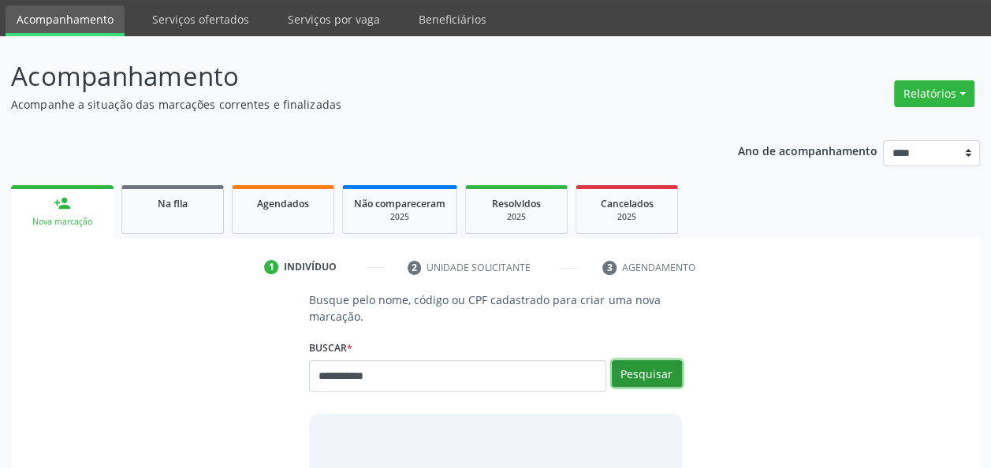
click at [661, 370] on button "Pesquisar" at bounding box center [647, 373] width 70 height 27
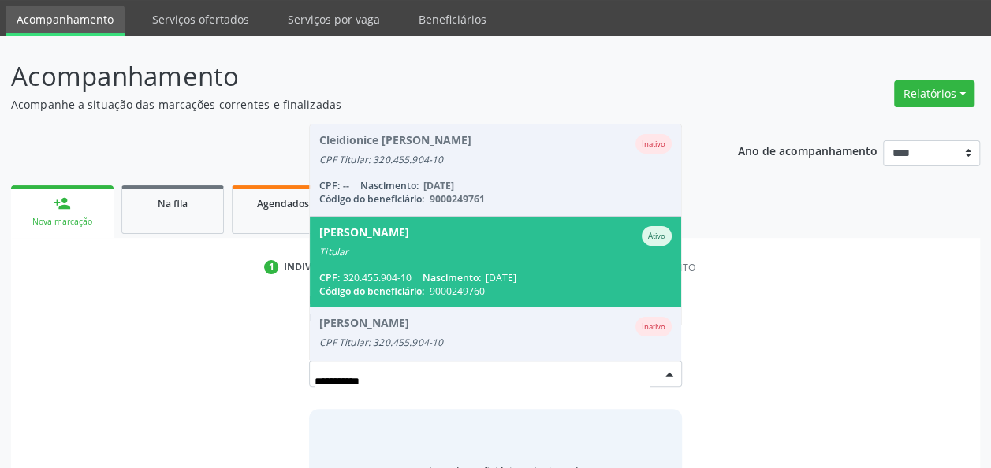
click at [468, 258] on span "Jose Geraldo de Amorim Ativo Titular CPF: 320.455.904-10 Nascimento: 01/11/1958…" at bounding box center [495, 262] width 370 height 91
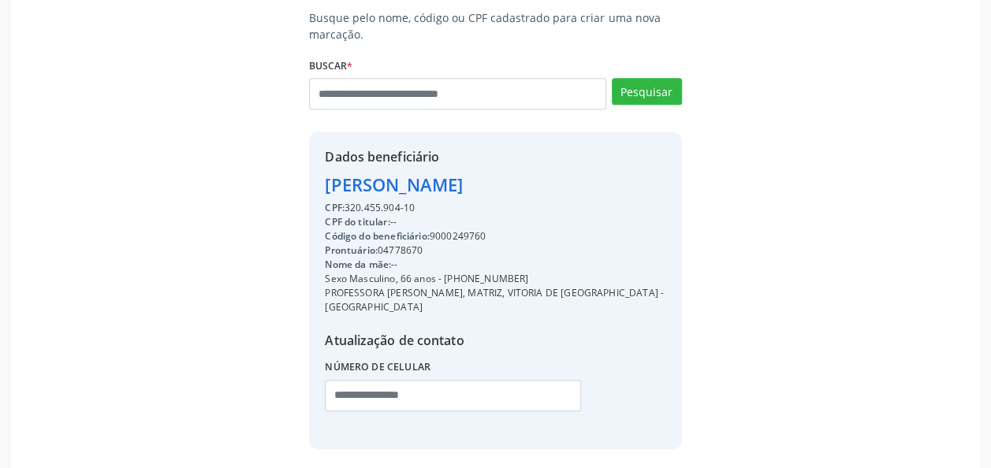
scroll to position [380, 0]
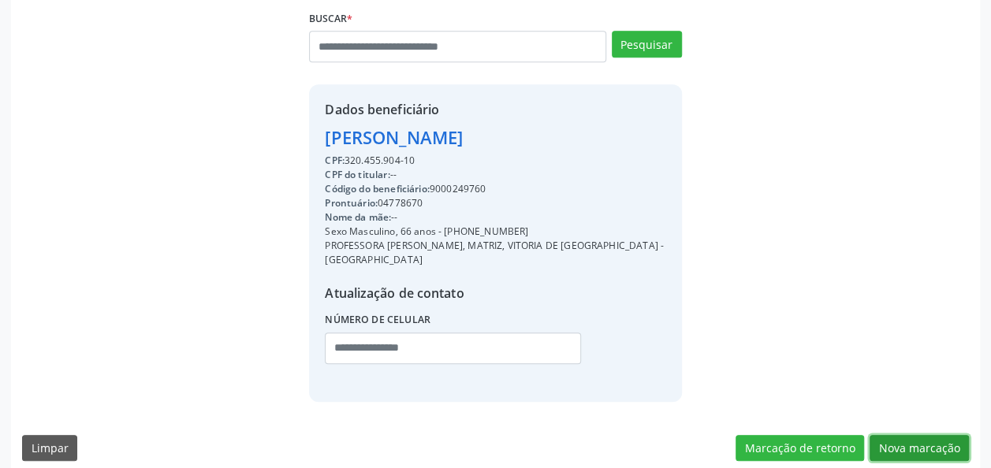
click at [916, 435] on button "Nova marcação" at bounding box center [918, 448] width 99 height 27
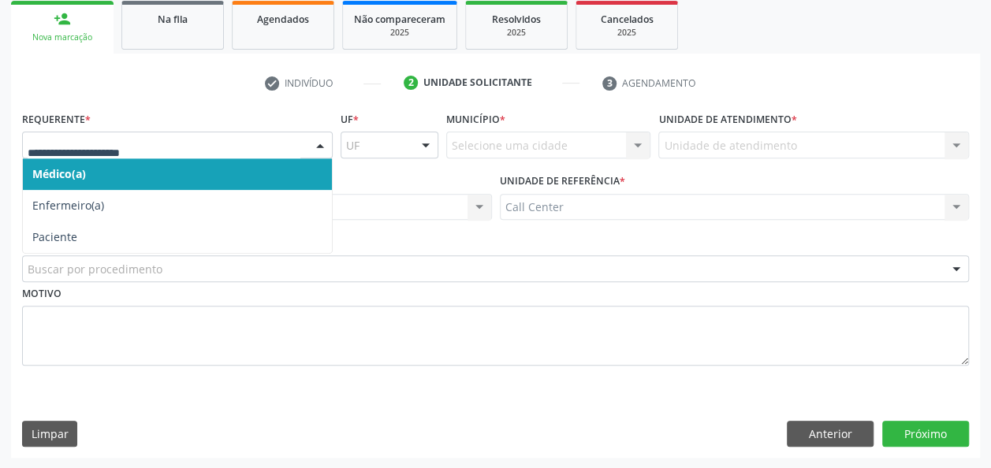
click at [314, 145] on div at bounding box center [320, 145] width 24 height 27
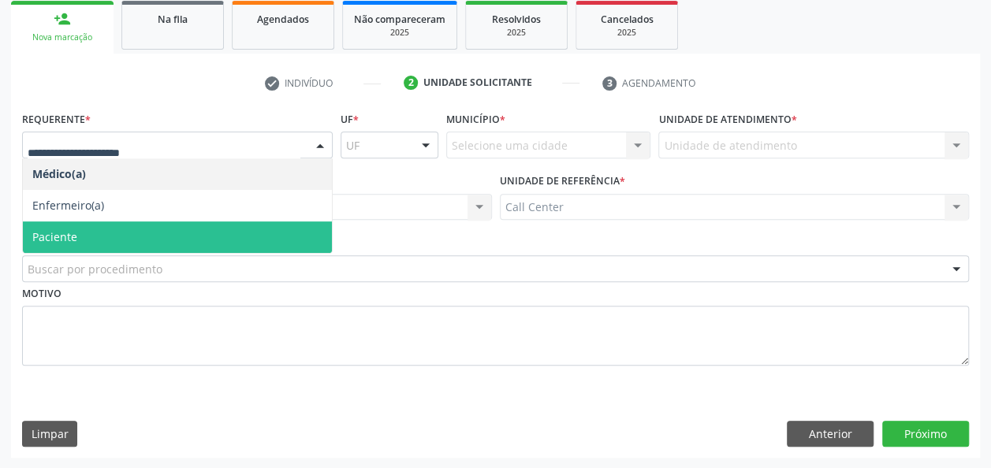
click at [232, 243] on span "Paciente" at bounding box center [177, 237] width 309 height 32
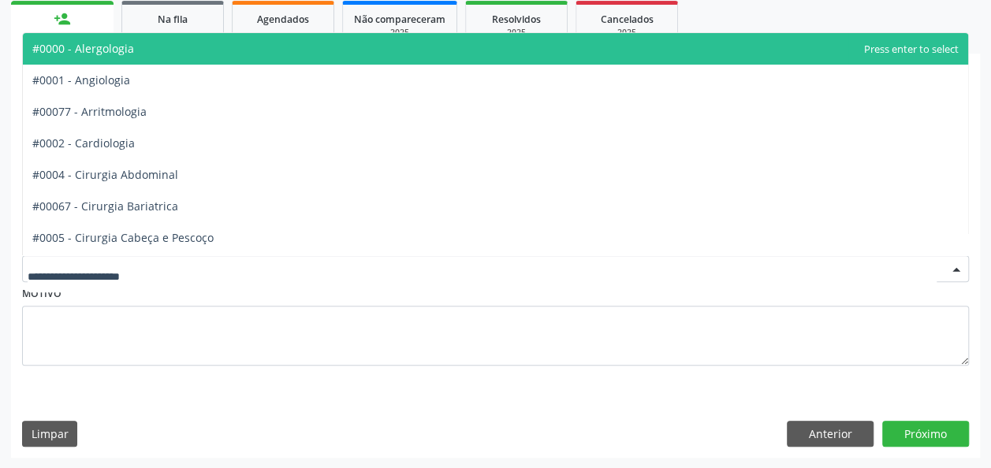
click at [225, 277] on div at bounding box center [495, 268] width 947 height 27
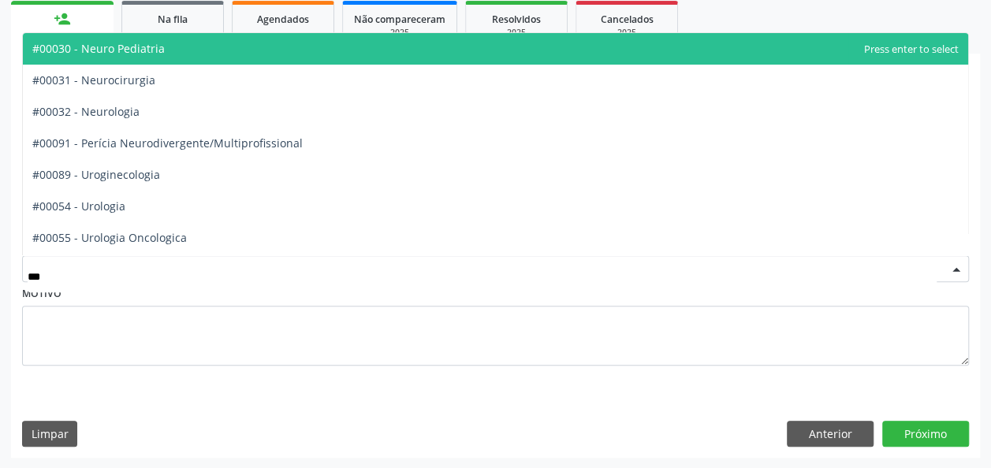
type input "****"
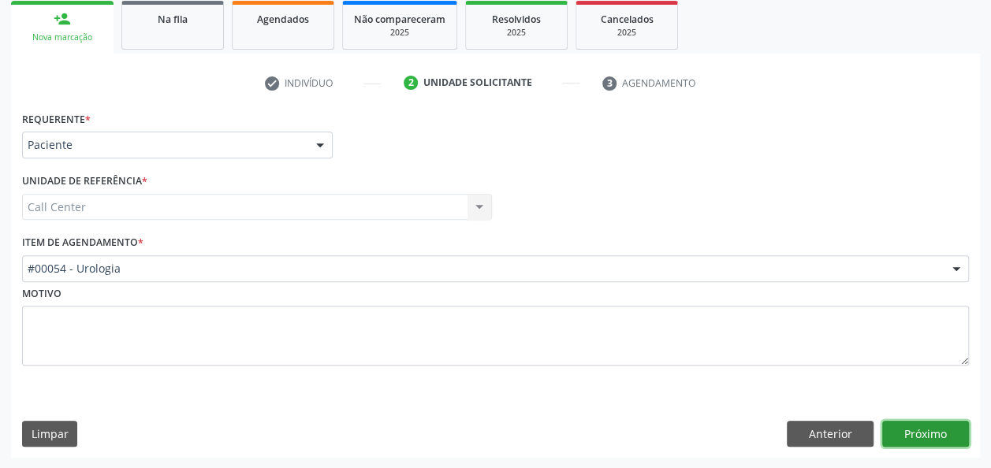
click at [916, 427] on button "Próximo" at bounding box center [925, 434] width 87 height 27
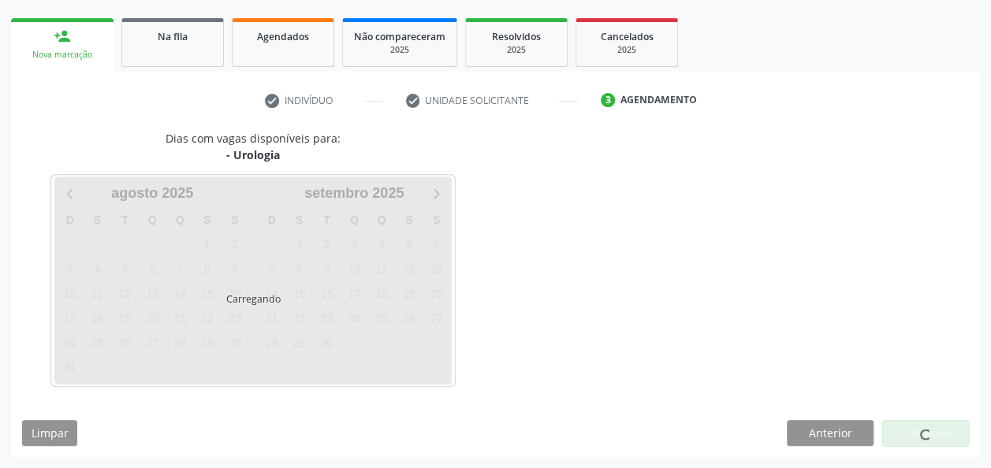
scroll to position [216, 0]
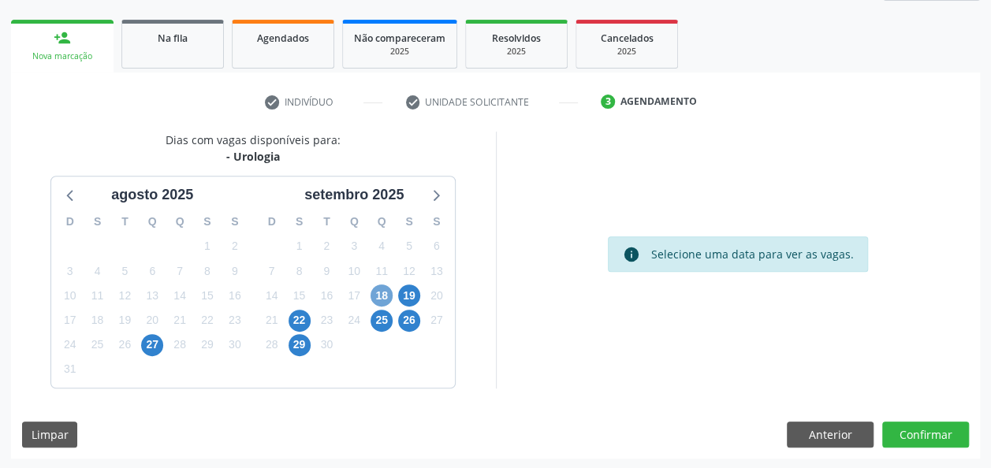
click at [385, 297] on span "18" at bounding box center [381, 296] width 22 height 22
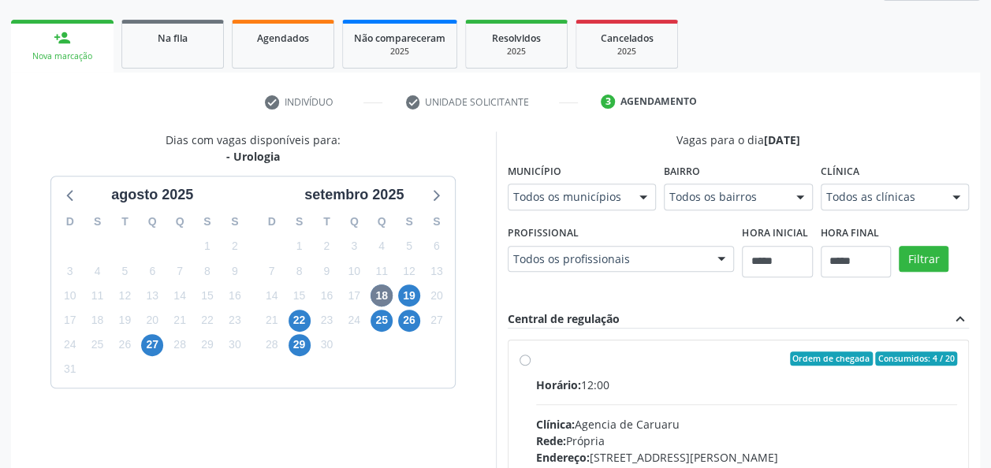
click at [667, 378] on div "Horário: 12:00" at bounding box center [747, 385] width 422 height 17
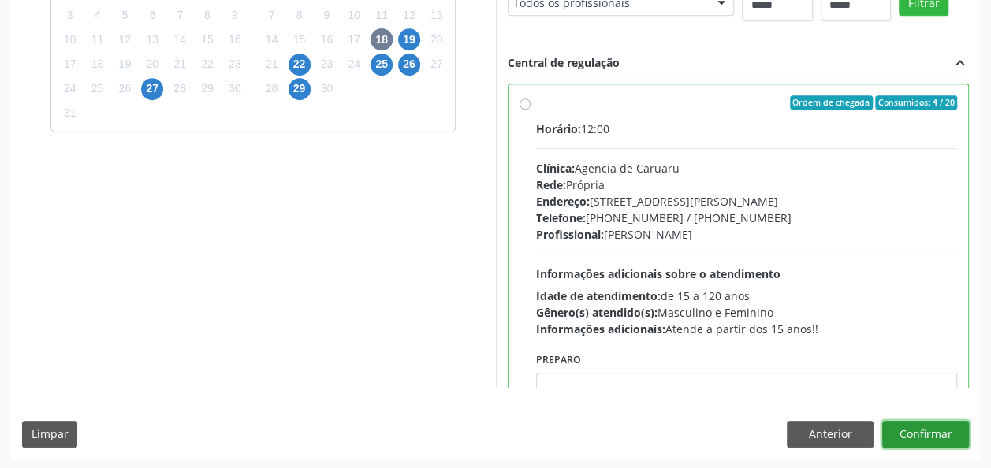
click at [924, 427] on button "Confirmar" at bounding box center [925, 434] width 87 height 27
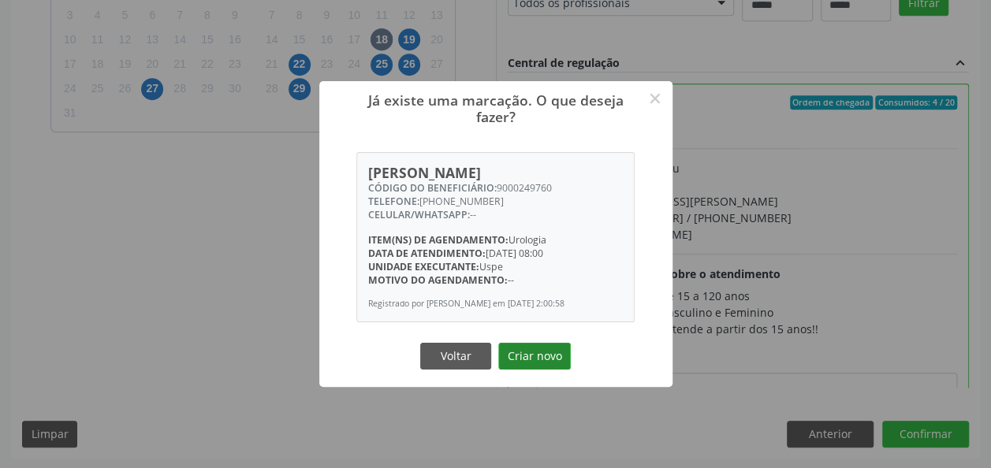
click at [565, 358] on button "Criar novo" at bounding box center [534, 356] width 73 height 27
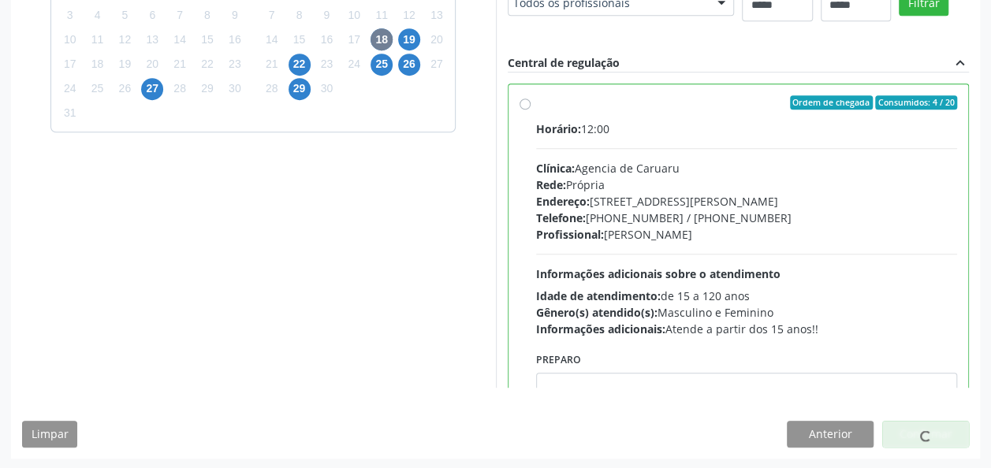
scroll to position [57, 0]
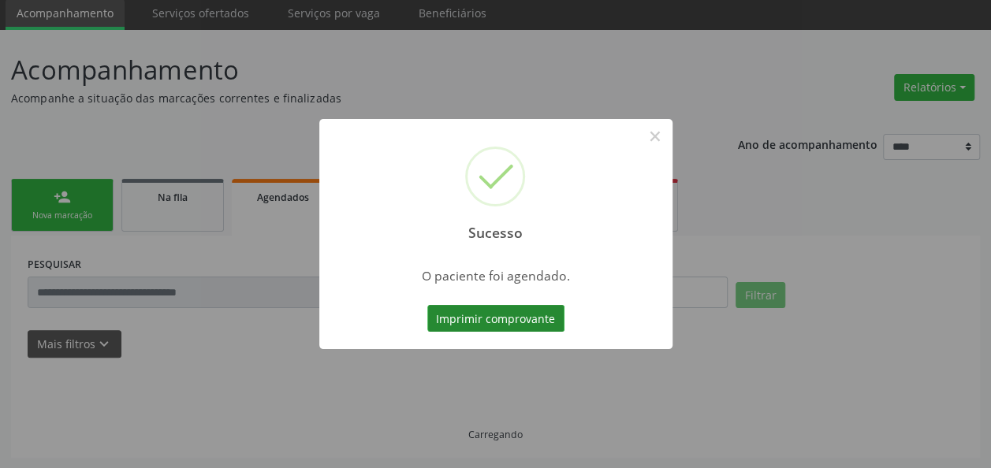
click at [503, 315] on button "Imprimir comprovante" at bounding box center [495, 318] width 137 height 27
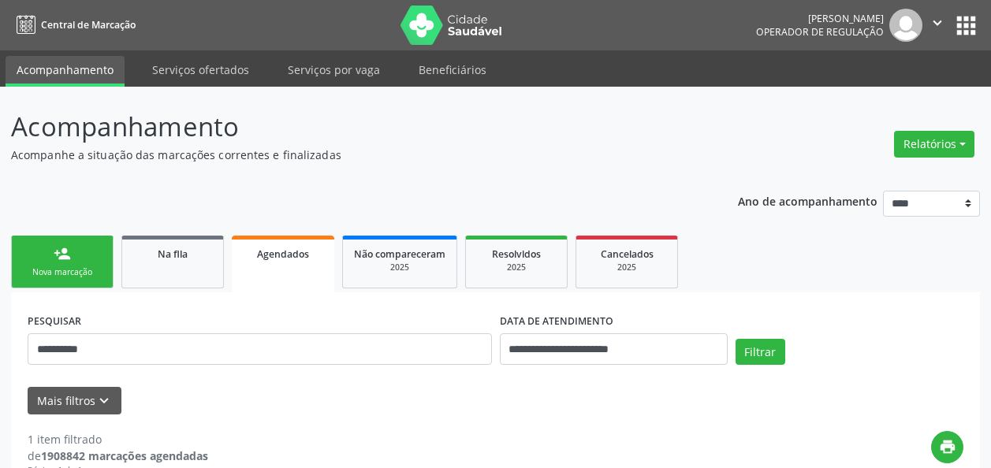
scroll to position [276, 0]
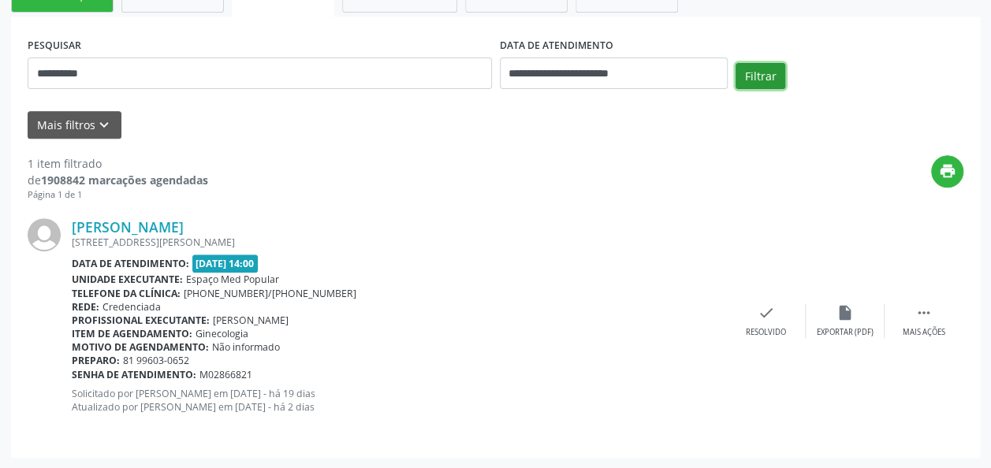
click at [746, 85] on button "Filtrar" at bounding box center [760, 76] width 50 height 27
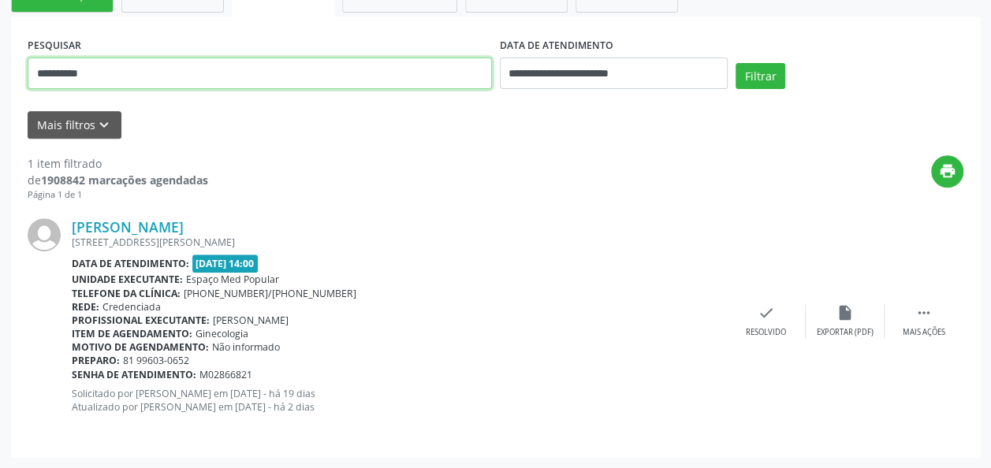
click at [270, 88] on input "**********" at bounding box center [260, 74] width 464 height 32
paste input "text"
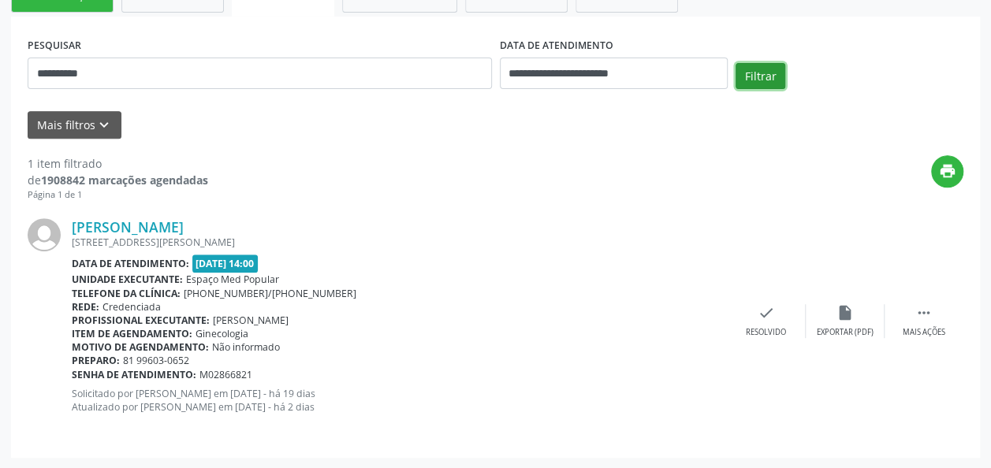
click at [764, 80] on button "Filtrar" at bounding box center [760, 76] width 50 height 27
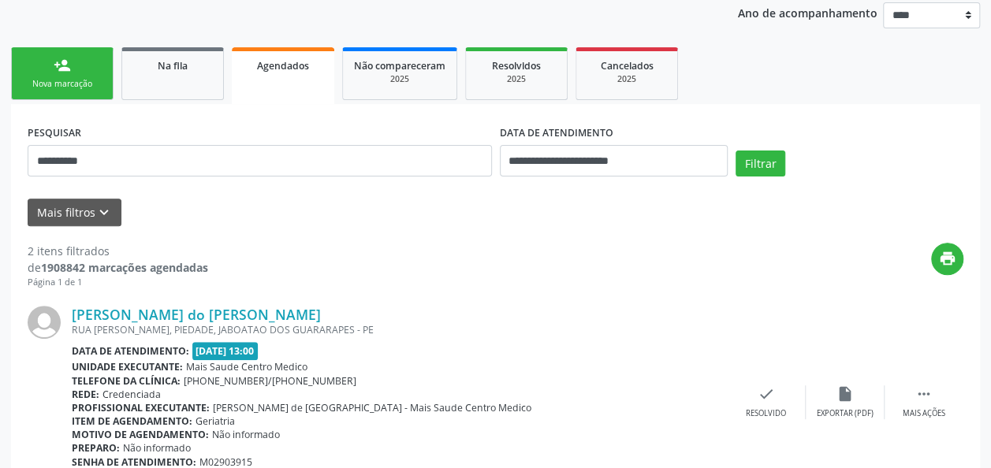
scroll to position [188, 0]
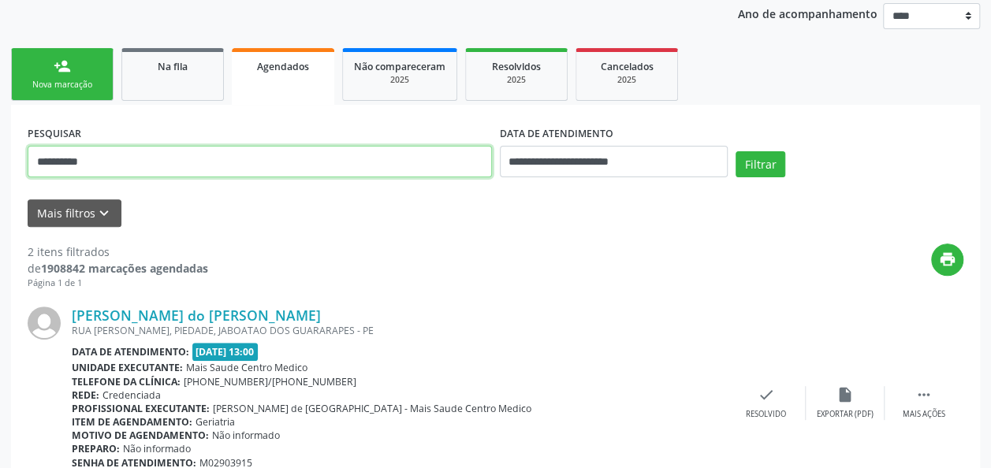
click at [290, 158] on input "**********" at bounding box center [260, 162] width 464 height 32
paste input "text"
type input "**********"
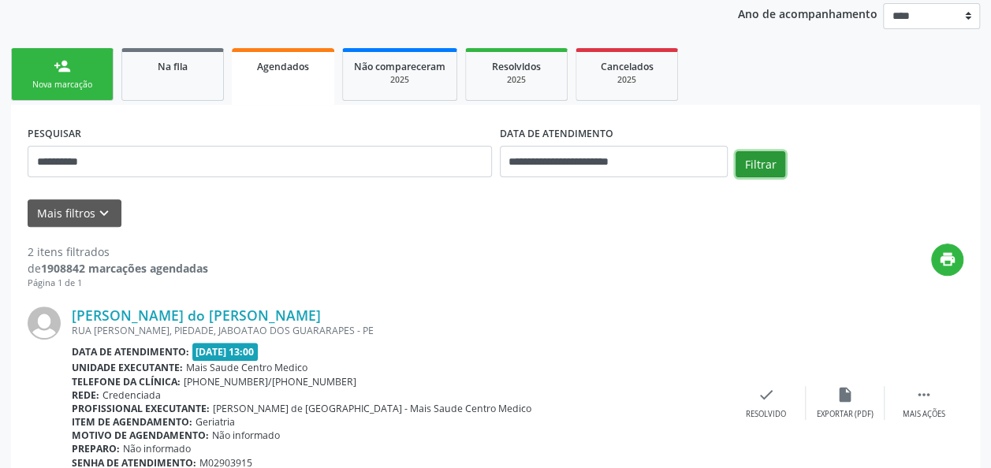
click at [772, 154] on button "Filtrar" at bounding box center [760, 164] width 50 height 27
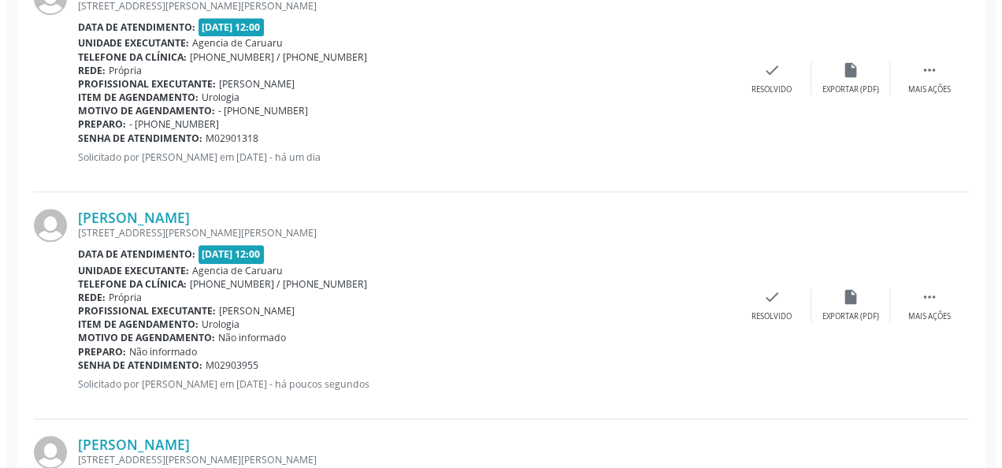
scroll to position [497, 0]
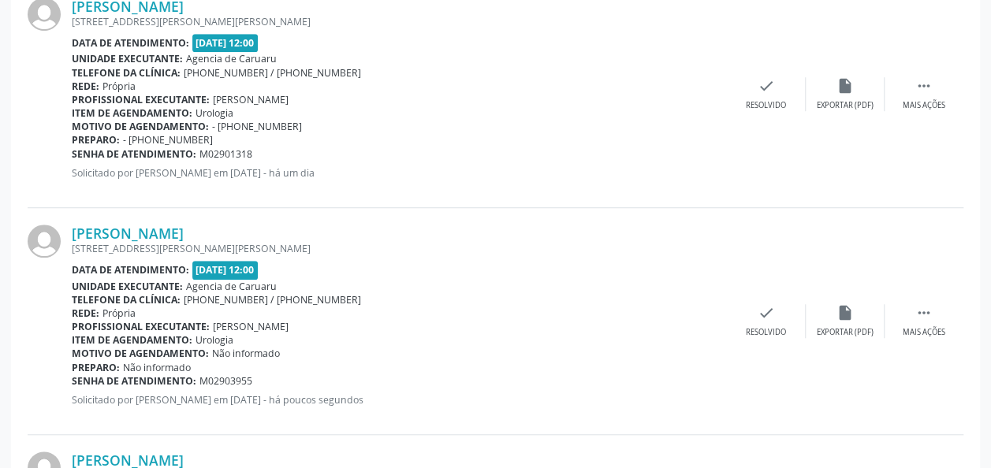
click at [913, 74] on div "Severino Mauricio de Andrade RUA MARDOQUEL VITAL L.TEIXEIRA 191, LIVRAMENTO, VI…" at bounding box center [495, 94] width 935 height 227
click at [919, 77] on icon "" at bounding box center [923, 85] width 17 height 17
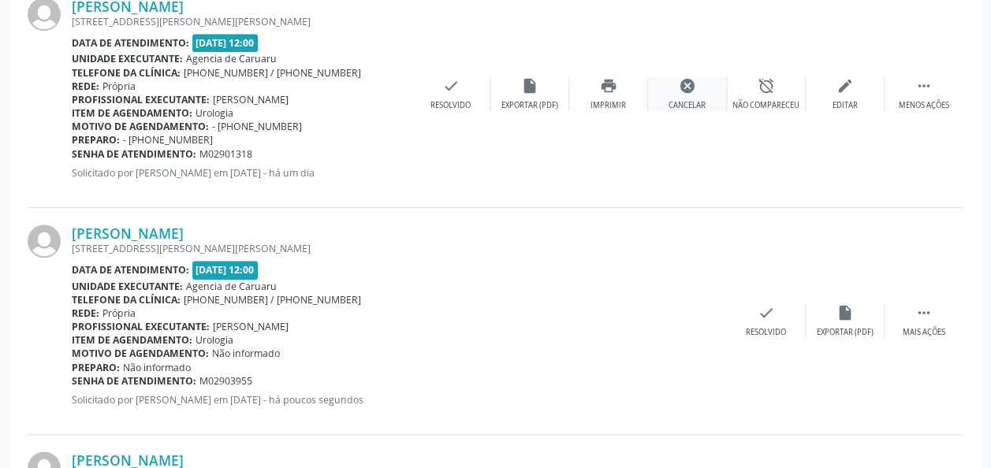
click at [677, 100] on div "Cancelar" at bounding box center [686, 105] width 37 height 11
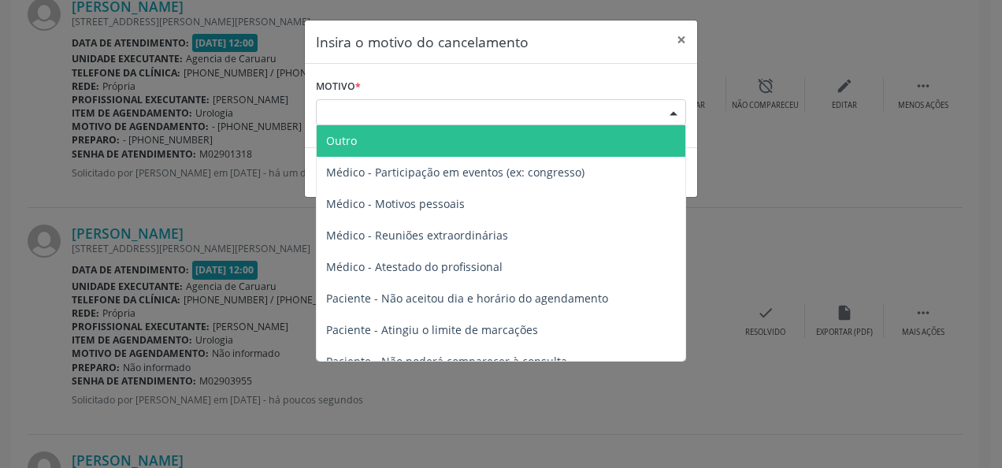
click at [599, 105] on div "Escolha o motivo" at bounding box center [501, 112] width 370 height 27
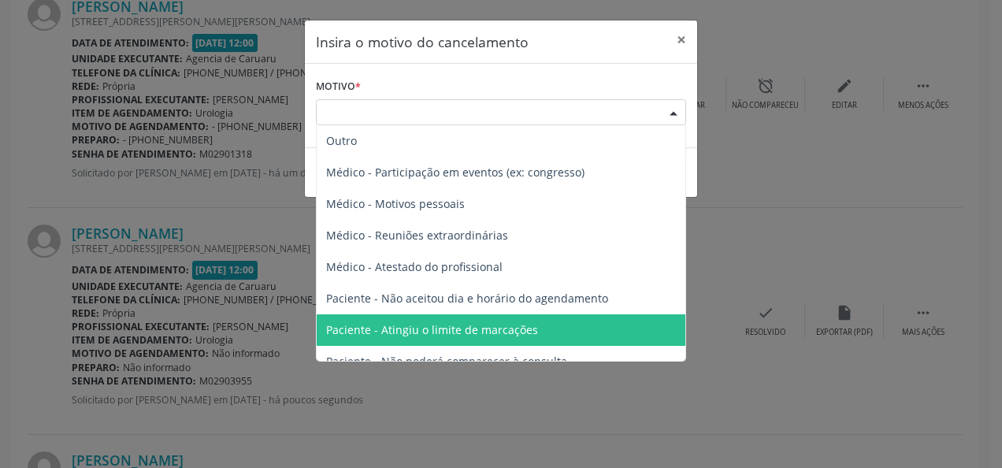
scroll to position [79, 0]
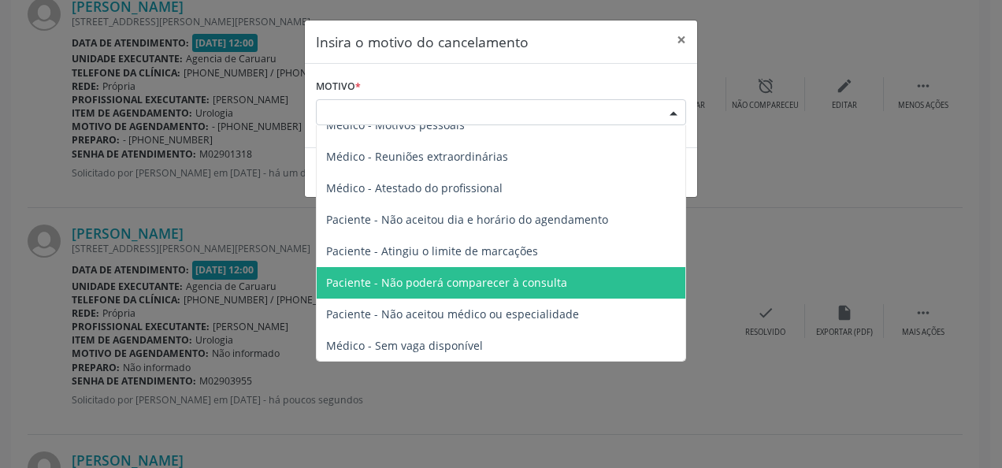
click at [481, 280] on span "Paciente - Não poderá comparecer à consulta" at bounding box center [446, 282] width 241 height 15
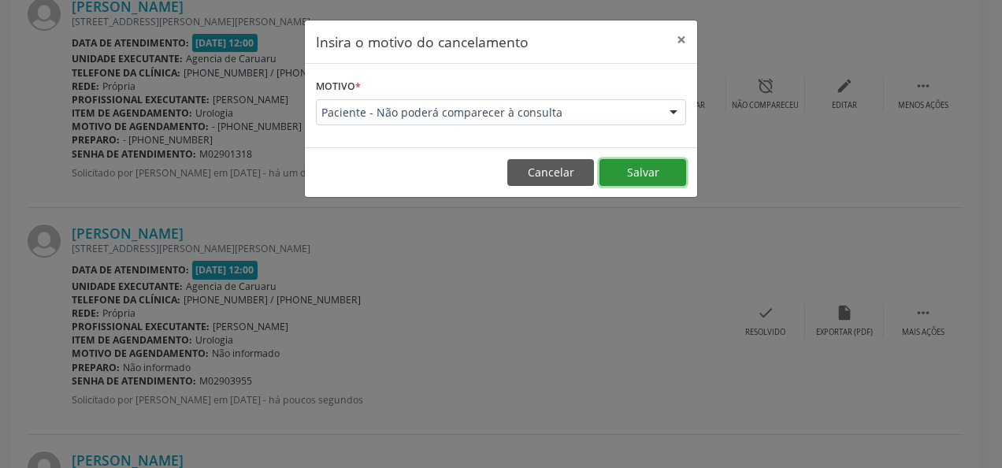
click at [626, 166] on button "Salvar" at bounding box center [643, 172] width 87 height 27
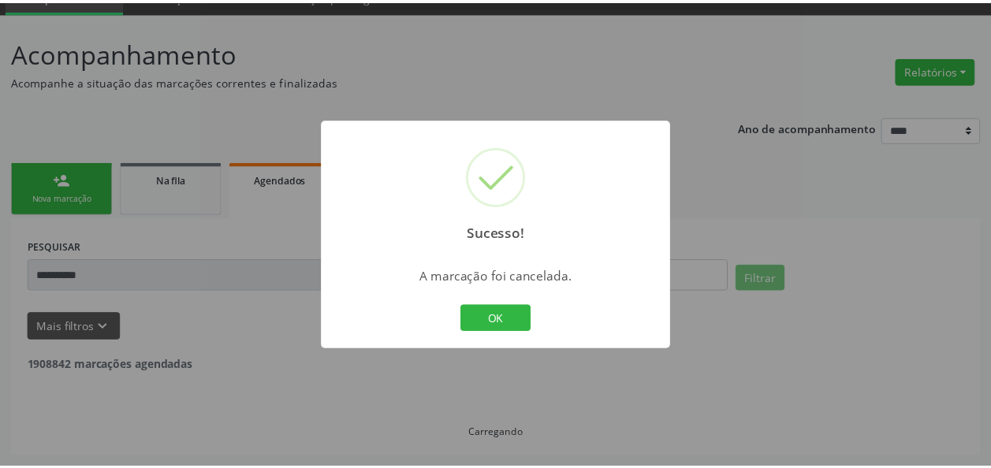
scroll to position [73, 0]
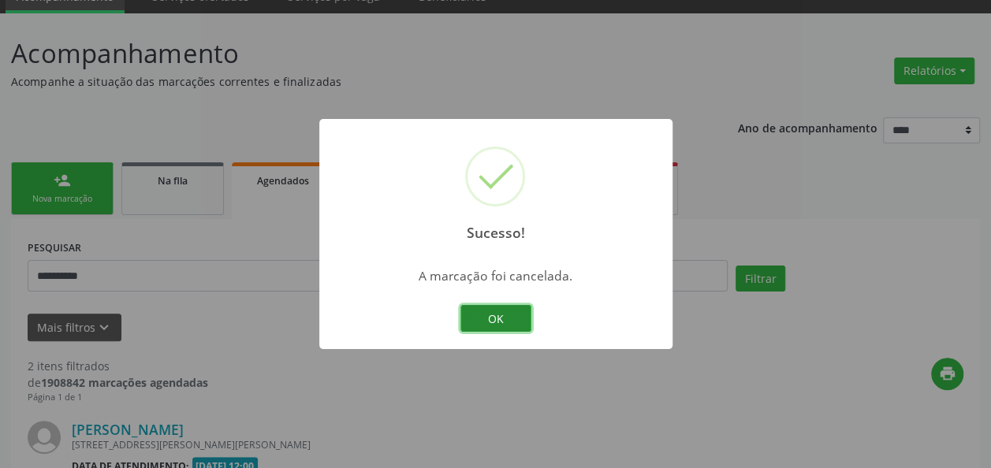
click at [487, 324] on button "OK" at bounding box center [495, 318] width 71 height 27
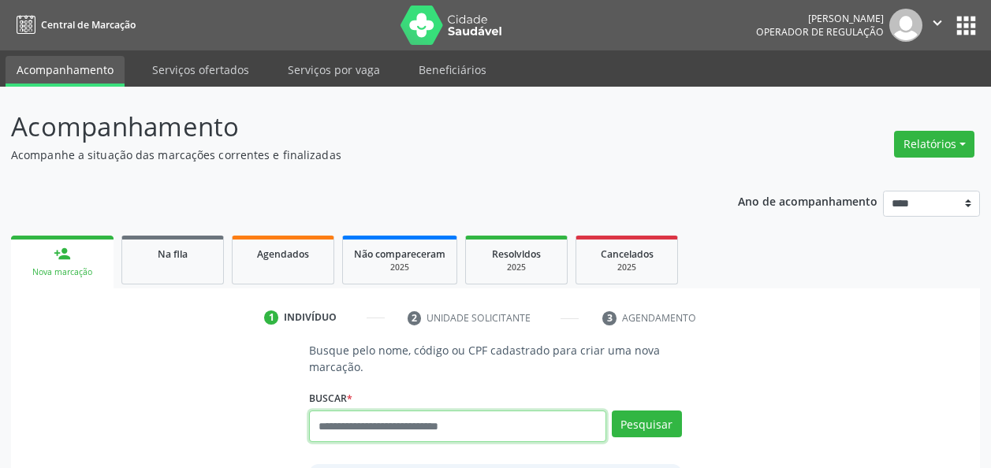
scroll to position [50, 0]
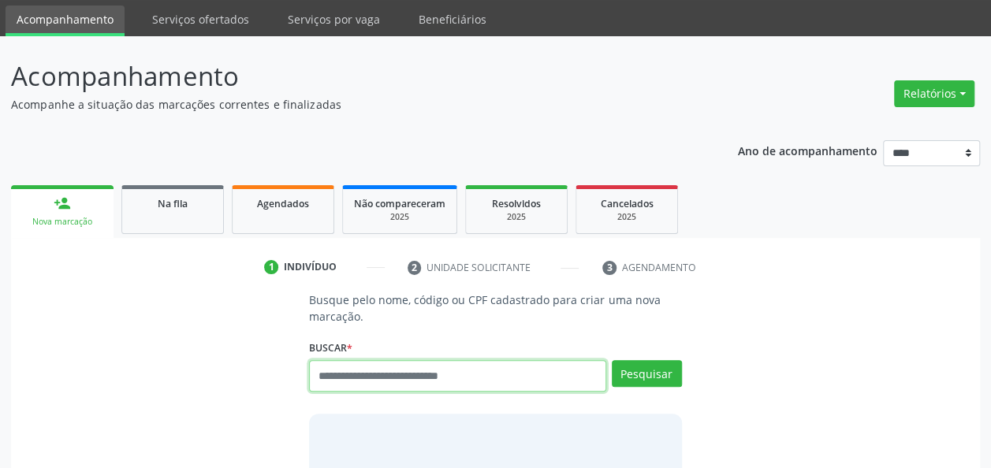
paste input "**********"
type input "**********"
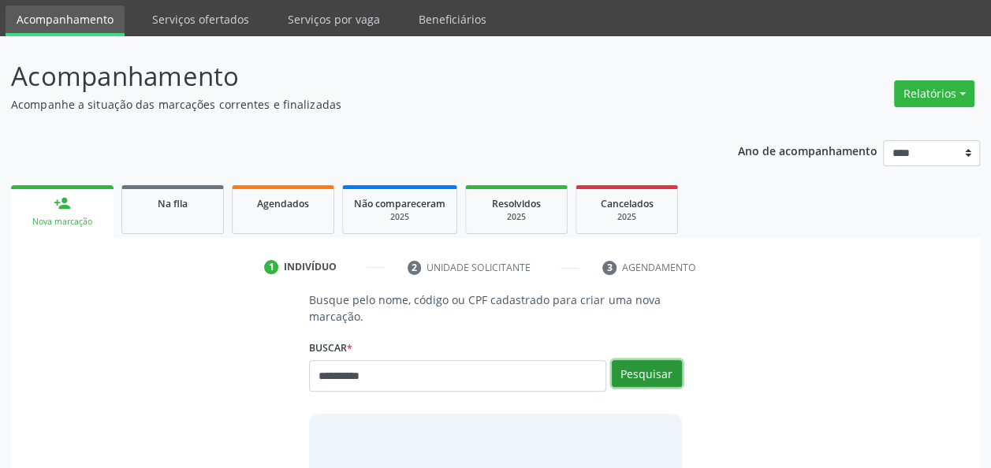
click at [660, 376] on button "Pesquisar" at bounding box center [647, 373] width 70 height 27
type input "**********"
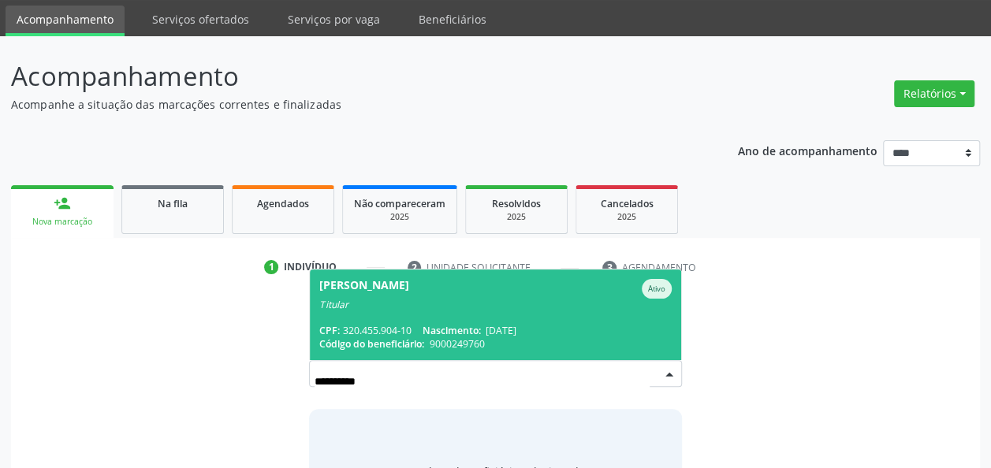
click at [566, 320] on span "[PERSON_NAME] Ativo Titular CPF: 320.455.904-10 Nascimento: [DATE] Código do be…" at bounding box center [495, 315] width 370 height 91
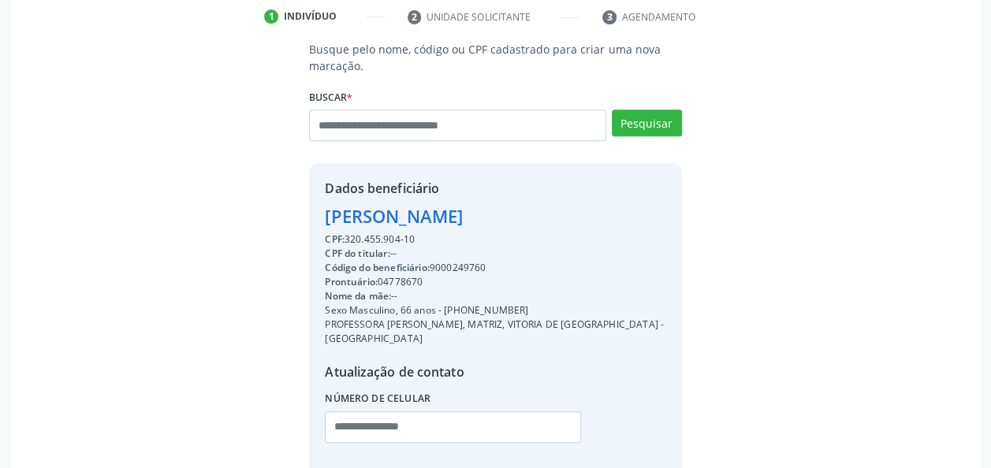
scroll to position [380, 0]
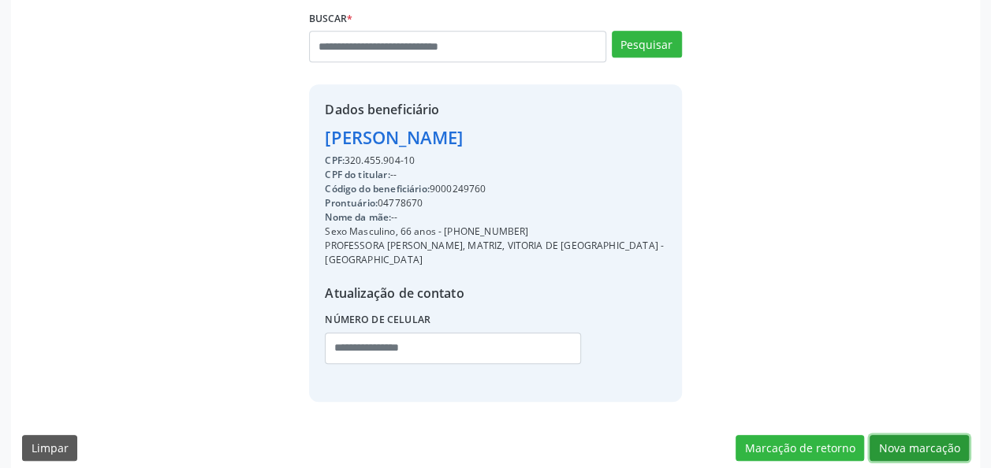
click at [916, 435] on button "Nova marcação" at bounding box center [918, 448] width 99 height 27
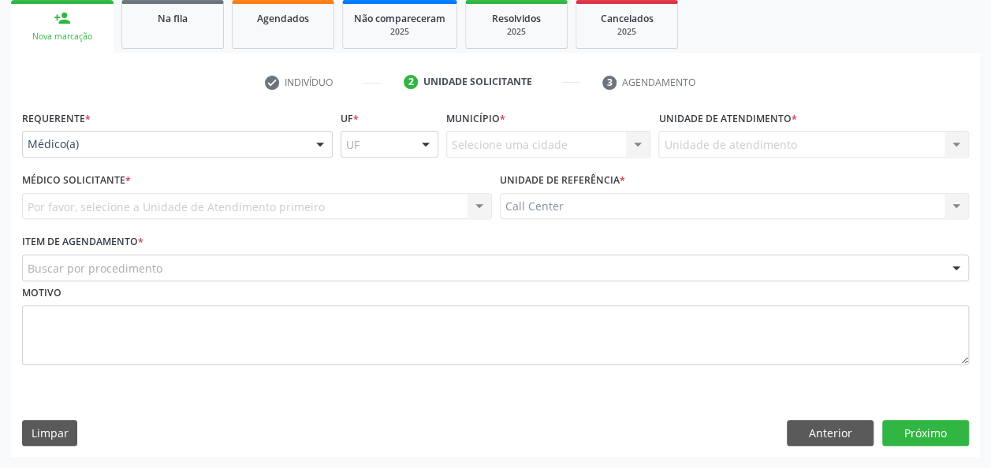
scroll to position [235, 0]
click at [379, 282] on div "Motivo" at bounding box center [495, 324] width 947 height 84
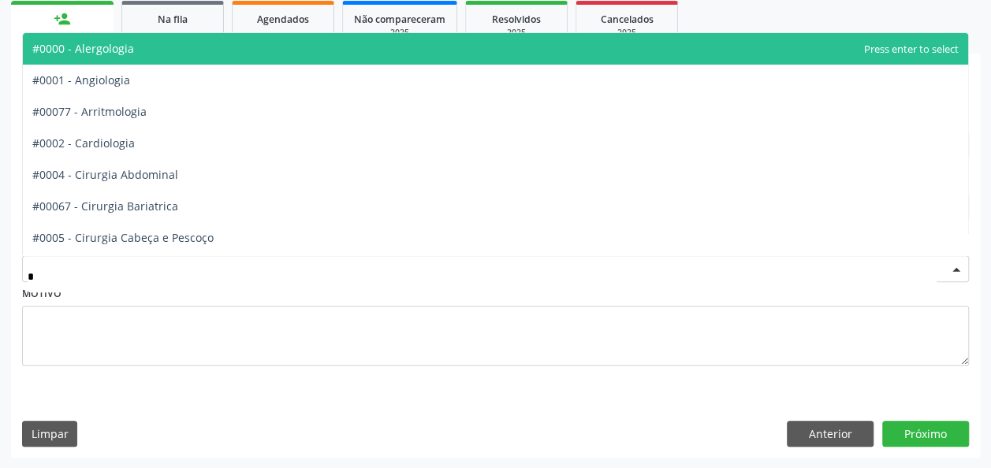
click at [374, 268] on div "*" at bounding box center [495, 268] width 947 height 27
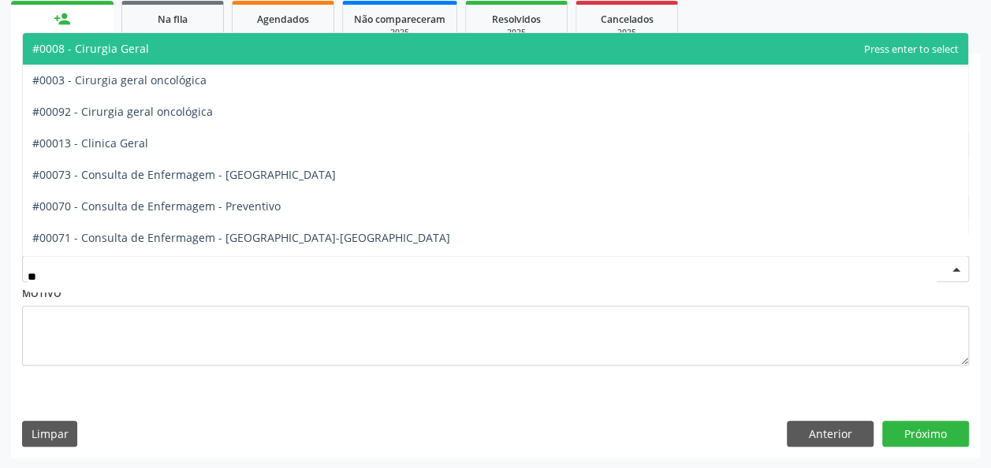
type input "***"
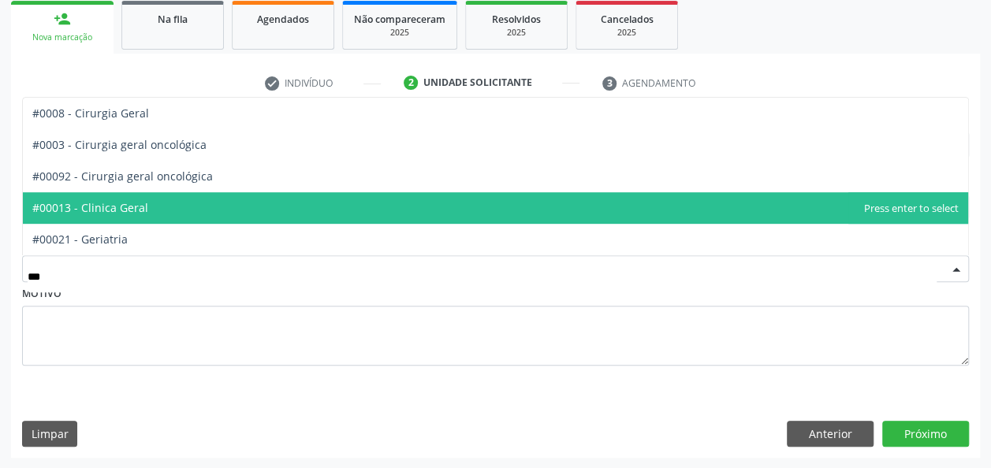
click at [263, 218] on span "#00013 - Clinica Geral" at bounding box center [495, 208] width 945 height 32
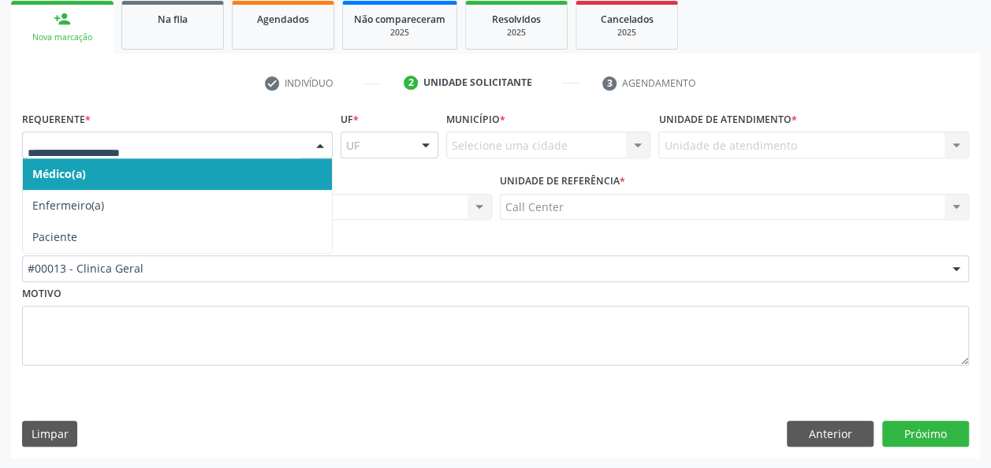
click at [172, 132] on div at bounding box center [177, 145] width 311 height 27
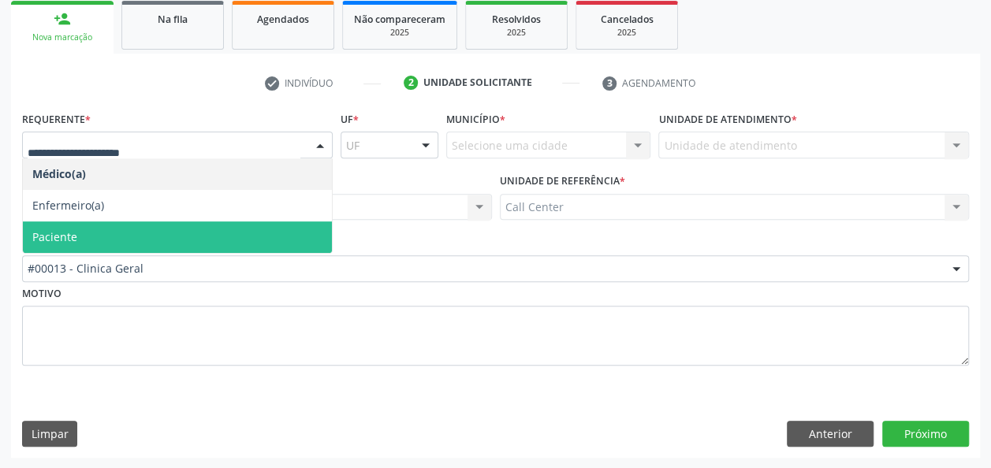
click at [120, 241] on span "Paciente" at bounding box center [177, 237] width 309 height 32
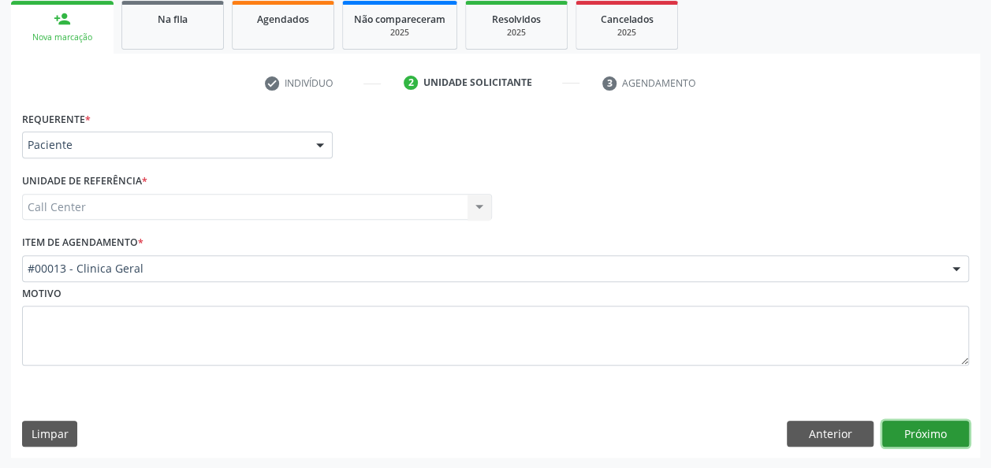
click at [922, 433] on button "Próximo" at bounding box center [925, 434] width 87 height 27
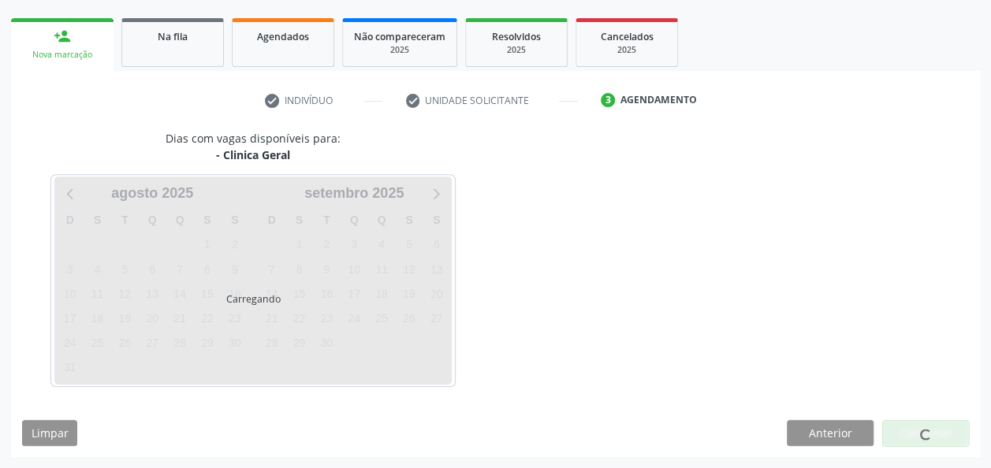
scroll to position [216, 0]
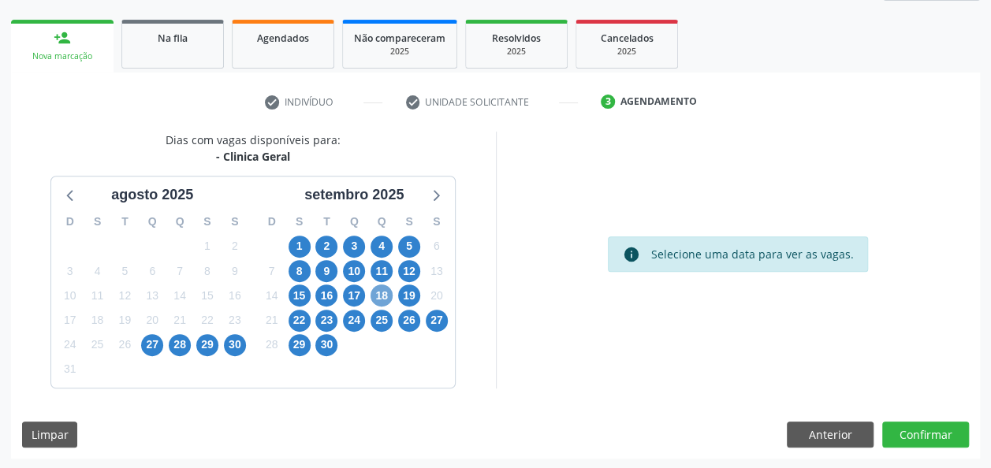
click at [380, 295] on span "18" at bounding box center [381, 296] width 22 height 22
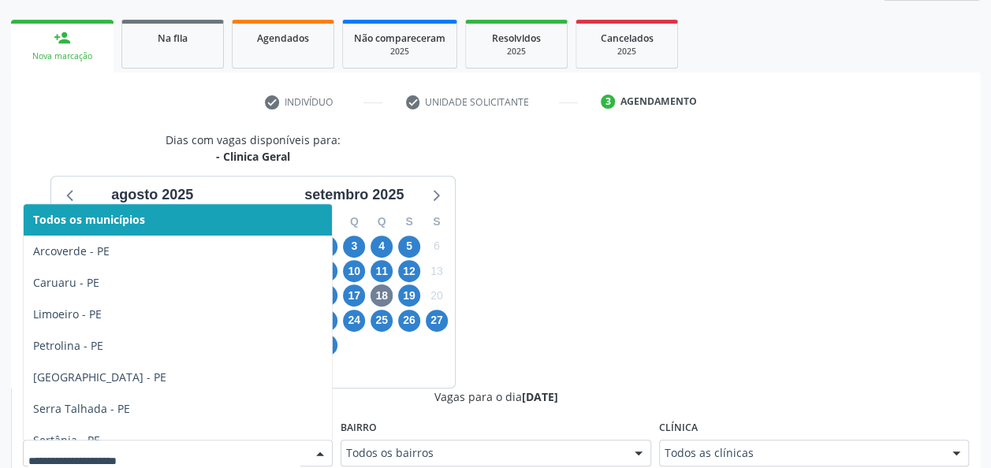
scroll to position [224, 0]
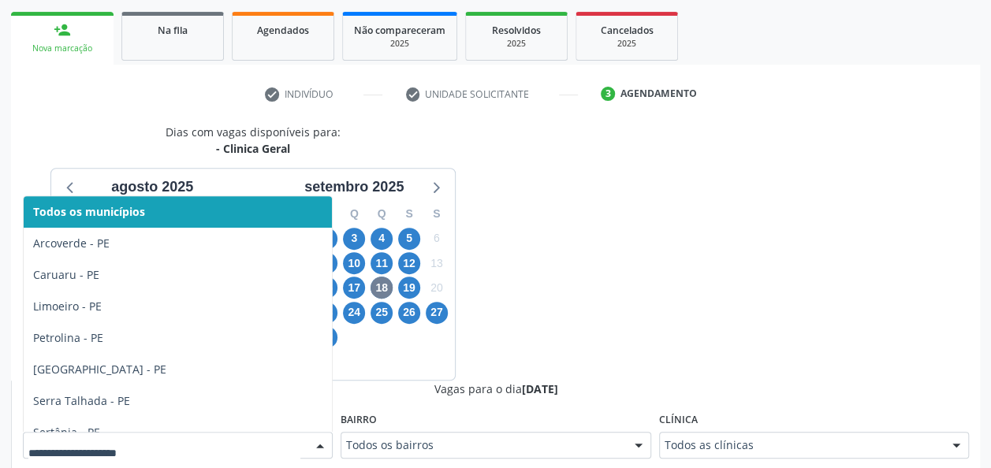
click at [328, 451] on div at bounding box center [320, 446] width 24 height 27
type input "**"
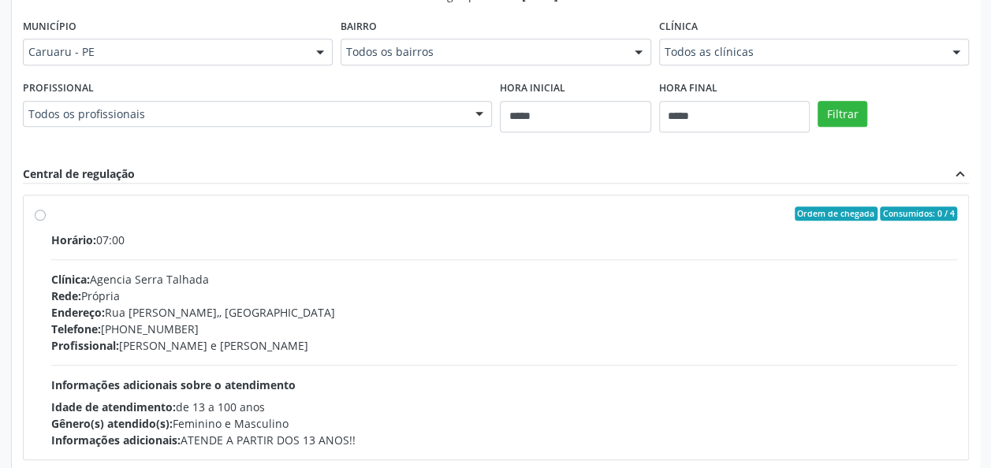
scroll to position [618, 0]
click at [854, 117] on button "Filtrar" at bounding box center [842, 113] width 50 height 27
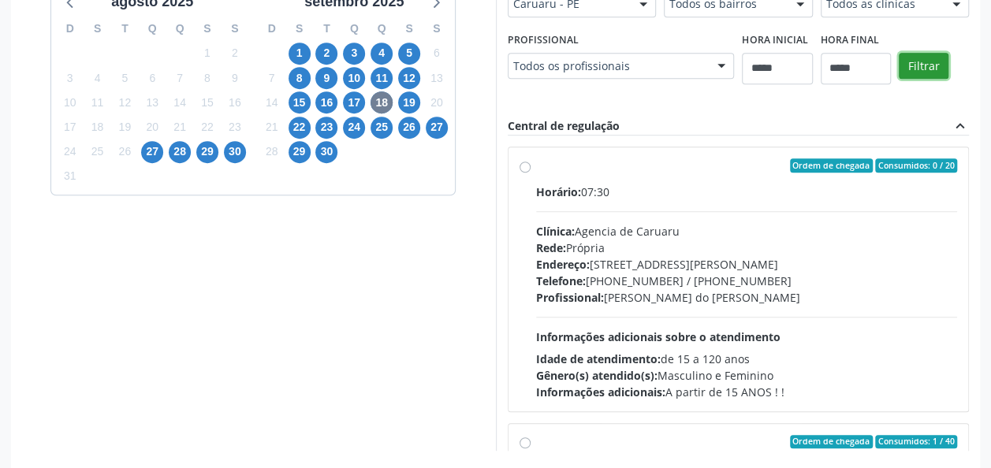
scroll to position [246, 0]
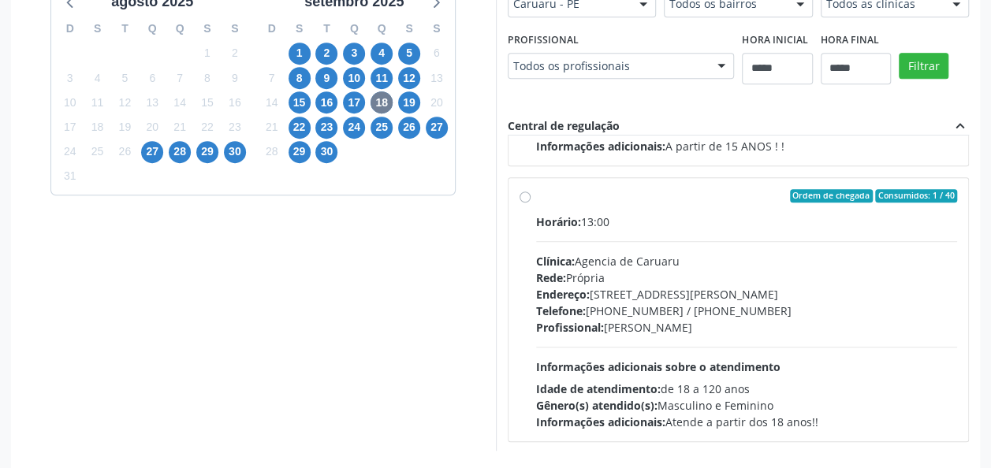
click at [634, 246] on div "Horário: 13:00 Clínica: Agencia de Caruaru Rede: Própria Endereço: Rua João Col…" at bounding box center [747, 322] width 422 height 217
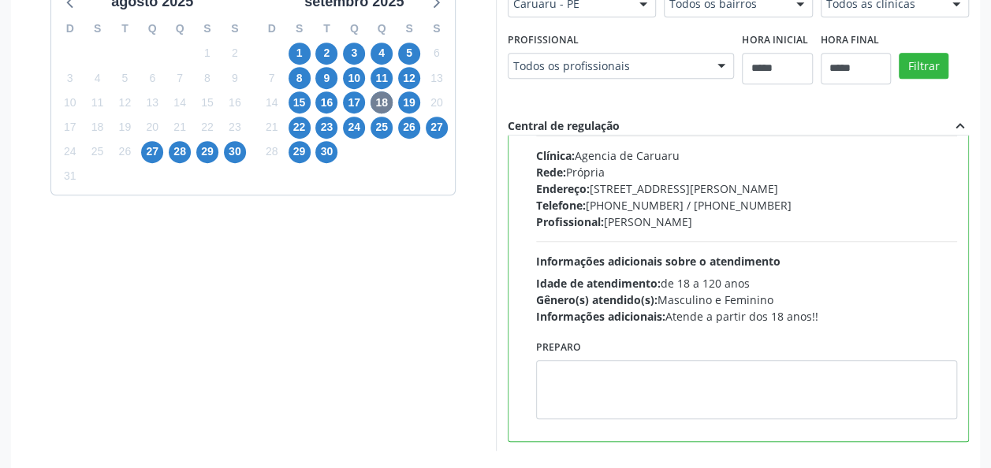
click at [375, 344] on div "Dias com vagas disponíveis para: - Clinica Geral agosto 2025 D S T Q Q S S 27 2…" at bounding box center [253, 195] width 485 height 512
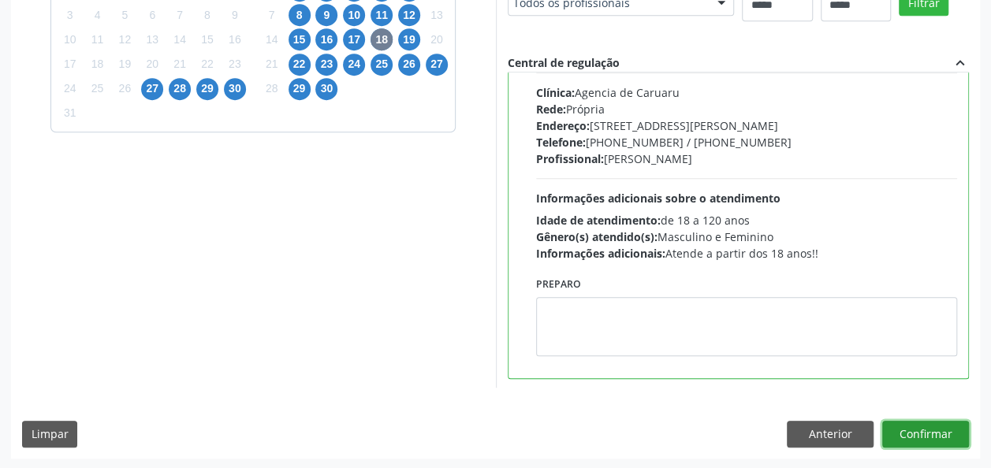
click at [898, 437] on button "Confirmar" at bounding box center [925, 434] width 87 height 27
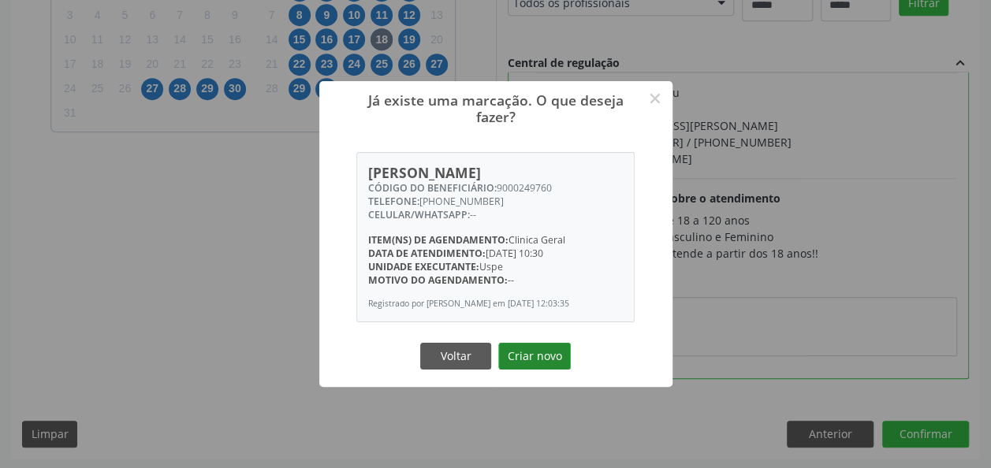
click at [556, 352] on button "Criar novo" at bounding box center [534, 356] width 73 height 27
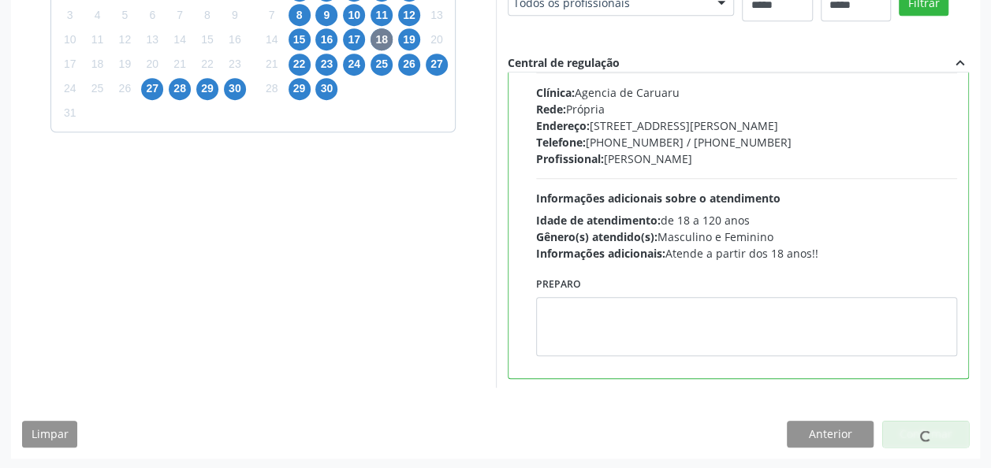
scroll to position [57, 0]
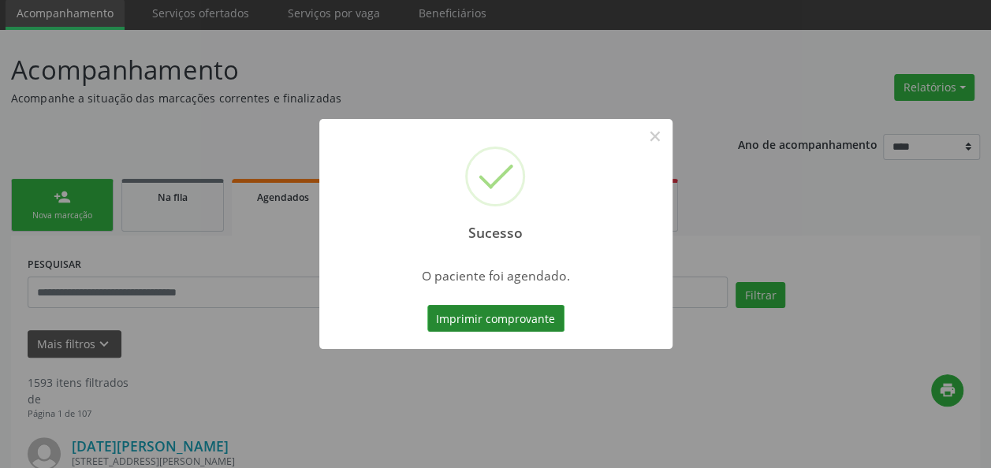
click at [526, 325] on button "Imprimir comprovante" at bounding box center [495, 318] width 137 height 27
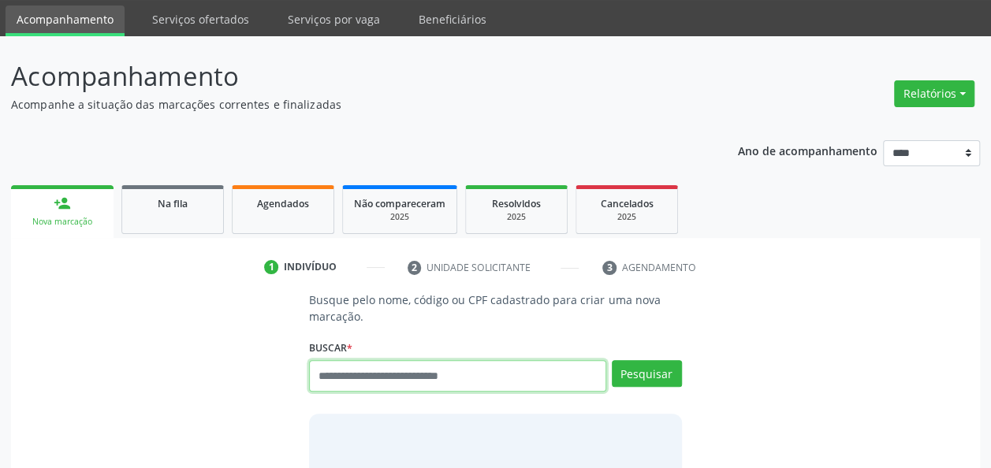
scroll to position [50, 0]
click at [408, 366] on input "text" at bounding box center [457, 376] width 296 height 32
paste input "**********"
type input "**********"
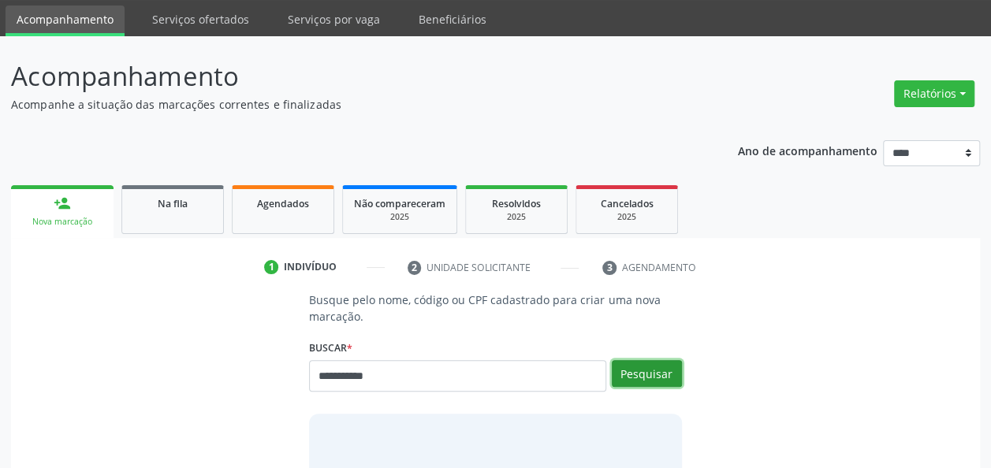
click at [668, 375] on button "Pesquisar" at bounding box center [647, 373] width 70 height 27
type input "**********"
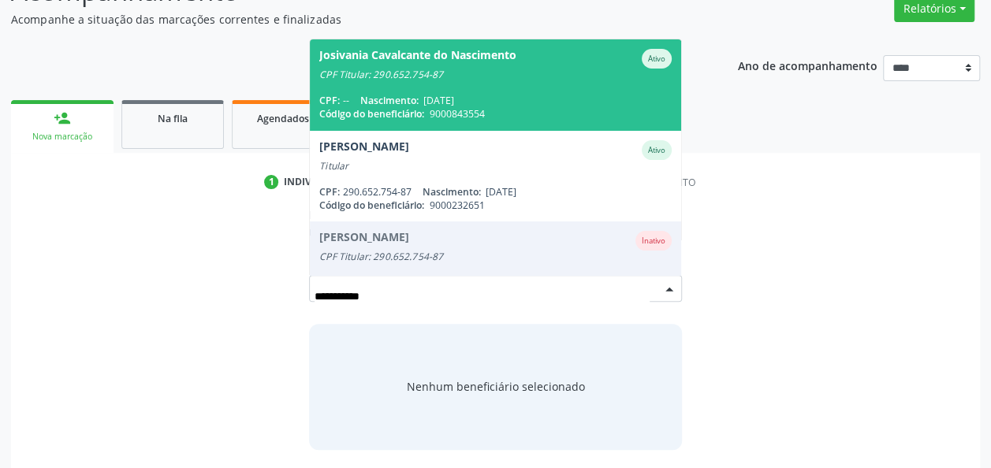
scroll to position [136, 0]
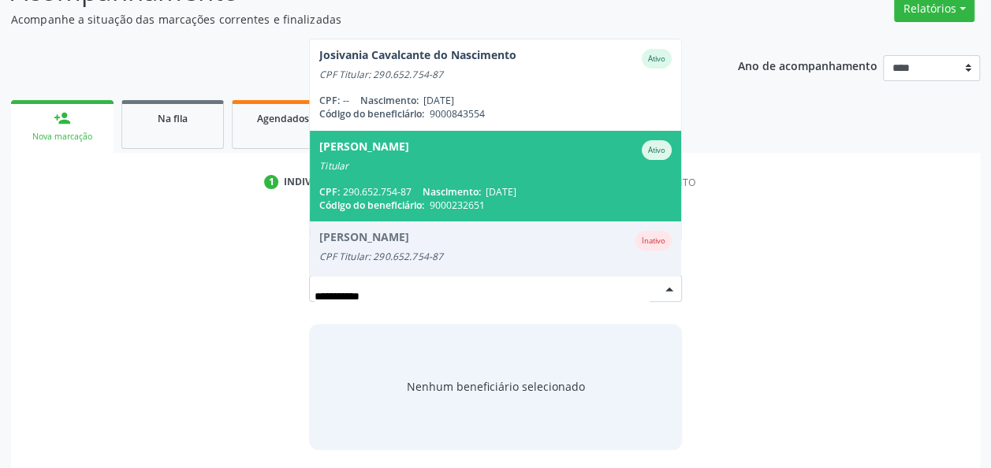
click at [516, 188] on span "[DATE]" at bounding box center [500, 191] width 31 height 13
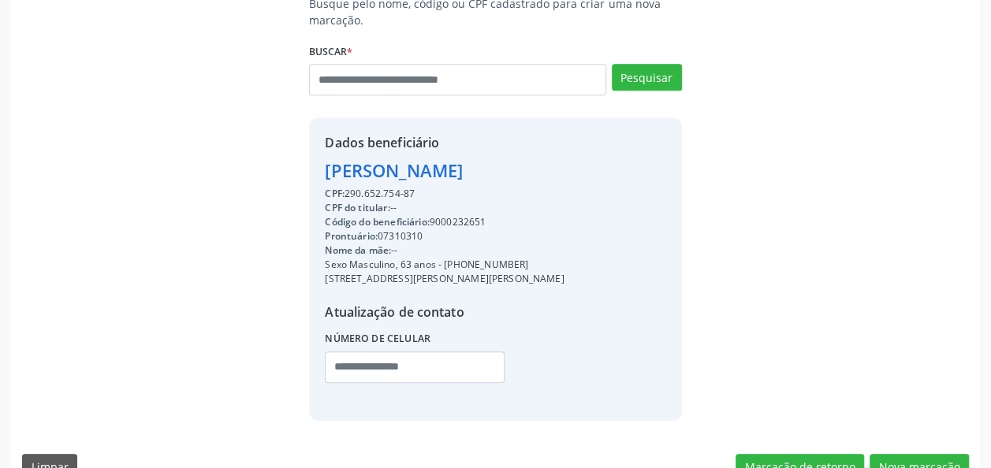
scroll to position [394, 0]
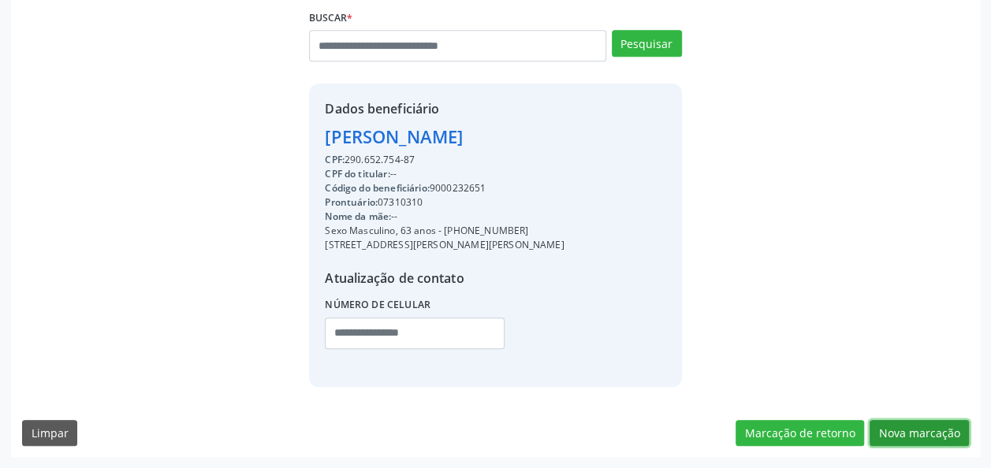
click at [916, 441] on button "Nova marcação" at bounding box center [918, 433] width 99 height 27
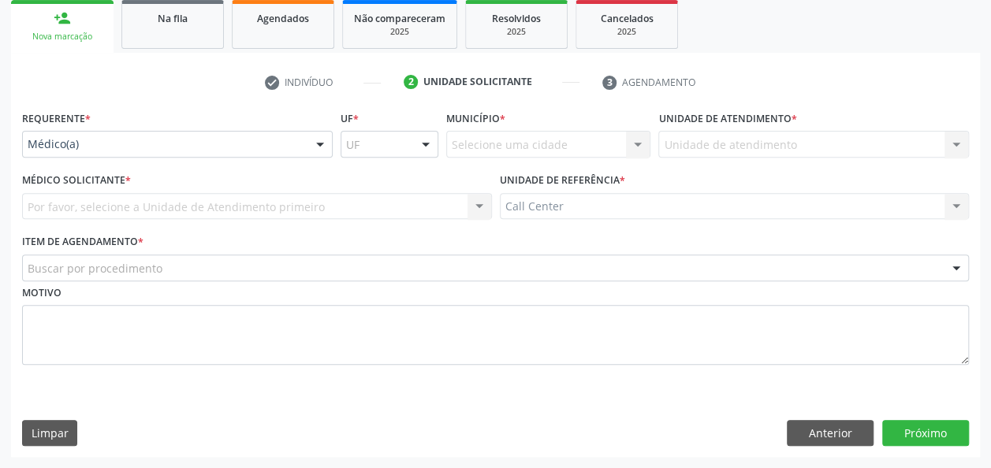
scroll to position [235, 0]
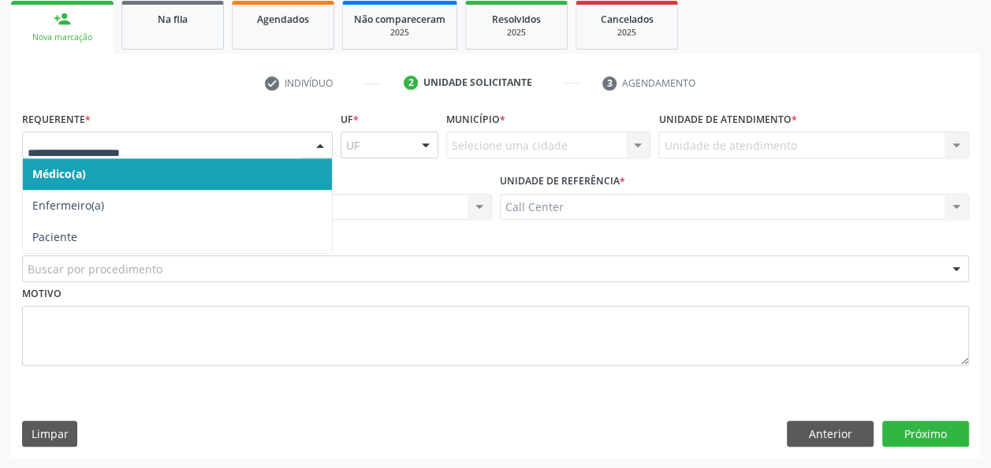
click at [314, 153] on div at bounding box center [320, 145] width 24 height 27
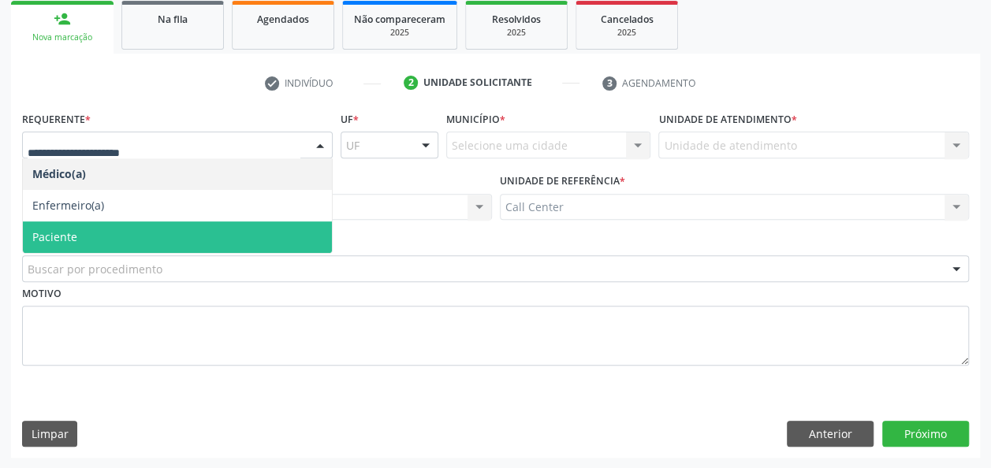
click at [117, 240] on span "Paciente" at bounding box center [177, 237] width 309 height 32
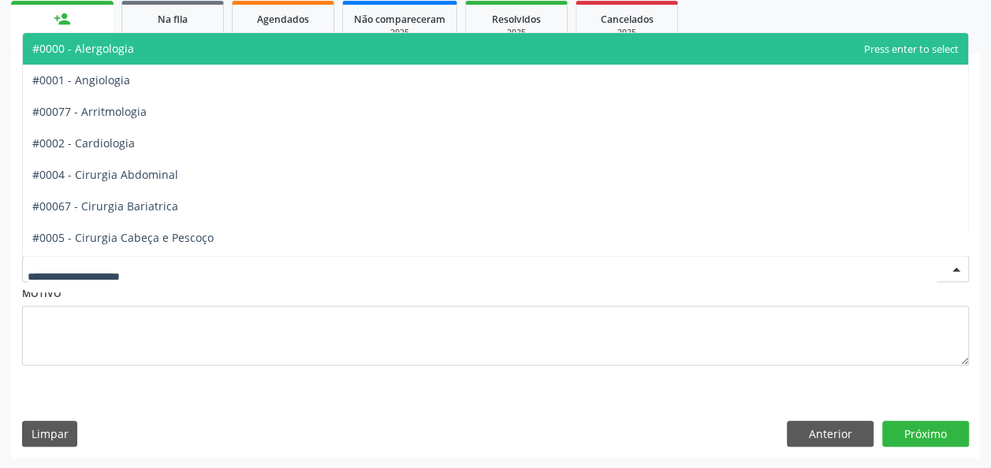
click at [125, 257] on div at bounding box center [495, 268] width 947 height 27
type input "*"
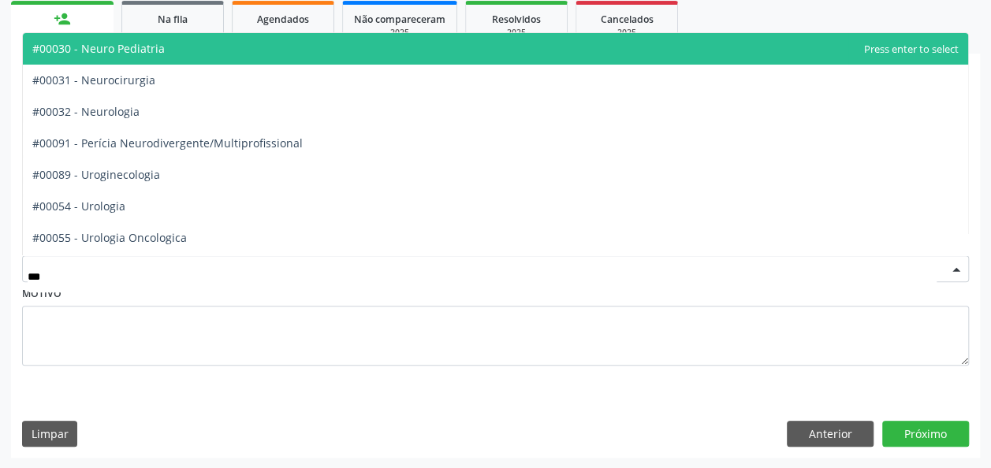
type input "****"
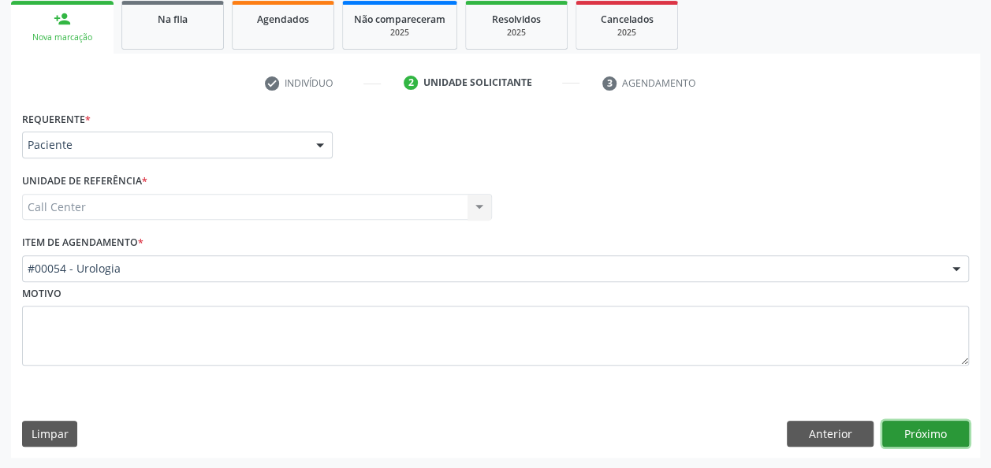
click at [905, 430] on button "Próximo" at bounding box center [925, 434] width 87 height 27
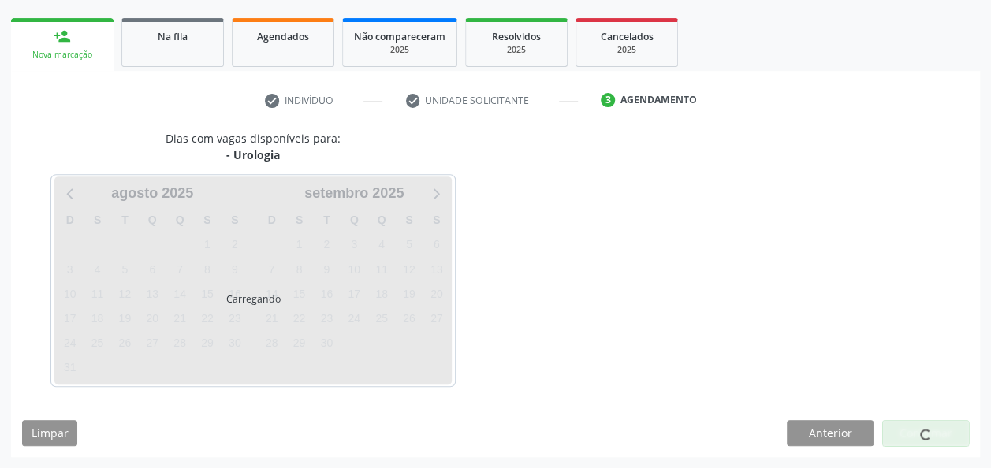
scroll to position [216, 0]
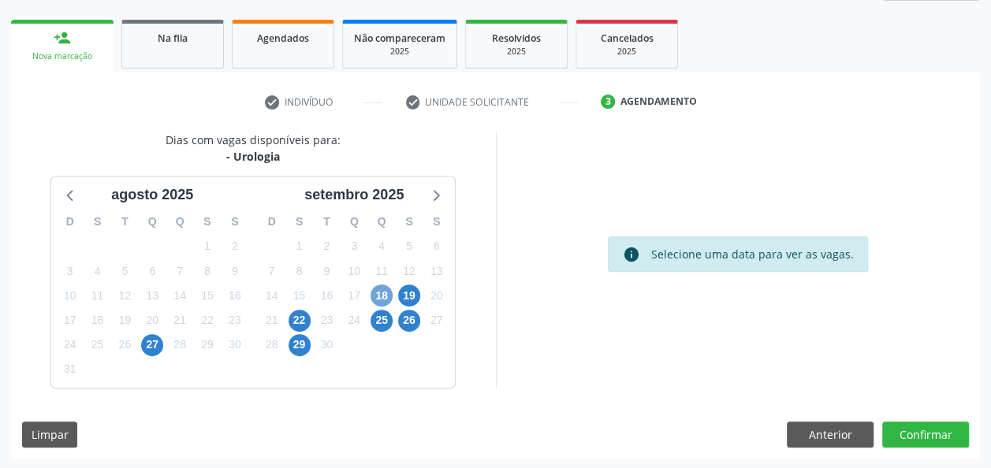
click at [381, 295] on span "18" at bounding box center [381, 296] width 22 height 22
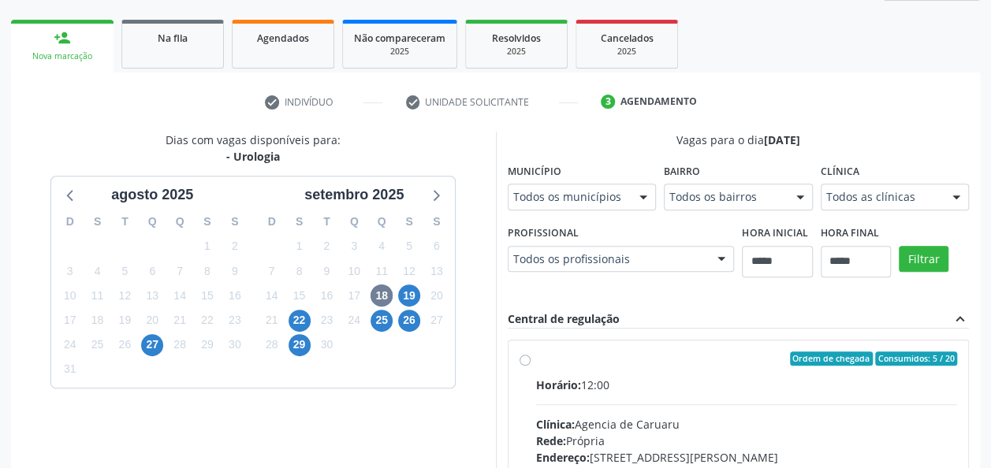
click at [608, 386] on div "Horário: 12:00" at bounding box center [747, 385] width 422 height 17
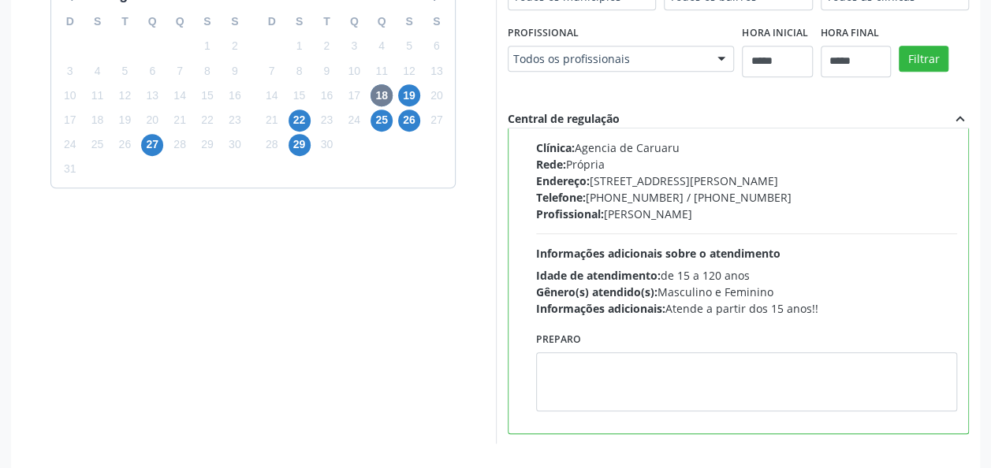
scroll to position [472, 0]
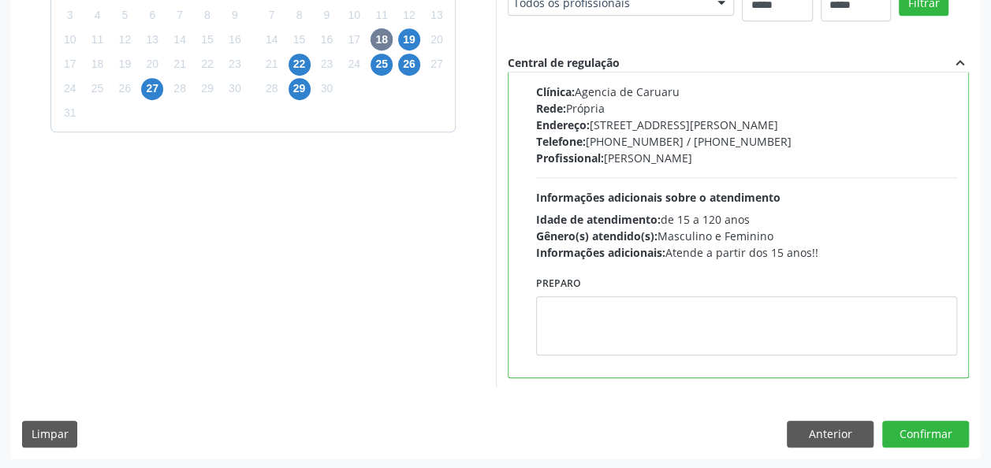
click at [941, 418] on div "Dias com vagas disponíveis para: - Urologia agosto 2025 D S T Q Q S S 27 28 29 …" at bounding box center [495, 166] width 969 height 582
click at [941, 422] on button "Confirmar" at bounding box center [925, 434] width 87 height 27
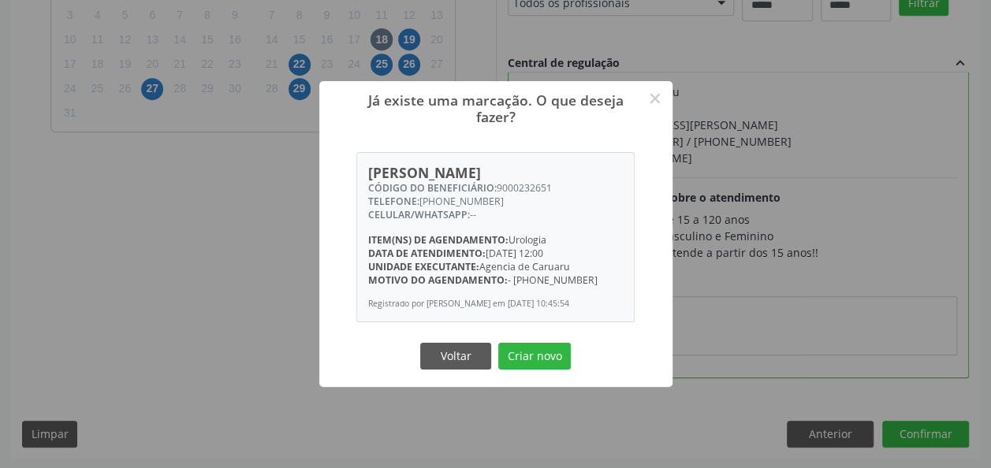
click at [541, 373] on div "Voltar Criar novo" at bounding box center [496, 356] width 158 height 33
click at [541, 370] on button "Criar novo" at bounding box center [534, 356] width 73 height 27
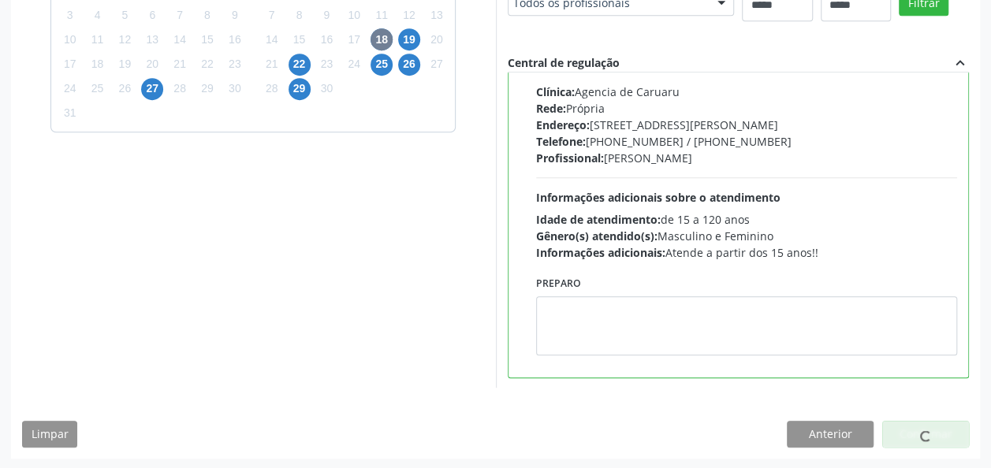
scroll to position [57, 0]
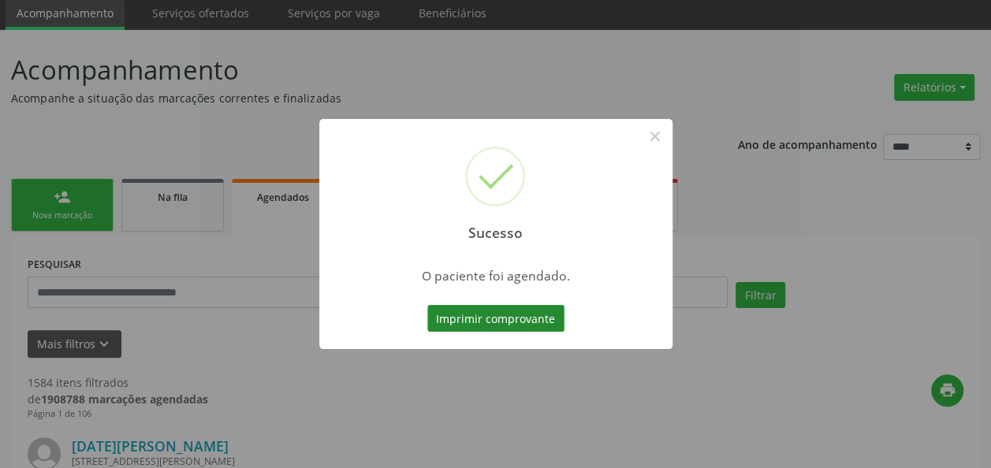
click at [514, 314] on button "Imprimir comprovante" at bounding box center [495, 318] width 137 height 27
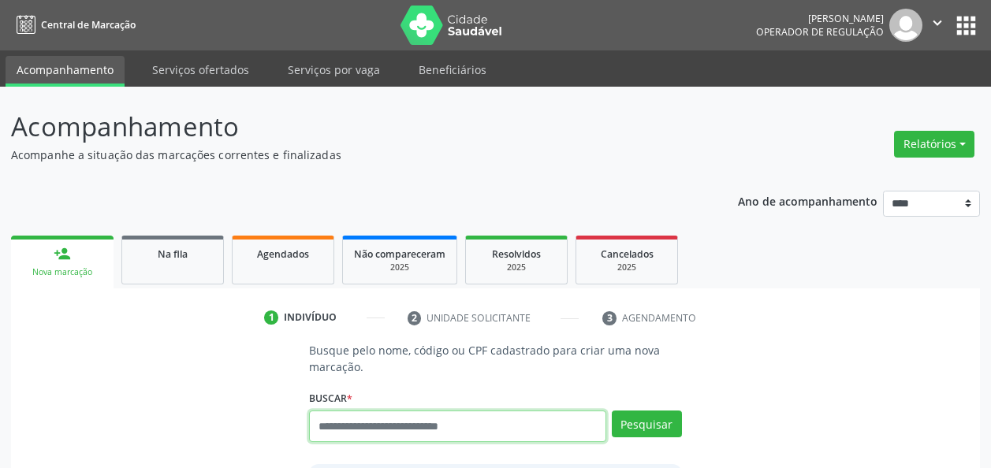
scroll to position [50, 0]
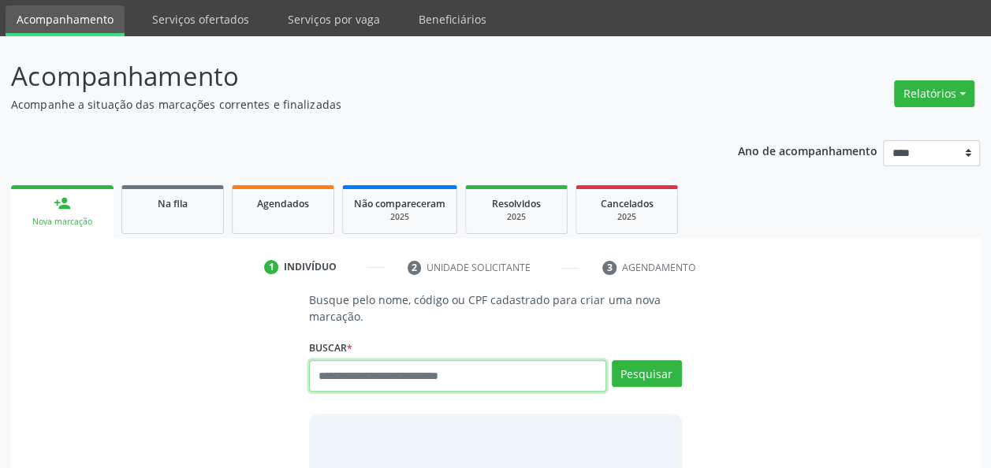
click at [374, 378] on input "text" at bounding box center [457, 376] width 296 height 32
paste input "**********"
type input "**********"
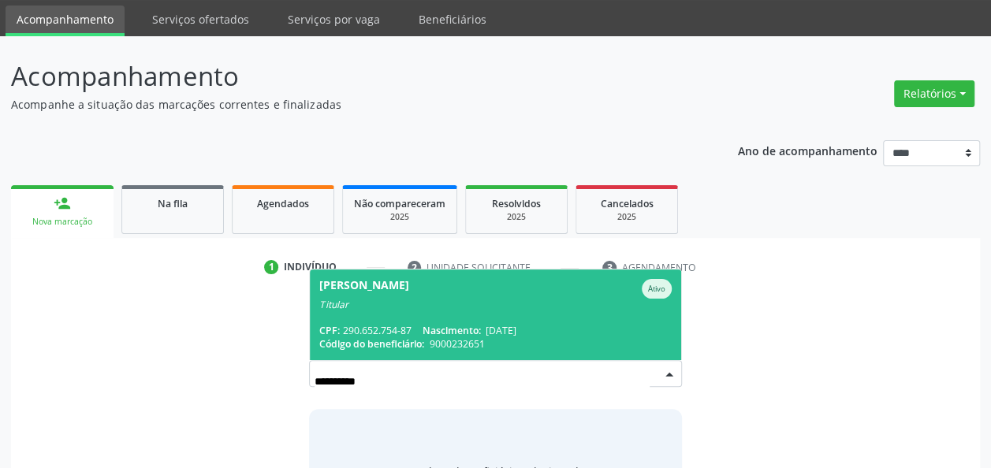
click at [382, 348] on span "Código do beneficiário:" at bounding box center [371, 343] width 105 height 13
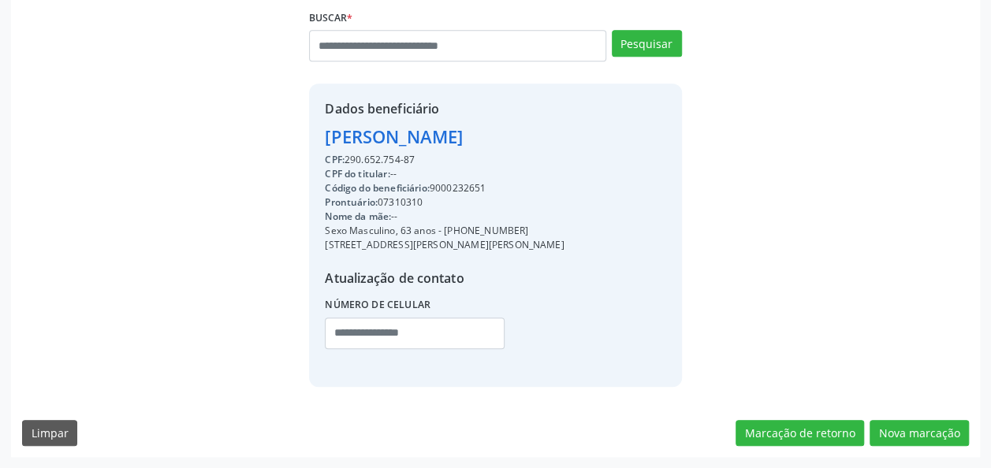
scroll to position [394, 0]
click at [884, 438] on button "Nova marcação" at bounding box center [918, 433] width 99 height 27
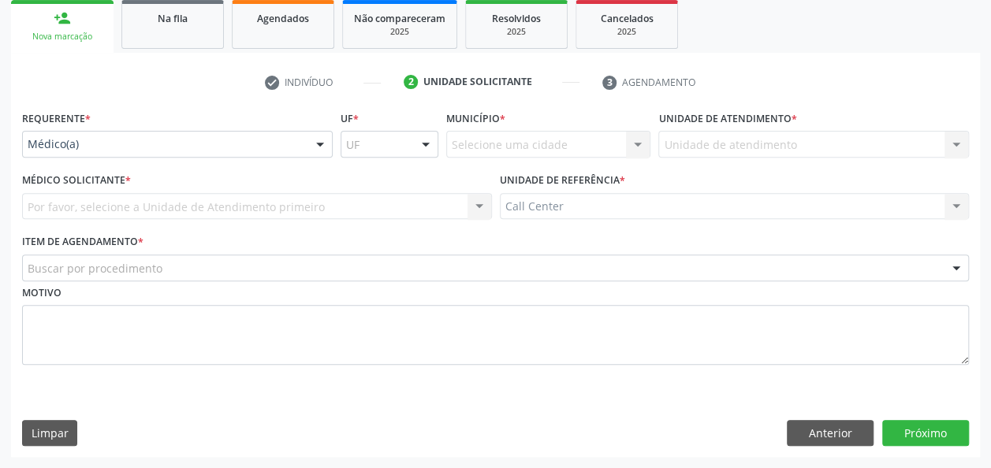
scroll to position [235, 0]
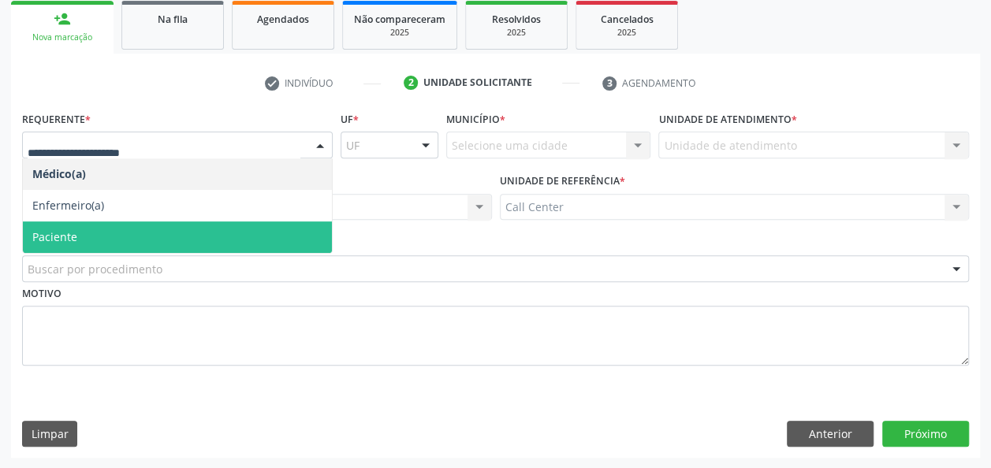
click at [176, 229] on span "Paciente" at bounding box center [177, 237] width 309 height 32
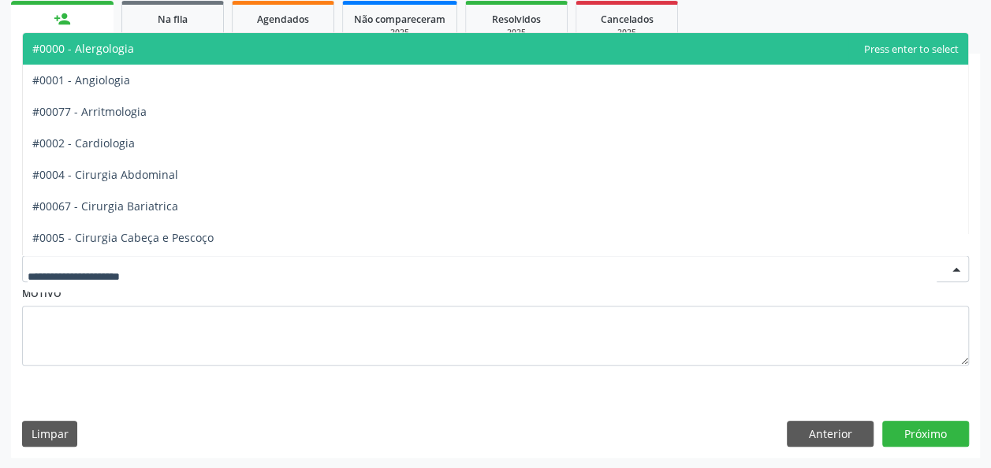
click at [178, 260] on div at bounding box center [495, 268] width 947 height 27
click at [178, 261] on input "text" at bounding box center [482, 277] width 909 height 32
type input "***"
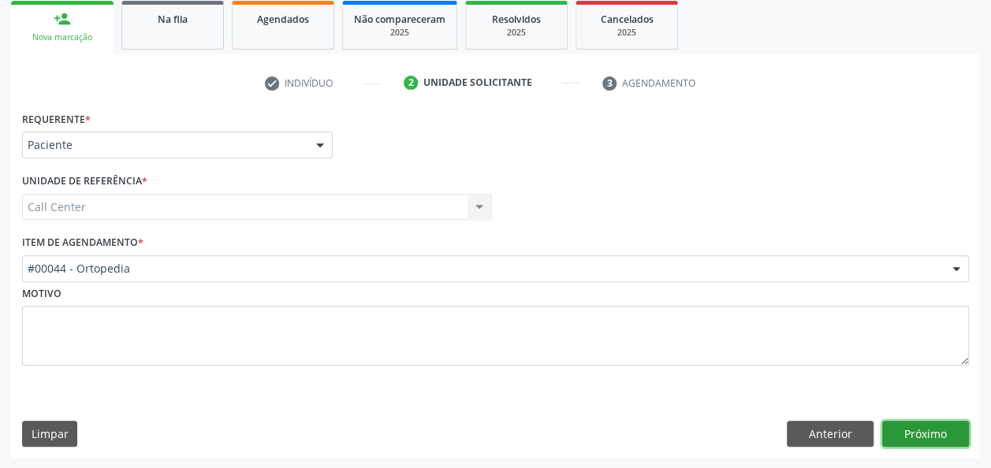
click at [927, 445] on button "Próximo" at bounding box center [925, 434] width 87 height 27
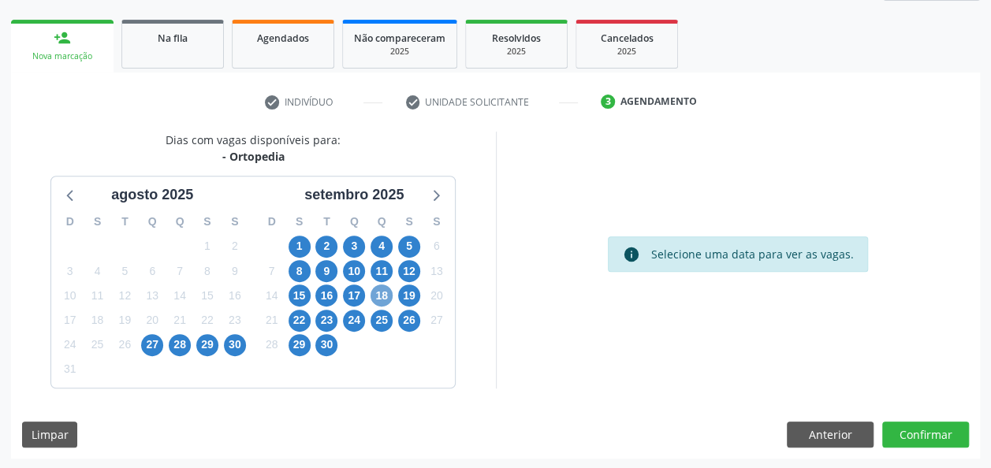
click at [385, 298] on span "18" at bounding box center [381, 296] width 22 height 22
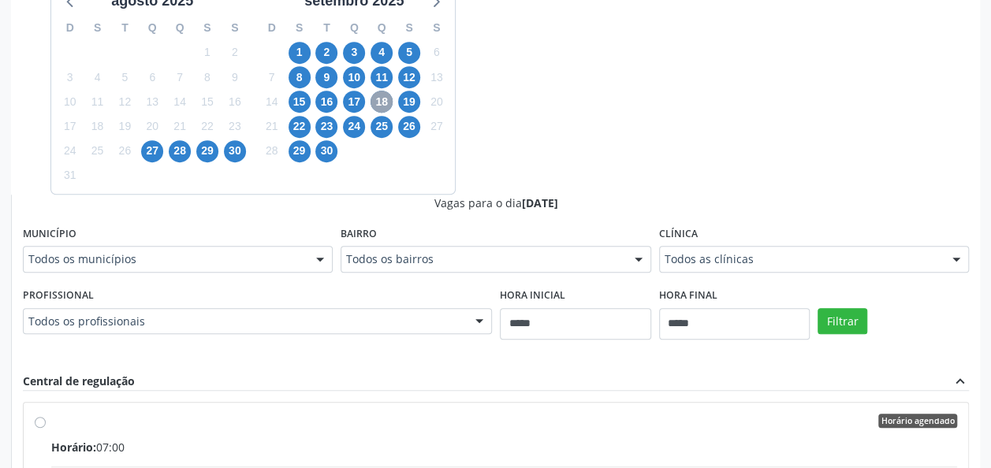
scroll to position [416, 0]
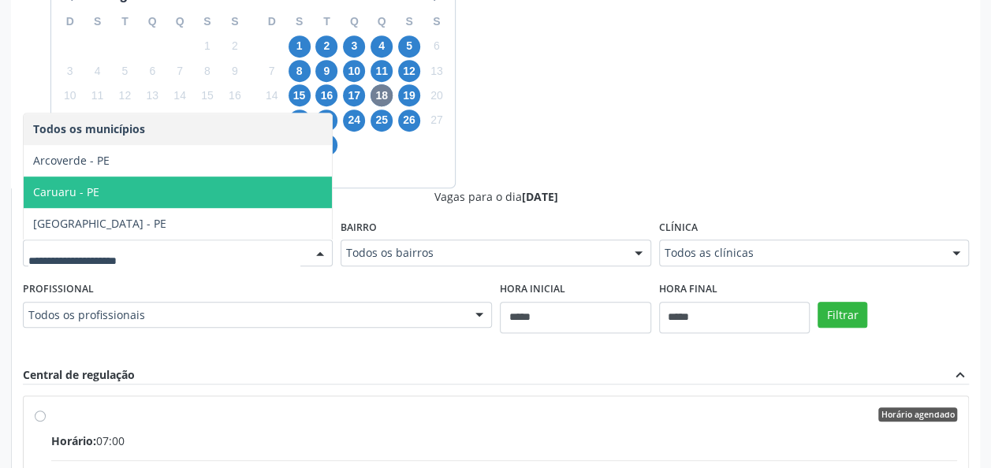
click at [97, 205] on span "Caruaru - PE" at bounding box center [178, 193] width 308 height 32
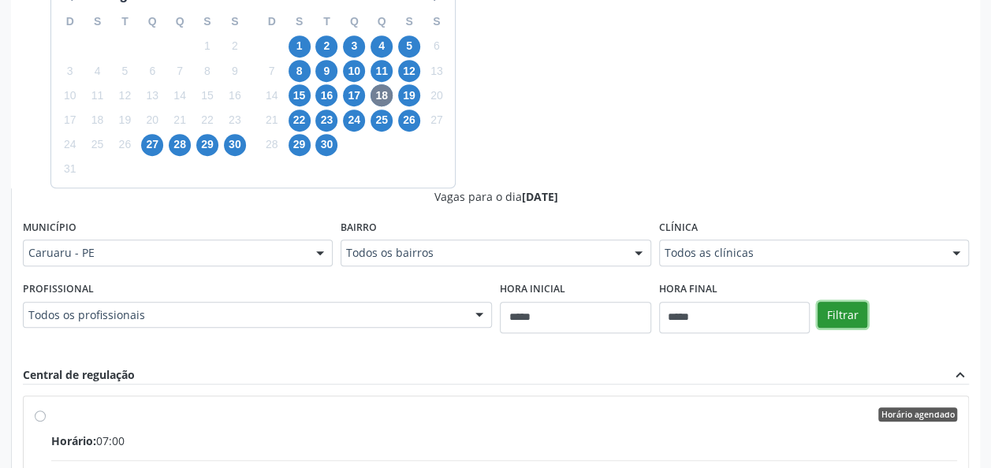
click at [854, 306] on button "Filtrar" at bounding box center [842, 315] width 50 height 27
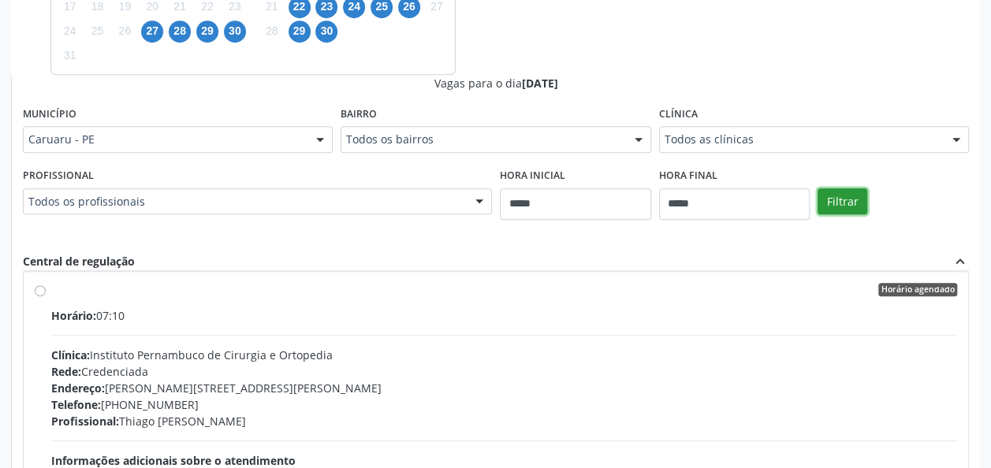
scroll to position [290, 0]
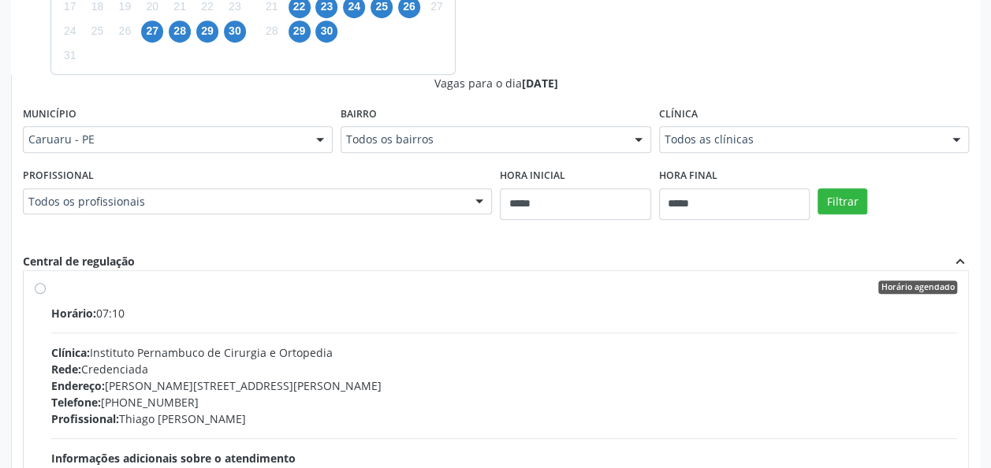
click at [916, 35] on div "Dias com vagas disponíveis para: - Ortopedia agosto 2025 D S T Q Q S S 27 28 29…" at bounding box center [495, 202] width 969 height 768
click at [953, 139] on div at bounding box center [956, 140] width 24 height 27
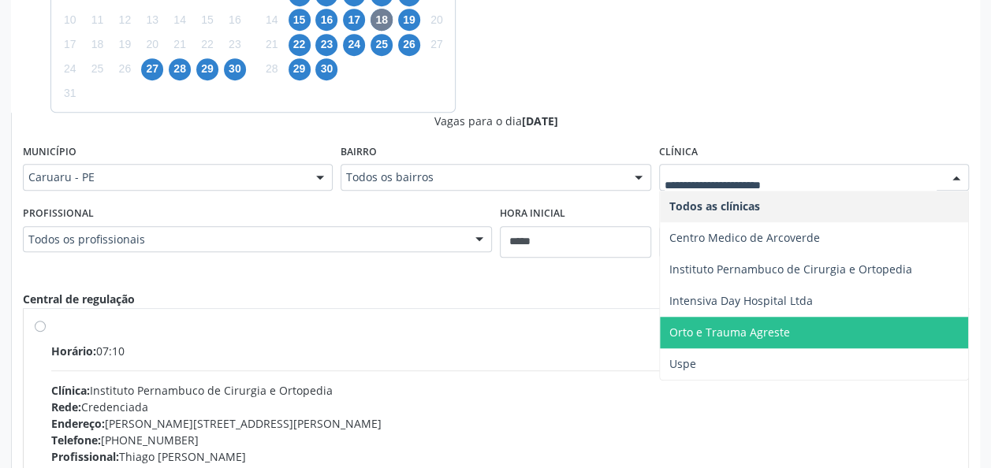
scroll to position [504, 0]
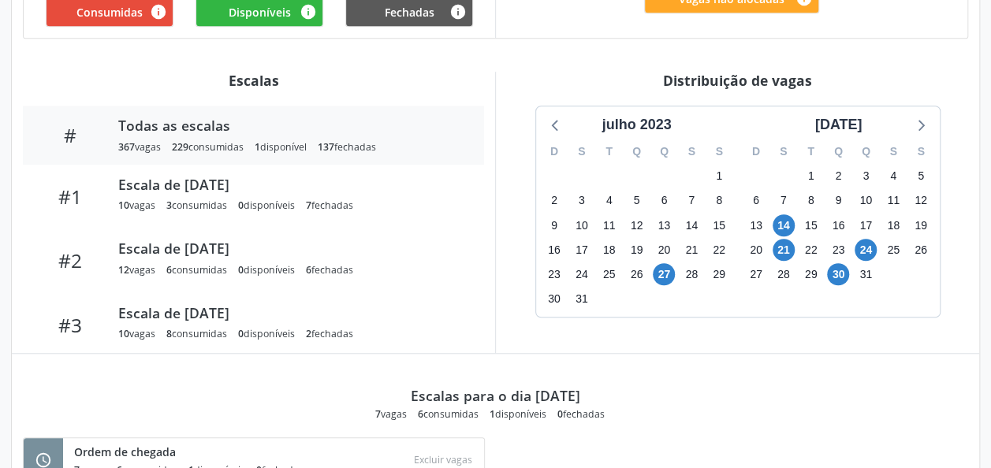
scroll to position [471, 0]
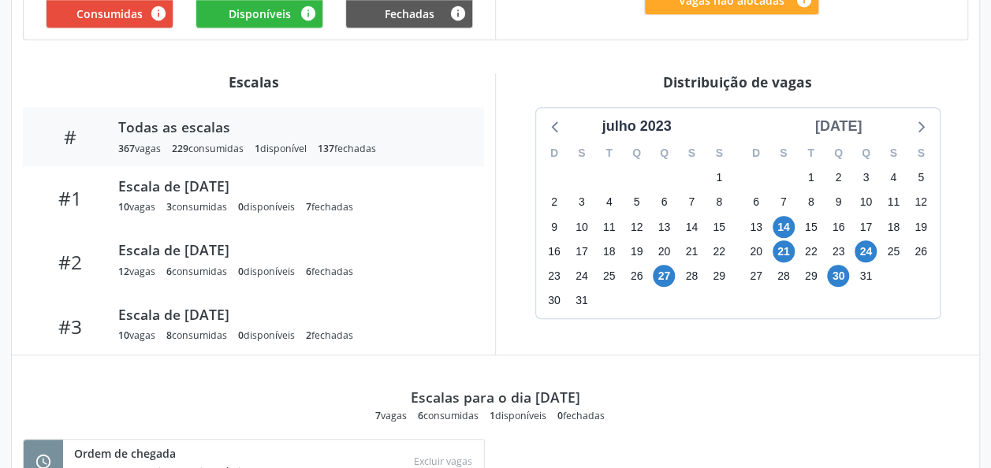
click at [831, 128] on div "[DATE]" at bounding box center [839, 126] width 60 height 21
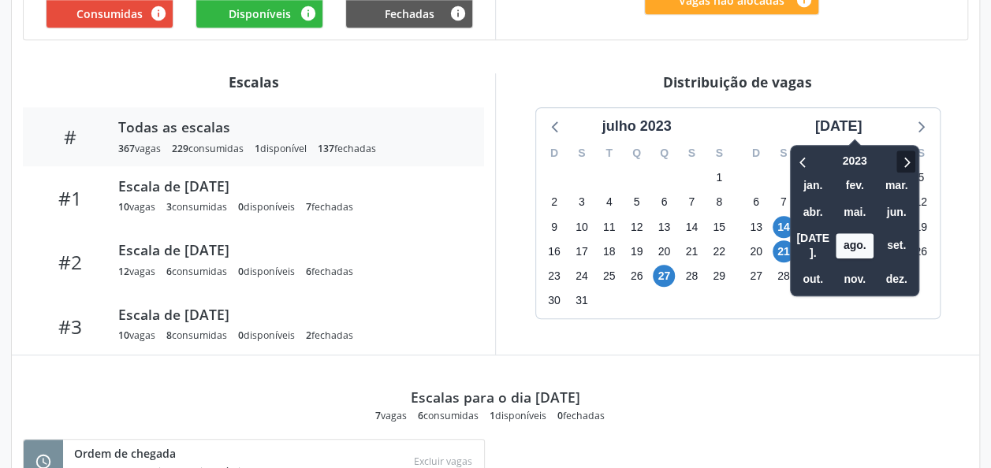
drag, startPoint x: 900, startPoint y: 156, endPoint x: 884, endPoint y: 156, distance: 15.8
click at [884, 156] on div "2023 jan. fev. mar. abr. mai. jun. [DATE]. ago. set. out. nov. dez." at bounding box center [854, 220] width 129 height 151
click at [898, 156] on icon at bounding box center [906, 161] width 16 height 19
click at [846, 240] on span "ago." at bounding box center [854, 245] width 38 height 24
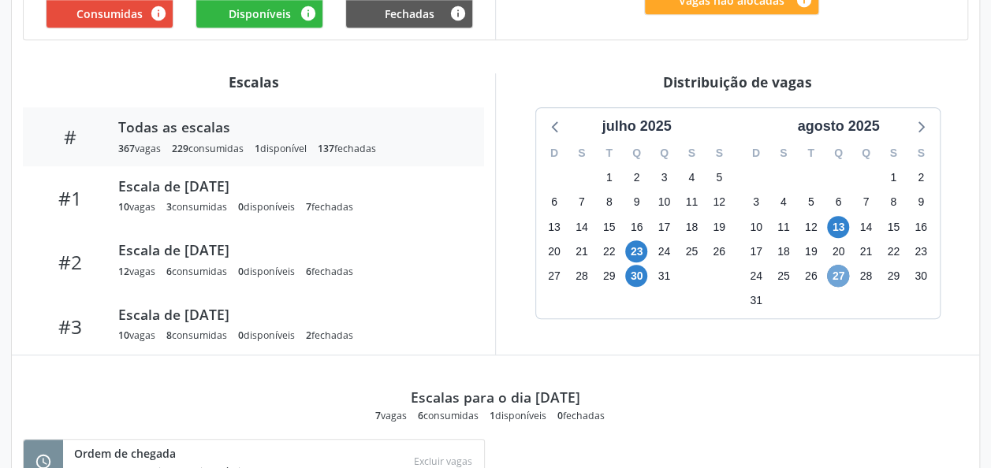
click at [843, 277] on span "27" at bounding box center [838, 276] width 22 height 22
click at [918, 122] on icon at bounding box center [919, 126] width 20 height 20
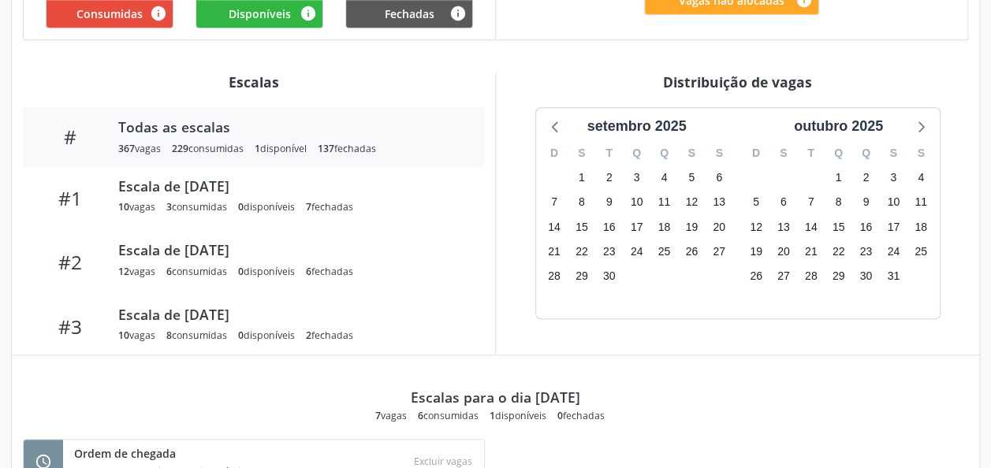
scroll to position [657, 0]
